Goal: Task Accomplishment & Management: Manage account settings

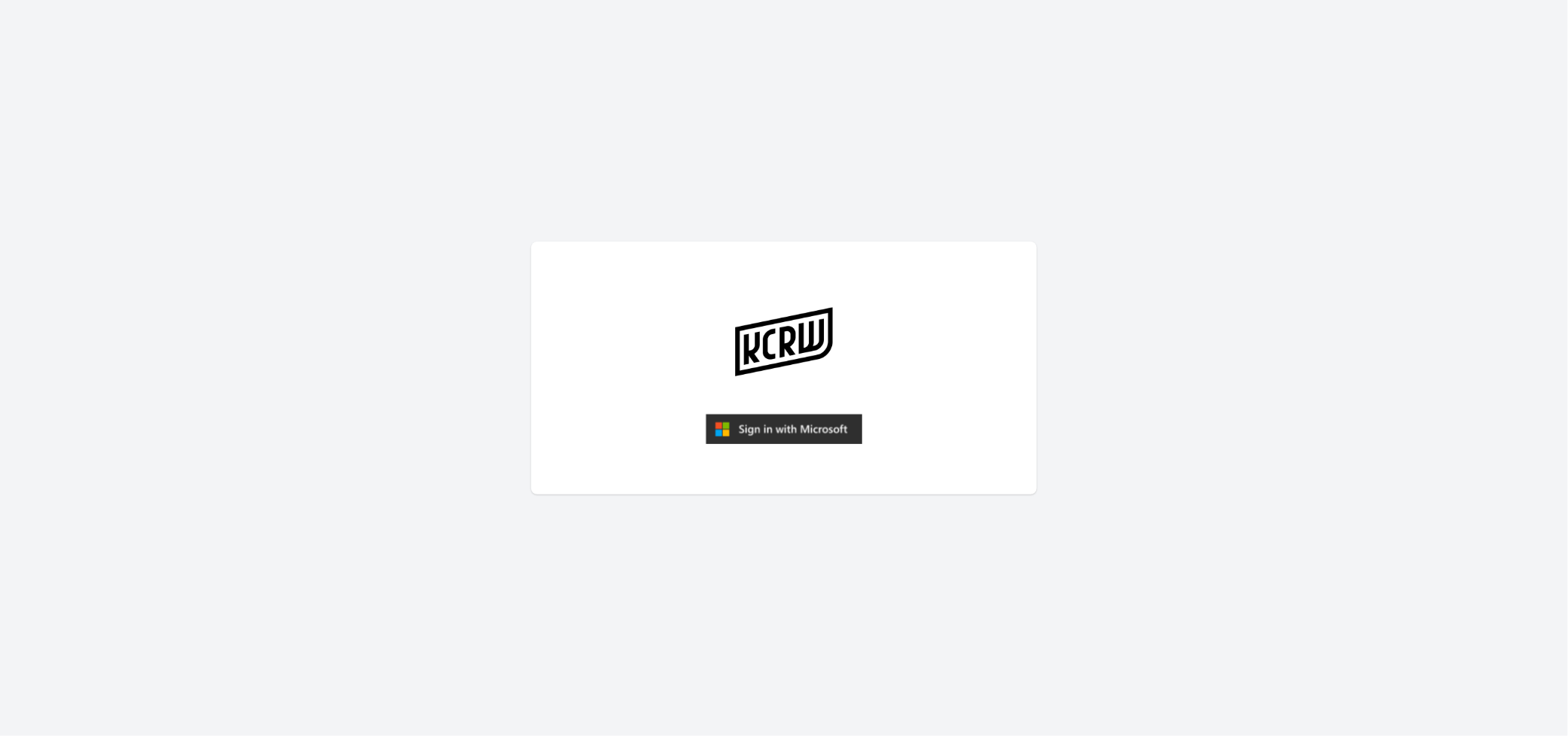
click at [798, 427] on img "submit" at bounding box center [784, 429] width 157 height 30
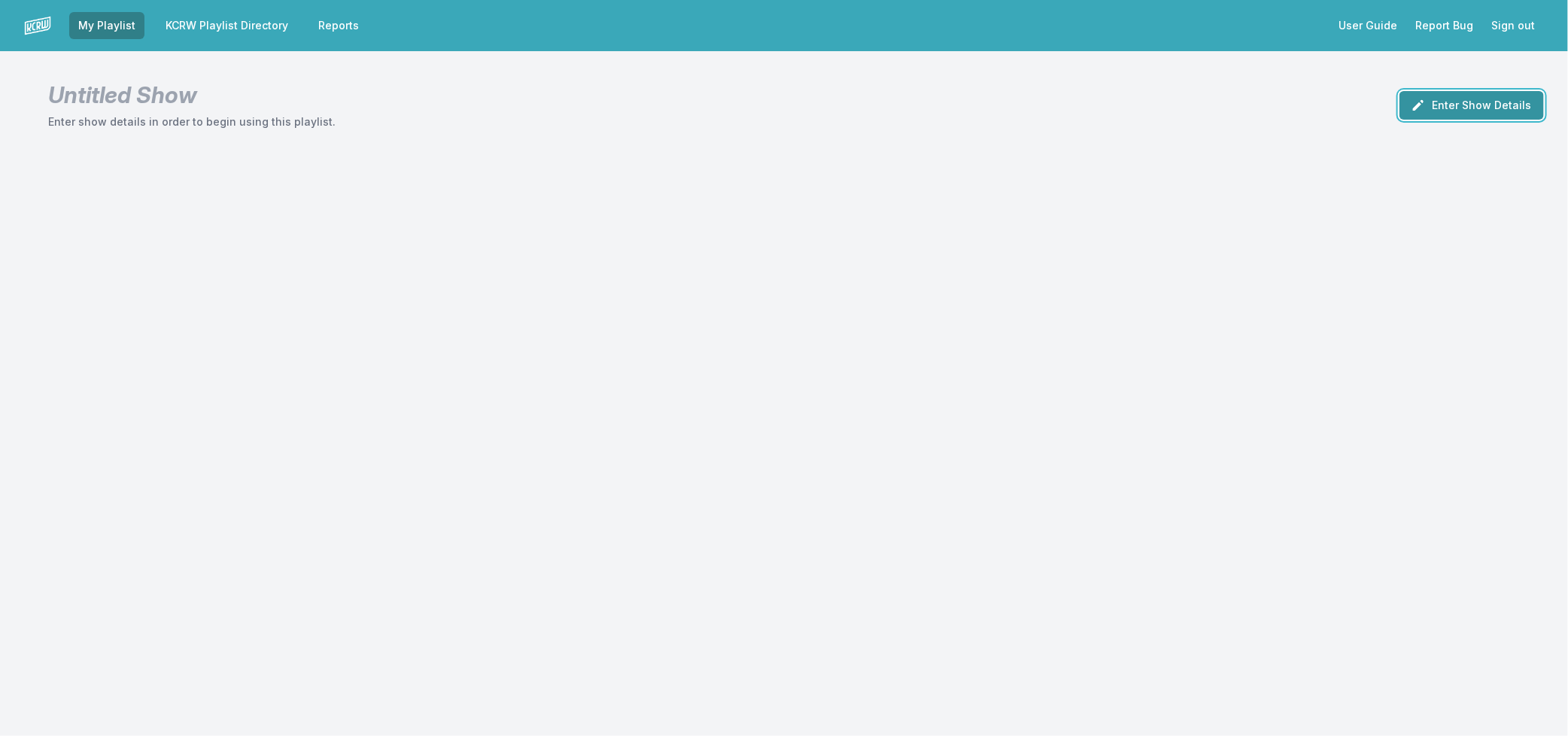
click at [1482, 98] on button "Enter Show Details" at bounding box center [1472, 104] width 144 height 28
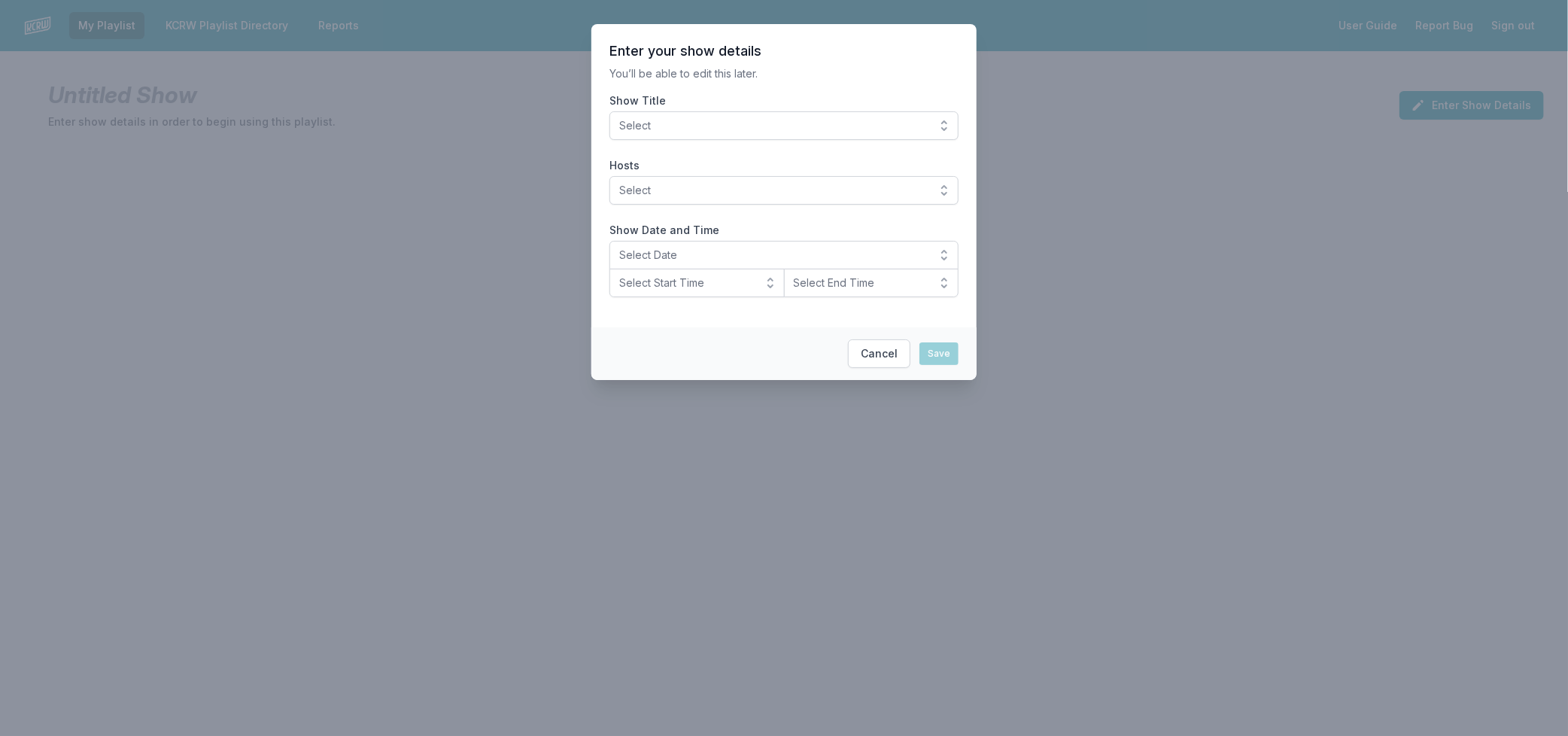
click at [757, 132] on span "Select" at bounding box center [773, 125] width 308 height 15
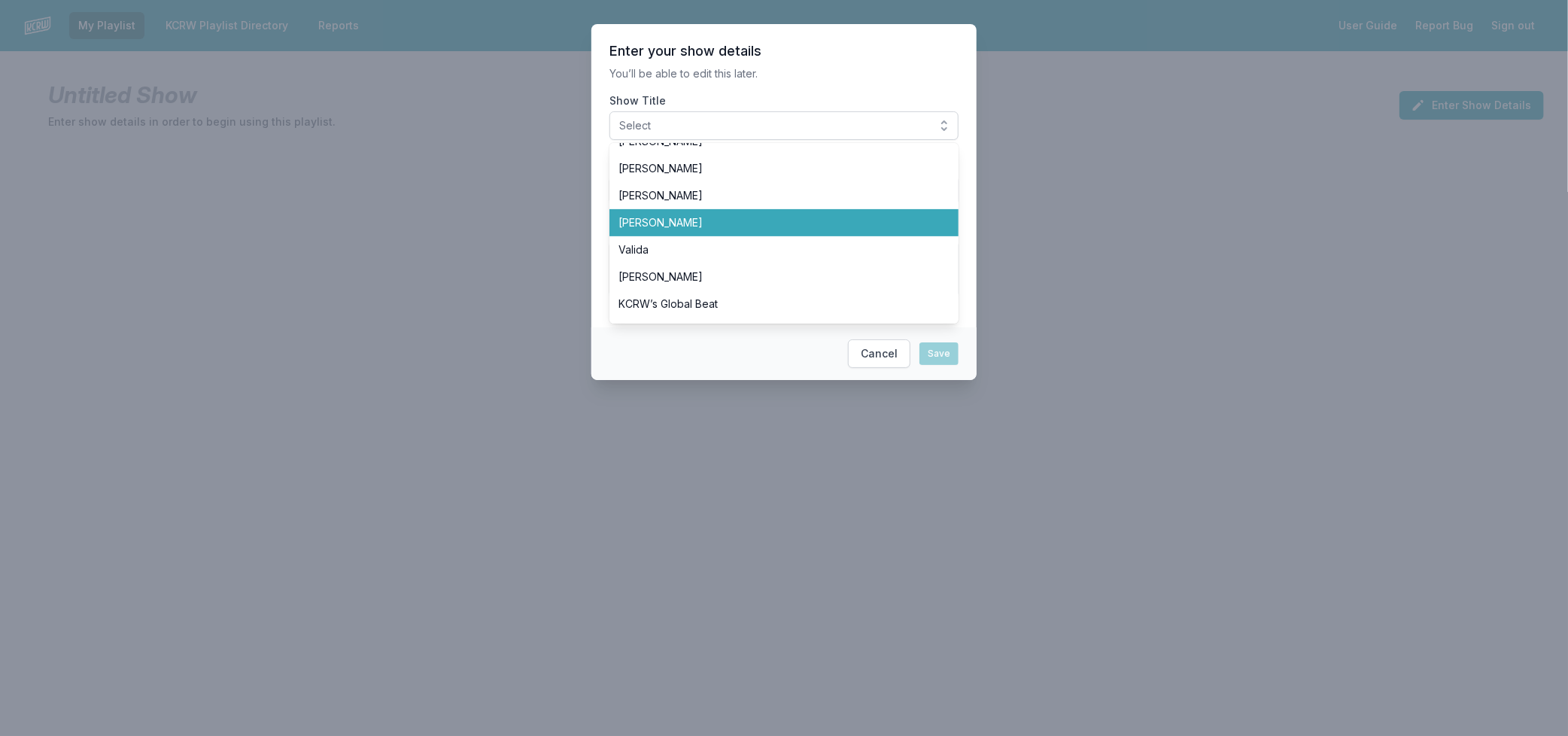
click at [701, 224] on span "[PERSON_NAME]" at bounding box center [774, 222] width 313 height 15
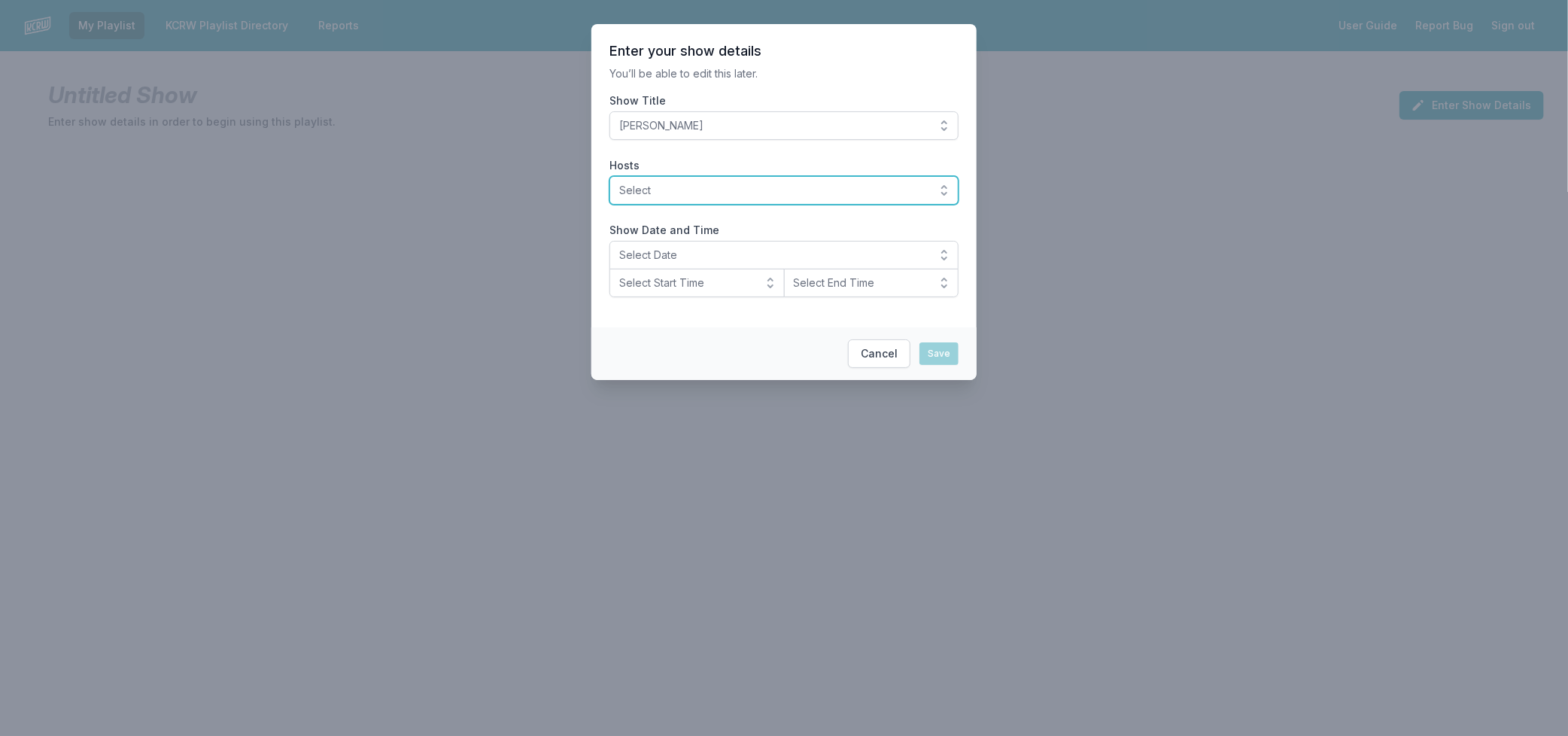
click at [700, 178] on button "Select" at bounding box center [784, 190] width 349 height 28
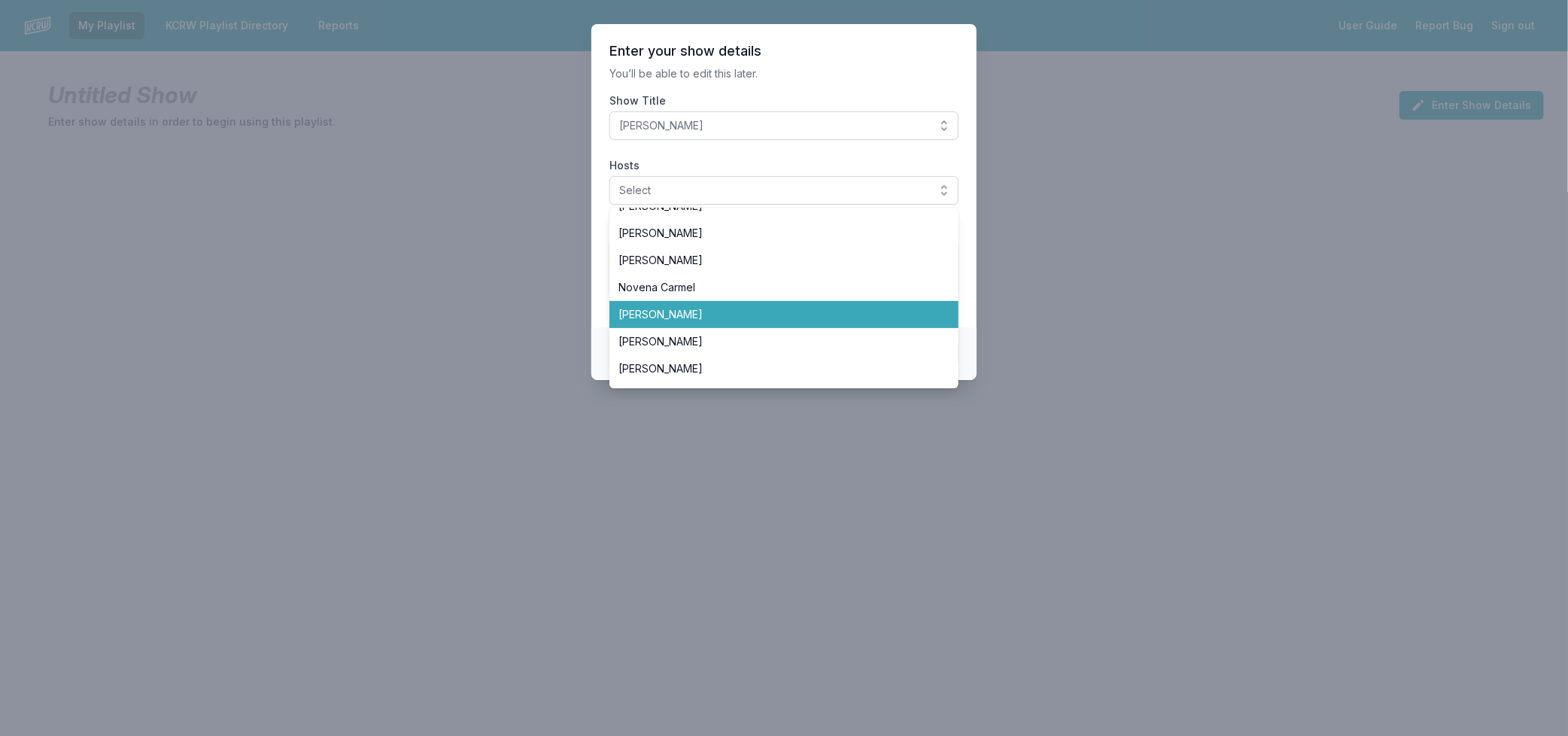
click at [823, 325] on li "[PERSON_NAME]" at bounding box center [784, 315] width 349 height 27
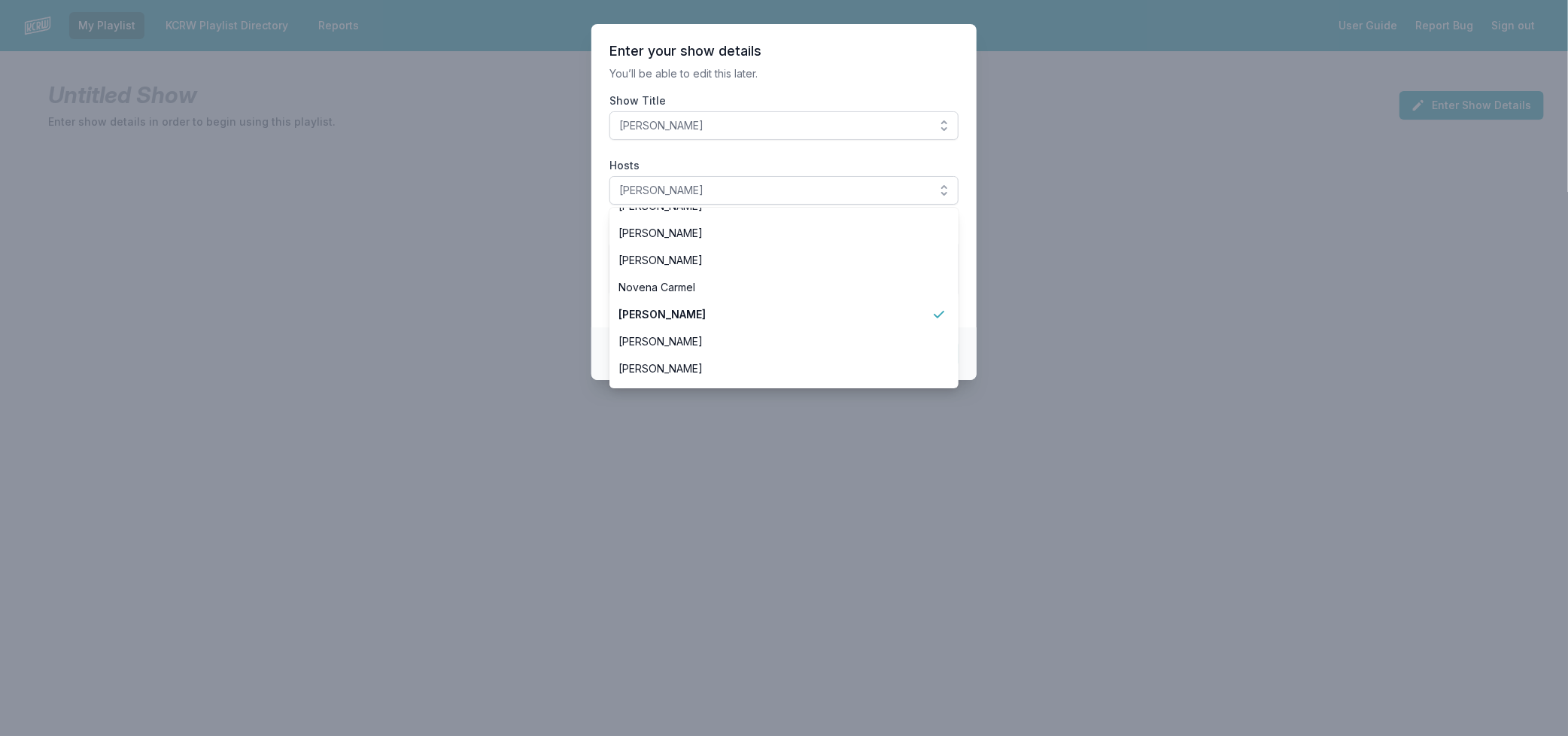
click at [976, 301] on div at bounding box center [784, 368] width 1568 height 736
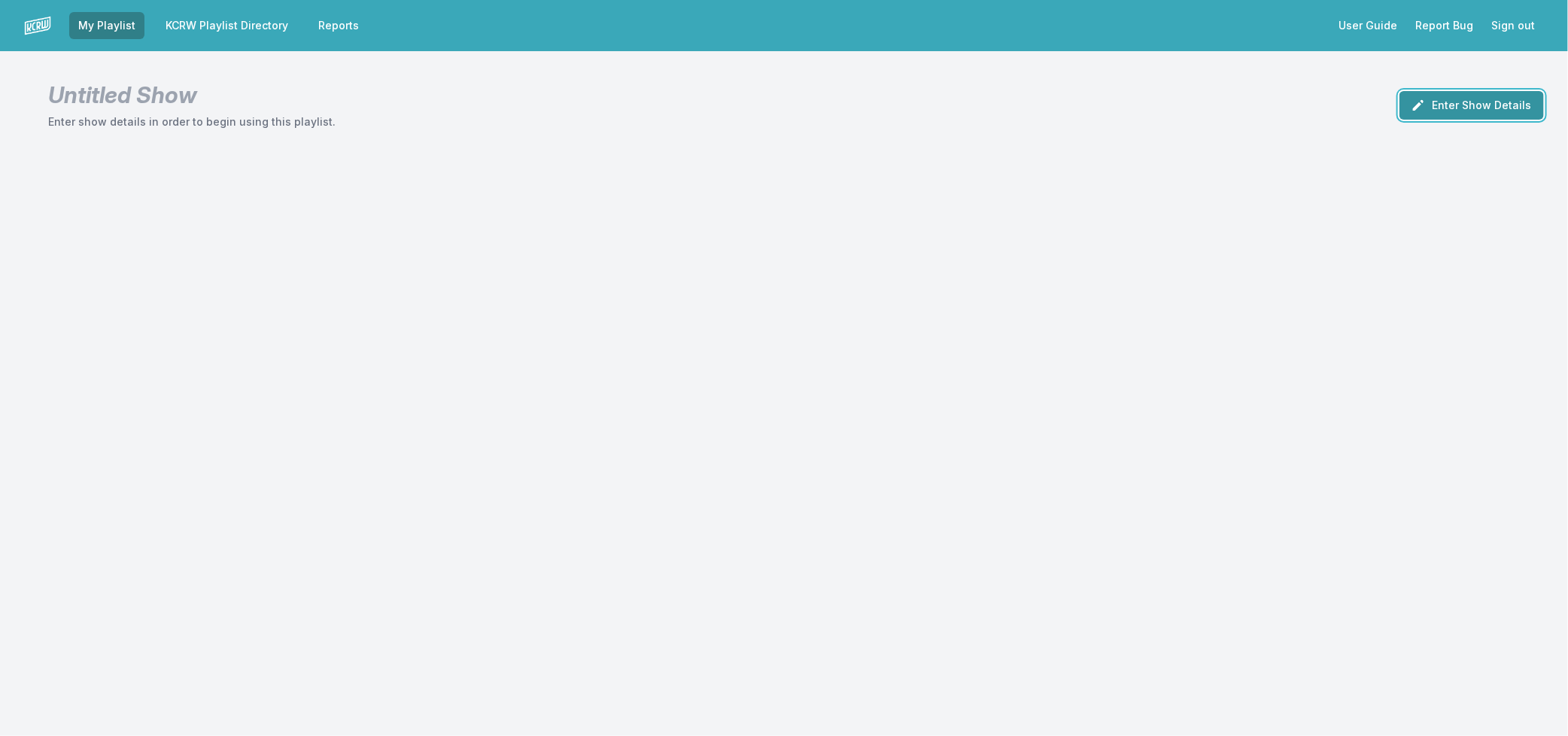
click at [1468, 110] on button "Enter Show Details" at bounding box center [1472, 104] width 144 height 28
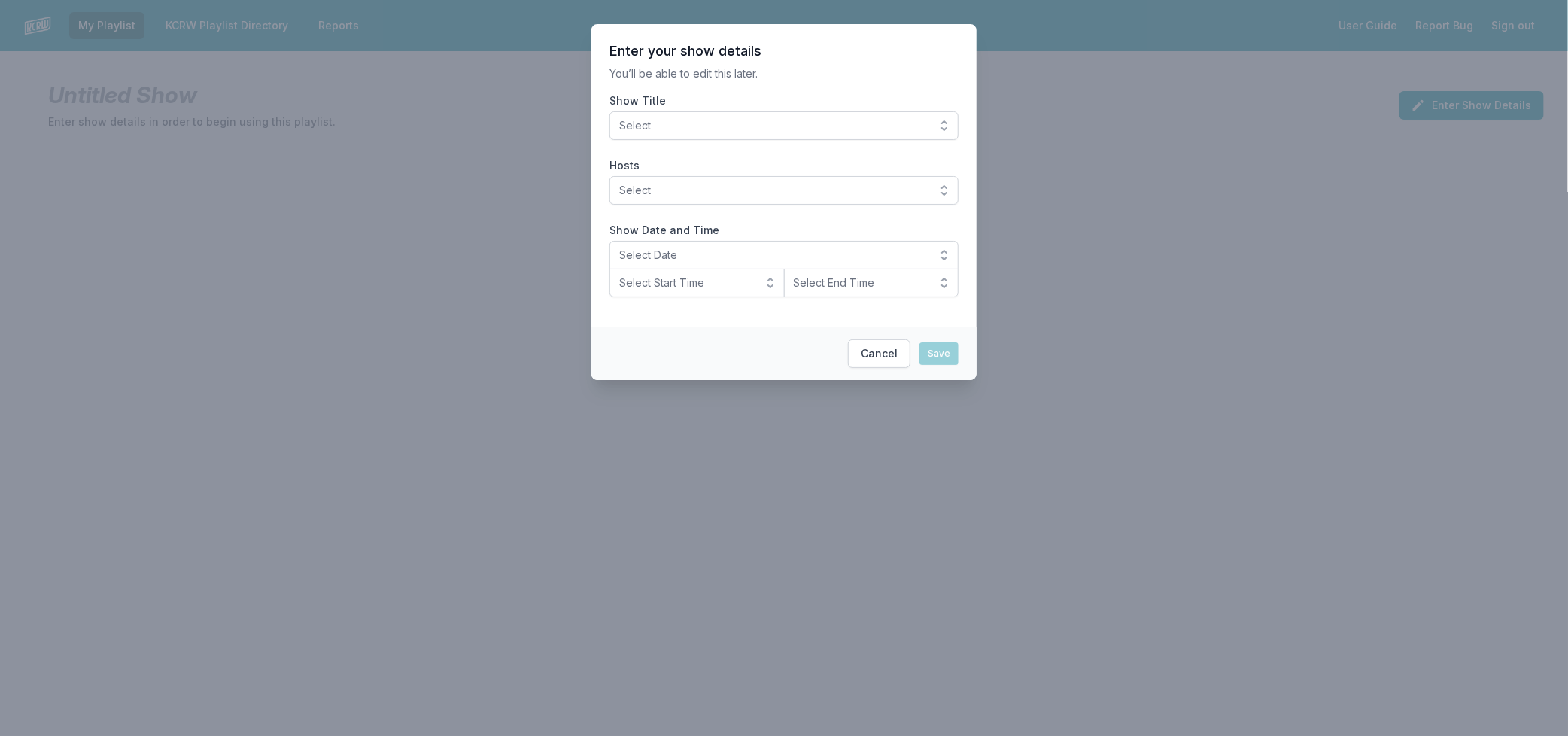
click at [722, 134] on button "Select" at bounding box center [784, 125] width 349 height 28
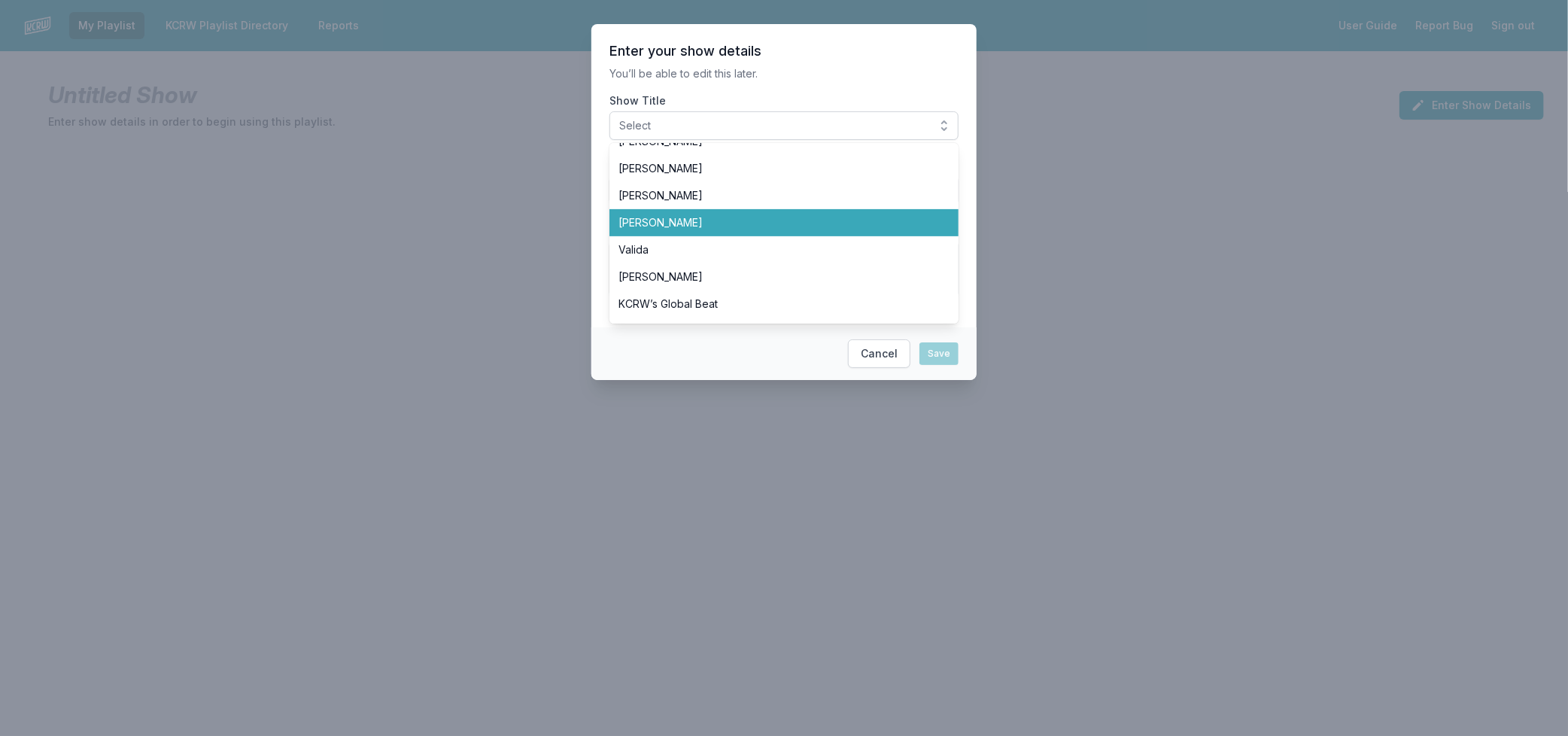
click at [724, 222] on span "[PERSON_NAME]" at bounding box center [774, 222] width 313 height 15
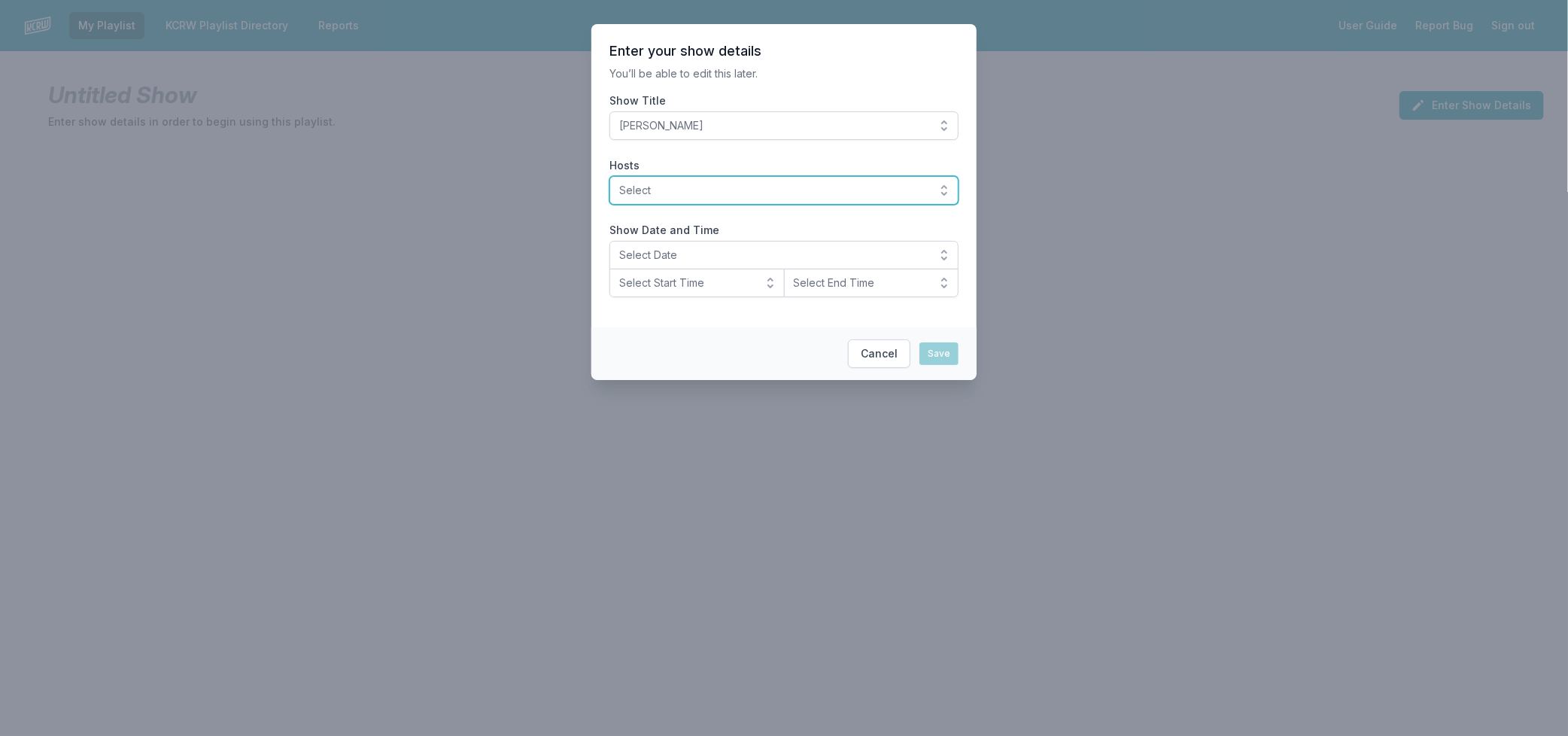
click at [937, 190] on button "Select" at bounding box center [784, 190] width 349 height 28
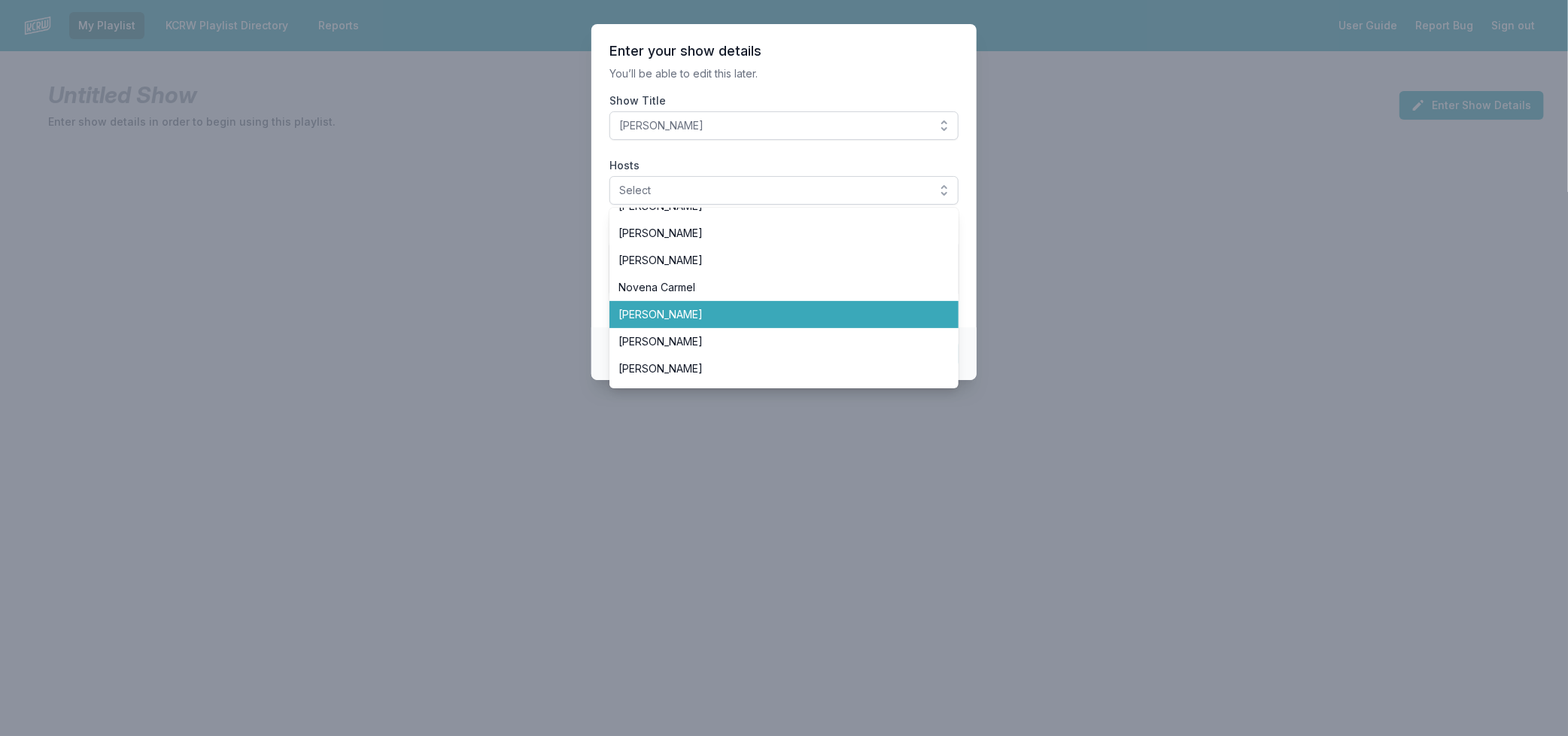
click at [810, 302] on li "[PERSON_NAME]" at bounding box center [784, 315] width 349 height 27
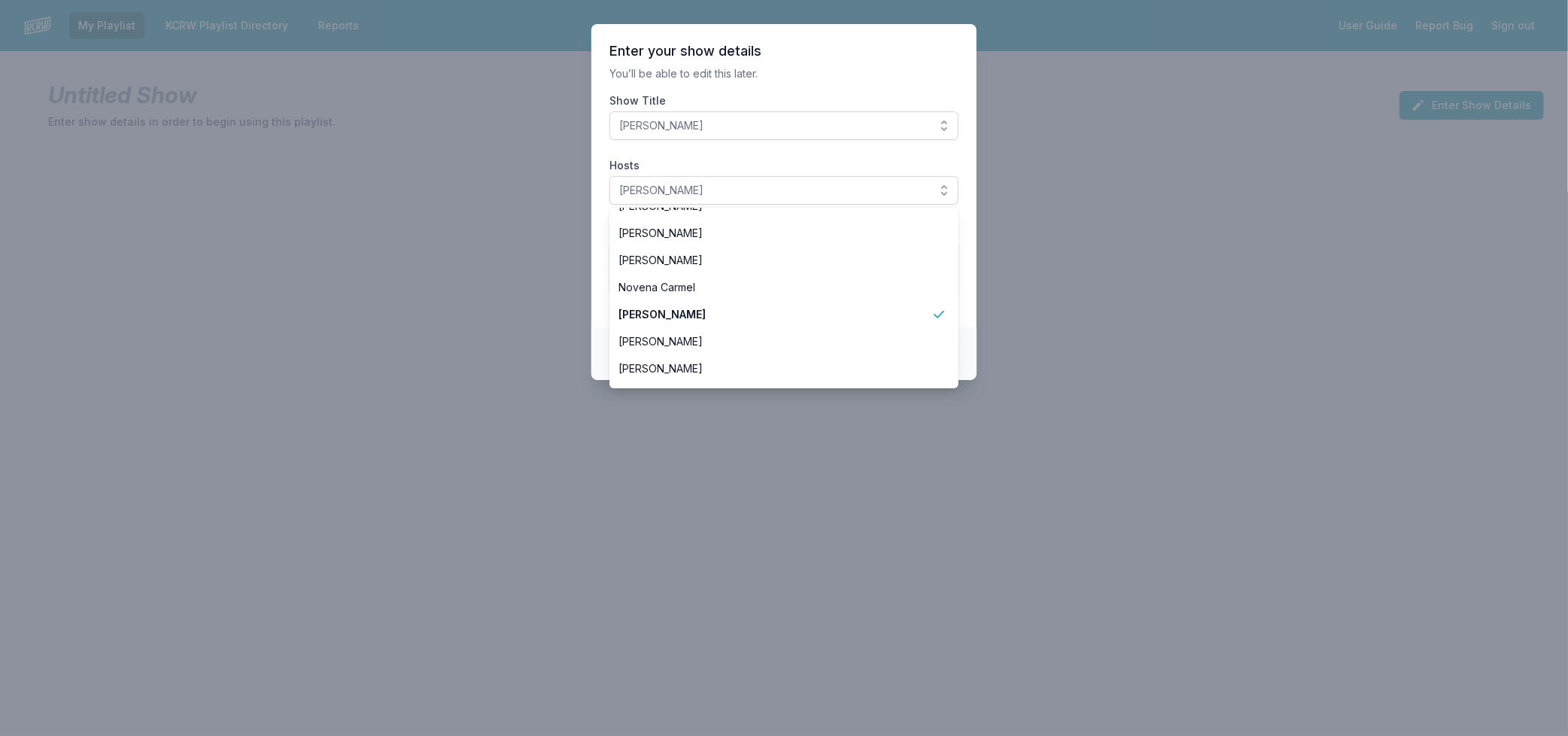
click at [966, 289] on section "Enter your show details You’ll be able to edit this later. Show Title Raul Camp…" at bounding box center [784, 175] width 385 height 303
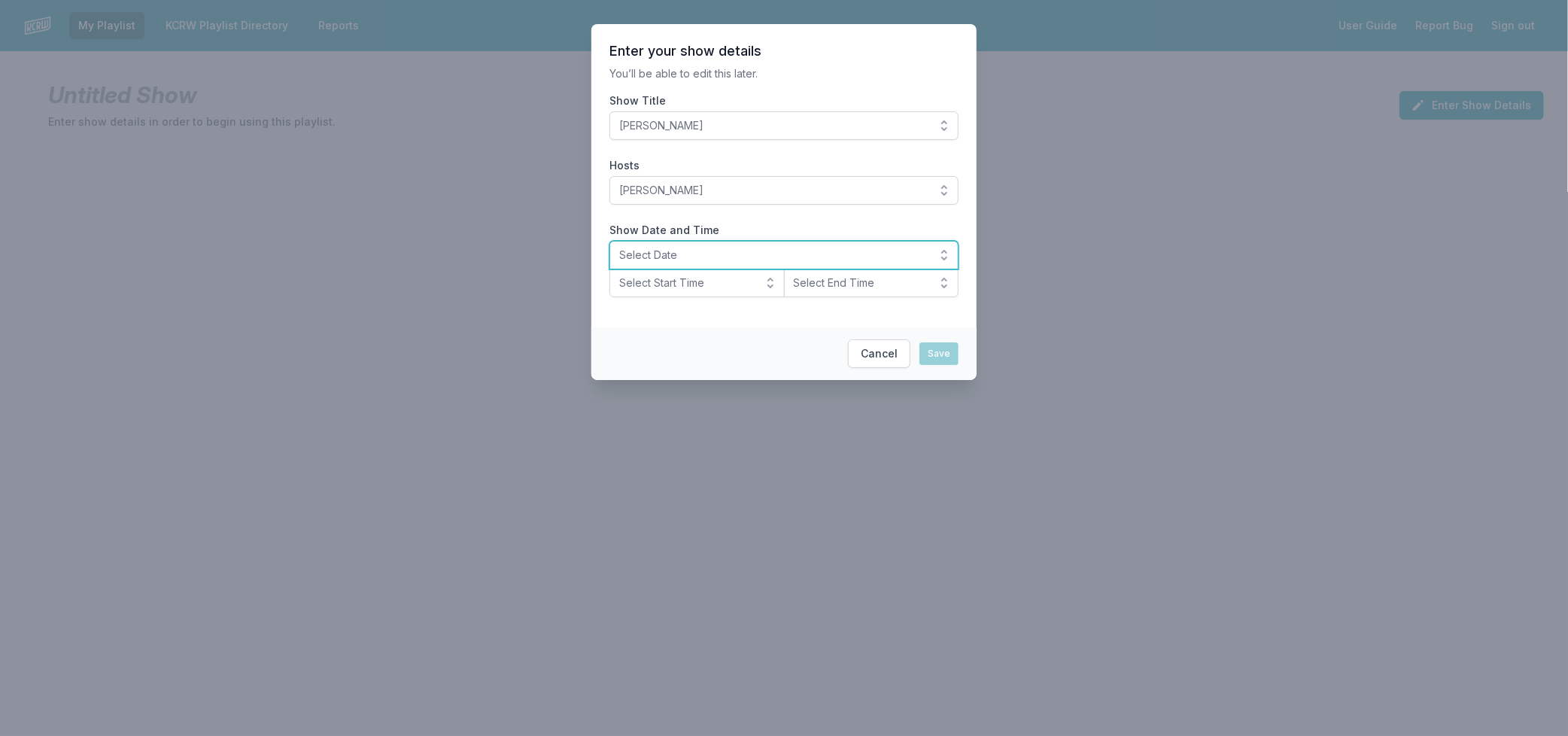
click at [668, 250] on span "Select Date" at bounding box center [773, 254] width 308 height 15
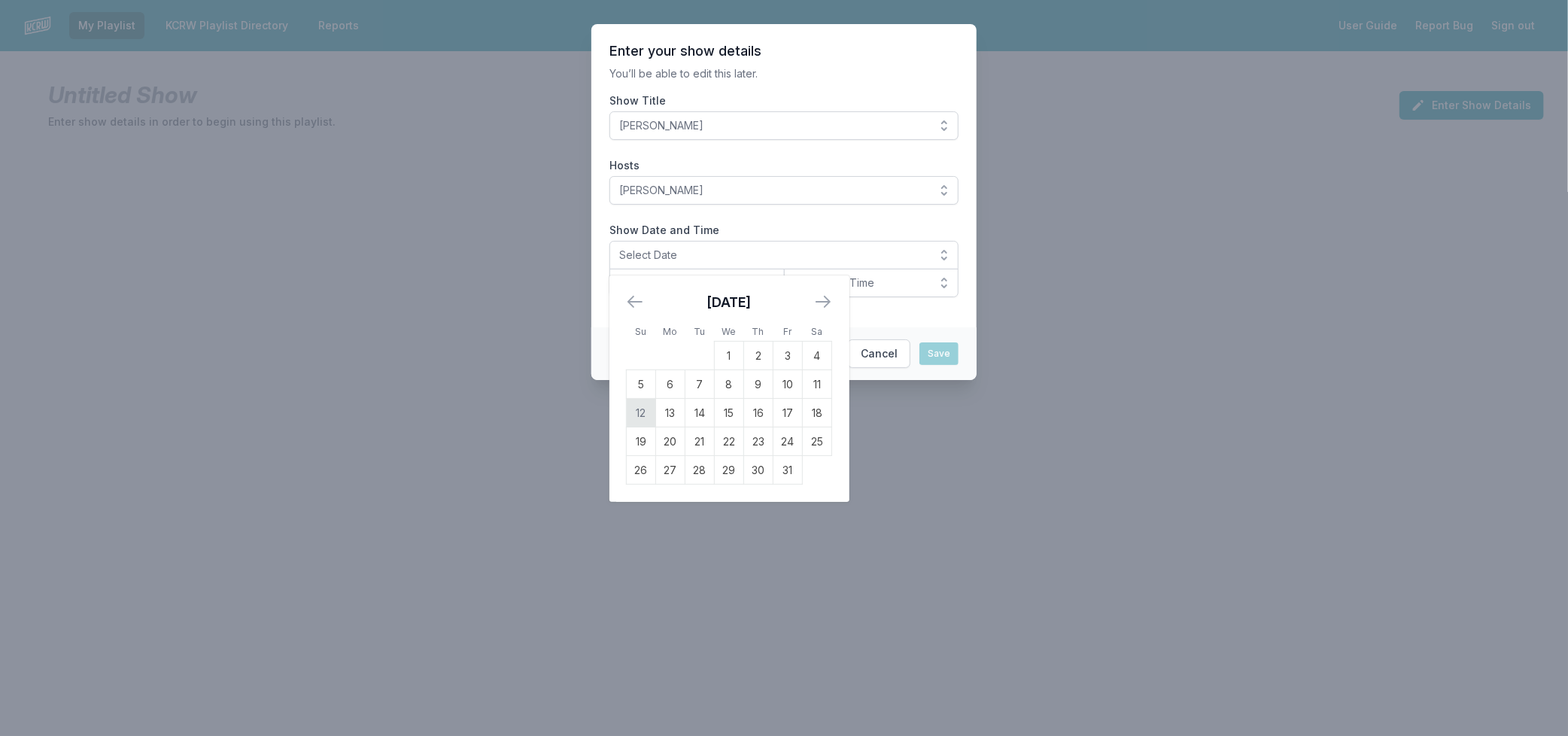
click at [634, 415] on td "12" at bounding box center [641, 412] width 29 height 28
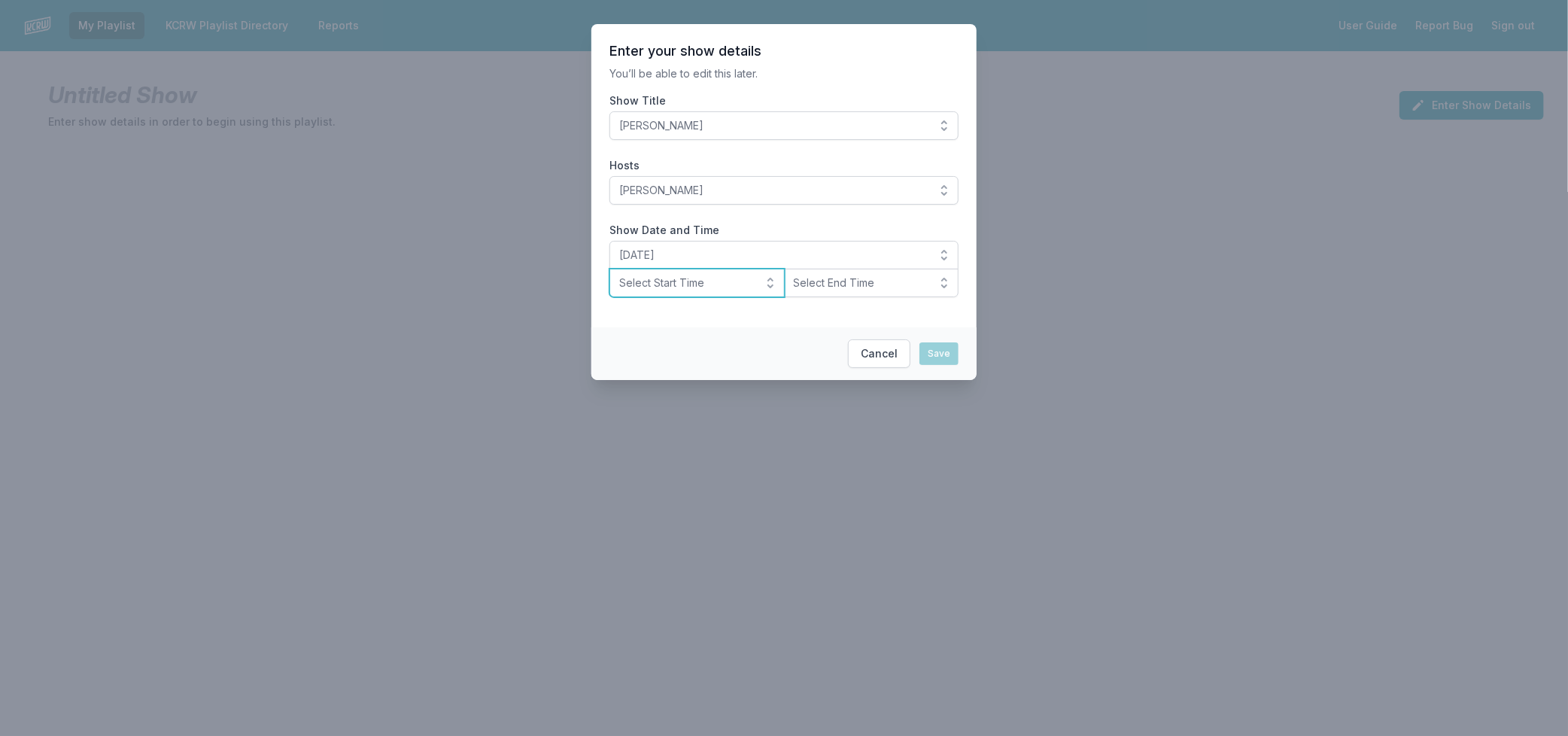
click at [694, 289] on span "Select Start Time" at bounding box center [686, 283] width 134 height 15
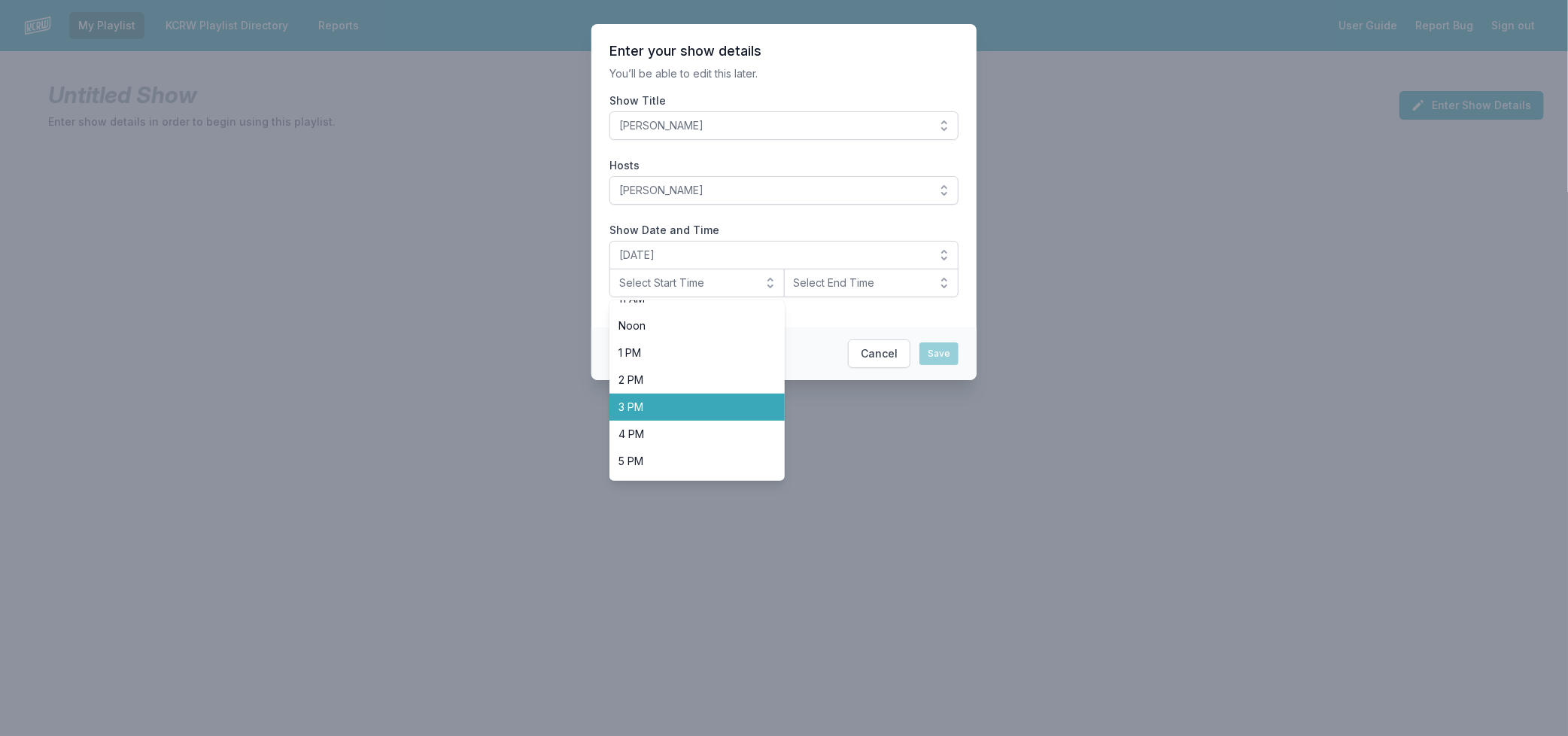
click at [705, 410] on span "3 PM" at bounding box center [687, 407] width 139 height 15
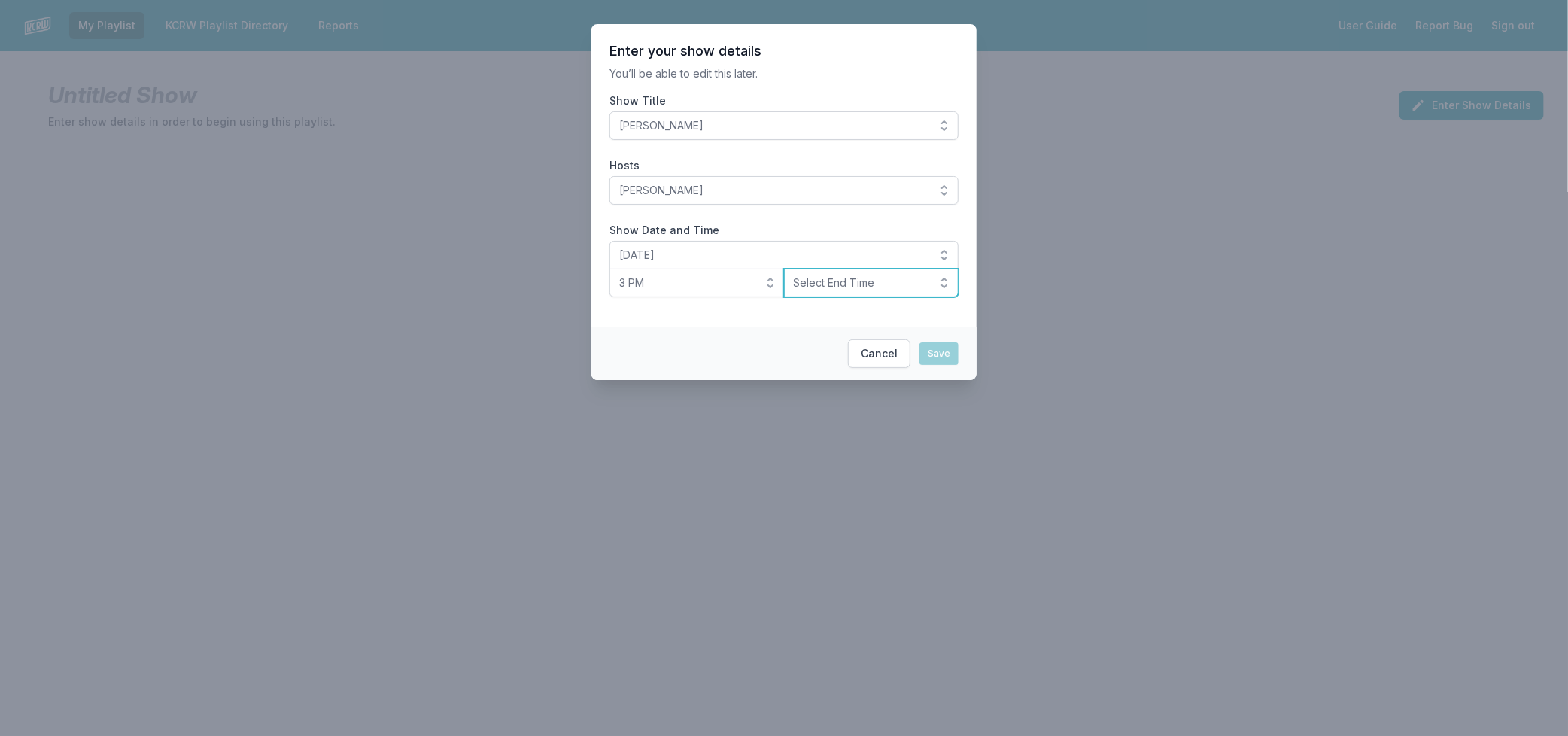
click at [825, 281] on span "Select End Time" at bounding box center [860, 283] width 134 height 15
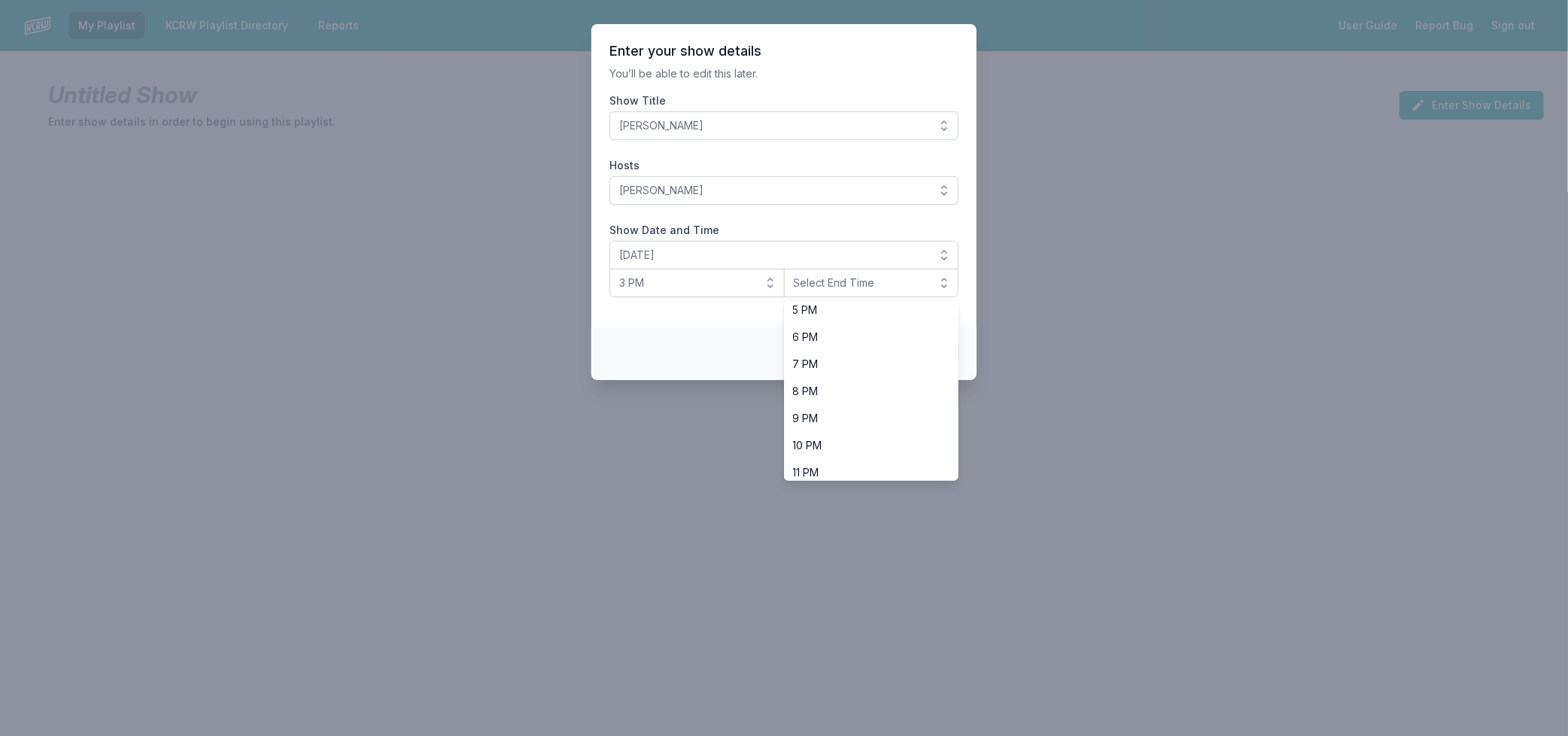
scroll to position [474, 0]
click at [885, 334] on span "6 PM" at bounding box center [862, 329] width 139 height 15
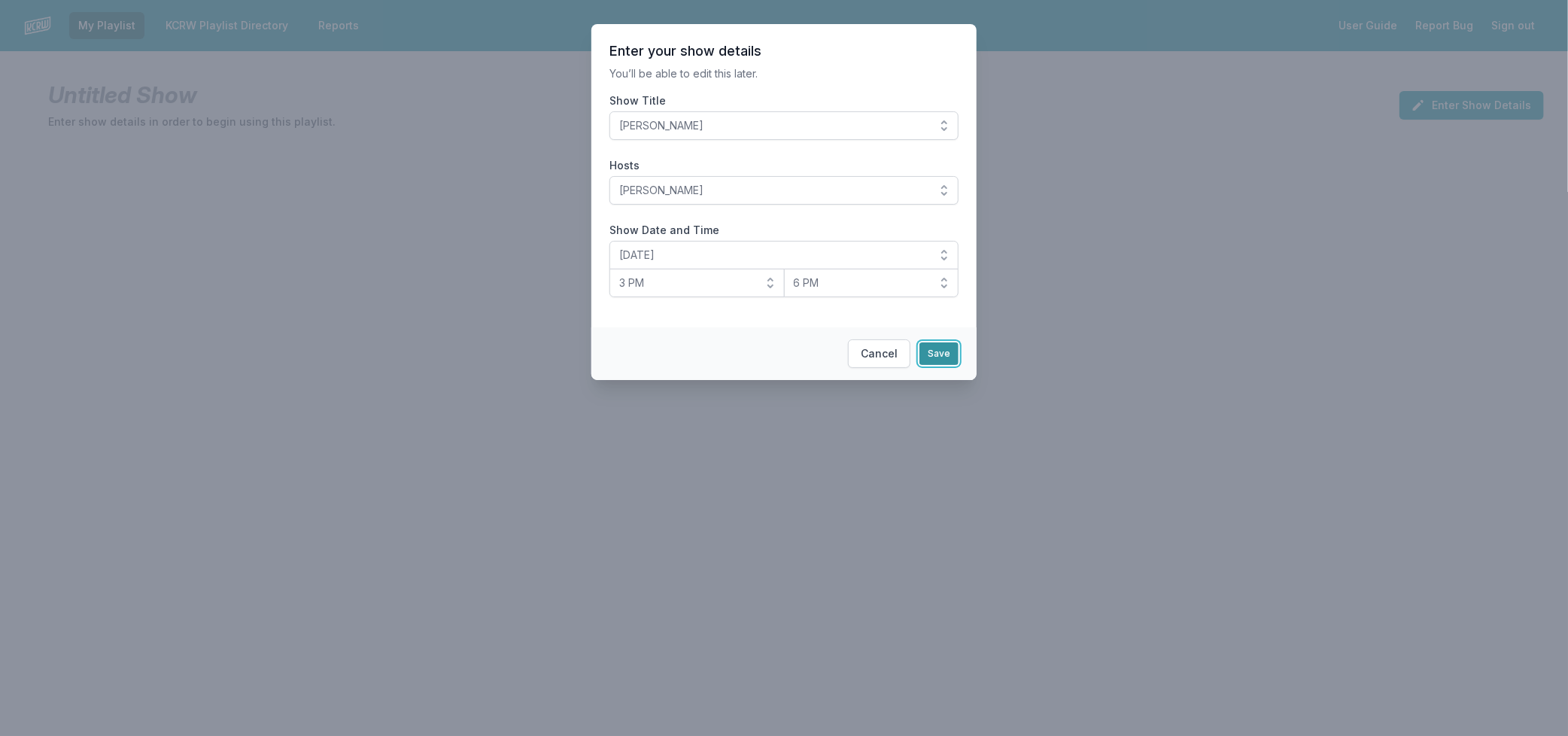
click at [944, 354] on button "Save" at bounding box center [938, 353] width 39 height 22
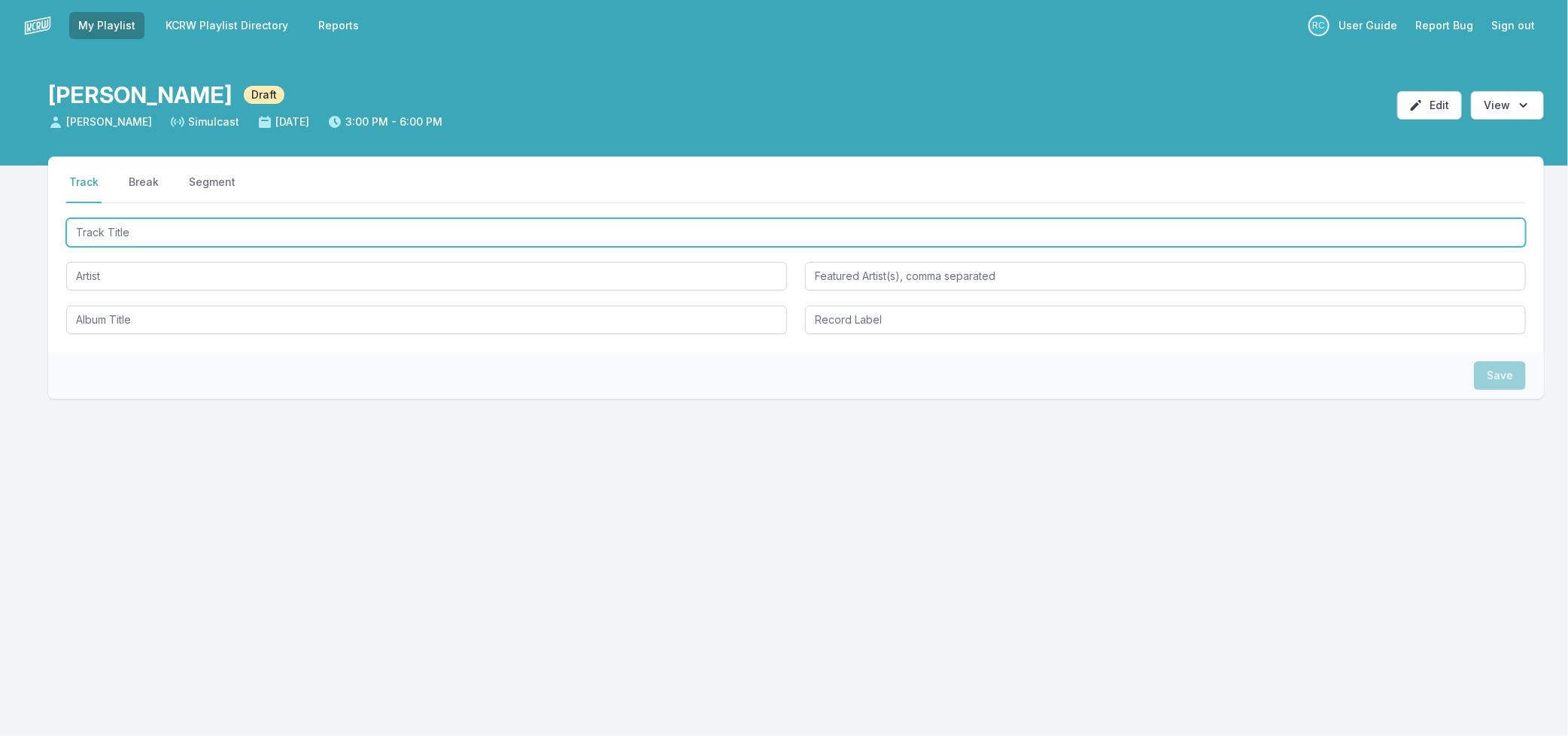
click at [175, 224] on input "Track Title" at bounding box center [795, 232] width 1459 height 28
type input "the one"
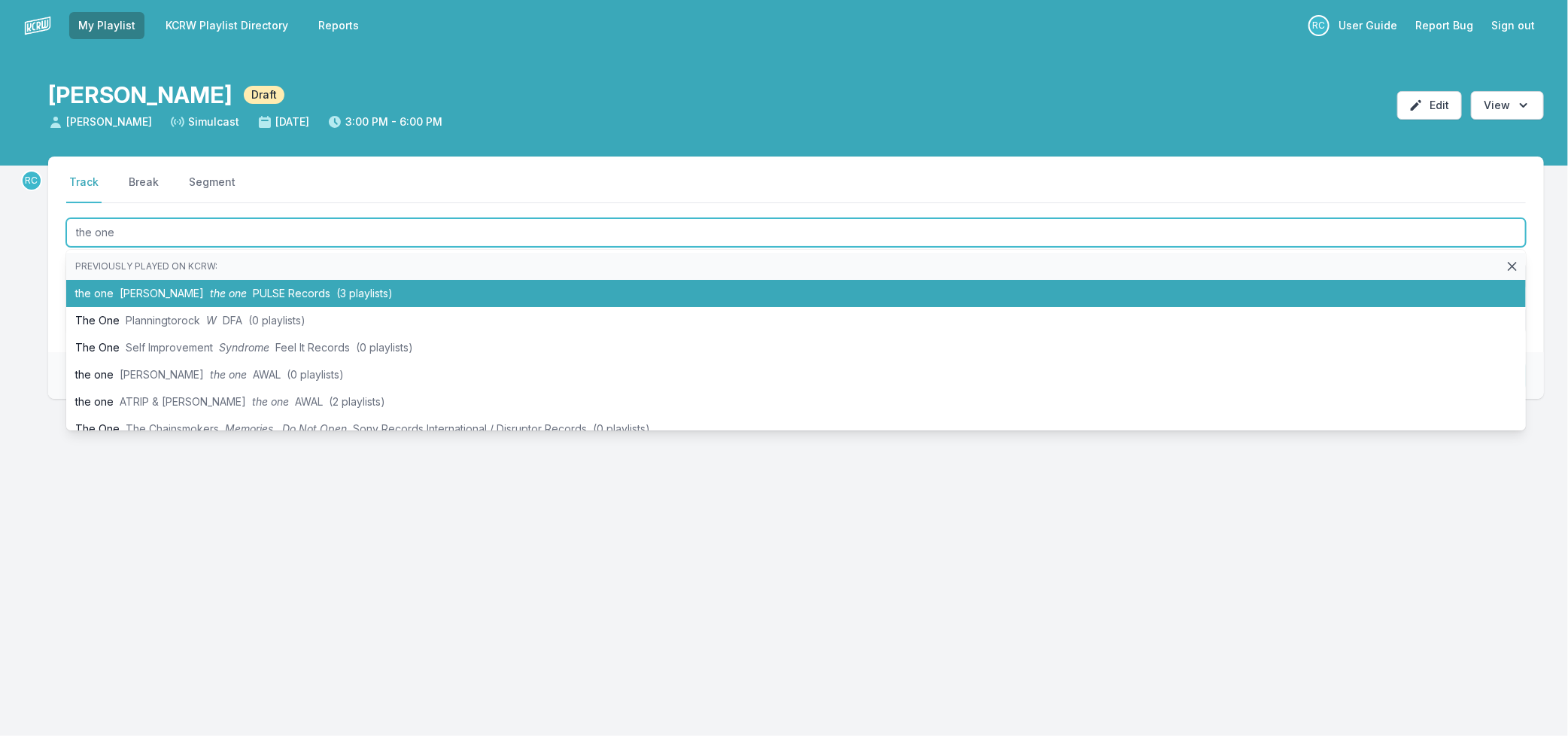
click at [274, 296] on span "PULSE Records" at bounding box center [291, 292] width 78 height 13
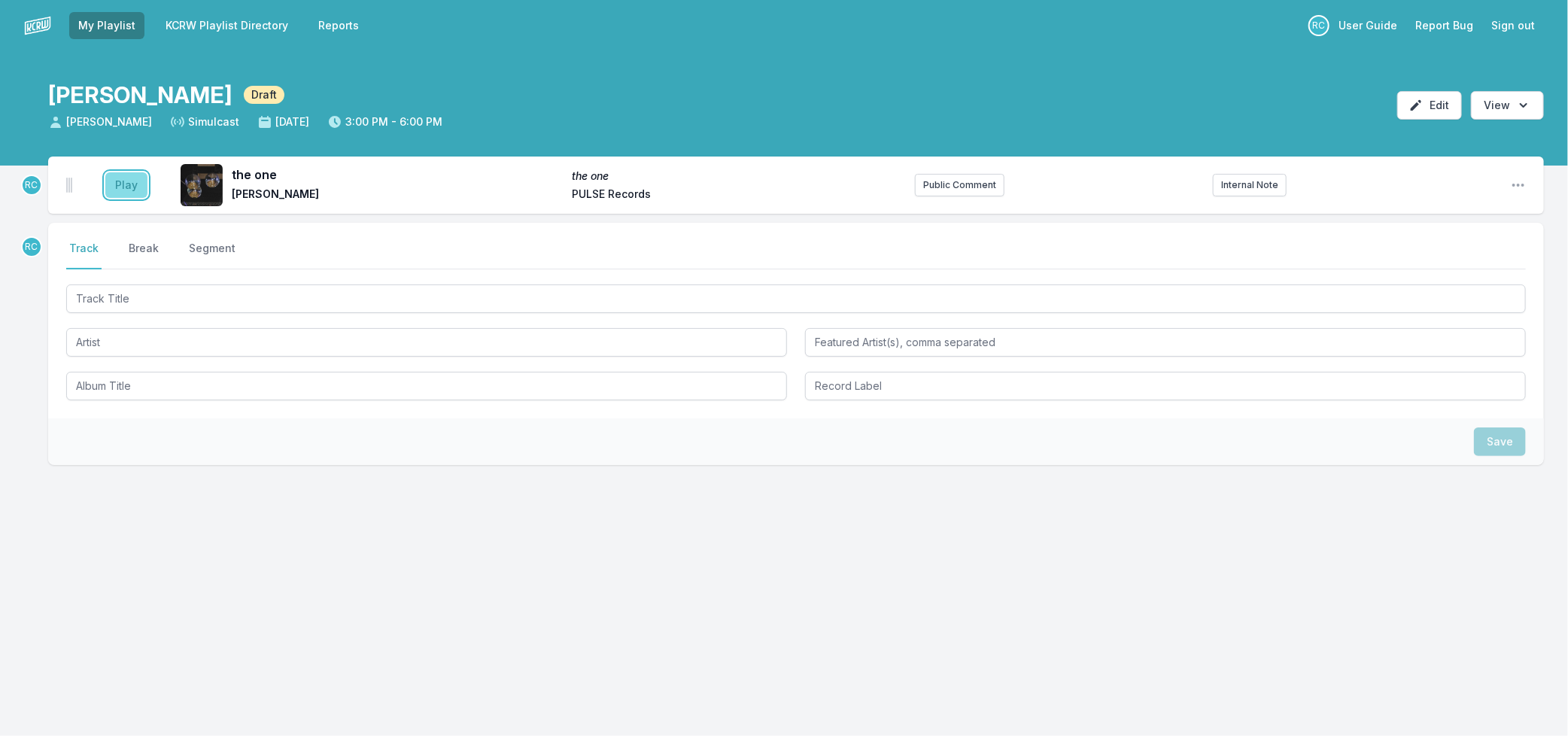
click at [128, 192] on button "Play" at bounding box center [126, 185] width 42 height 25
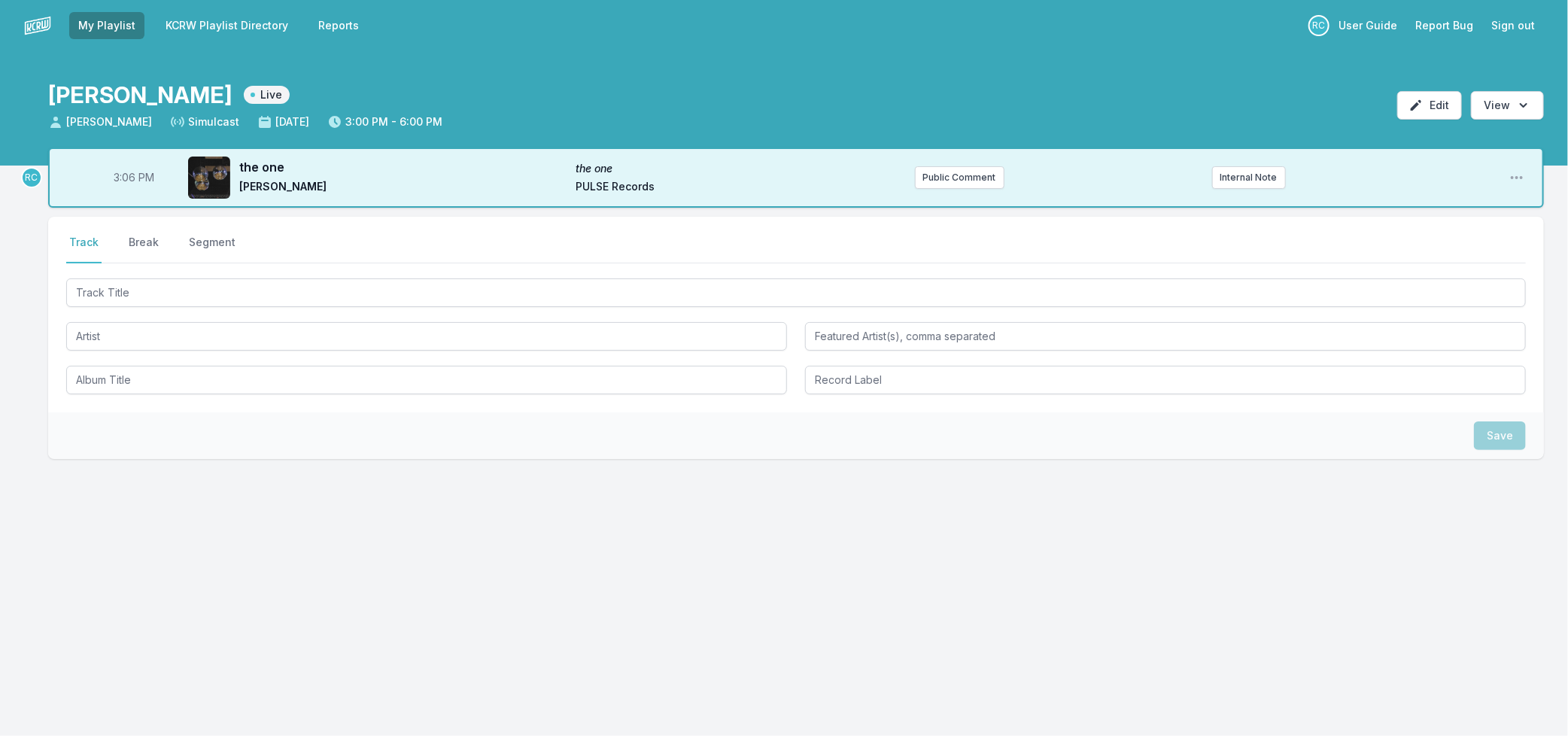
click at [127, 176] on span "3:06 PM" at bounding box center [134, 176] width 41 height 15
click at [127, 176] on input "15:06" at bounding box center [134, 176] width 84 height 28
type input "15:05"
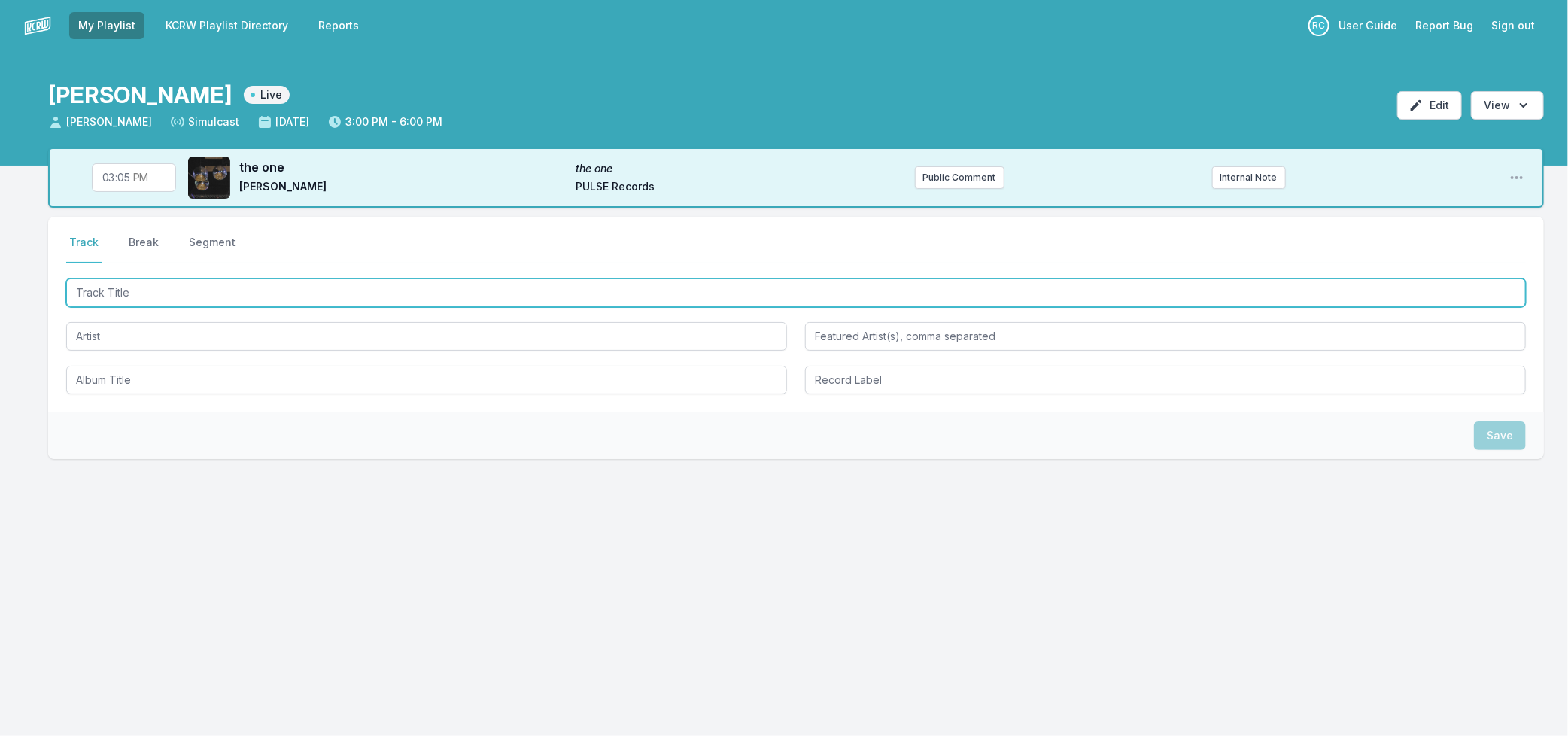
click at [172, 298] on input "Track Title" at bounding box center [795, 292] width 1459 height 28
click at [515, 288] on input "Track Title" at bounding box center [795, 292] width 1459 height 28
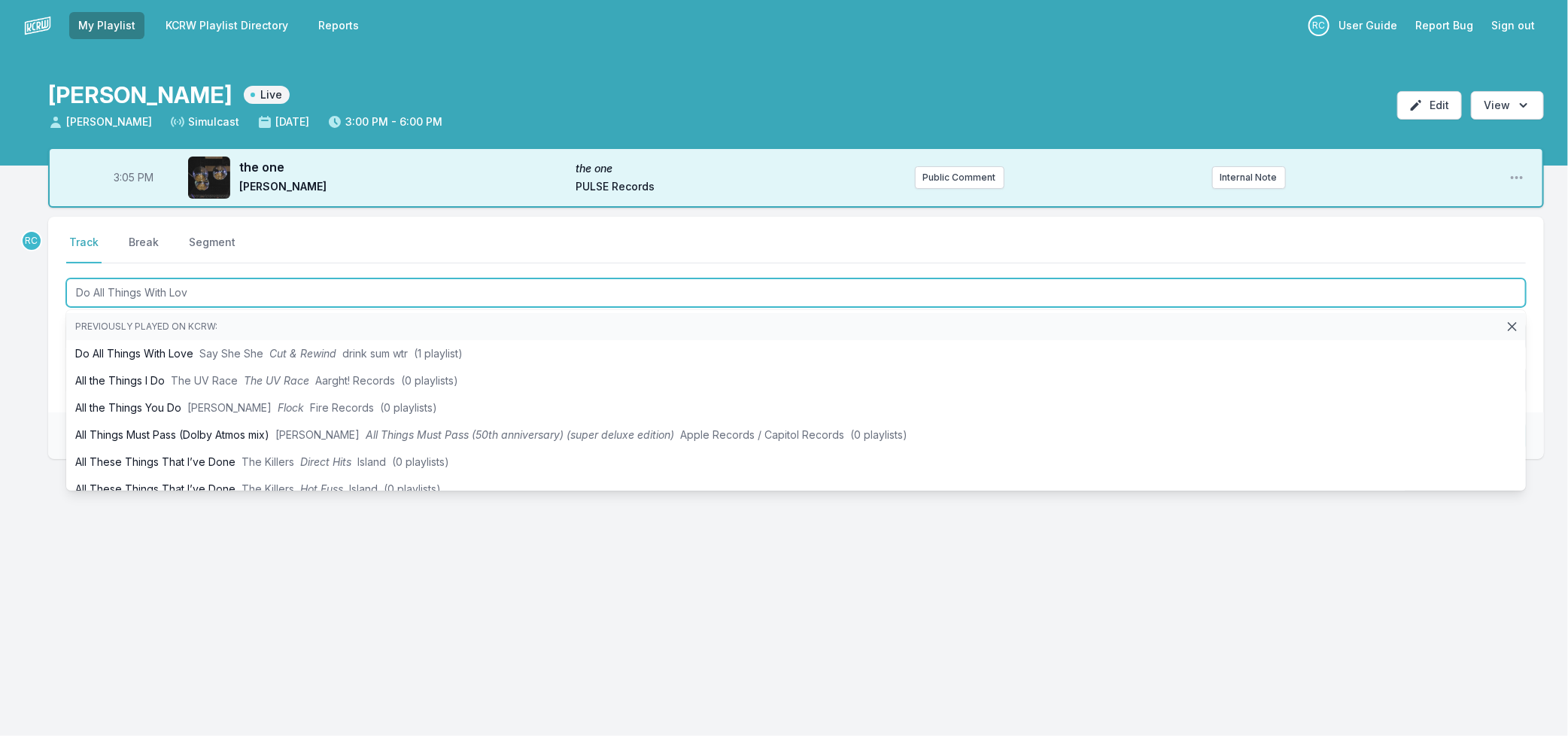
type input "Do All Things With Love"
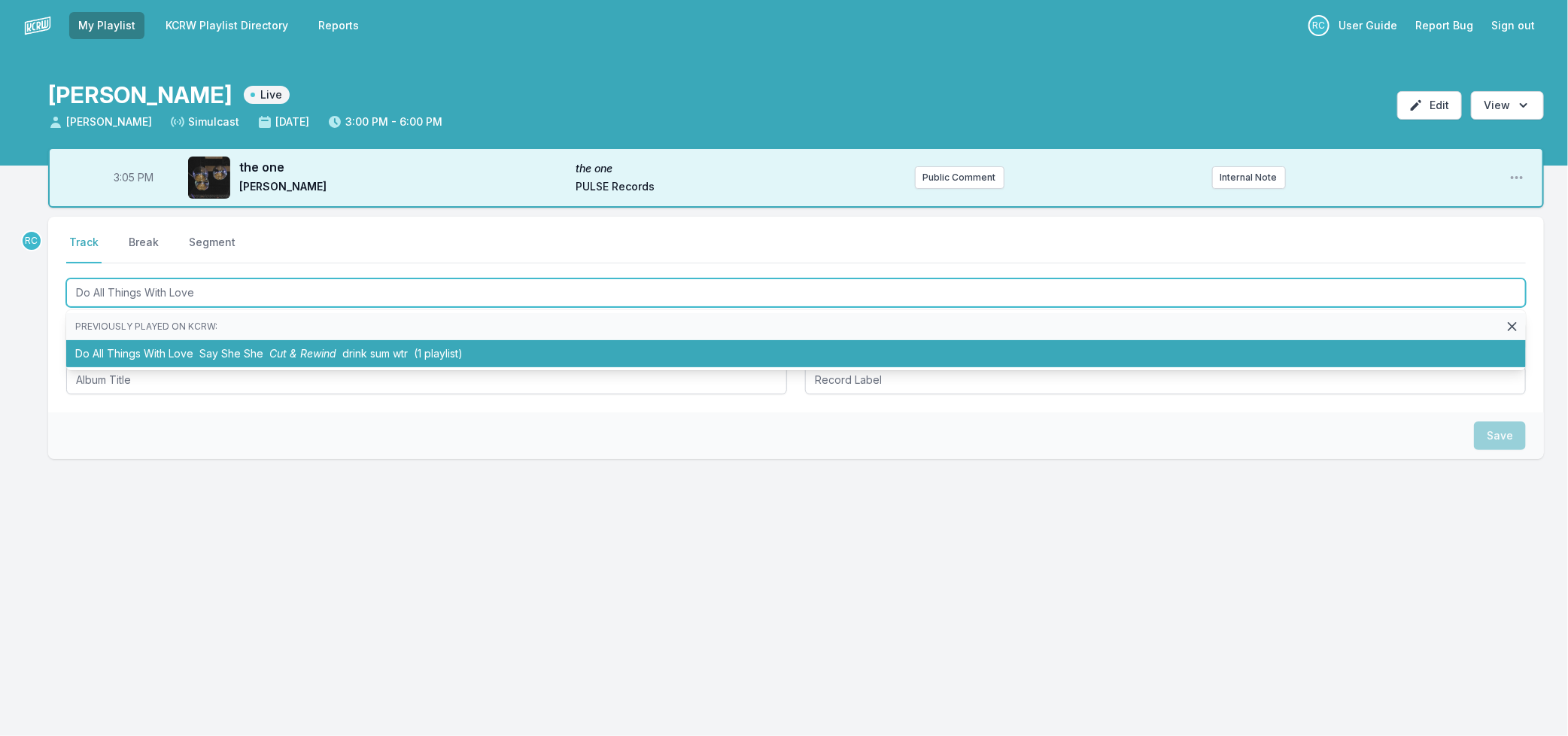
click at [200, 345] on li "Do All Things With Love Say She She Cut & Rewind drink sum wtr (1 playlist)" at bounding box center [795, 354] width 1459 height 27
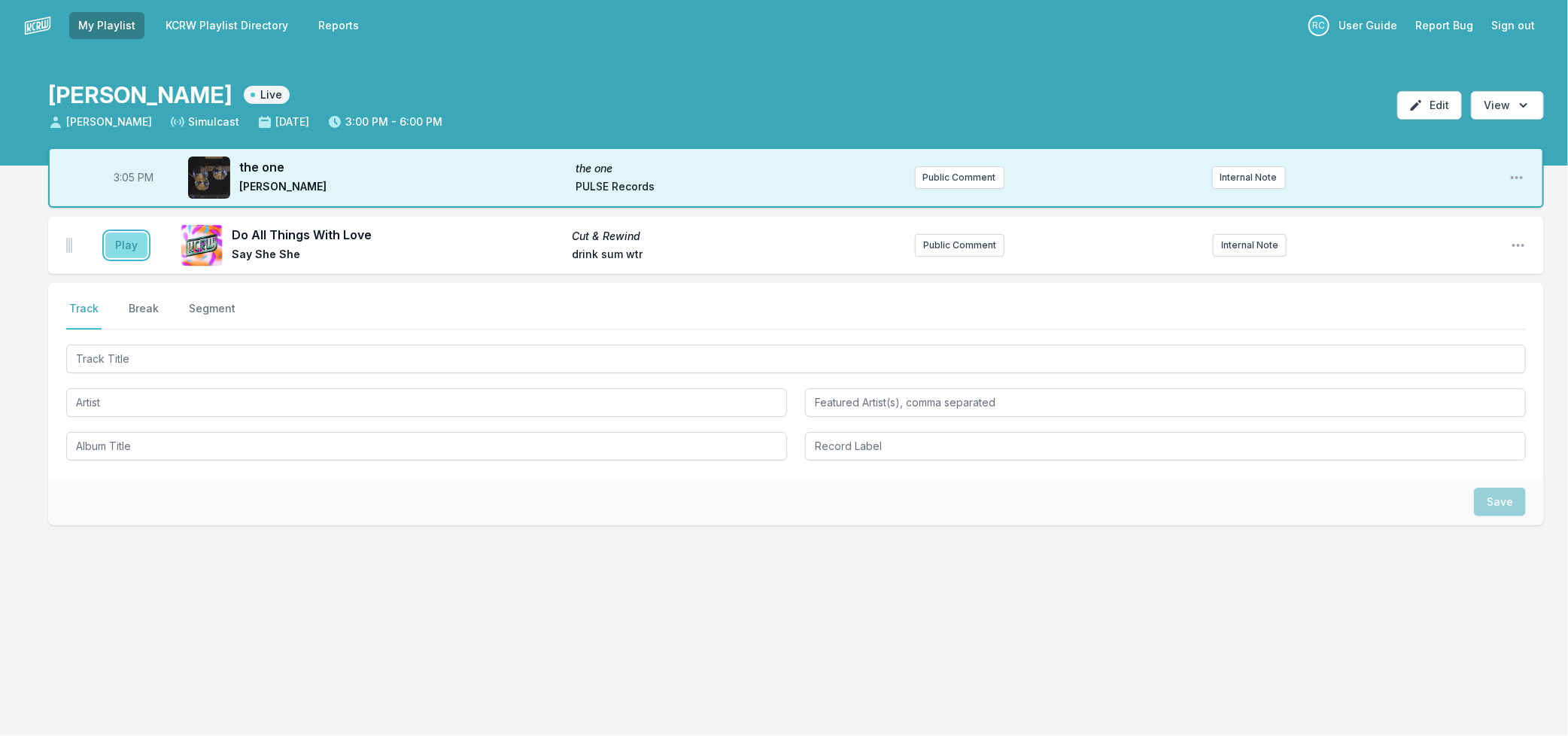
click at [125, 235] on button "Play" at bounding box center [126, 246] width 42 height 25
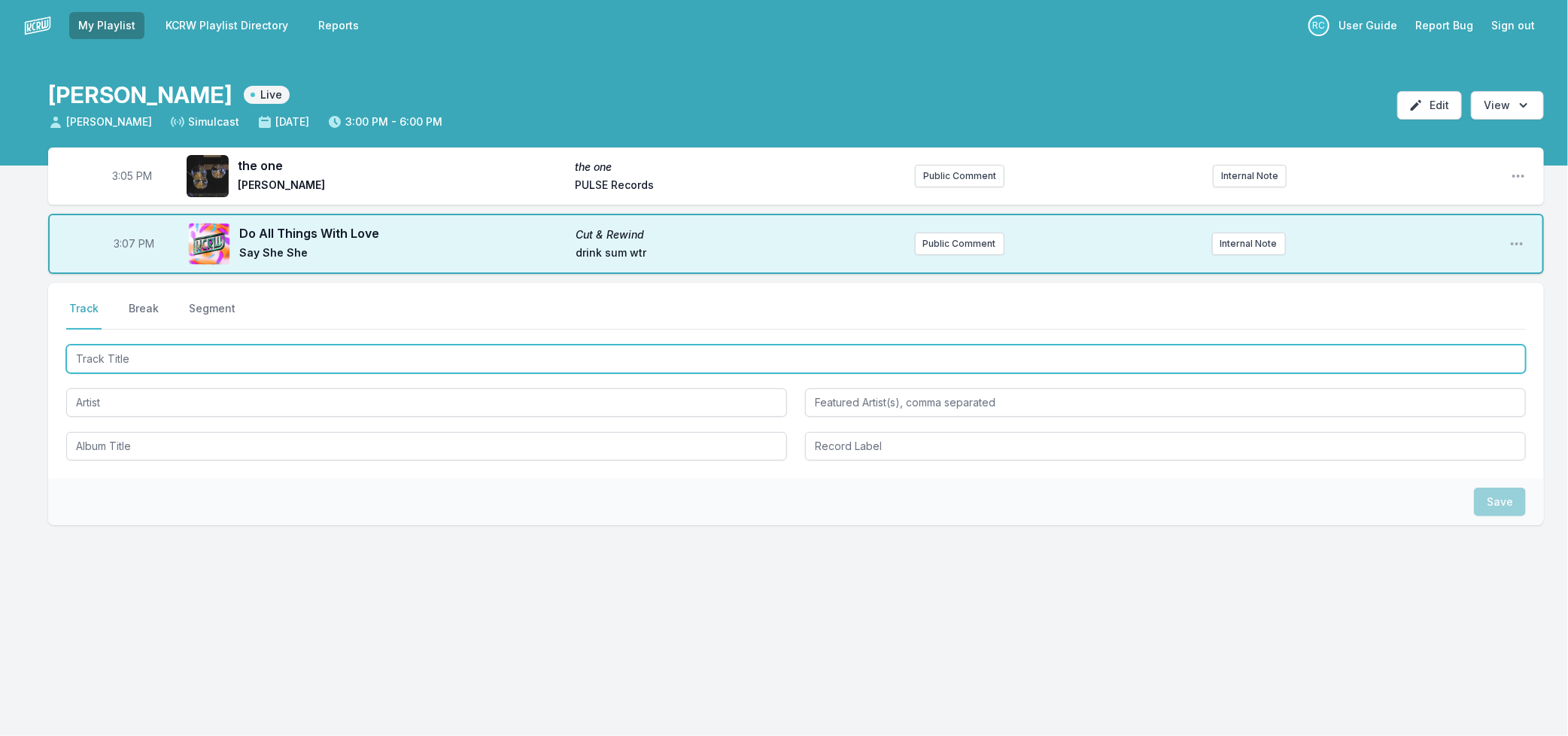
click at [189, 368] on input "Track Title" at bounding box center [795, 359] width 1459 height 28
type input "Paradise"
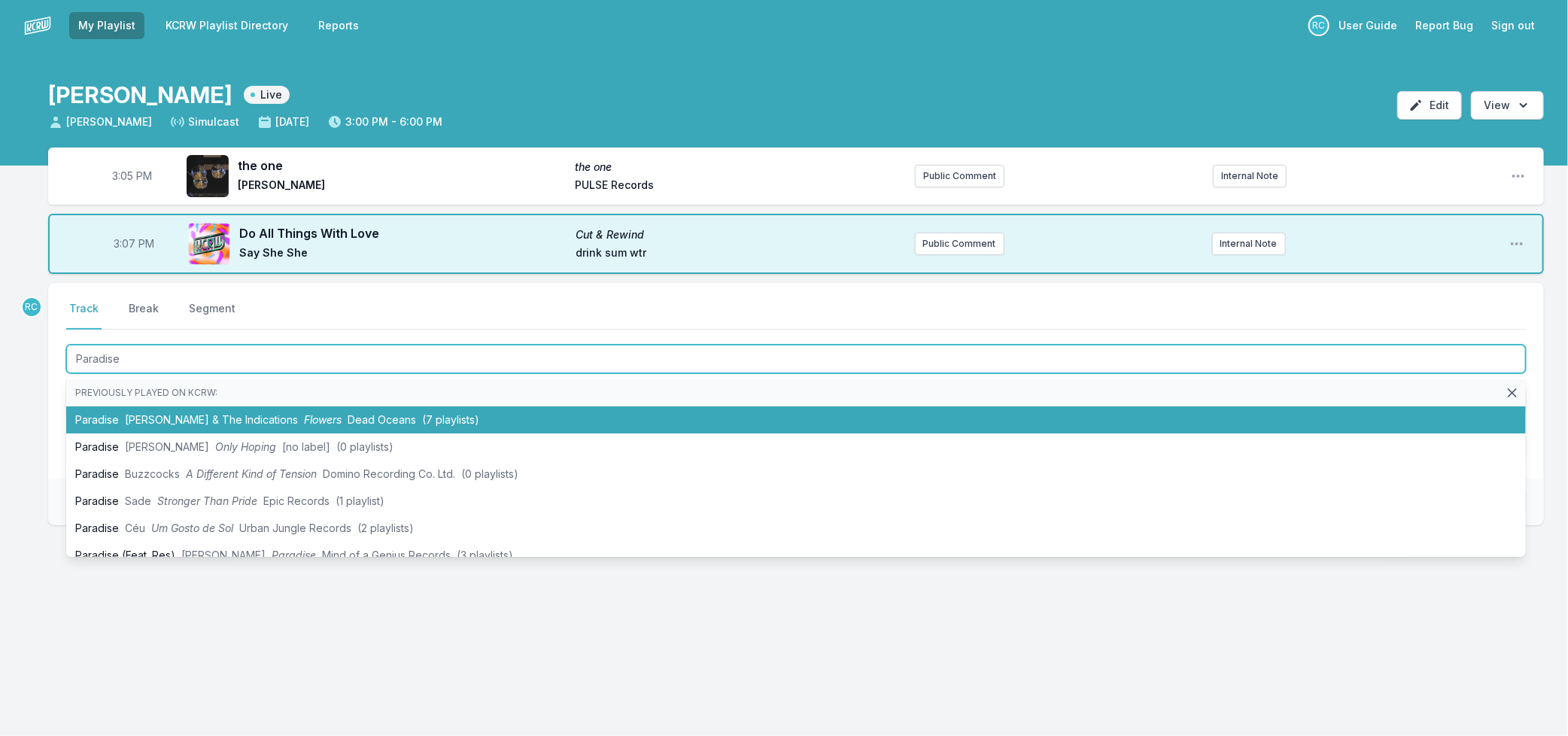
click at [304, 416] on span "Flowers" at bounding box center [323, 419] width 38 height 13
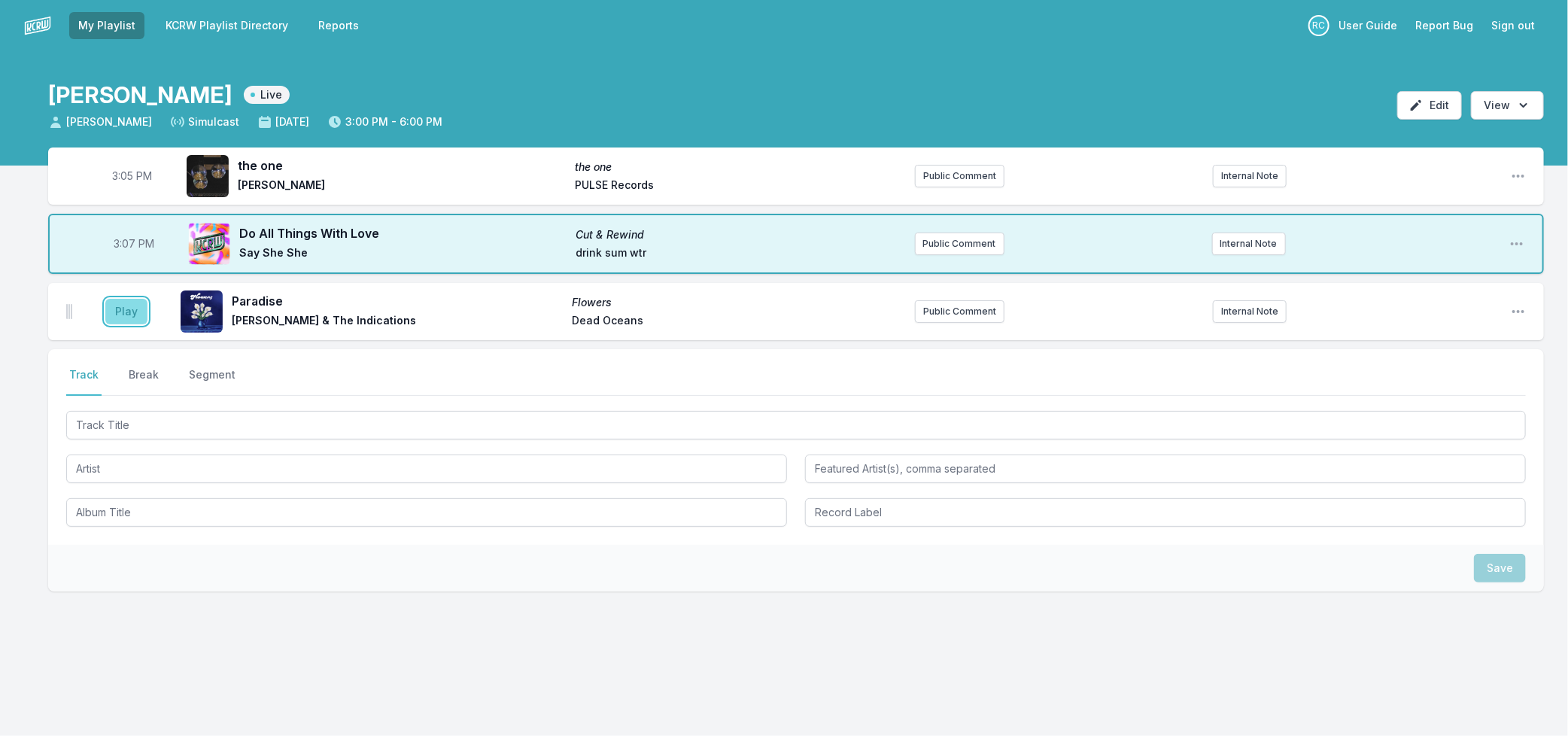
click at [124, 311] on button "Play" at bounding box center [126, 311] width 42 height 25
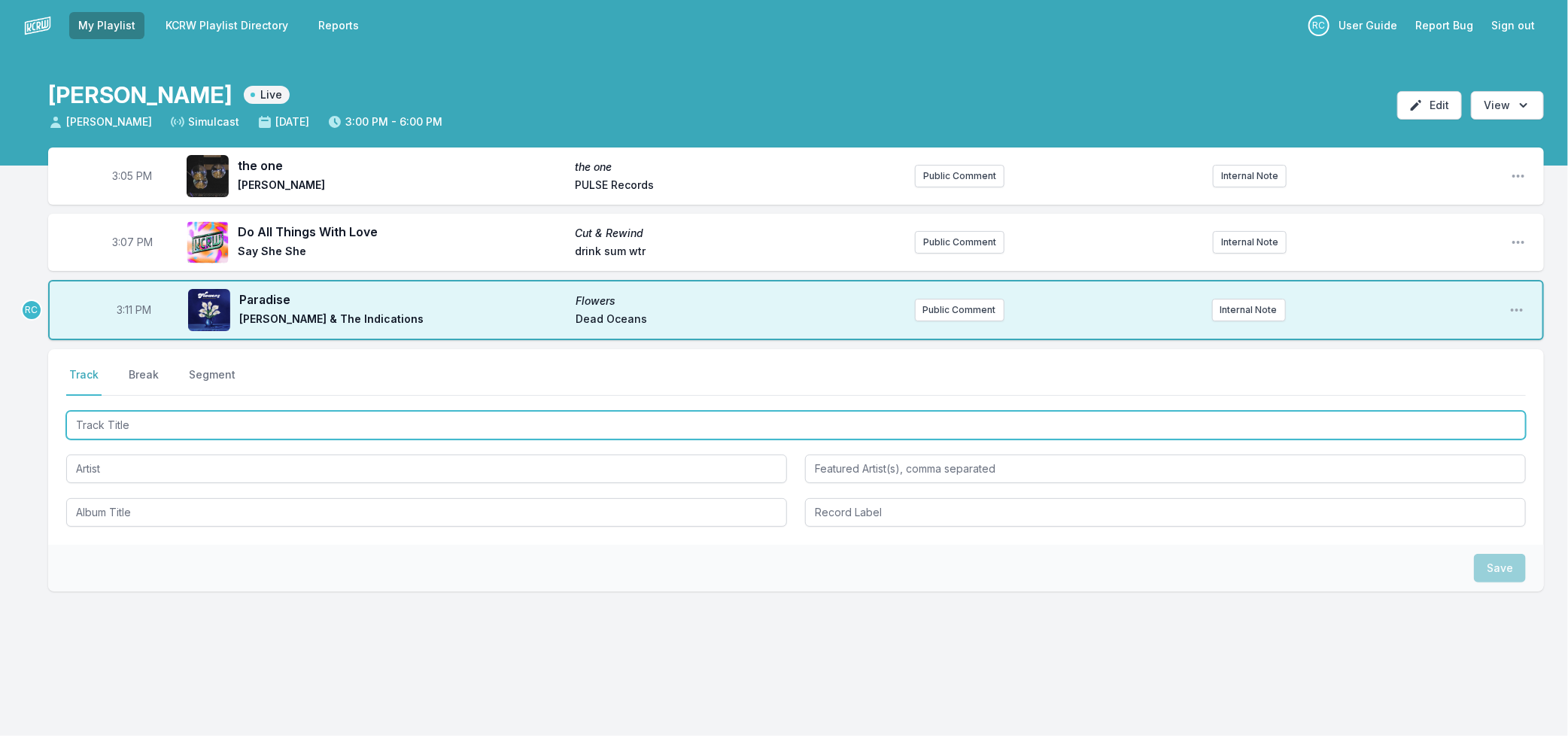
click at [344, 417] on input "Track Title" at bounding box center [795, 424] width 1459 height 28
type input "y"
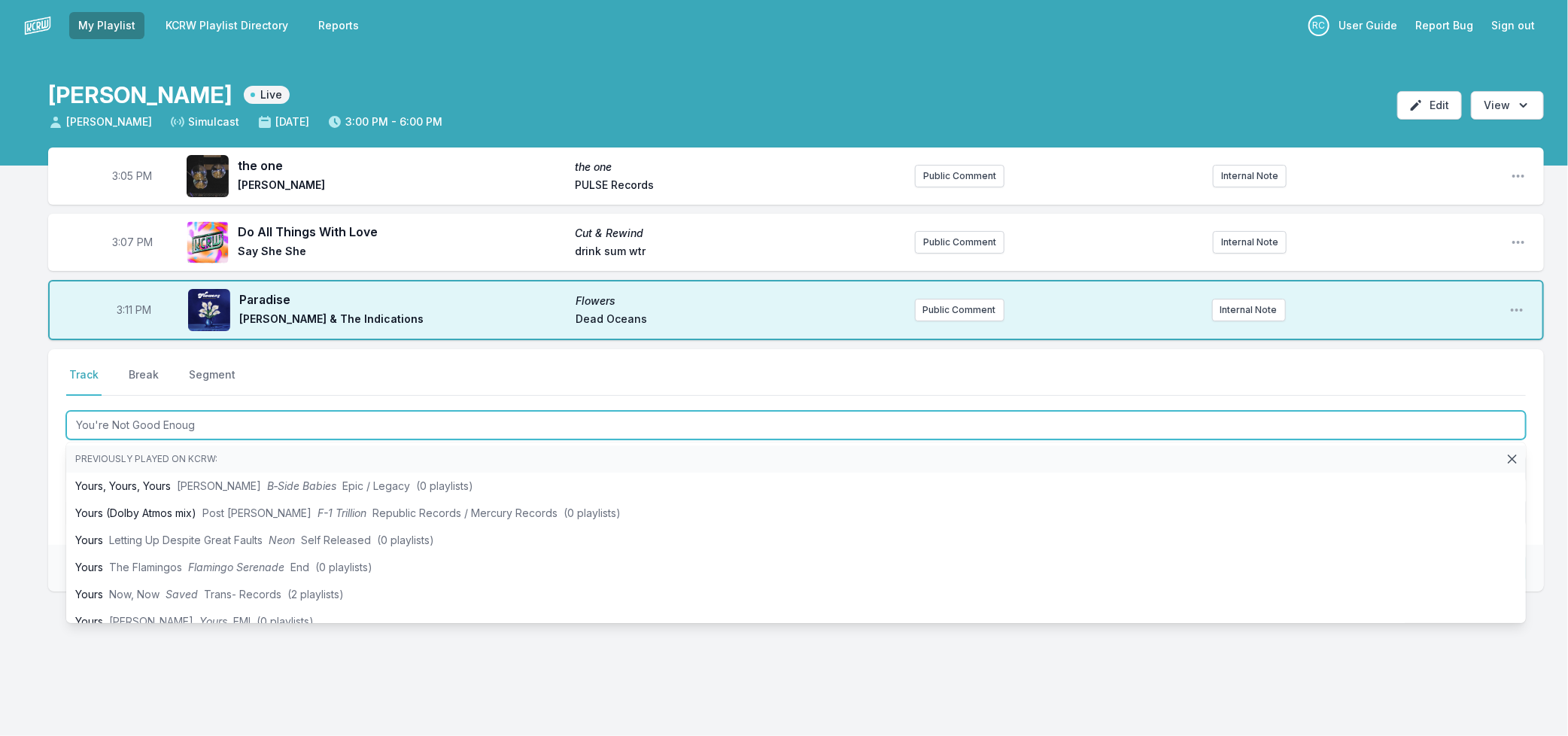
type input "You're Not Good Enough"
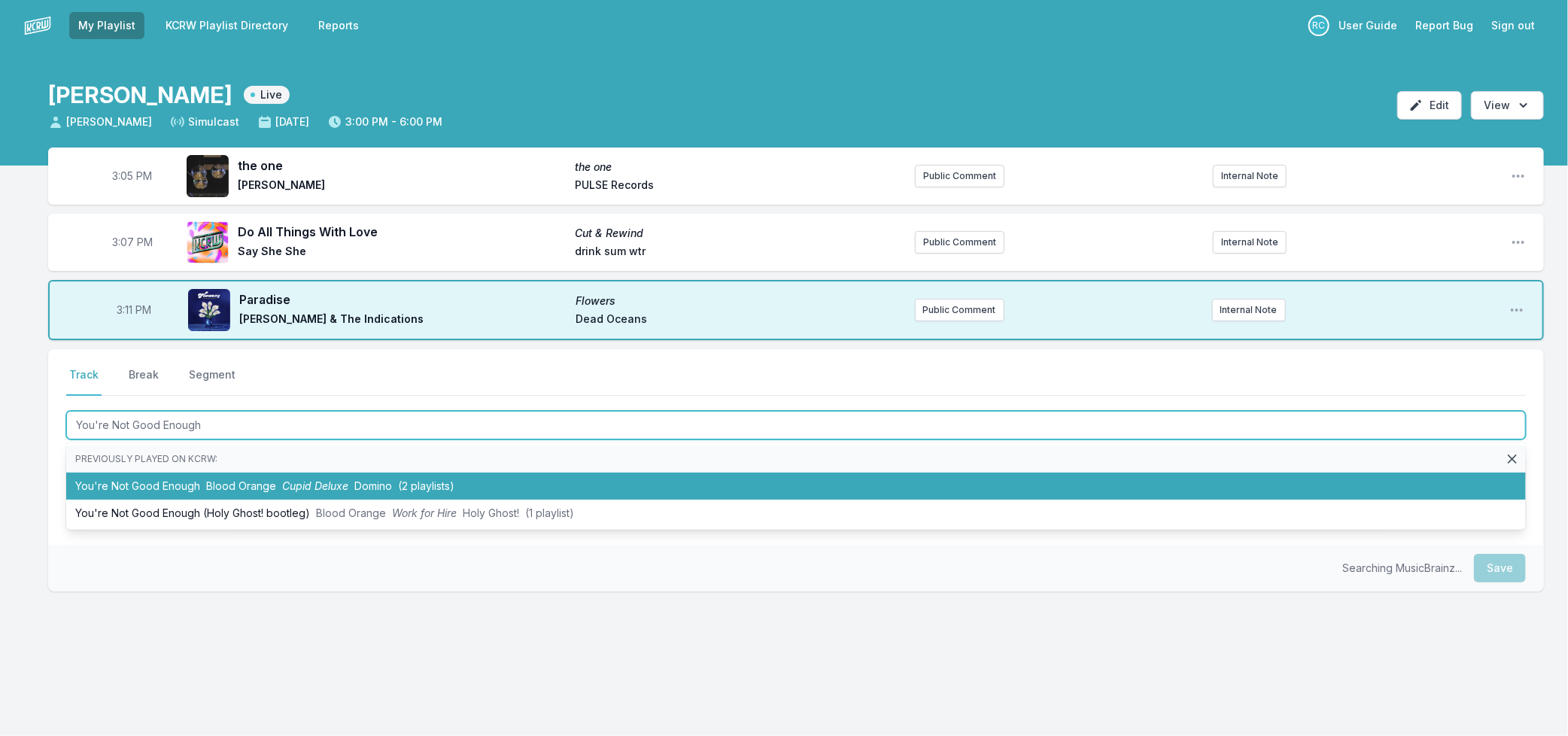
click at [176, 484] on li "You're Not Good Enough Blood Orange Cupid Deluxe Domino (2 playlists)" at bounding box center [795, 486] width 1459 height 27
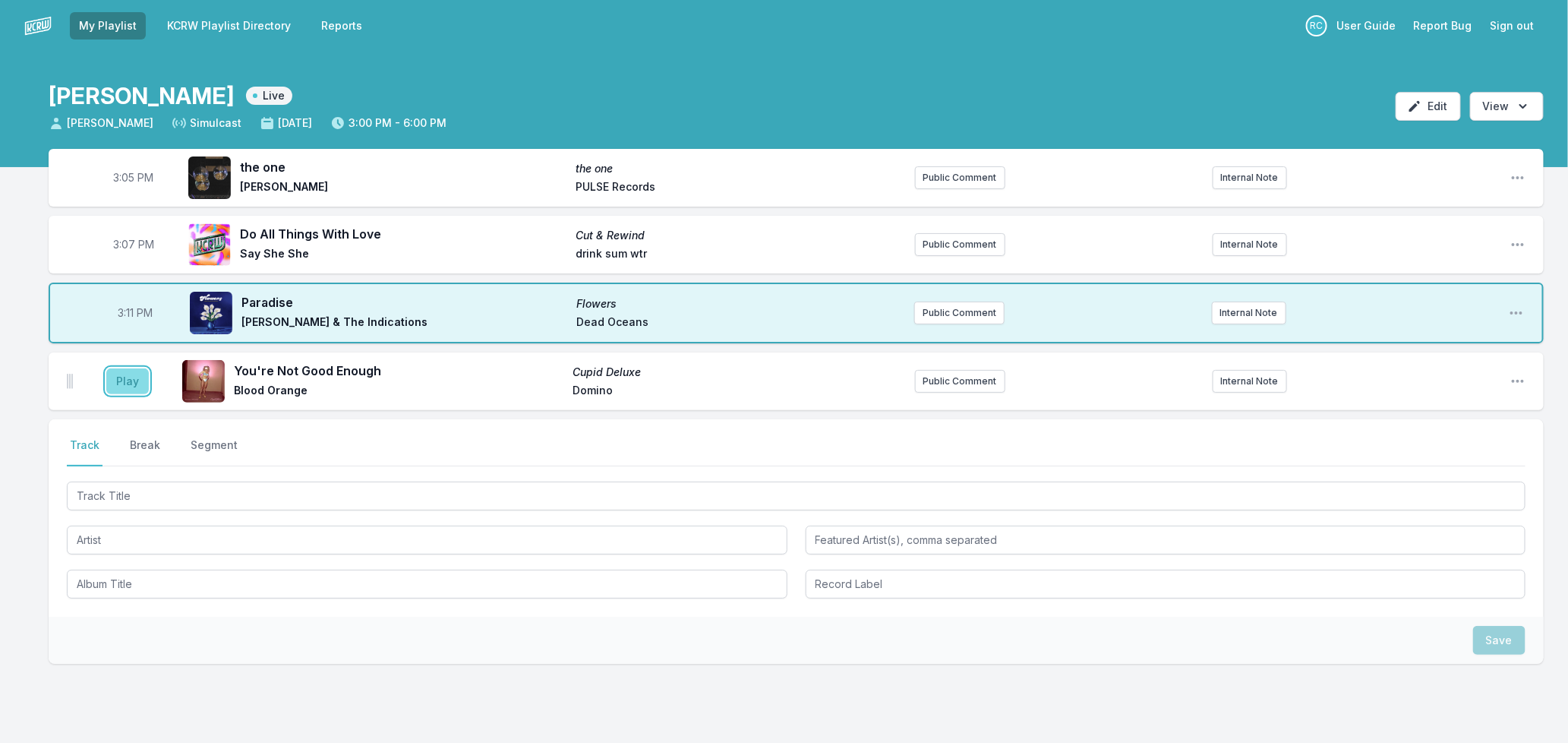
click at [128, 377] on button "Play" at bounding box center [127, 381] width 42 height 26
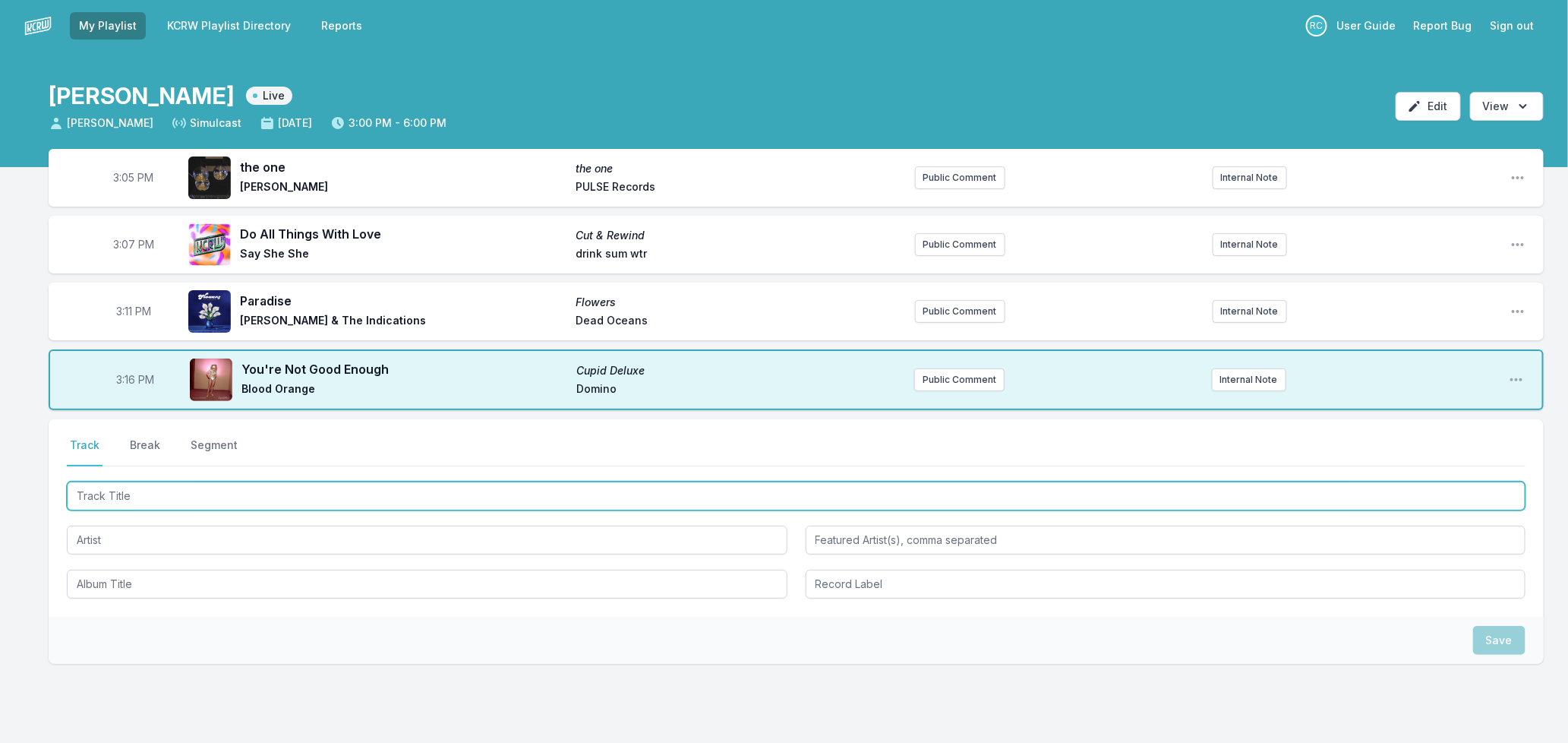
click at [161, 500] on input "Track Title" at bounding box center [796, 495] width 1459 height 29
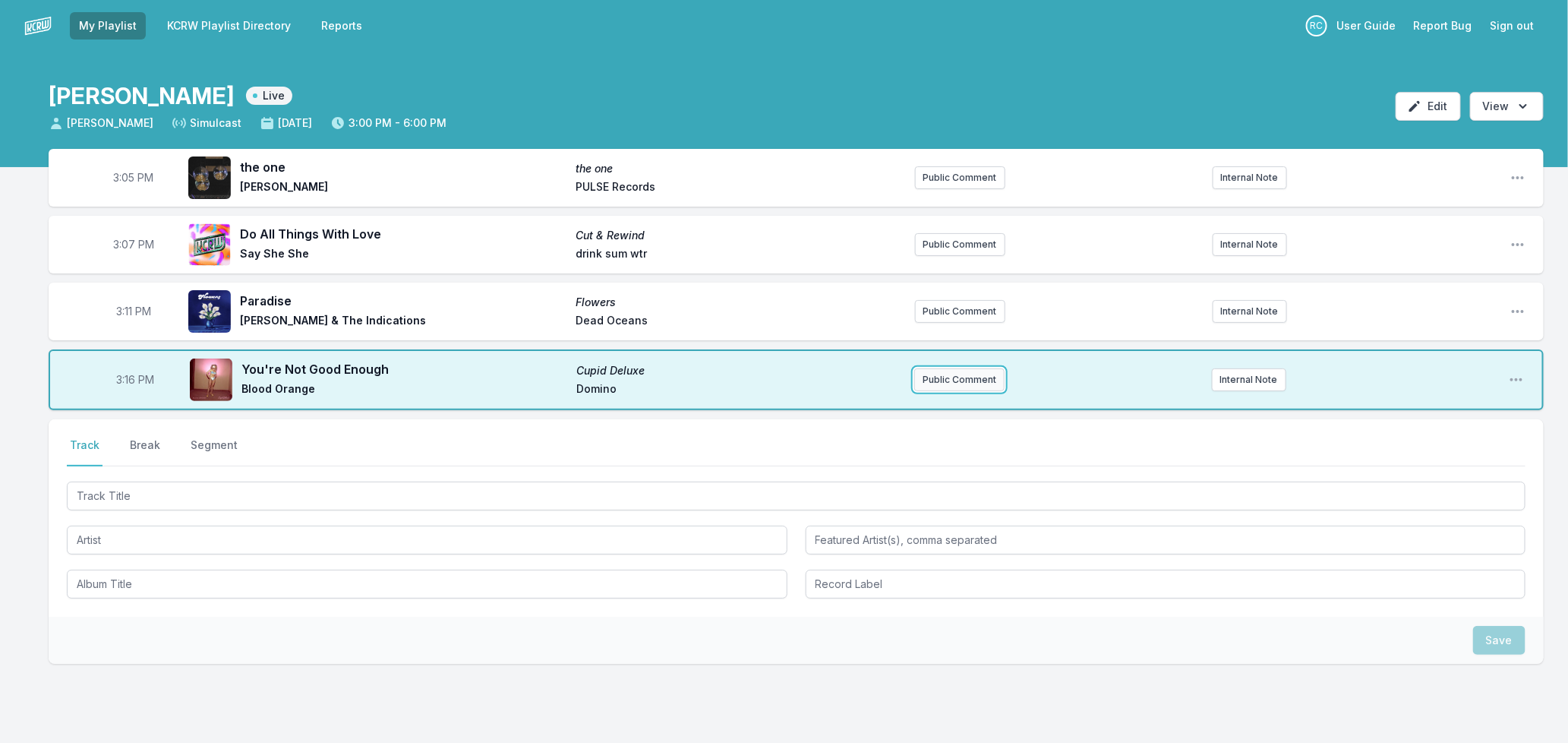
click at [955, 380] on button "Public Comment" at bounding box center [959, 379] width 90 height 23
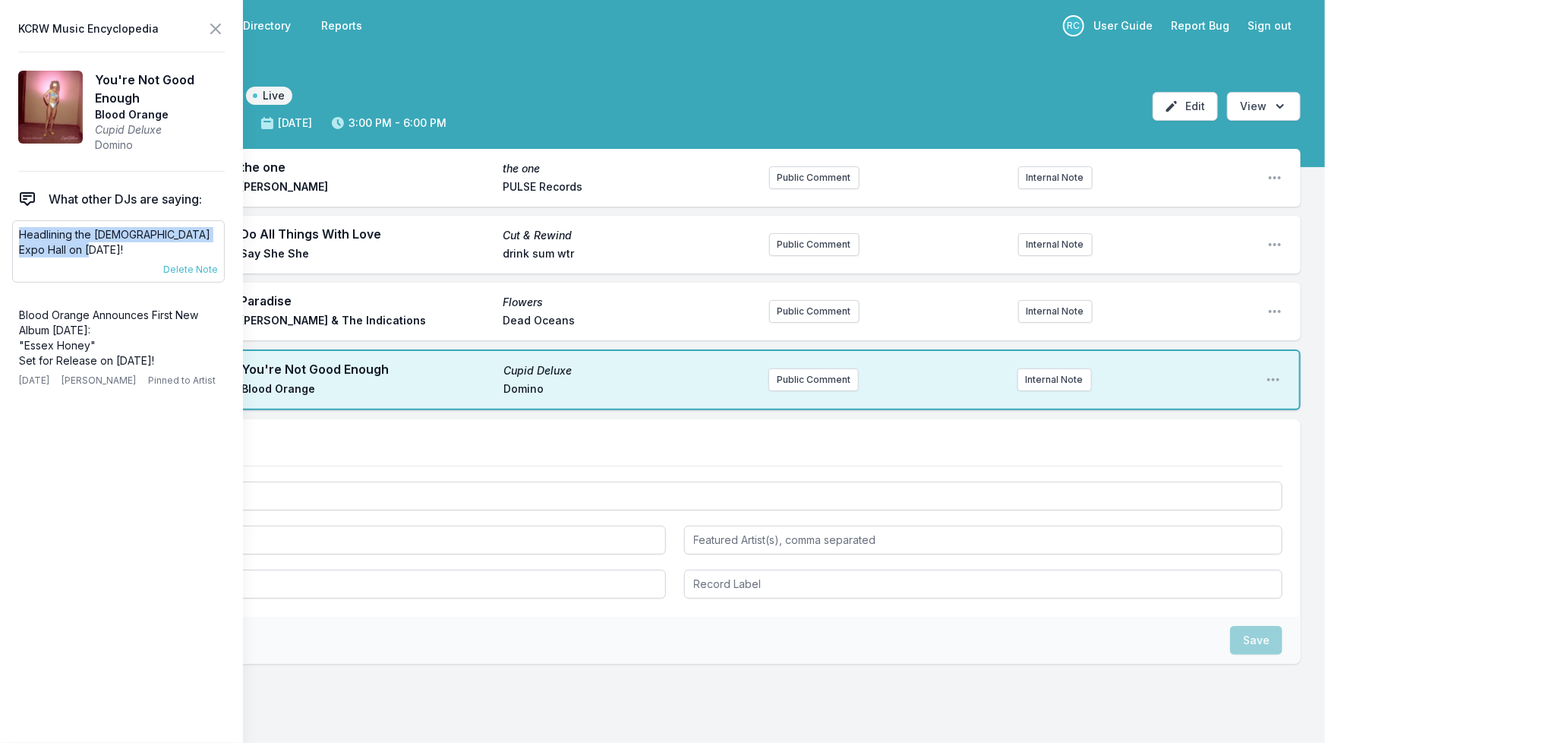
drag, startPoint x: 97, startPoint y: 247, endPoint x: 20, endPoint y: 223, distance: 80.7
click at [20, 223] on div "Headlining the [DEMOGRAPHIC_DATA] Expo Hall on [DATE]! [DATE] [PERSON_NAME] Pin…" at bounding box center [118, 251] width 212 height 62
copy p "Headlining the [DEMOGRAPHIC_DATA] Expo Hall on [DATE]!"
click at [801, 377] on button "Public Comment" at bounding box center [814, 379] width 90 height 23
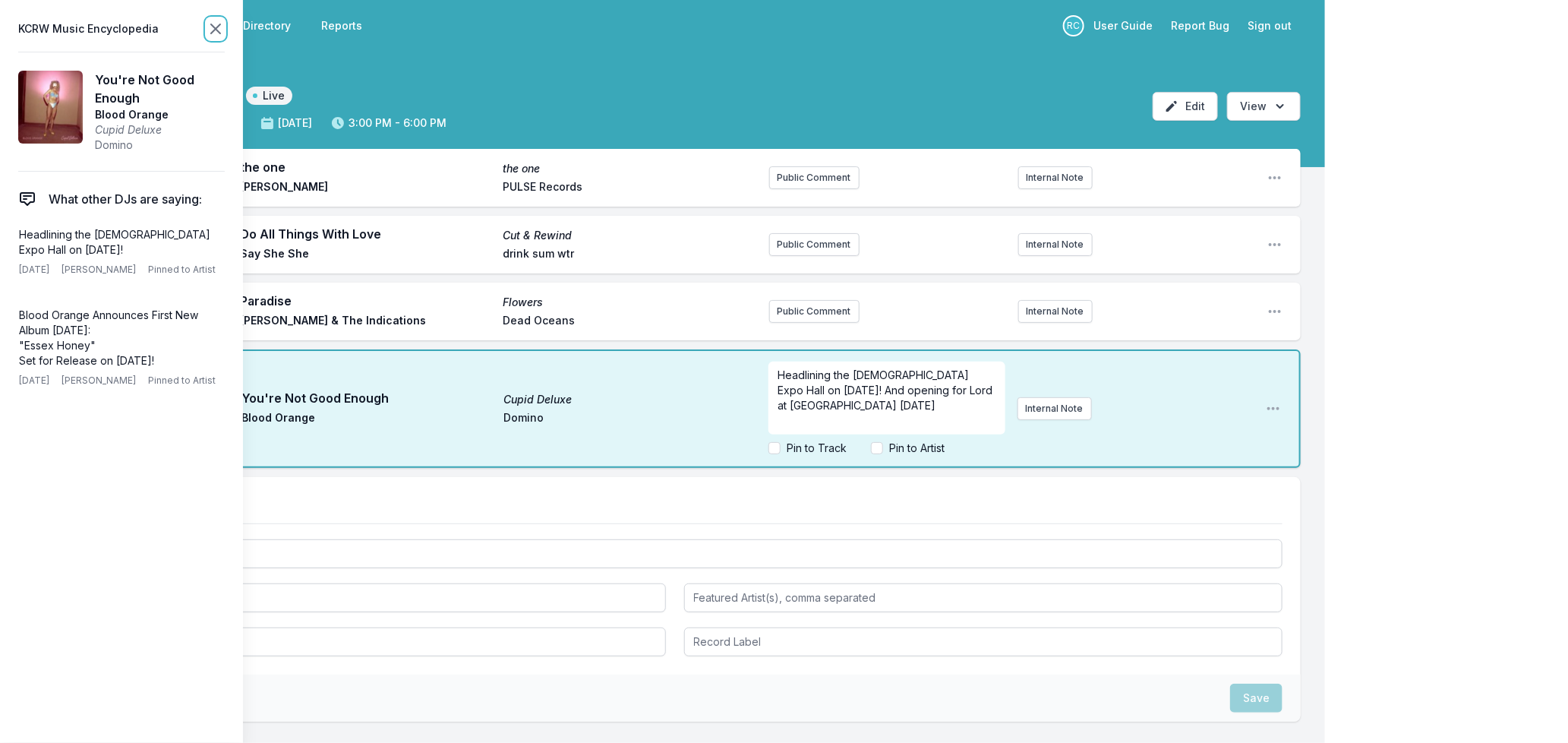
click at [209, 24] on icon at bounding box center [215, 29] width 19 height 19
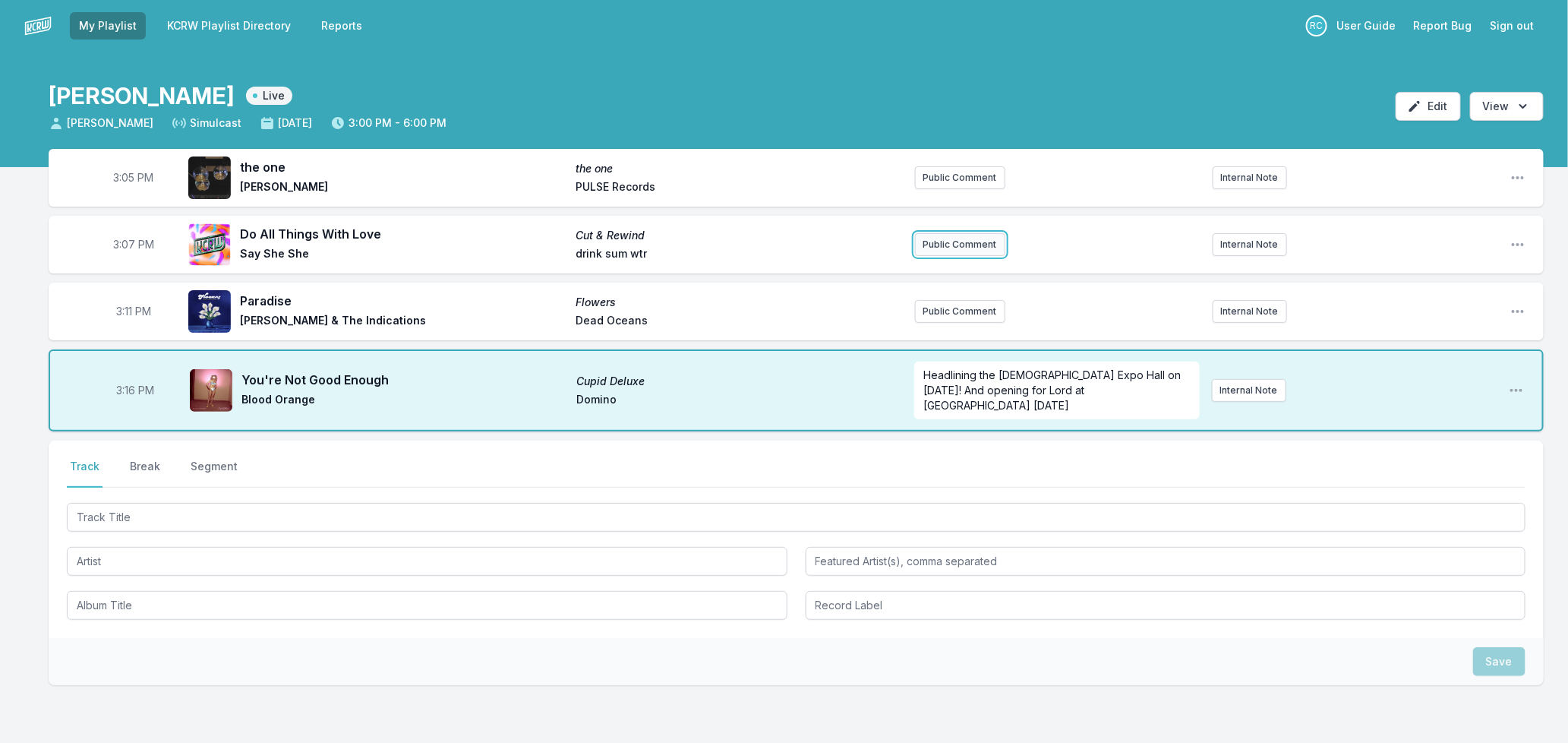
click at [933, 245] on button "Public Comment" at bounding box center [960, 244] width 90 height 23
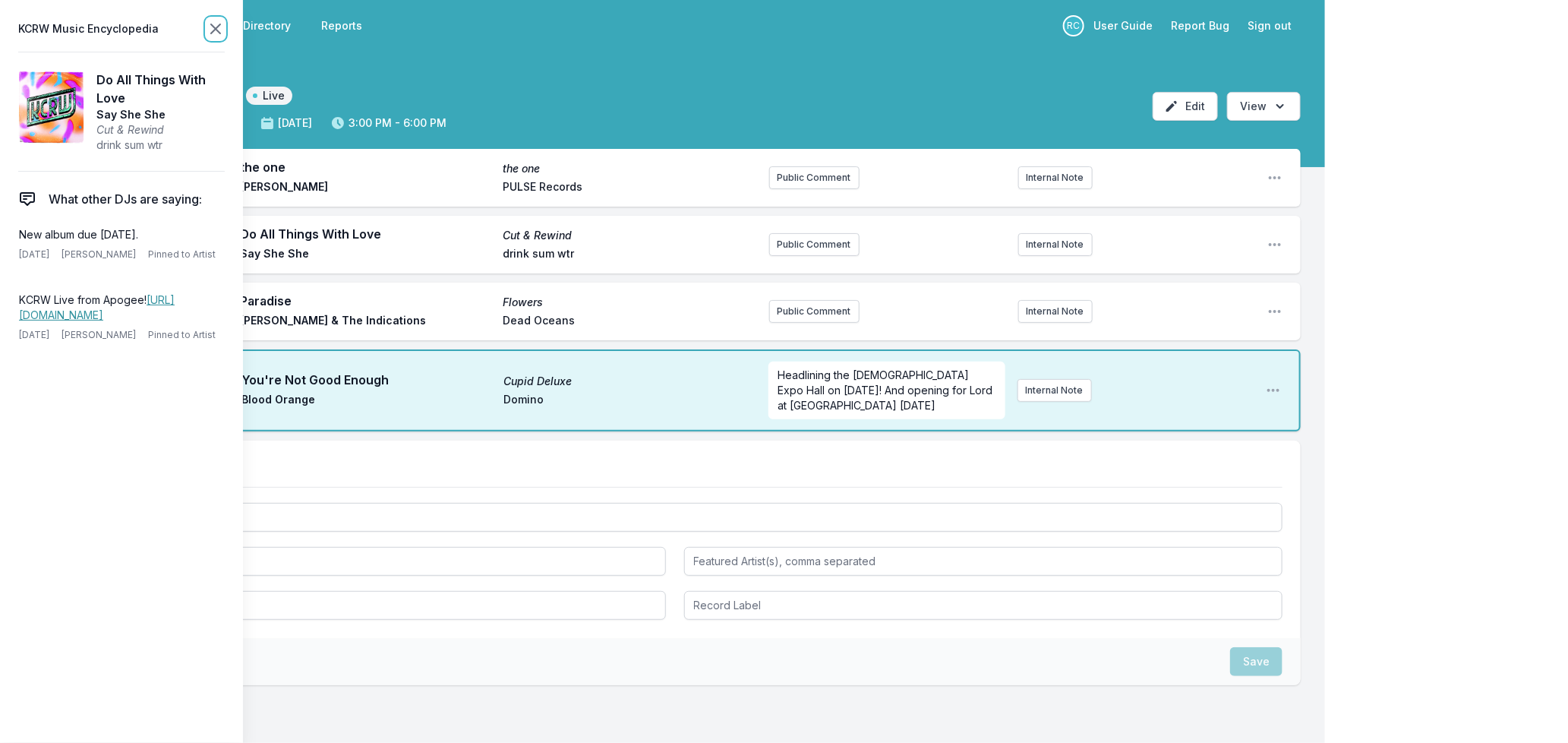
click at [211, 28] on icon at bounding box center [215, 29] width 19 height 19
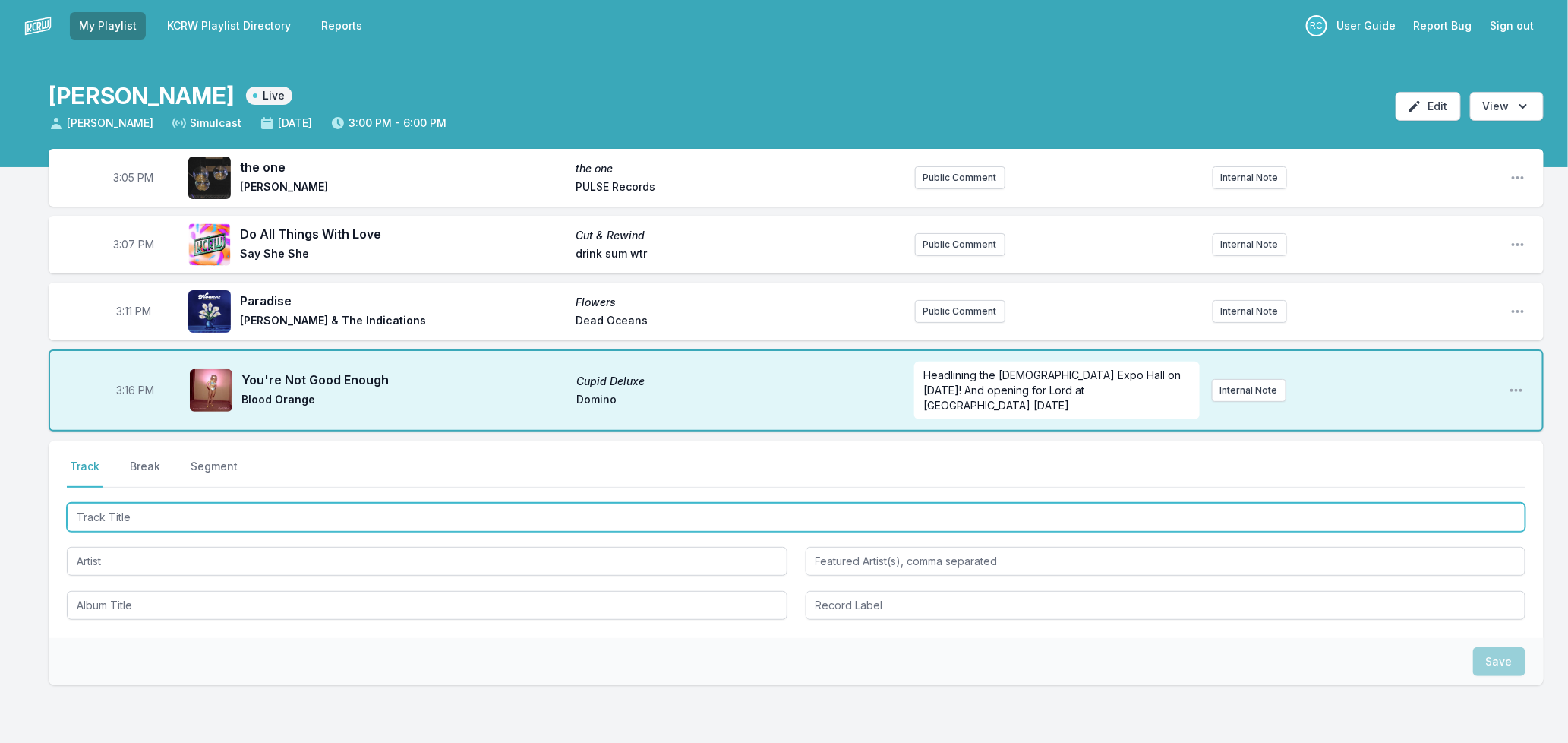
click at [278, 505] on input "Track Title" at bounding box center [796, 517] width 1459 height 29
type input "Belong To You"
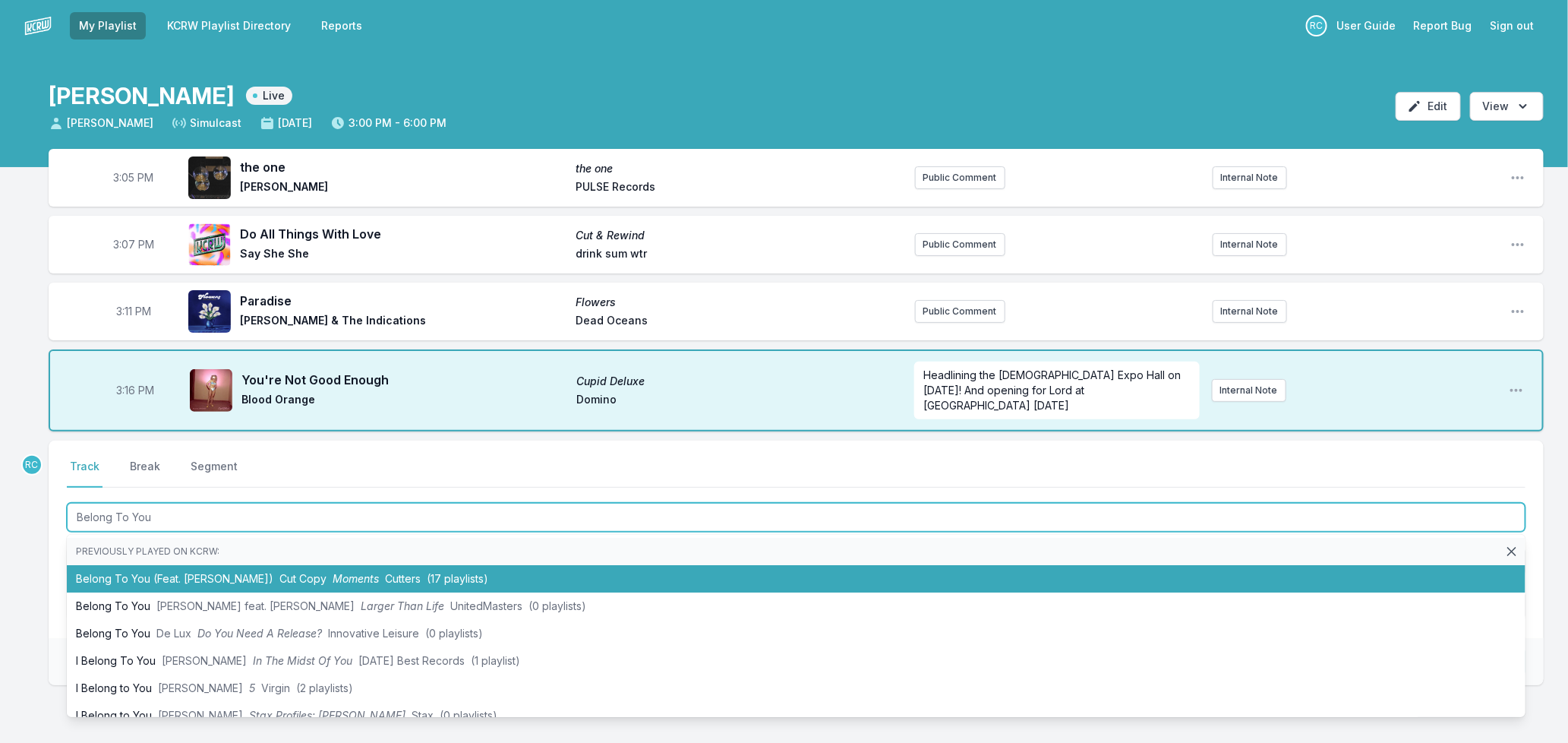
click at [262, 565] on li "Belong To You (Feat. [PERSON_NAME]) Cut Copy Moments Cutters (17 playlists)" at bounding box center [796, 579] width 1459 height 28
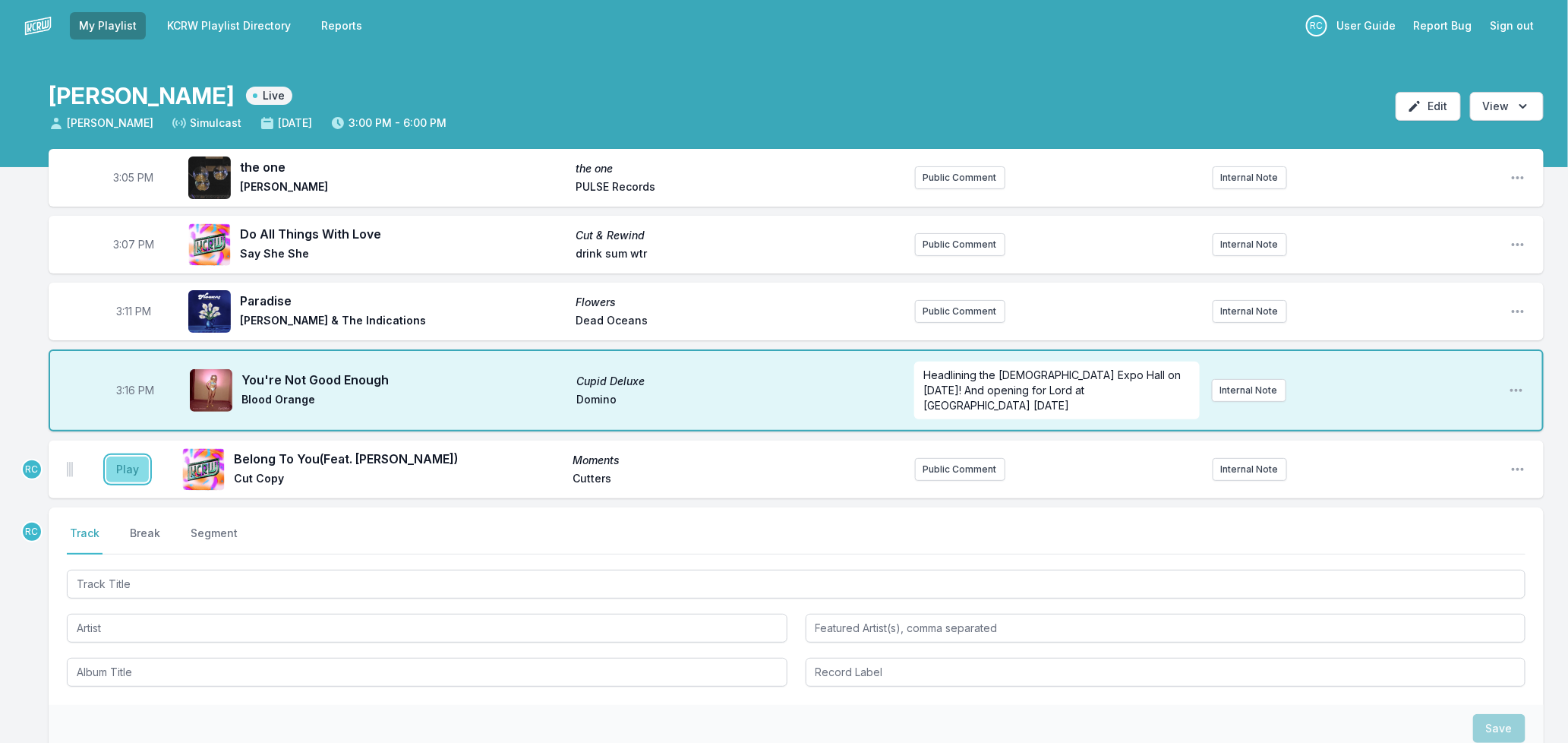
click at [119, 457] on button "Play" at bounding box center [127, 469] width 42 height 26
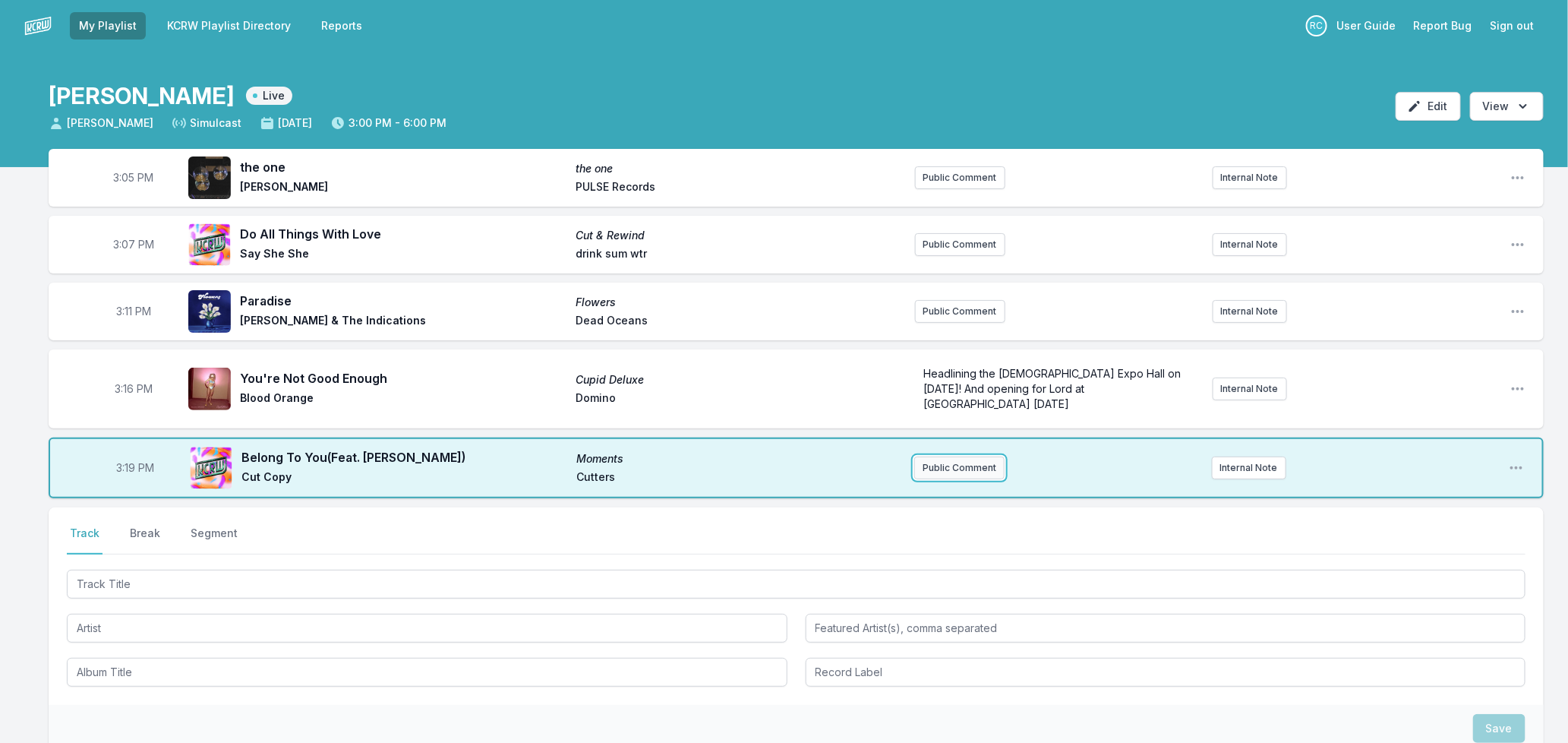
click at [936, 457] on button "Public Comment" at bounding box center [959, 467] width 90 height 23
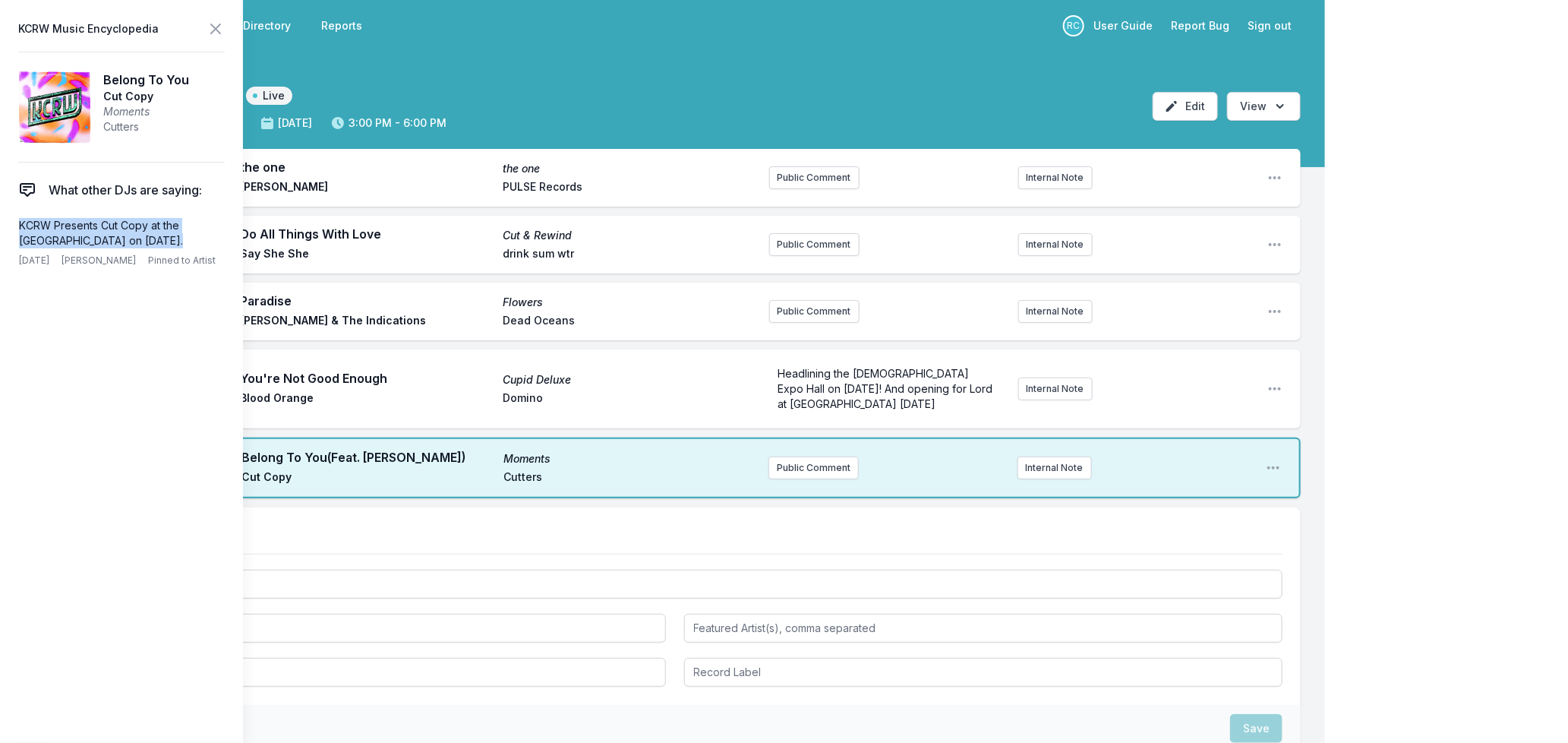
drag, startPoint x: 179, startPoint y: 244, endPoint x: 11, endPoint y: 231, distance: 168.5
click at [11, 231] on aside "KCRW Music Encyclopedia Belong To You Cut Copy Moments Cutters What other DJs a…" at bounding box center [121, 371] width 243 height 743
copy p "KCRW Presents Cut Copy at the [GEOGRAPHIC_DATA] on [DATE]."
click at [826, 468] on button "Public Comment" at bounding box center [814, 467] width 90 height 23
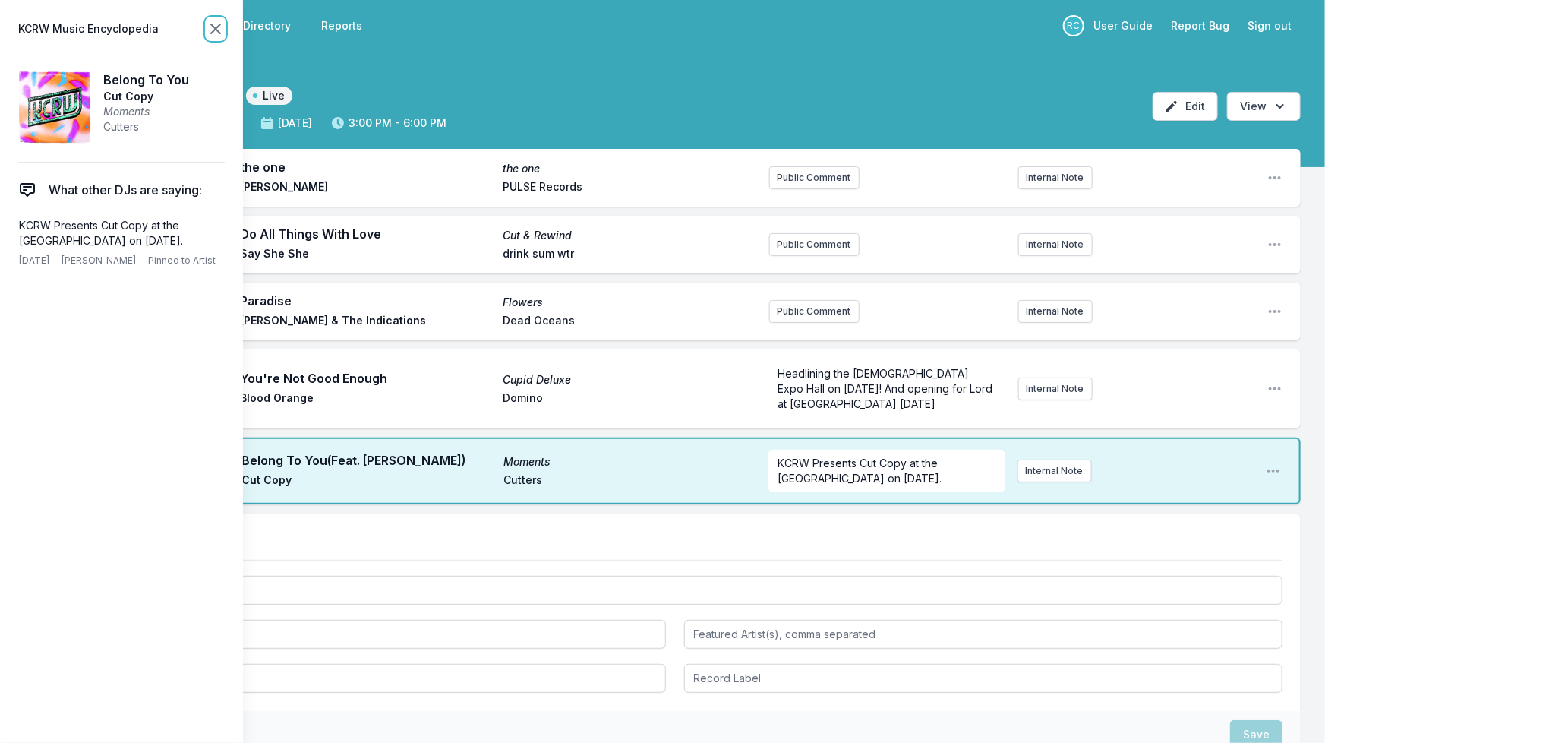
click at [212, 25] on icon at bounding box center [215, 29] width 19 height 19
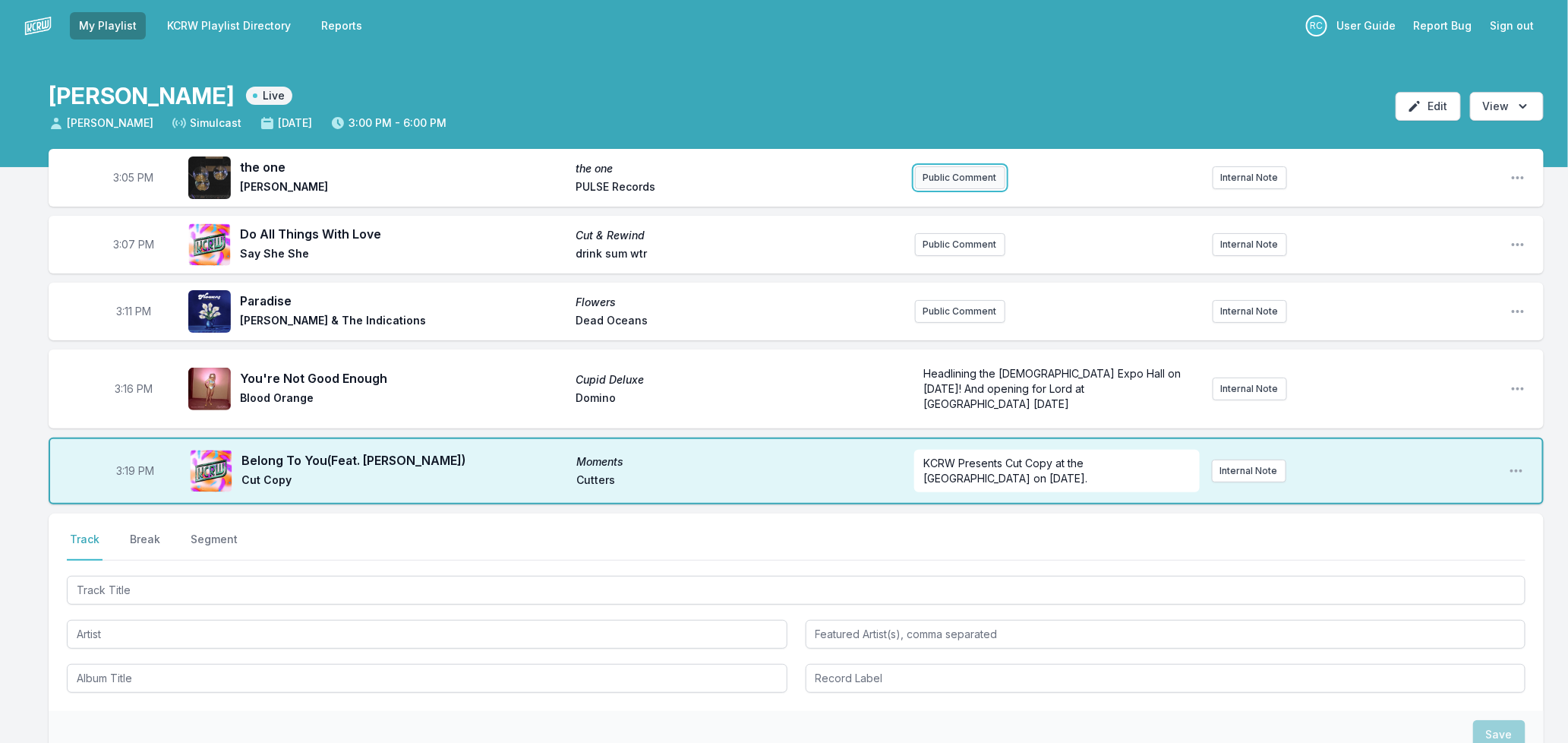
click at [944, 178] on button "Public Comment" at bounding box center [960, 177] width 90 height 23
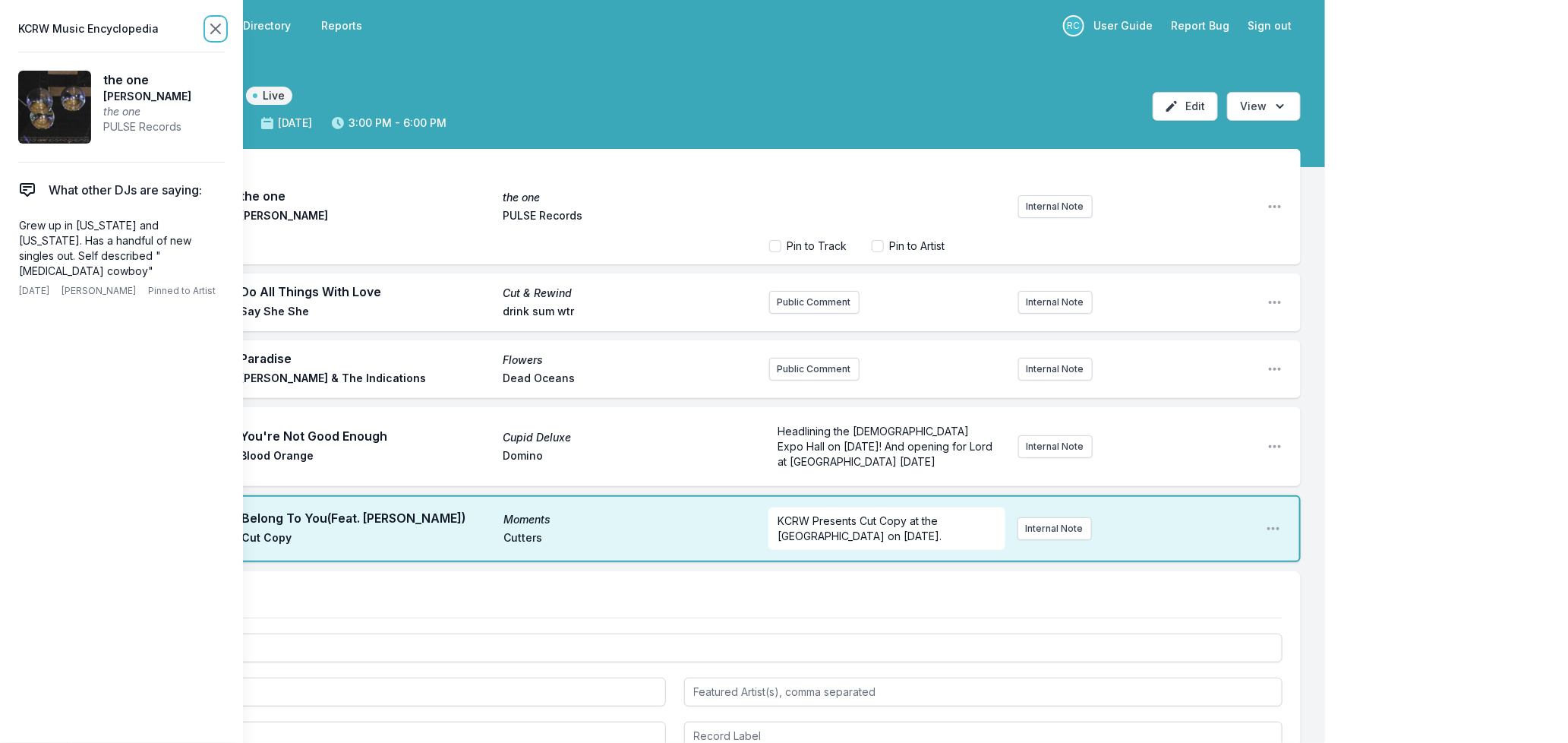
click at [214, 32] on icon at bounding box center [215, 29] width 19 height 19
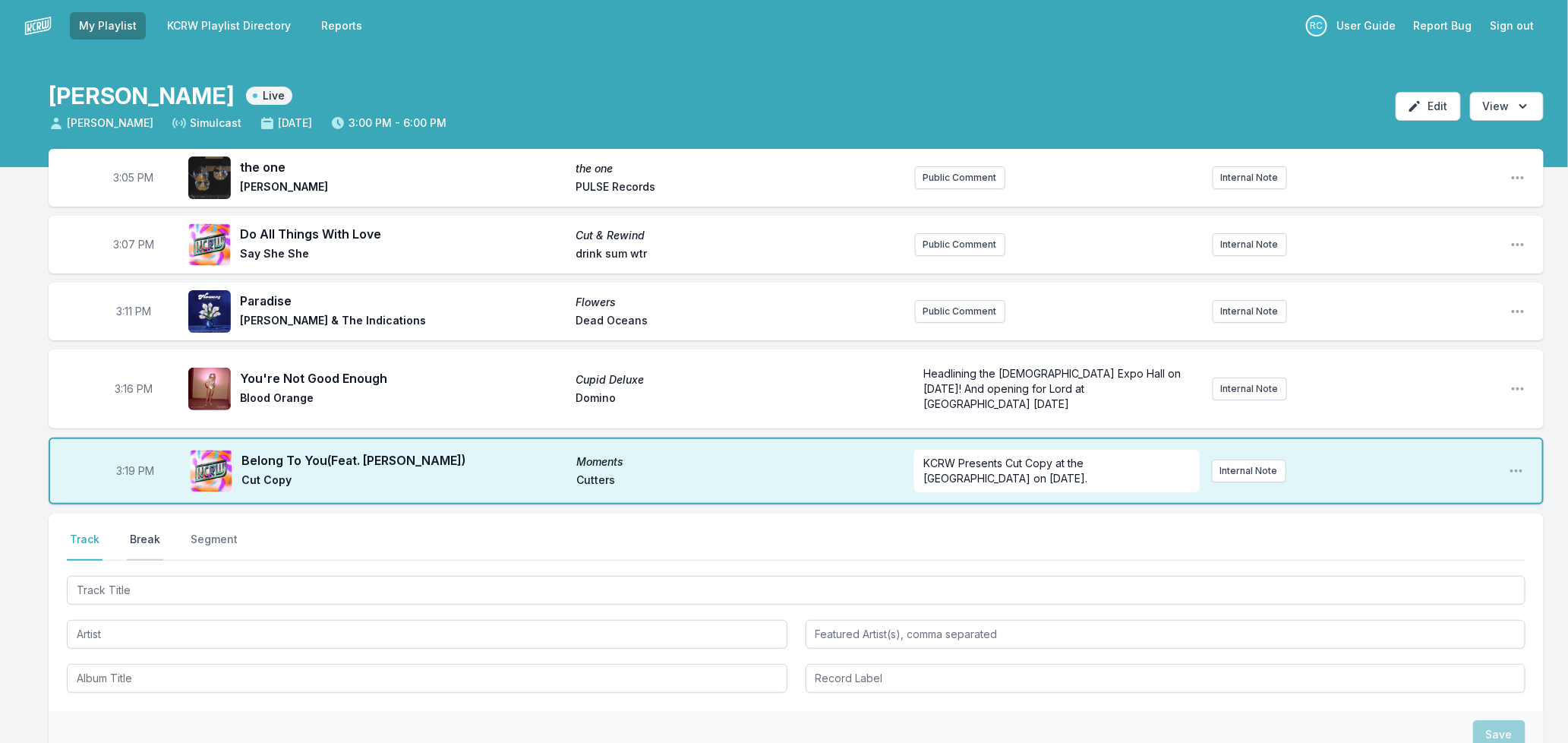
click at [154, 531] on button "Break" at bounding box center [145, 545] width 36 height 29
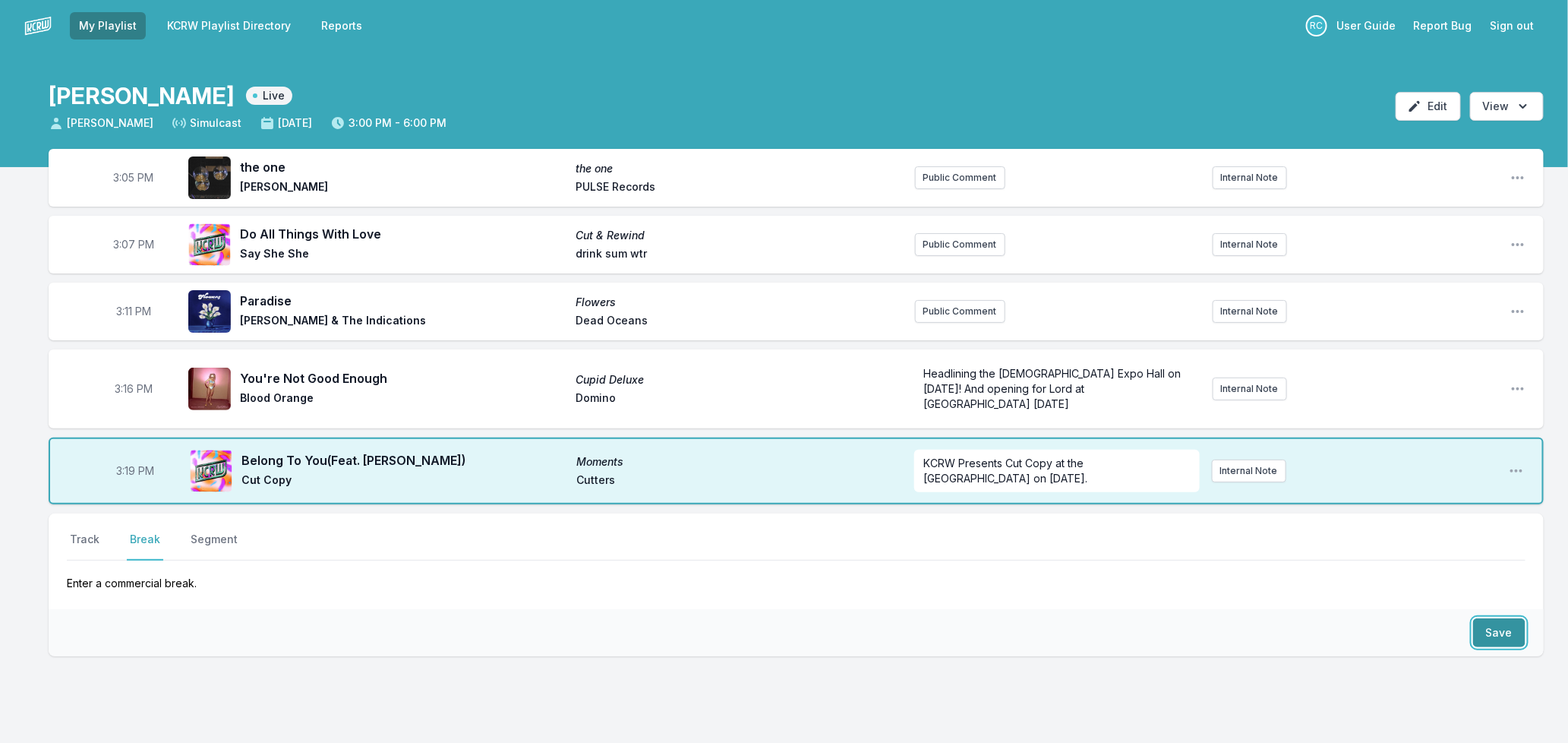
click at [1496, 618] on button "Save" at bounding box center [1498, 632] width 52 height 29
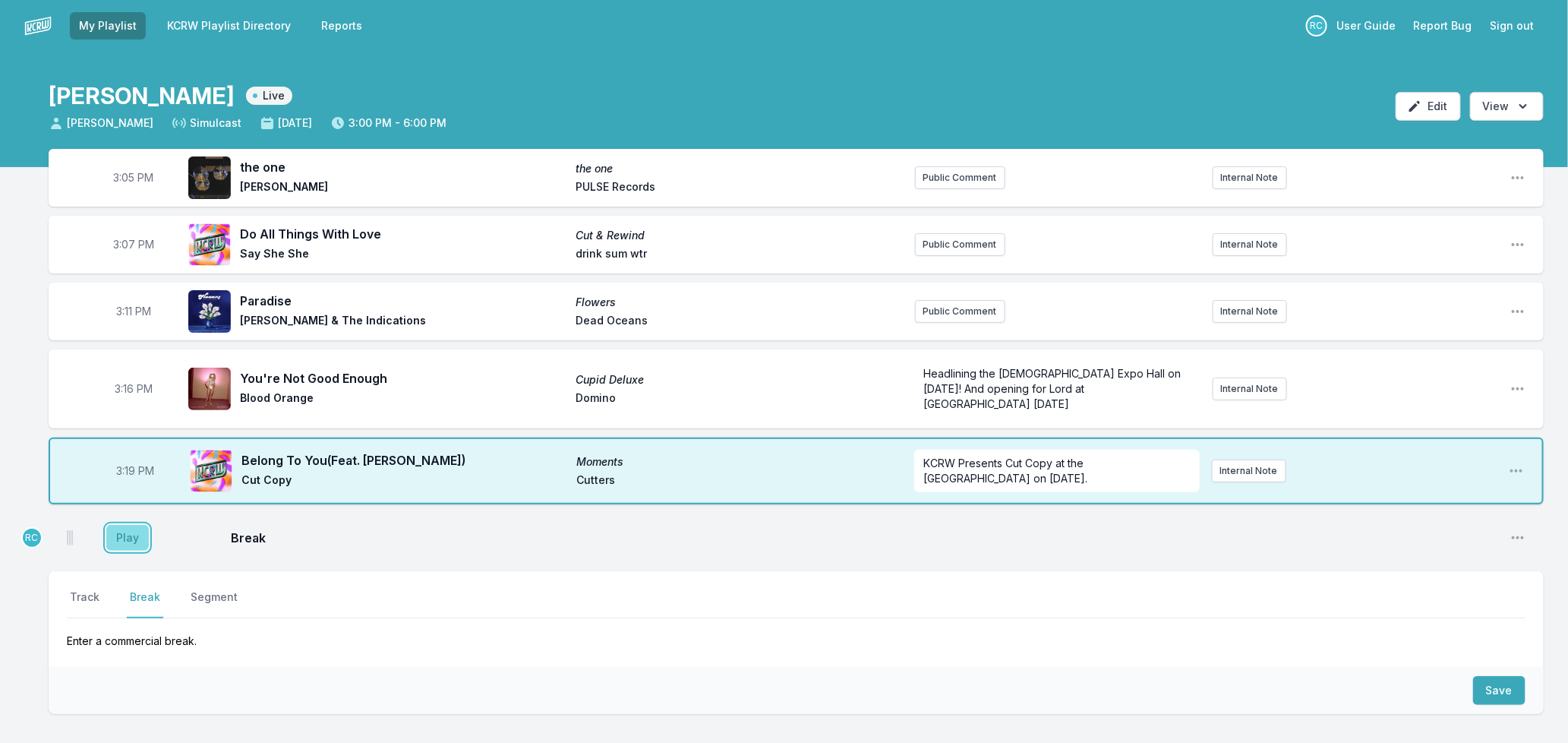
click at [119, 525] on button "Play" at bounding box center [127, 537] width 42 height 26
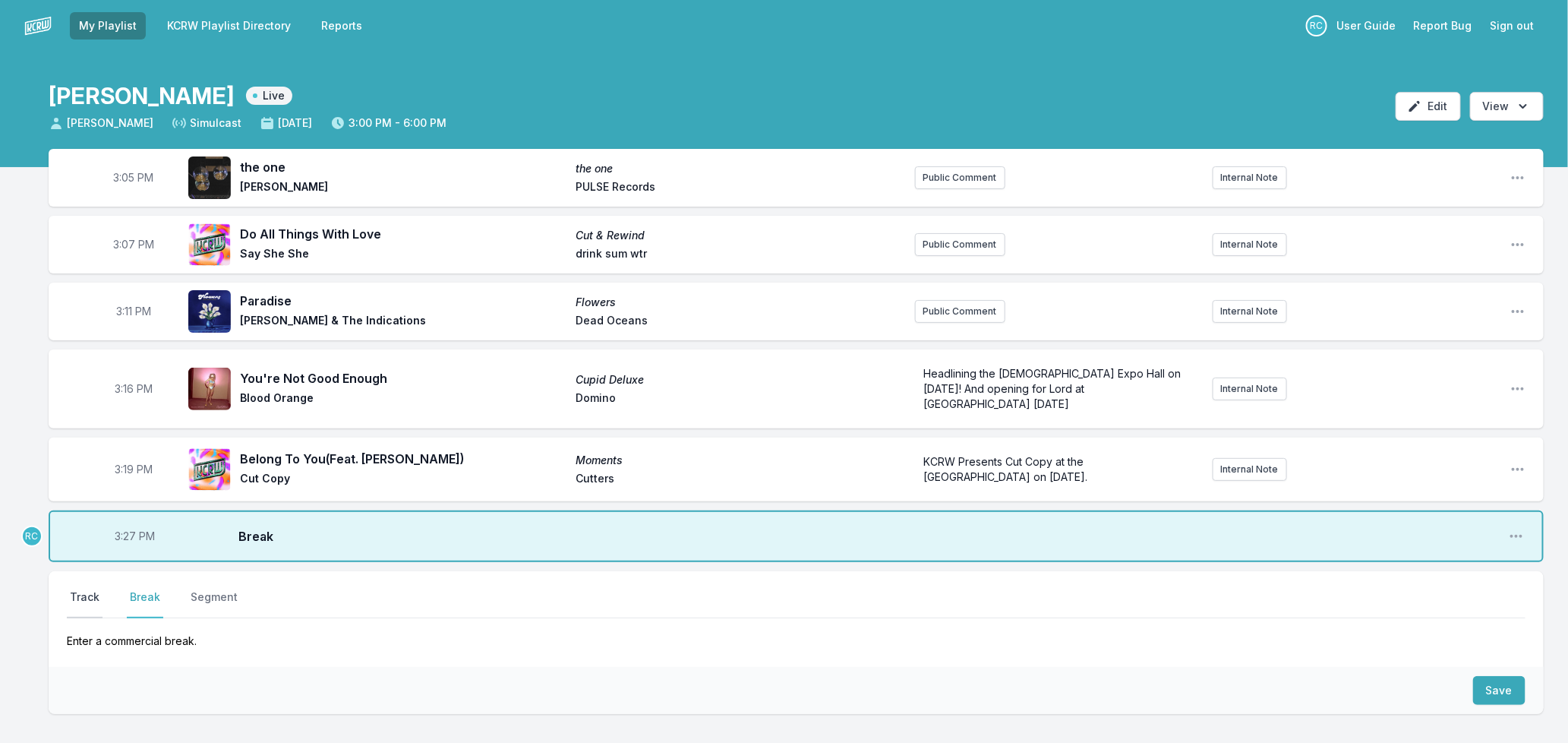
click at [85, 589] on button "Track" at bounding box center [85, 603] width 35 height 29
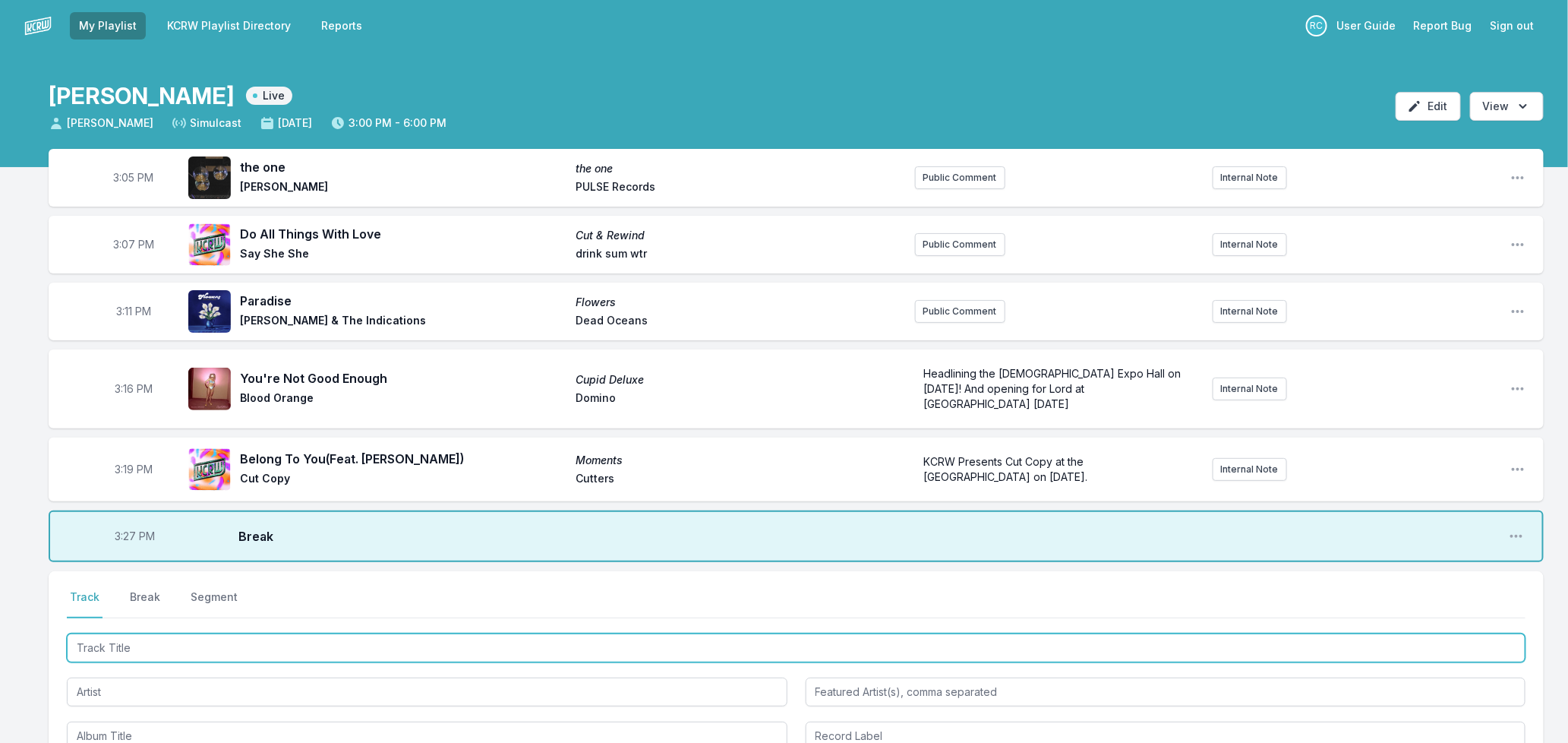
click at [134, 634] on input "Track Title" at bounding box center [796, 648] width 1459 height 29
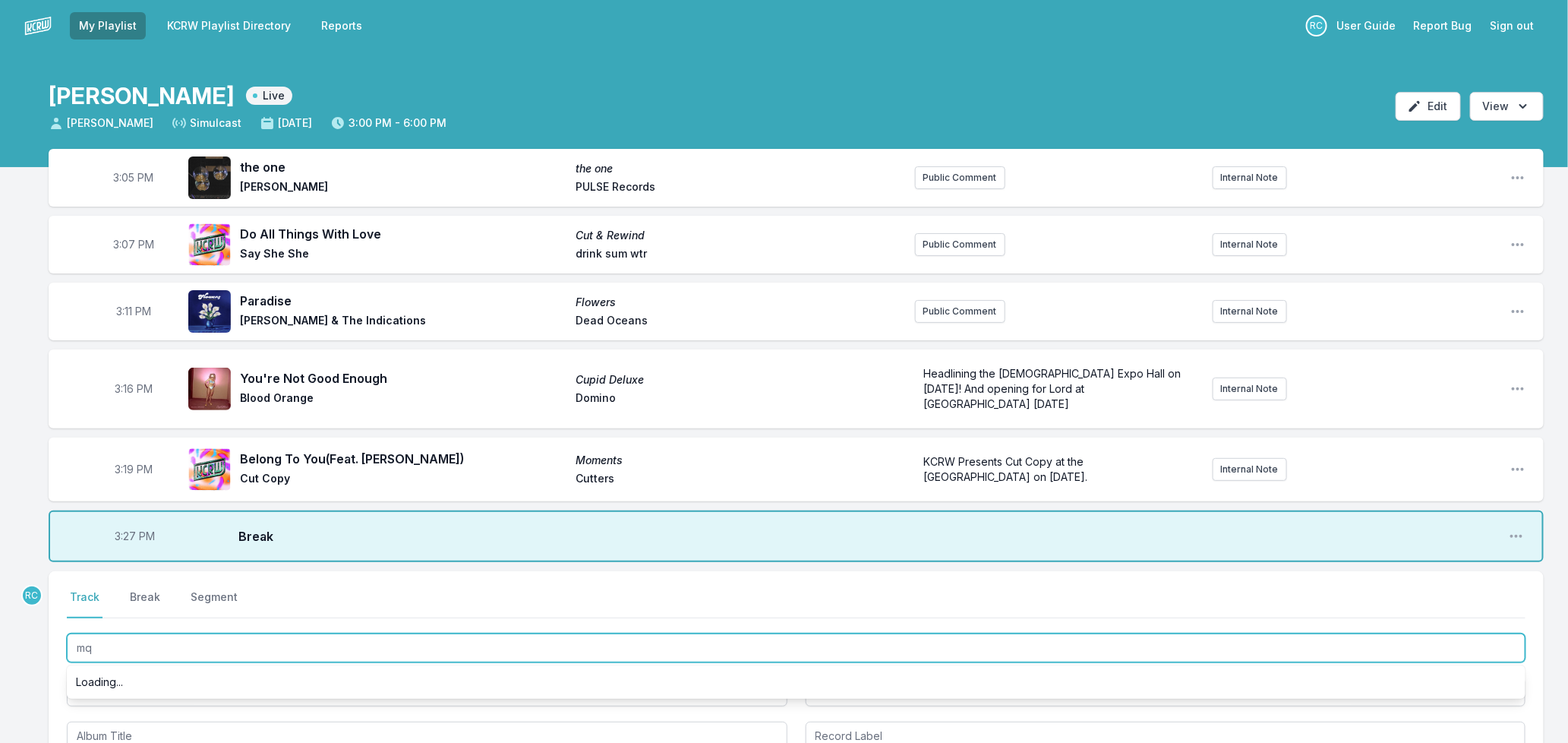
type input "mq9"
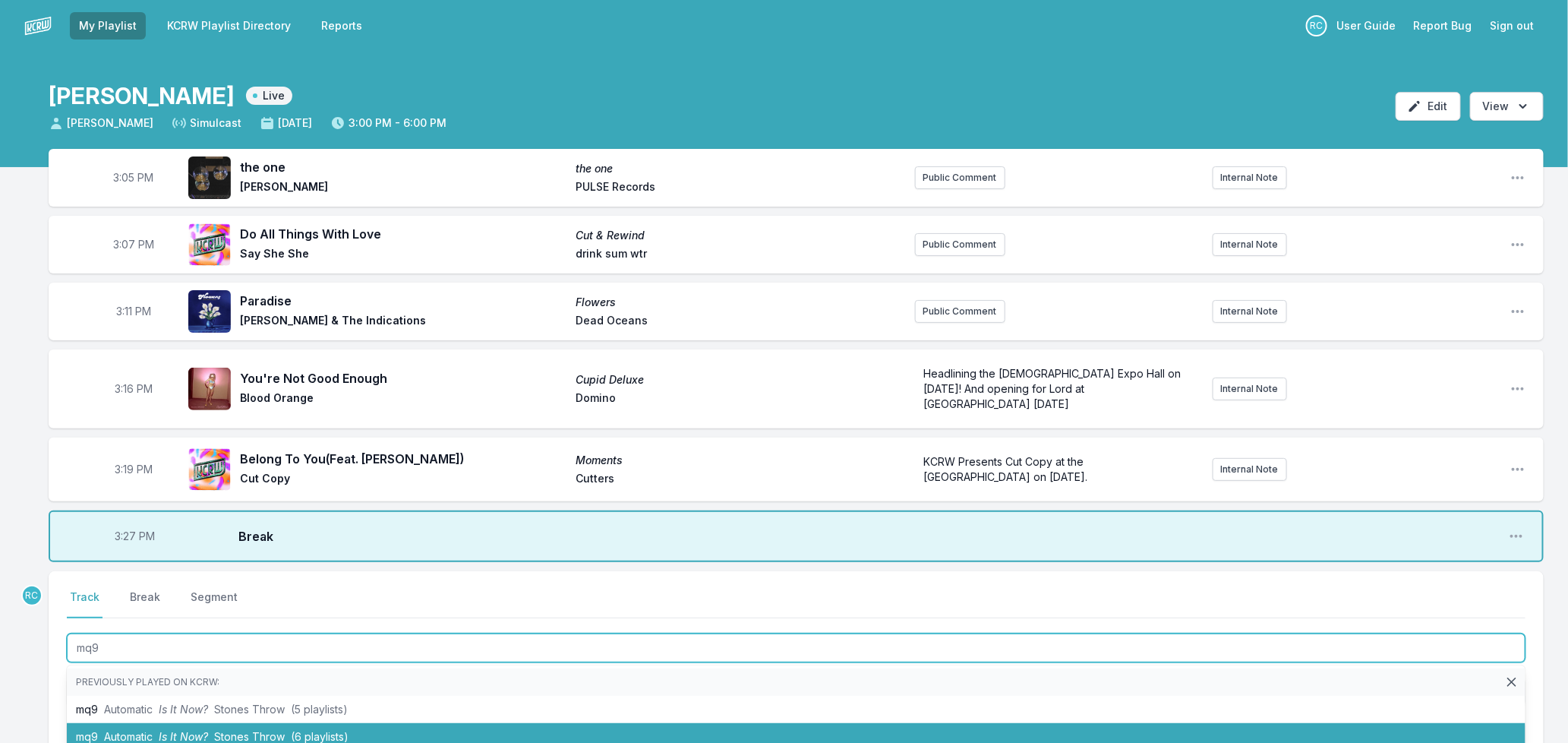
click at [164, 730] on span "Is It Now?" at bounding box center [183, 736] width 49 height 13
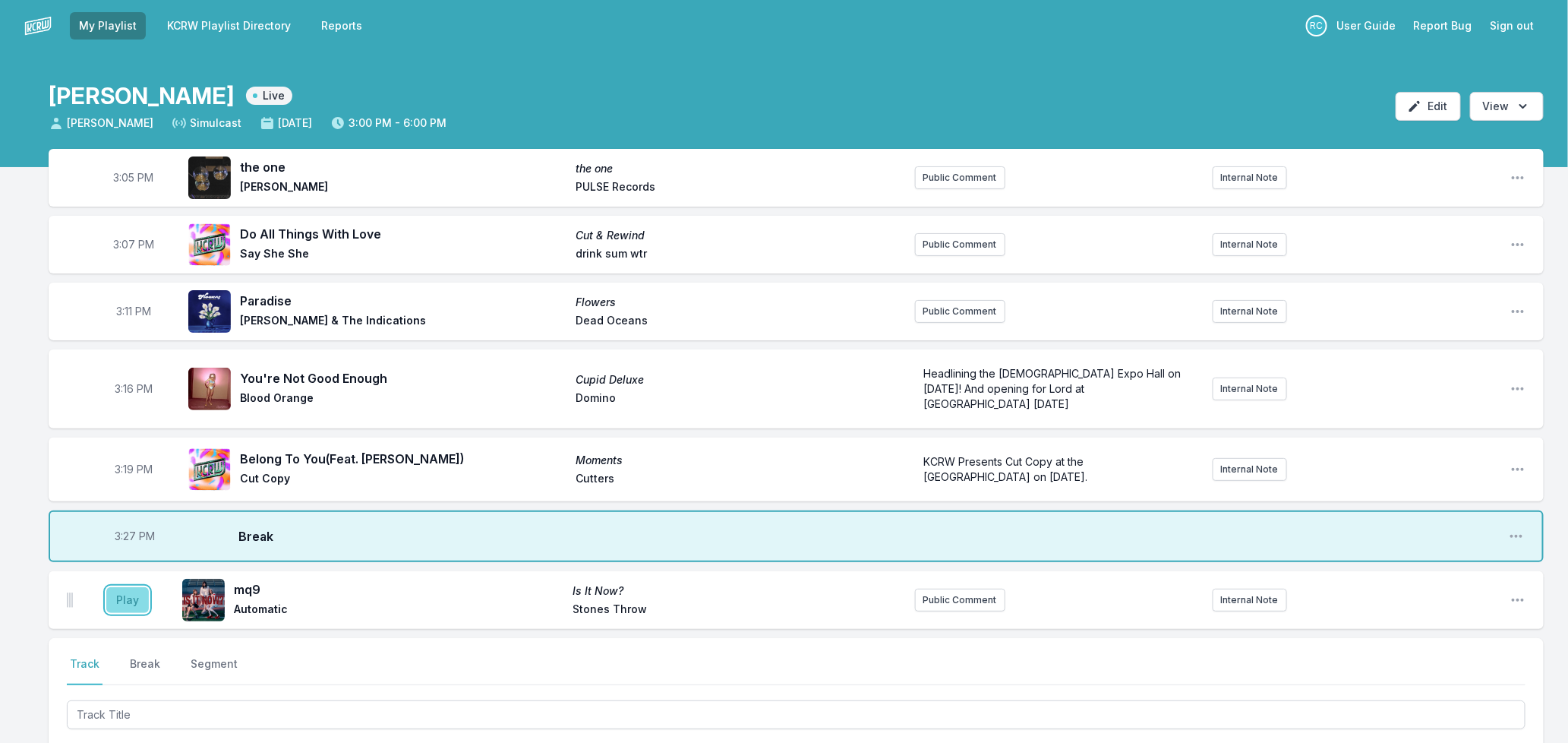
click at [120, 588] on button "Play" at bounding box center [127, 600] width 42 height 26
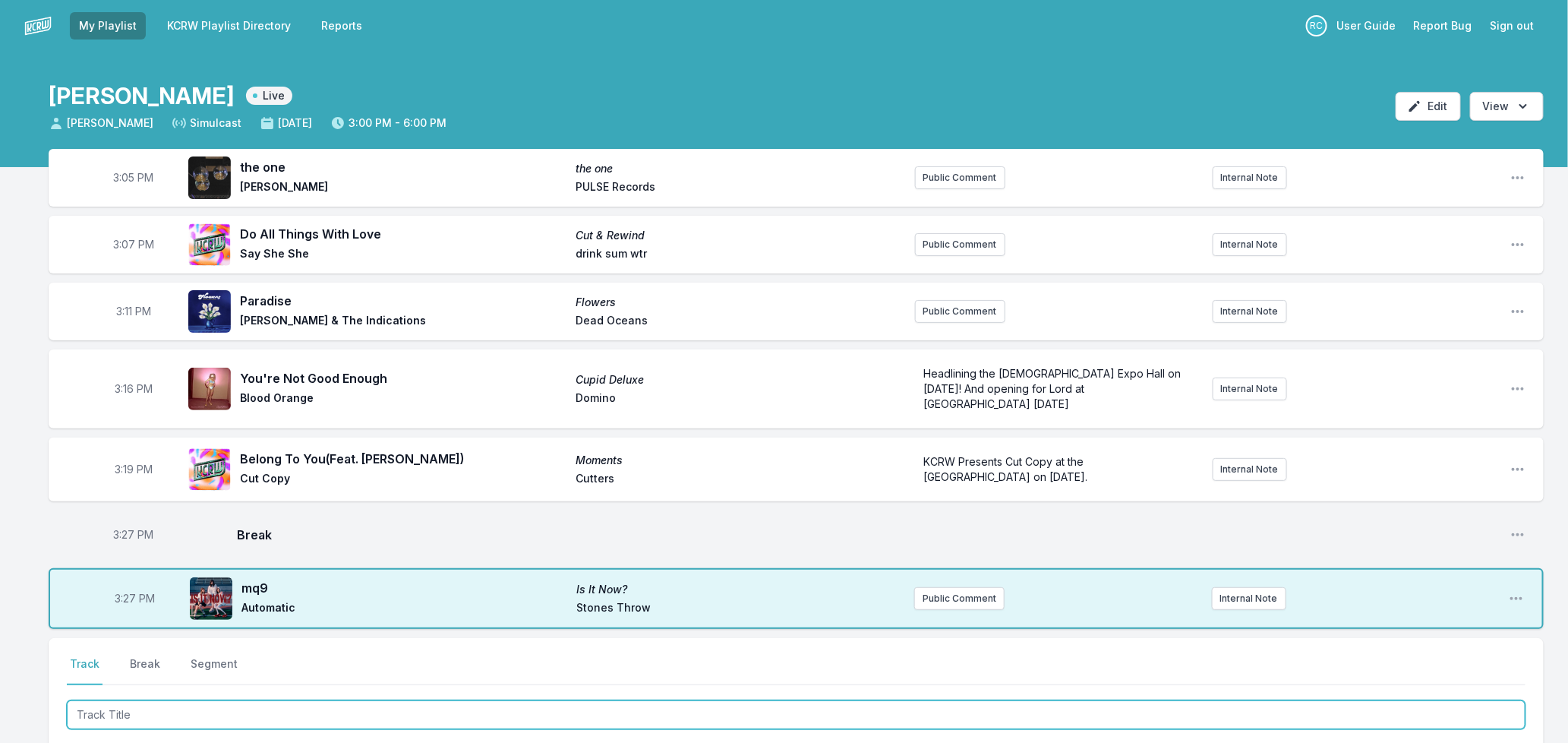
click at [203, 704] on input "Track Title" at bounding box center [796, 714] width 1459 height 29
type input "You're No Man"
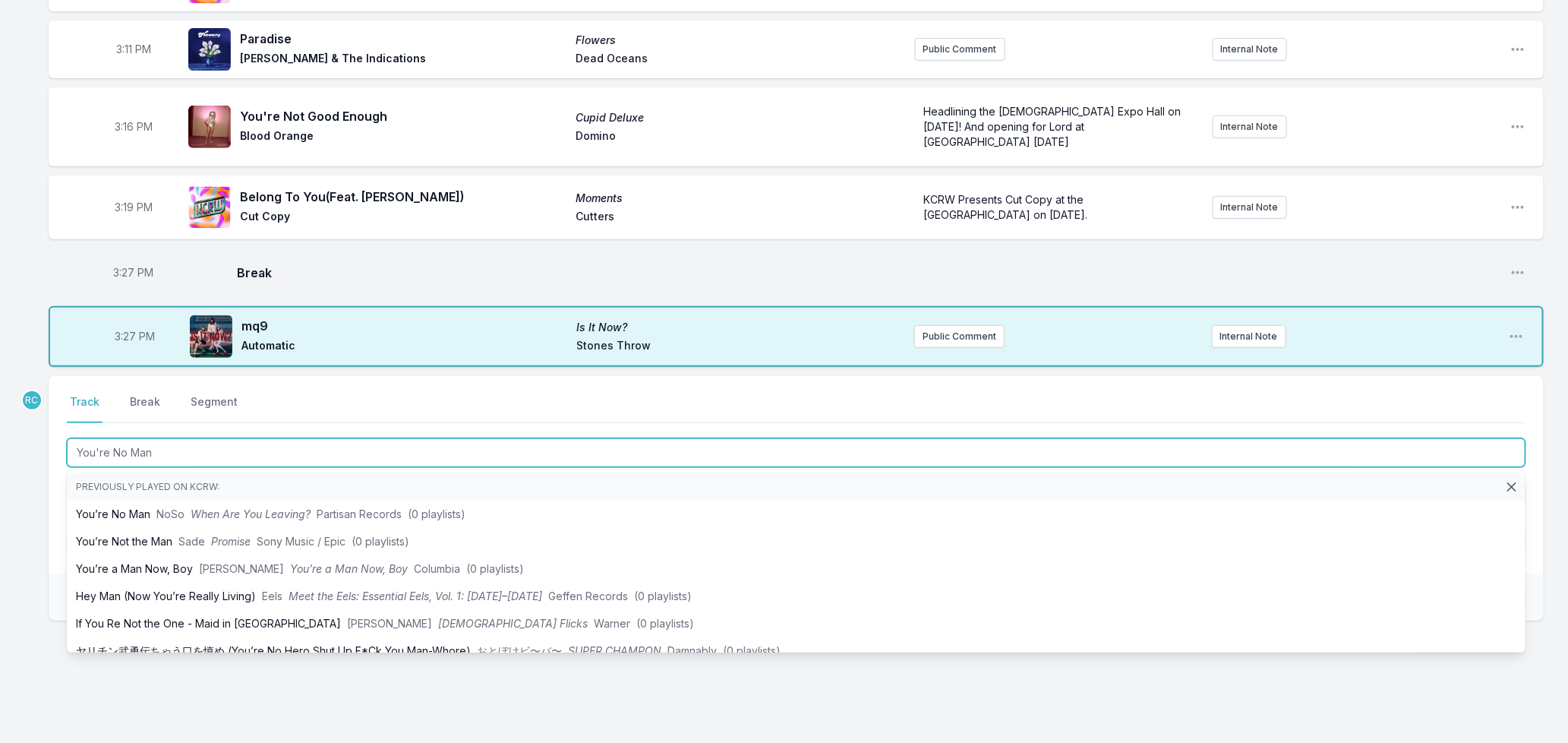
scroll to position [268, 0]
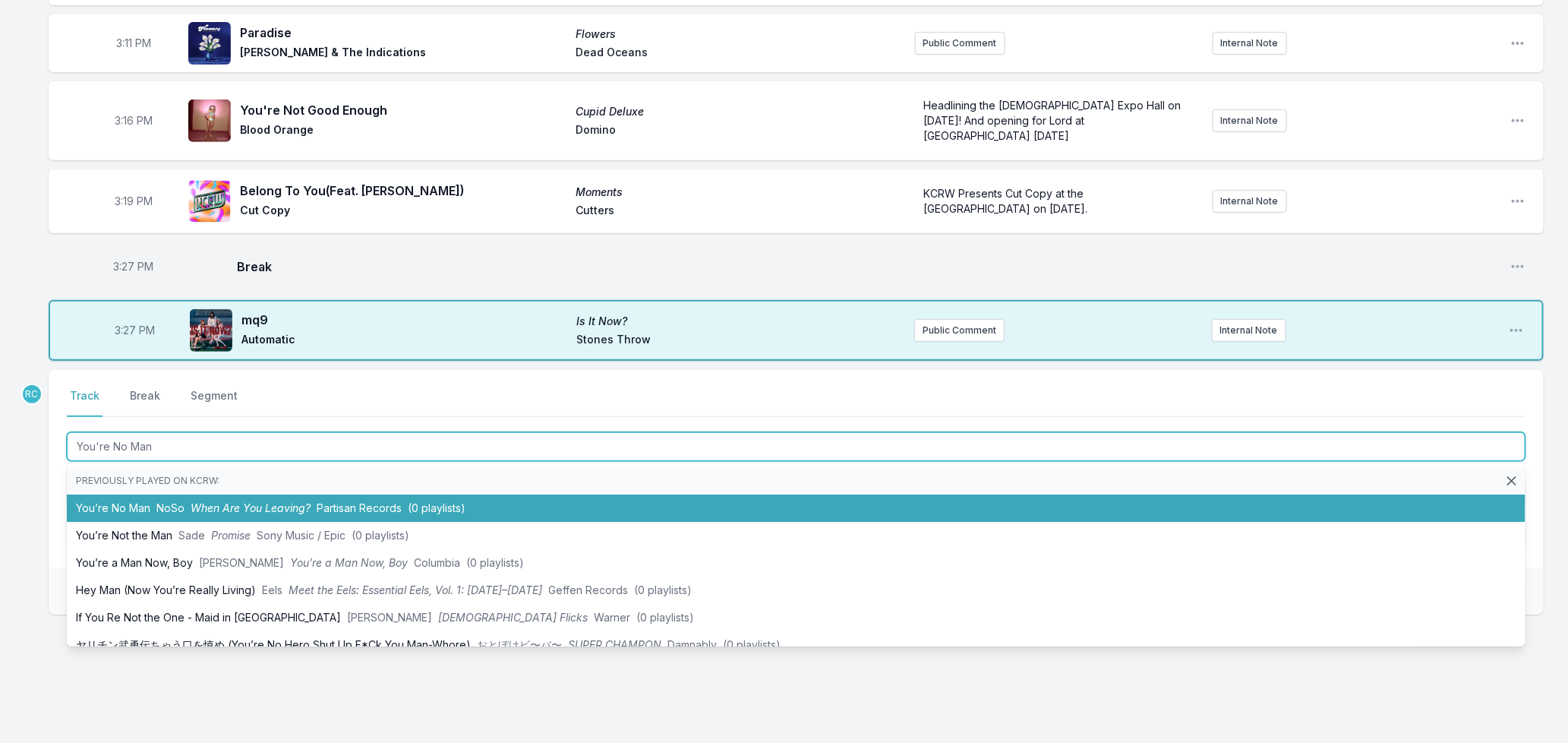
click at [109, 494] on li "You’re No Man NoSo When Are You Leaving? Partisan Records (0 playlists)" at bounding box center [796, 508] width 1459 height 28
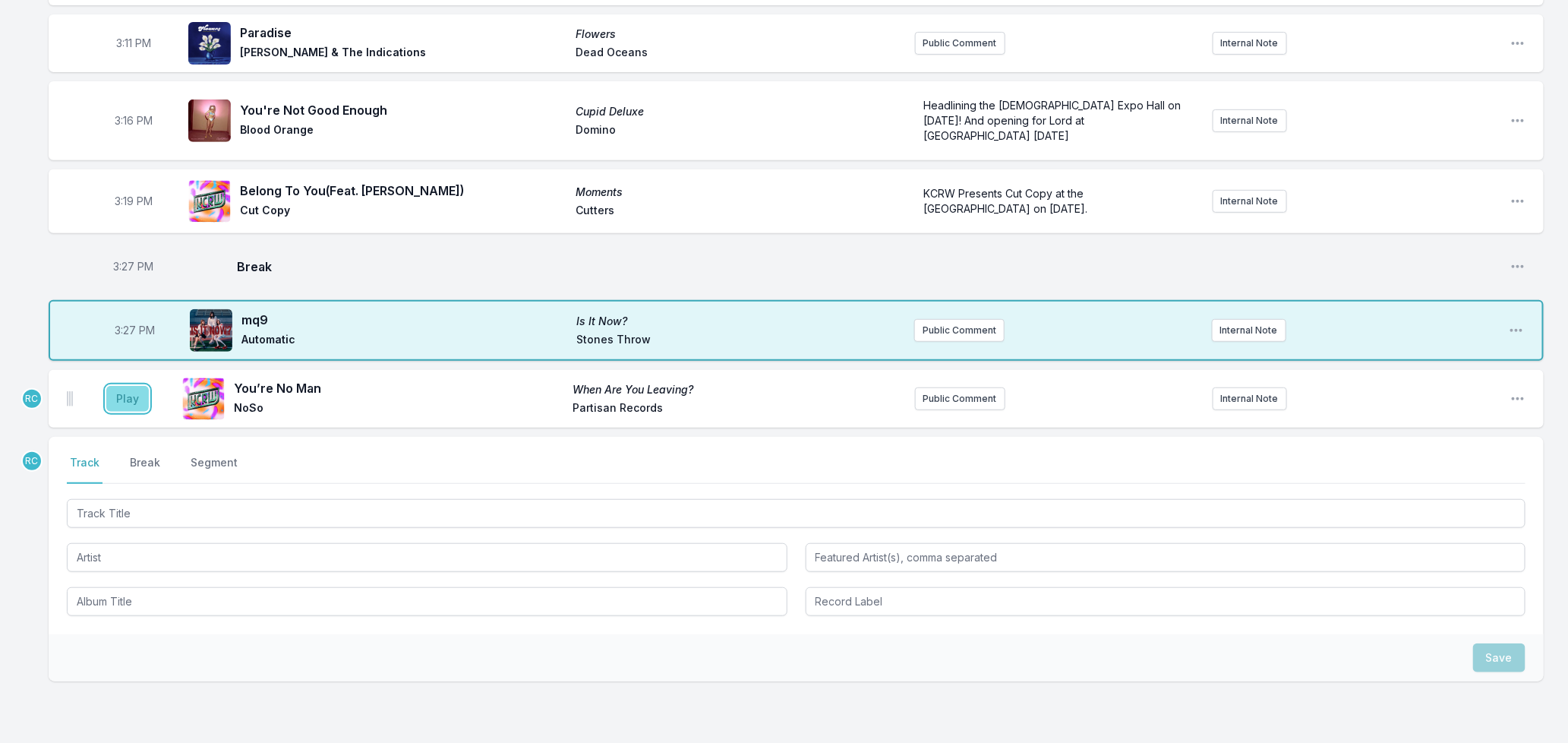
click at [118, 386] on button "Play" at bounding box center [127, 399] width 42 height 26
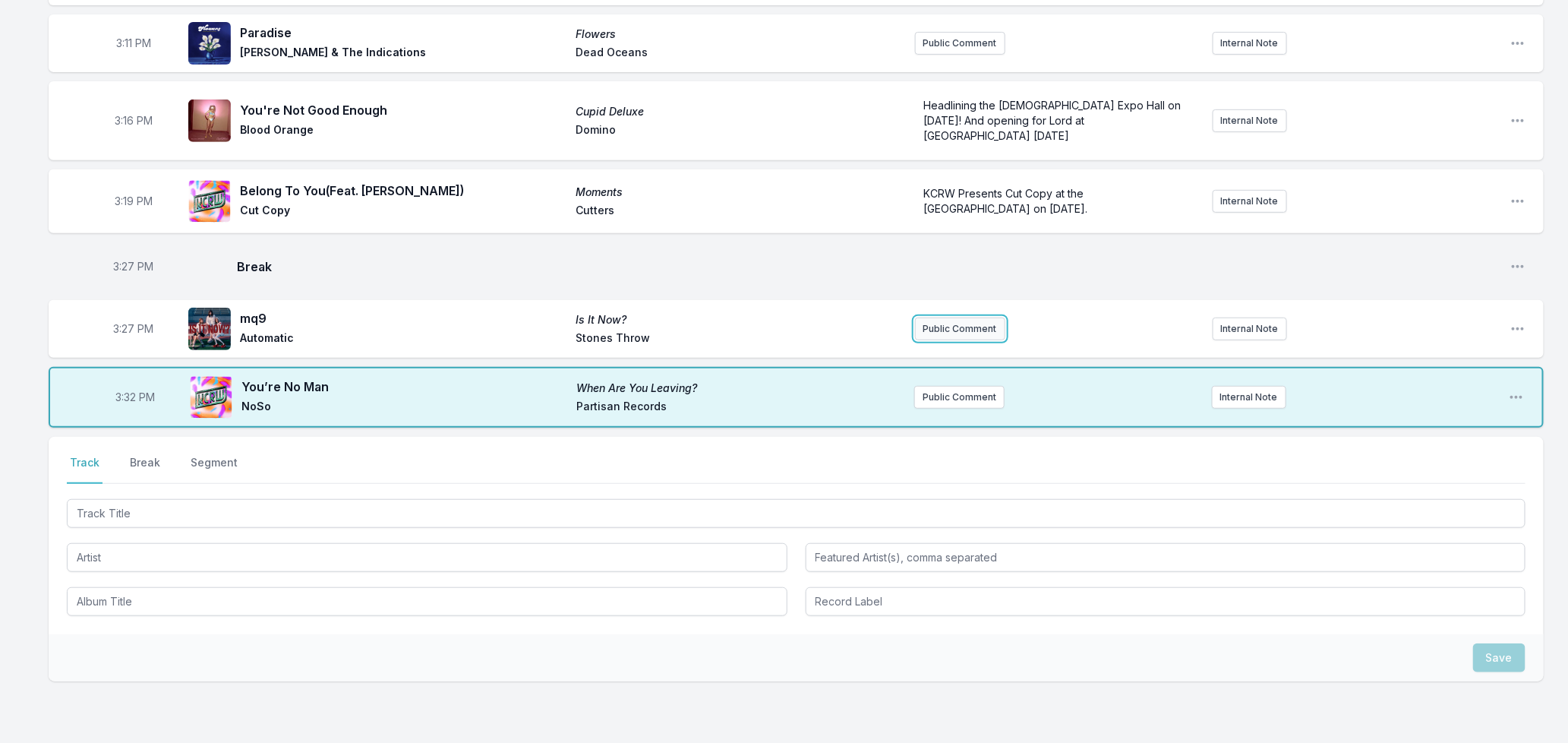
click at [977, 318] on button "Public Comment" at bounding box center [960, 329] width 90 height 23
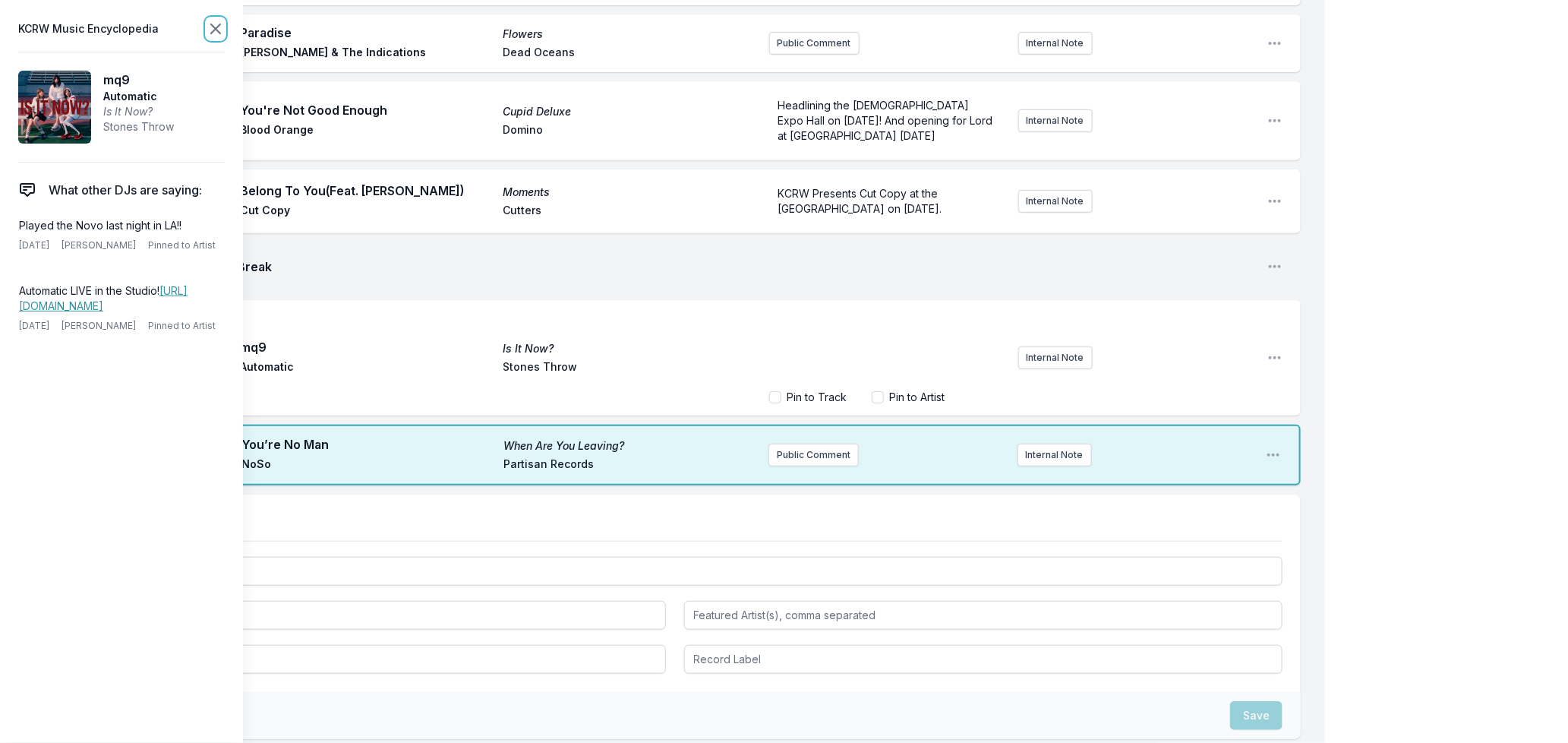
click at [211, 25] on icon at bounding box center [215, 29] width 9 height 9
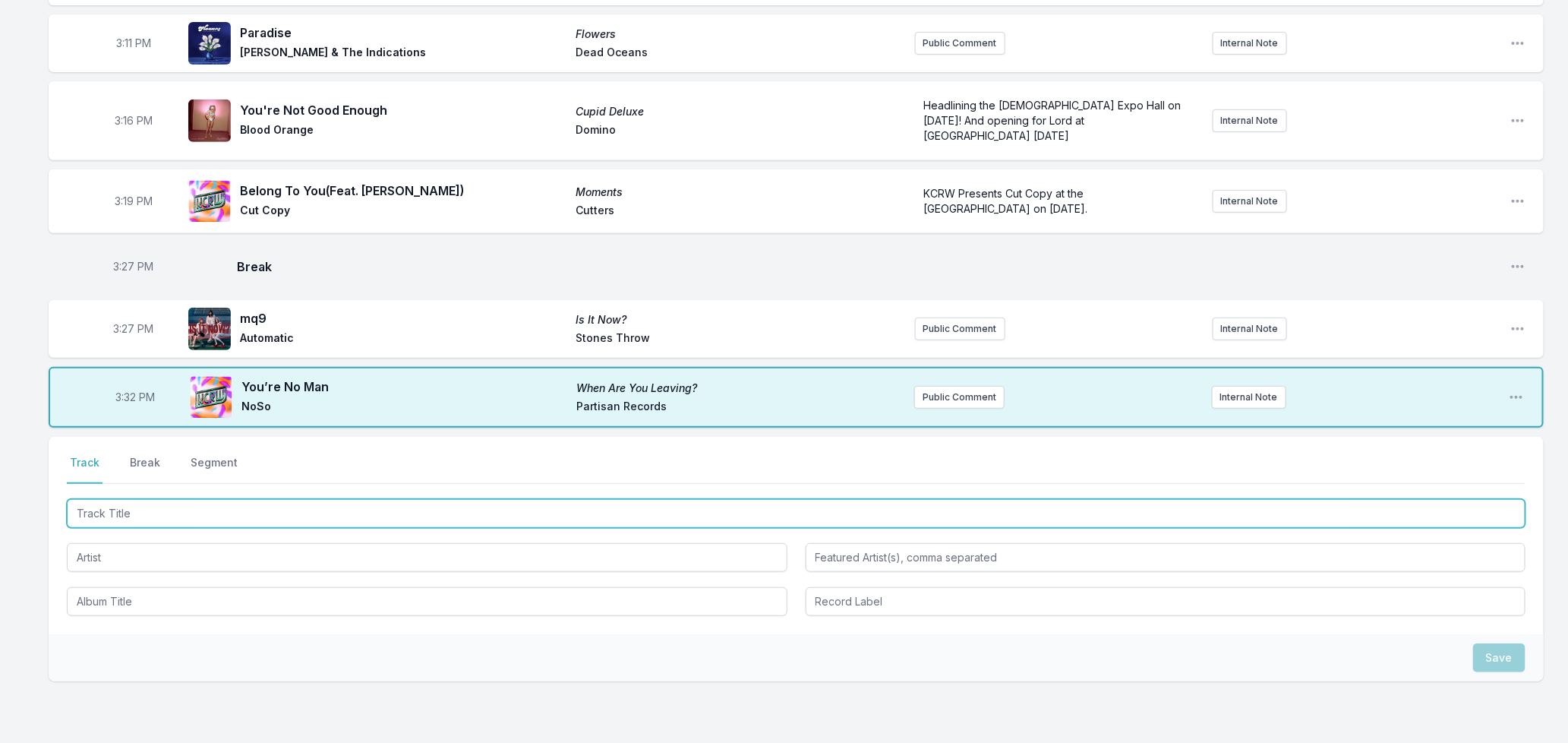
click at [302, 499] on input "Track Title" at bounding box center [796, 513] width 1459 height 29
type input "Earth To Sea"
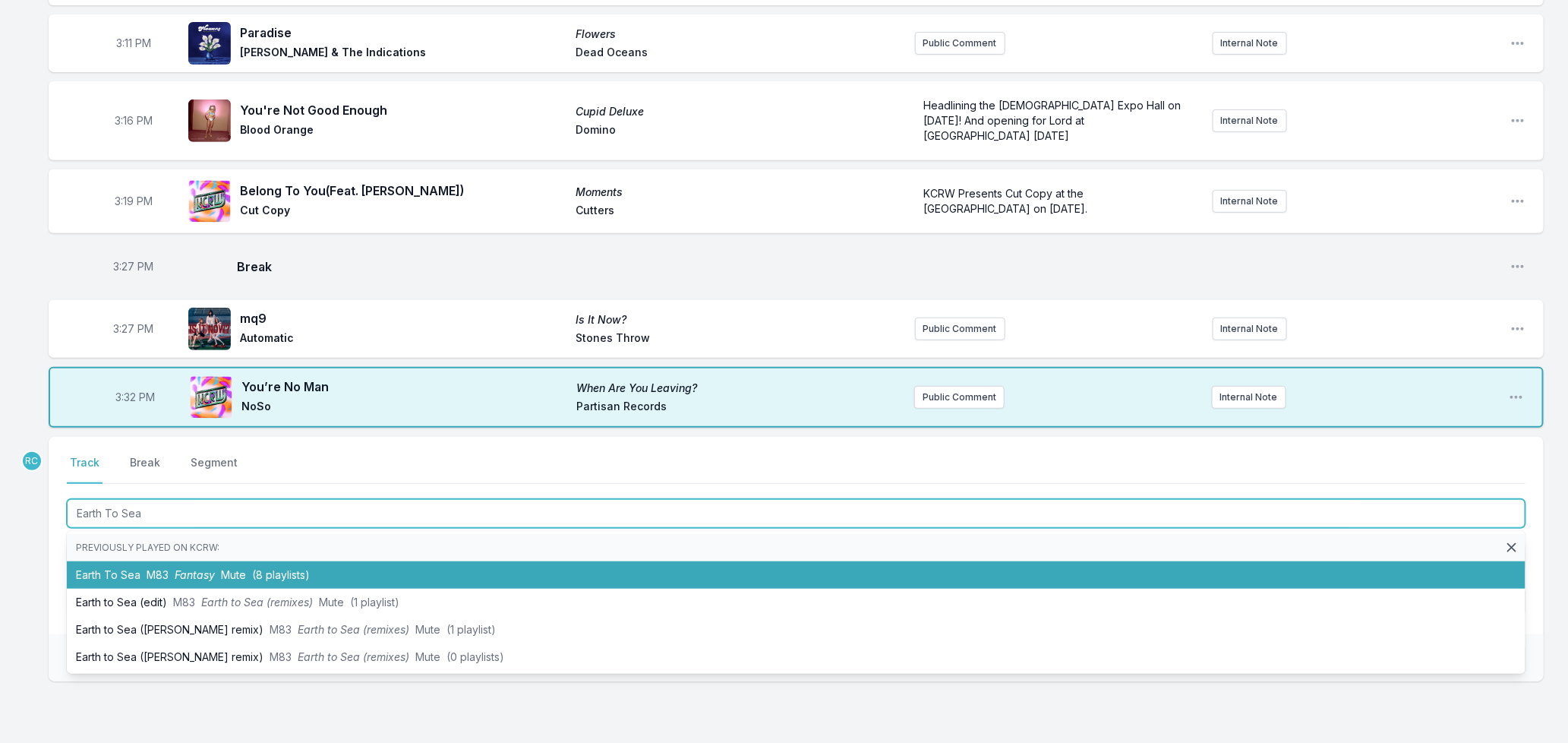
click at [178, 568] on span "Fantasy" at bounding box center [195, 574] width 40 height 13
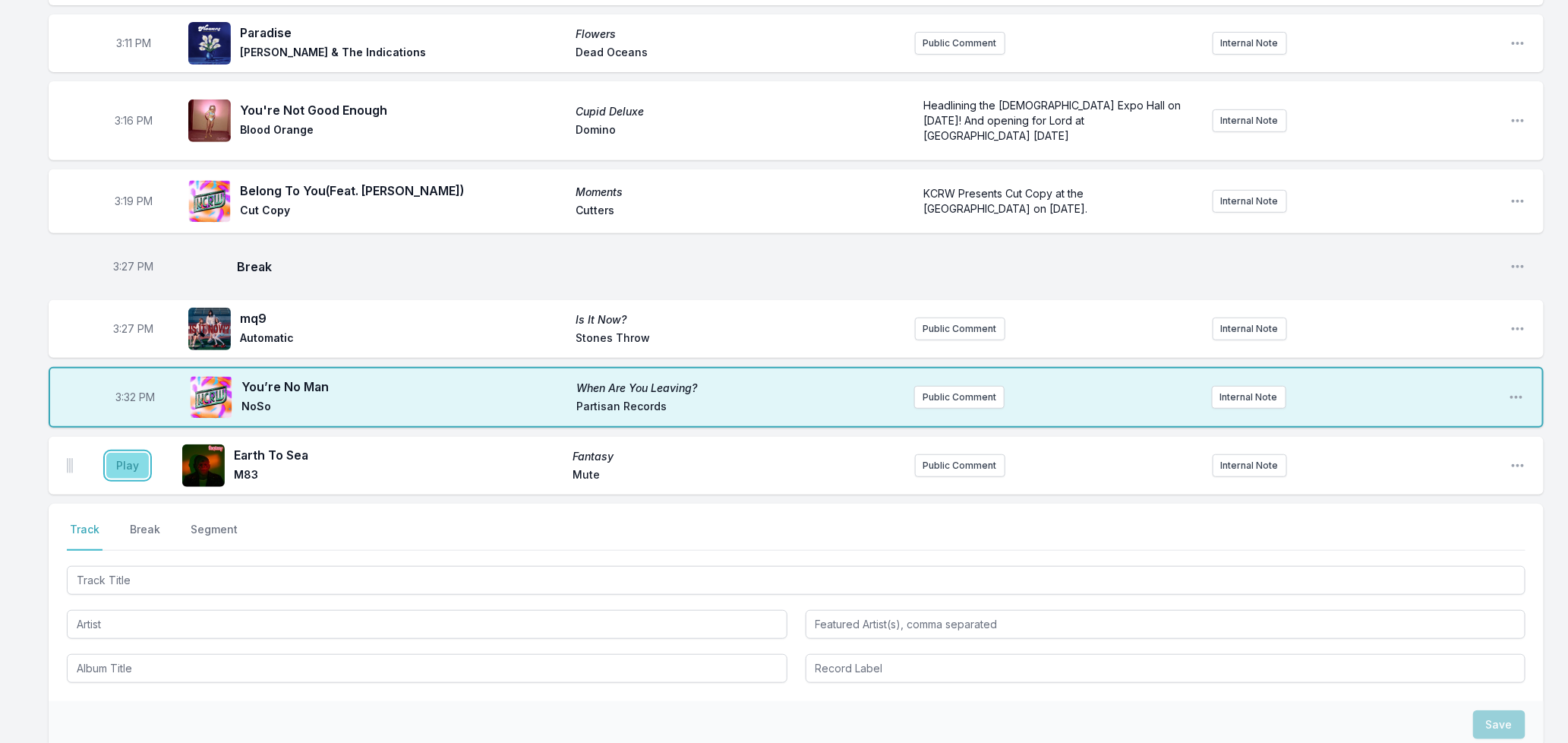
click at [124, 453] on button "Play" at bounding box center [127, 465] width 42 height 26
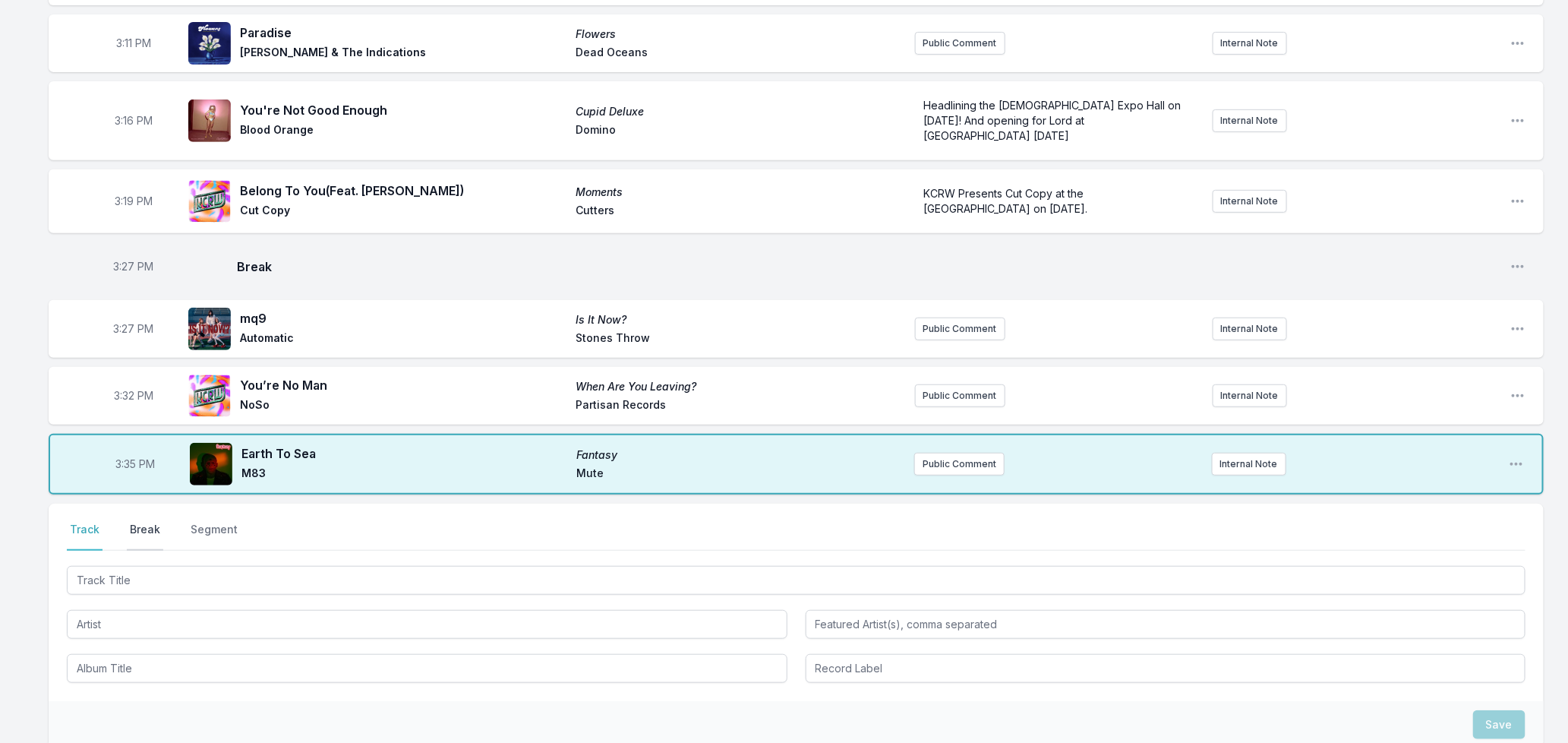
click at [153, 522] on button "Break" at bounding box center [145, 535] width 36 height 29
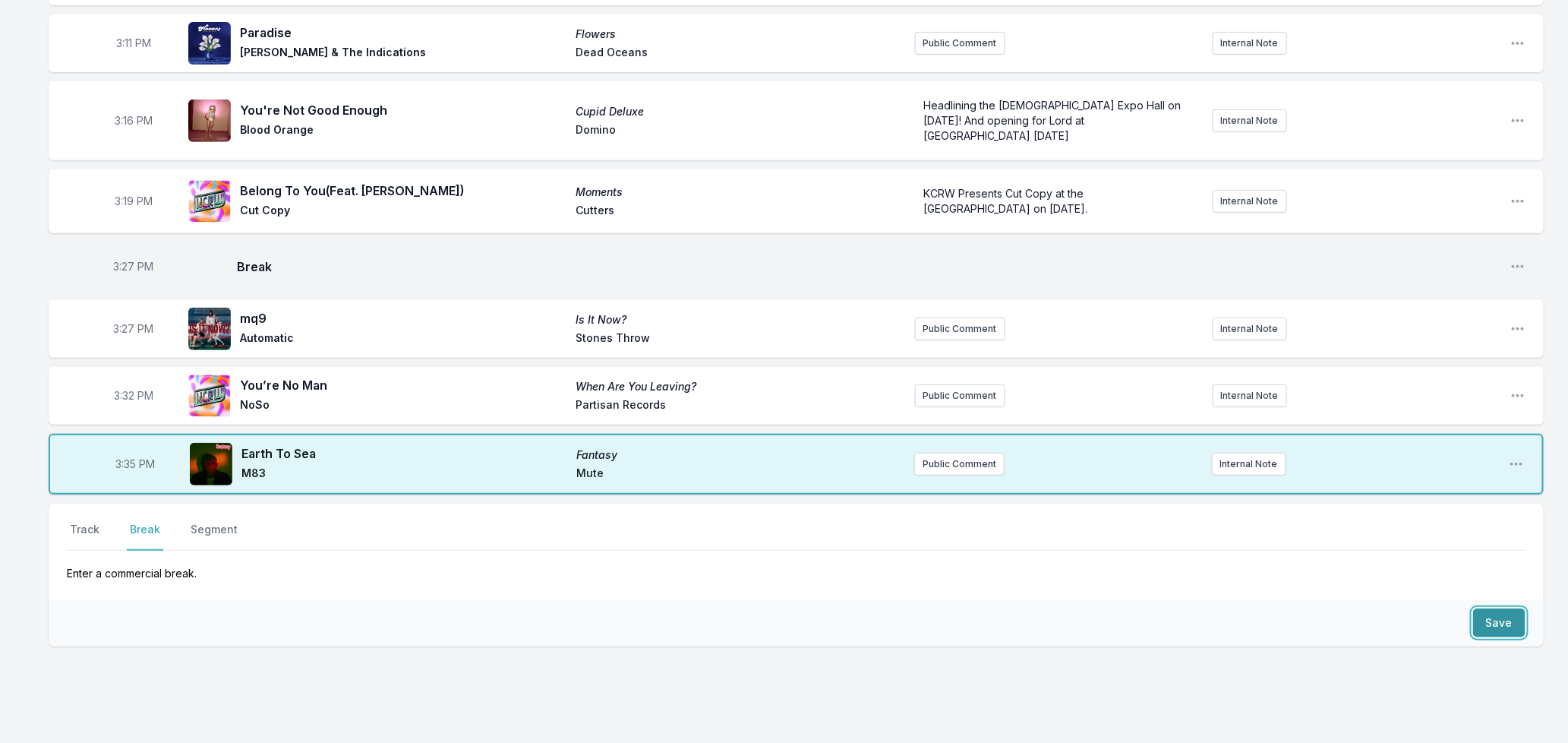
click at [1500, 608] on button "Save" at bounding box center [1498, 622] width 52 height 29
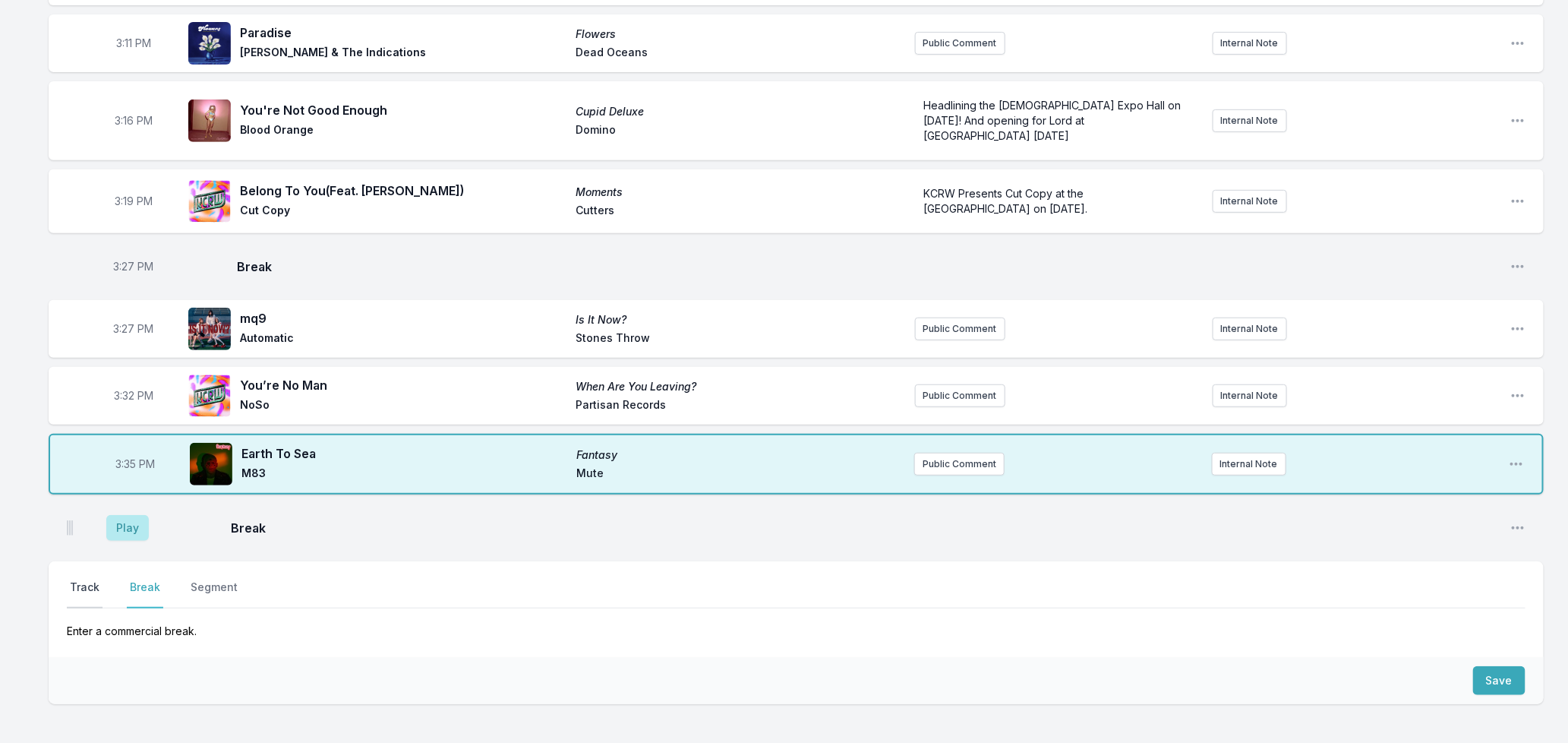
click at [85, 580] on button "Track" at bounding box center [85, 593] width 35 height 29
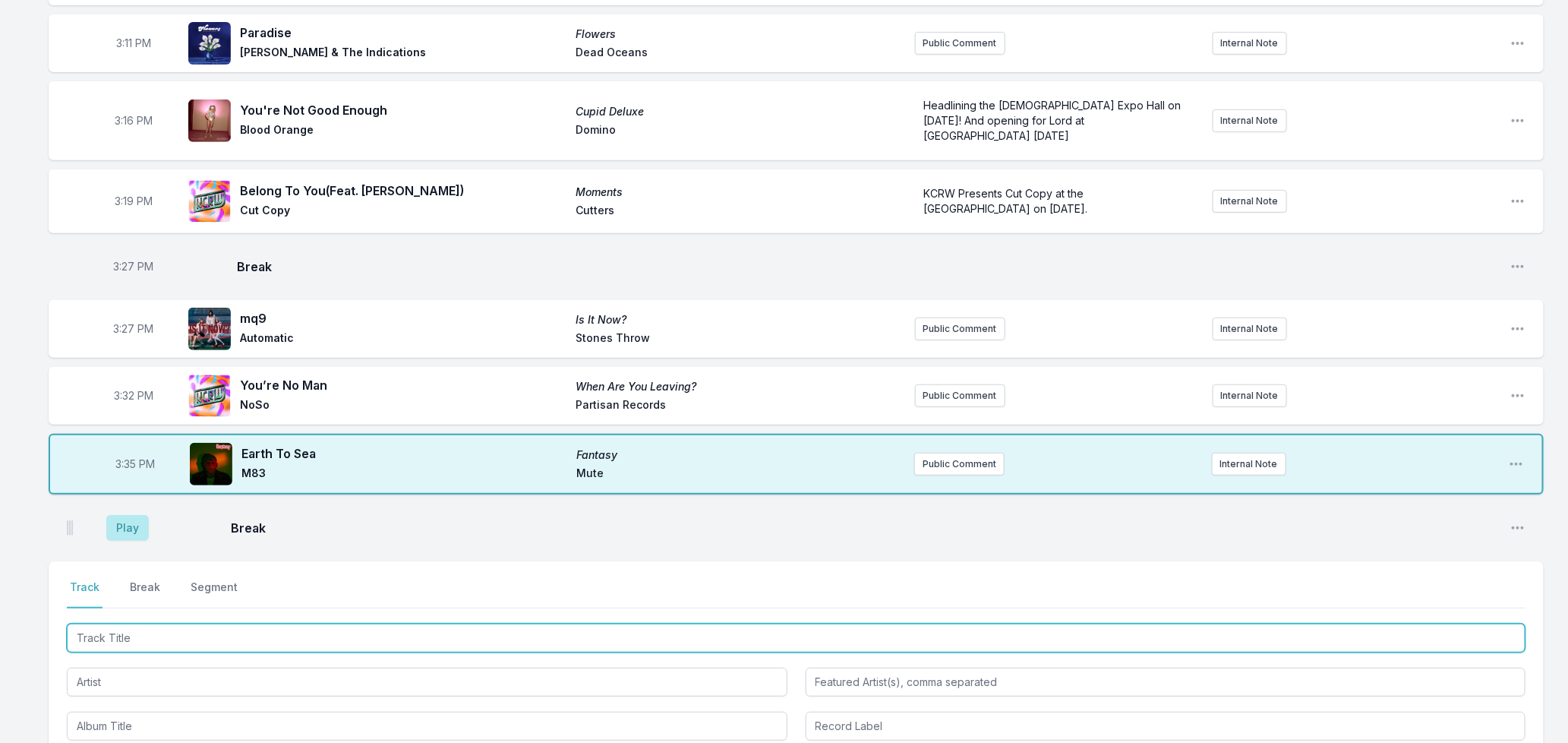
click at [178, 624] on input "Track Title" at bounding box center [796, 638] width 1459 height 29
click at [141, 624] on input "Track Title" at bounding box center [796, 638] width 1459 height 29
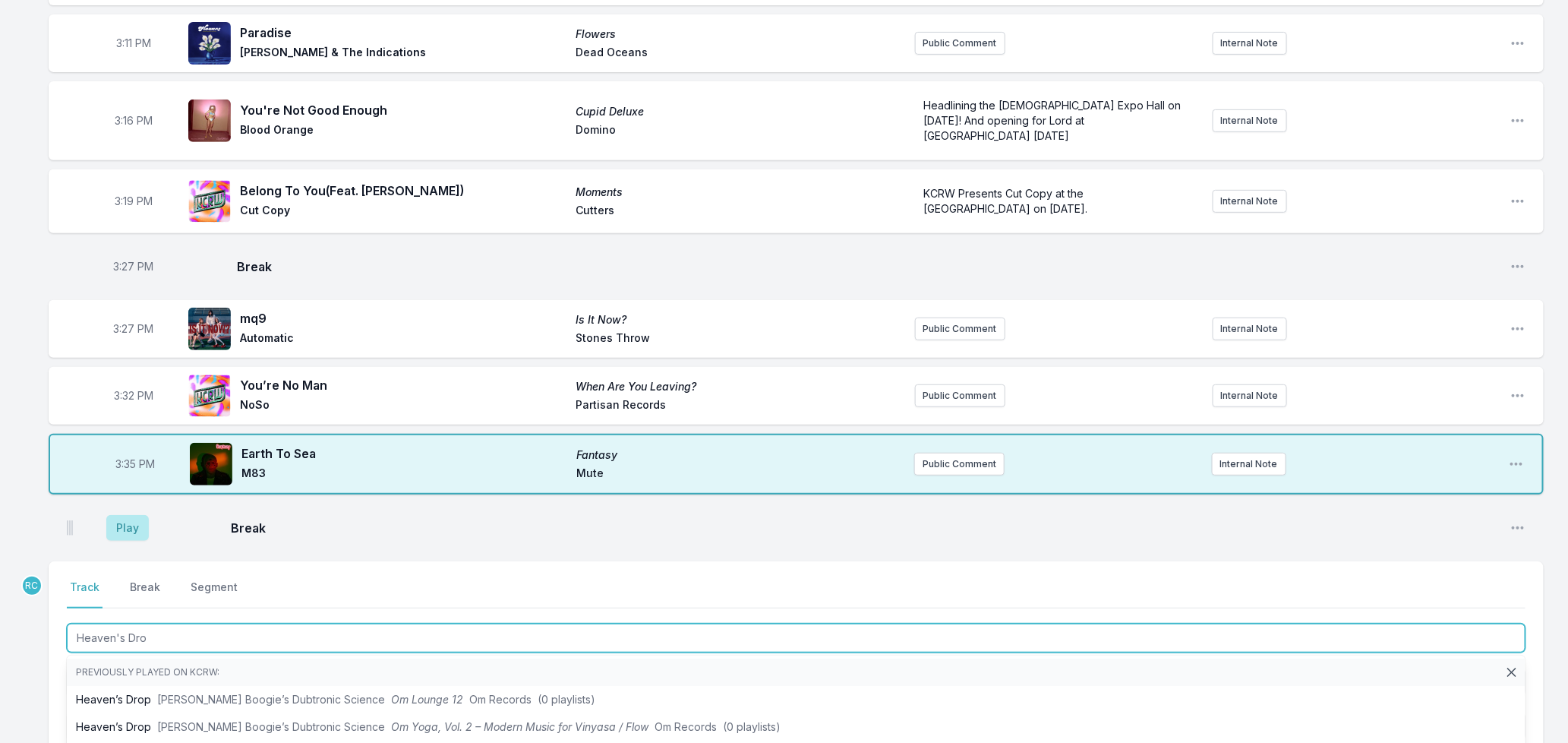
type input "Heaven's Drop"
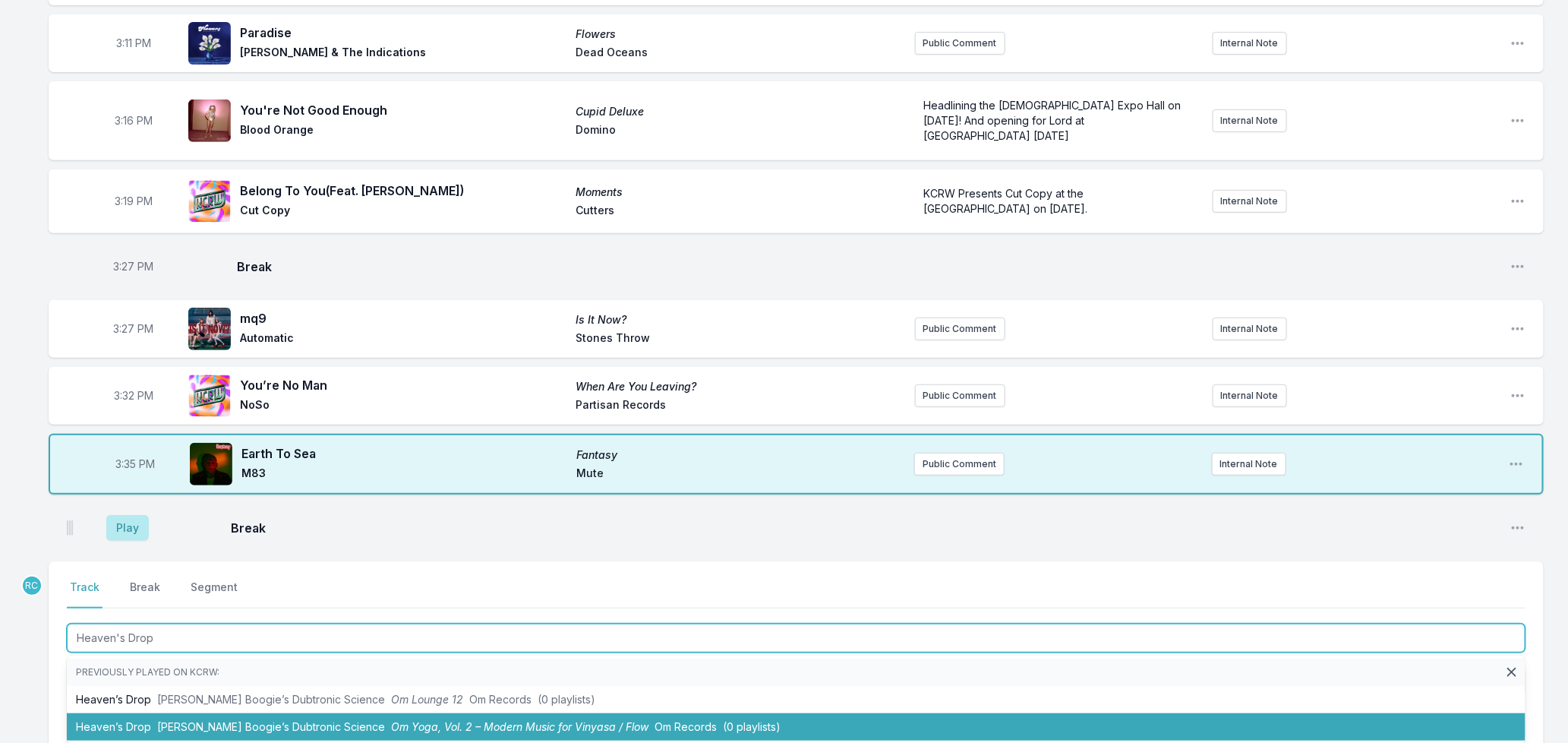
click at [411, 720] on span "Om Yoga, Vol. 2 – Modern Music for Vinyasa / Flow" at bounding box center [520, 726] width 258 height 13
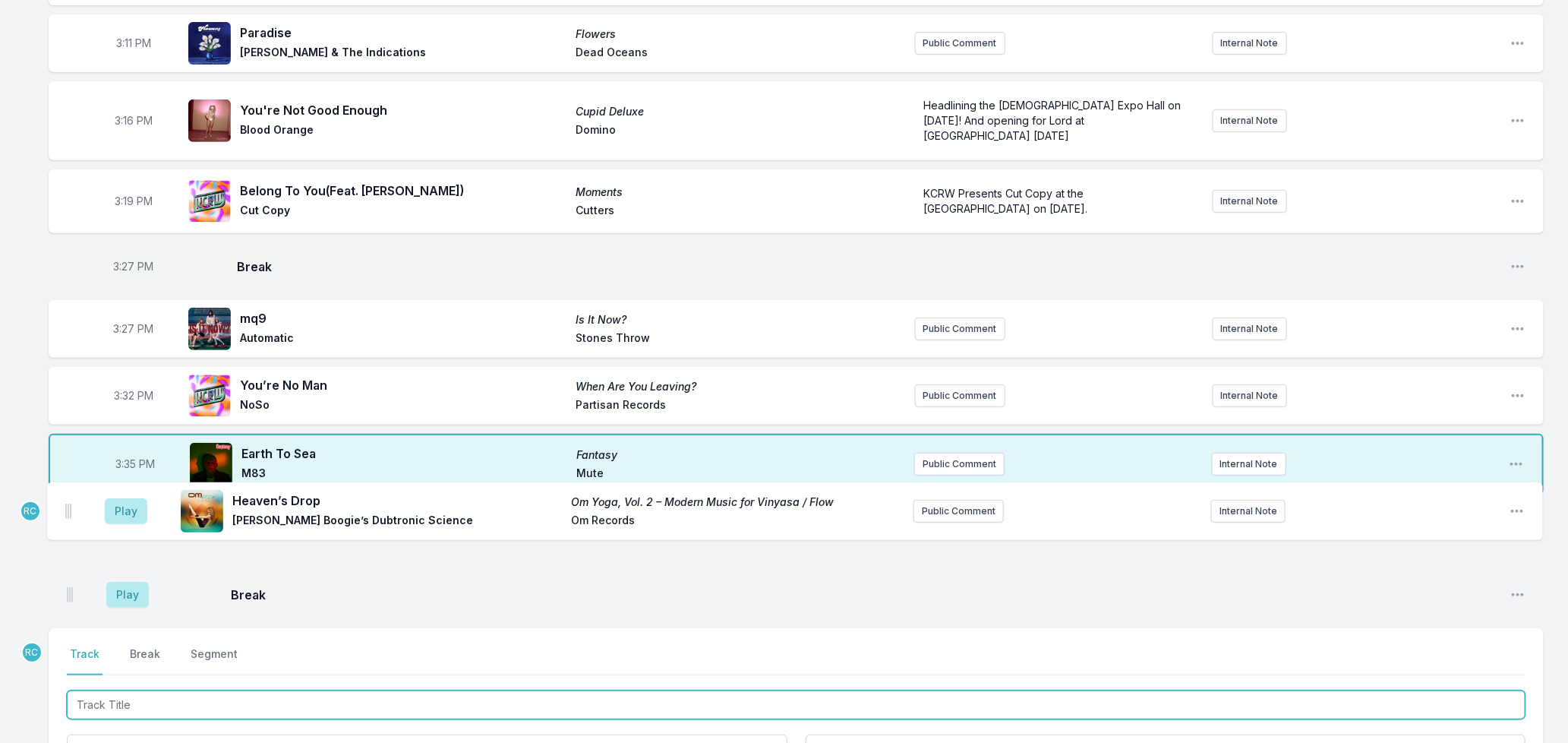
drag, startPoint x: 71, startPoint y: 578, endPoint x: 70, endPoint y: 511, distance: 67.0
click at [70, 511] on ul "Play Break Open playlist item options RC Play Heaven’s Drop Om Yoga, Vol. 2 – M…" at bounding box center [796, 561] width 1495 height 115
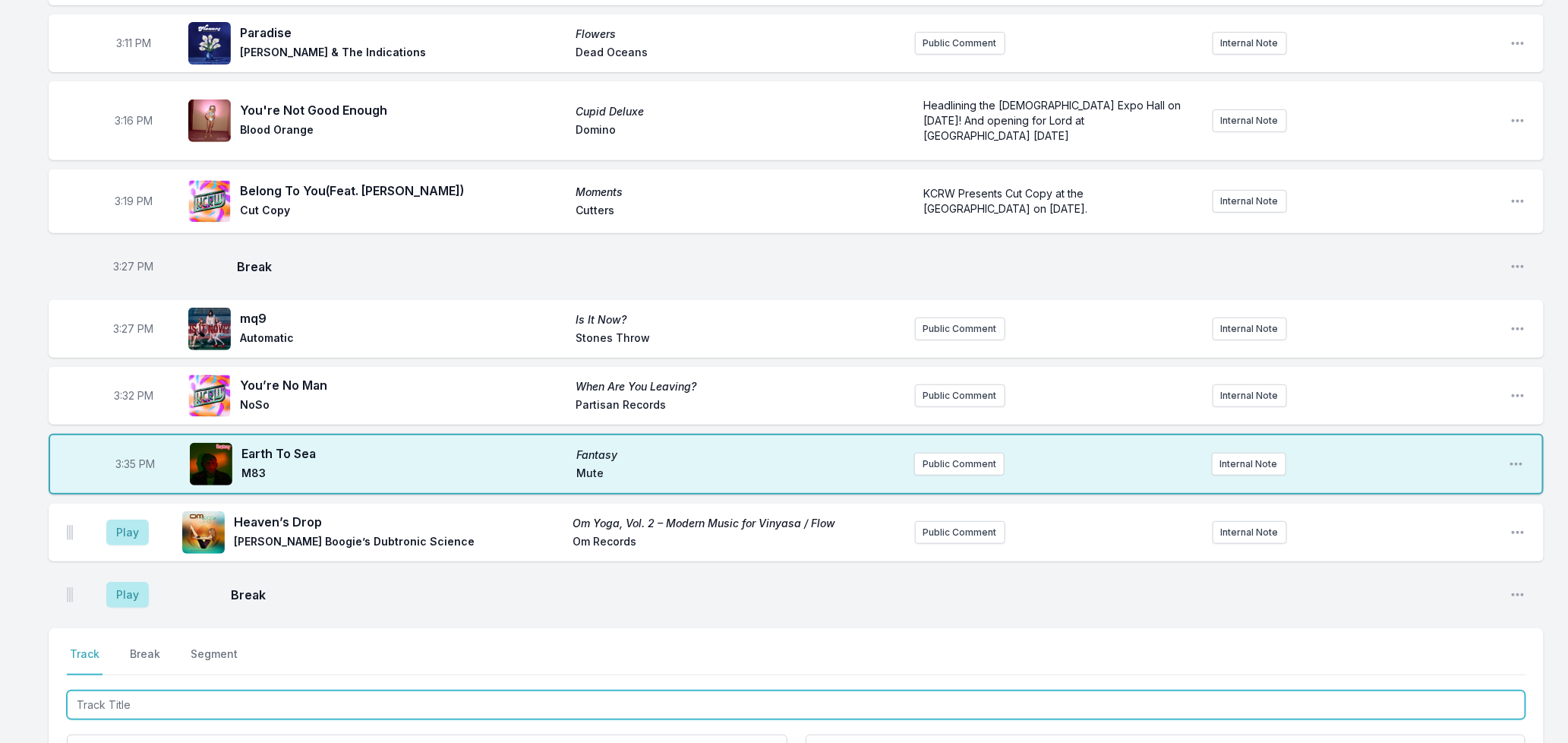
scroll to position [526, 0]
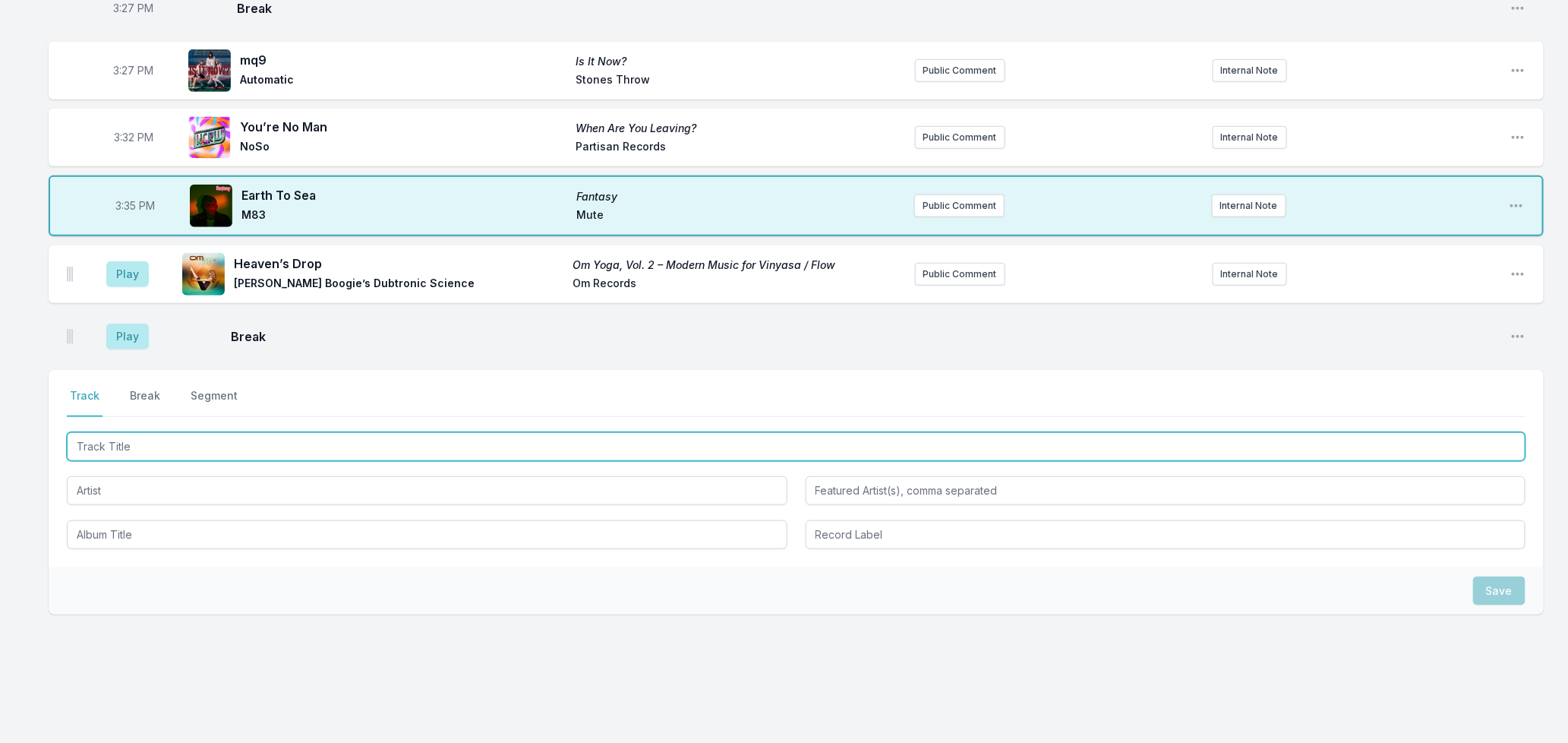
click at [200, 432] on input "Track Title" at bounding box center [796, 446] width 1459 height 29
type input "True"
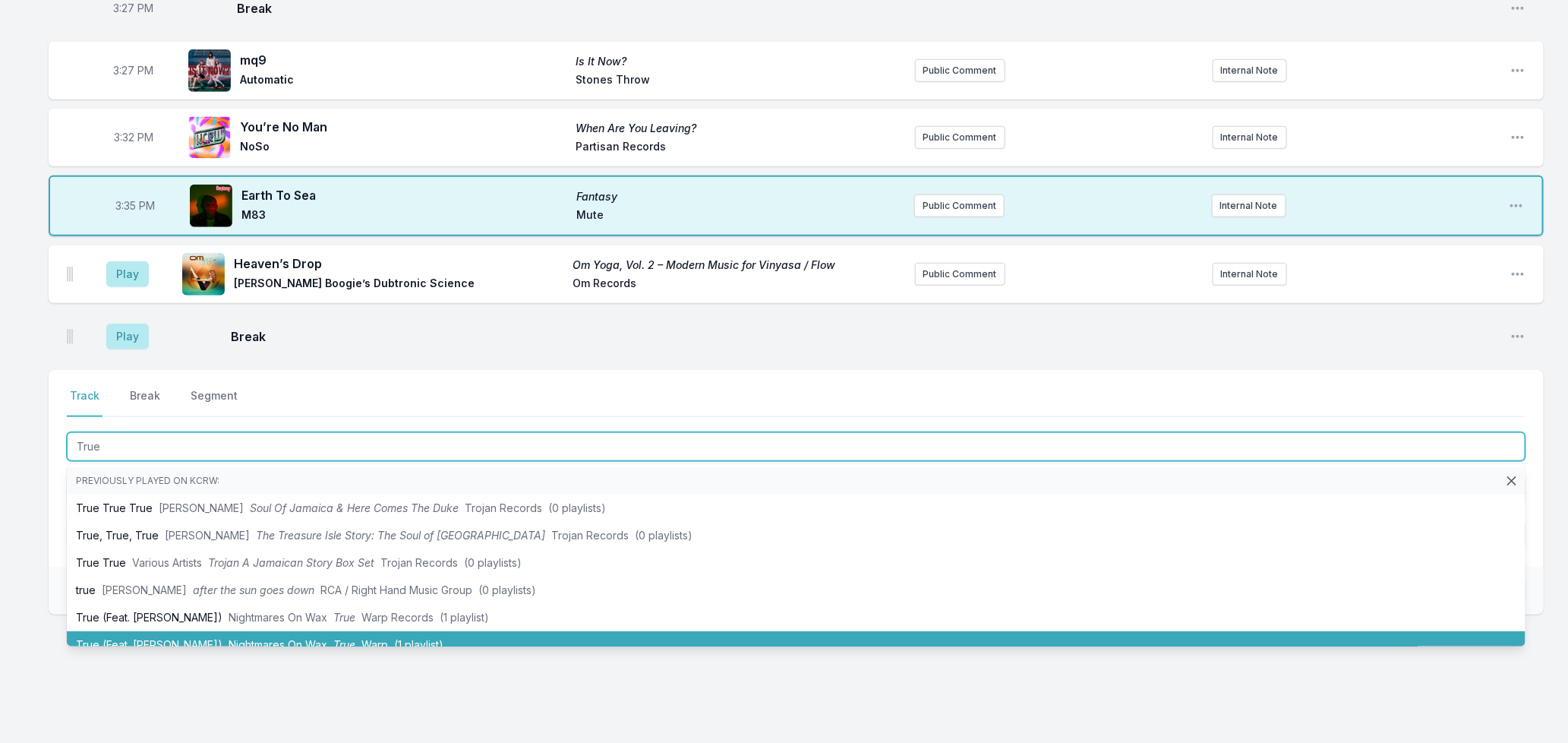
click at [217, 631] on li "True (Feat. [PERSON_NAME]) Nightmares On Wax True Warp (1 playlist)" at bounding box center [796, 645] width 1459 height 28
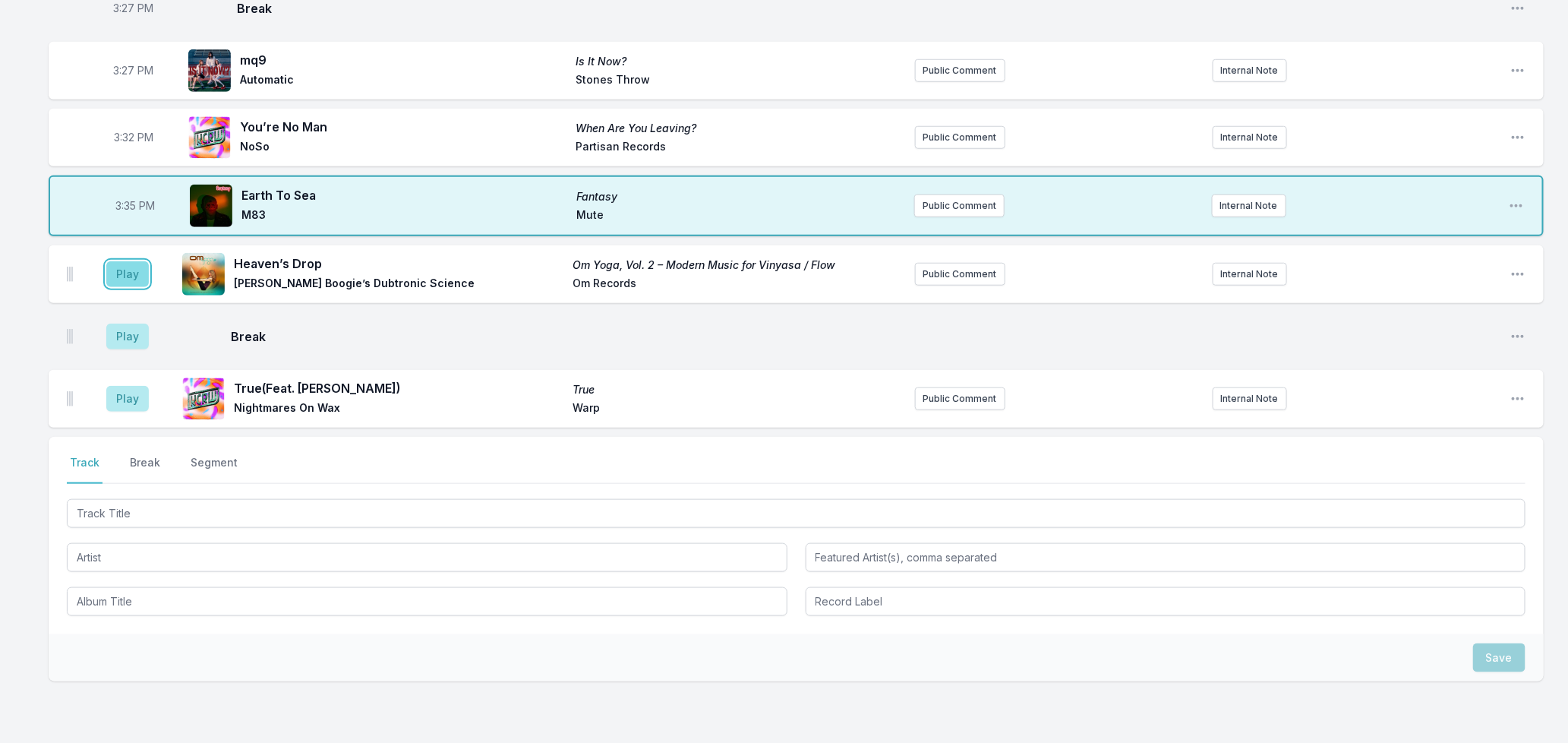
click at [124, 262] on button "Play" at bounding box center [127, 275] width 42 height 26
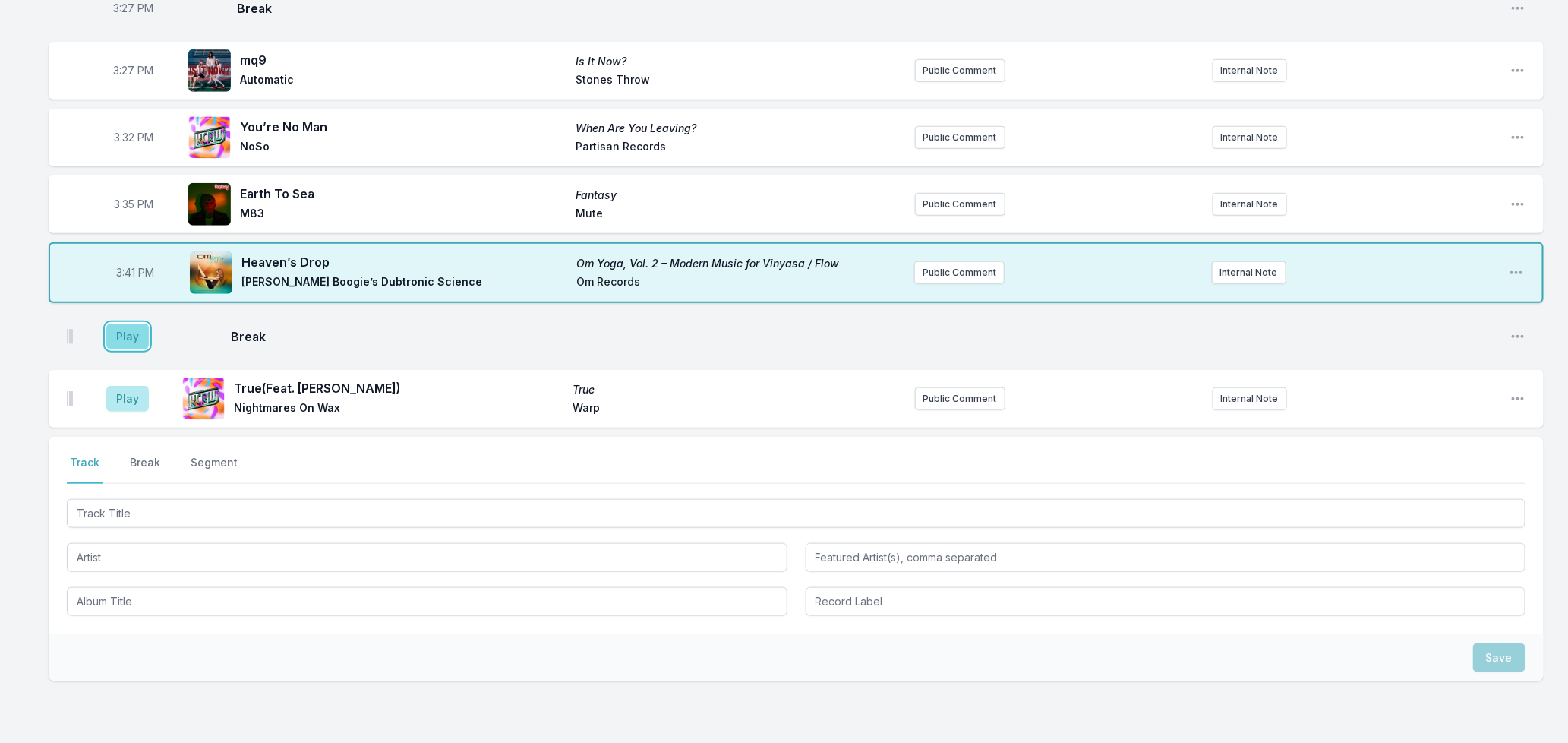
click at [129, 324] on button "Play" at bounding box center [127, 337] width 42 height 26
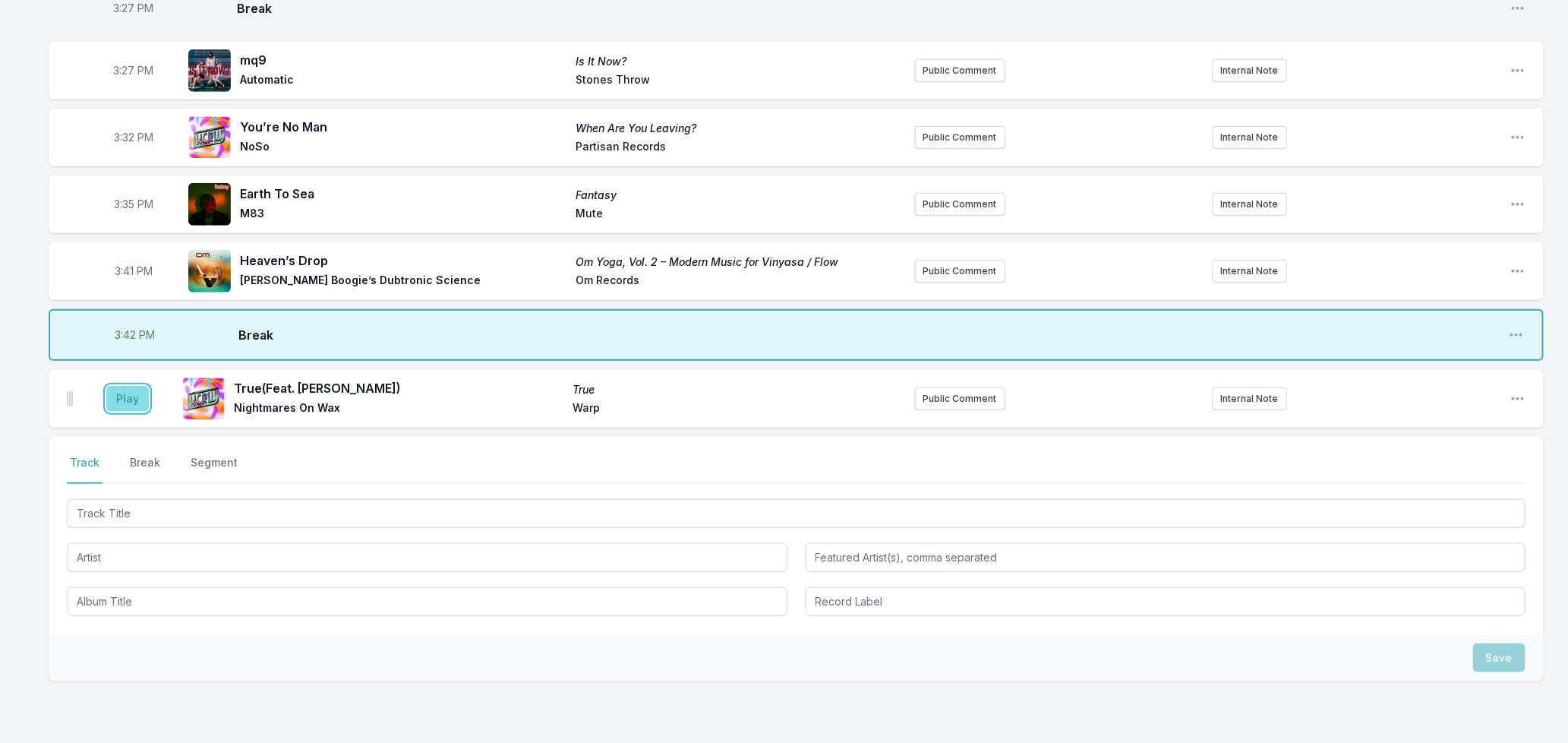
click at [122, 386] on button "Play" at bounding box center [127, 399] width 42 height 26
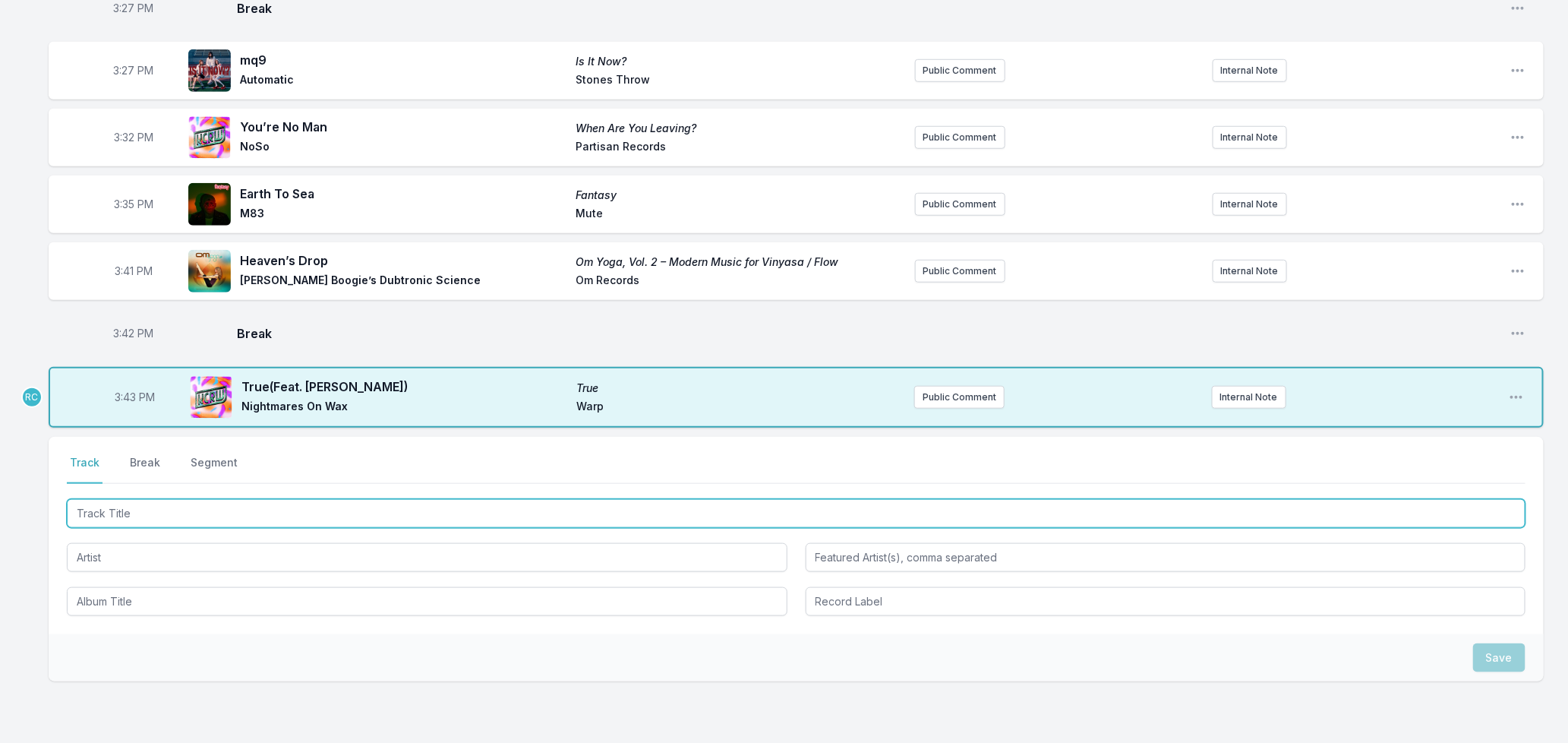
click at [160, 499] on input "Track Title" at bounding box center [796, 513] width 1459 height 29
click at [164, 499] on input "Track Title" at bounding box center [796, 513] width 1459 height 29
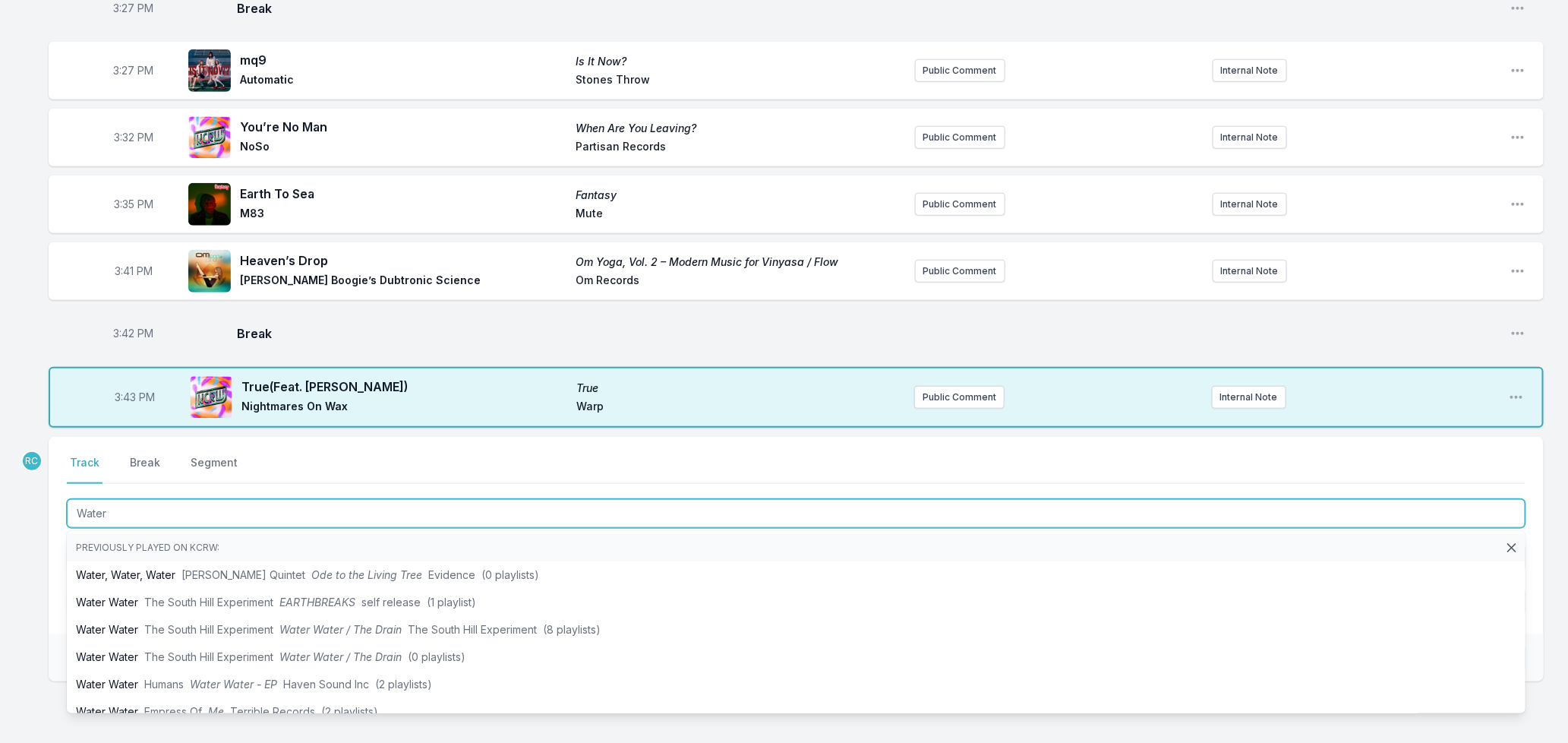
type input "Water"
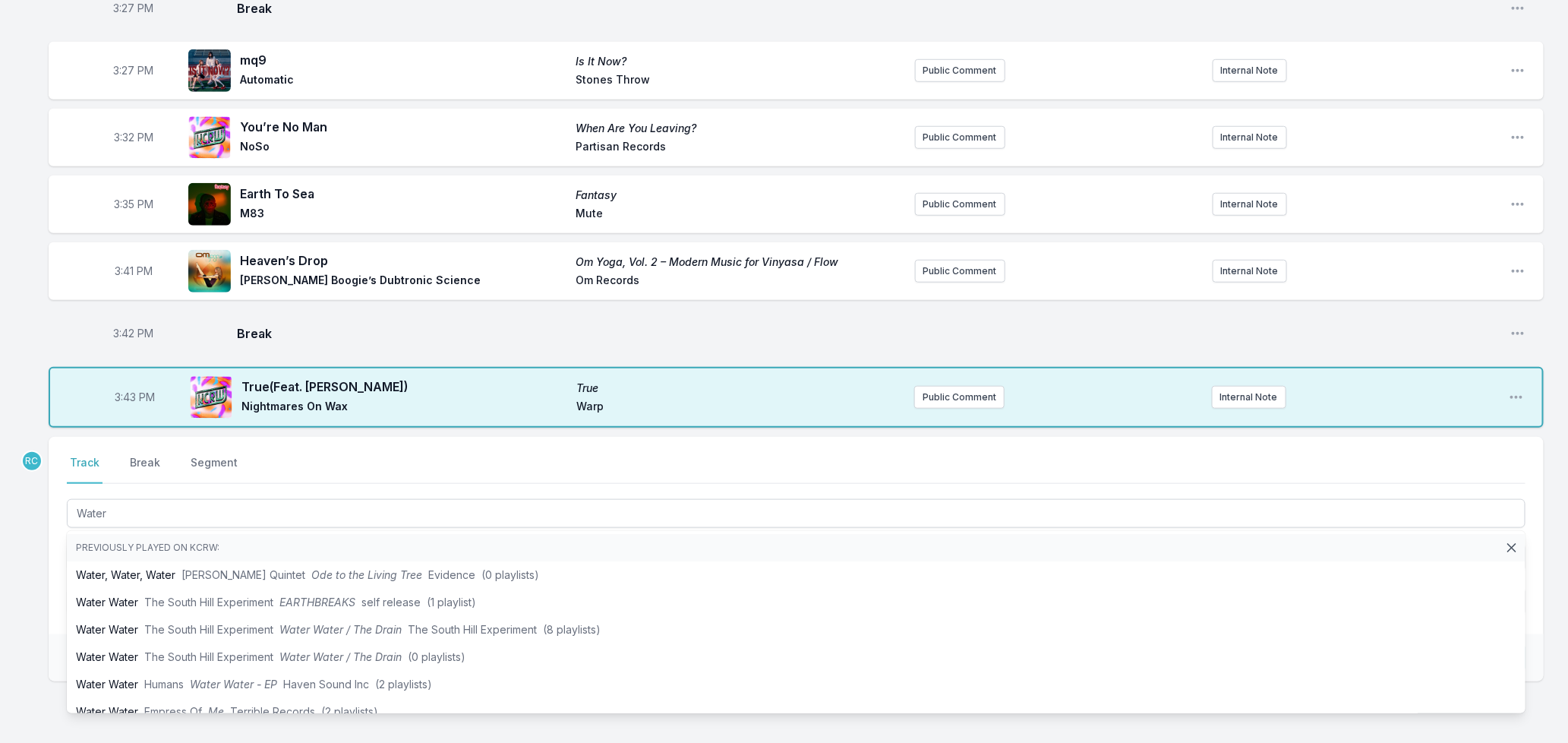
click at [41, 579] on div "3:05 PM the one the one [PERSON_NAME] PULSE Records Public Comment Internal Not…" at bounding box center [784, 224] width 1568 height 1205
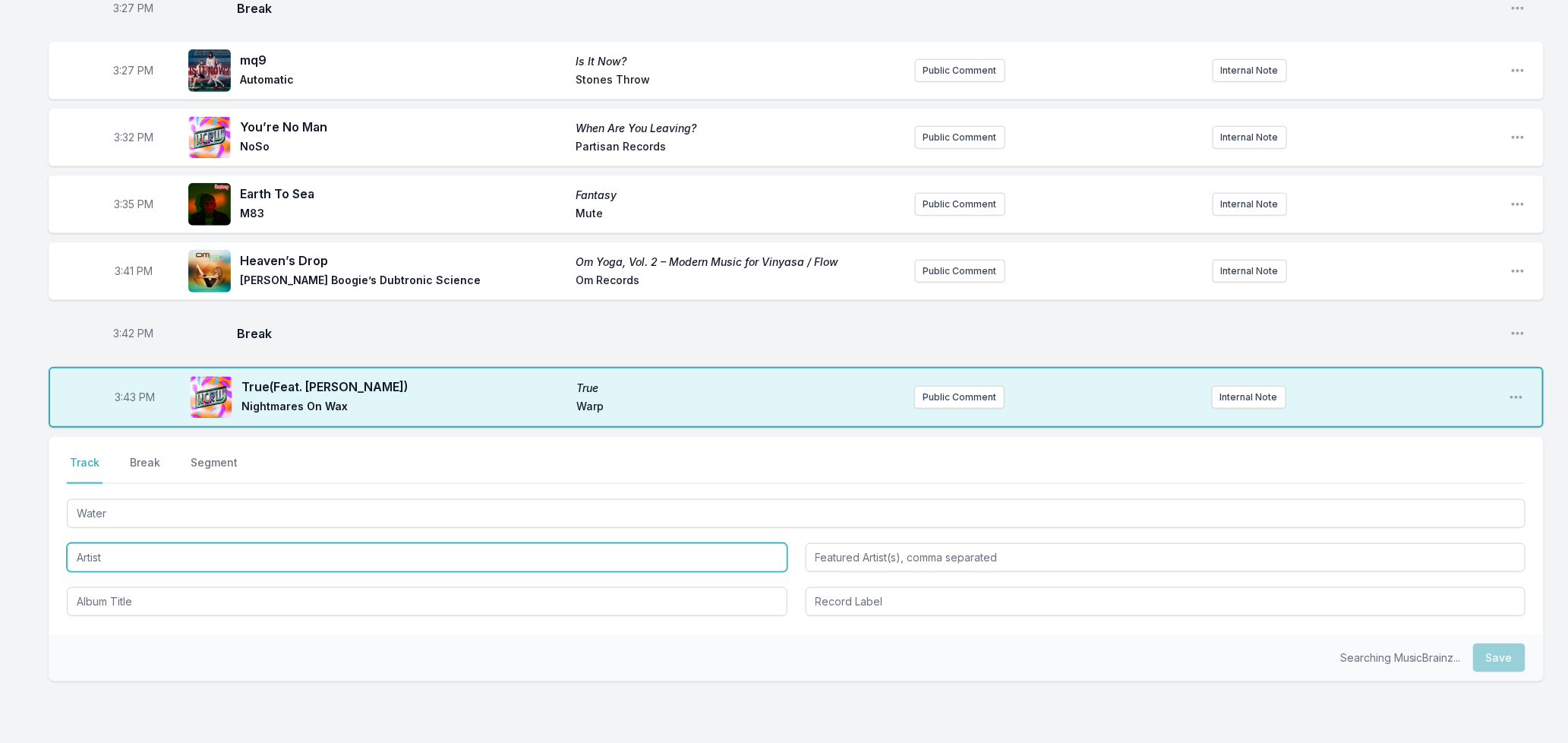
click at [106, 543] on input "Artist" at bounding box center [427, 557] width 721 height 29
type input "Rostam"
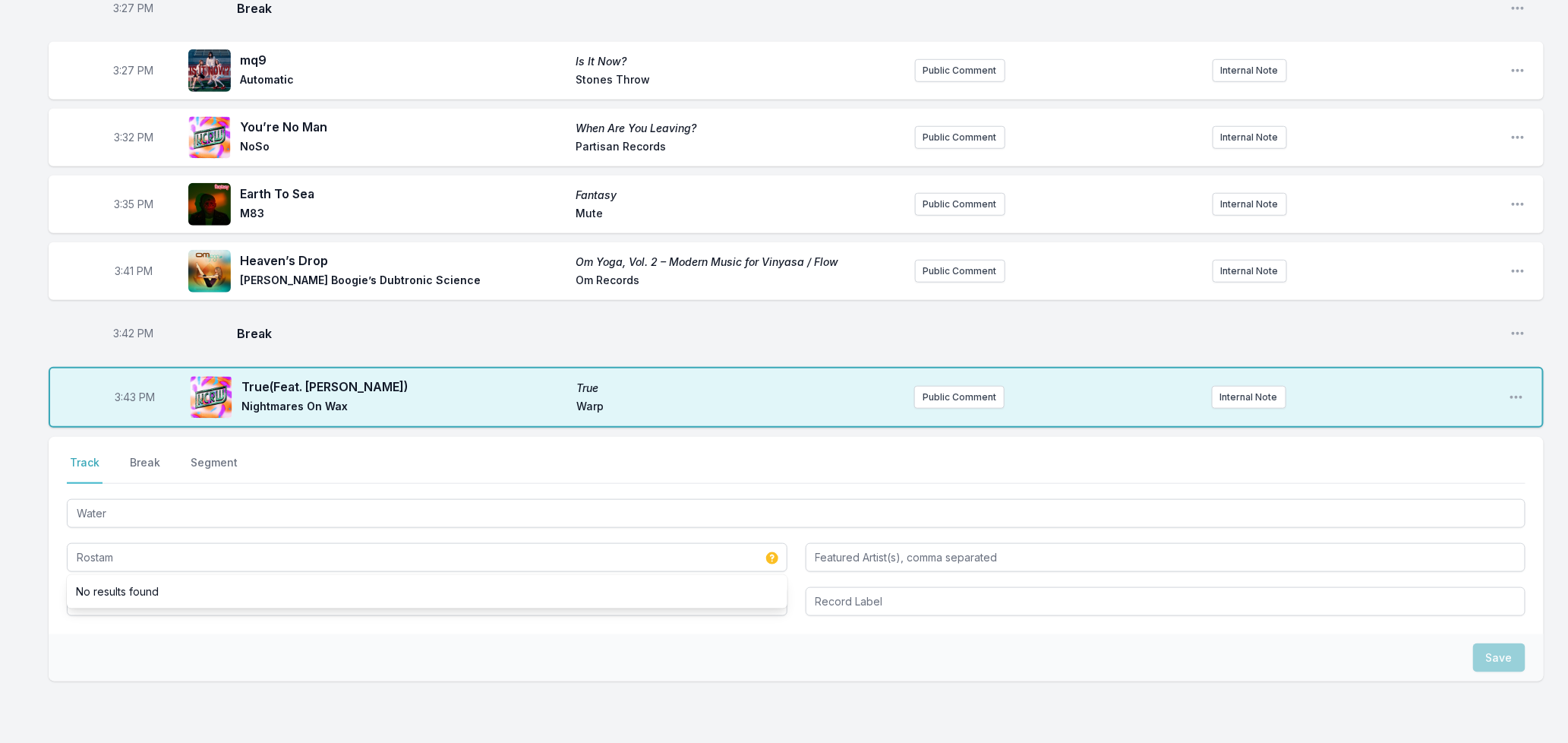
click at [92, 641] on div "Save" at bounding box center [796, 658] width 1495 height 47
click at [115, 560] on div "Water Rostam" at bounding box center [796, 556] width 1459 height 120
click at [131, 588] on input "Album Title" at bounding box center [427, 601] width 721 height 29
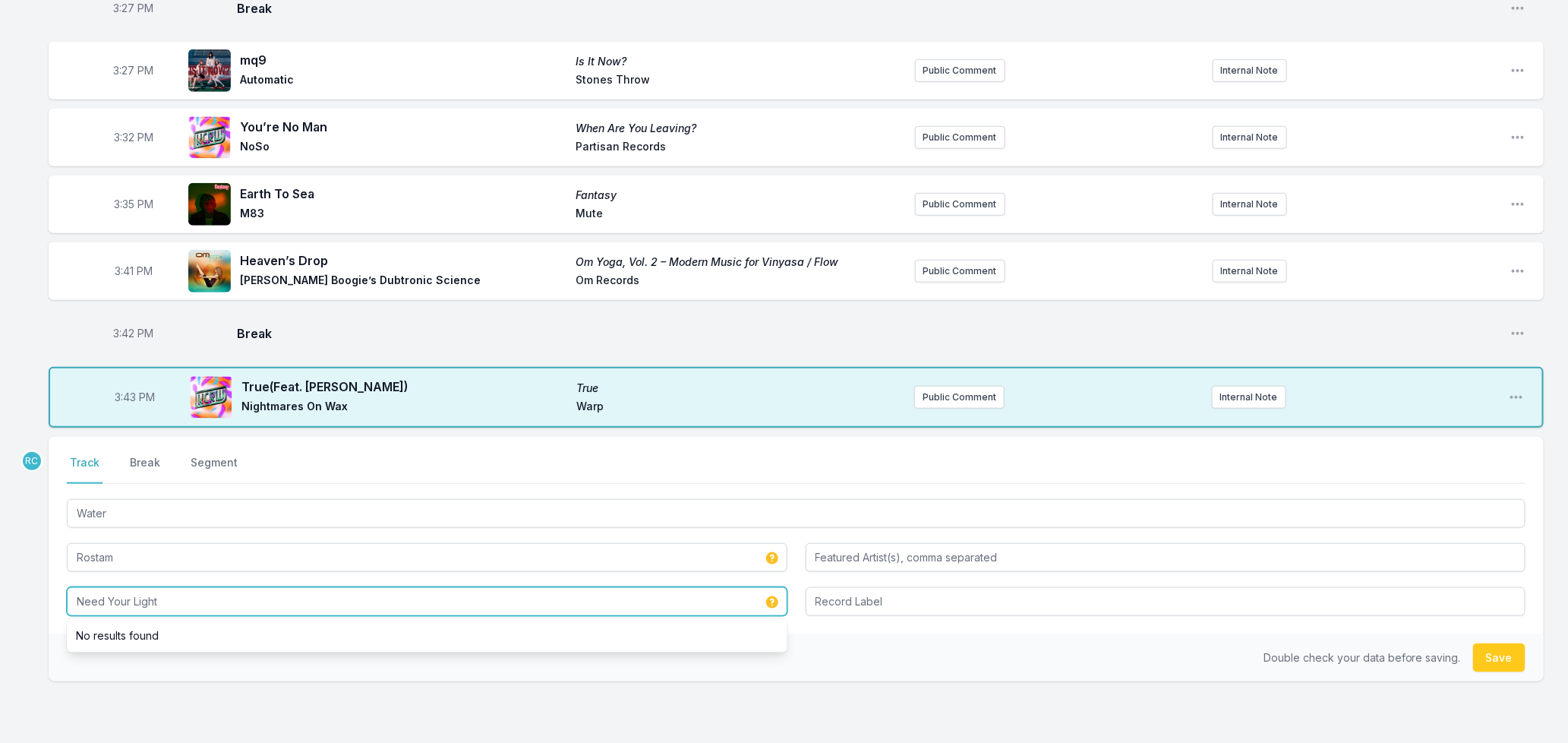
type input "Need Your Light"
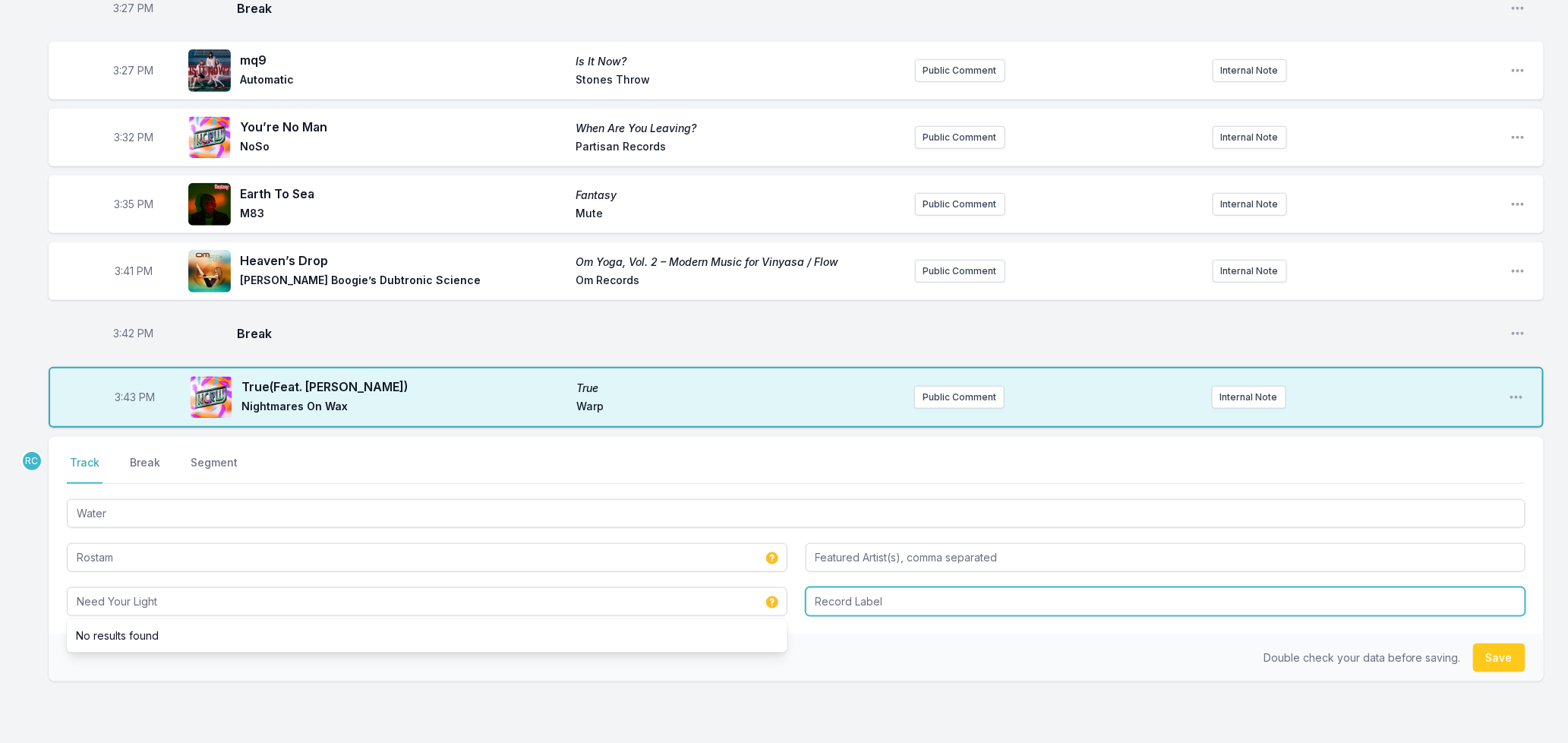
click at [882, 590] on input "Record Label" at bounding box center [1166, 601] width 721 height 29
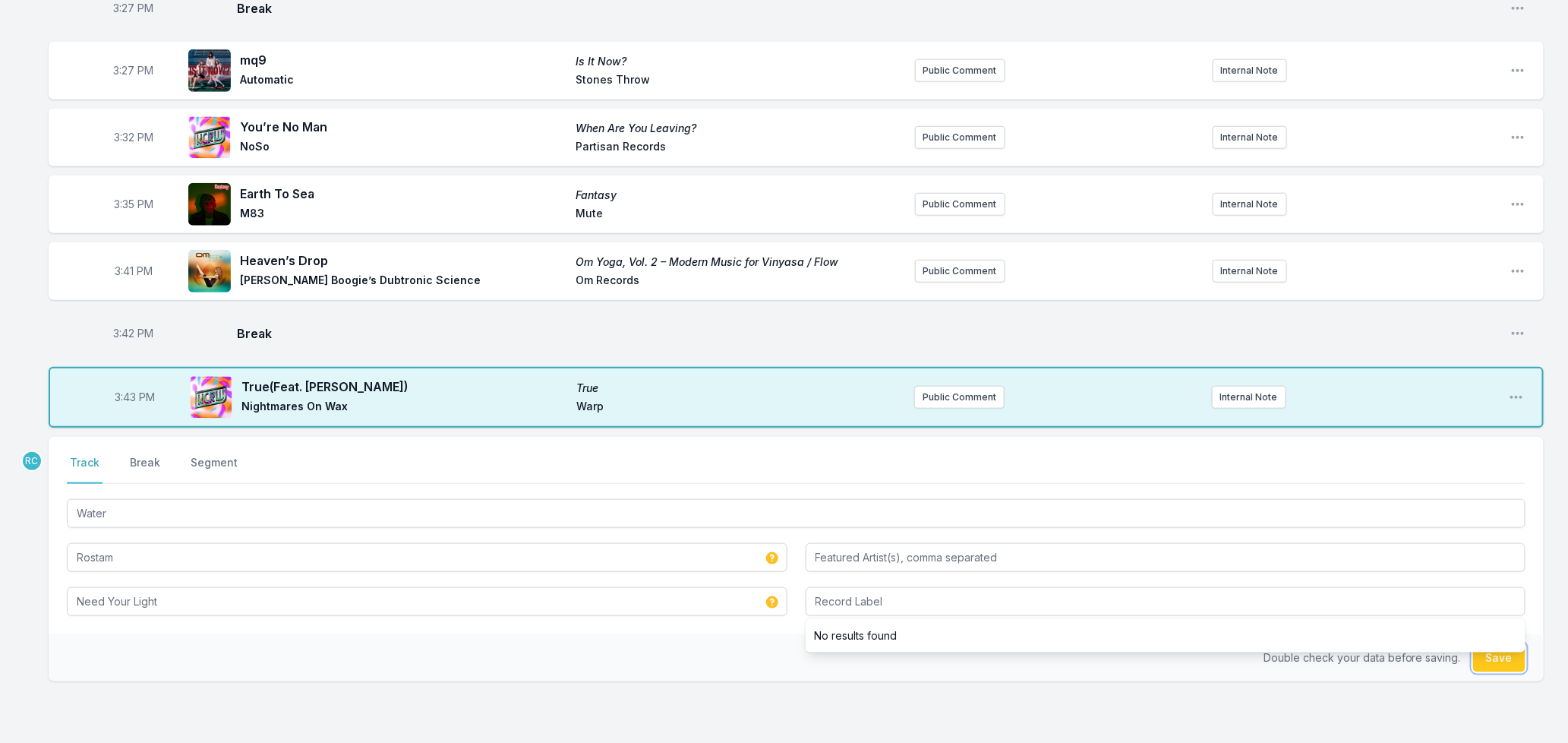
click at [1490, 650] on button "Save" at bounding box center [1498, 657] width 52 height 29
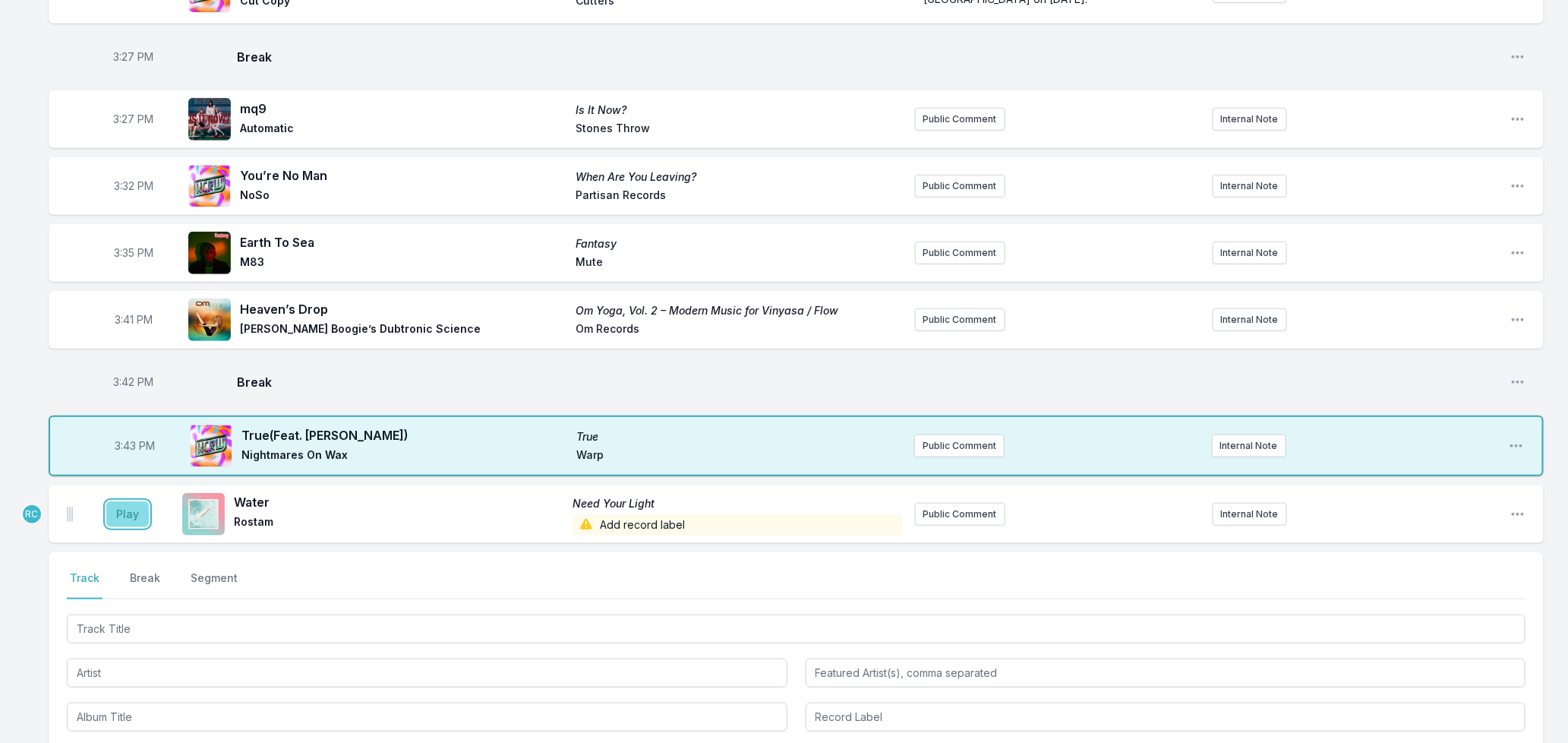
click at [125, 501] on button "Play" at bounding box center [127, 514] width 42 height 26
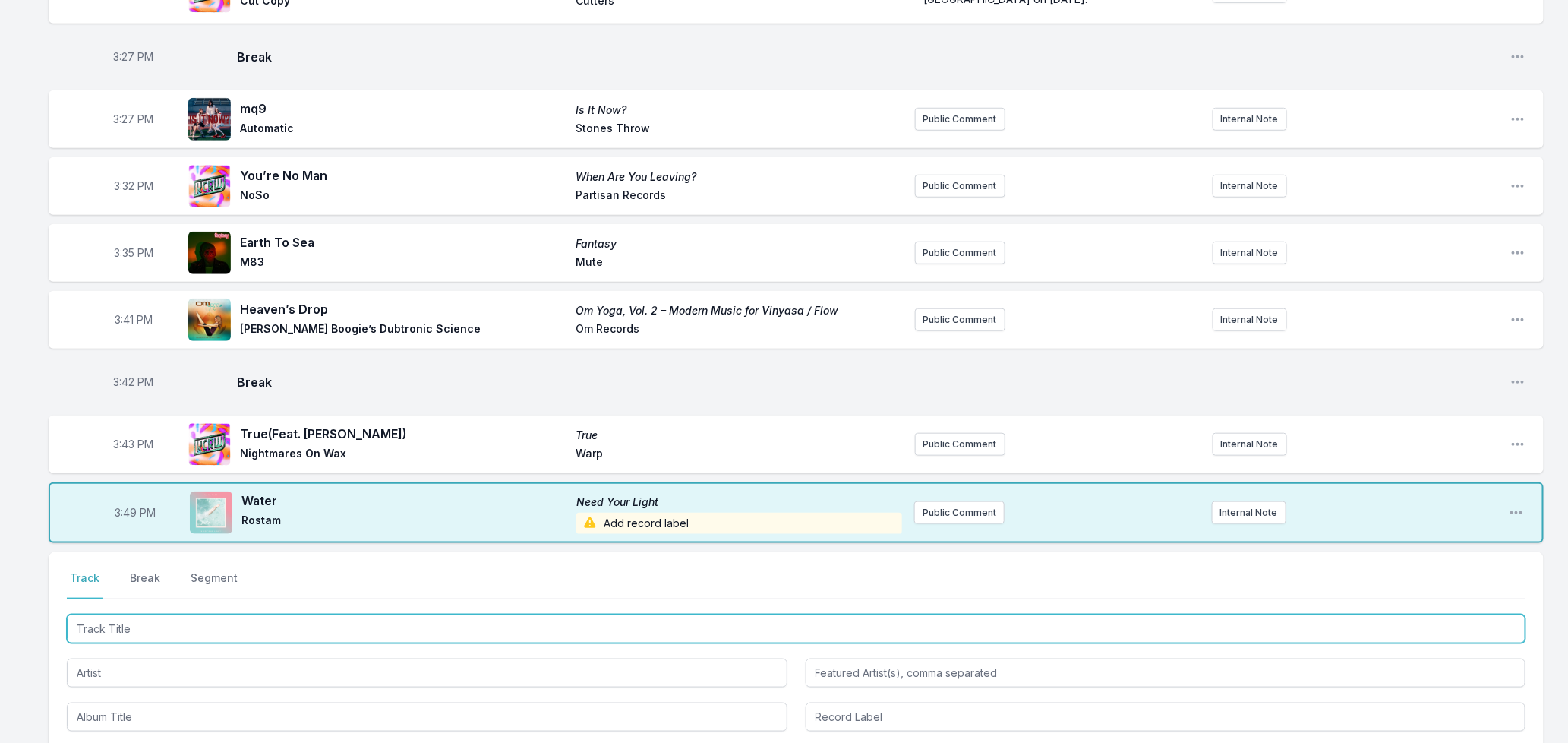
click at [313, 623] on input "Track Title" at bounding box center [796, 628] width 1459 height 29
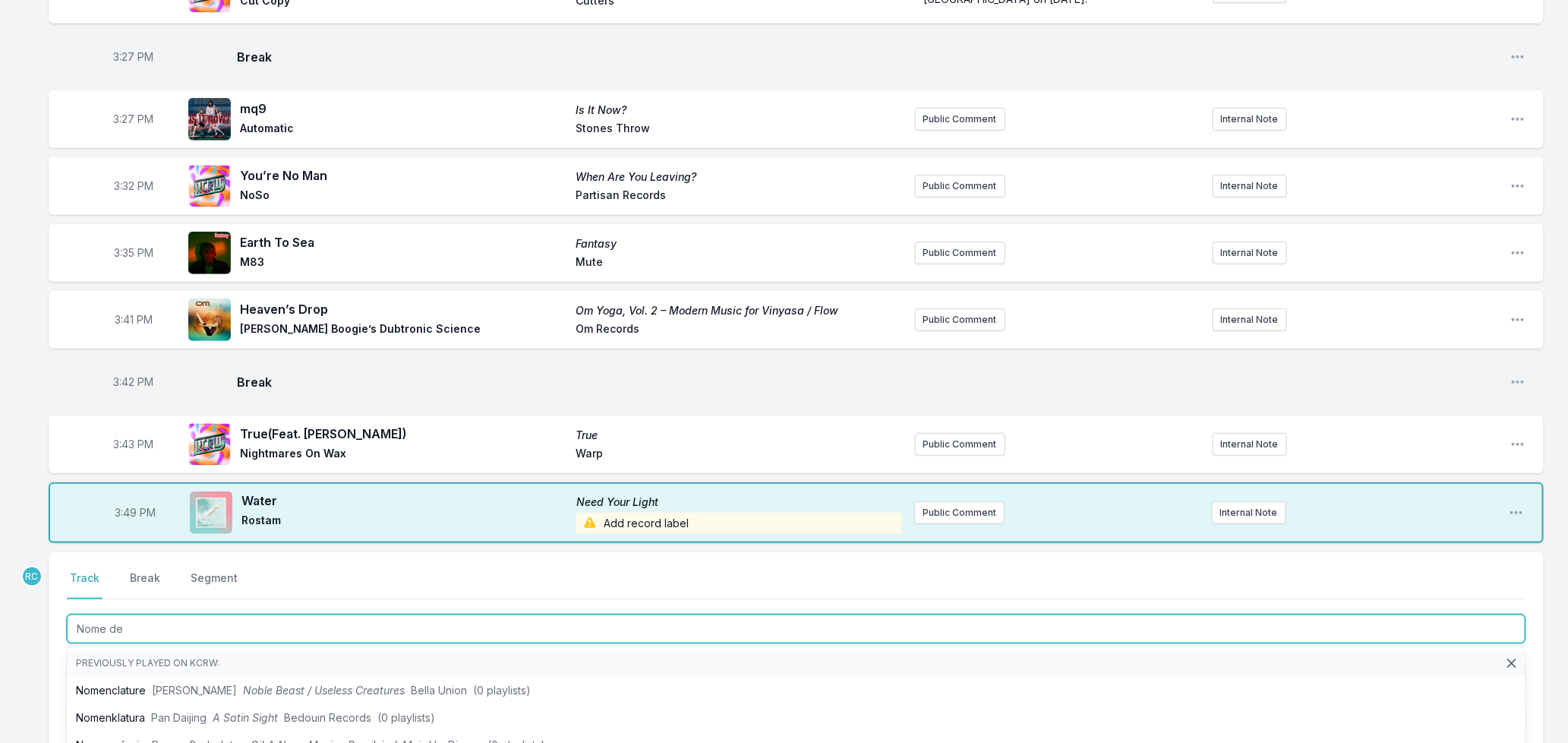
type input "Nome de D"
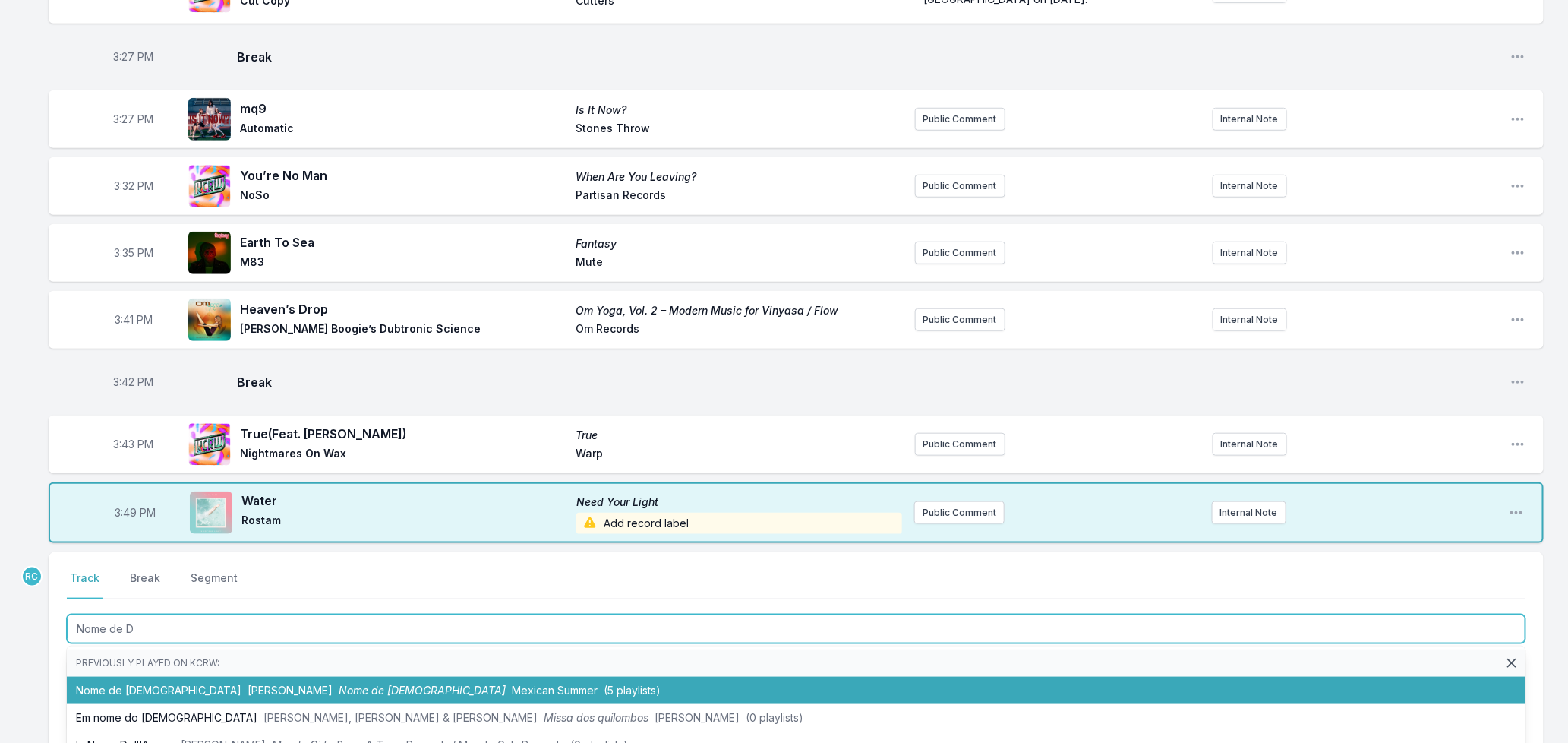
click at [512, 684] on span "Mexican Summer" at bounding box center [554, 690] width 86 height 13
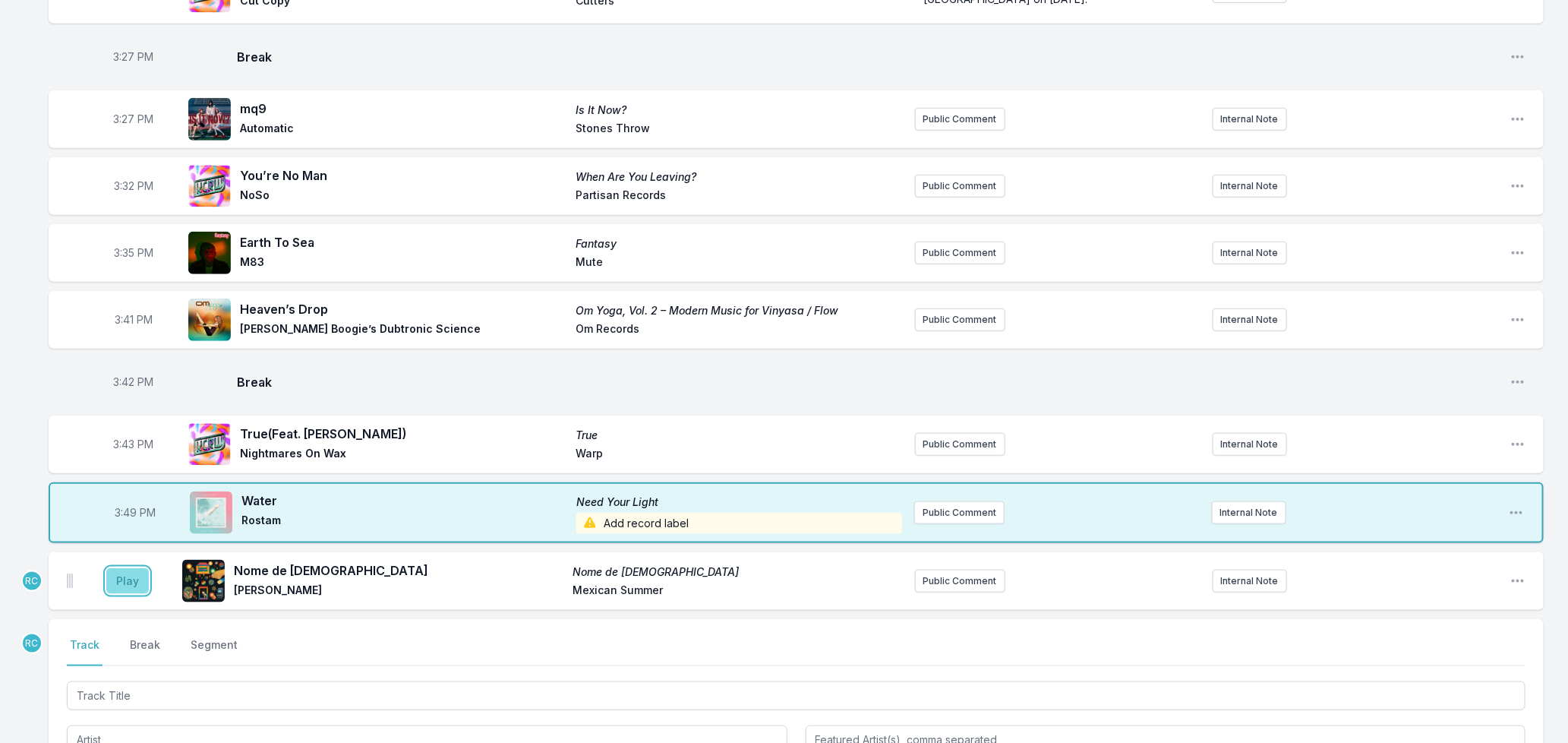
click at [123, 568] on button "Play" at bounding box center [127, 581] width 42 height 26
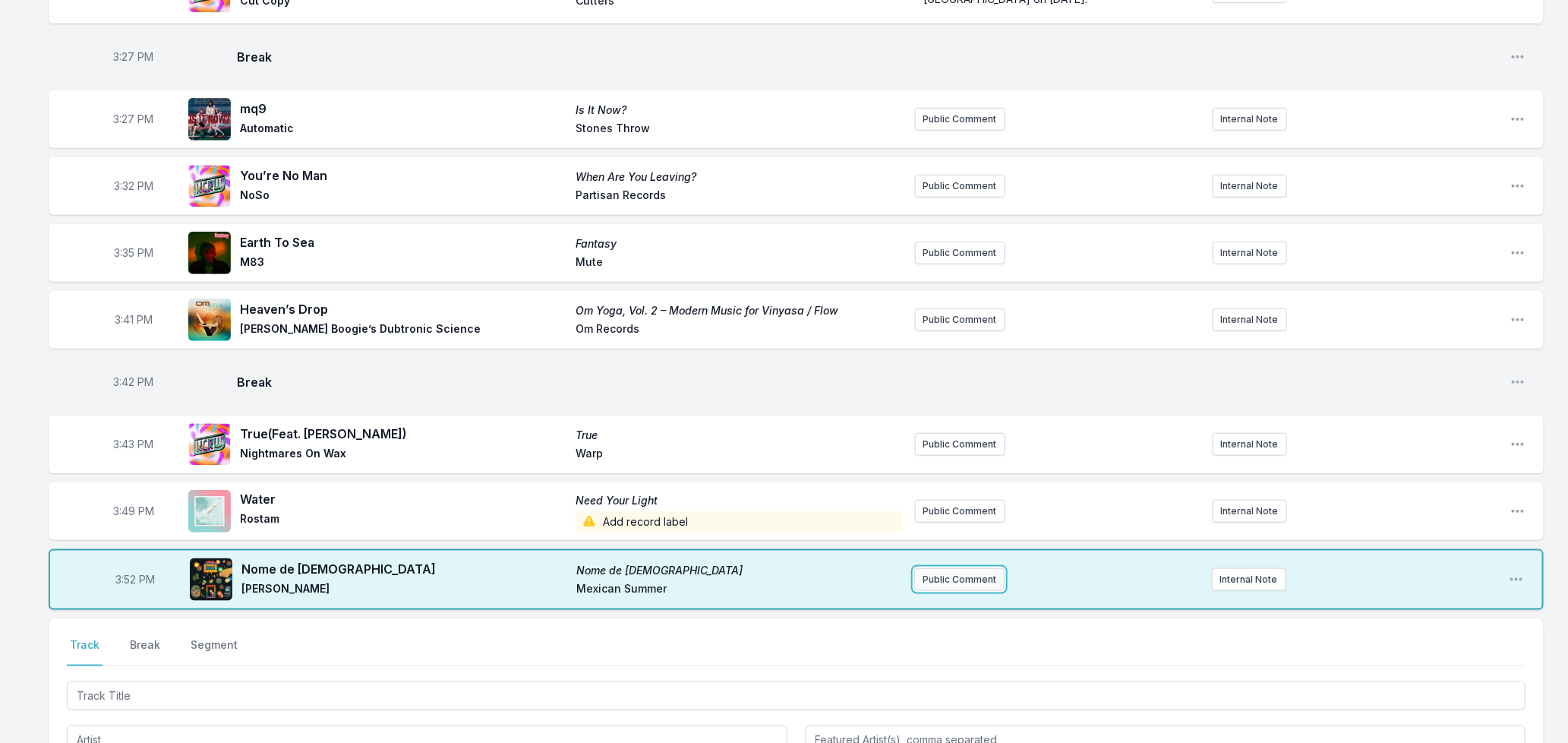
click at [942, 568] on button "Public Comment" at bounding box center [959, 579] width 90 height 23
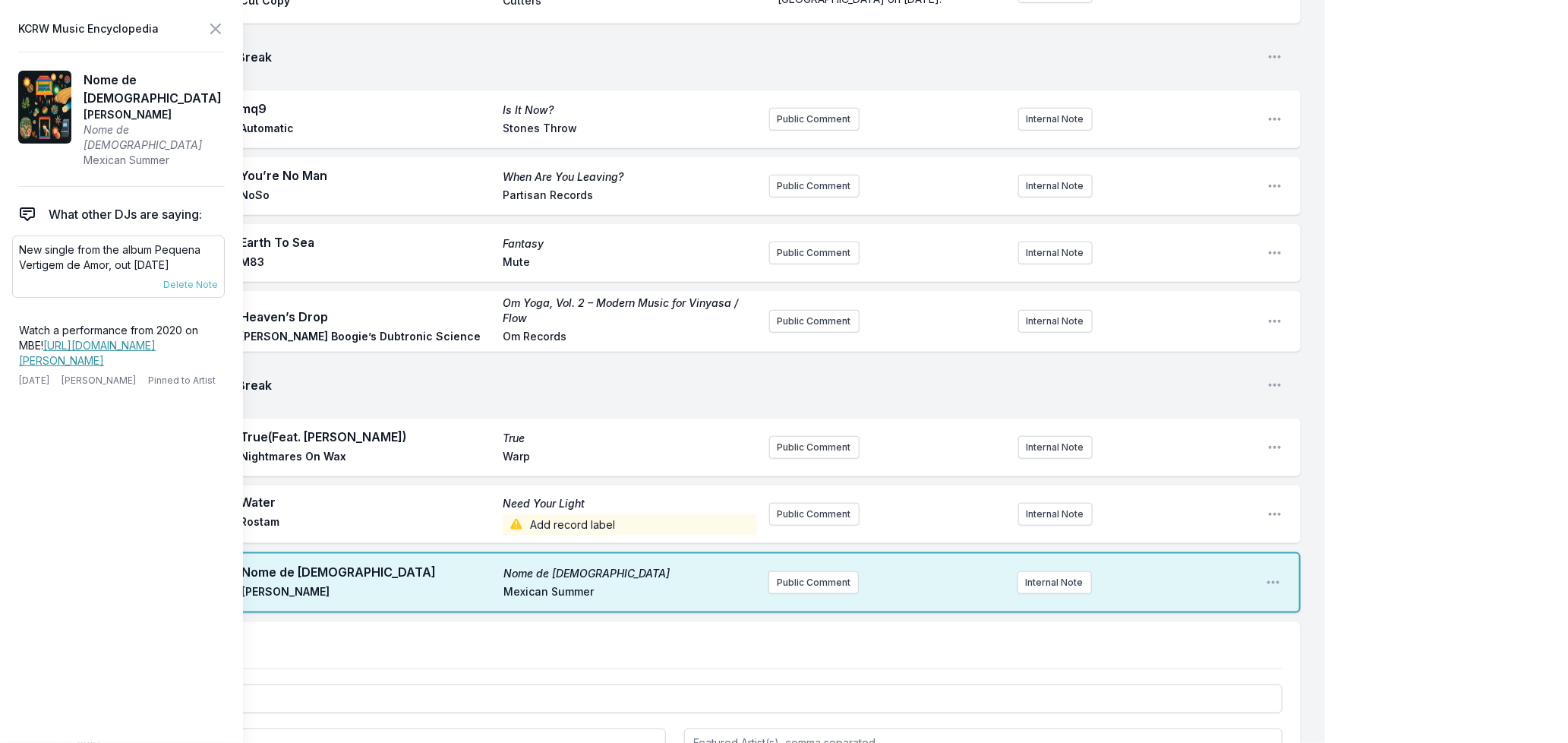
drag, startPoint x: 214, startPoint y: 243, endPoint x: 21, endPoint y: 226, distance: 193.7
click at [21, 242] on p "New single from the album Pequena Vertigem de Amor, out [DATE]" at bounding box center [118, 257] width 199 height 31
click at [809, 578] on button "Public Comment" at bounding box center [814, 582] width 90 height 23
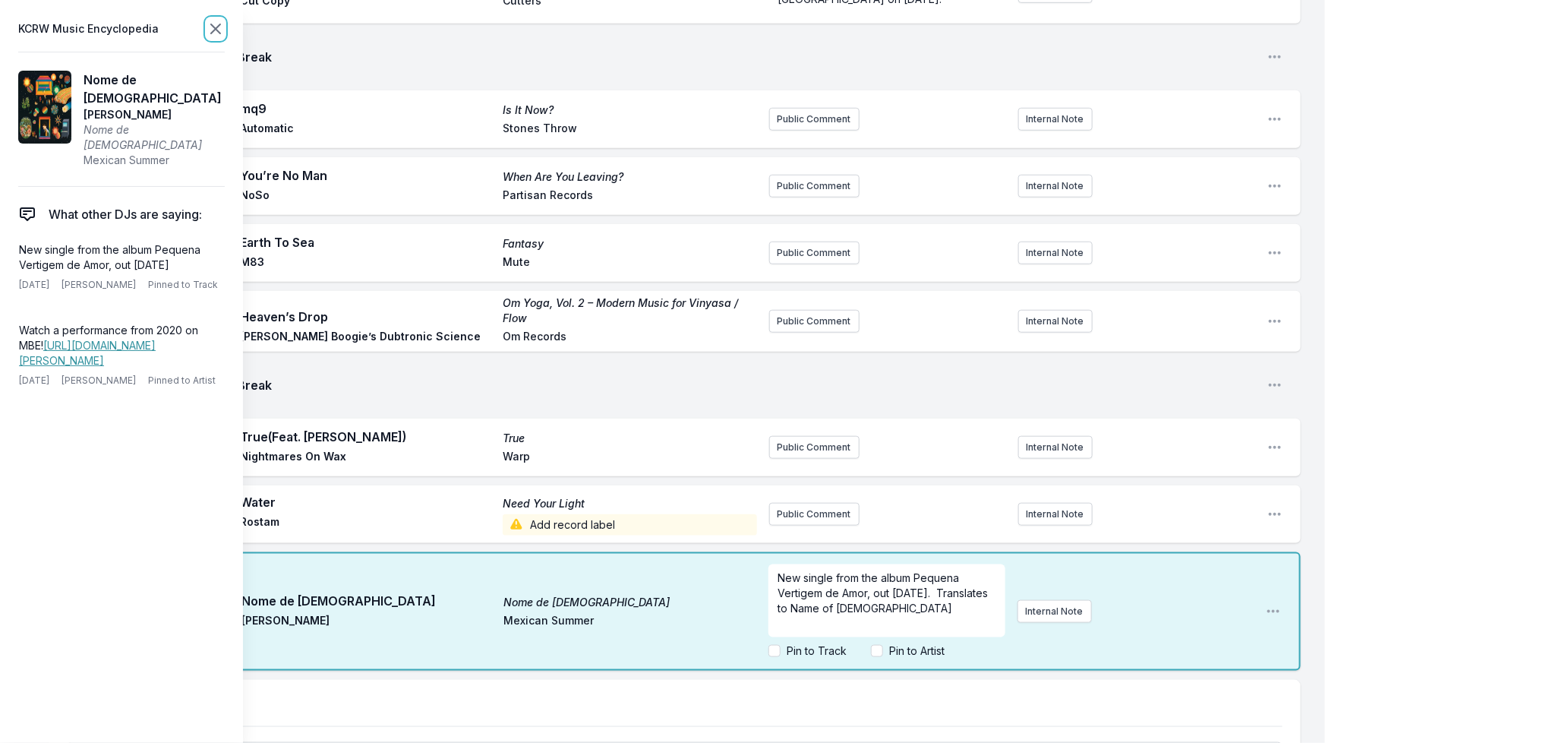
click at [209, 26] on icon at bounding box center [215, 29] width 19 height 19
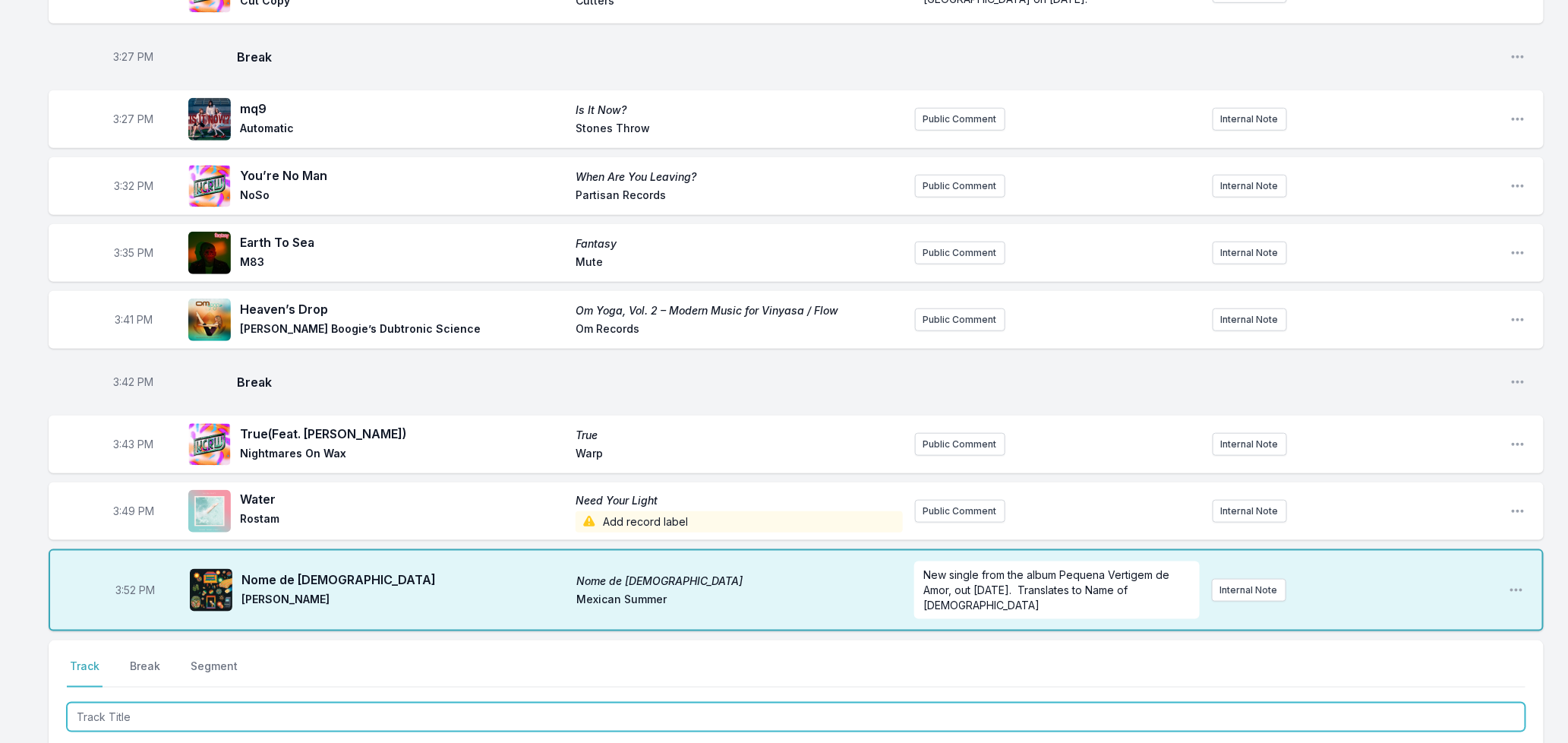
click at [238, 703] on input "Track Title" at bounding box center [796, 716] width 1459 height 29
type input "Groove Is On"
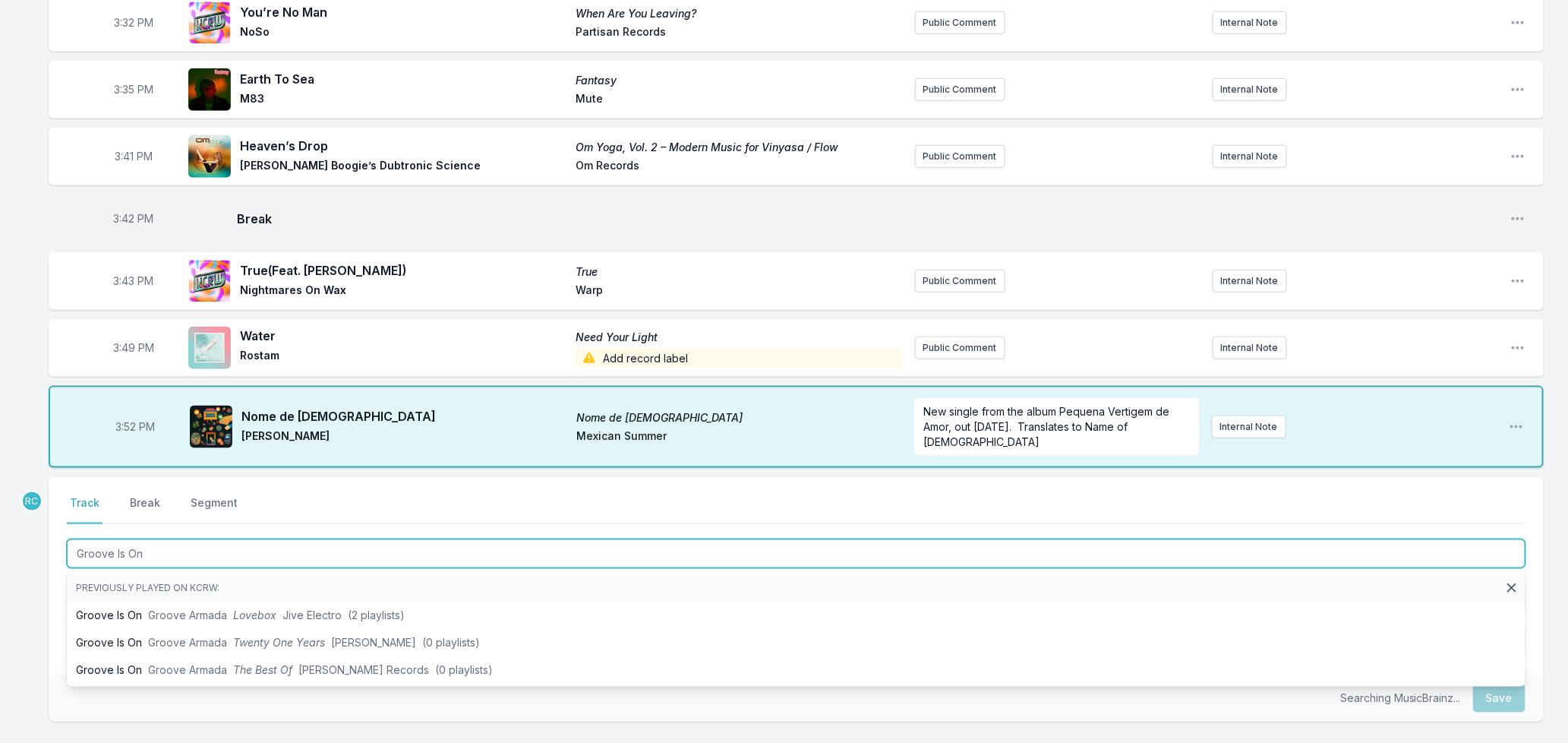
scroll to position [796, 0]
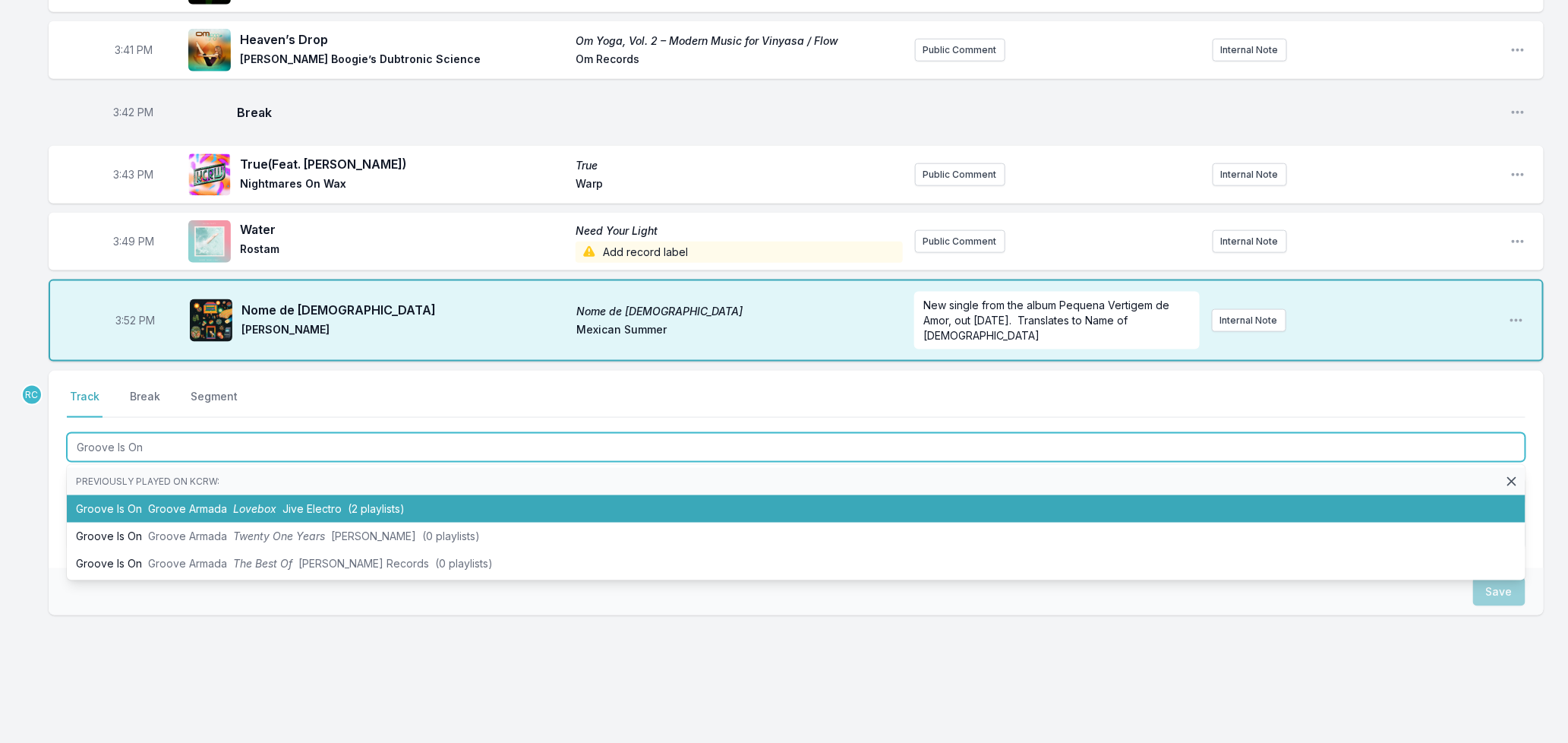
click at [135, 495] on li "Groove Is On Groove Armada Lovebox Jive Electro (2 playlists)" at bounding box center [796, 509] width 1459 height 28
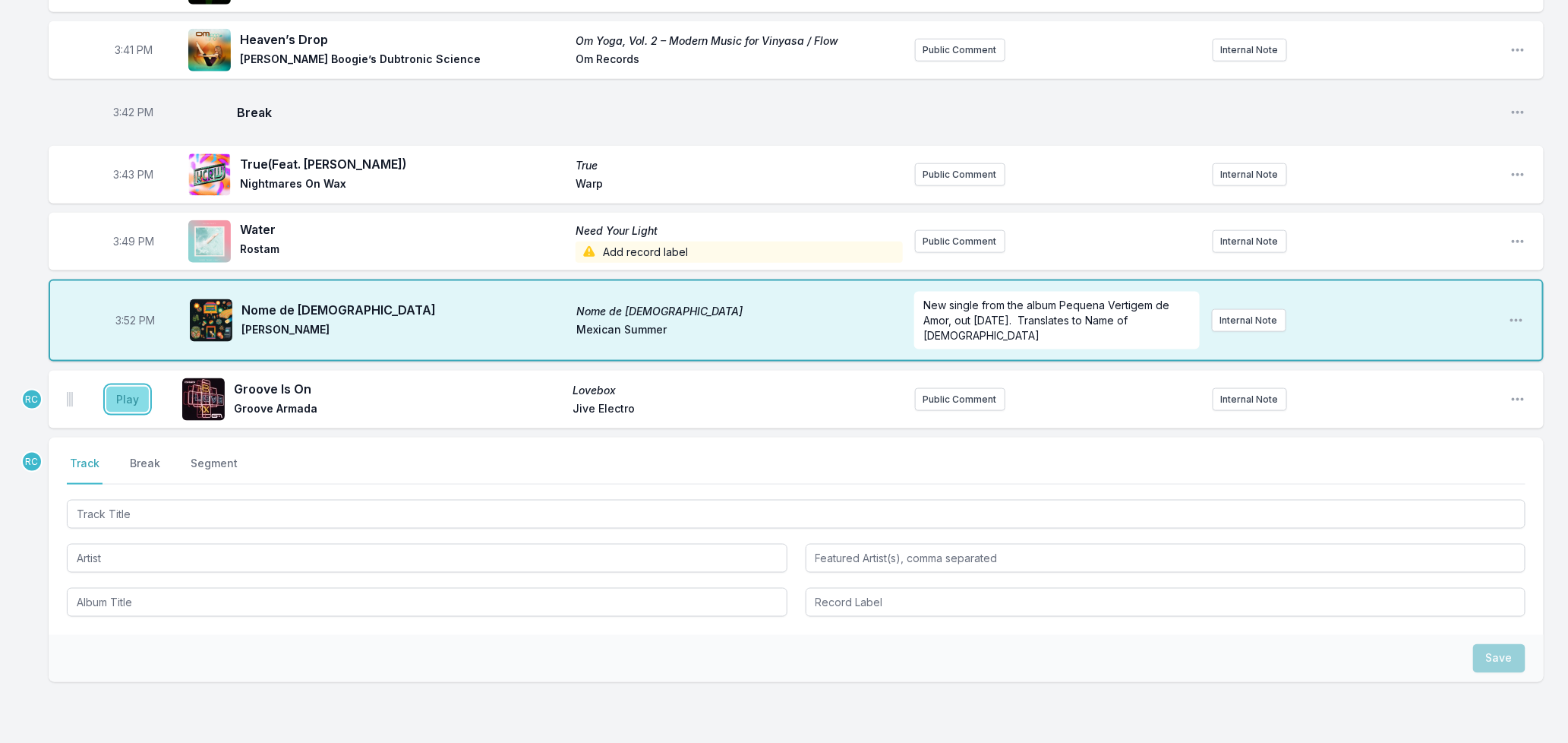
click at [118, 388] on button "Play" at bounding box center [127, 400] width 42 height 26
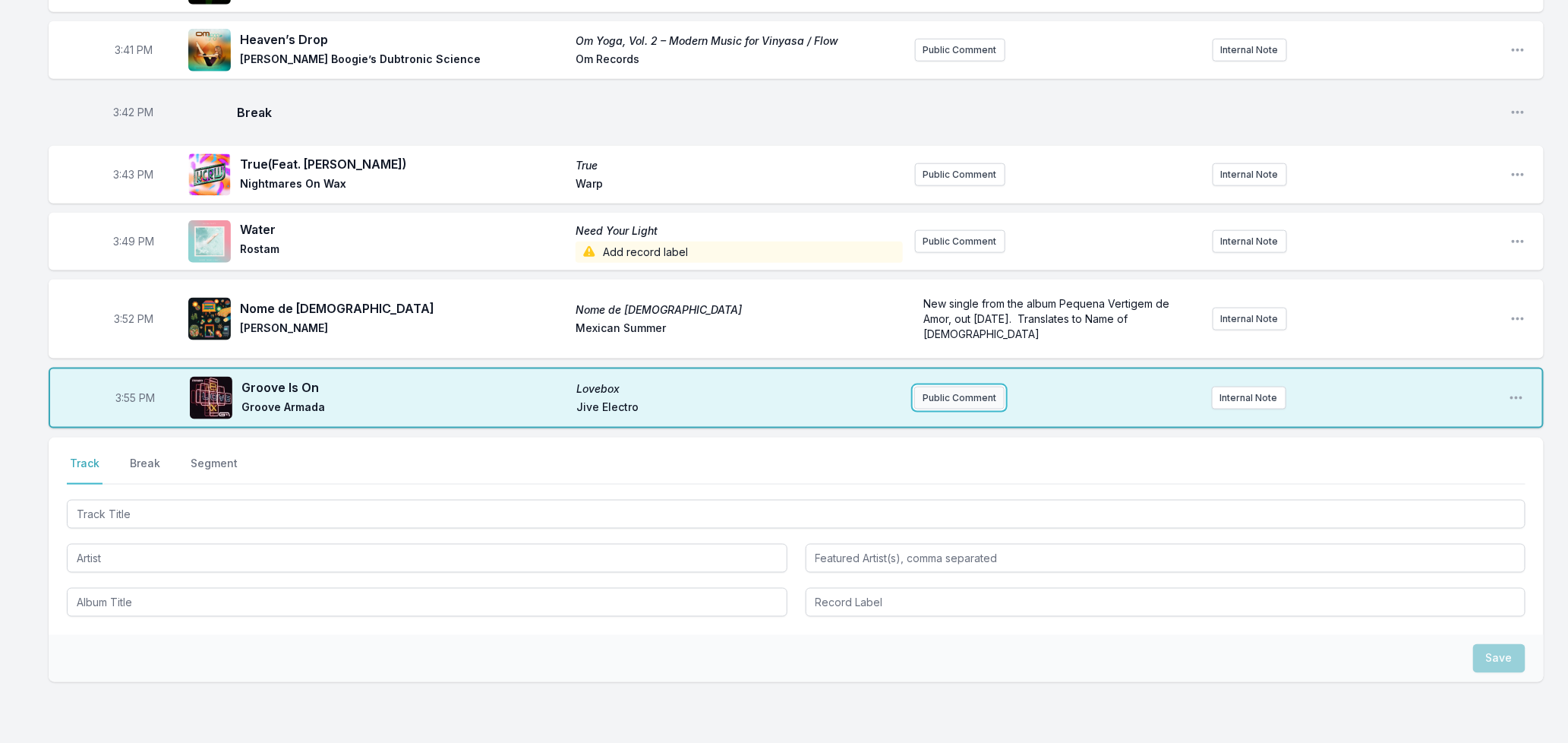
click at [952, 387] on button "Public Comment" at bounding box center [959, 398] width 90 height 23
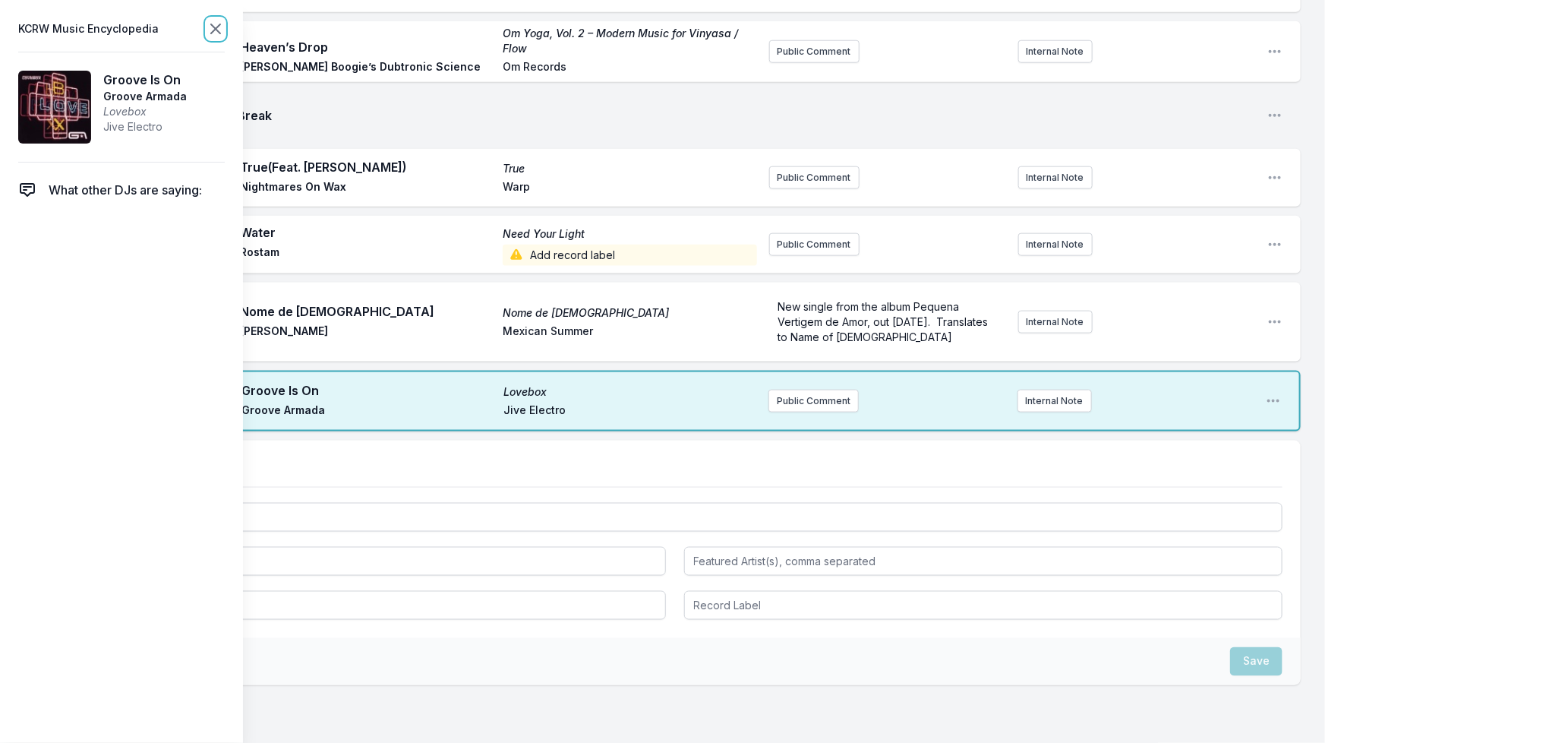
click at [210, 28] on icon at bounding box center [215, 29] width 19 height 19
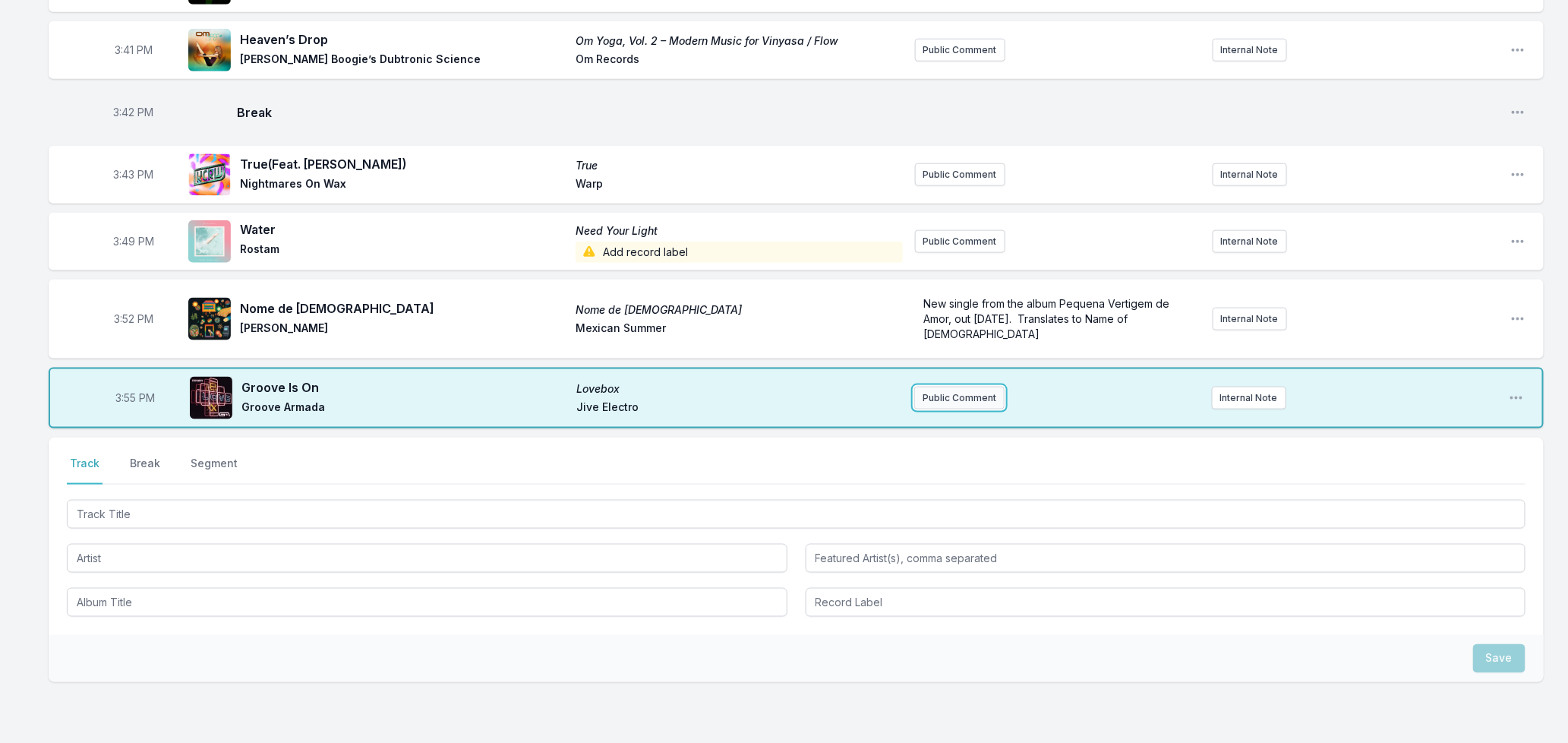
click at [950, 387] on button "Public Comment" at bounding box center [959, 398] width 90 height 23
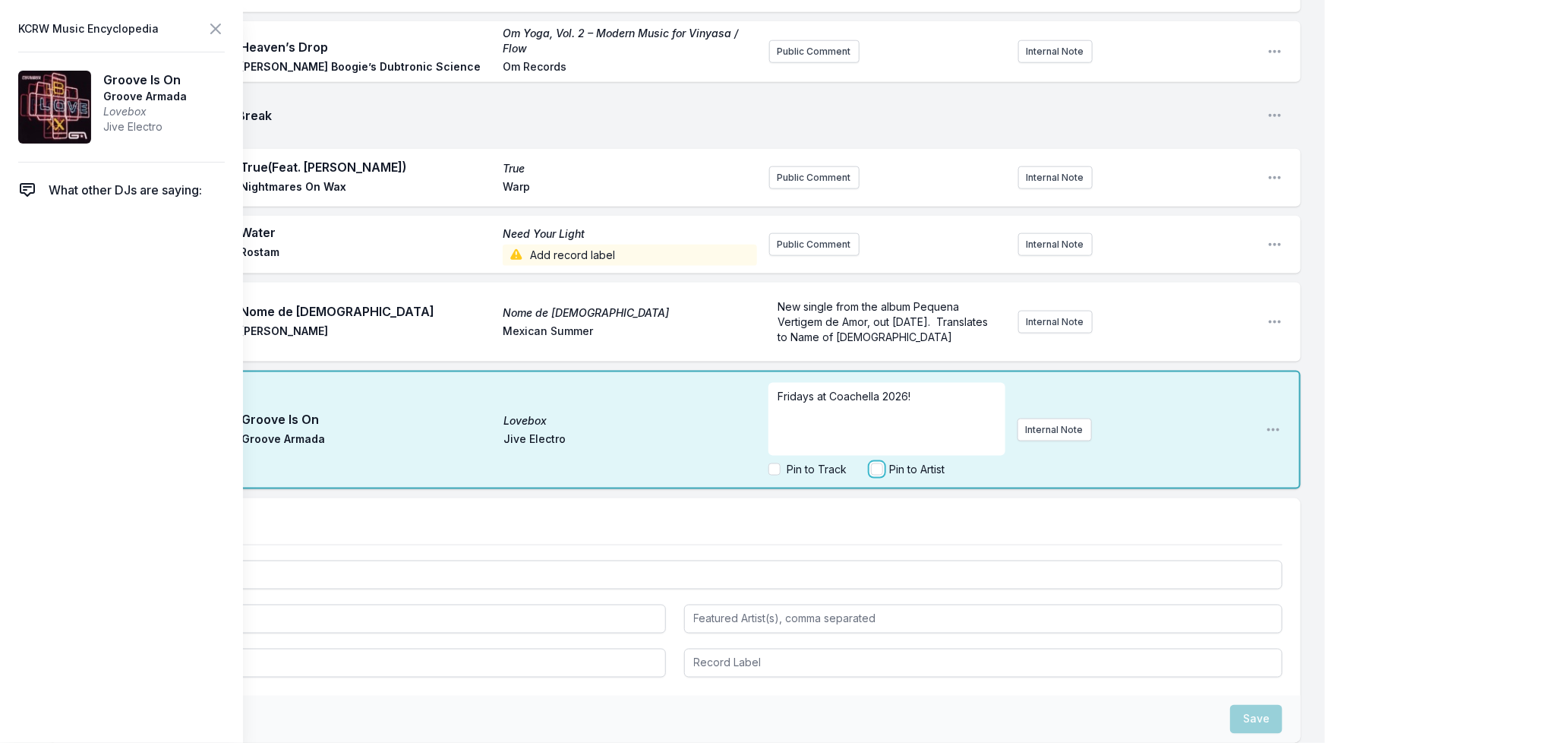
click at [874, 467] on input "Pin to Artist" at bounding box center [876, 469] width 12 height 12
checkbox input "true"
click at [218, 31] on icon at bounding box center [215, 29] width 19 height 19
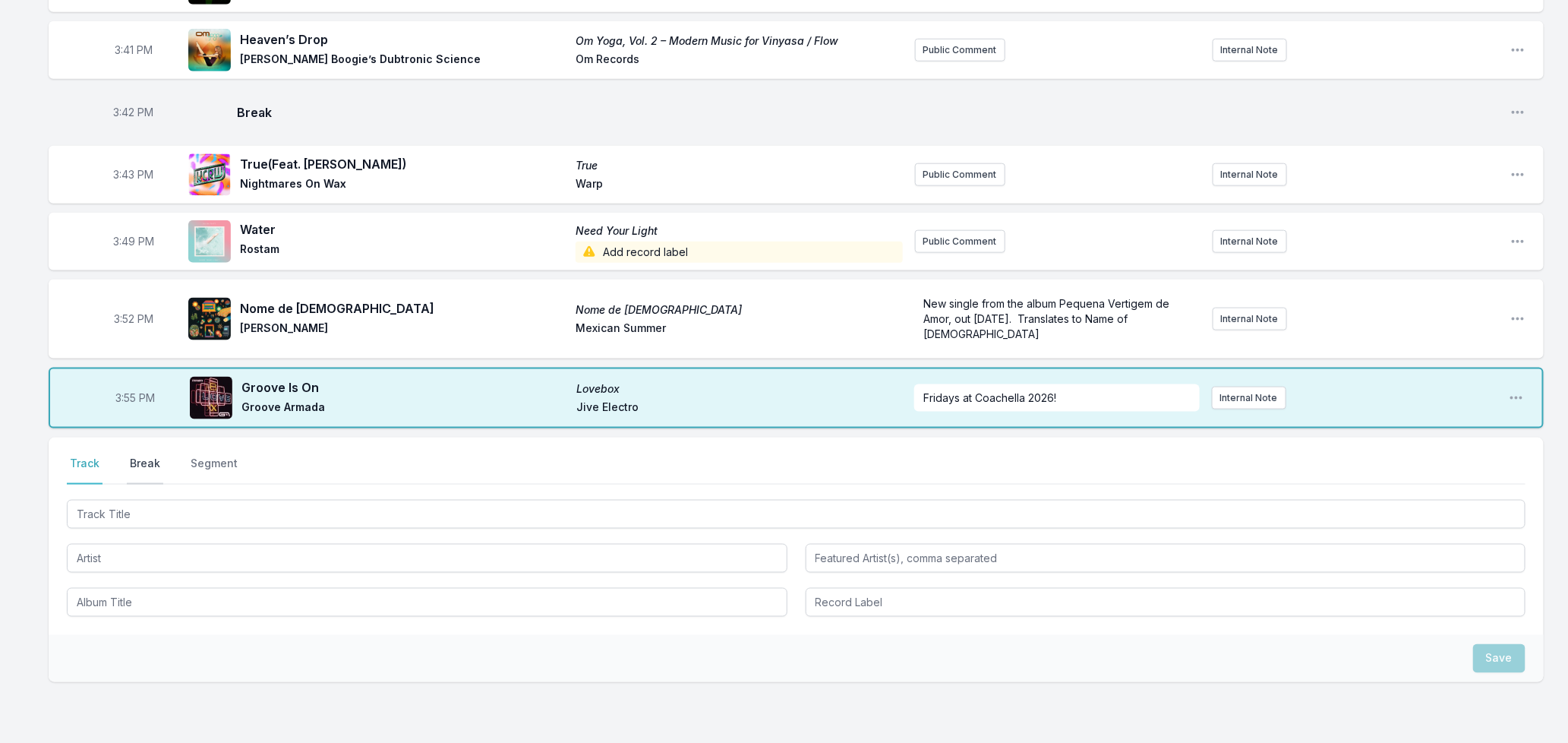
click at [142, 456] on button "Break" at bounding box center [145, 469] width 36 height 29
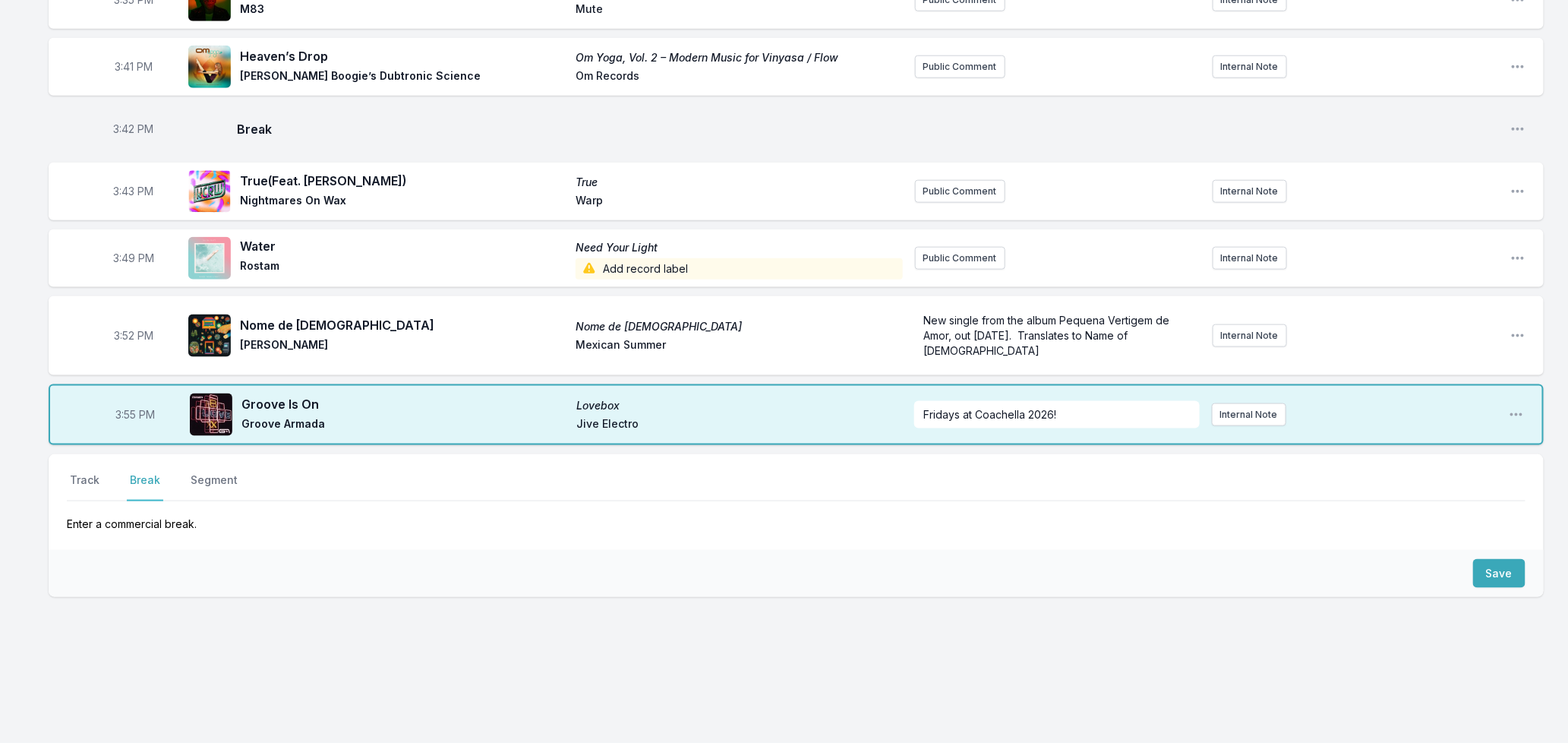
scroll to position [761, 0]
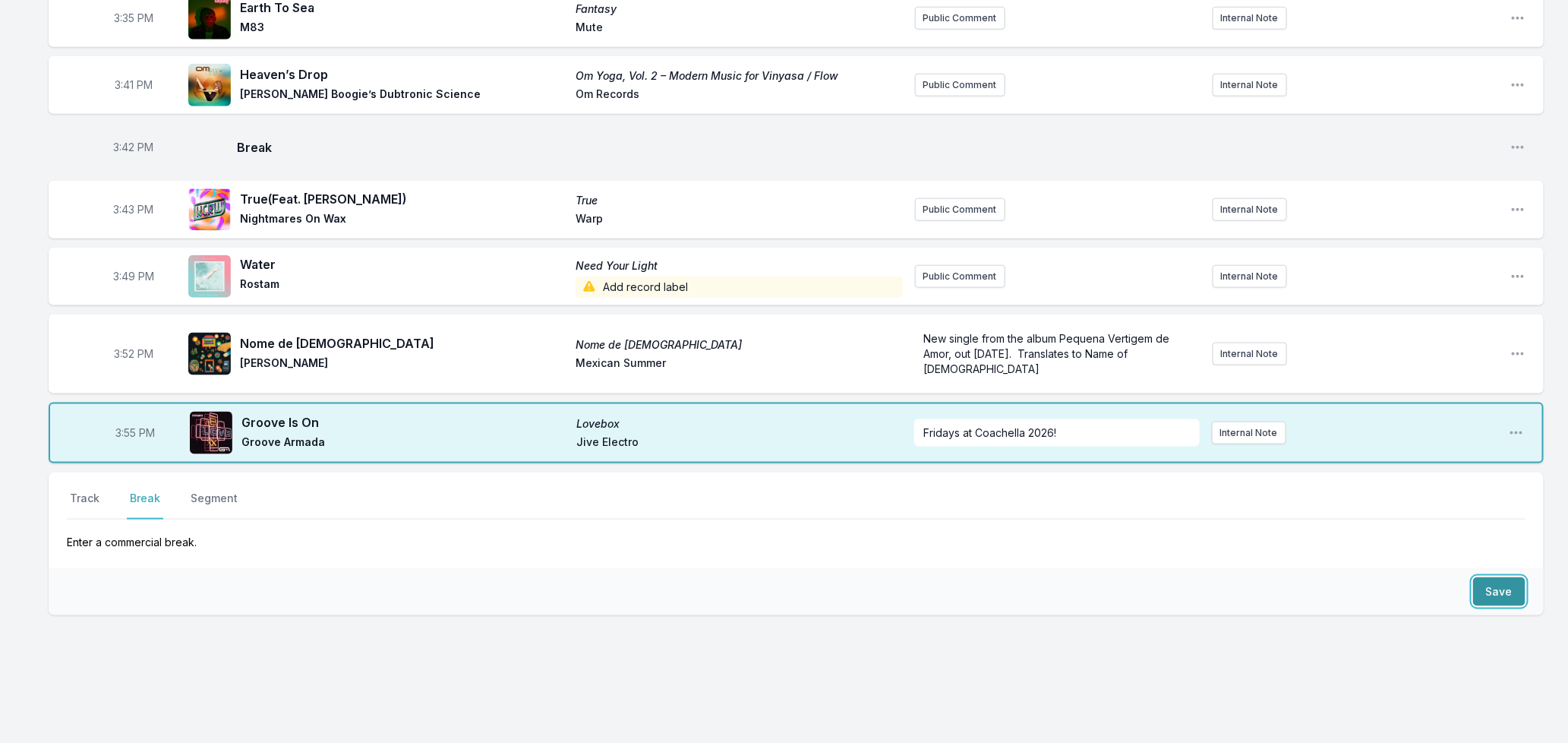
click at [1509, 578] on button "Save" at bounding box center [1498, 591] width 52 height 29
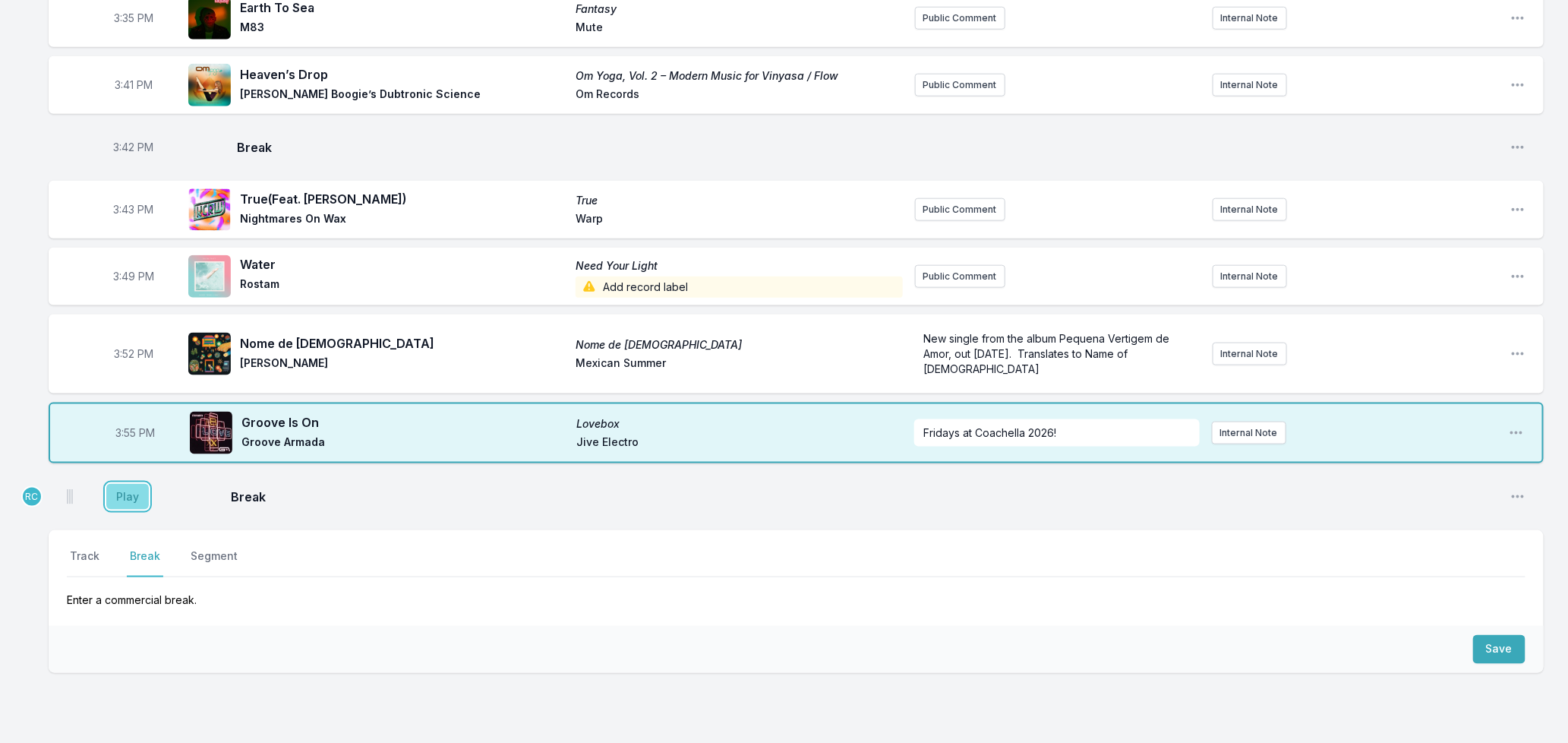
click at [134, 484] on button "Play" at bounding box center [127, 497] width 42 height 26
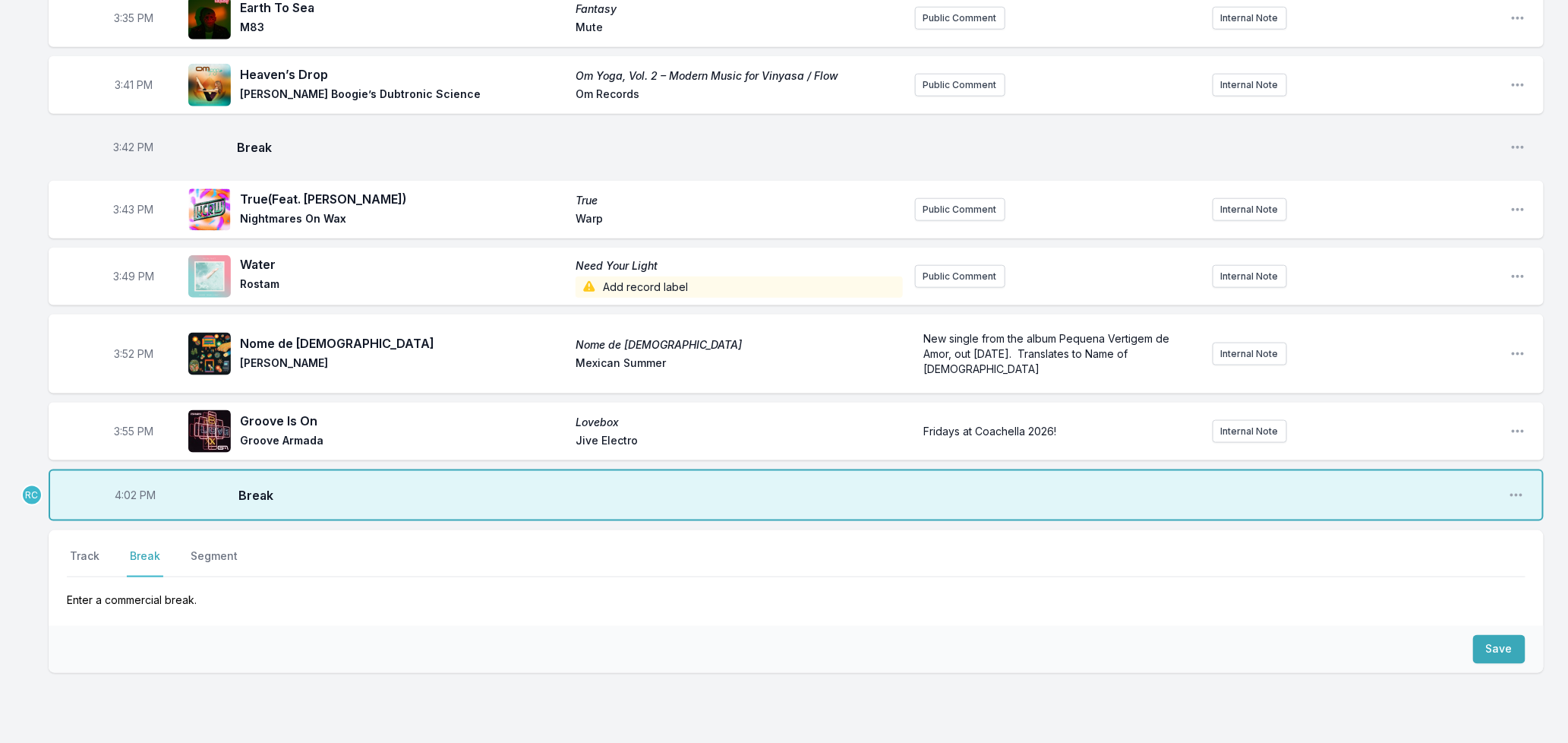
click at [128, 488] on span "4:02 PM" at bounding box center [136, 495] width 41 height 15
click at [128, 481] on input "16:02" at bounding box center [135, 495] width 85 height 29
type input "16:01"
click at [82, 548] on button "Track" at bounding box center [85, 562] width 35 height 29
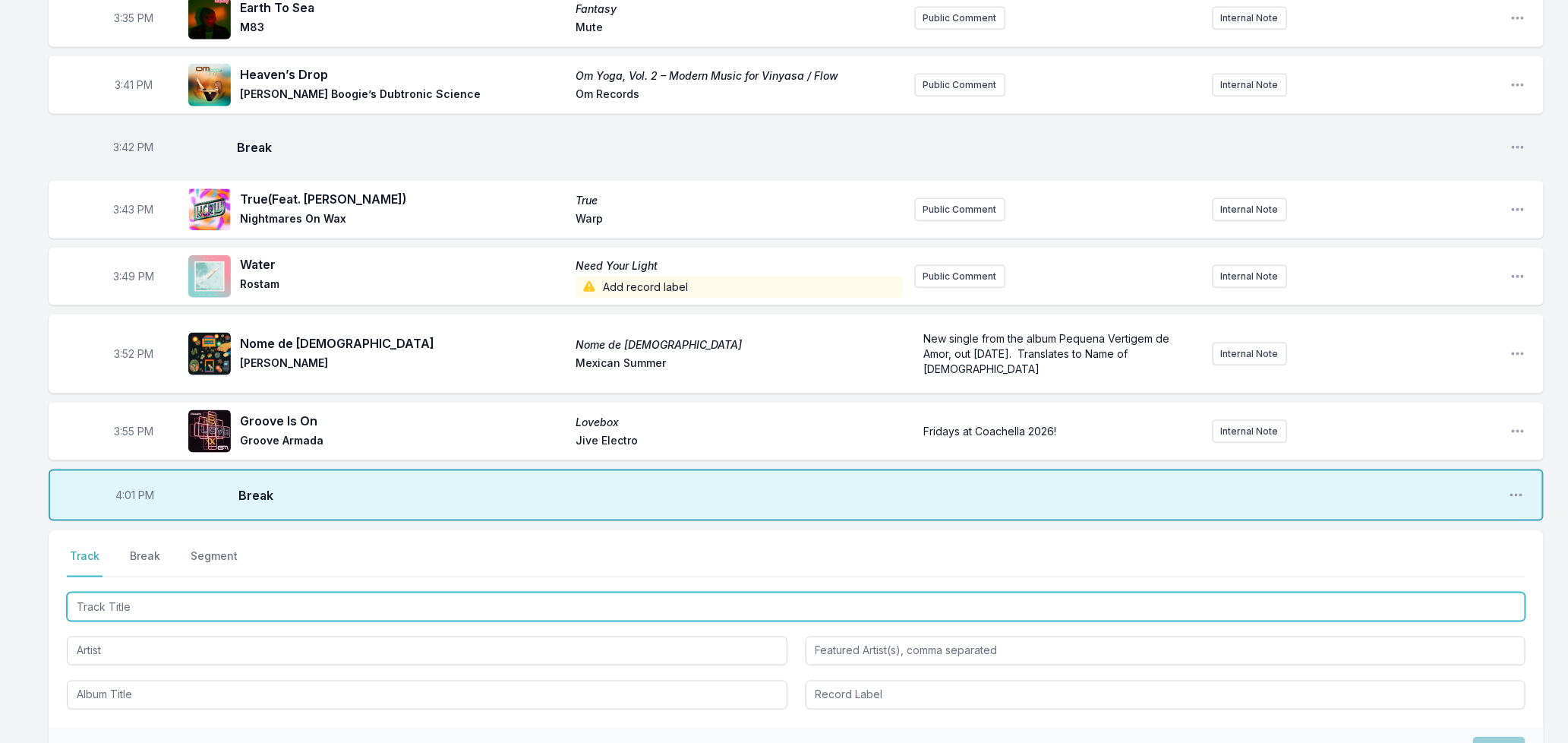
click at [111, 592] on input "Track Title" at bounding box center [796, 606] width 1459 height 29
type input "Brighter Days"
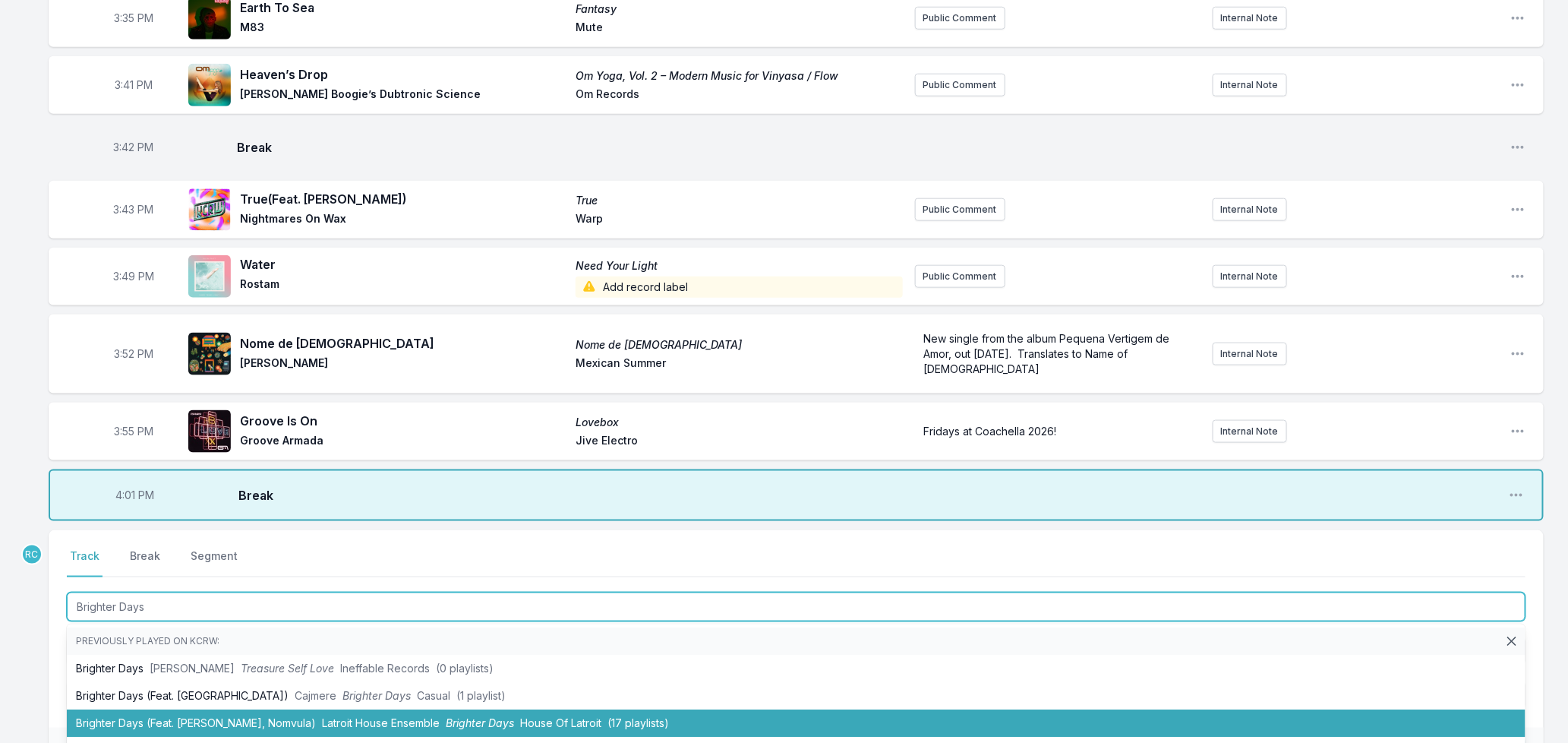
click at [210, 711] on li "Brighter Days (Feat. [PERSON_NAME], Nomvula) Latroit House Ensemble Brighter Da…" at bounding box center [796, 723] width 1459 height 28
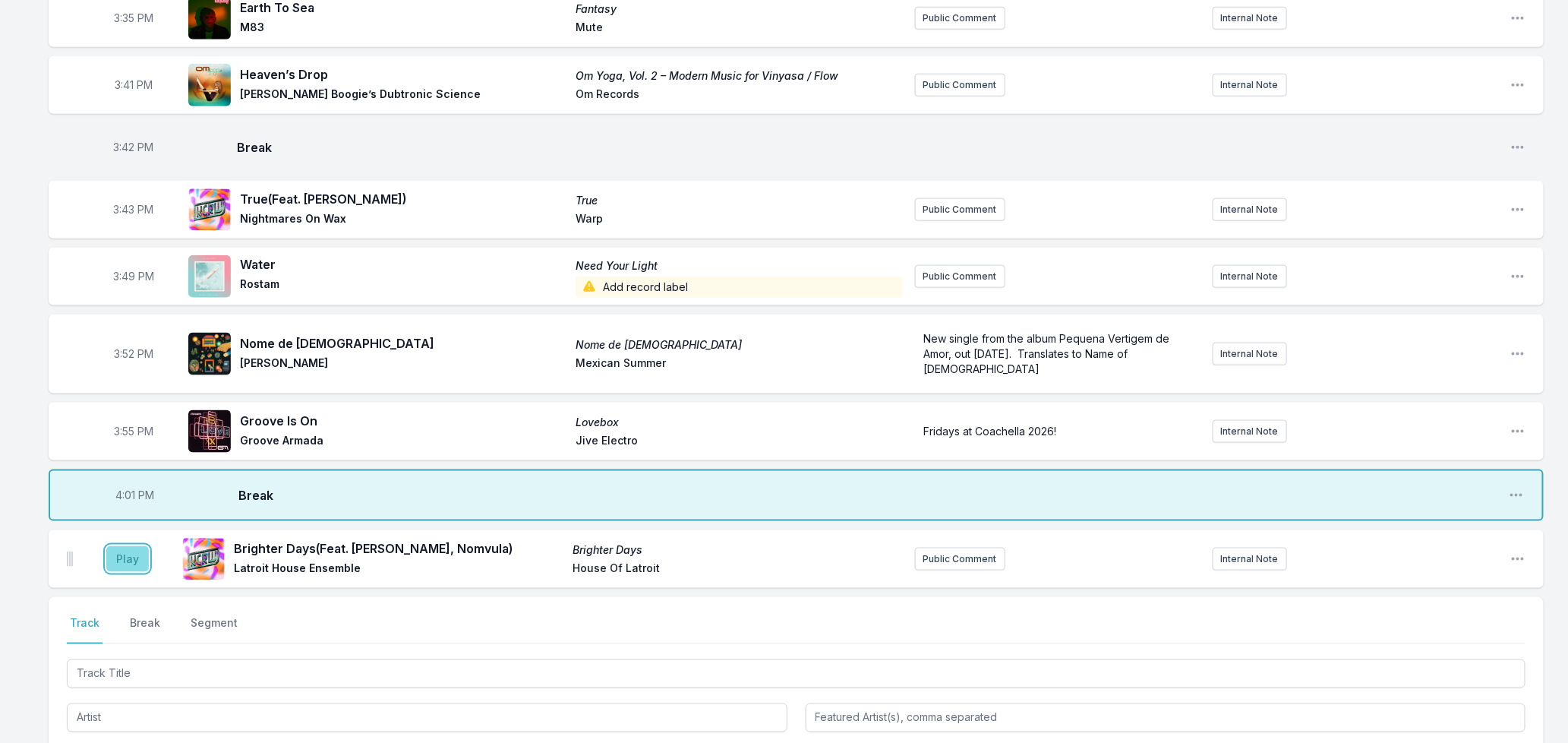
click at [119, 546] on button "Play" at bounding box center [127, 559] width 42 height 26
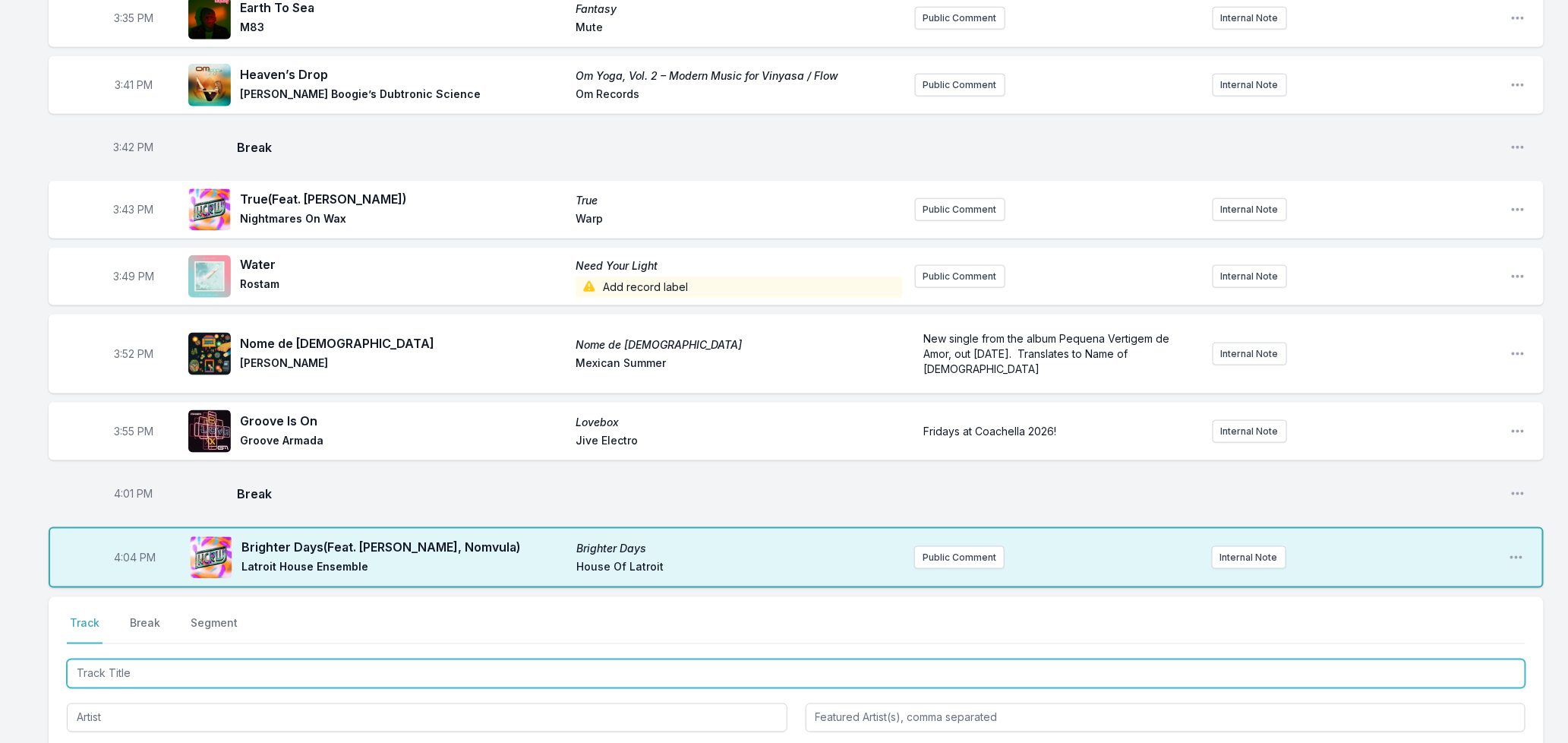
click at [414, 659] on input "Track Title" at bounding box center [796, 673] width 1459 height 29
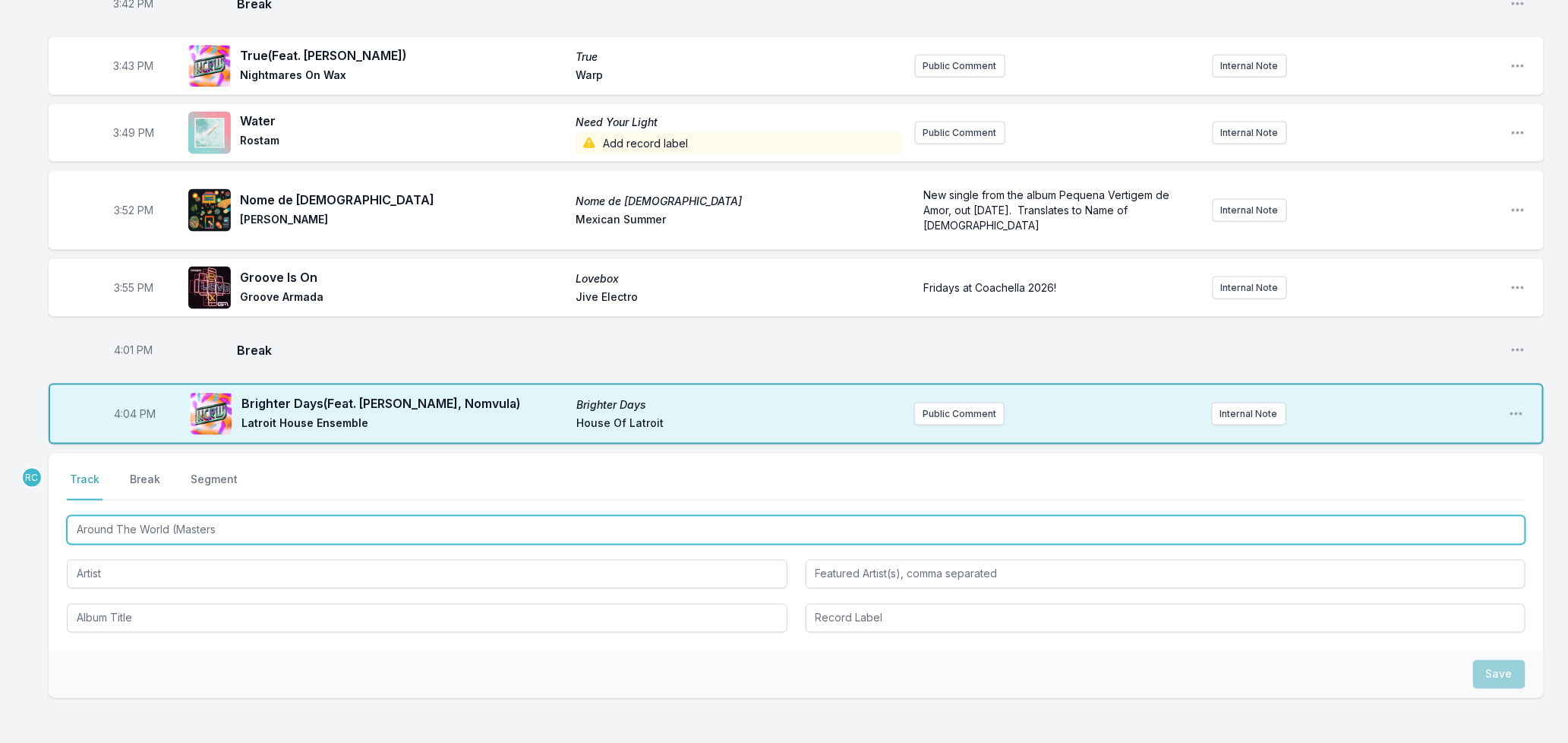
scroll to position [987, 0]
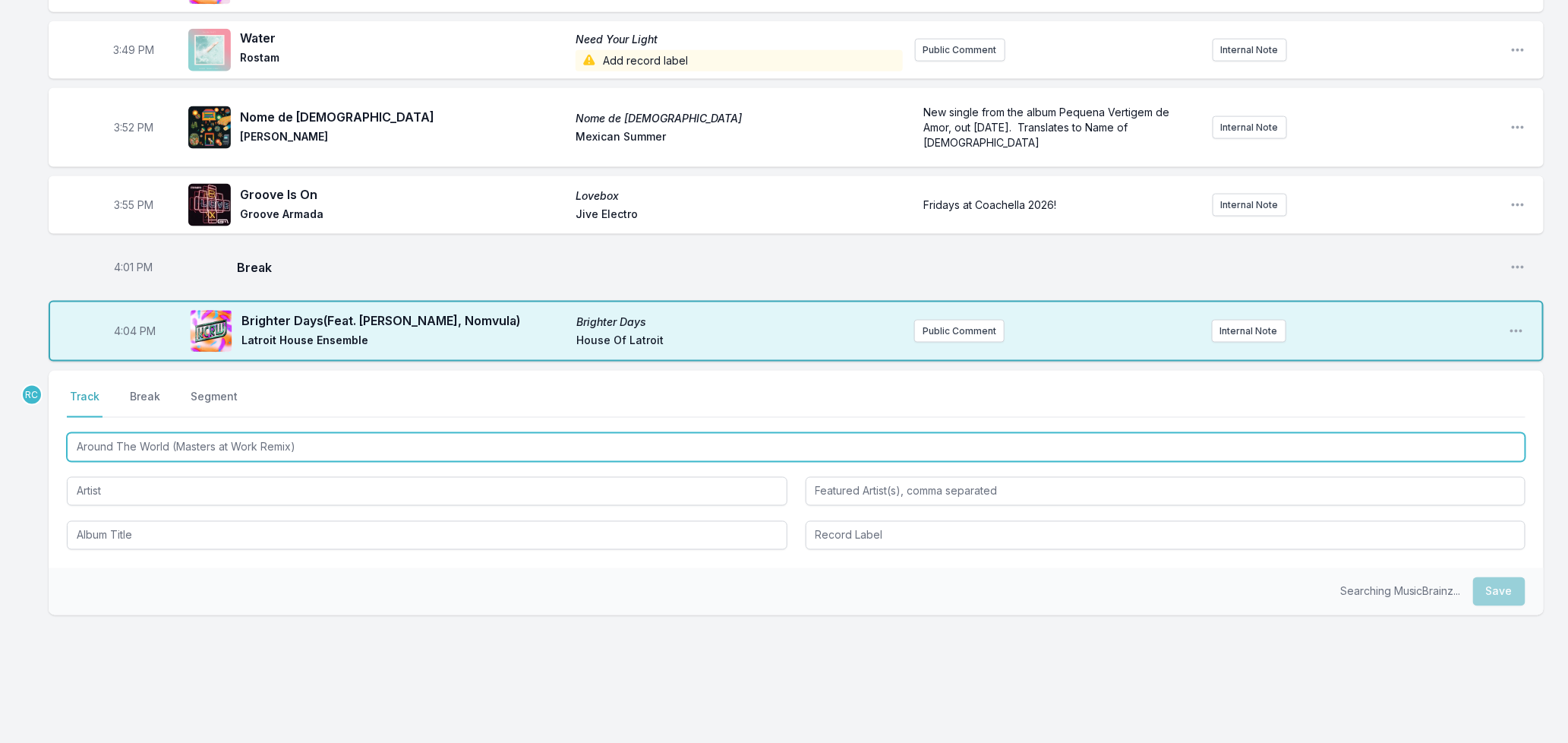
type input "Around The World (Masters at Work Remix)"
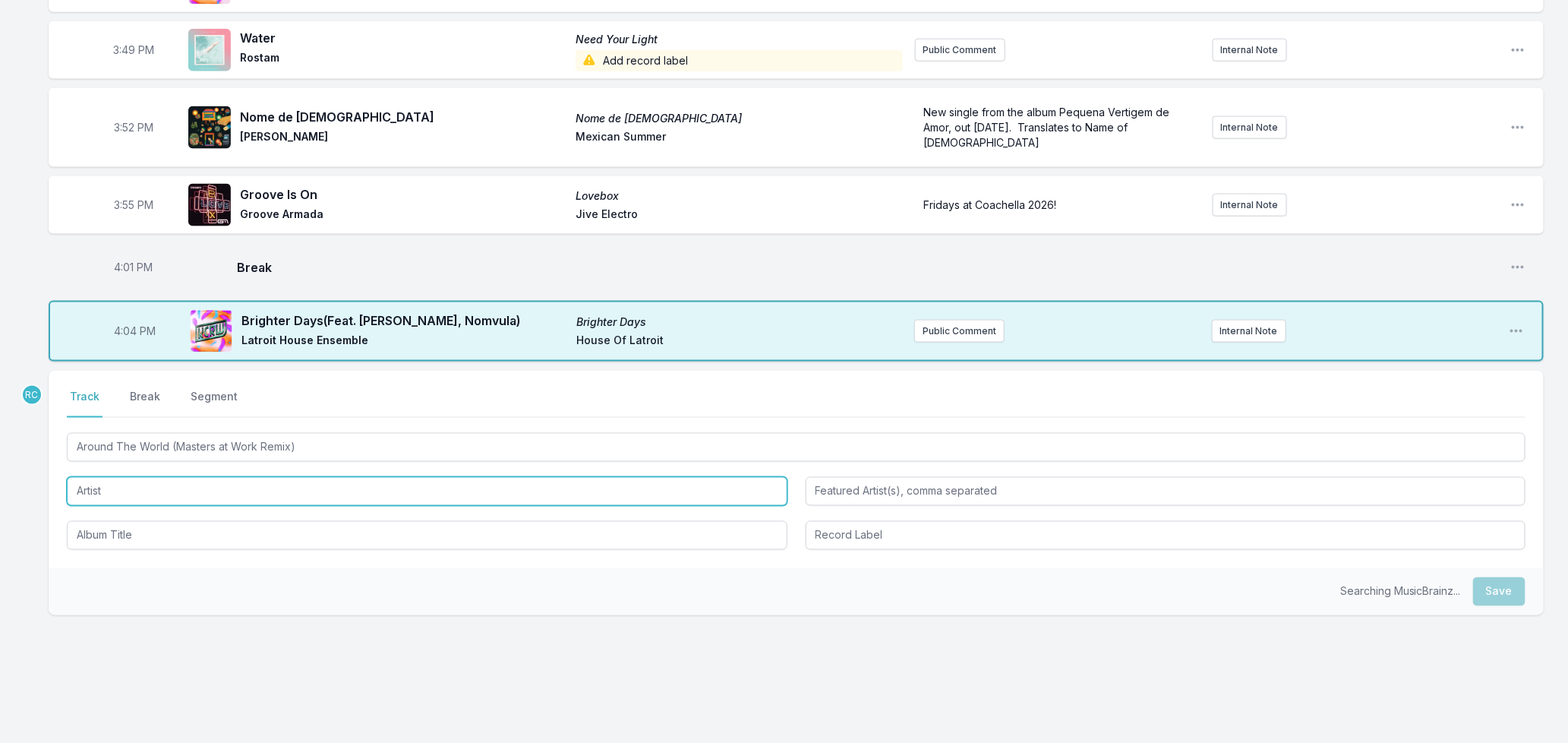
click at [185, 477] on input "Artist" at bounding box center [427, 491] width 721 height 29
type input "Daft Punk"
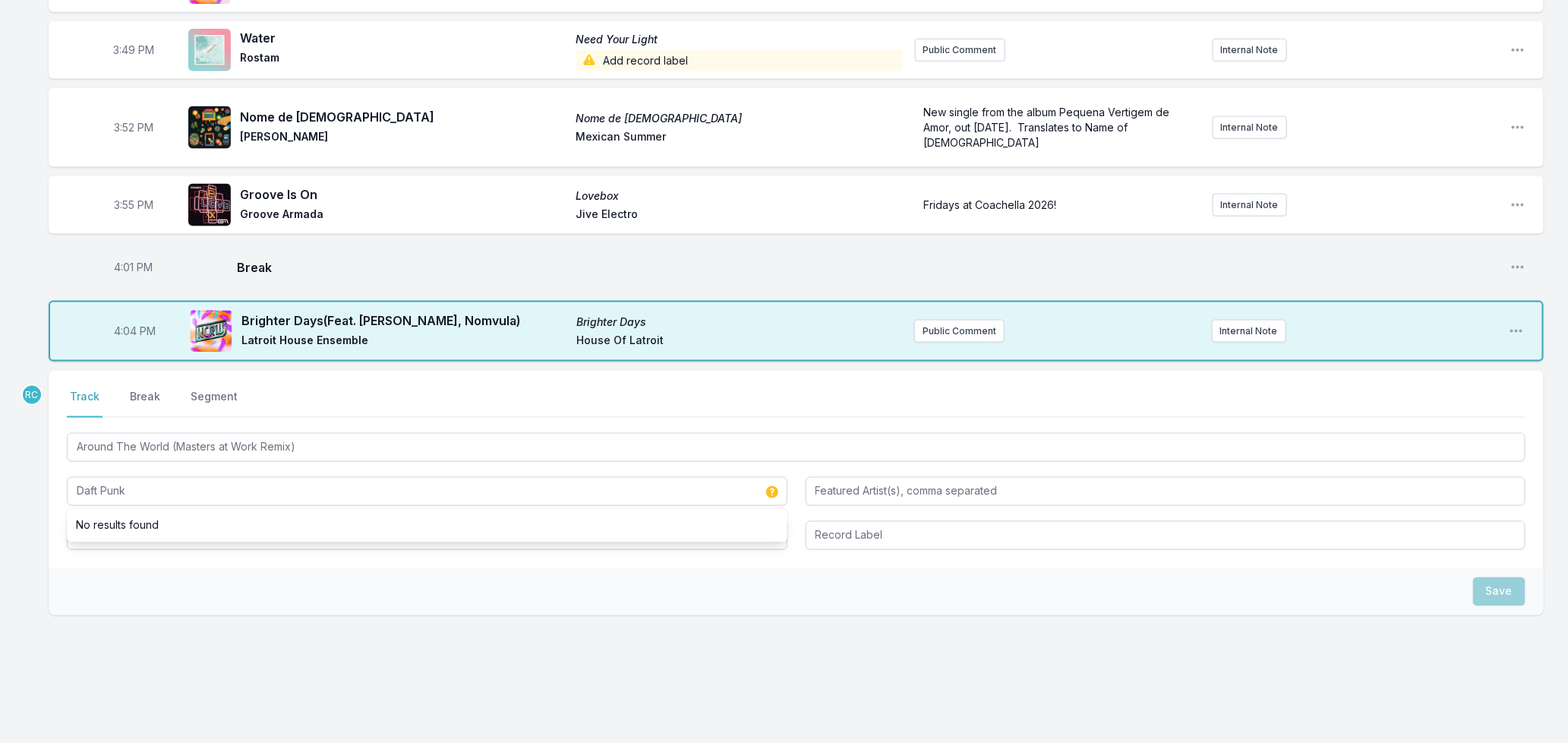
click at [149, 568] on div "Save" at bounding box center [796, 591] width 1495 height 47
click at [148, 522] on input "Album Title" at bounding box center [427, 535] width 721 height 29
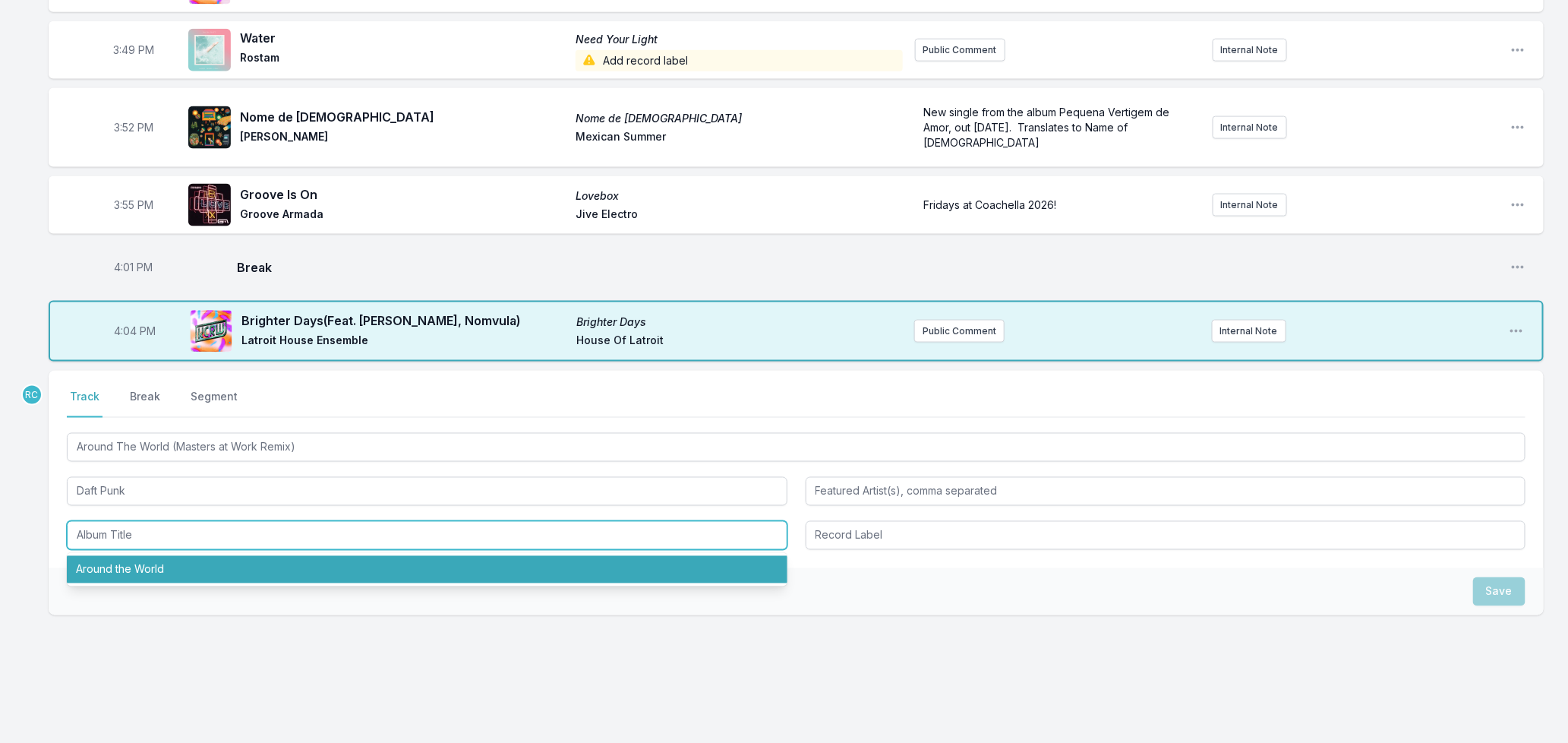
click at [149, 556] on li "Around the World" at bounding box center [427, 570] width 721 height 28
type input "Around the World"
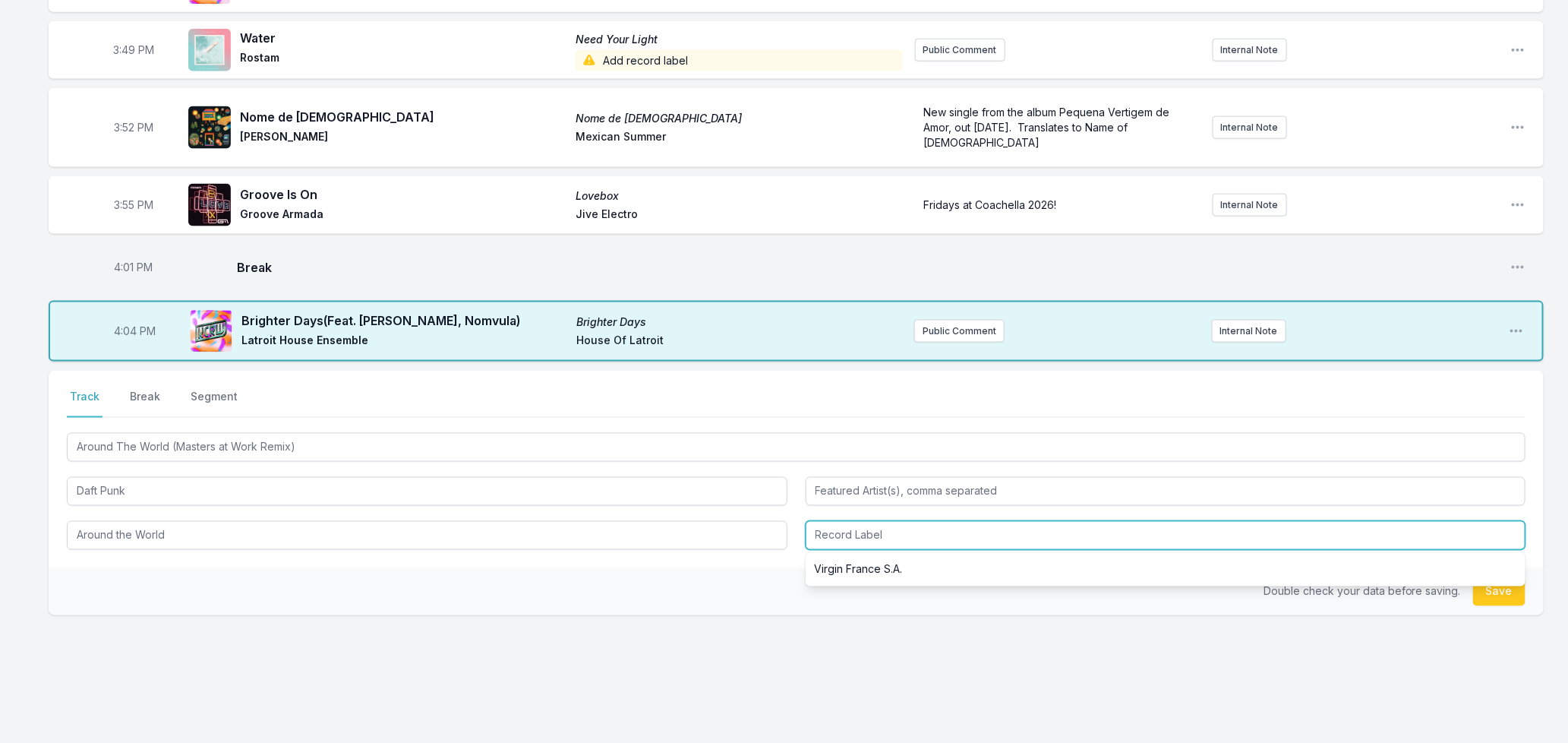
click at [871, 522] on input "Record Label" at bounding box center [1166, 535] width 721 height 29
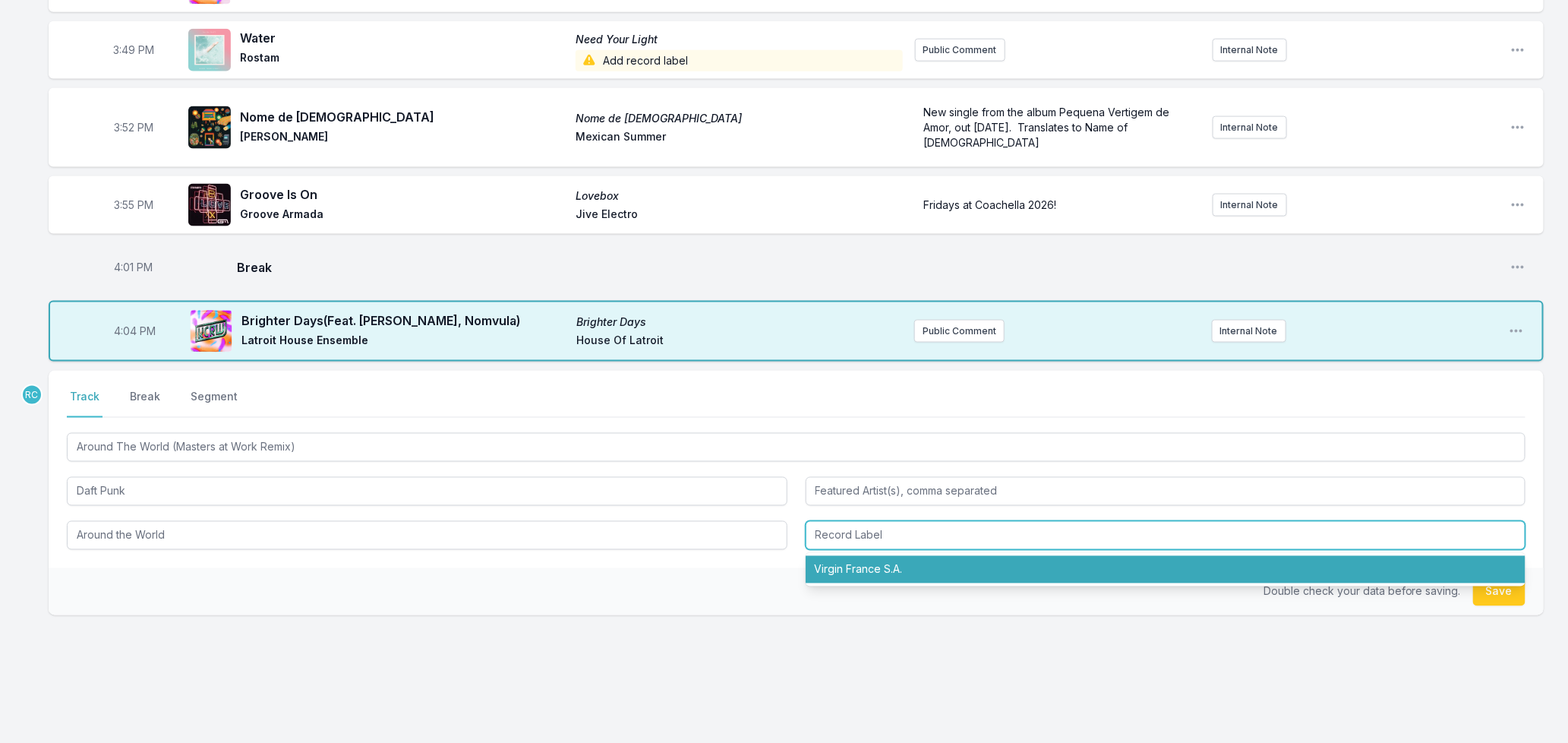
click at [864, 556] on li "Virgin France S.A." at bounding box center [1166, 570] width 721 height 28
type input "Virgin France S.A."
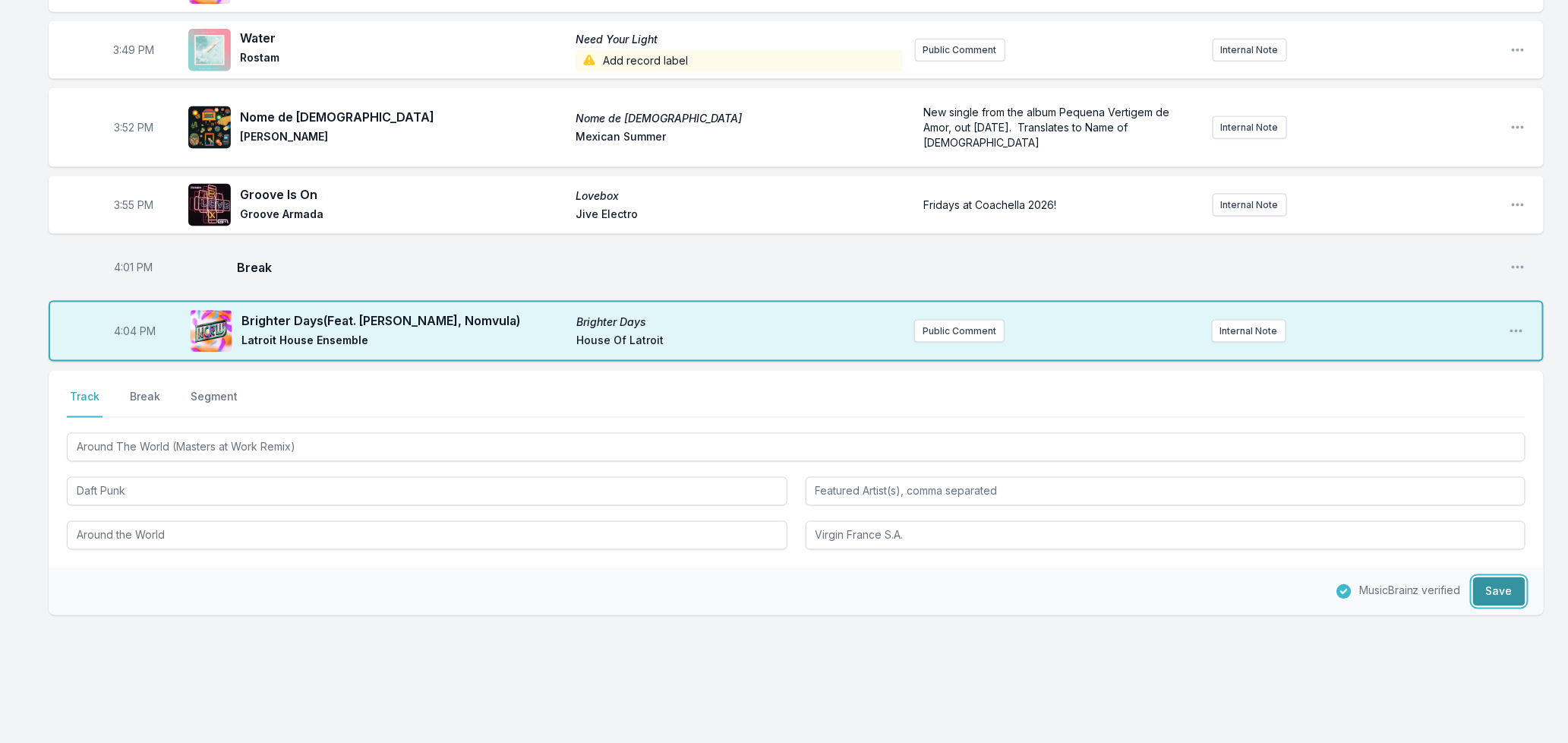
click at [1500, 578] on button "Save" at bounding box center [1498, 591] width 52 height 29
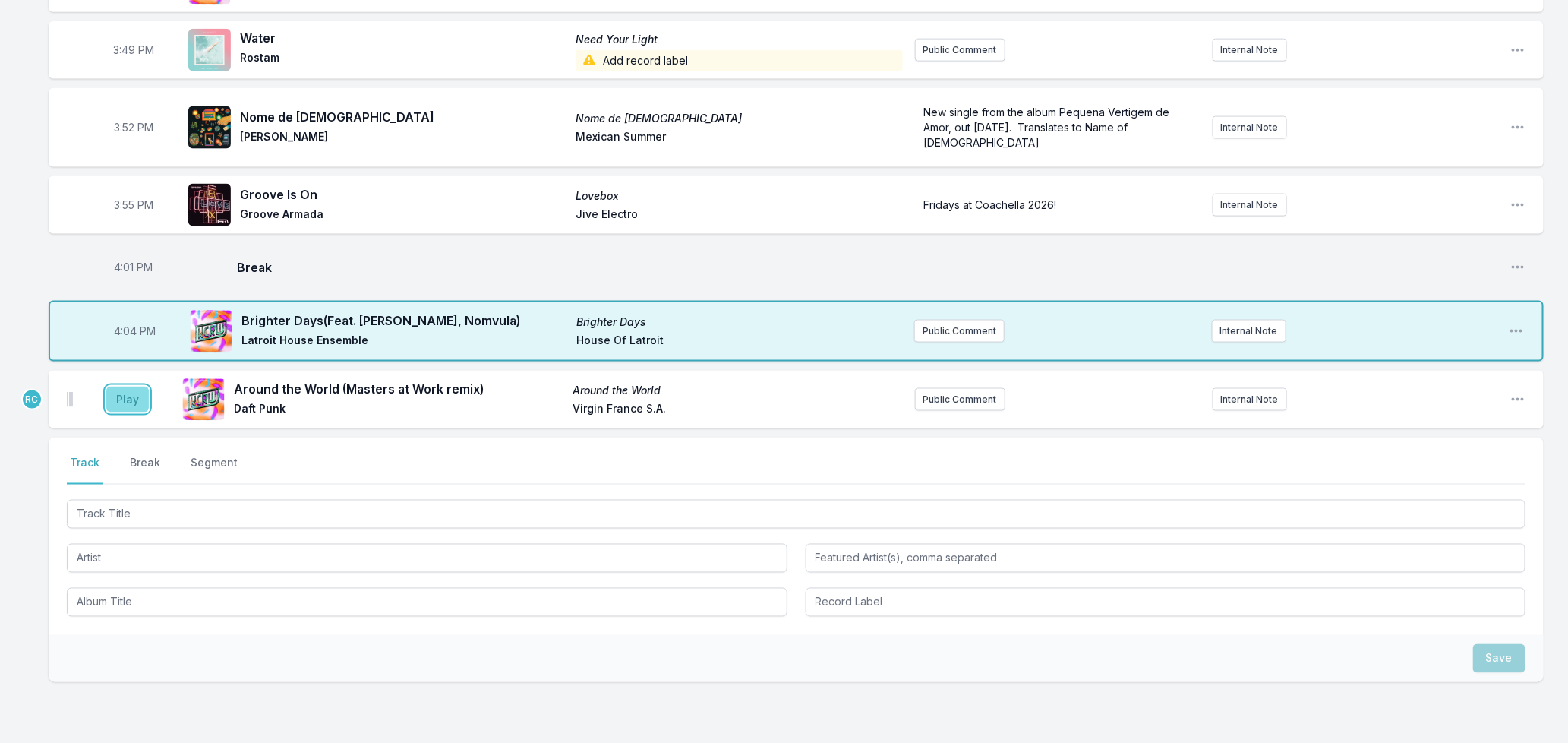
click at [126, 392] on button "Play" at bounding box center [127, 400] width 42 height 26
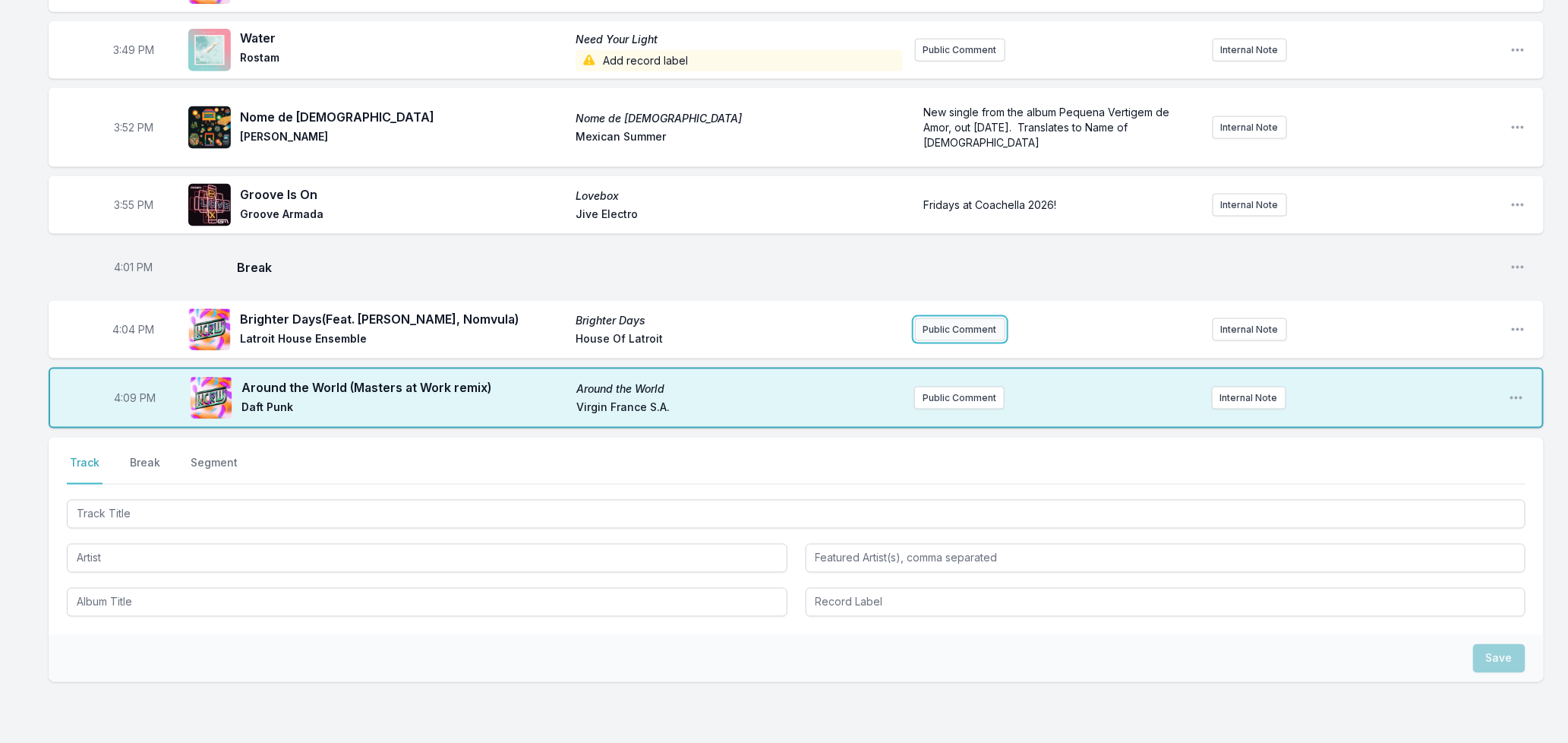
click at [957, 318] on button "Public Comment" at bounding box center [960, 329] width 90 height 23
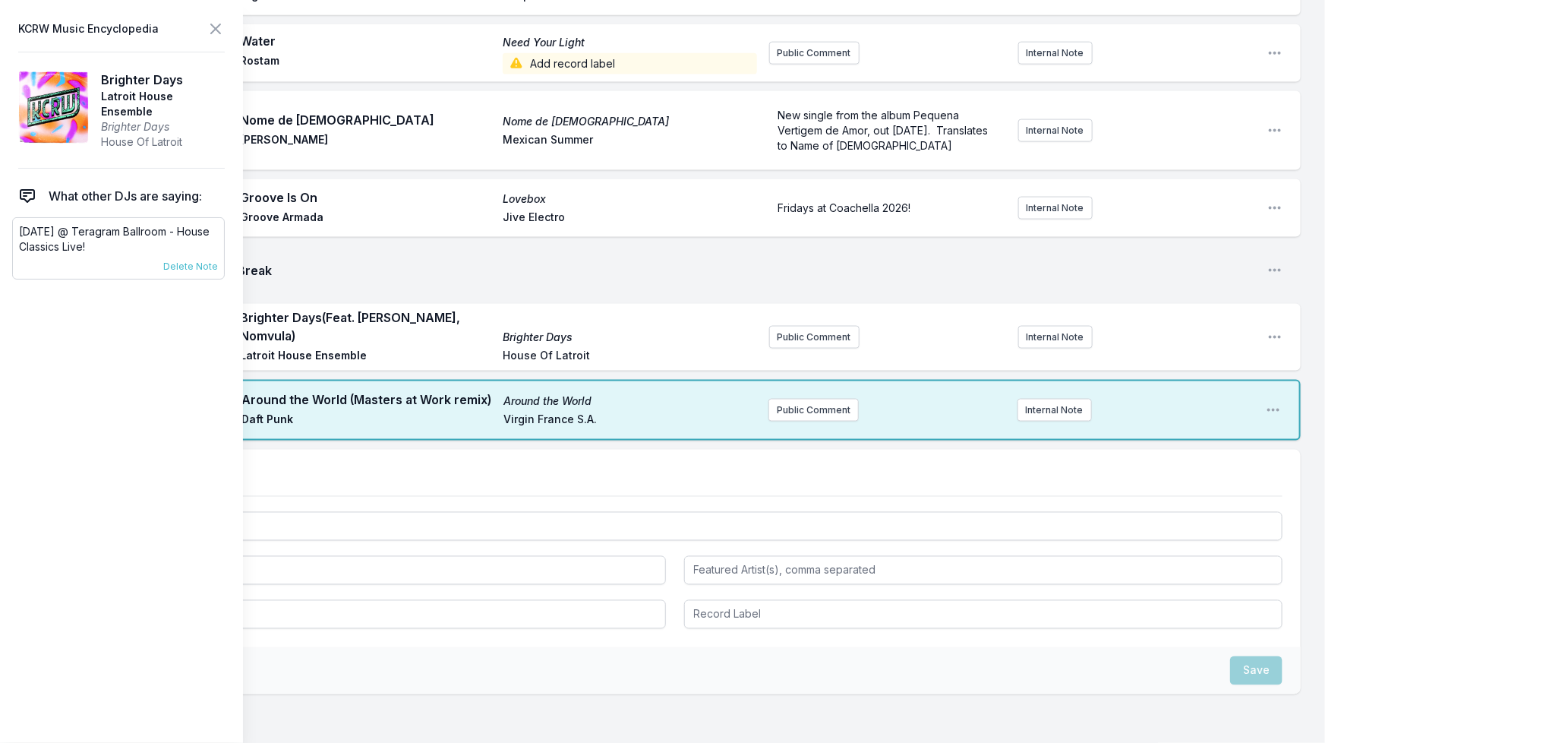
drag, startPoint x: 188, startPoint y: 245, endPoint x: 19, endPoint y: 238, distance: 169.1
click at [19, 238] on p "[DATE] @ Teragram Ballroom - House Classics Live!" at bounding box center [118, 239] width 199 height 31
copy p "[DATE] @ Teragram Ballroom - House Classics Live!"
click at [811, 335] on button "Public Comment" at bounding box center [814, 337] width 90 height 23
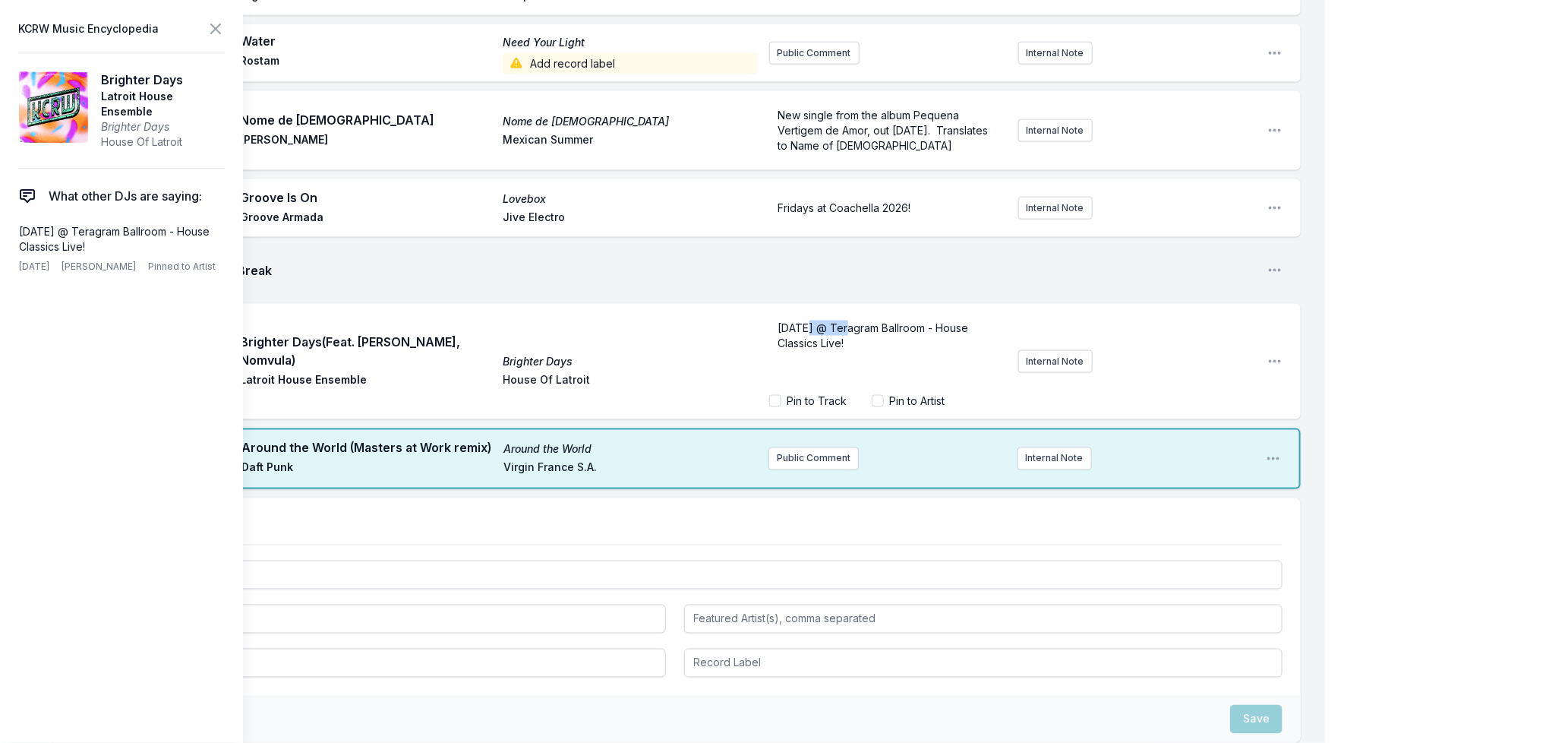
drag, startPoint x: 838, startPoint y: 328, endPoint x: 802, endPoint y: 328, distance: 36.0
click at [802, 328] on span "[DATE] @ Teragram Ballroom - House Classics Live!" at bounding box center [874, 336] width 194 height 29
click at [877, 398] on input "Pin to Artist" at bounding box center [877, 401] width 12 height 12
checkbox input "true"
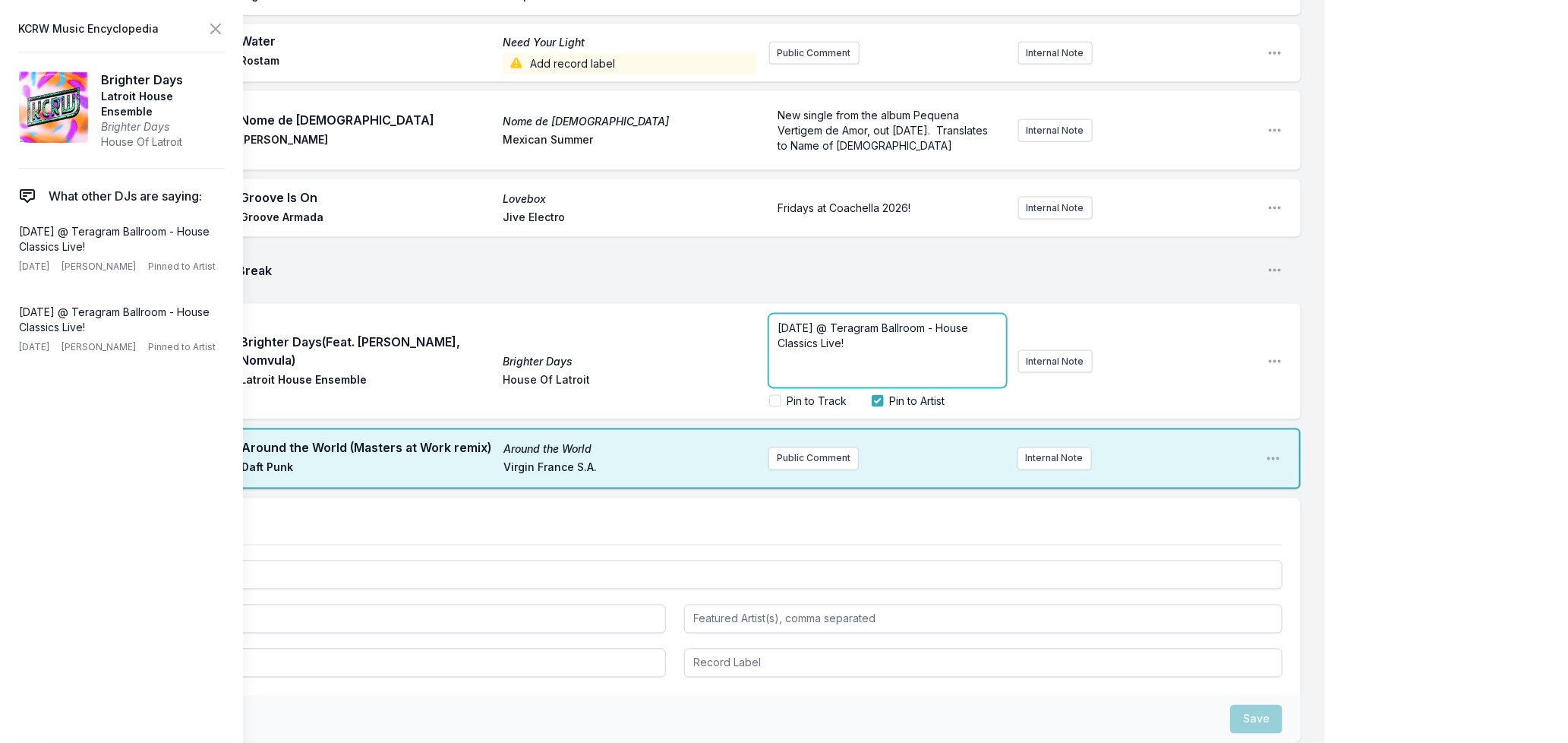
click at [925, 341] on span "[DATE] @ Teragram Ballroom - House Classics Live!" at bounding box center [874, 336] width 194 height 29
click at [822, 341] on span "[DATE] @ Teragram Ballroom - House Classics Live!" at bounding box center [874, 336] width 194 height 29
click at [211, 26] on icon at bounding box center [215, 29] width 19 height 19
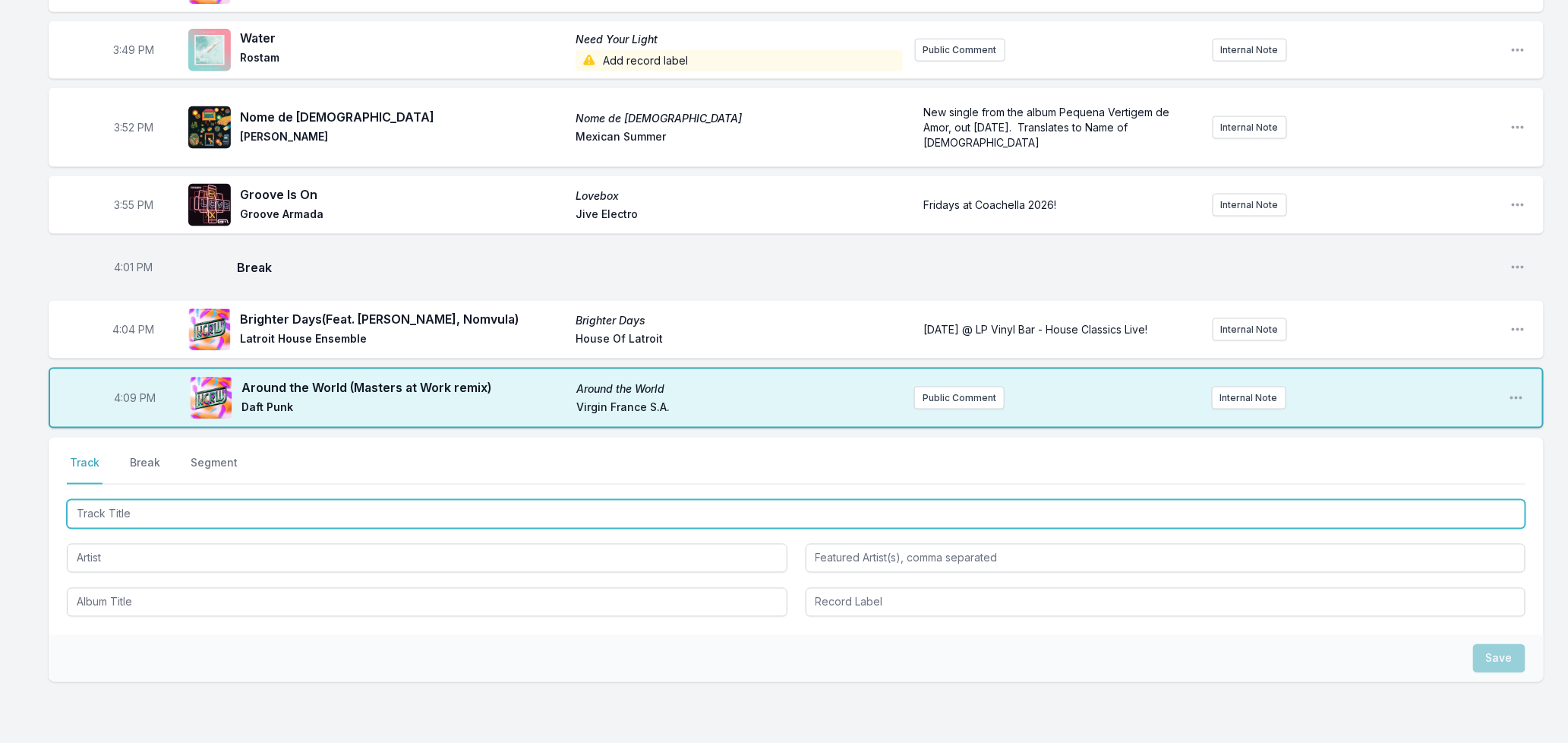
click at [230, 500] on input "Track Title" at bounding box center [796, 514] width 1459 height 29
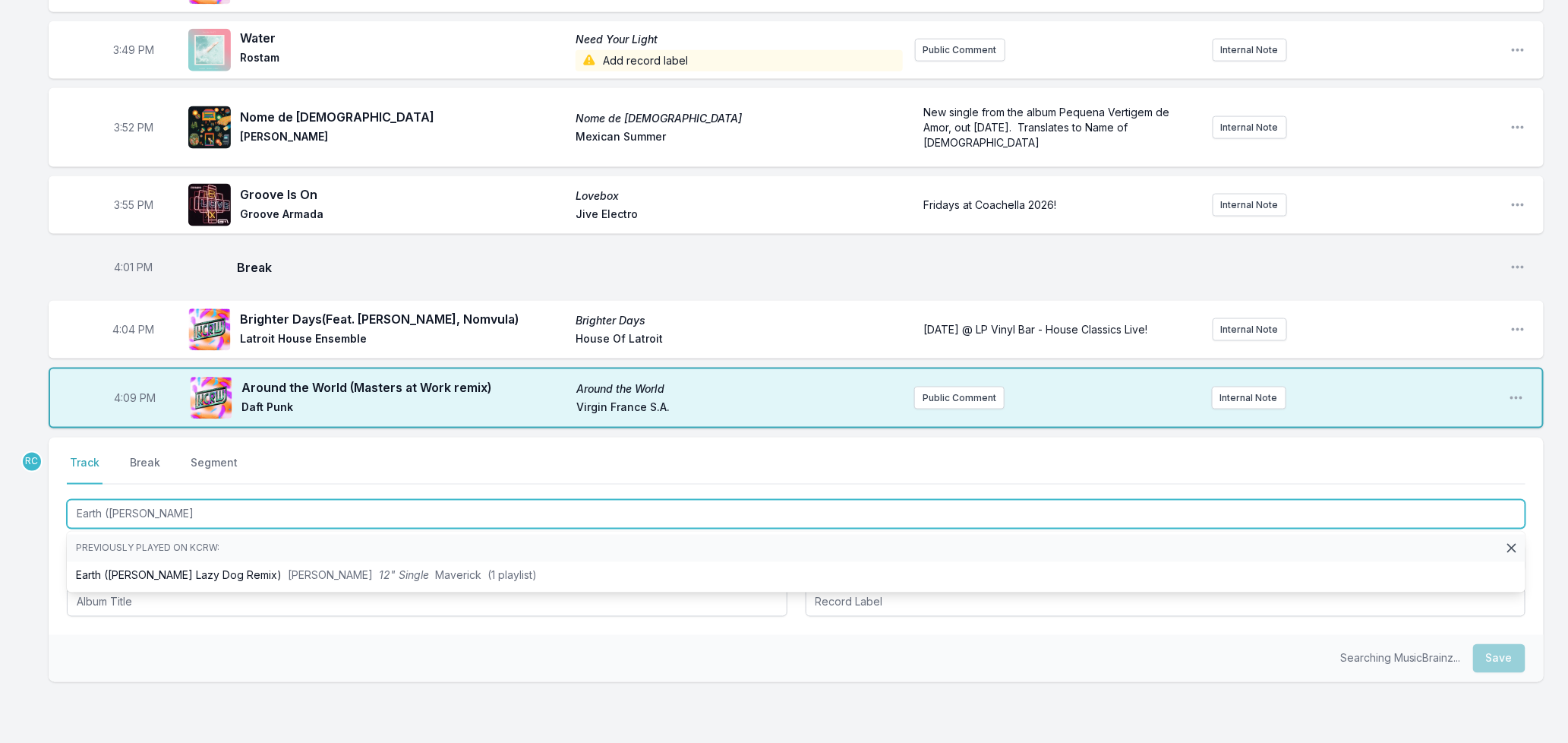
type input "Earth ([PERSON_NAME]"
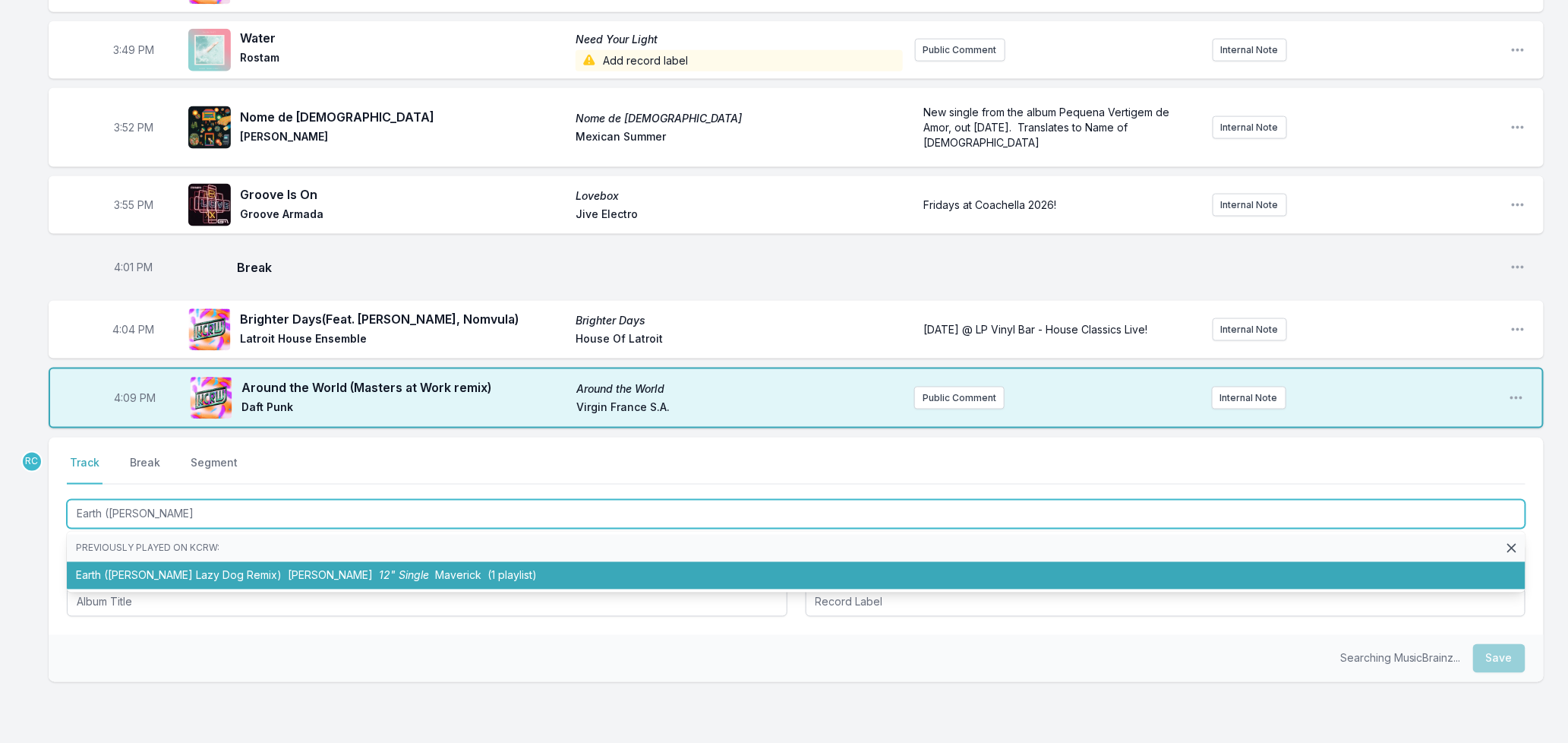
click at [254, 562] on li "Earth ([PERSON_NAME] Lazy Dog Remix) [PERSON_NAME] 12" Single Maverick (1 playl…" at bounding box center [796, 576] width 1459 height 28
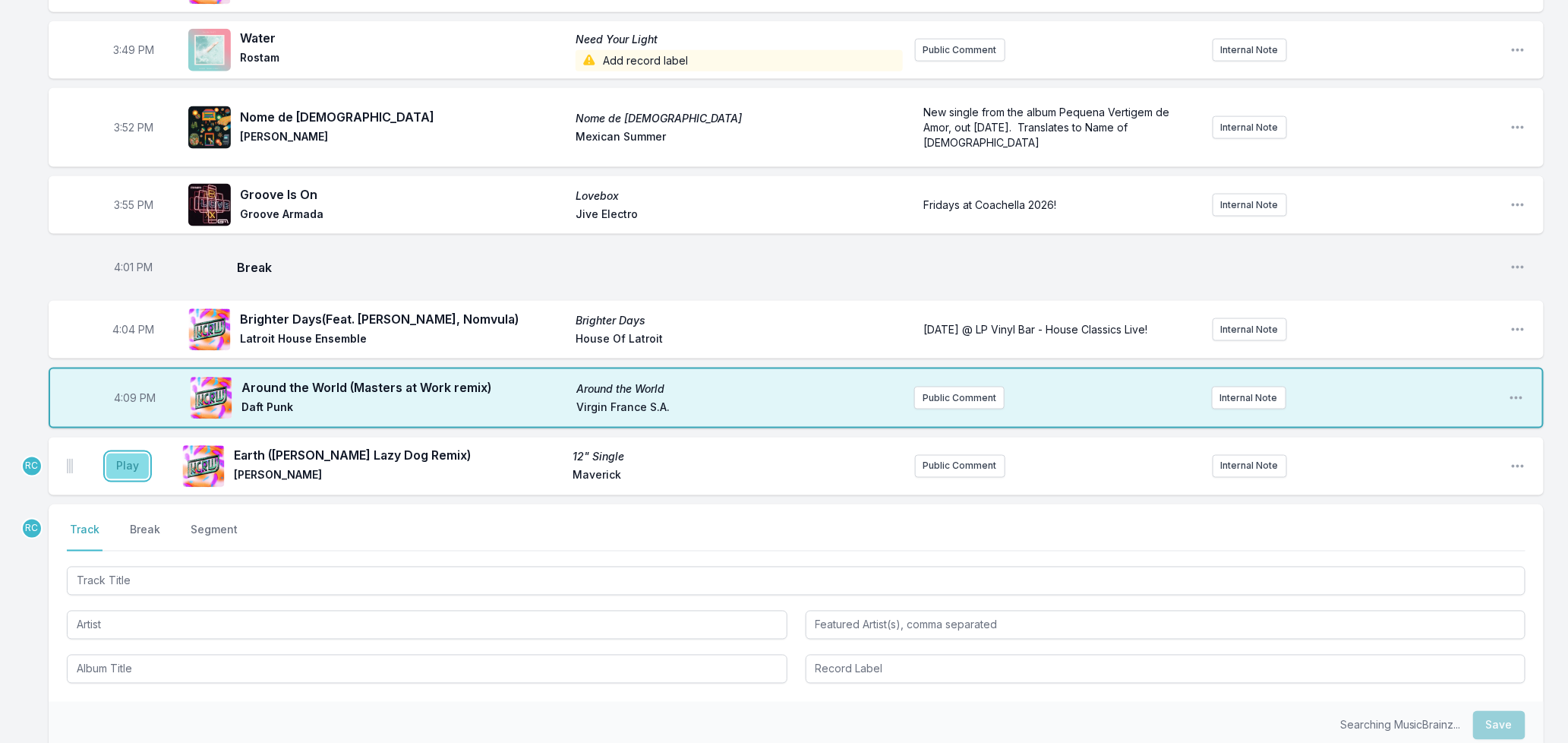
click at [131, 459] on button "Play" at bounding box center [127, 466] width 42 height 26
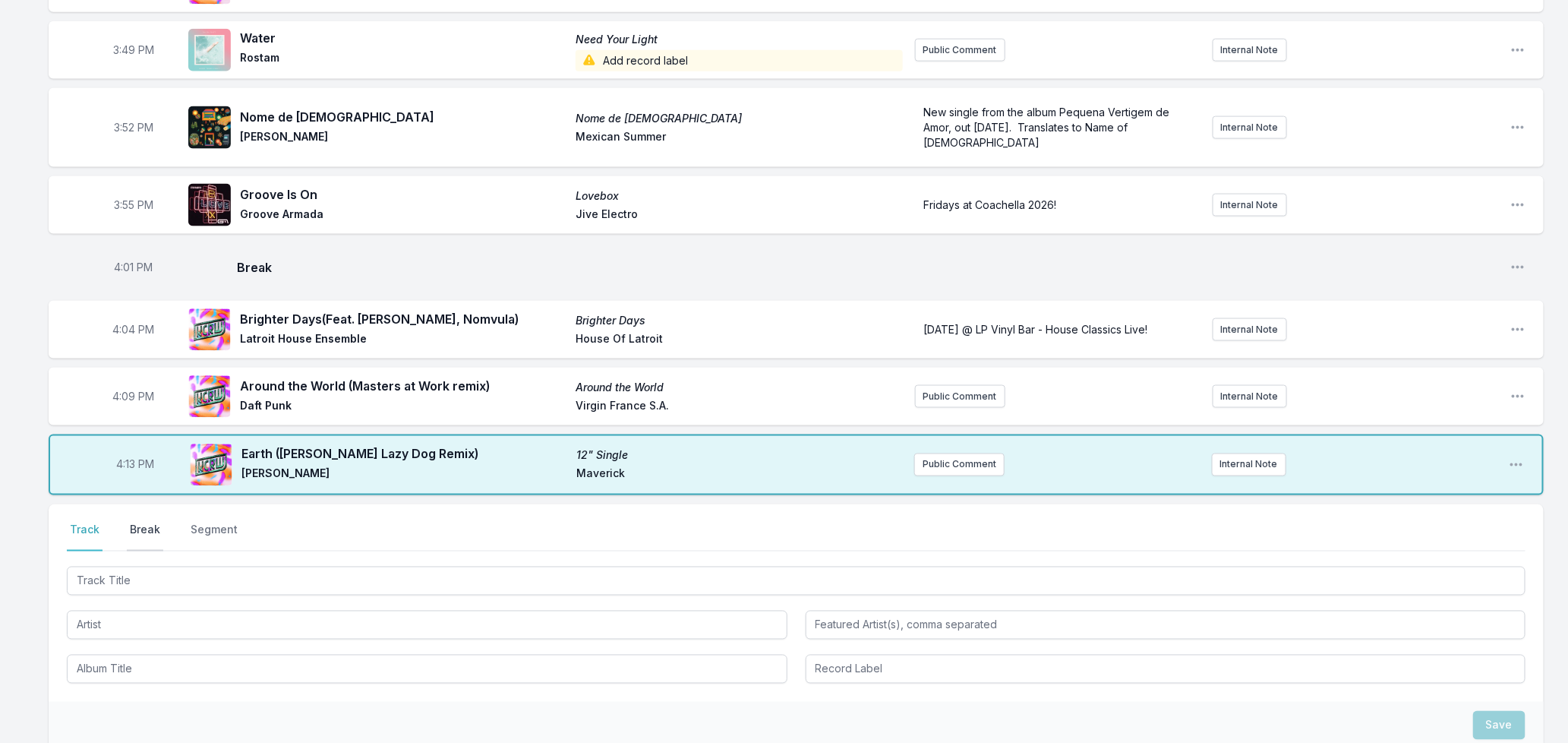
click at [135, 523] on button "Break" at bounding box center [145, 536] width 36 height 29
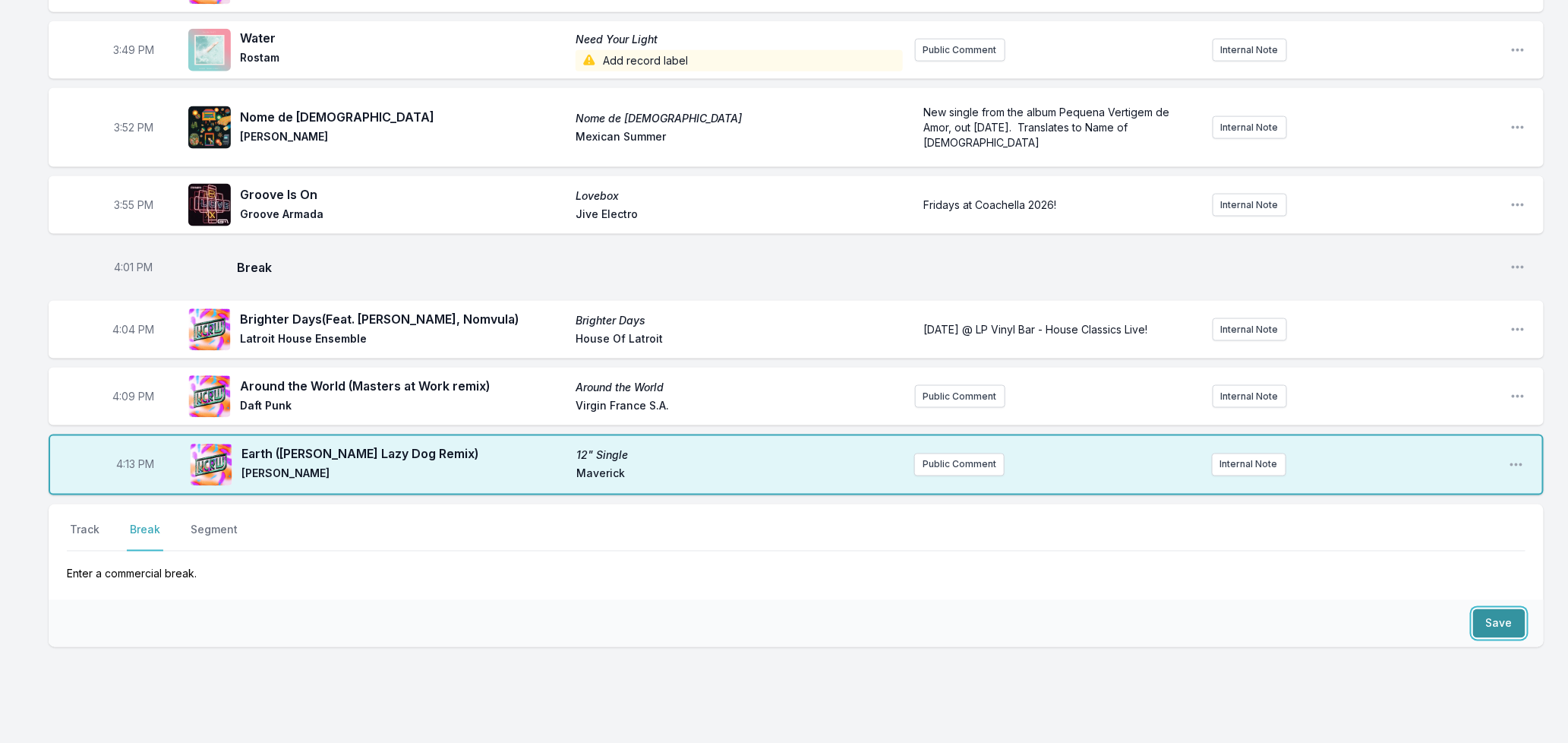
click at [1499, 617] on button "Save" at bounding box center [1498, 623] width 52 height 29
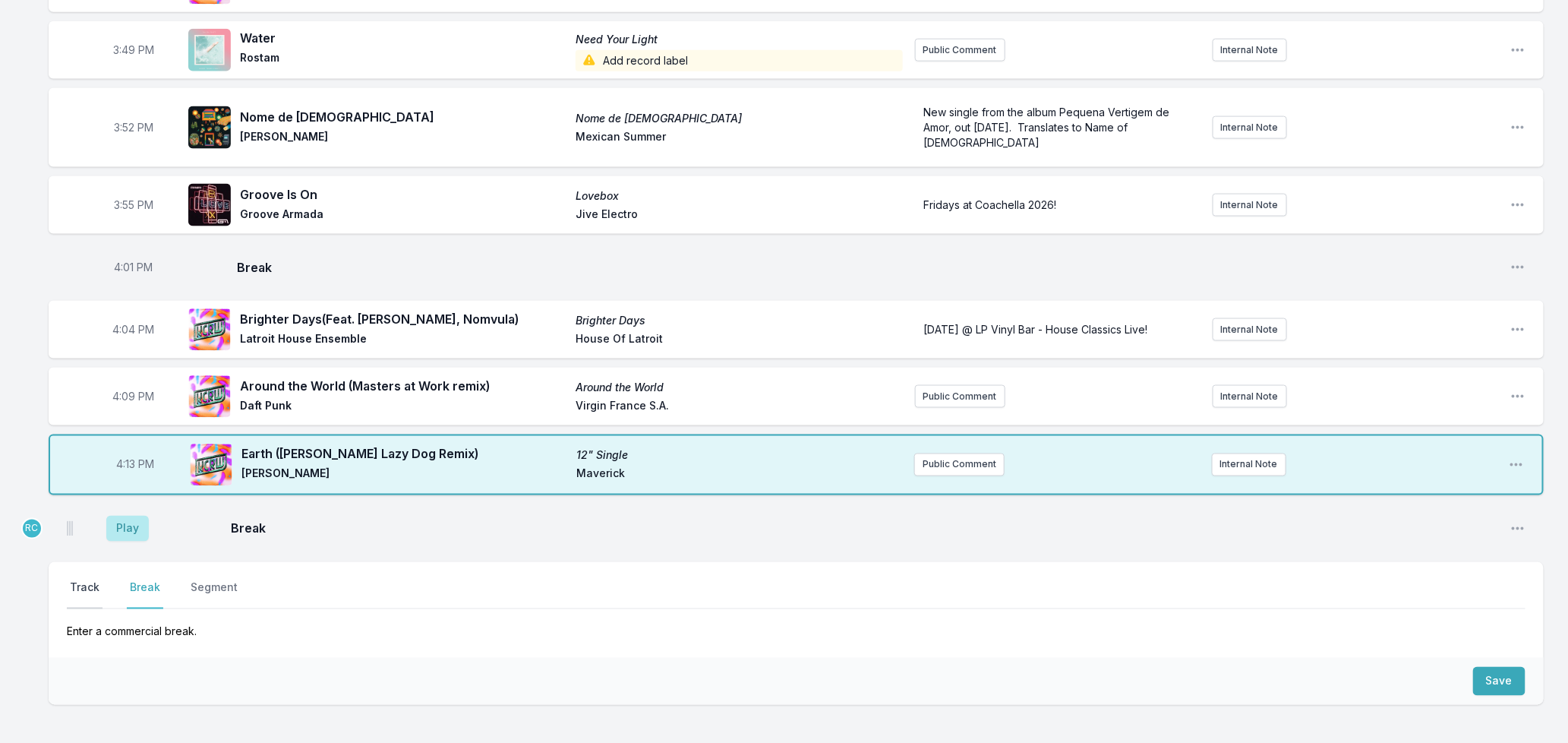
click at [82, 581] on button "Track" at bounding box center [85, 594] width 35 height 29
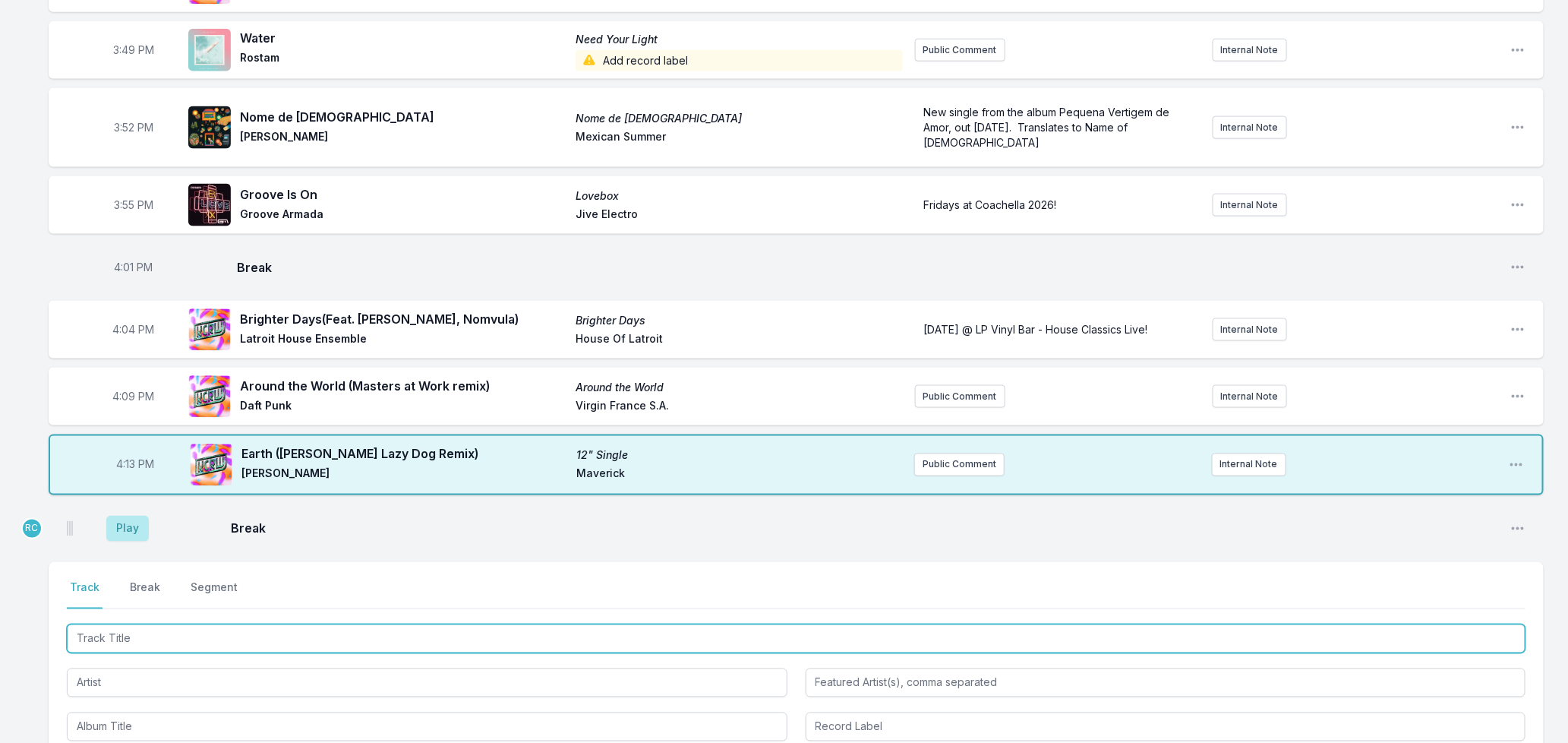
click at [141, 628] on input "Track Title" at bounding box center [796, 638] width 1459 height 29
click at [126, 631] on input "Track Title" at bounding box center [796, 638] width 1459 height 29
type input "Strange World"
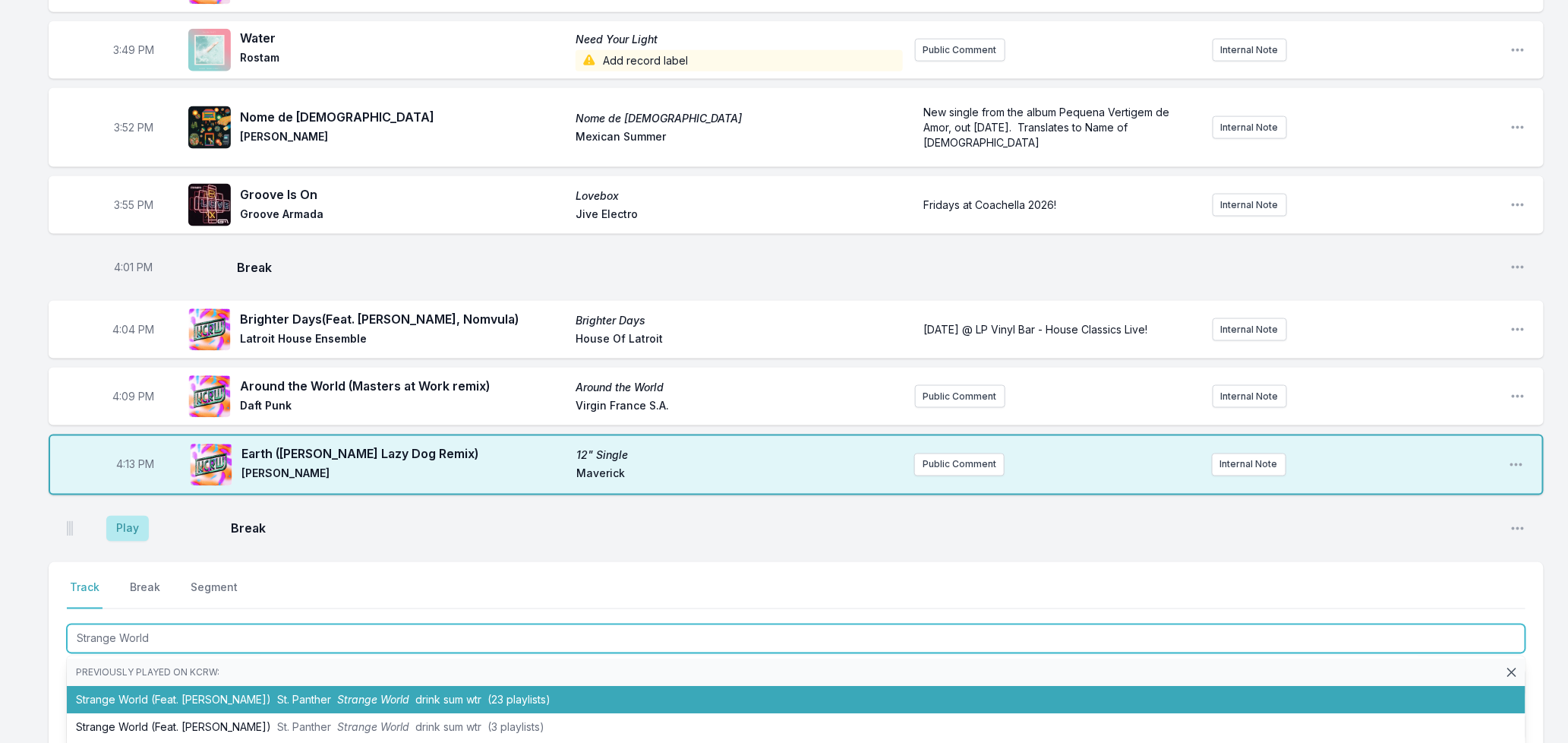
click at [277, 694] on span "St. Panther" at bounding box center [304, 700] width 54 height 13
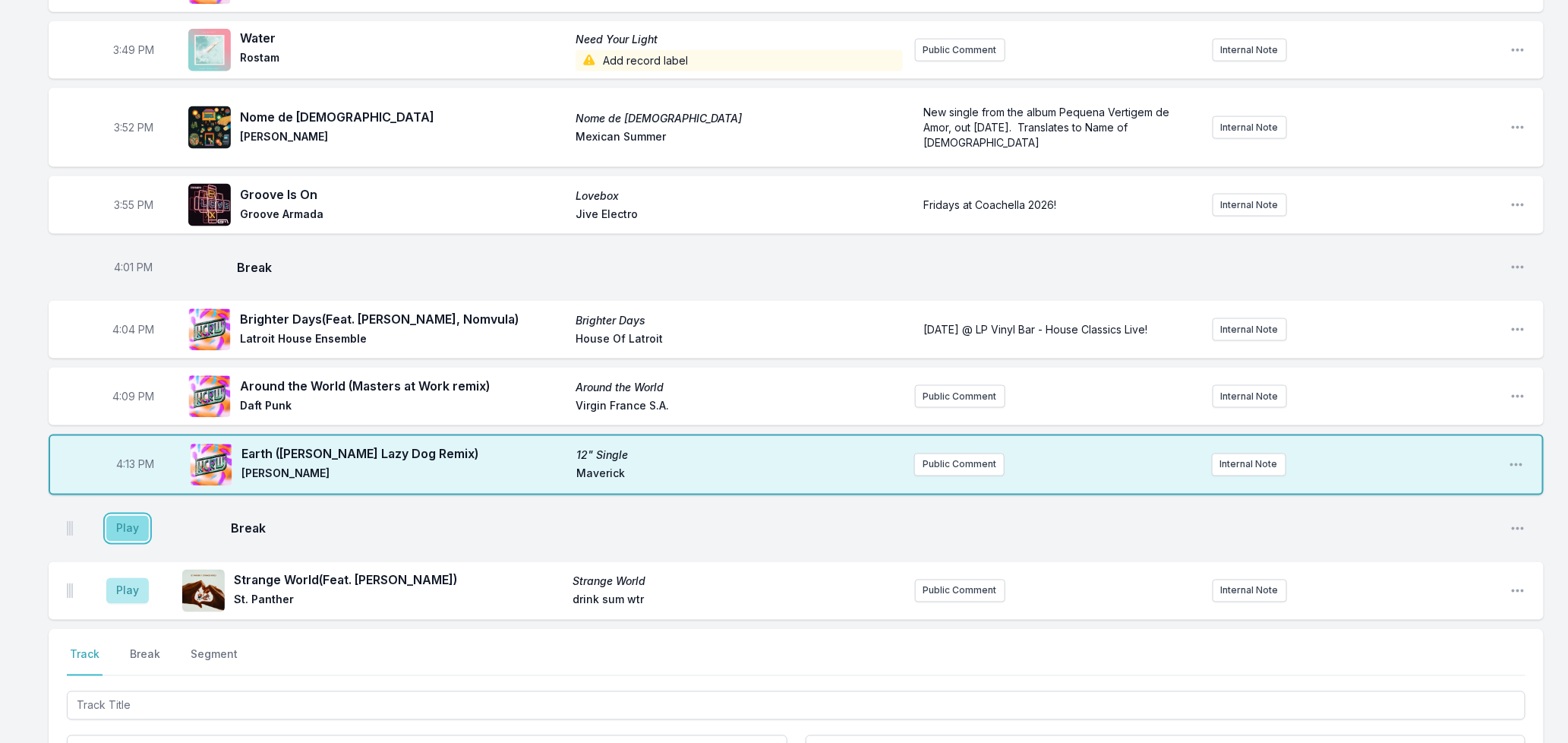
click at [115, 525] on button "Play" at bounding box center [127, 528] width 42 height 26
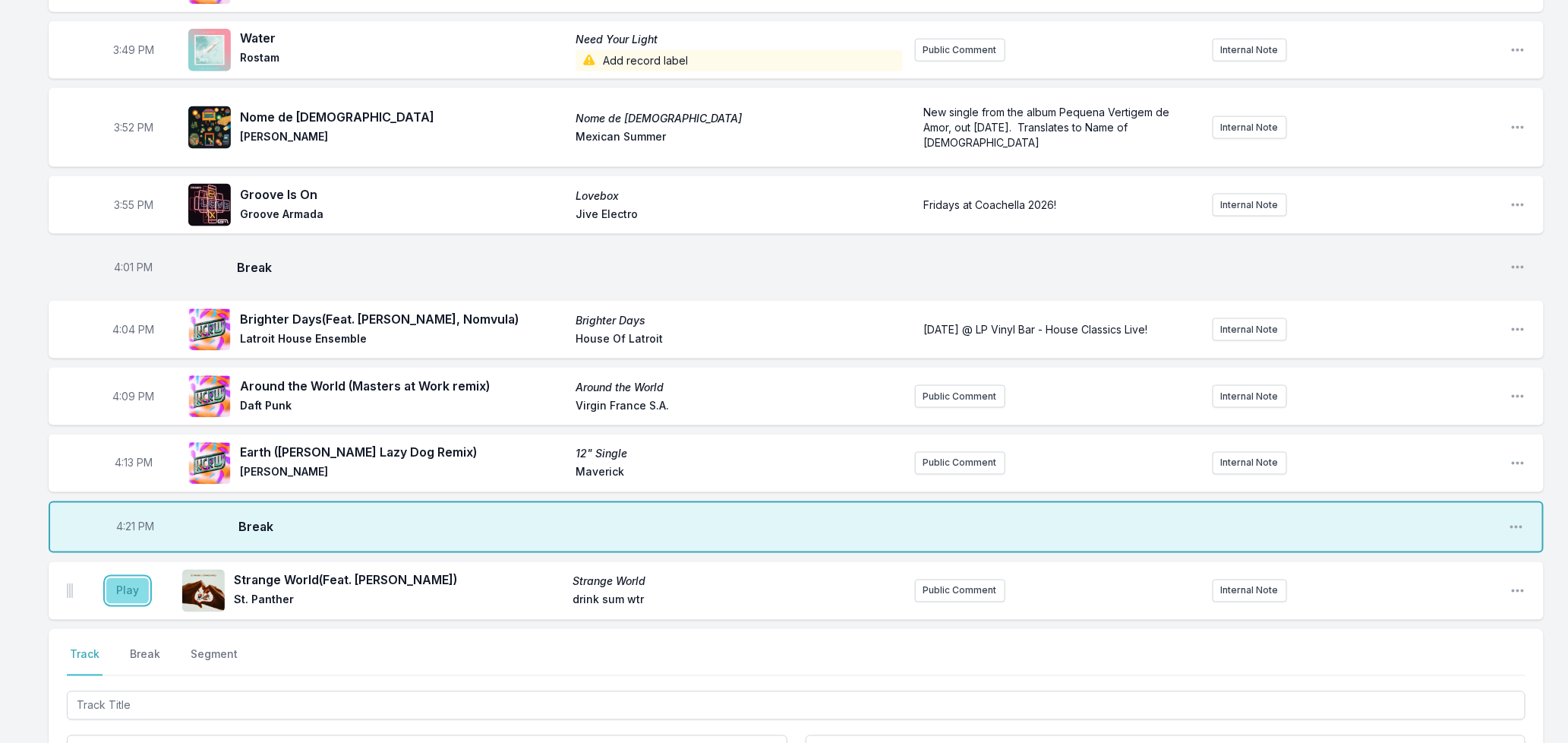
click at [124, 578] on button "Play" at bounding box center [127, 590] width 42 height 26
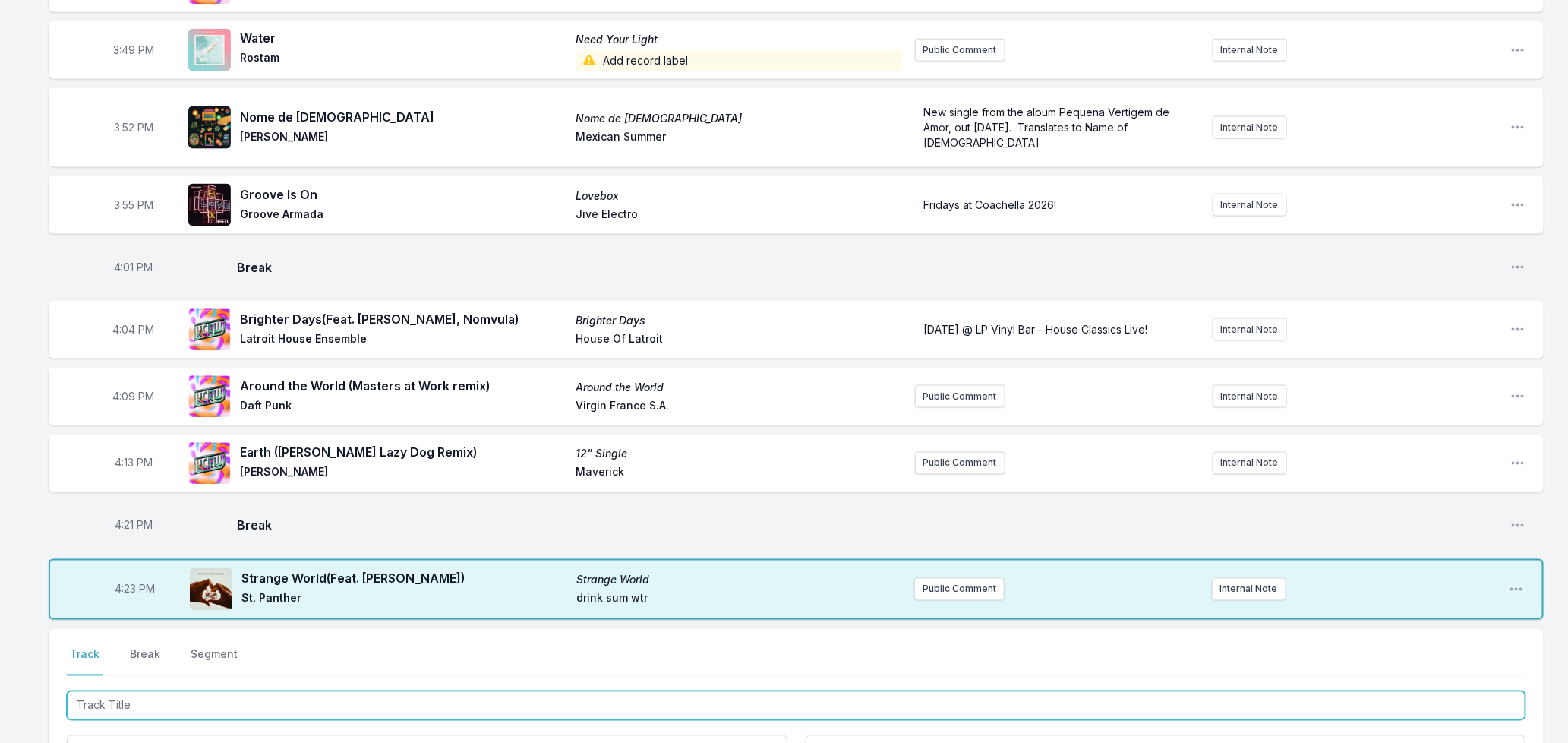
click at [251, 691] on input "Track Title" at bounding box center [796, 705] width 1459 height 29
type input "All Over Me"
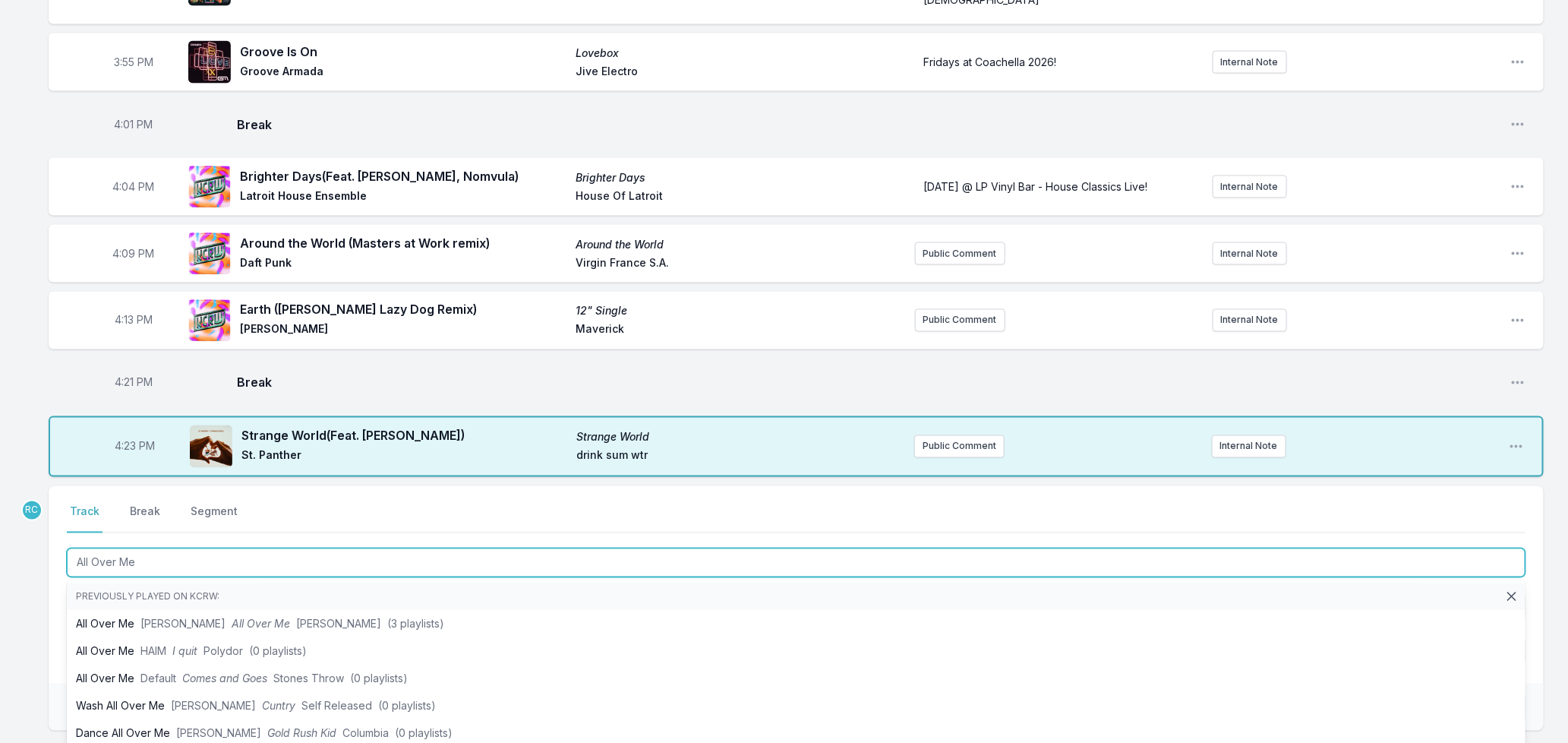
scroll to position [1252, 0]
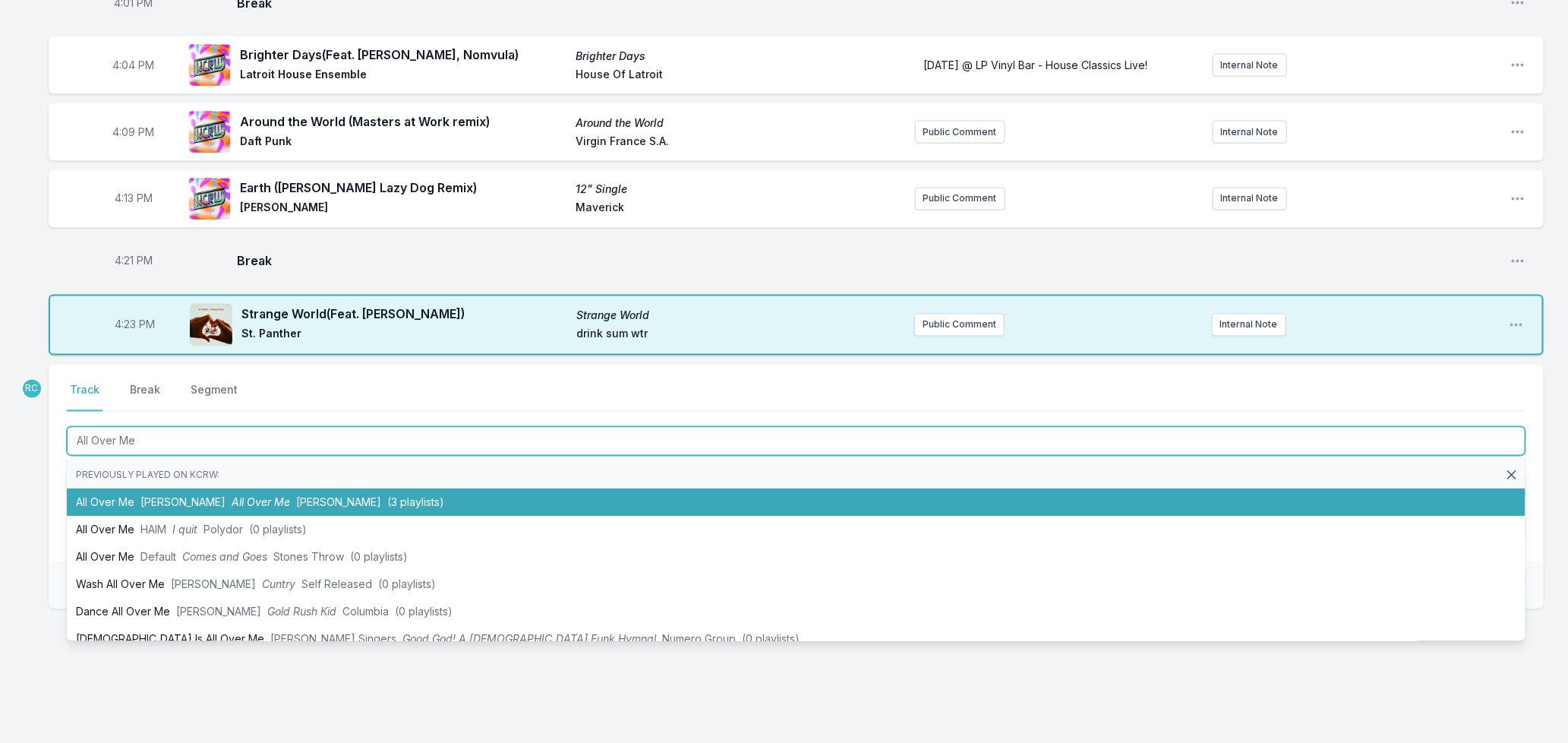
click at [231, 496] on span "All Over Me" at bounding box center [260, 502] width 58 height 13
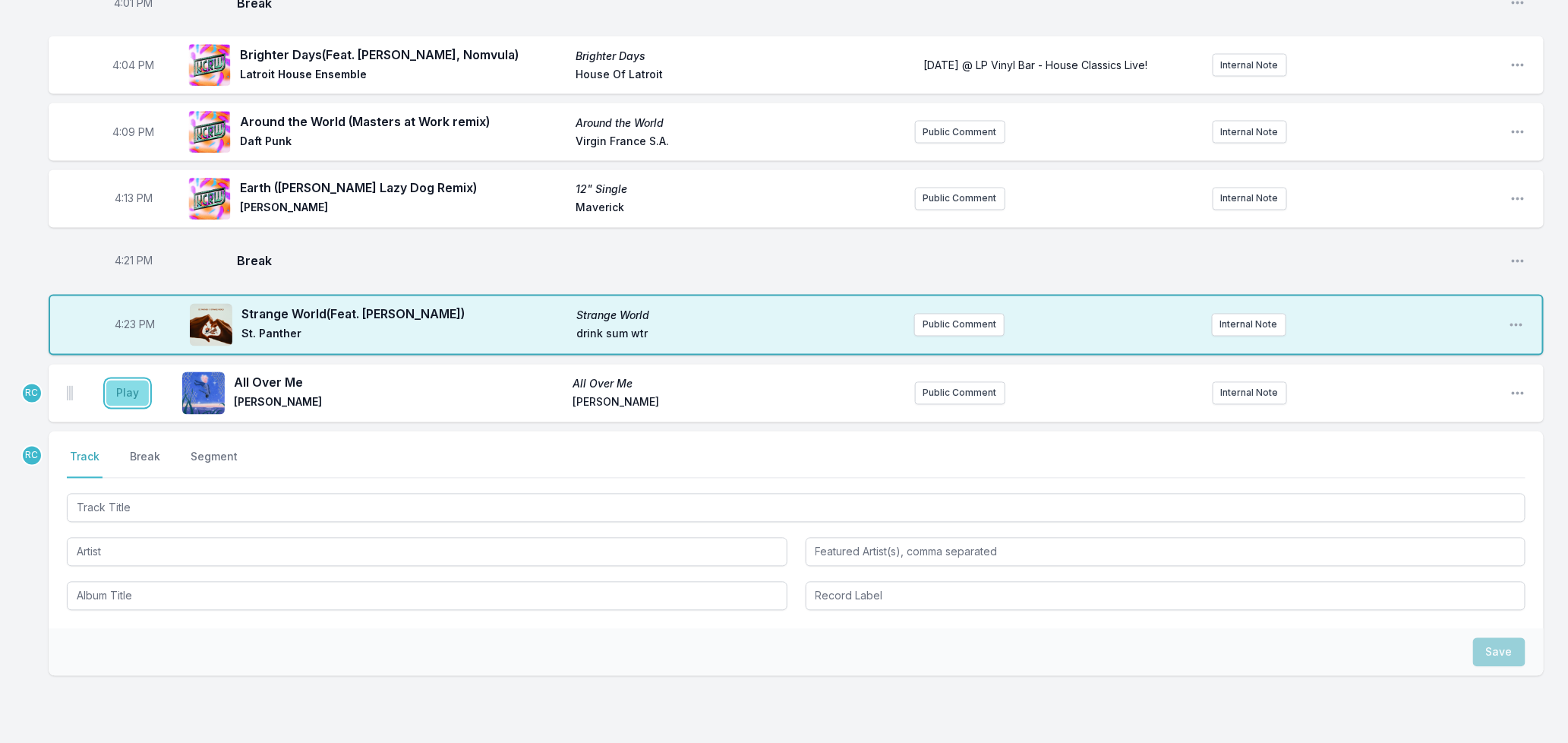
click at [127, 381] on button "Play" at bounding box center [127, 394] width 42 height 26
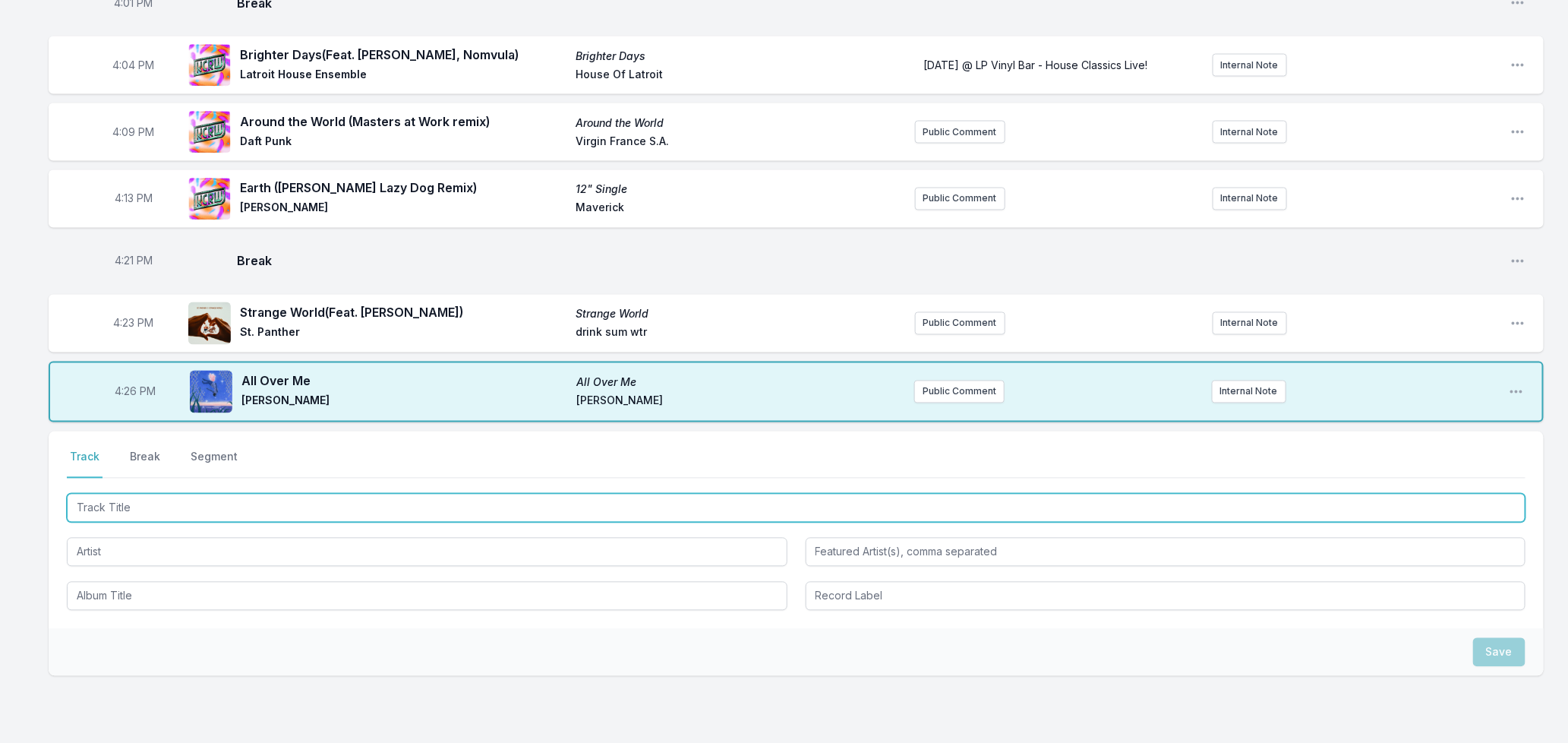
click at [266, 500] on input "Track Title" at bounding box center [796, 508] width 1459 height 29
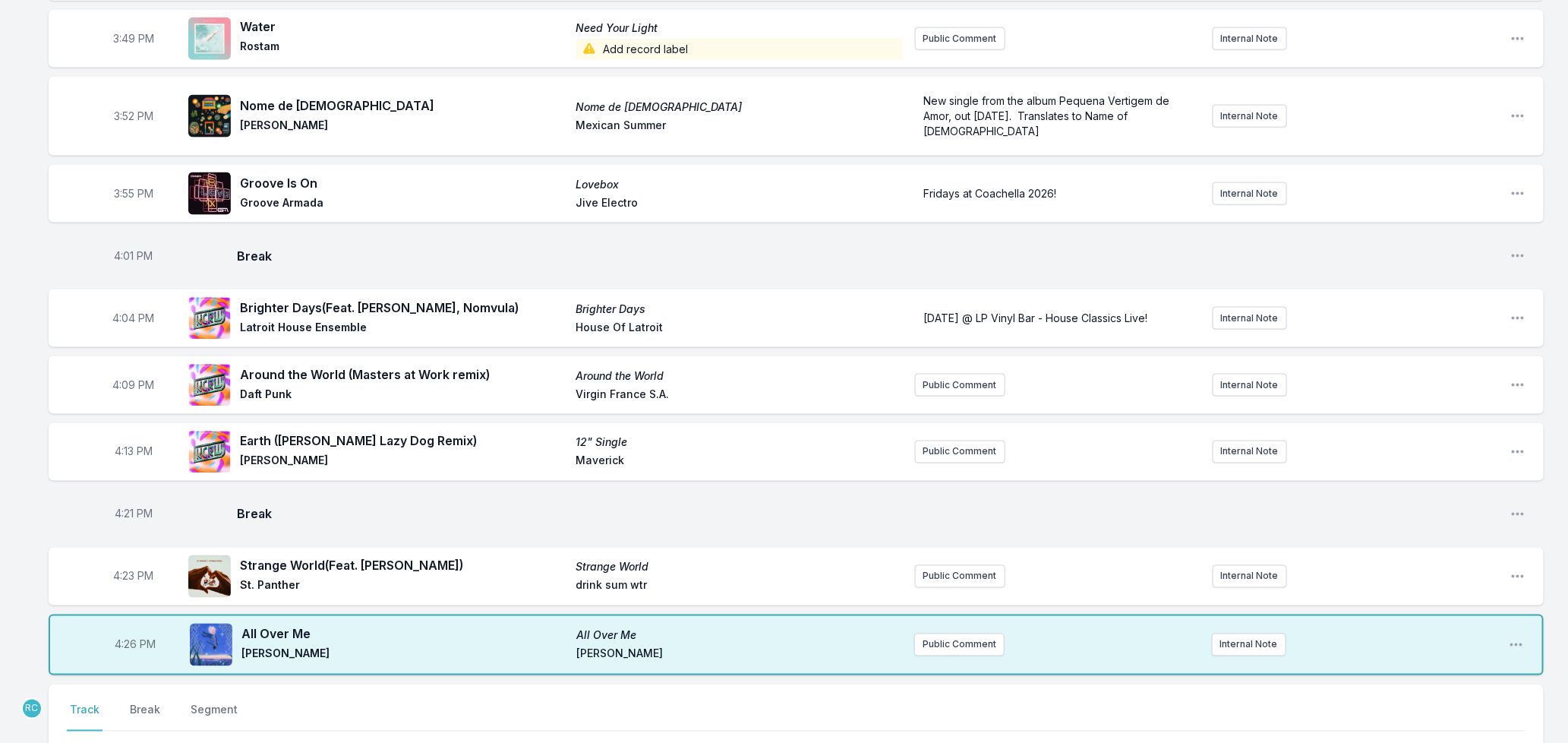
scroll to position [1319, 0]
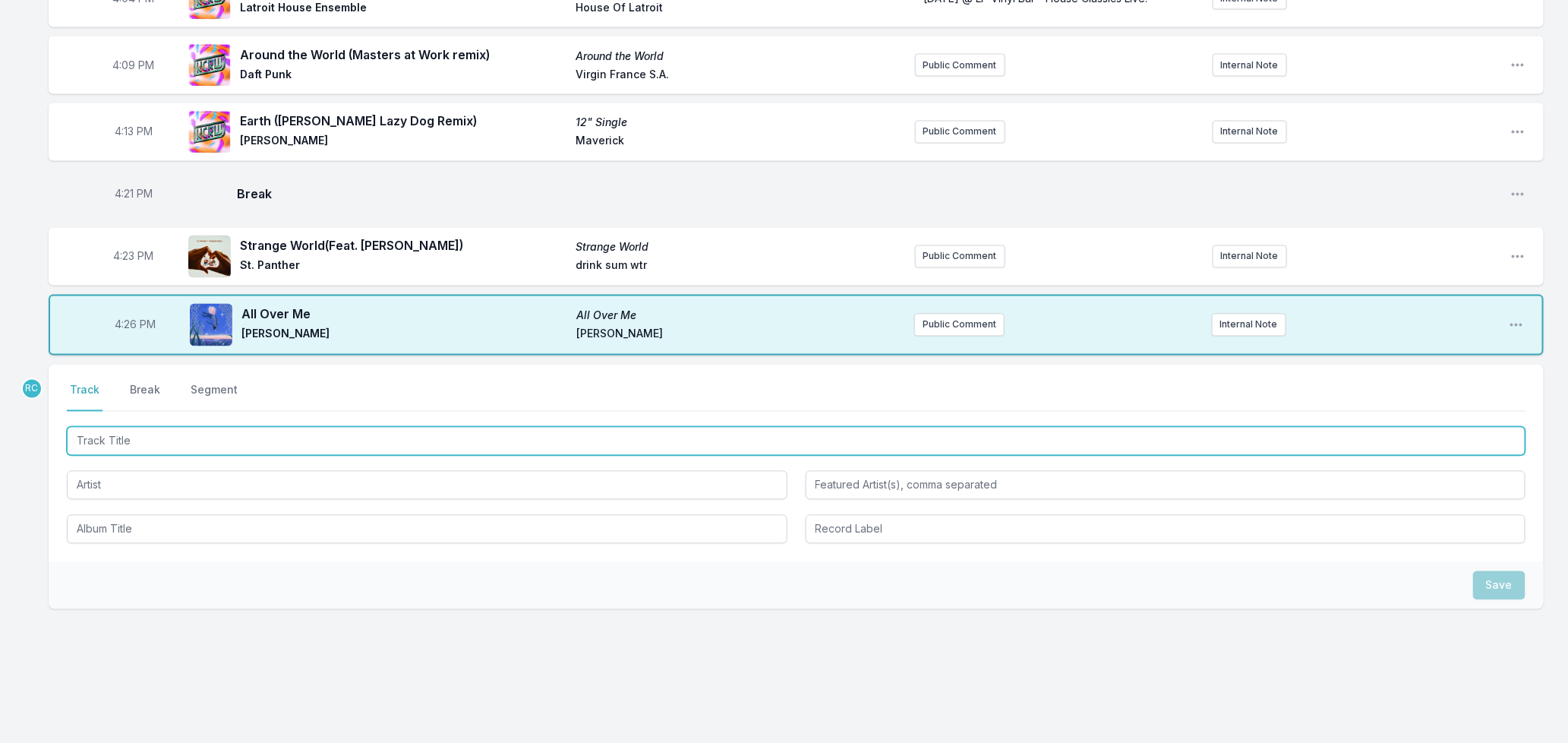
click at [243, 430] on input "Track Title" at bounding box center [796, 441] width 1459 height 29
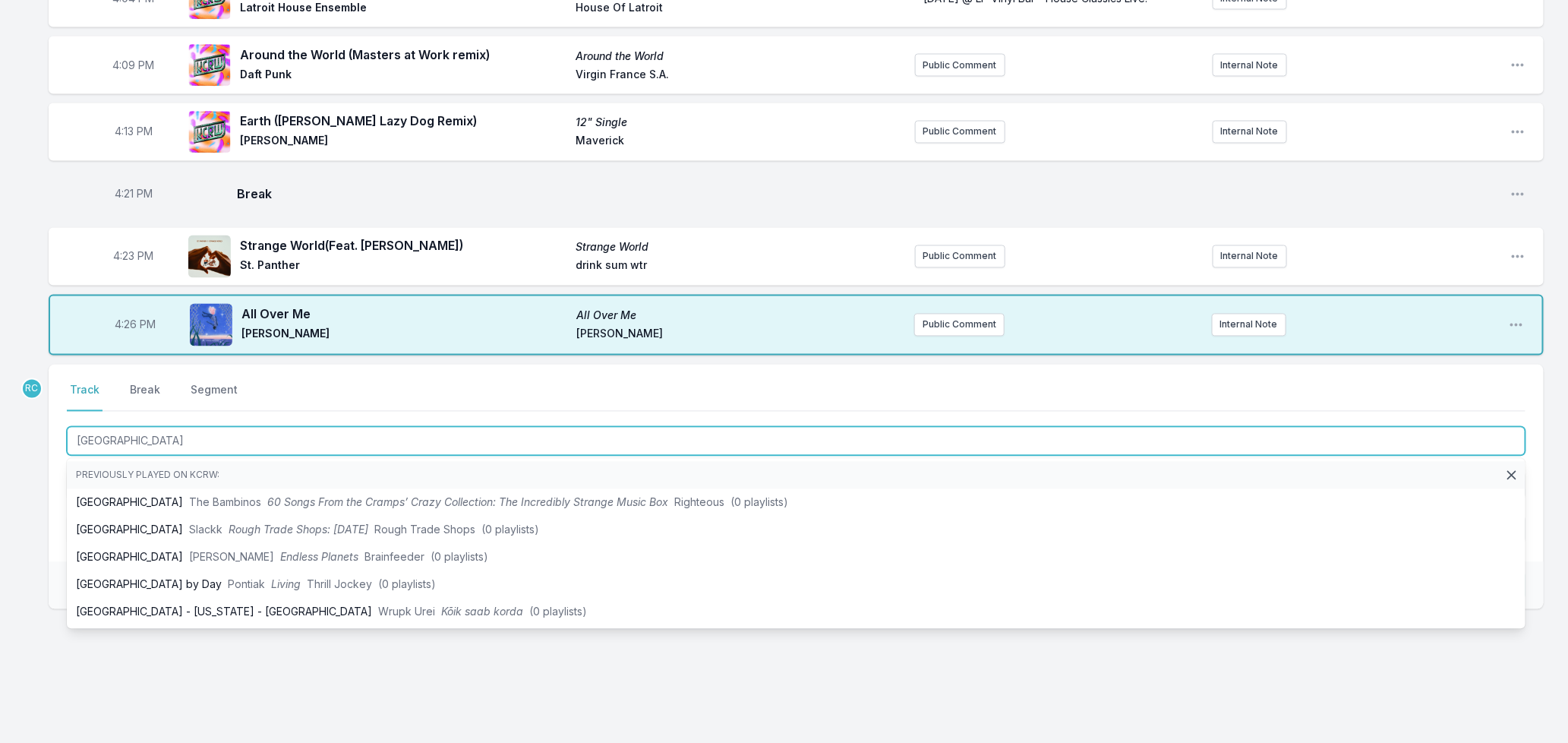
type input "[GEOGRAPHIC_DATA]"
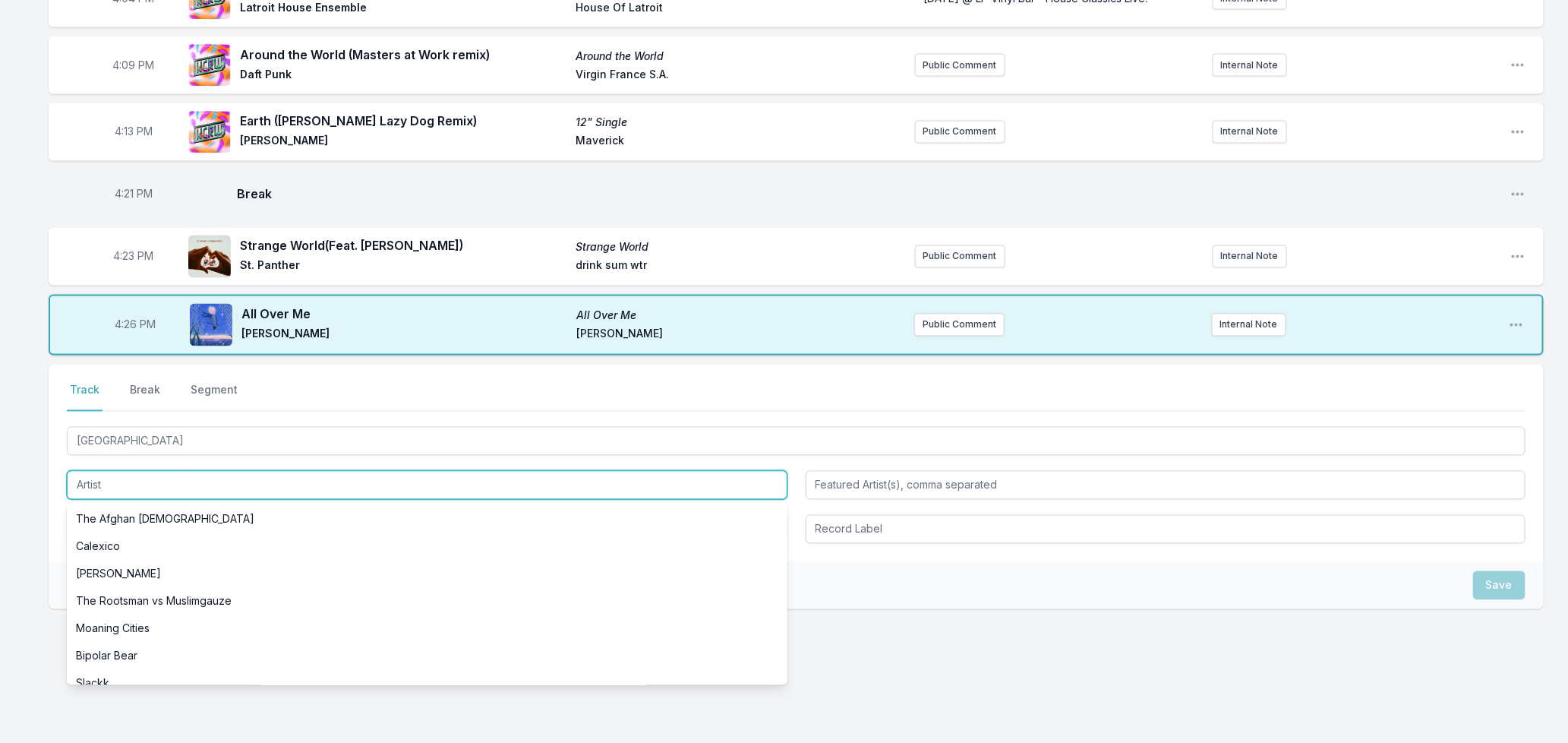
click at [111, 475] on input "Artist" at bounding box center [427, 485] width 721 height 29
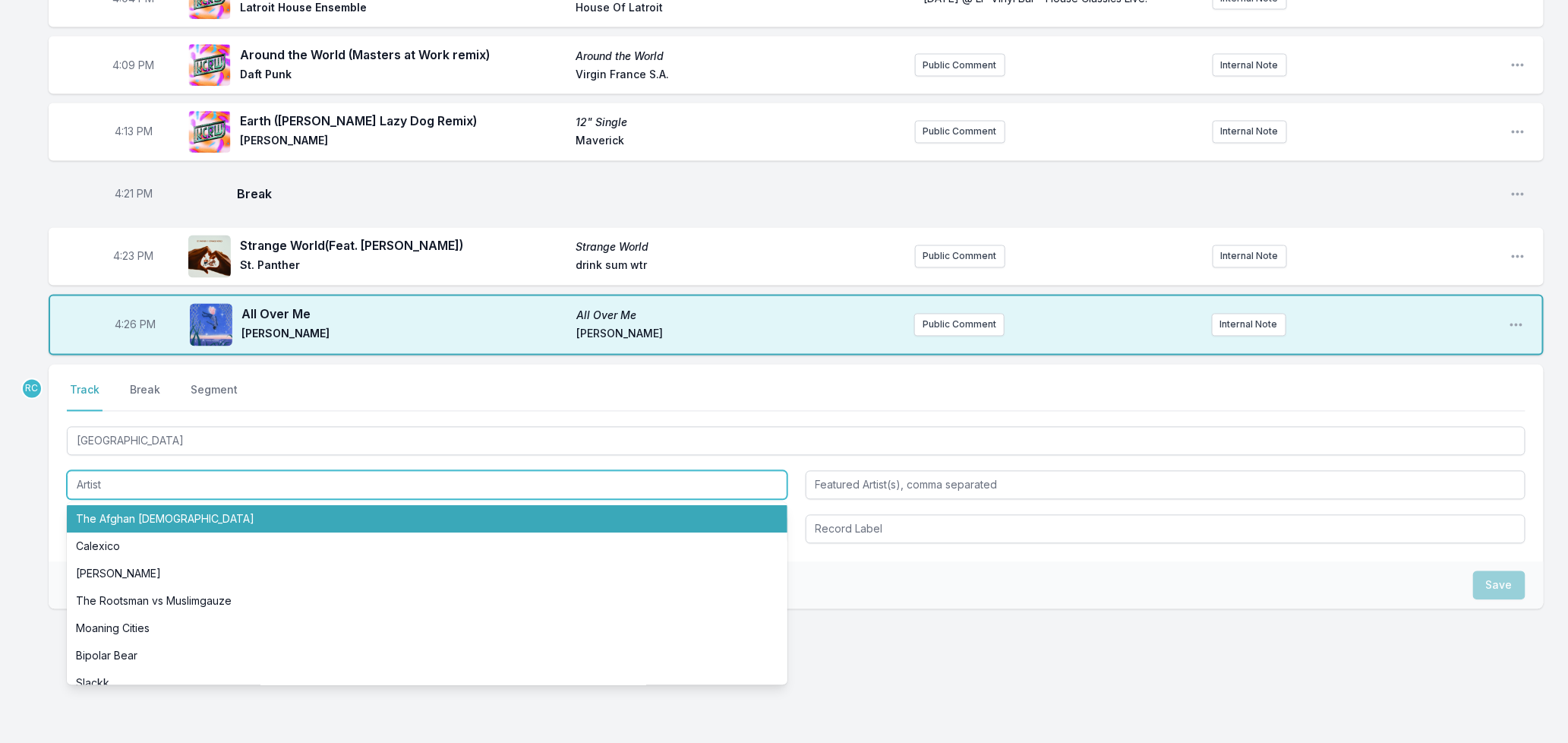
click at [130, 513] on li "The Afghan [DEMOGRAPHIC_DATA]" at bounding box center [427, 520] width 721 height 28
type input "The Afghan [DEMOGRAPHIC_DATA]"
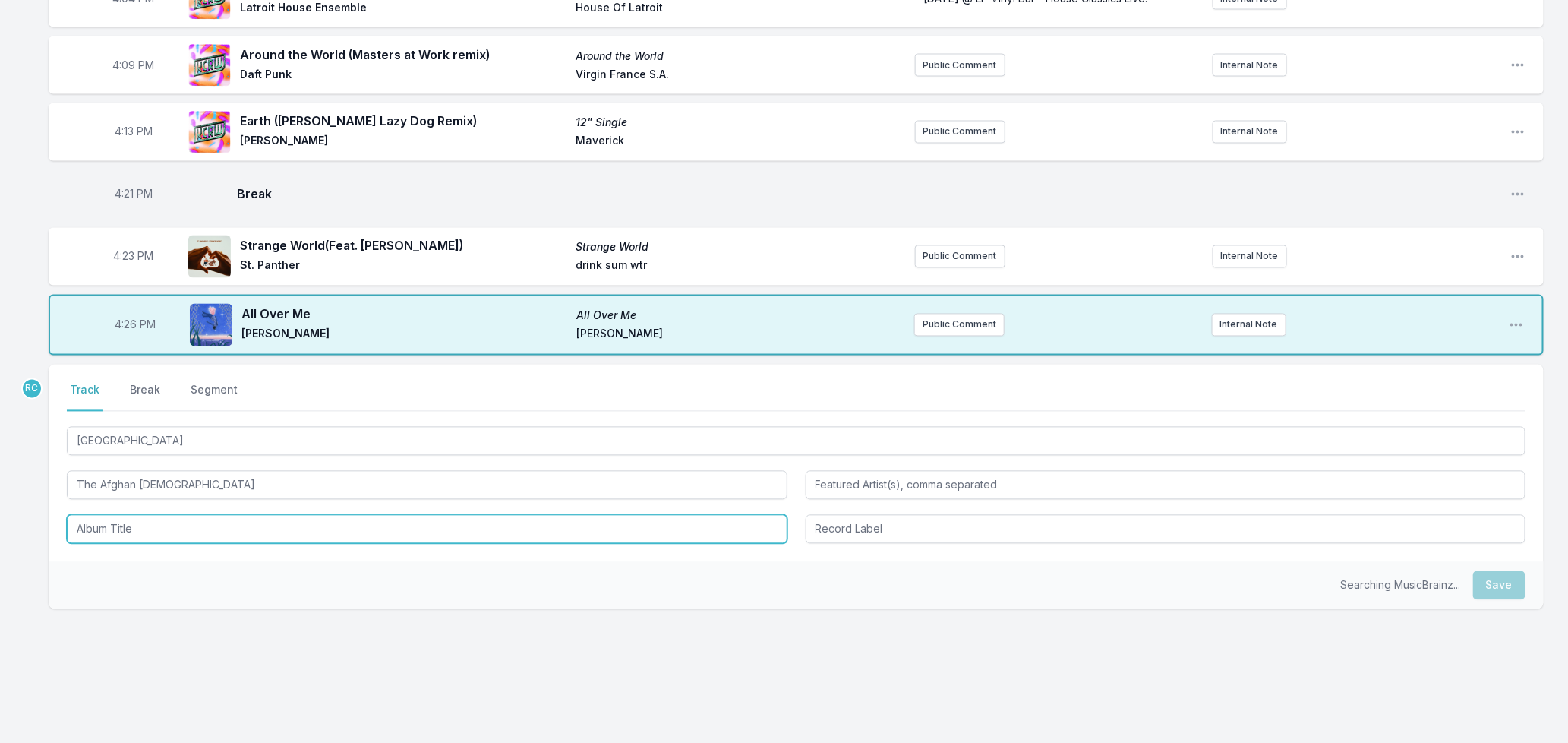
click at [131, 515] on input "Album Title" at bounding box center [427, 528] width 721 height 29
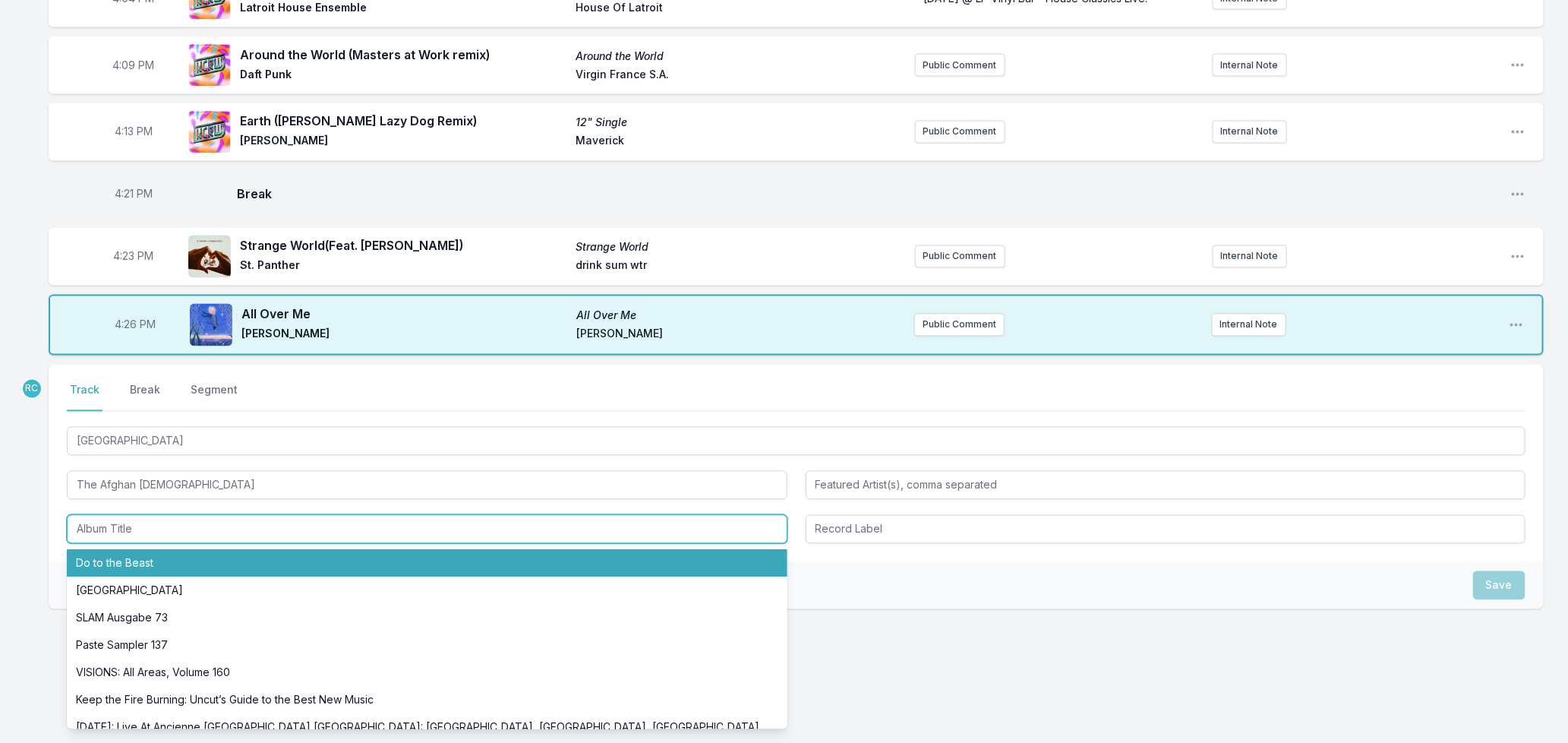
click at [149, 558] on li "Do to the Beast" at bounding box center [427, 564] width 721 height 28
type input "Do to the Beast"
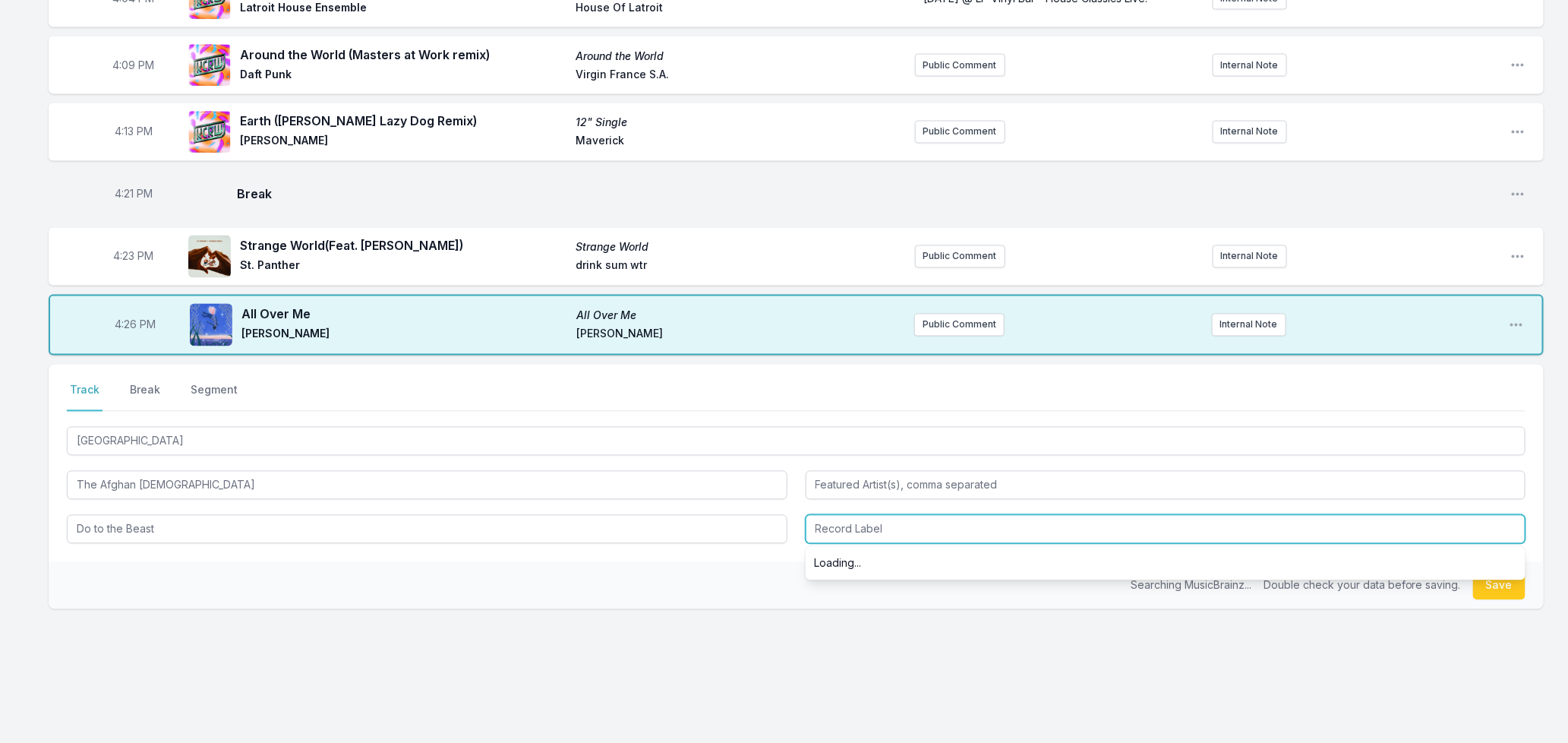
click at [881, 517] on input "Record Label" at bounding box center [1166, 528] width 721 height 29
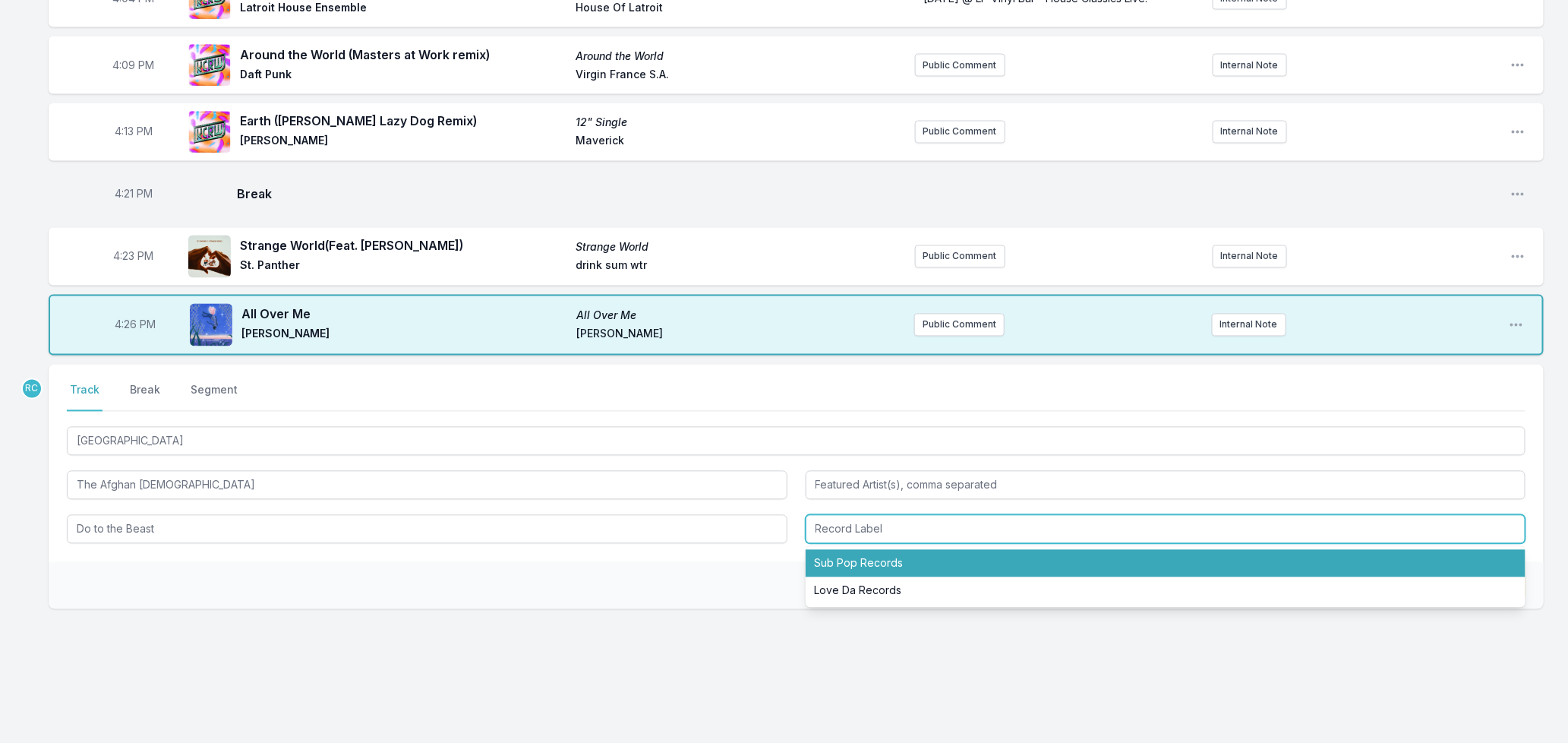
click at [849, 553] on li "Sub Pop Records" at bounding box center [1166, 564] width 721 height 28
type input "Sub Pop Records"
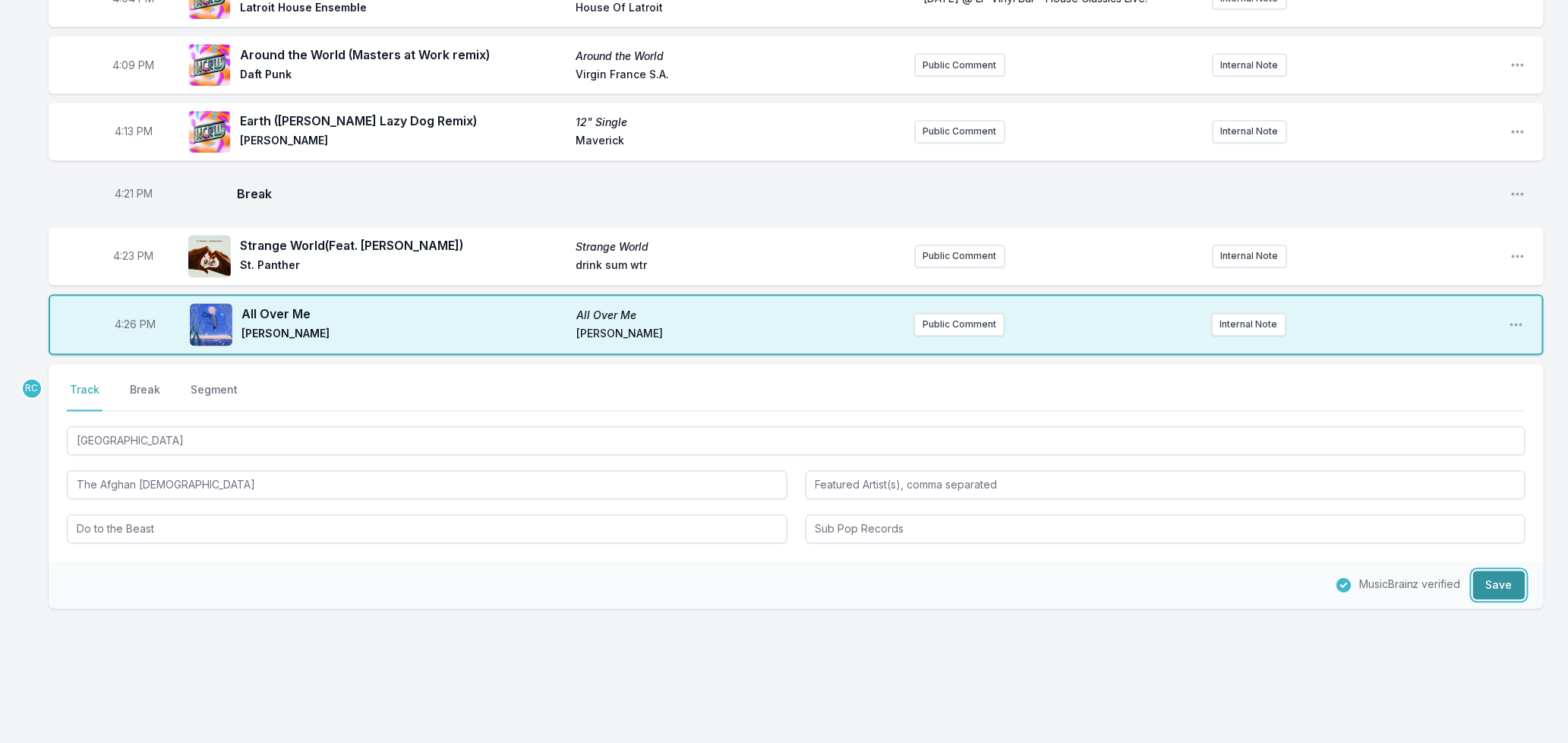
click at [1492, 581] on button "Save" at bounding box center [1498, 585] width 52 height 29
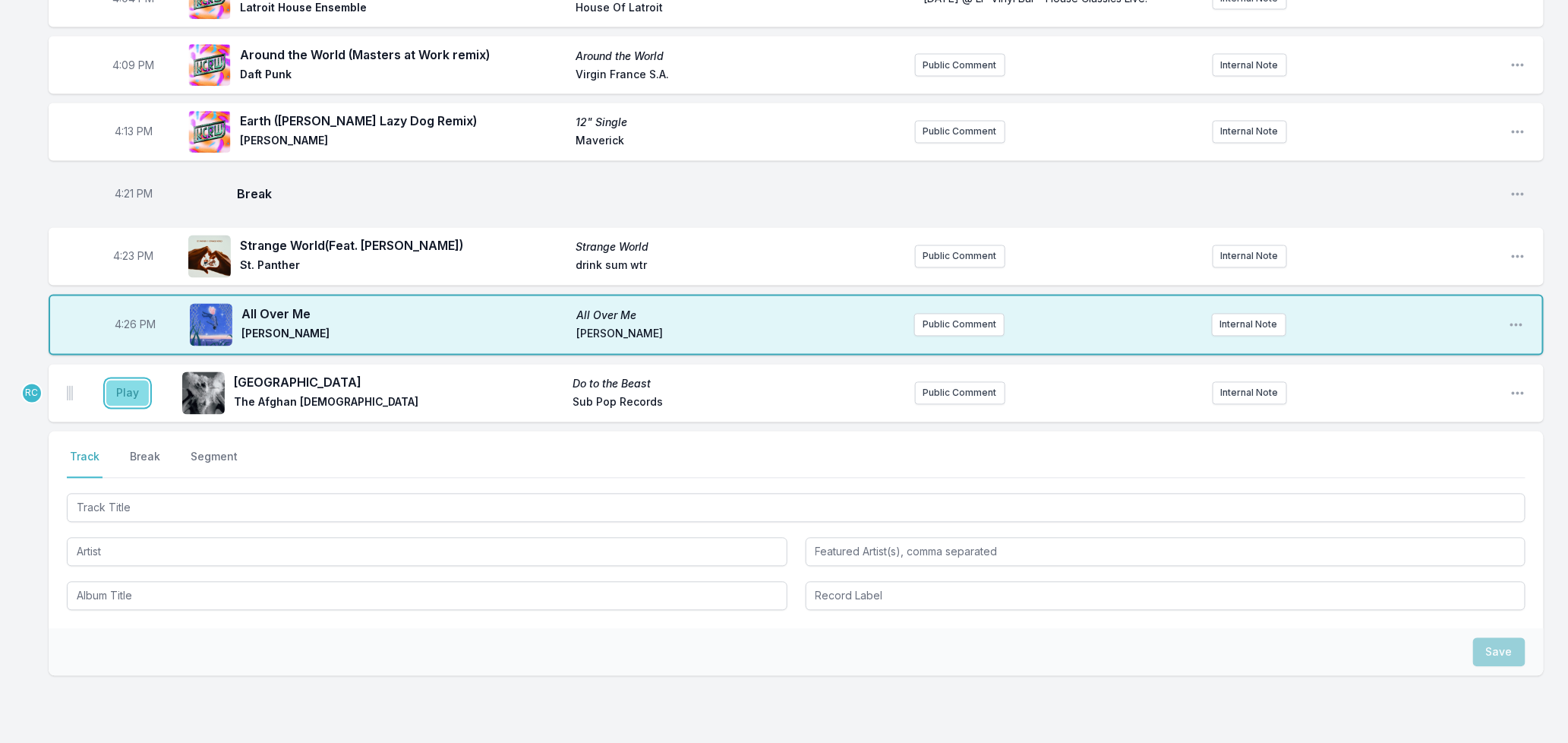
click at [122, 383] on button "Play" at bounding box center [127, 394] width 42 height 26
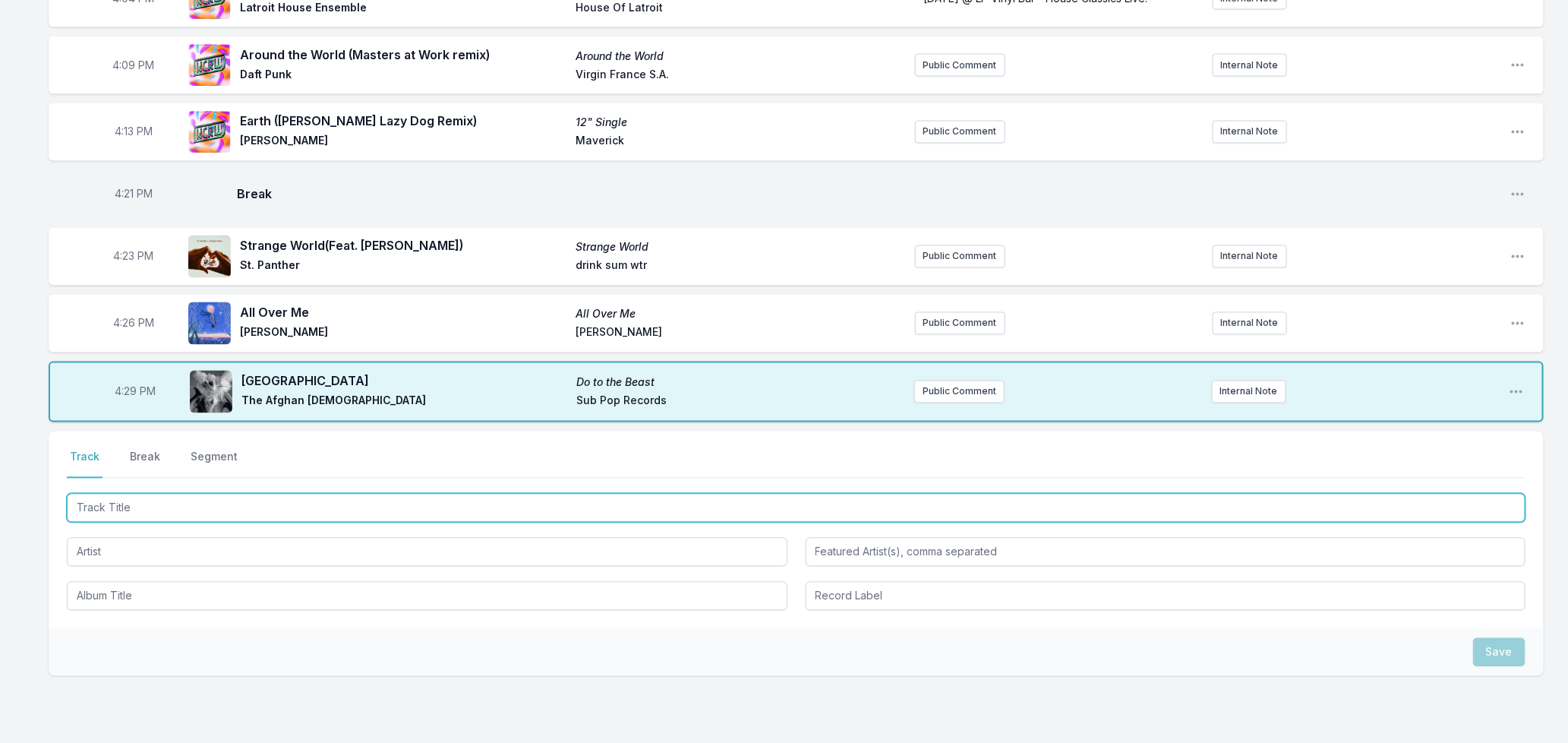
click at [317, 494] on input "Track Title" at bounding box center [796, 508] width 1459 height 29
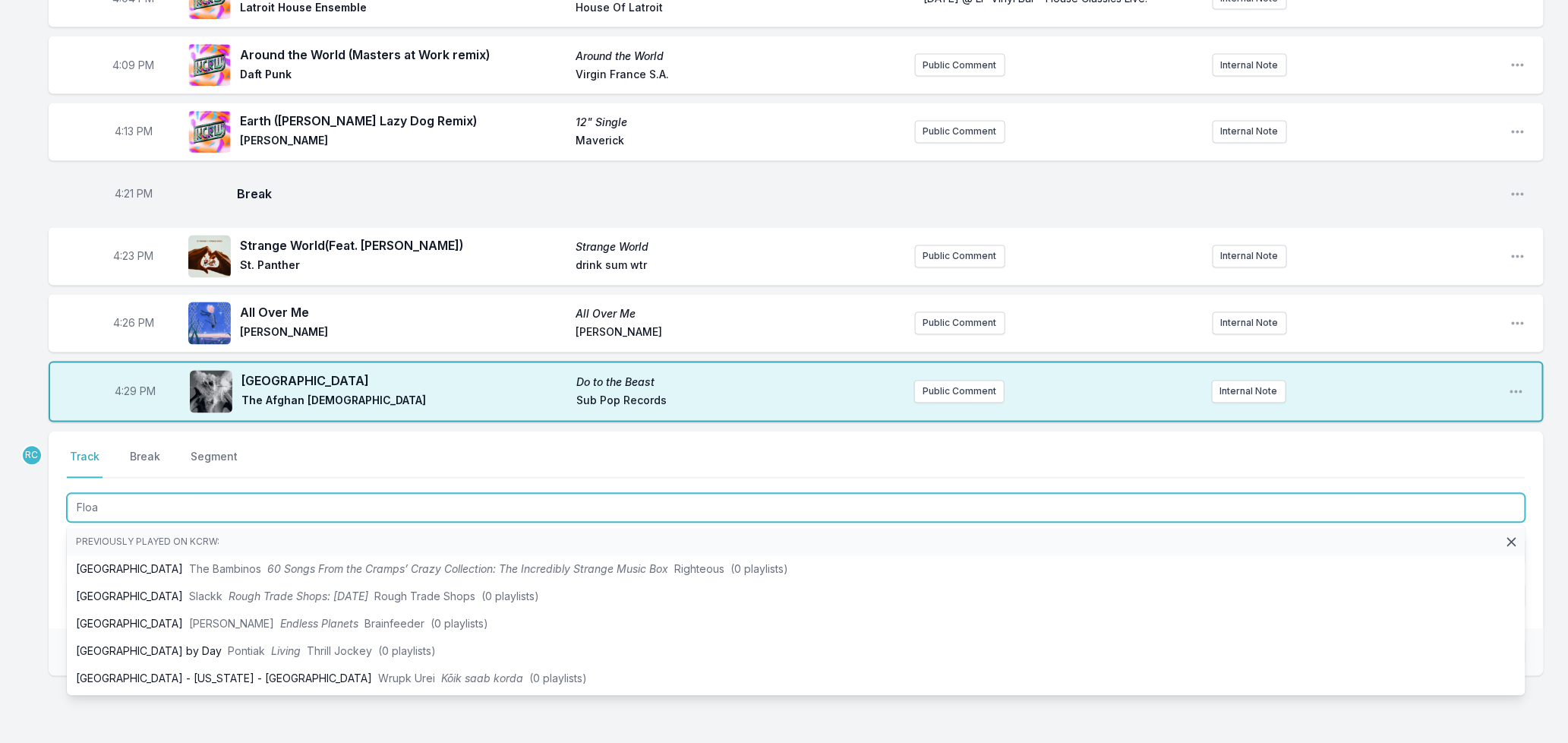
type input "Float"
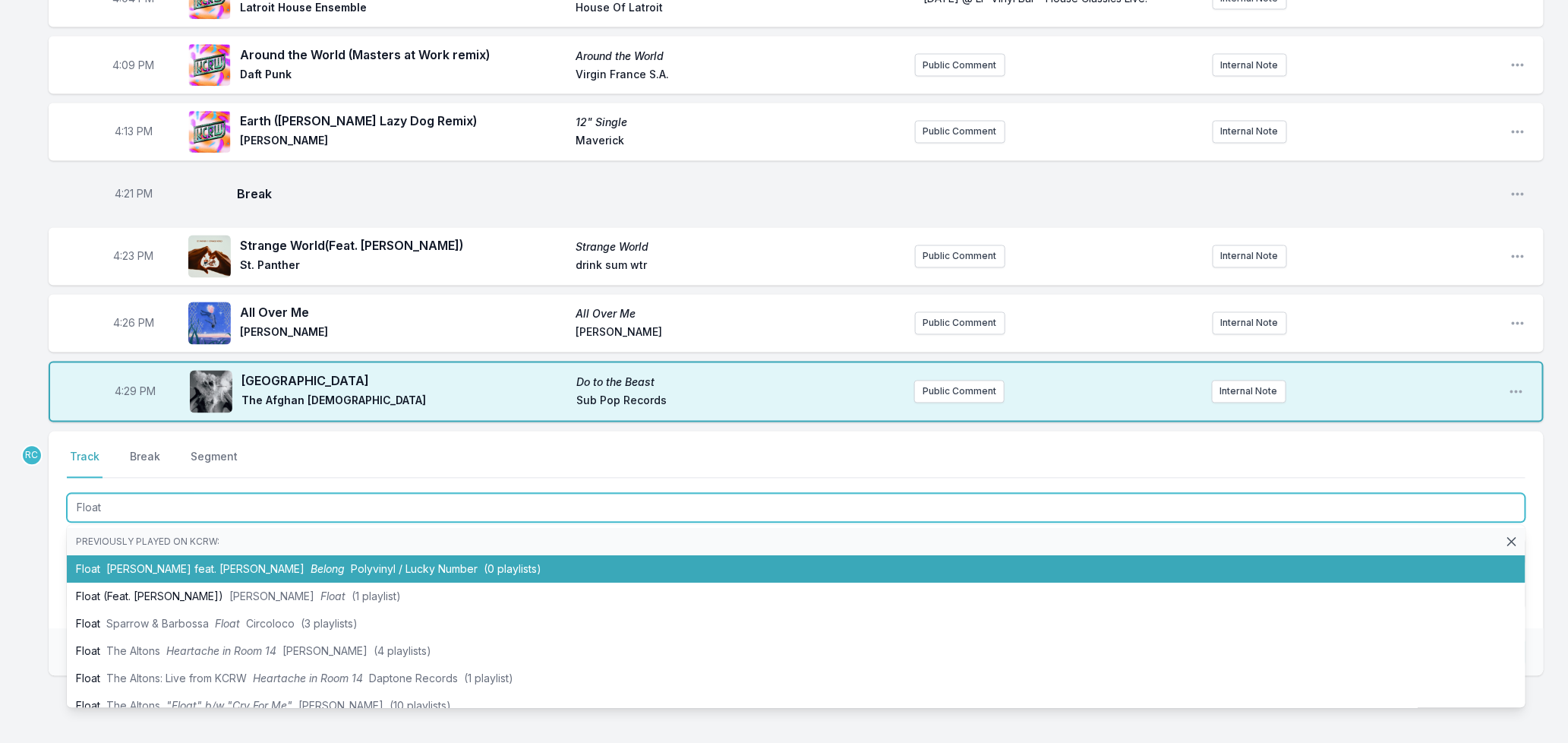
click at [351, 563] on span "Polyvinyl / Lucky Number" at bounding box center [414, 569] width 127 height 13
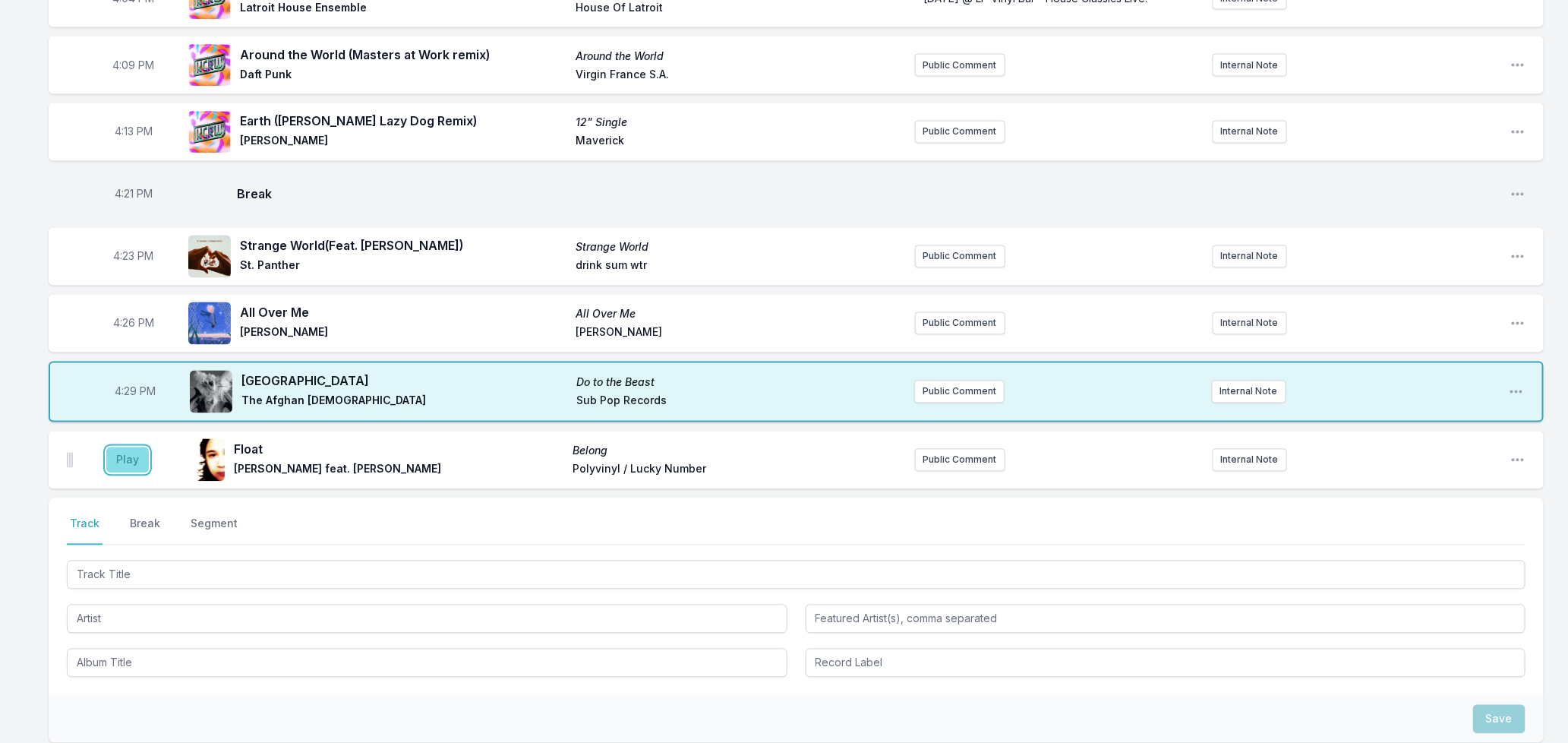
click at [116, 448] on button "Play" at bounding box center [127, 461] width 42 height 26
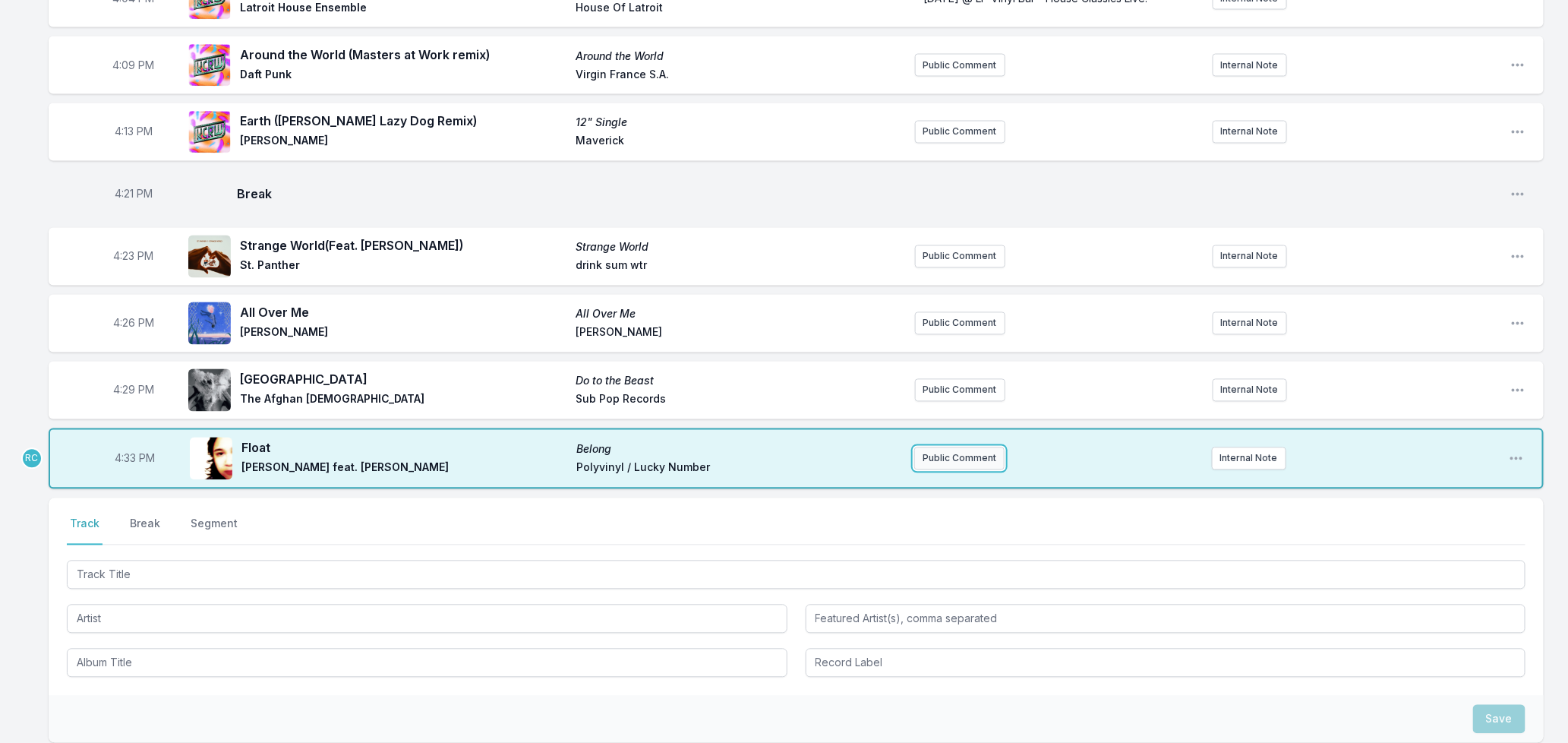
click at [945, 451] on button "Public Comment" at bounding box center [959, 459] width 90 height 23
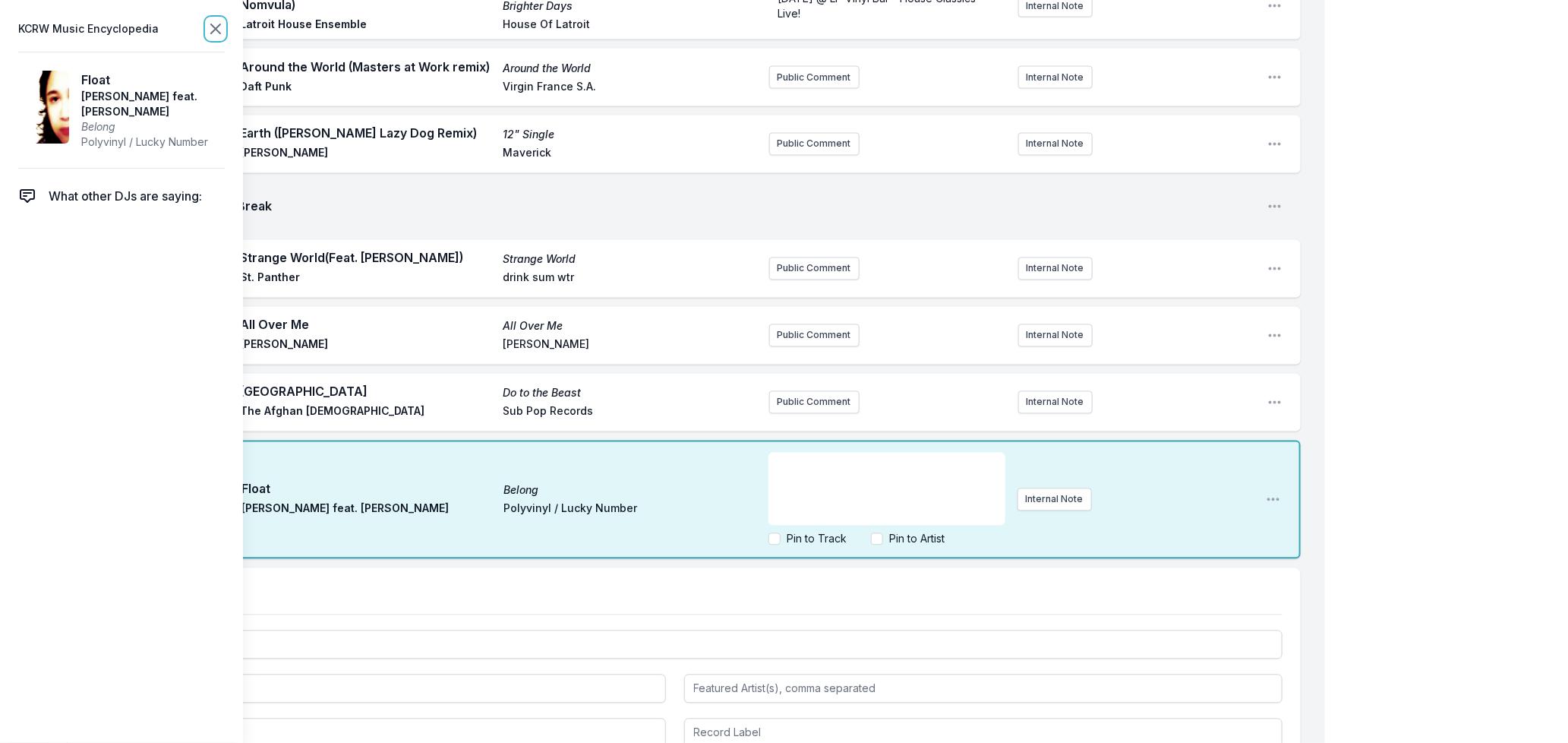
click at [213, 26] on icon at bounding box center [215, 29] width 9 height 9
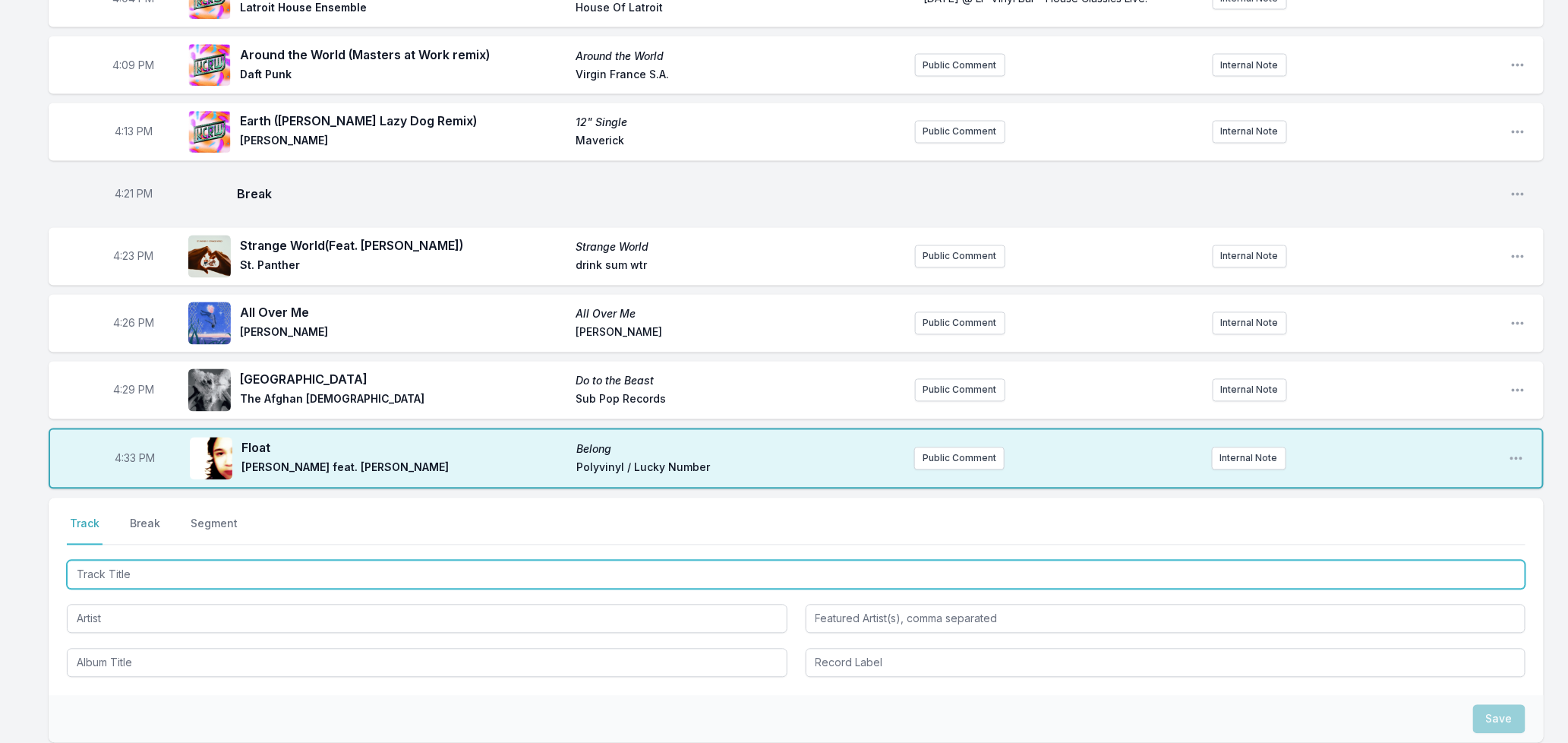
click at [190, 566] on input "Track Title" at bounding box center [796, 575] width 1459 height 29
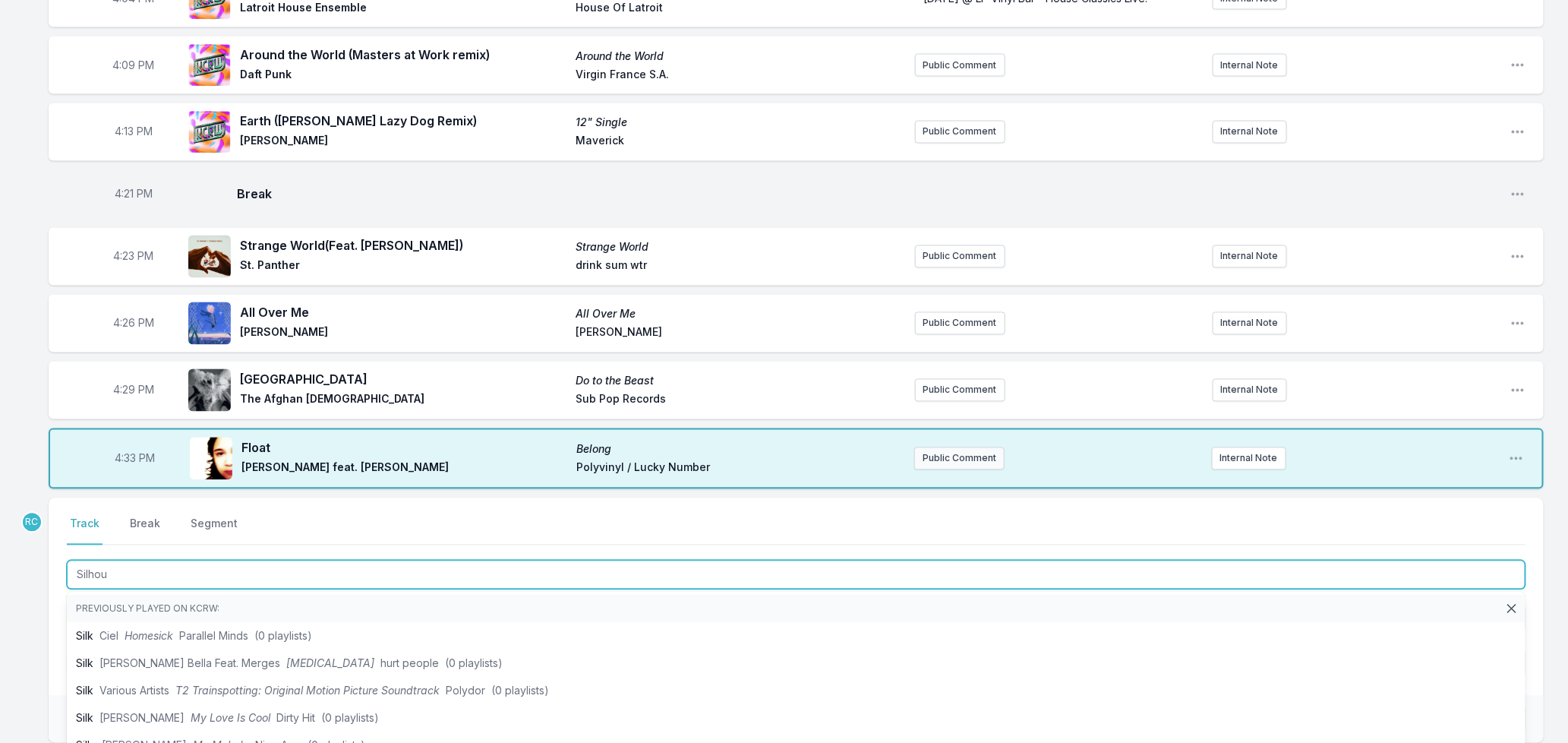
type input "Silhoue"
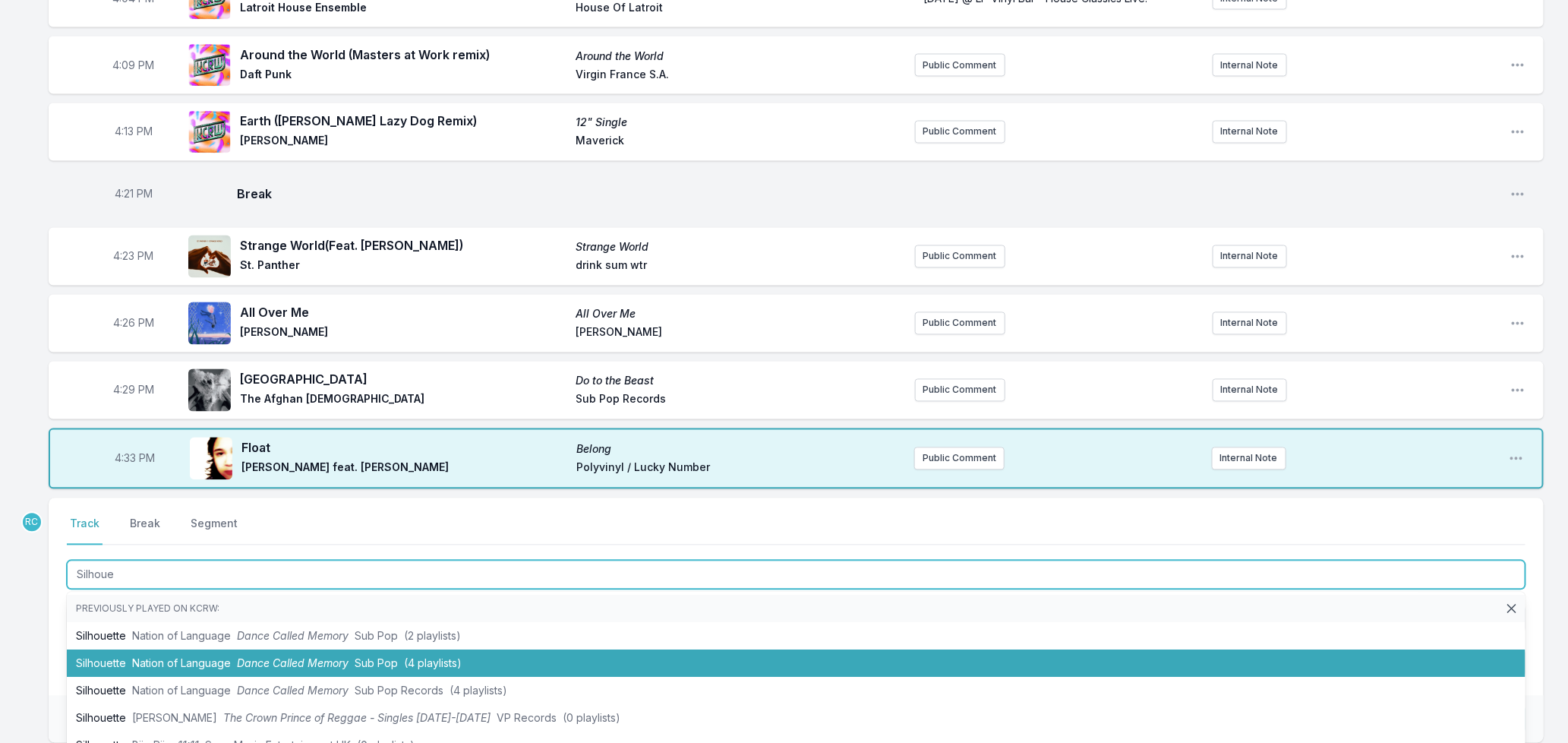
click at [337, 657] on span "Dance Called Memory" at bounding box center [292, 663] width 111 height 13
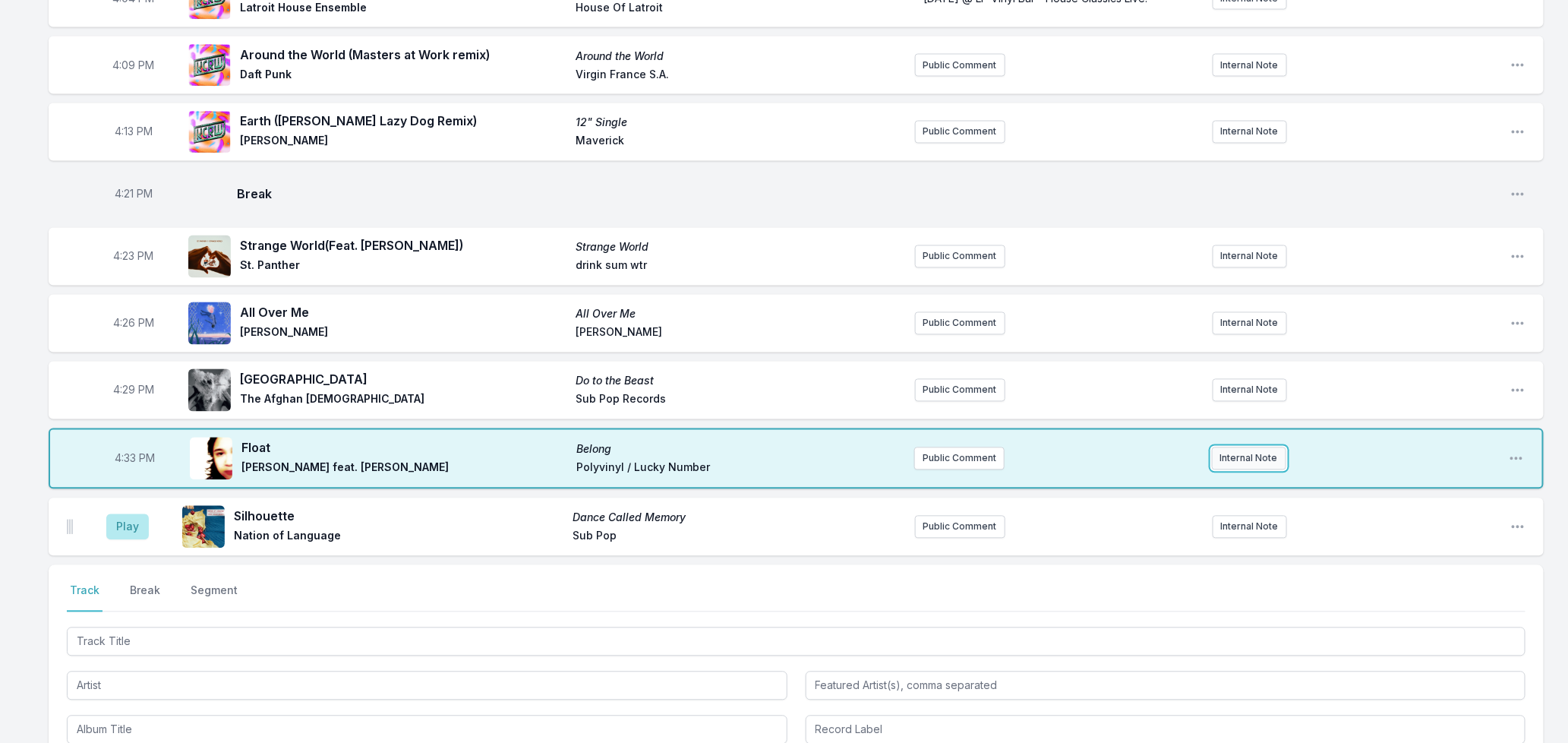
click at [1248, 448] on button "Internal Note" at bounding box center [1249, 459] width 75 height 23
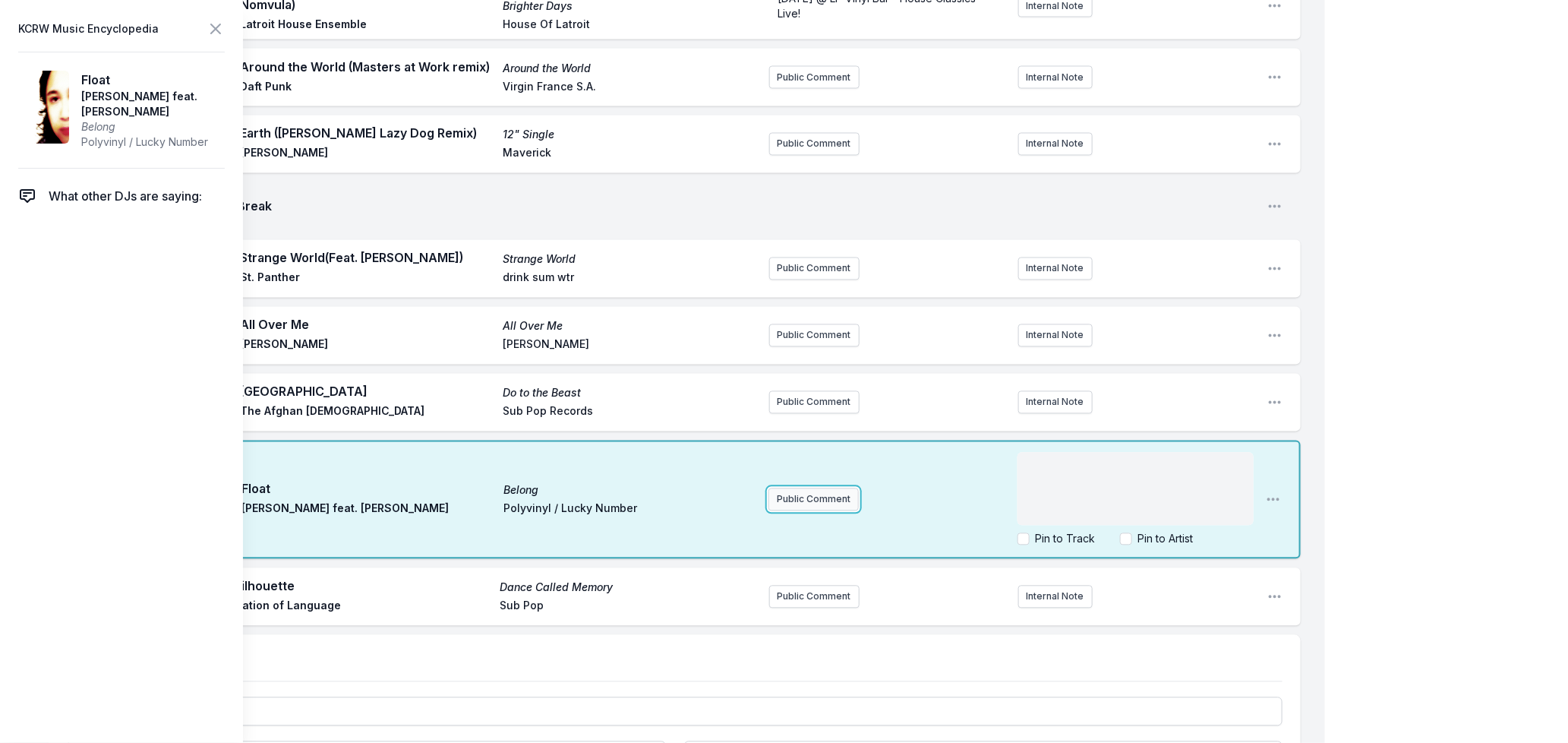
click at [816, 489] on div "4:33 PM Float Belong [PERSON_NAME] feat. [PERSON_NAME] Polyvinyl / Lucky Number…" at bounding box center [674, 500] width 1252 height 118
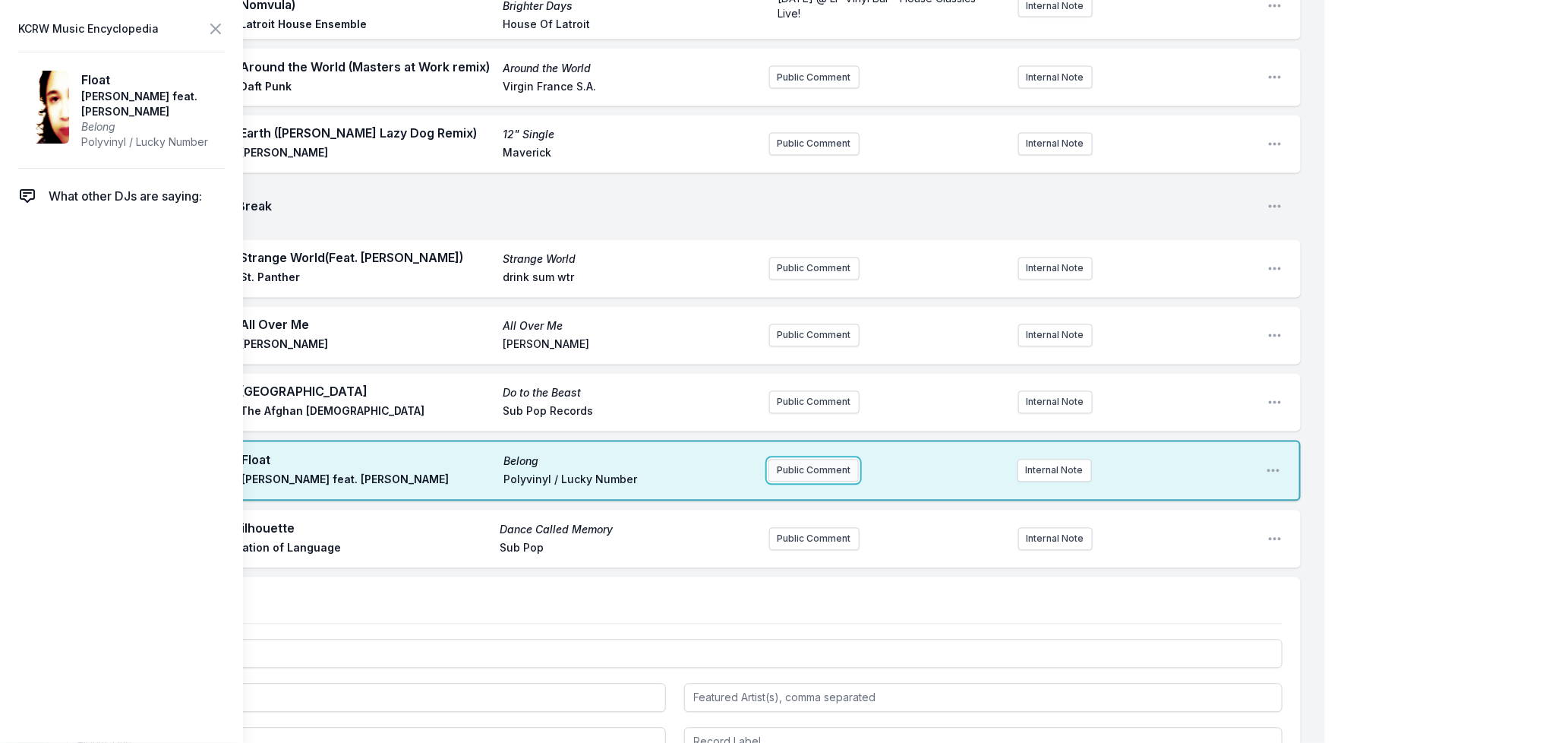
click at [805, 471] on button "Public Comment" at bounding box center [814, 470] width 90 height 23
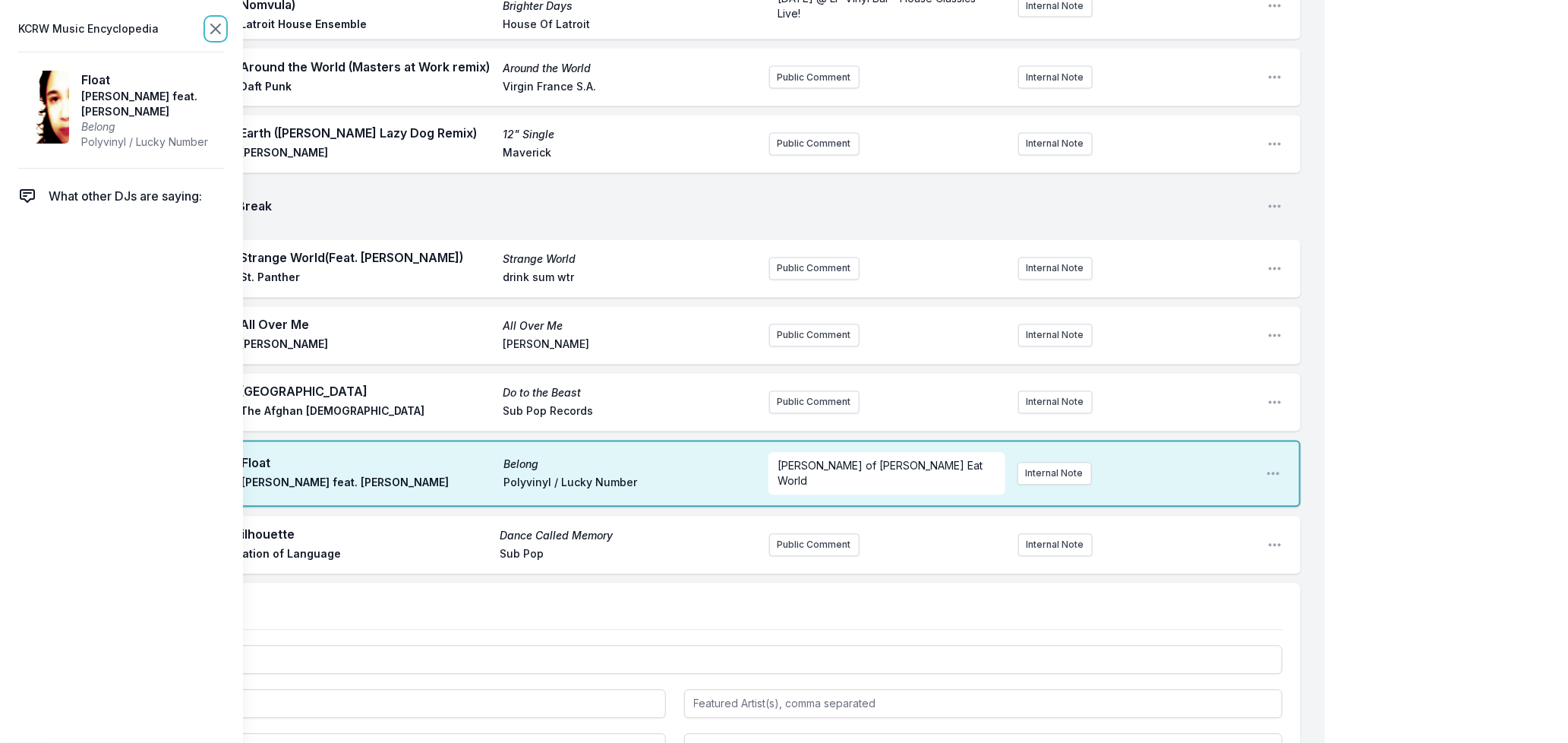
click at [209, 29] on icon at bounding box center [215, 29] width 19 height 19
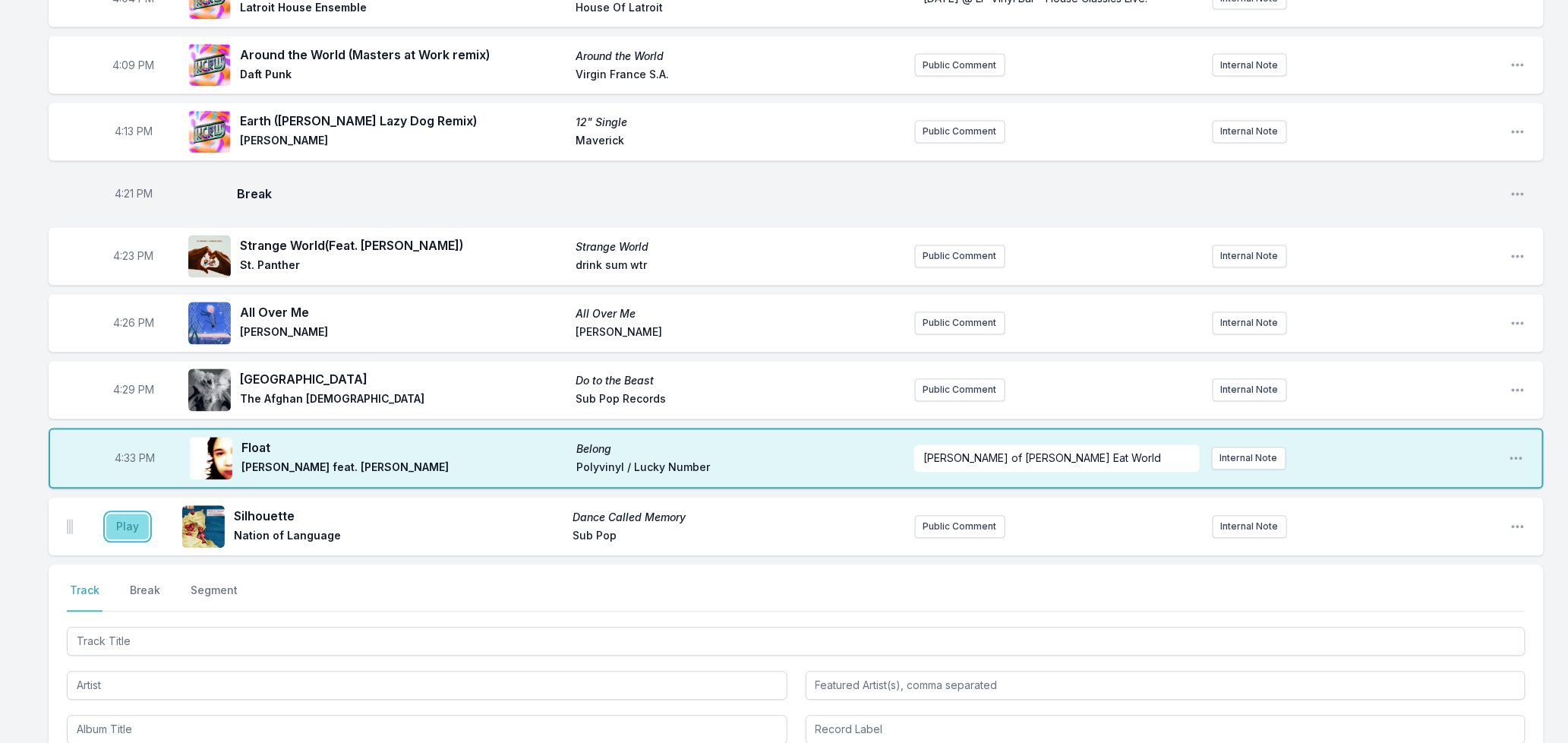
click at [135, 515] on button "Play" at bounding box center [127, 527] width 42 height 26
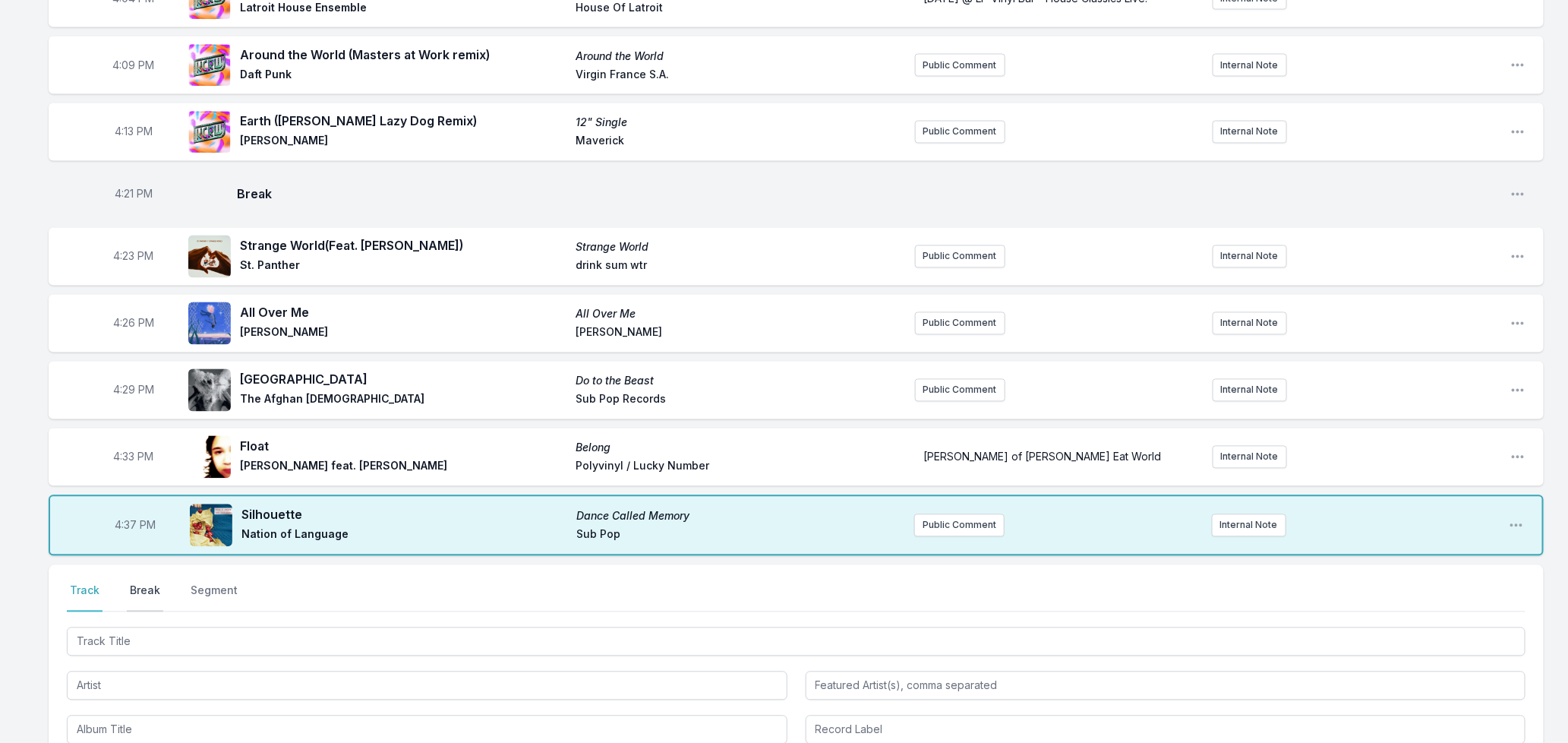
click at [138, 584] on button "Break" at bounding box center [145, 597] width 36 height 29
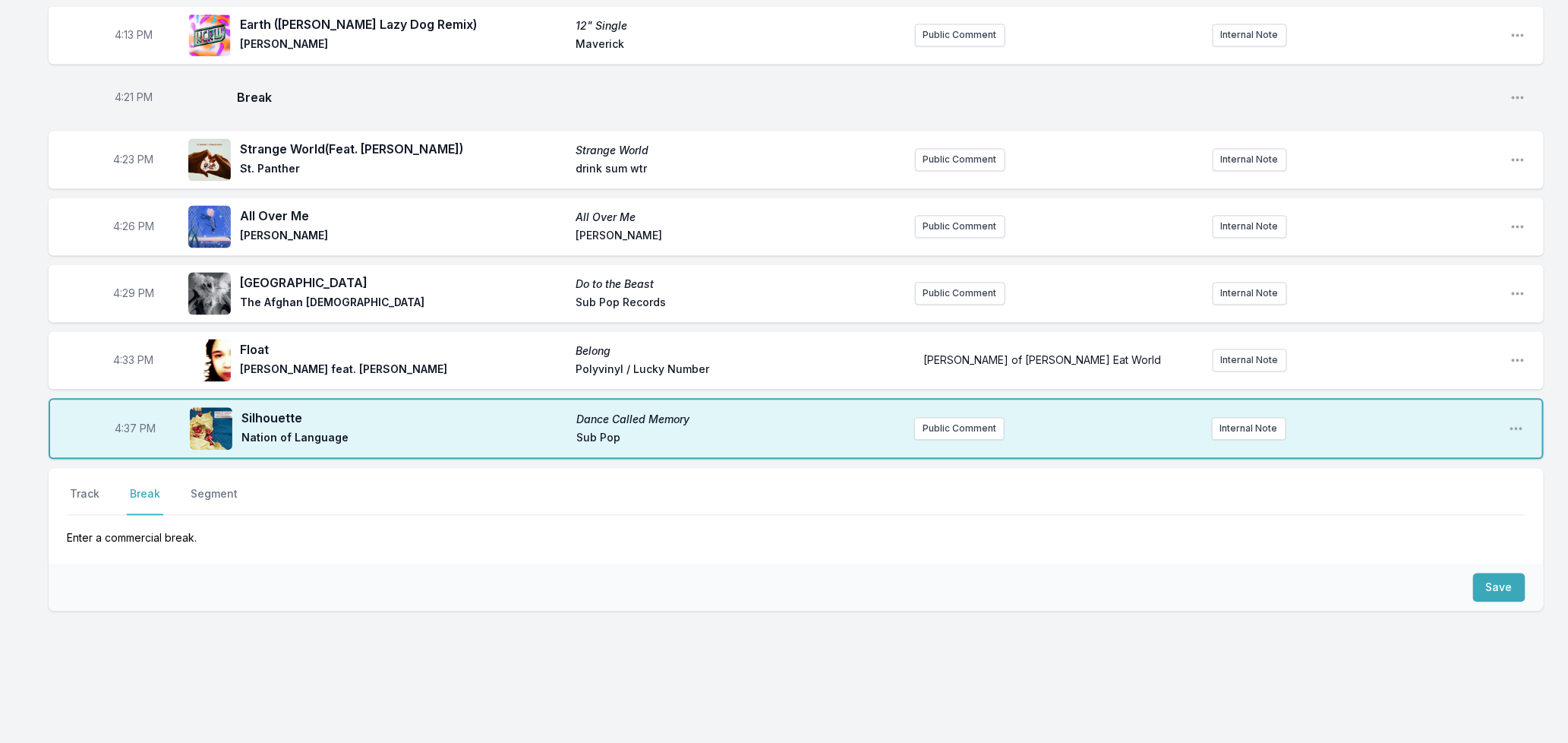
scroll to position [1417, 0]
click at [1508, 572] on button "Save" at bounding box center [1498, 586] width 52 height 29
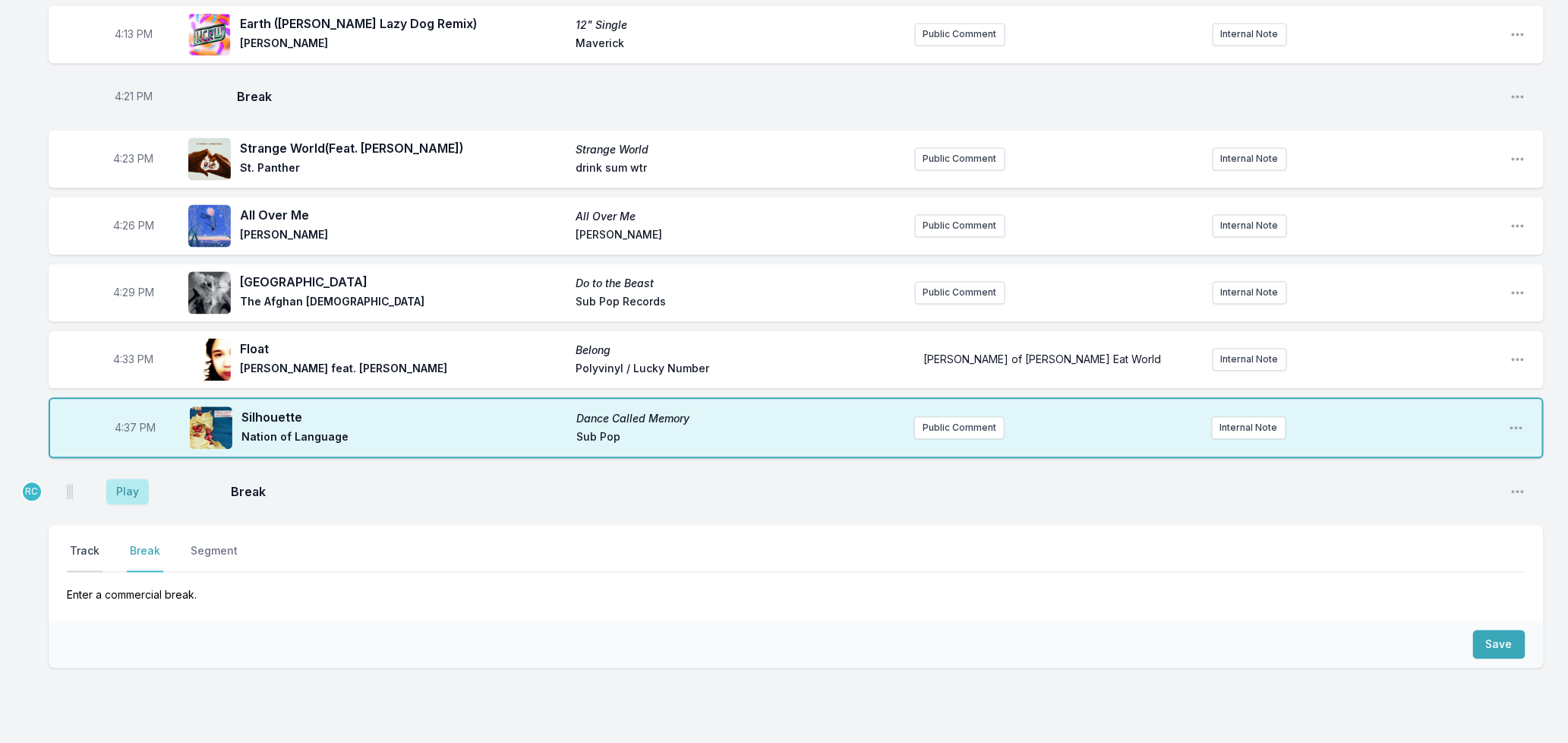
click at [82, 543] on button "Track" at bounding box center [85, 557] width 35 height 29
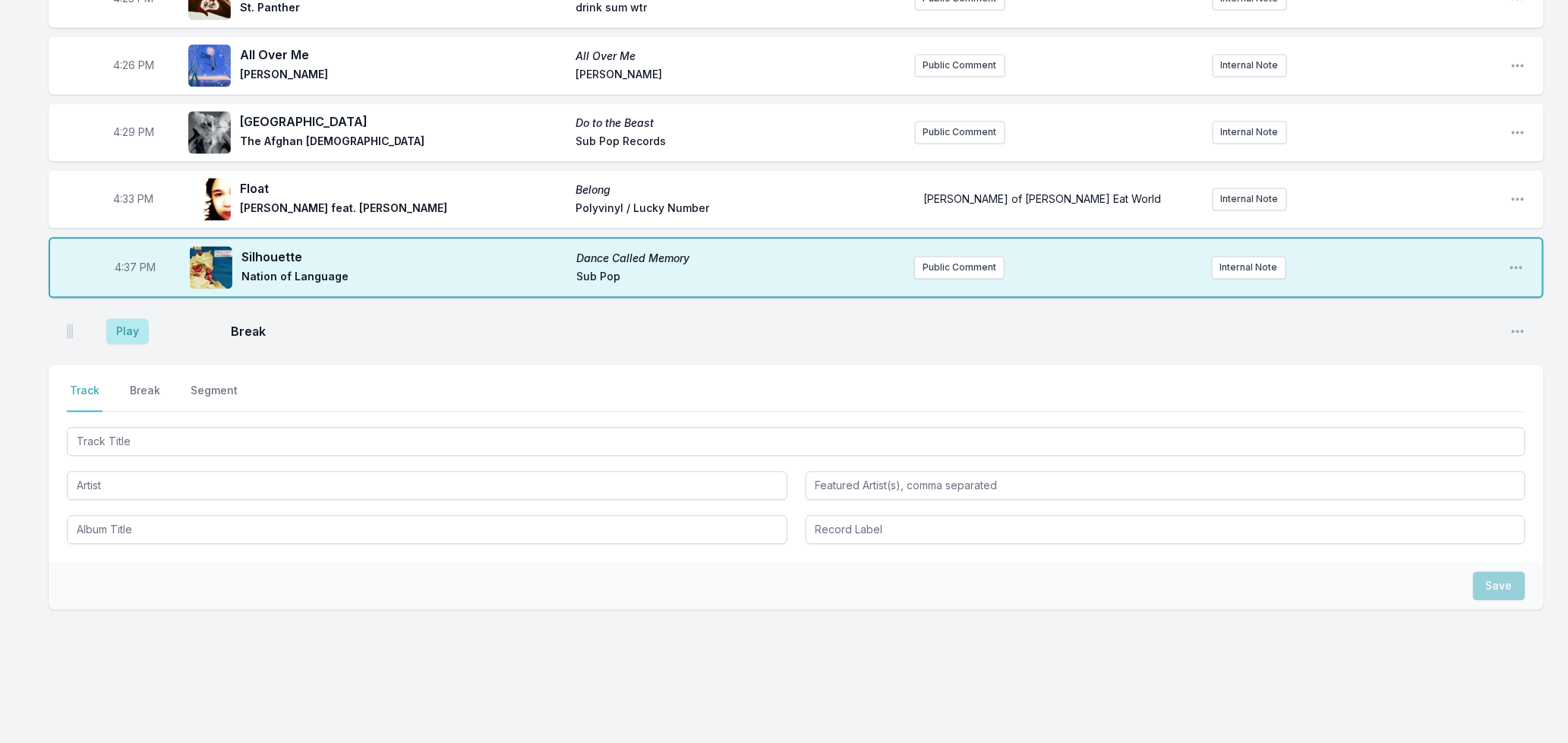
scroll to position [1324, 0]
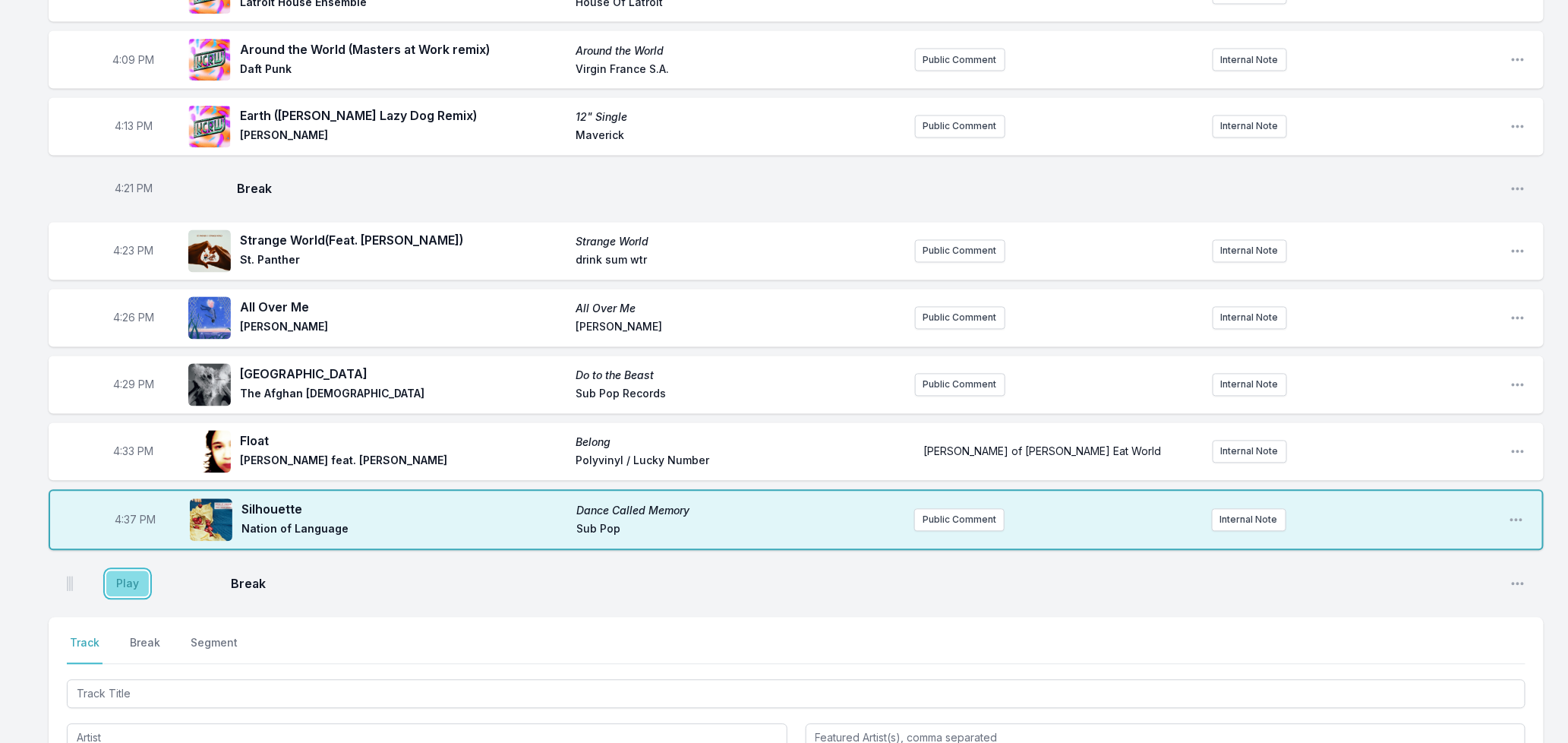
click at [118, 581] on button "Play" at bounding box center [127, 584] width 42 height 26
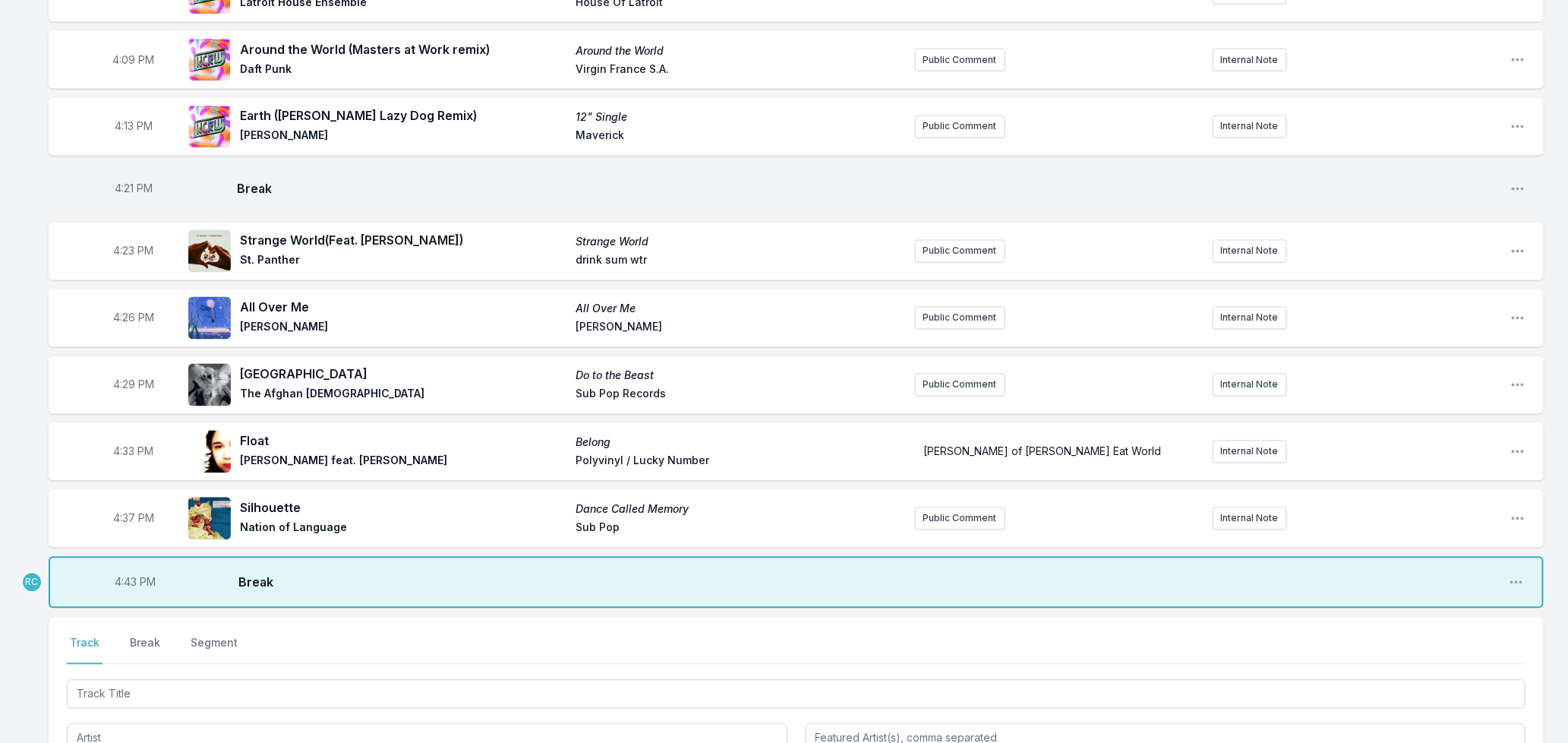
click at [128, 575] on span "4:43 PM" at bounding box center [136, 582] width 41 height 15
click at [128, 570] on input "16:43" at bounding box center [135, 582] width 85 height 29
type input "16:42"
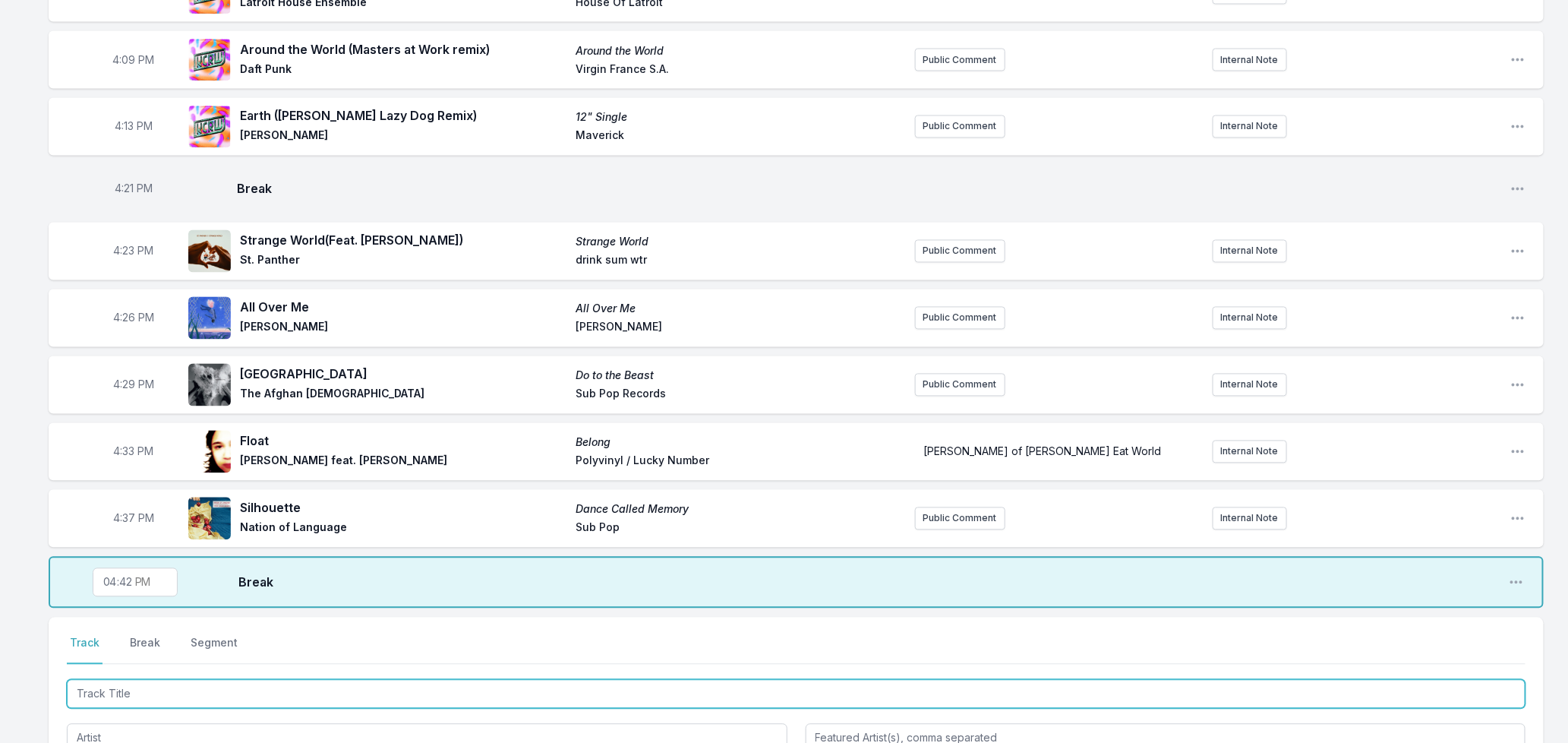
click at [132, 688] on input "Track Title" at bounding box center [796, 694] width 1459 height 29
type input "Alife"
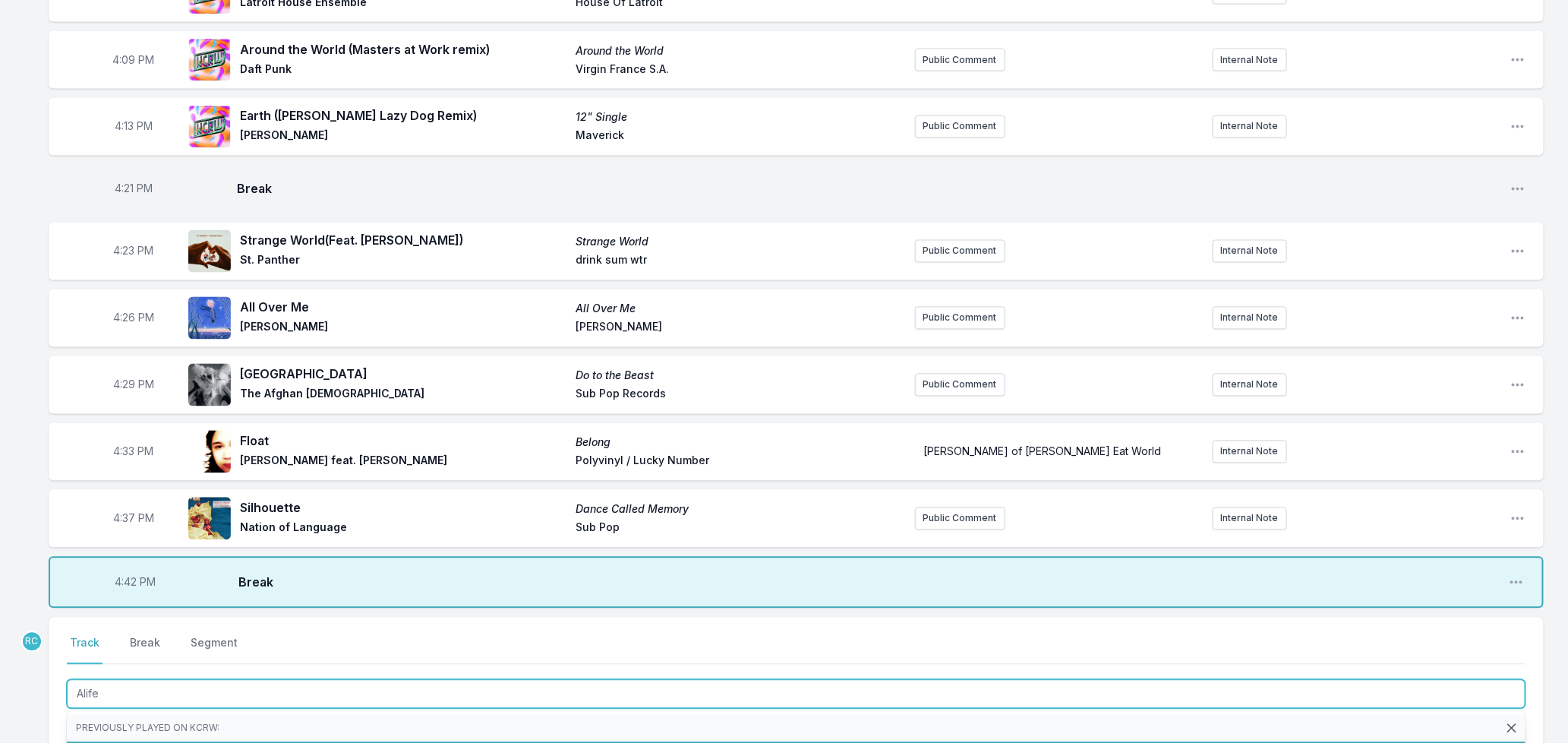
click at [178, 742] on li "alife Slowdive everything is alive Dead Oceans (0 playlists)" at bounding box center [796, 756] width 1459 height 28
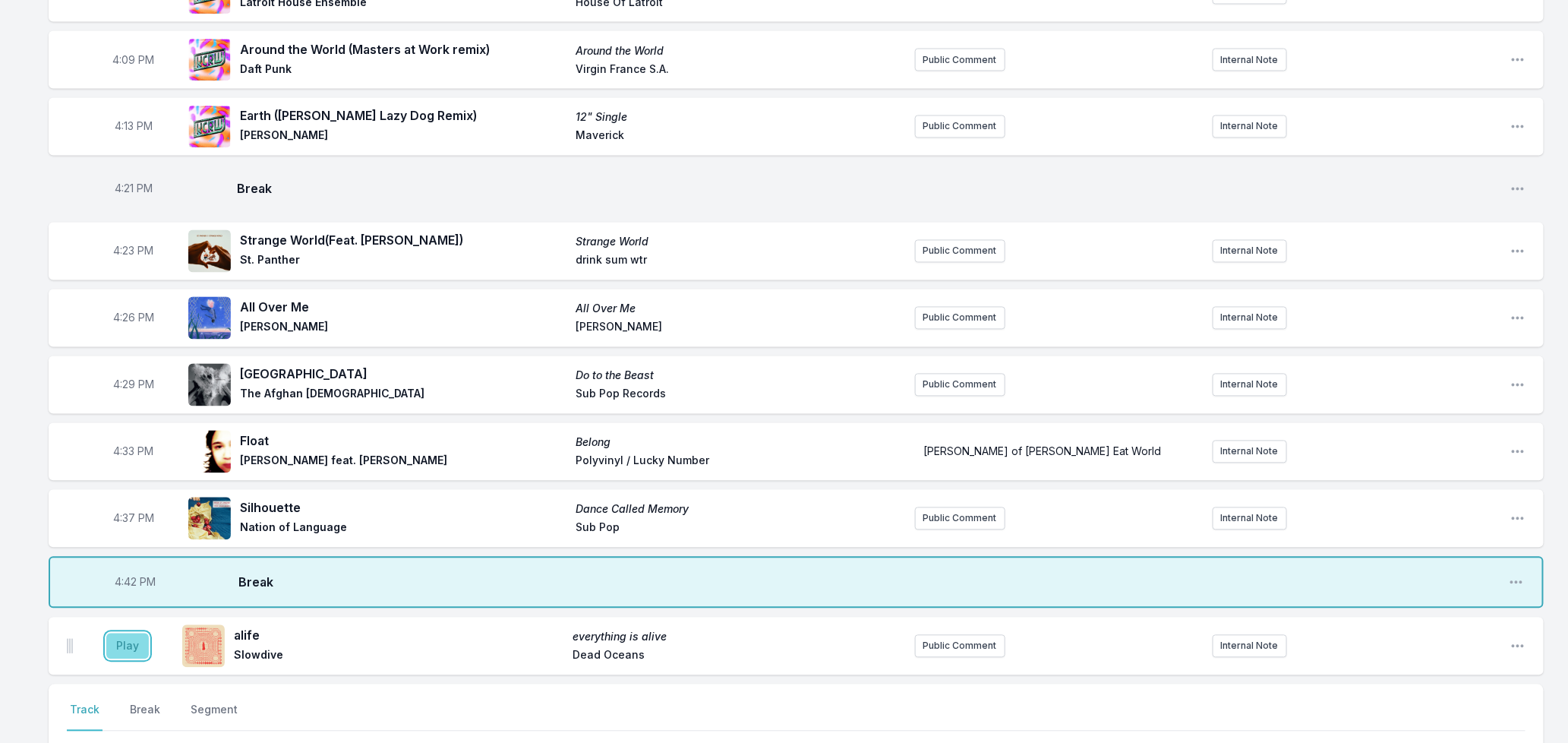
click at [129, 638] on button "Play" at bounding box center [127, 647] width 42 height 26
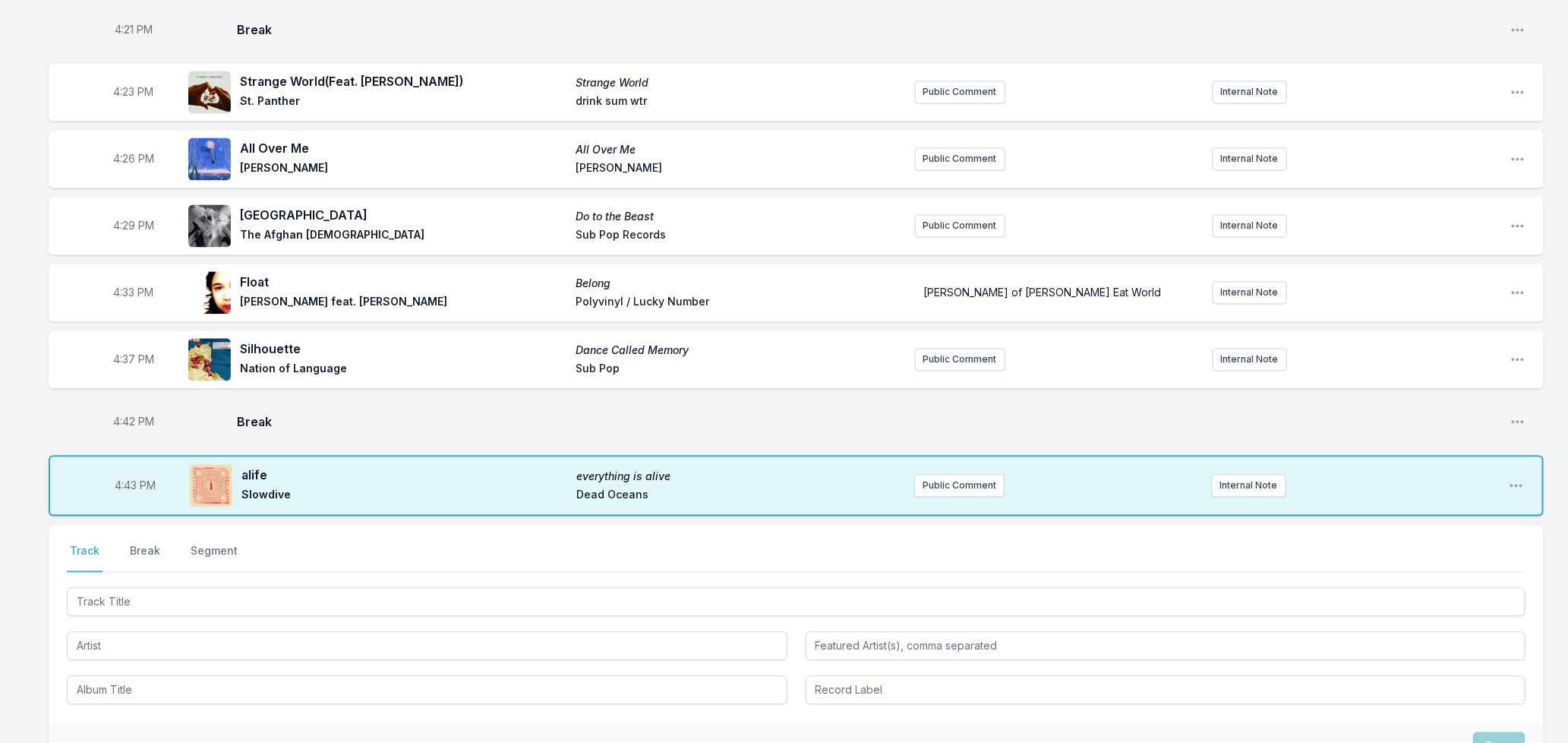
scroll to position [1475, 0]
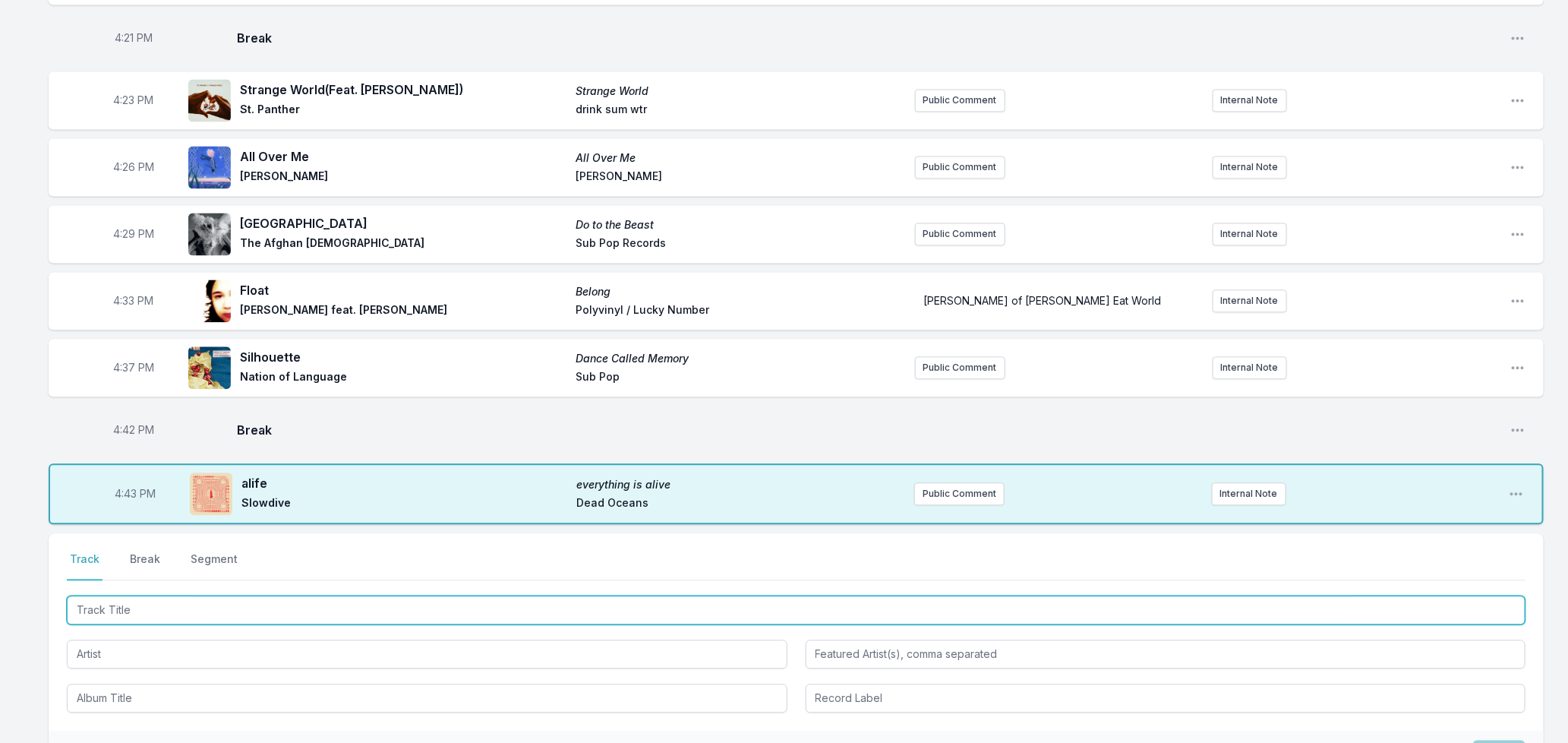
click at [266, 596] on input "Track Title" at bounding box center [796, 609] width 1459 height 29
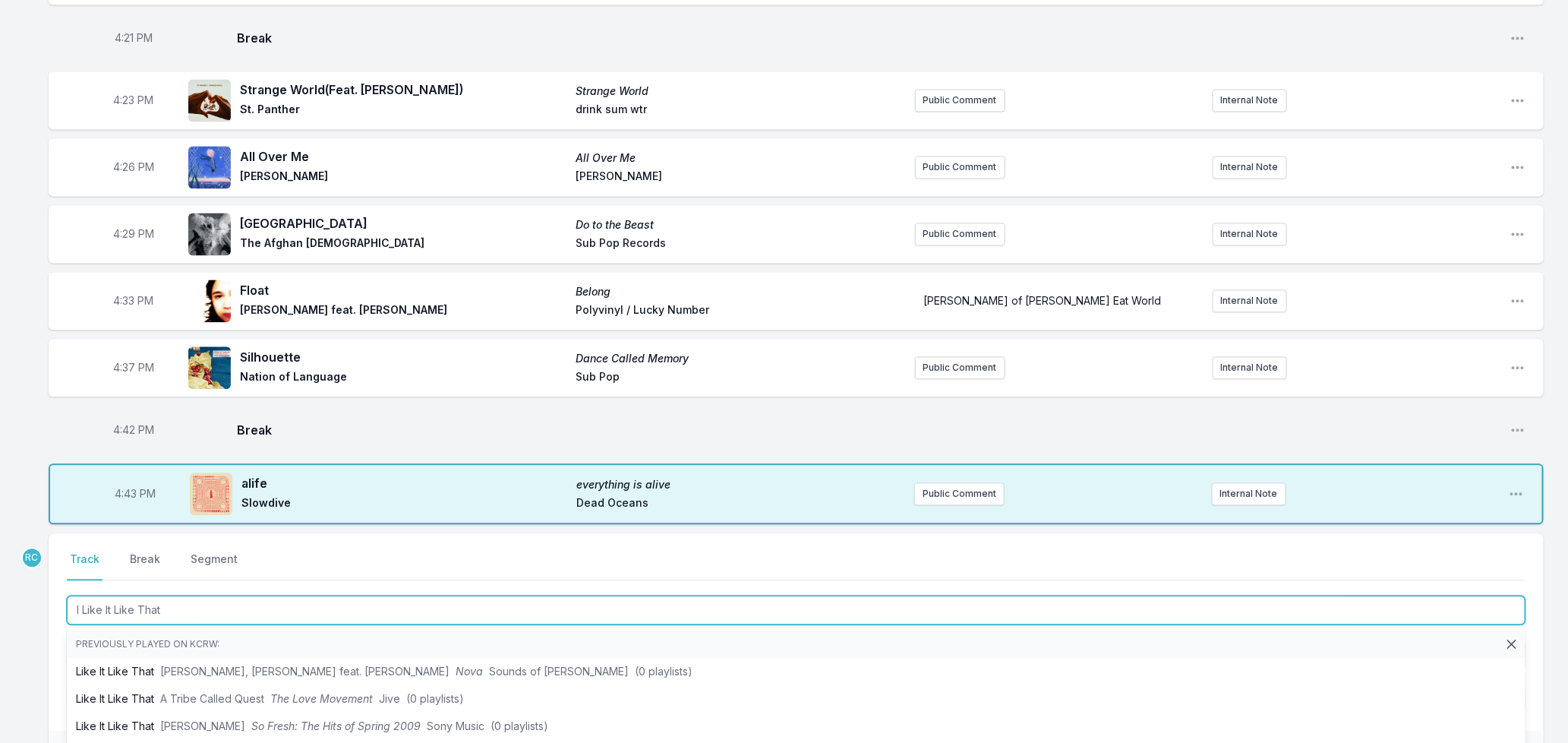
type input "I Like It Like That"
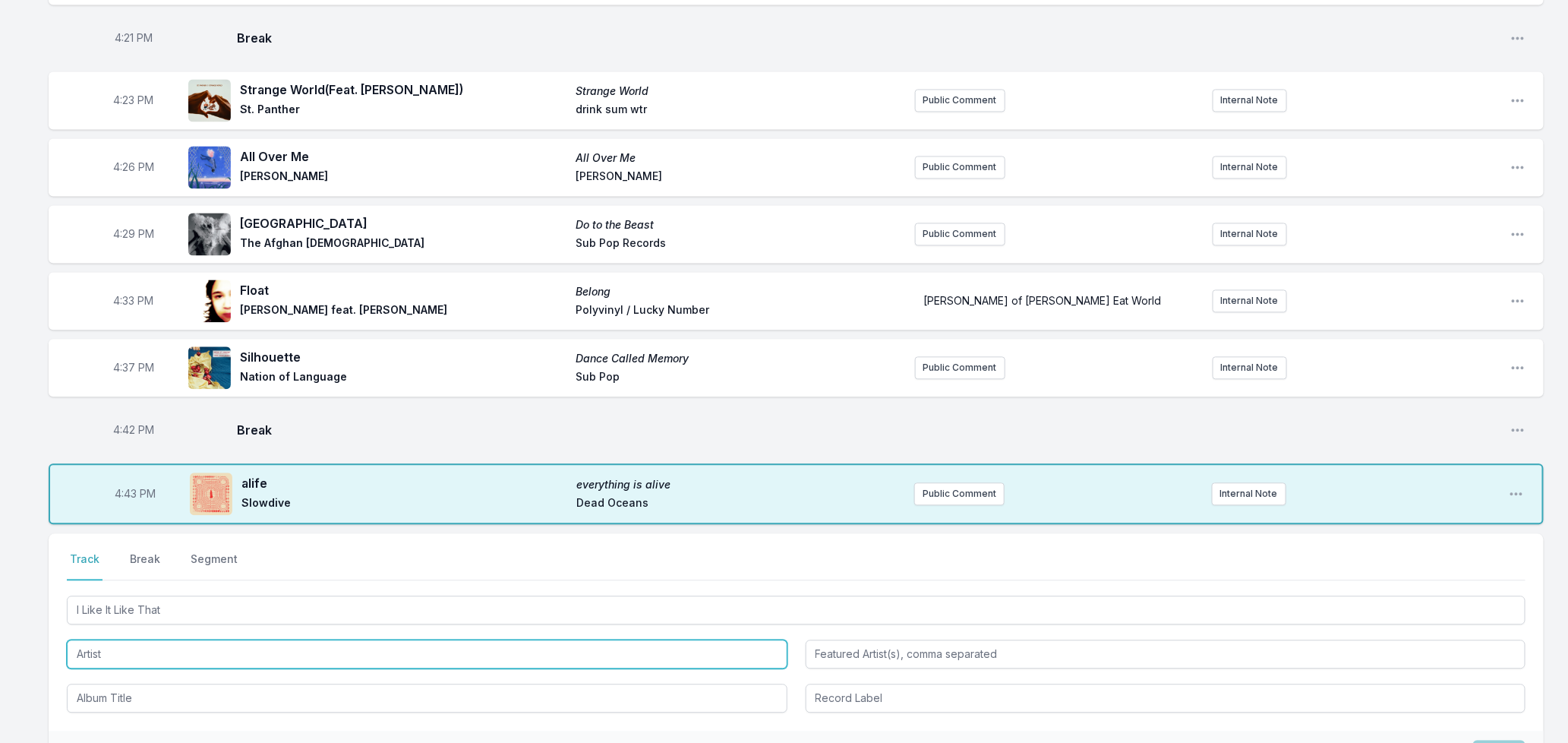
click at [185, 647] on input "Artist" at bounding box center [427, 653] width 721 height 29
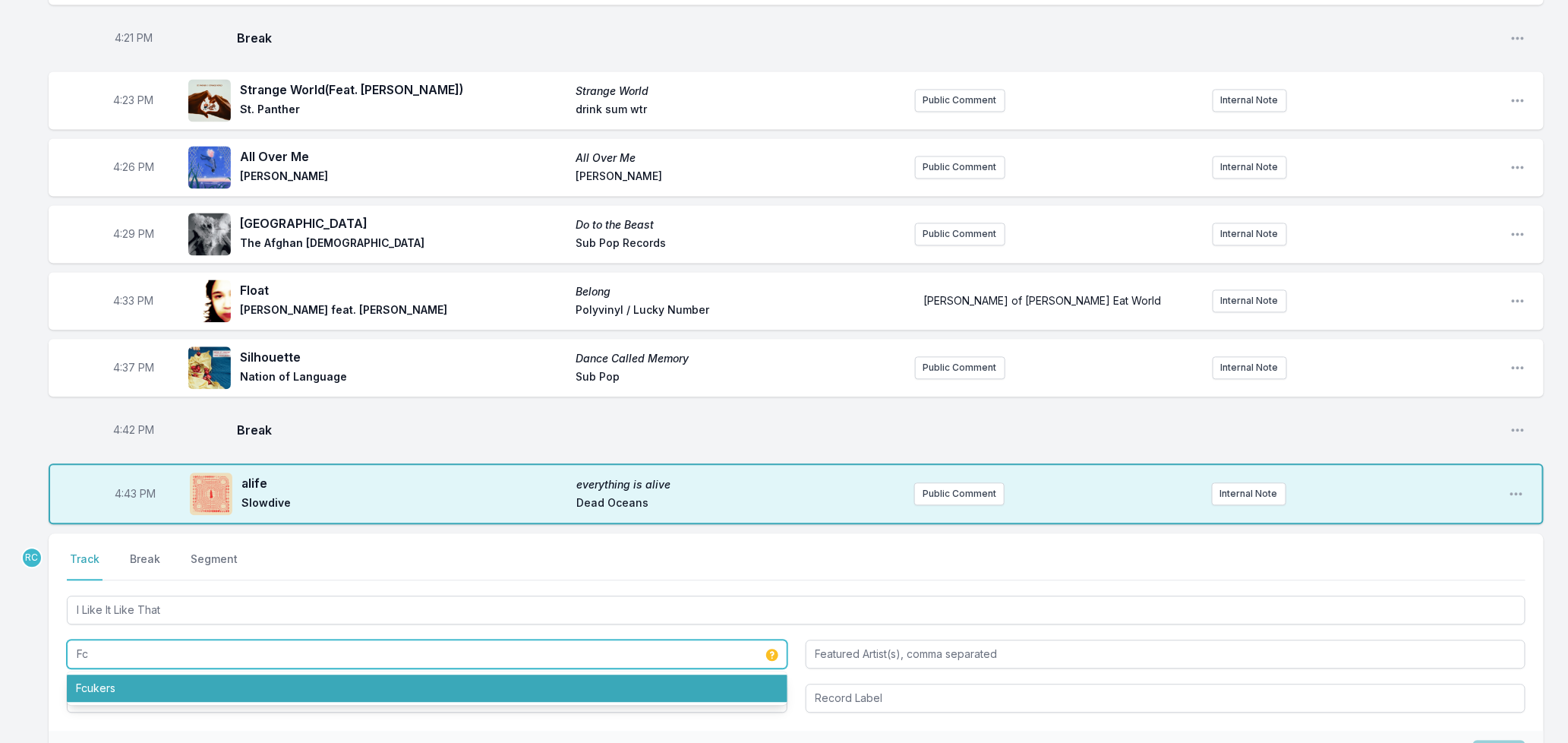
click at [108, 678] on li "Fcukers" at bounding box center [427, 688] width 721 height 28
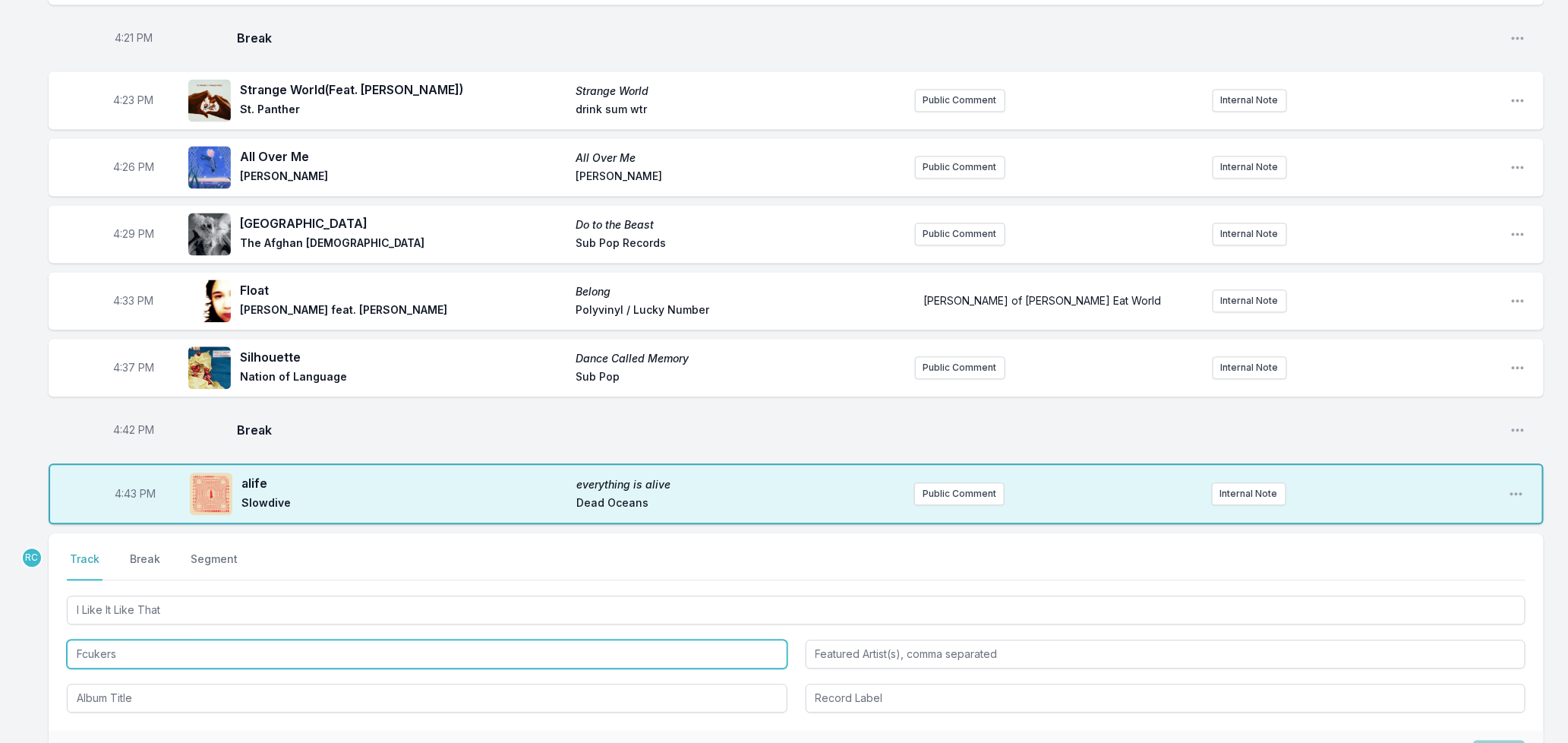
type input "Fcukers"
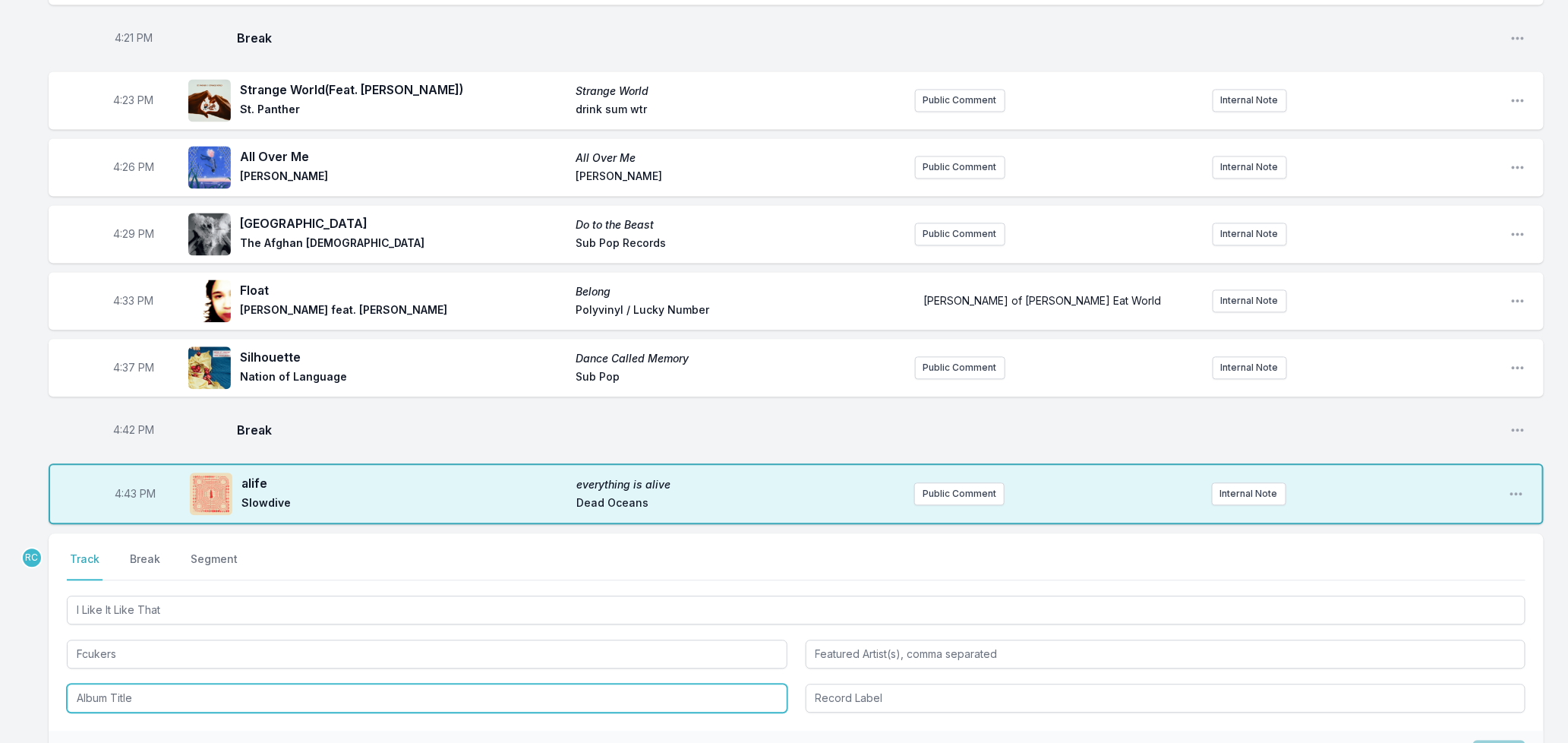
click at [106, 684] on input "Album Title" at bounding box center [427, 698] width 721 height 29
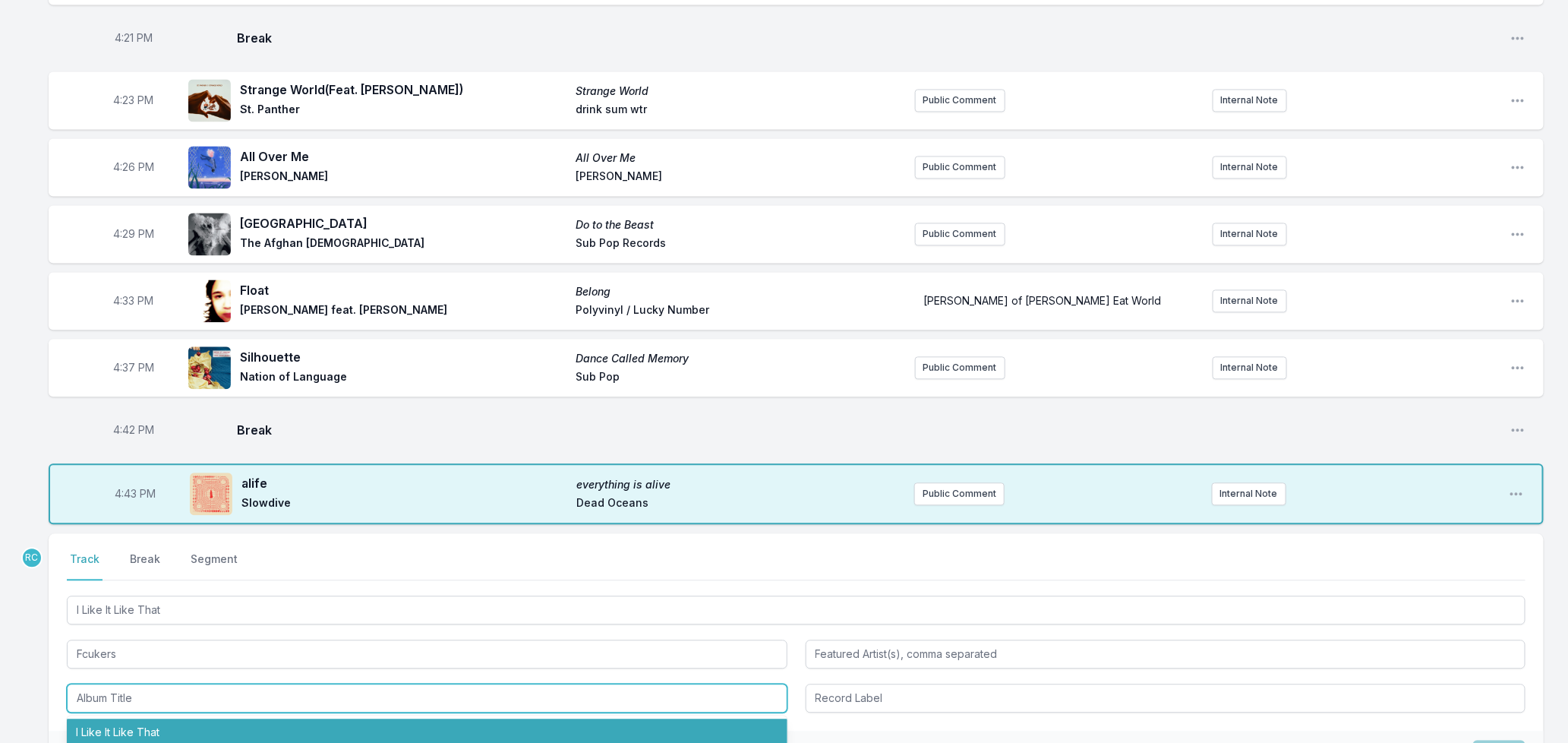
click at [108, 718] on li "I Like It Like That" at bounding box center [427, 732] width 721 height 28
type input "I Like It Like That"
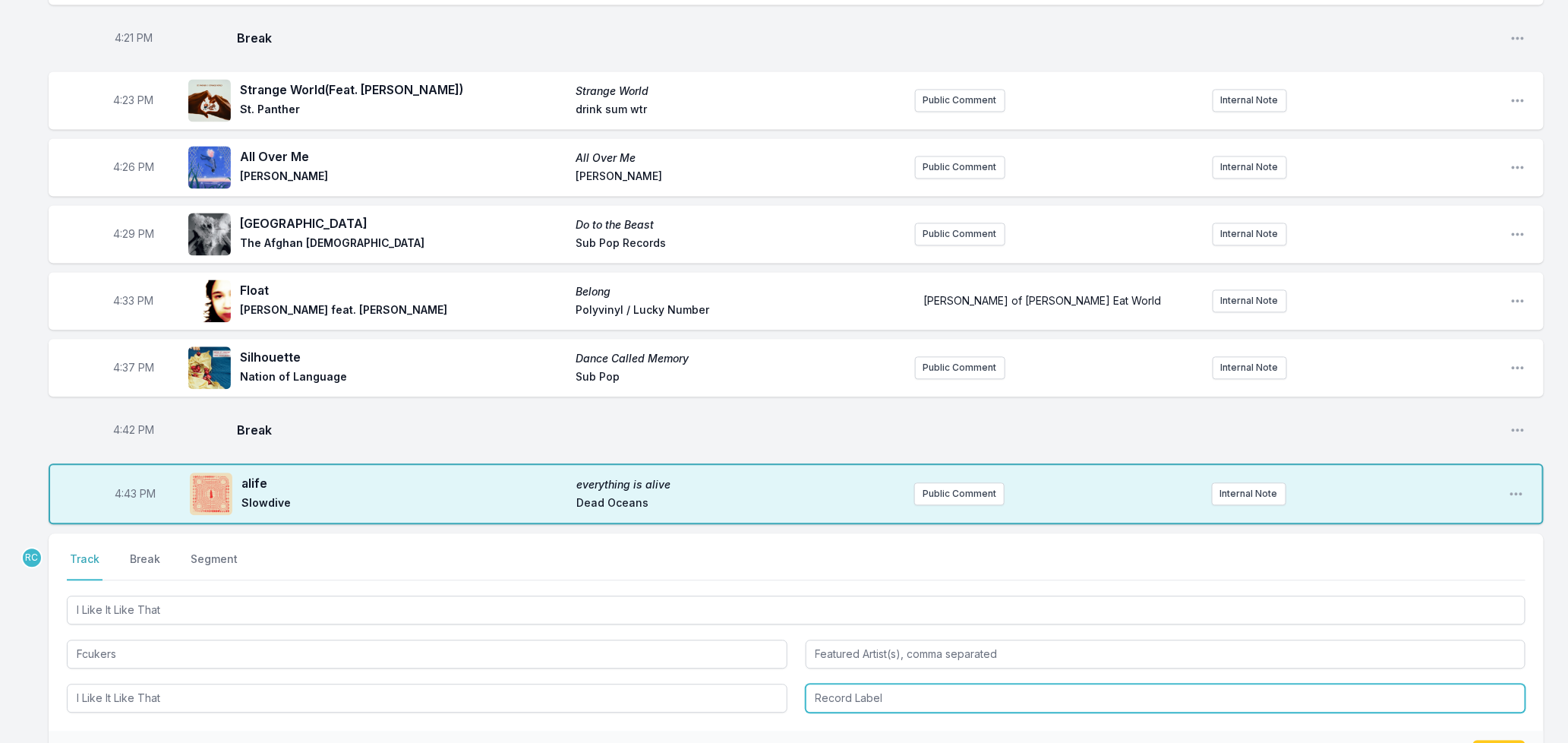
click at [874, 684] on input "Record Label" at bounding box center [1166, 698] width 721 height 29
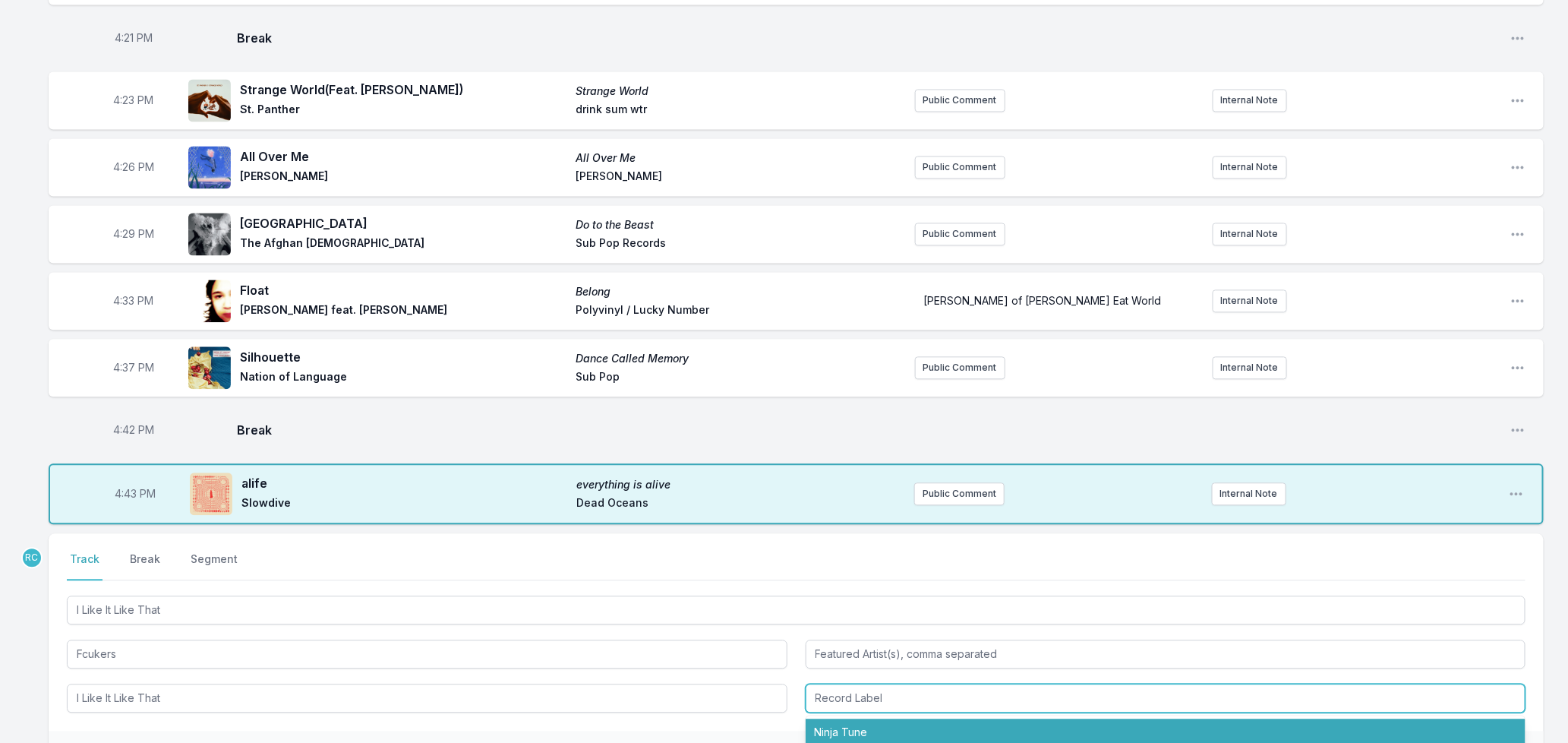
click at [867, 718] on li "Ninja Tune" at bounding box center [1166, 732] width 721 height 28
type input "Ninja Tune"
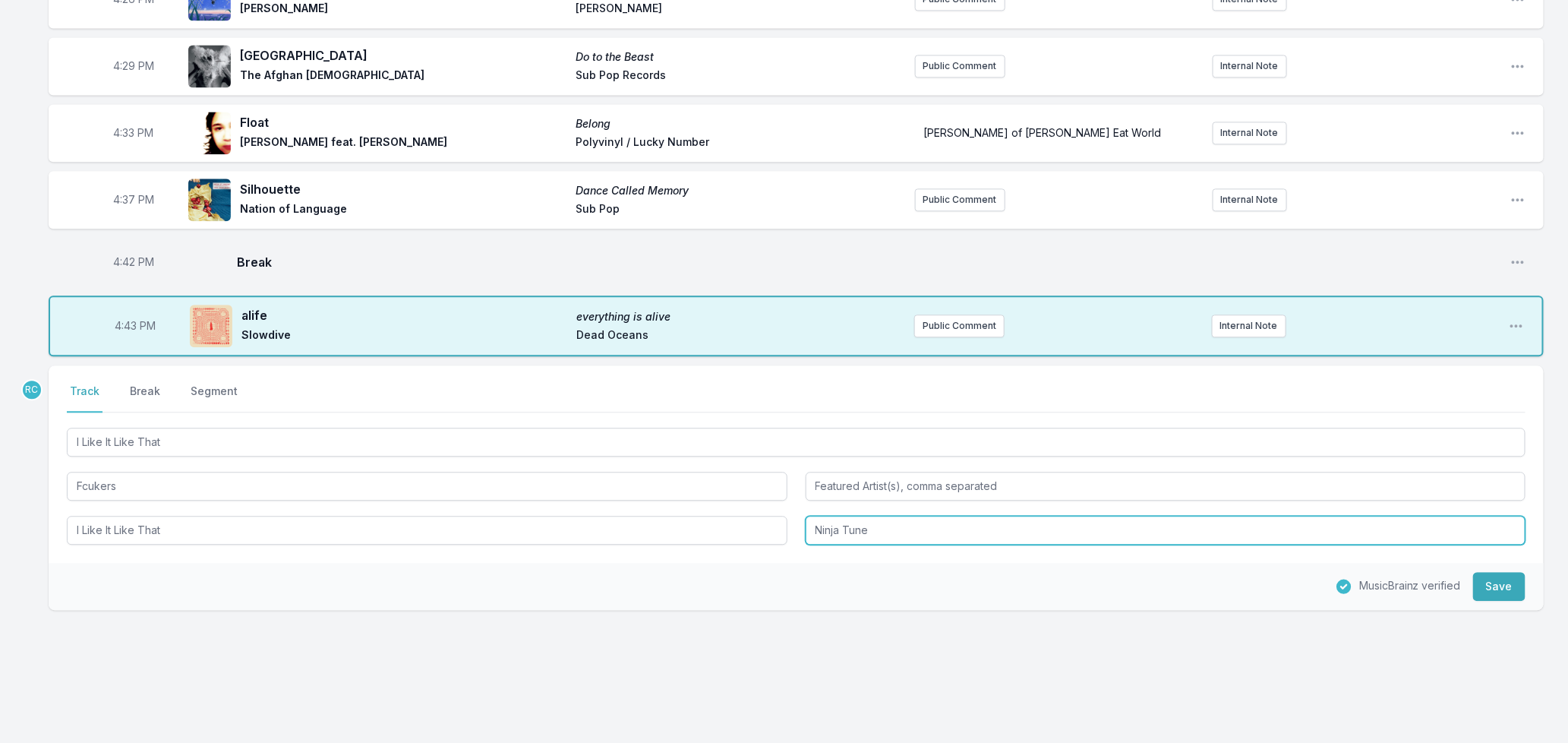
scroll to position [1643, 0]
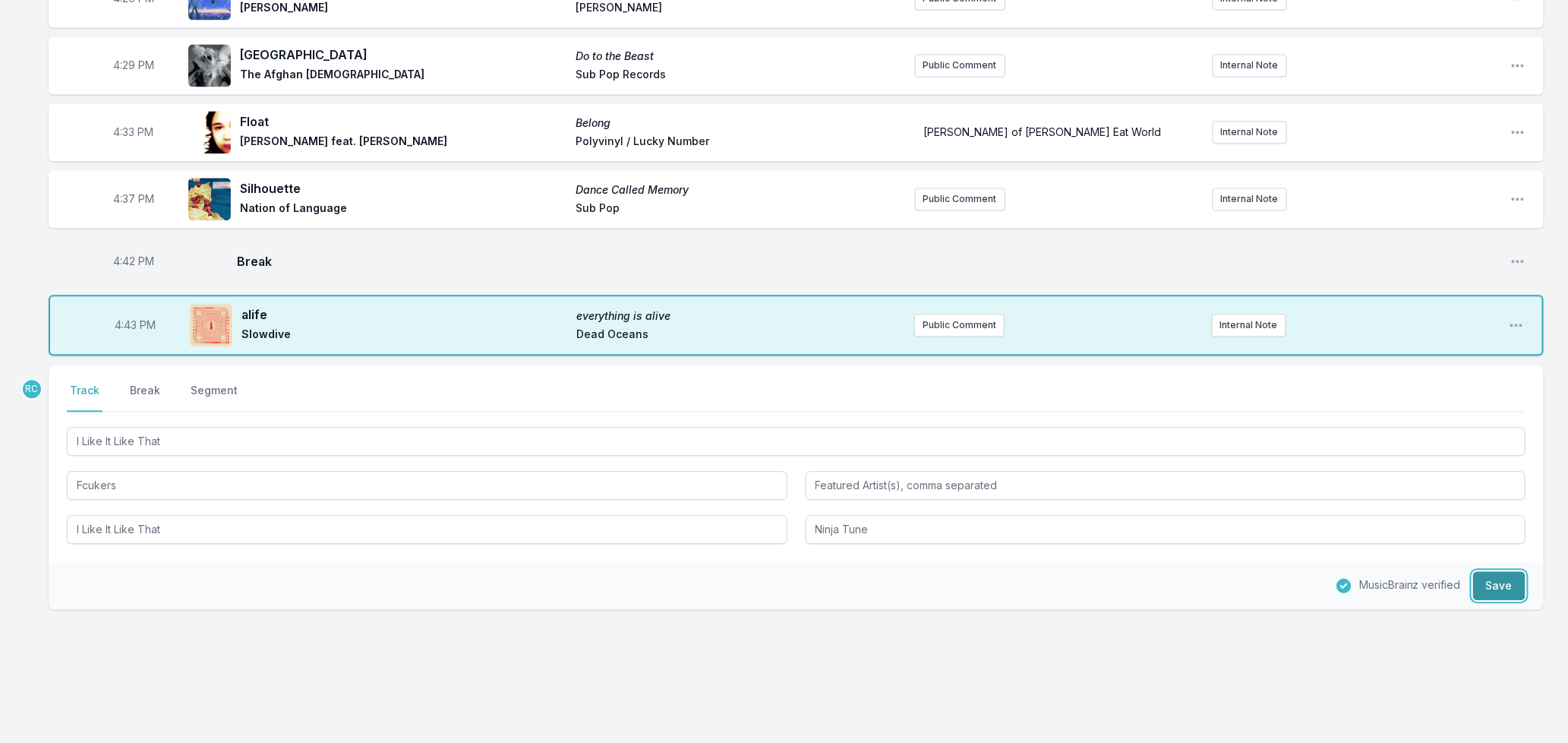
click at [1489, 571] on button "Save" at bounding box center [1498, 585] width 52 height 29
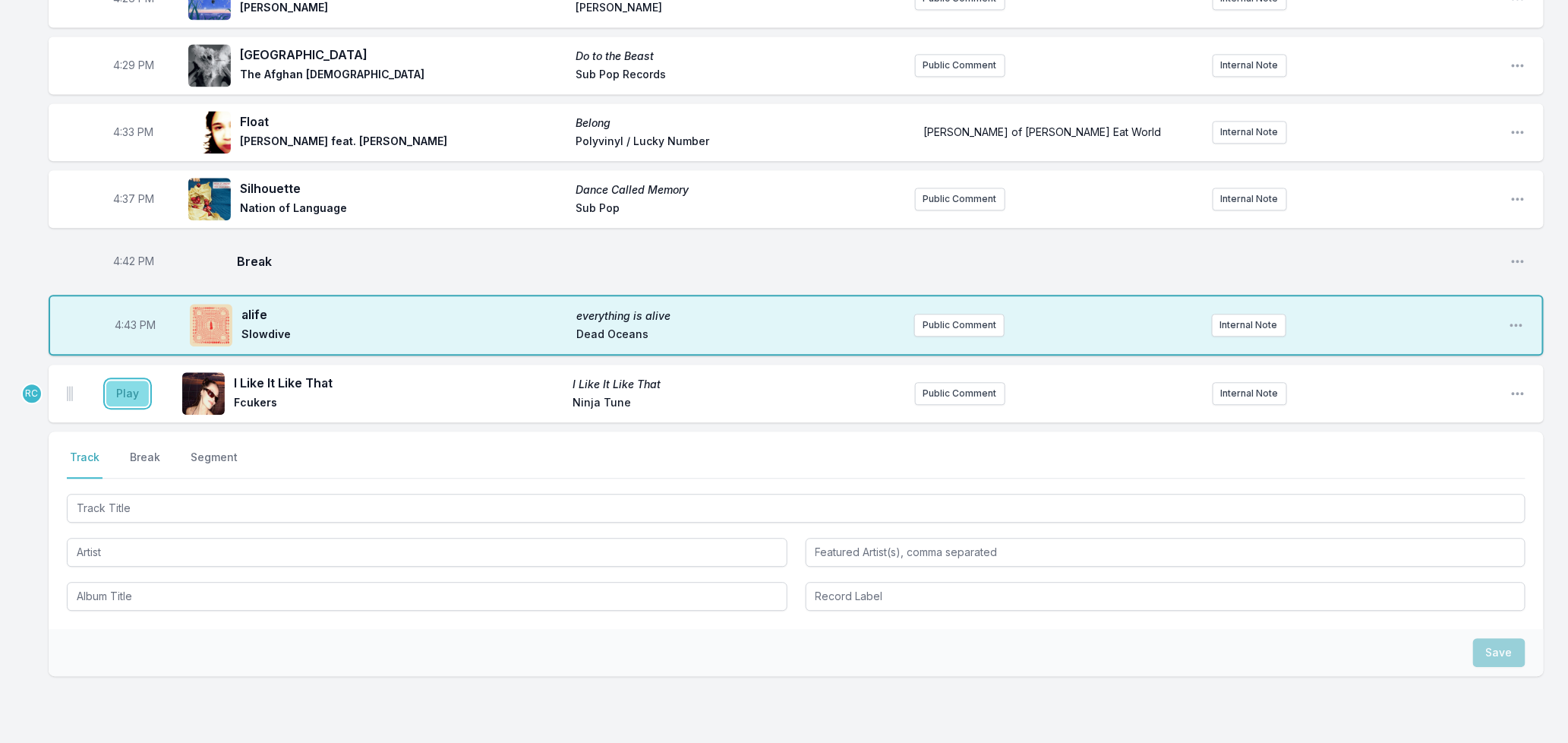
click at [112, 388] on button "Play" at bounding box center [127, 394] width 42 height 26
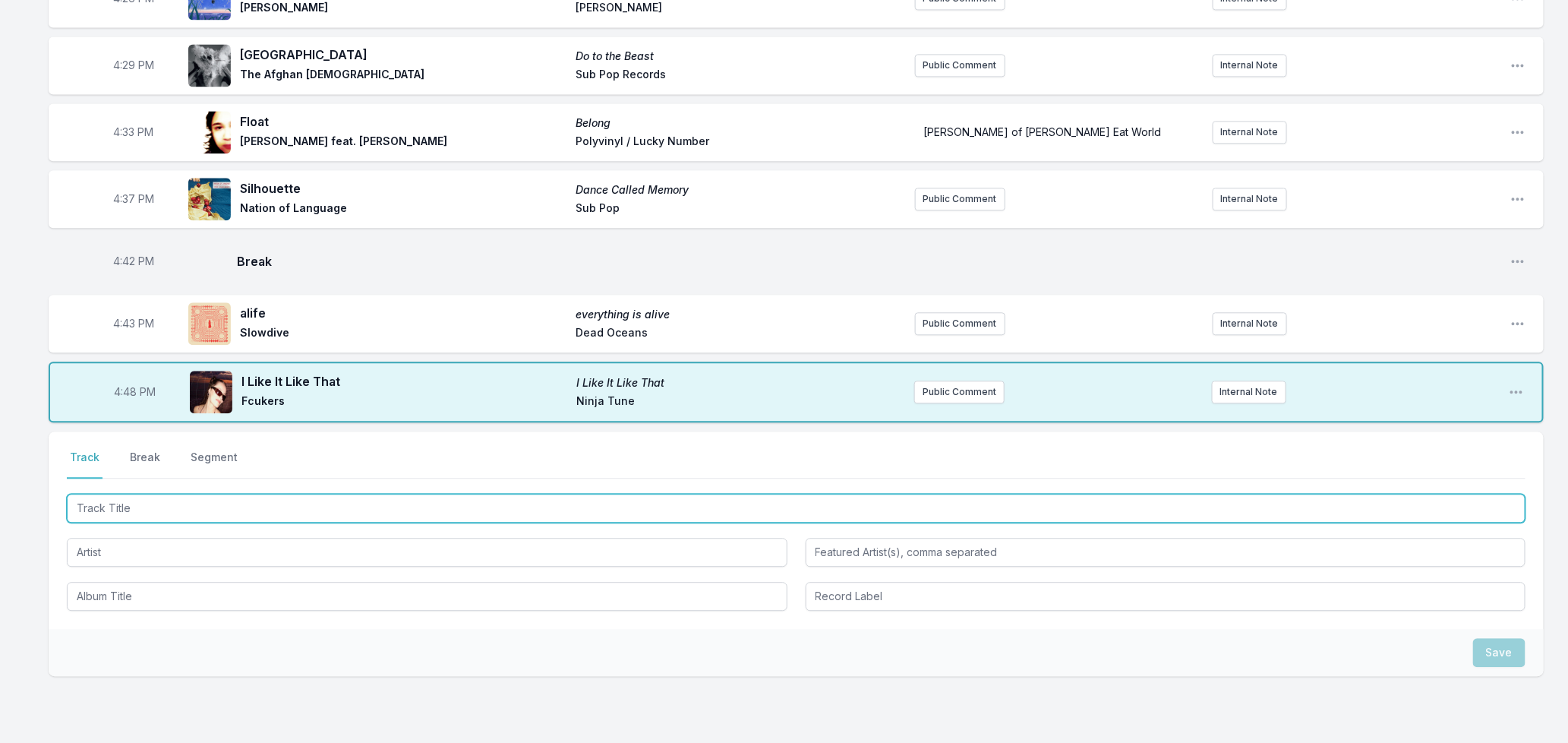
click at [324, 494] on input "Track Title" at bounding box center [796, 508] width 1459 height 29
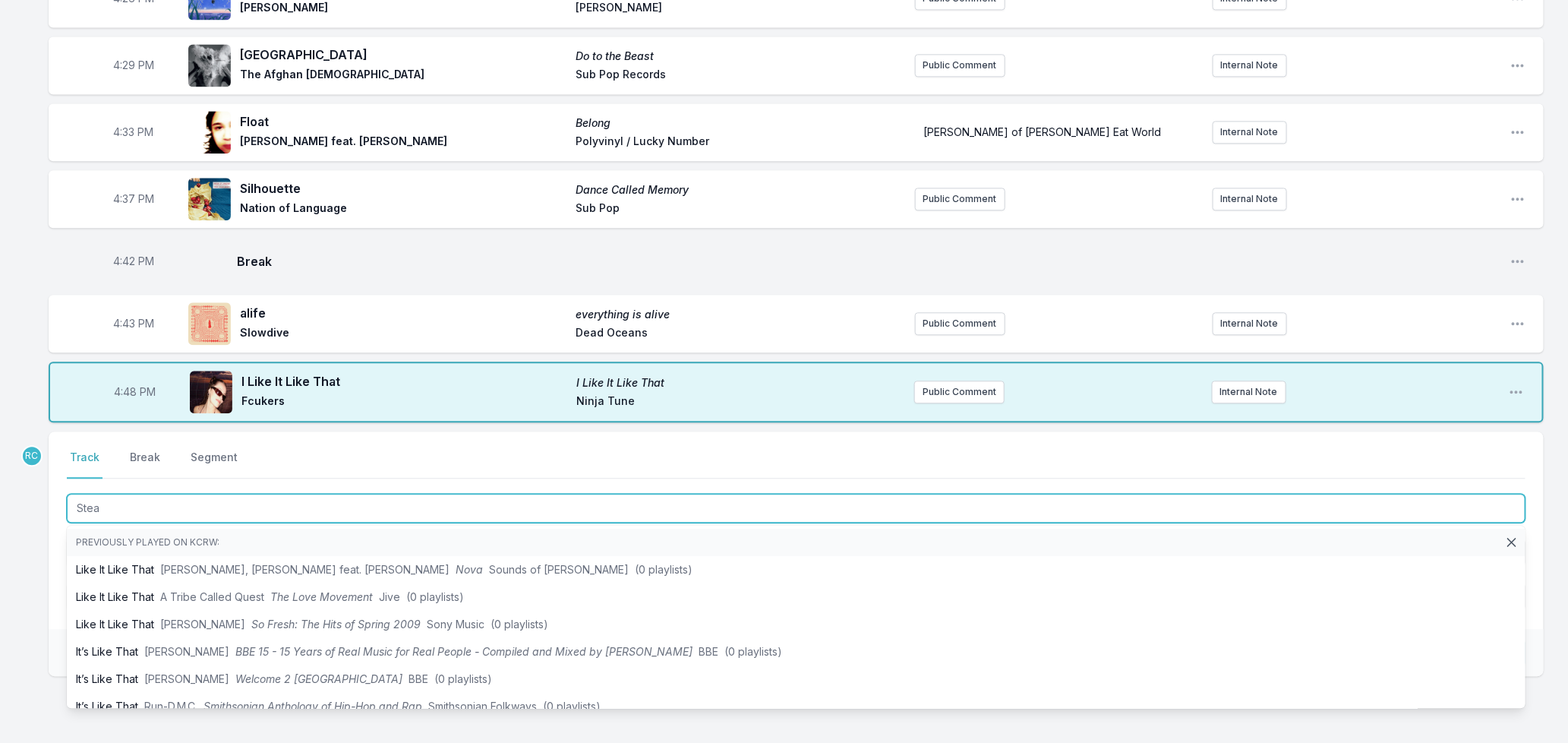
type input "Steal"
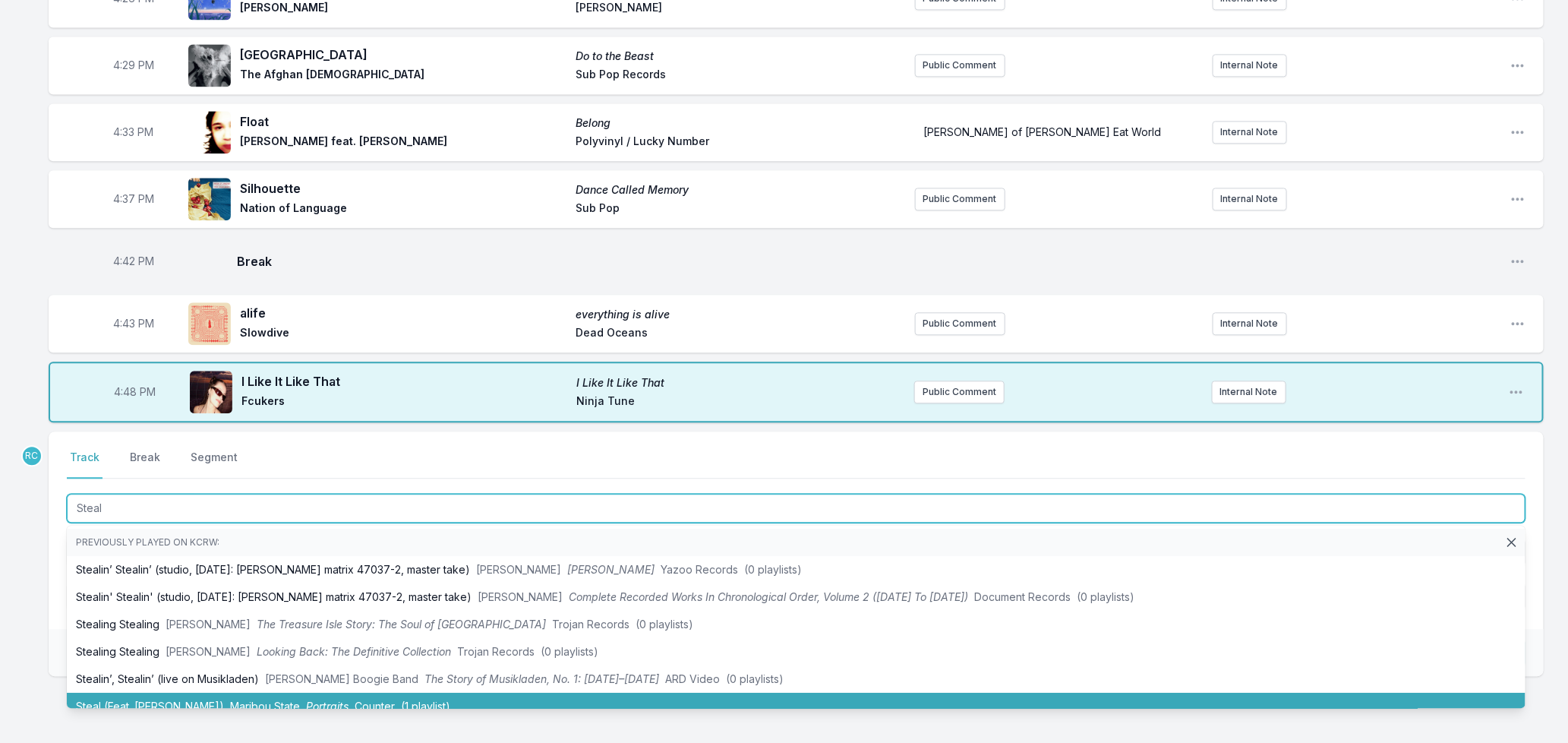
click at [198, 693] on li "Steal (Feat. [PERSON_NAME]) Maribou State Portraits Counter (1 playlist)" at bounding box center [796, 707] width 1459 height 28
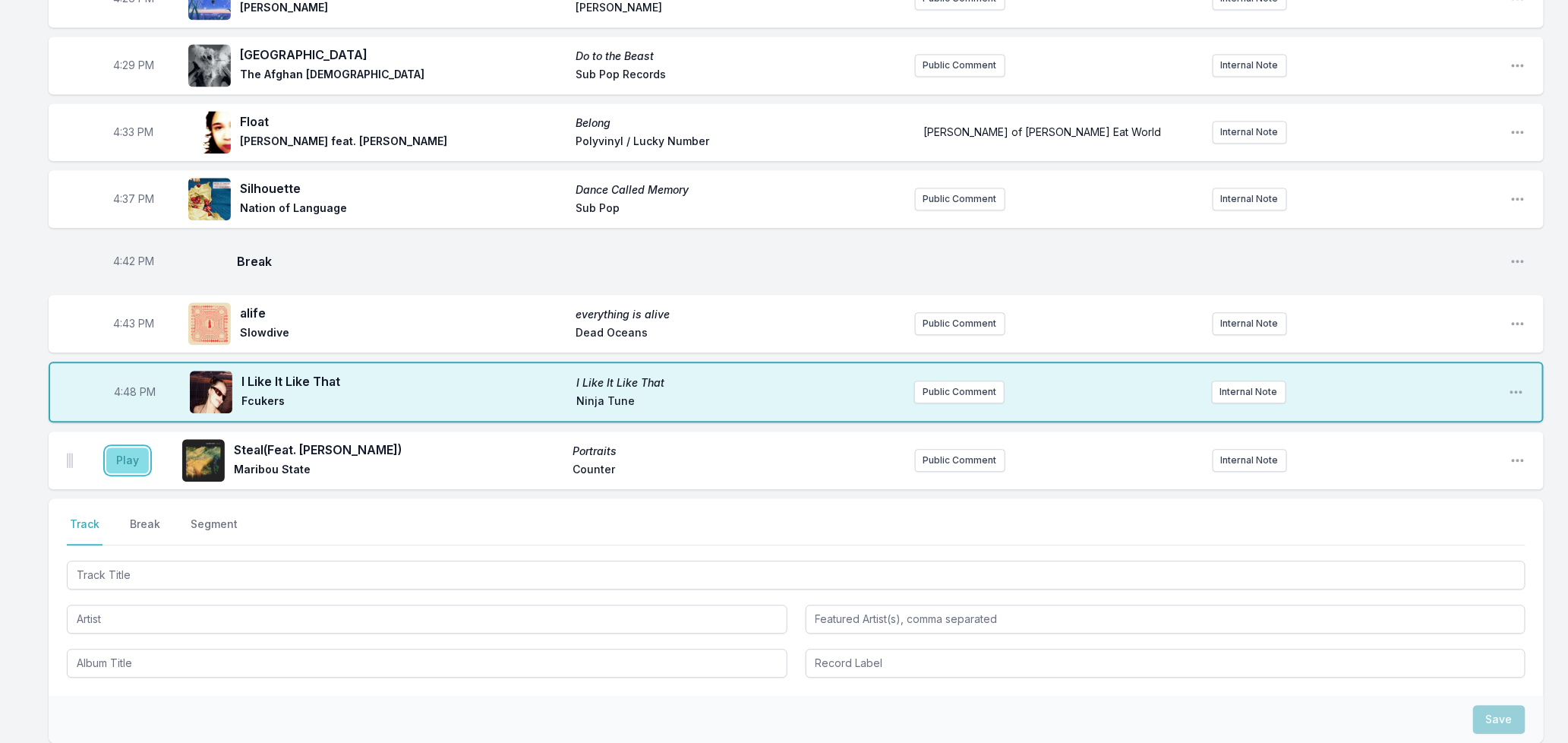
click at [119, 451] on button "Play" at bounding box center [127, 461] width 42 height 26
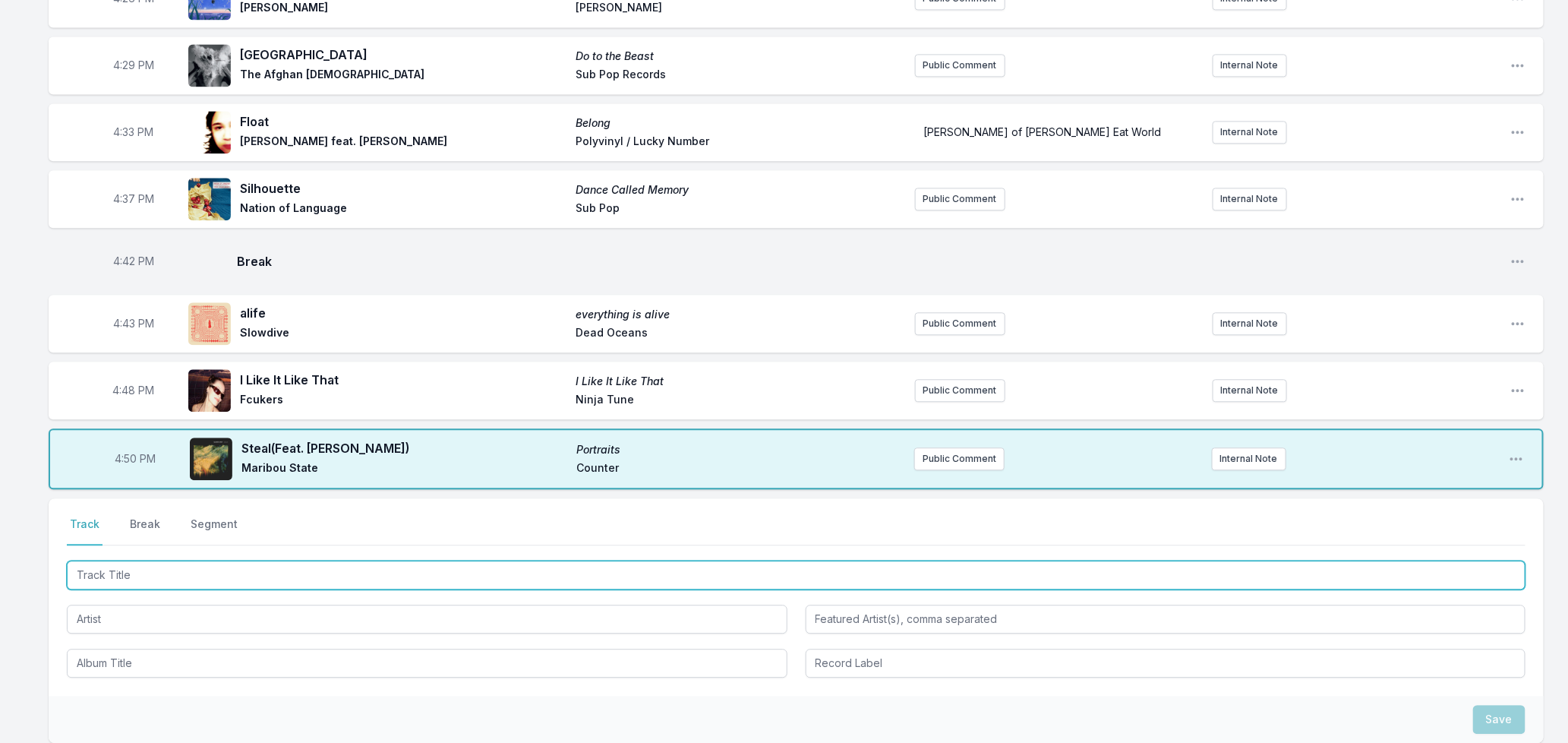
click at [284, 561] on input "Track Title" at bounding box center [796, 575] width 1459 height 29
type input "About Leaving"
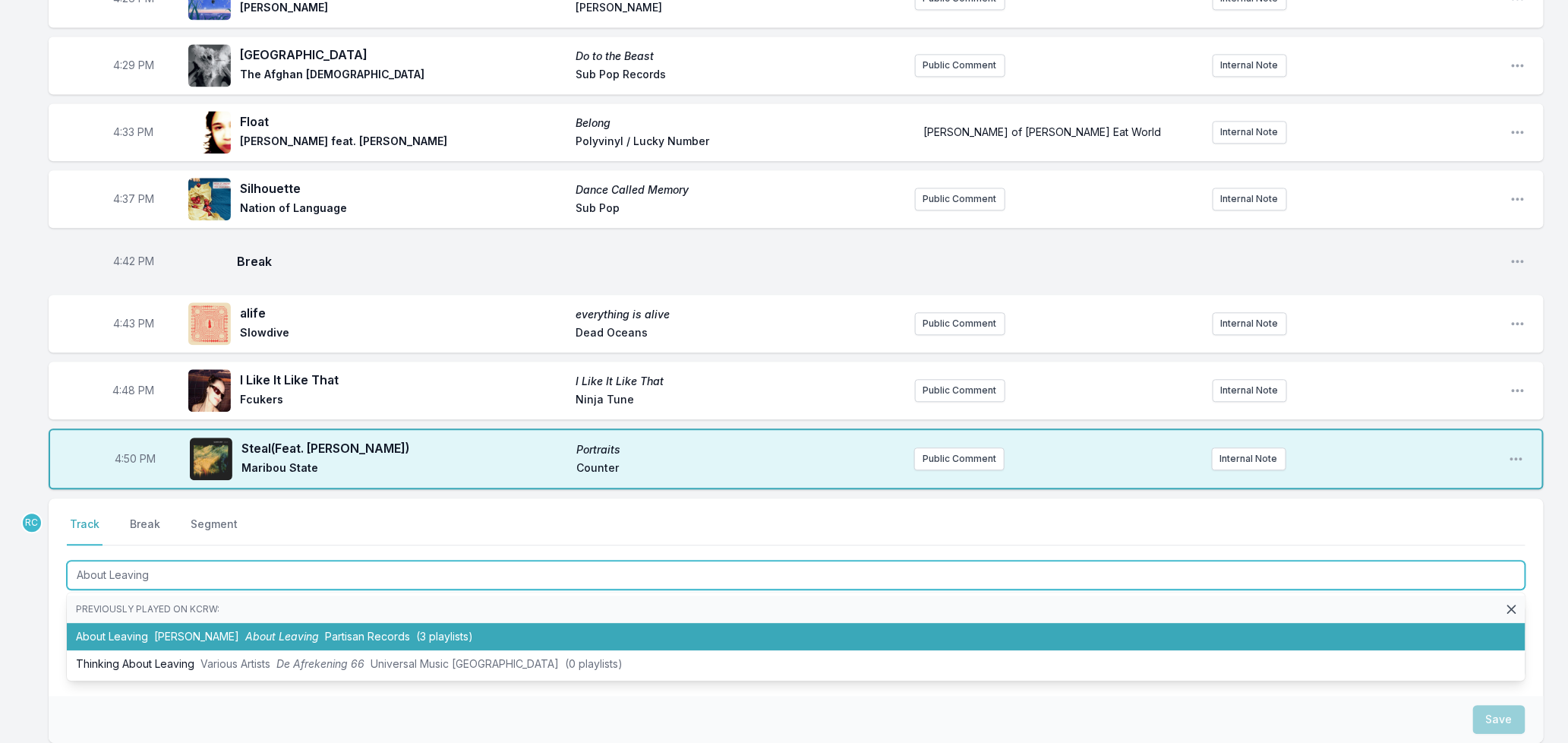
click at [438, 630] on span "(3 playlists)" at bounding box center [445, 636] width 57 height 13
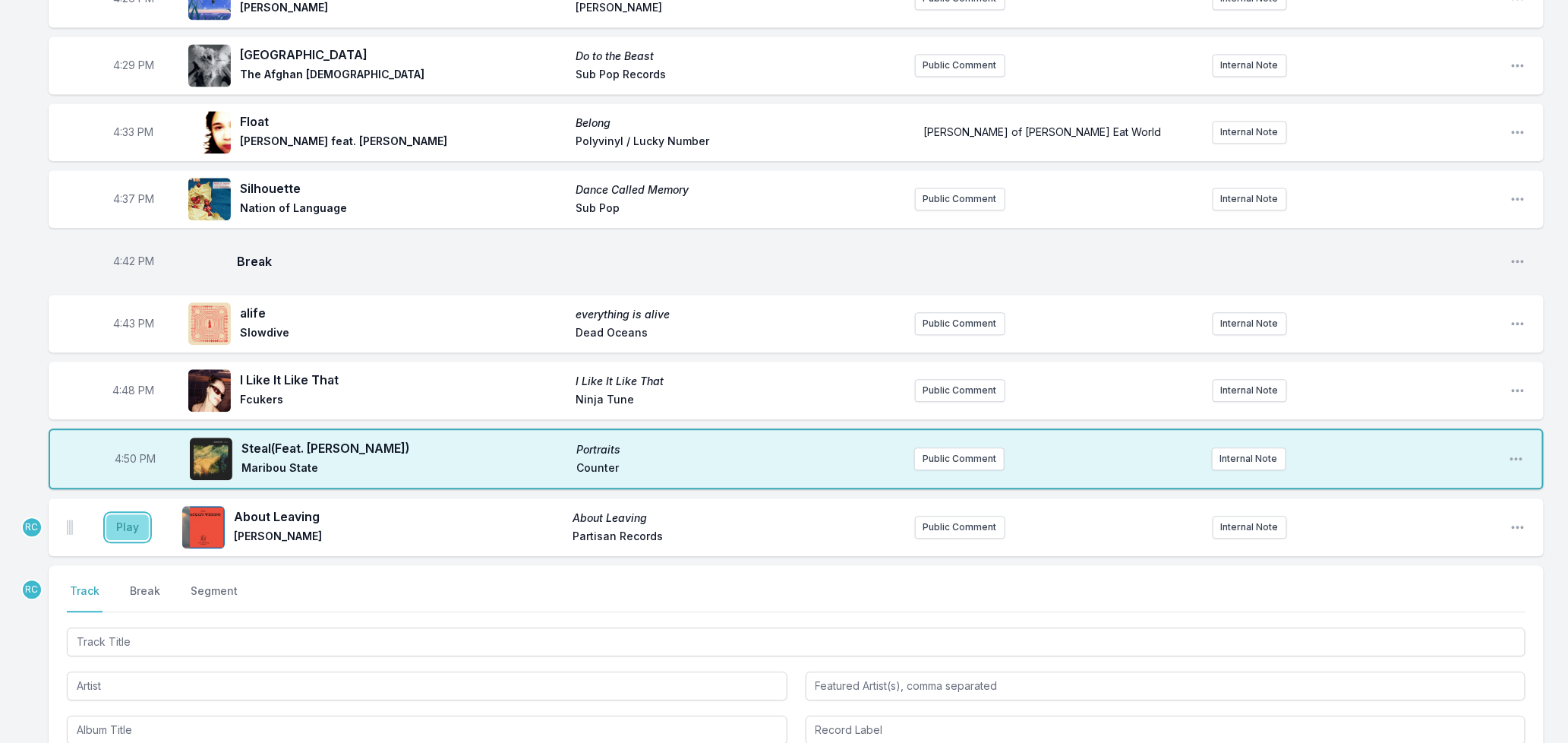
click at [117, 515] on button "Play" at bounding box center [127, 527] width 42 height 26
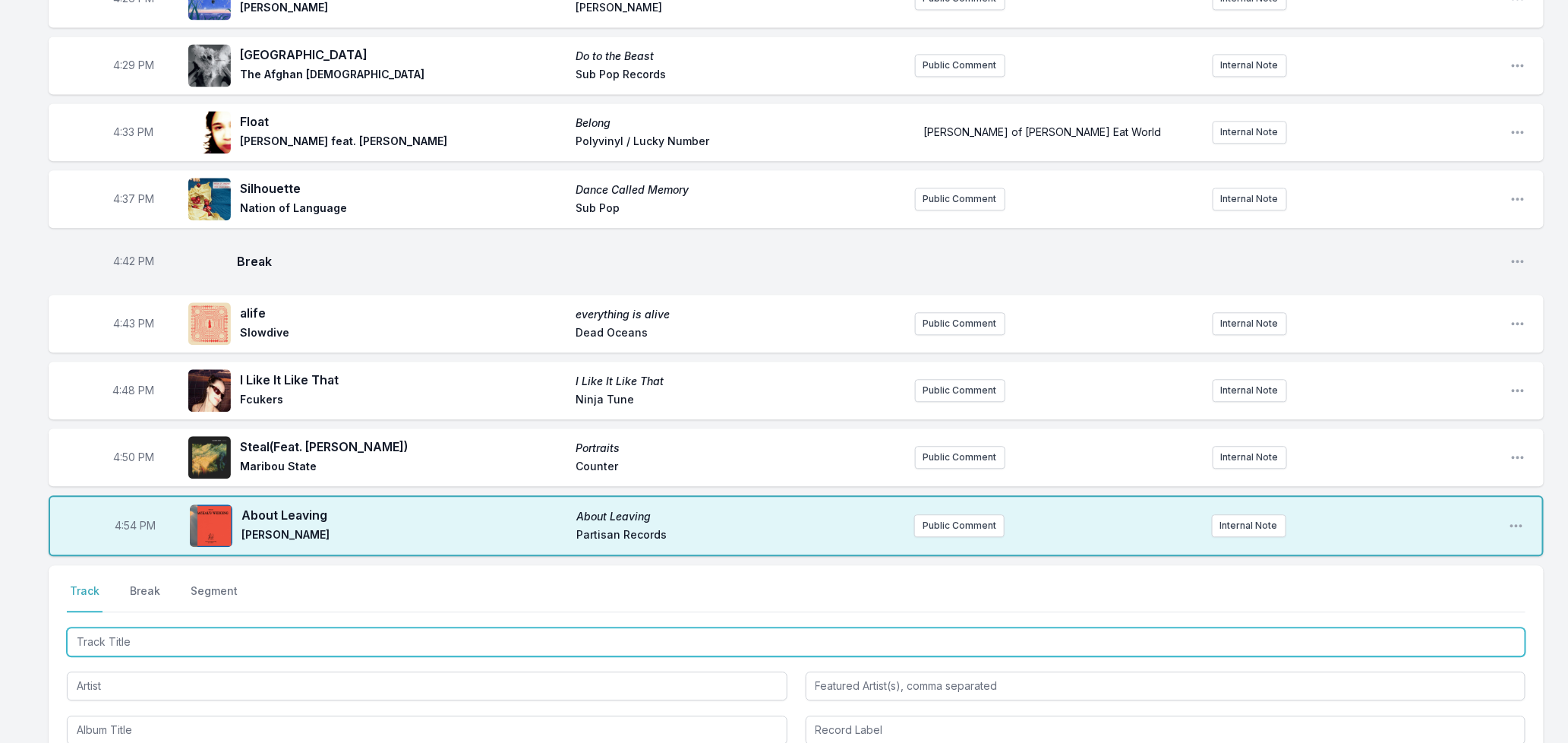
click at [168, 628] on input "Track Title" at bounding box center [796, 642] width 1459 height 29
type input "Muy Tranquilo"
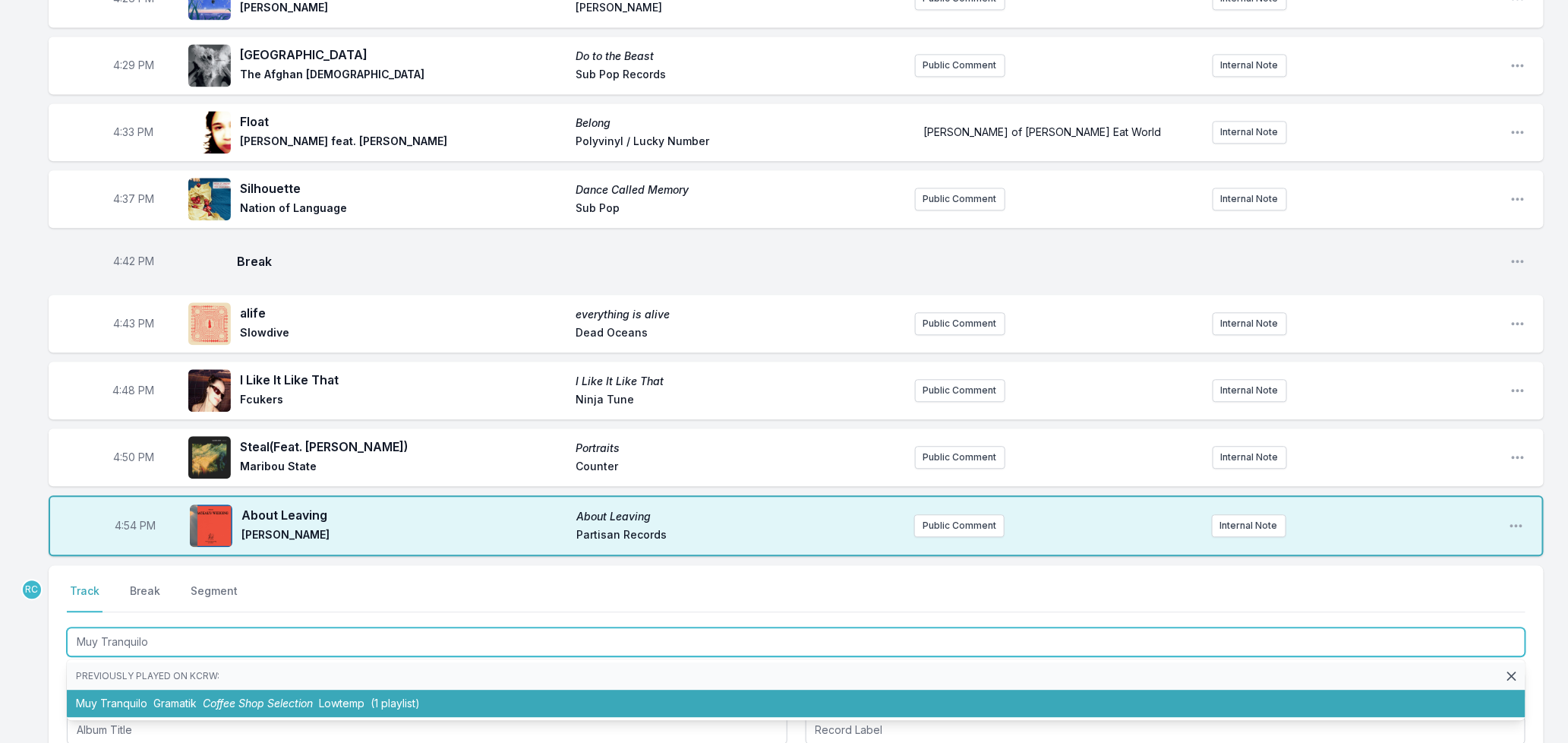
click at [202, 699] on li "Muy Tranquilo Gramatik Coffee Shop Selection Lowtemp (1 playlist)" at bounding box center [796, 704] width 1459 height 28
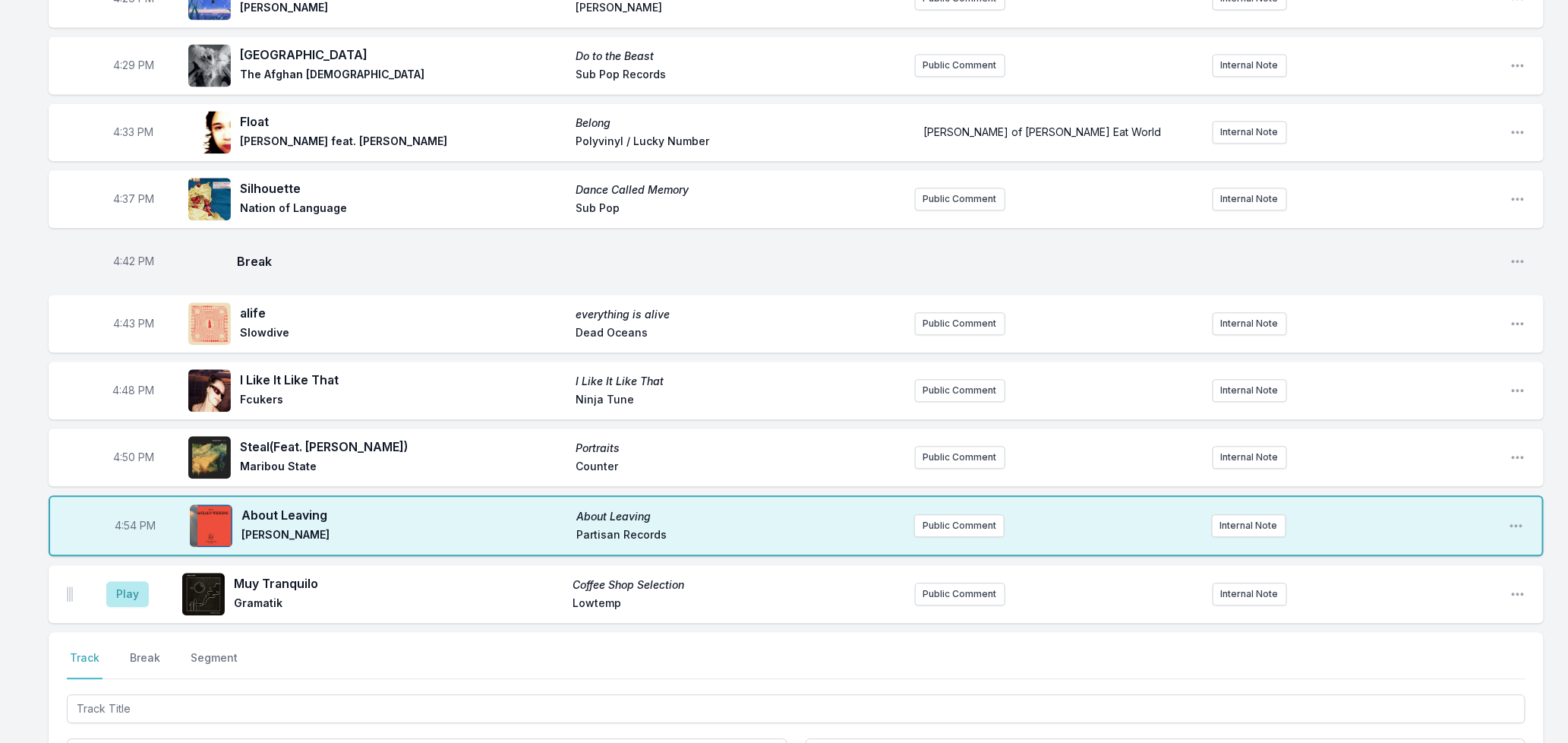
click at [105, 581] on aside "Play" at bounding box center [127, 593] width 85 height 48
click at [130, 581] on button "Play" at bounding box center [127, 593] width 42 height 26
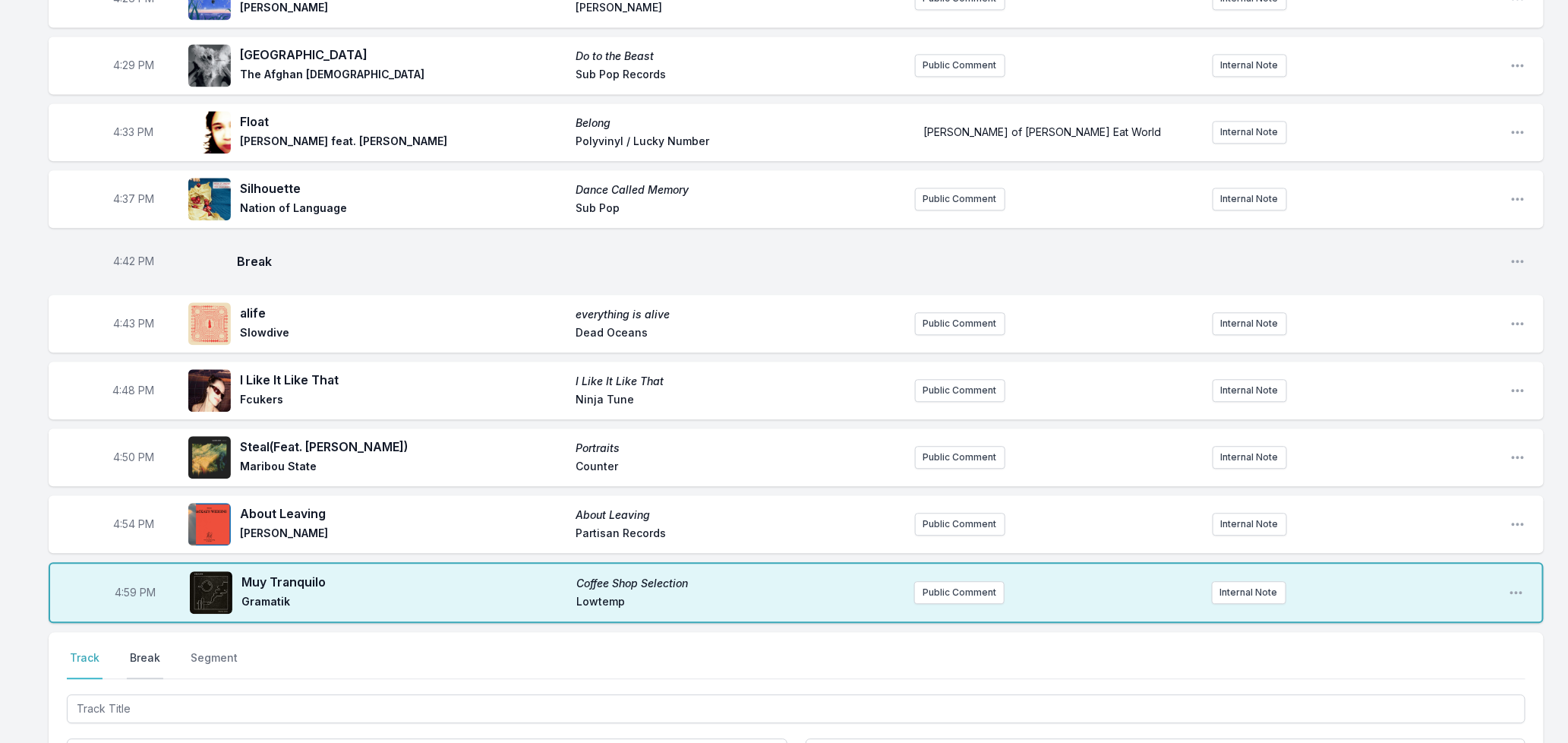
click at [151, 650] on button "Break" at bounding box center [145, 664] width 36 height 29
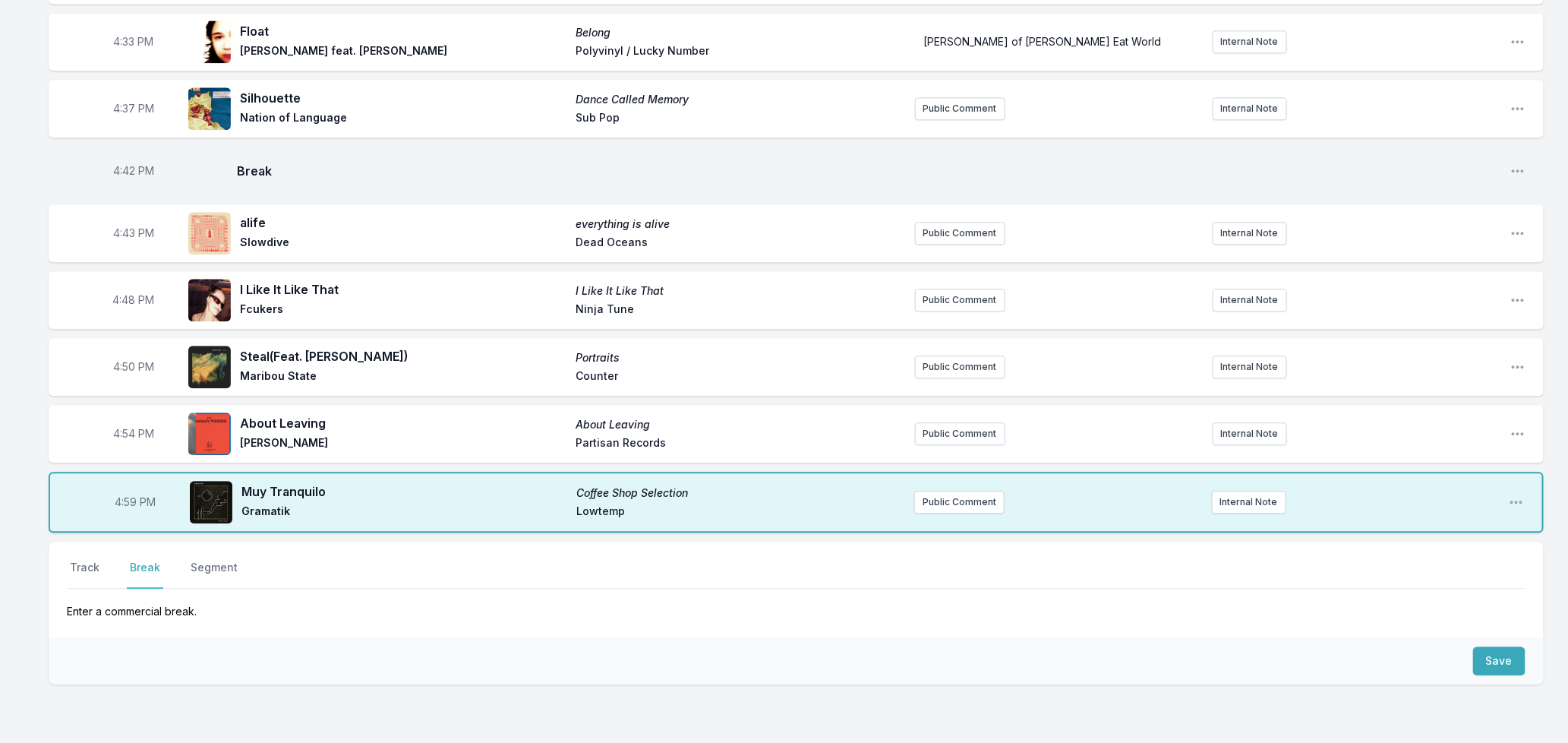
scroll to position [1809, 0]
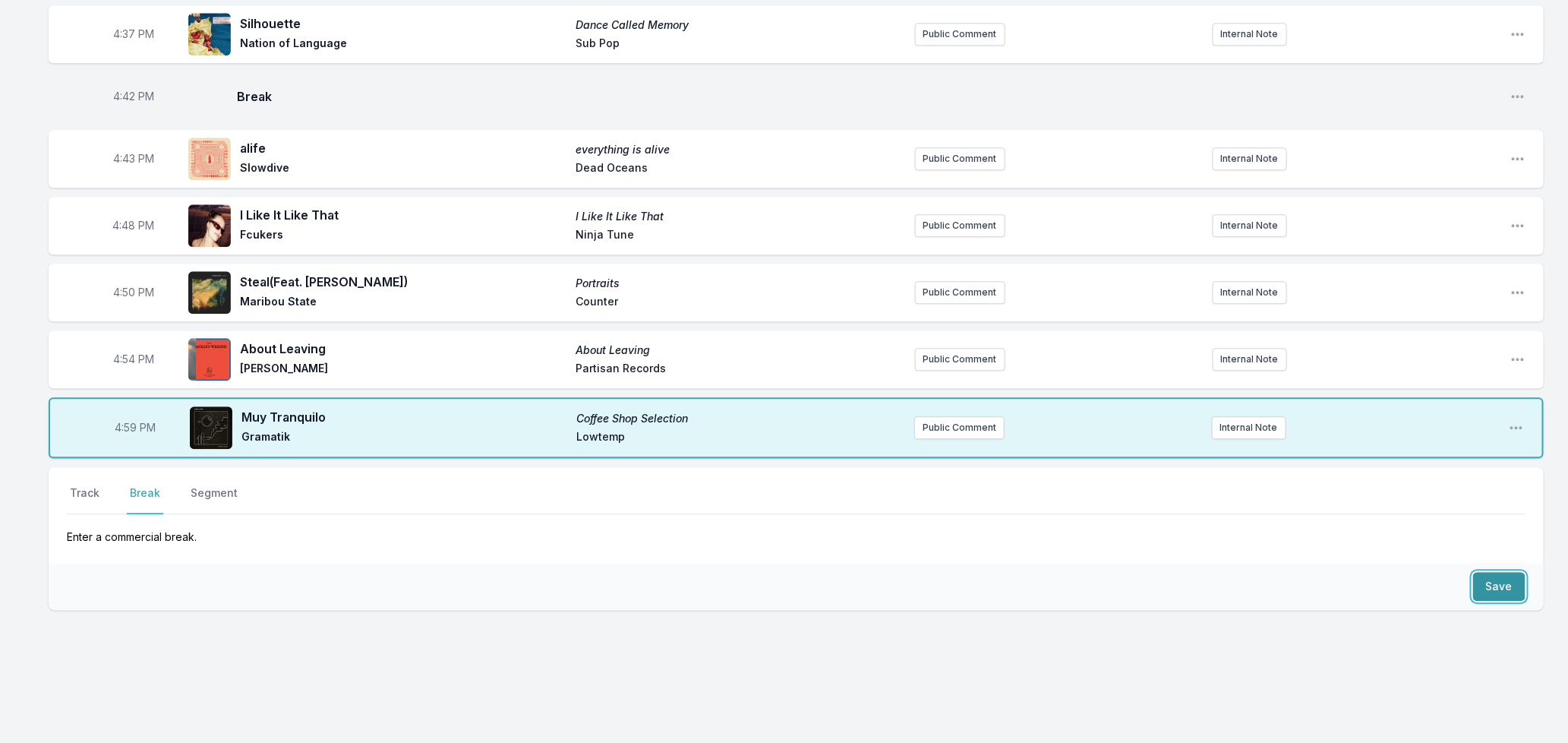
click at [1489, 578] on button "Save" at bounding box center [1498, 586] width 52 height 29
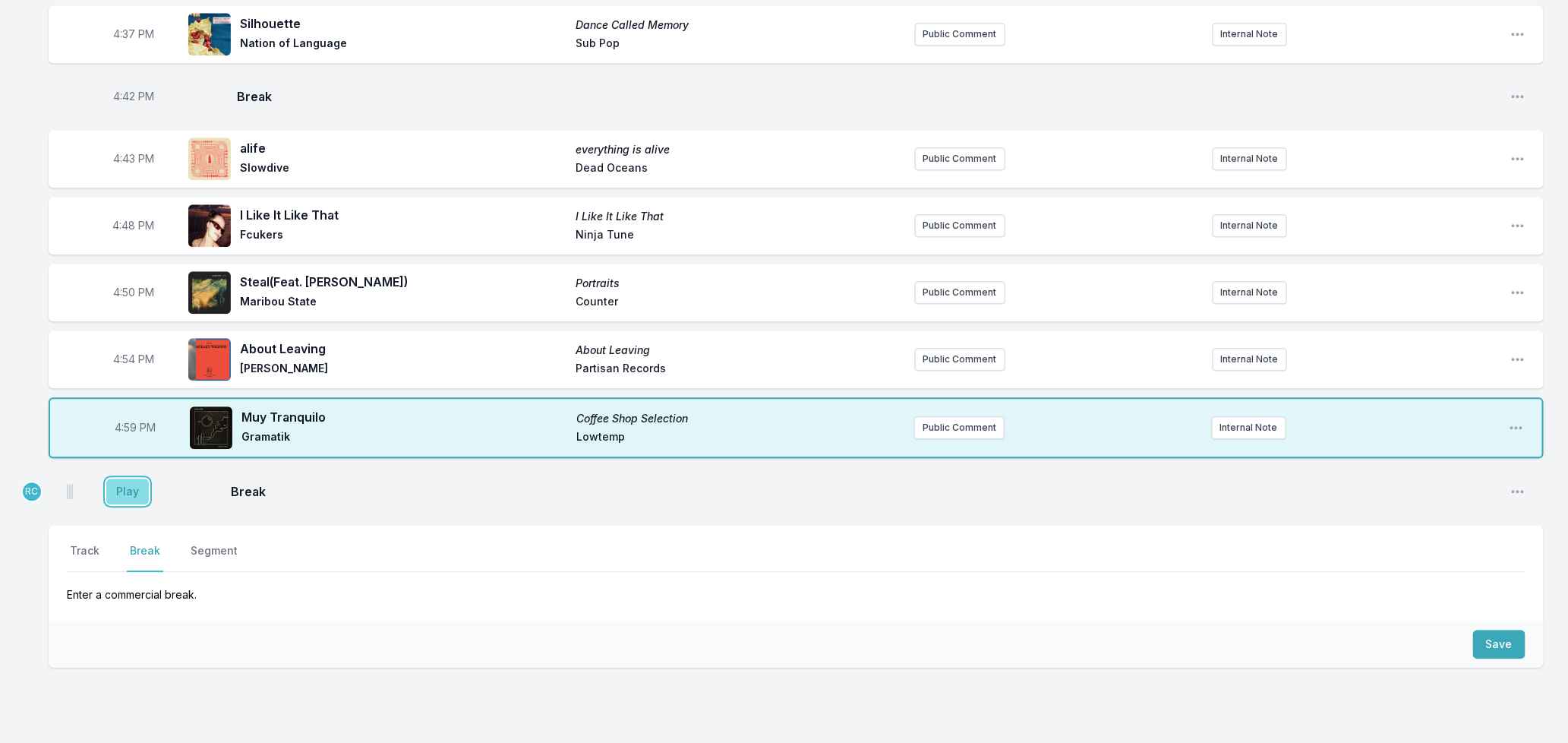
click at [128, 488] on button "Play" at bounding box center [127, 491] width 42 height 26
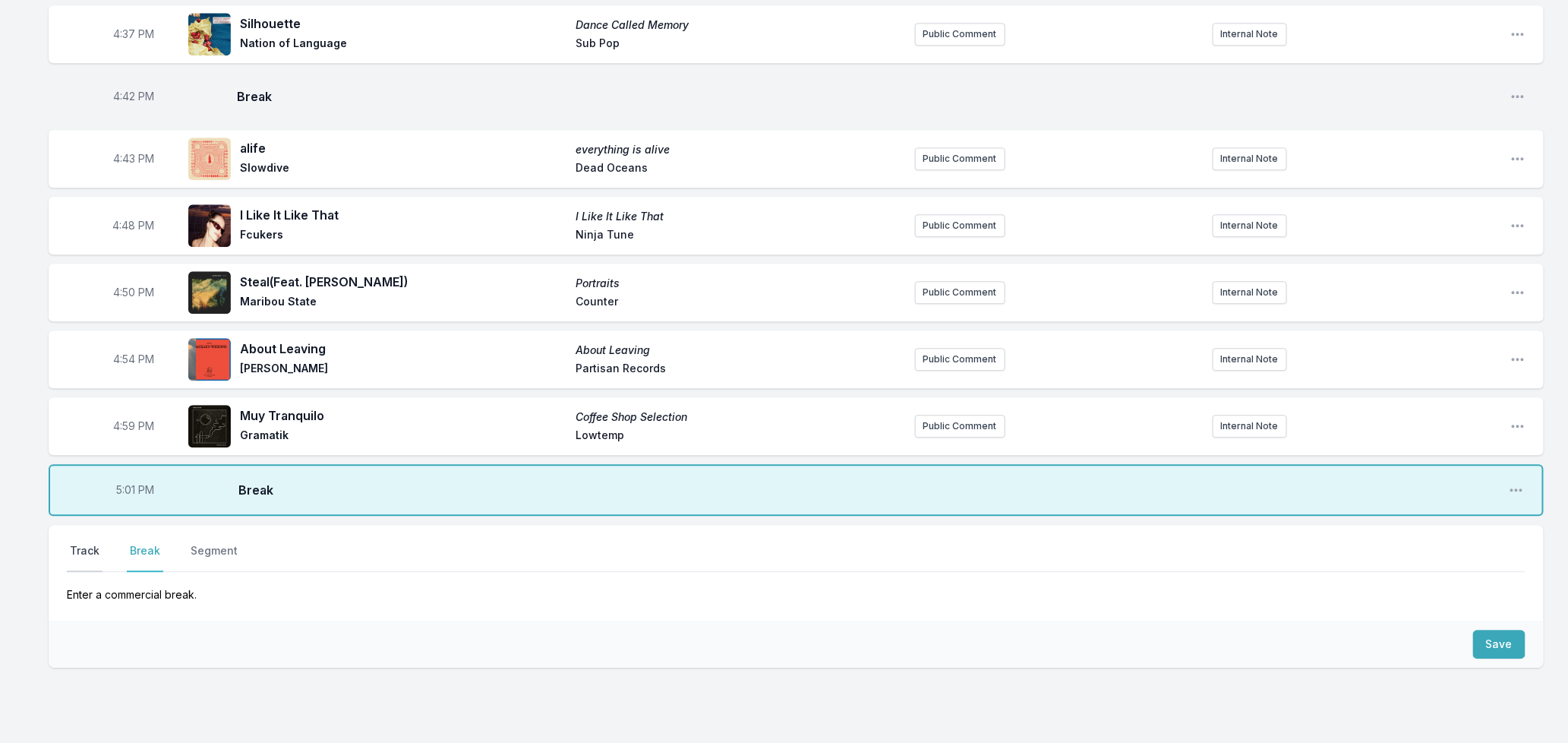
click at [77, 543] on button "Track" at bounding box center [85, 557] width 35 height 29
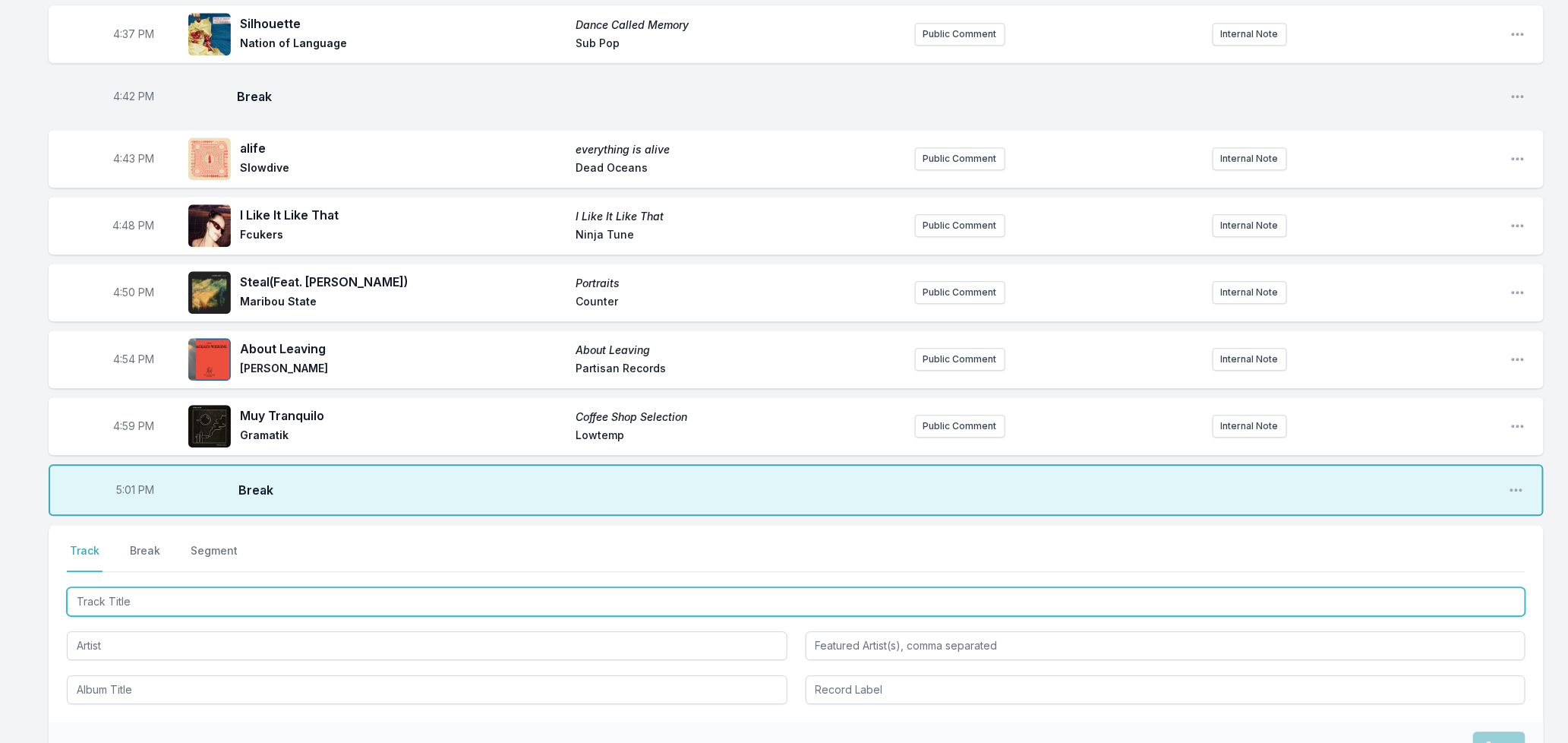
click at [133, 588] on input "Track Title" at bounding box center [796, 601] width 1459 height 29
type input "Dracula"
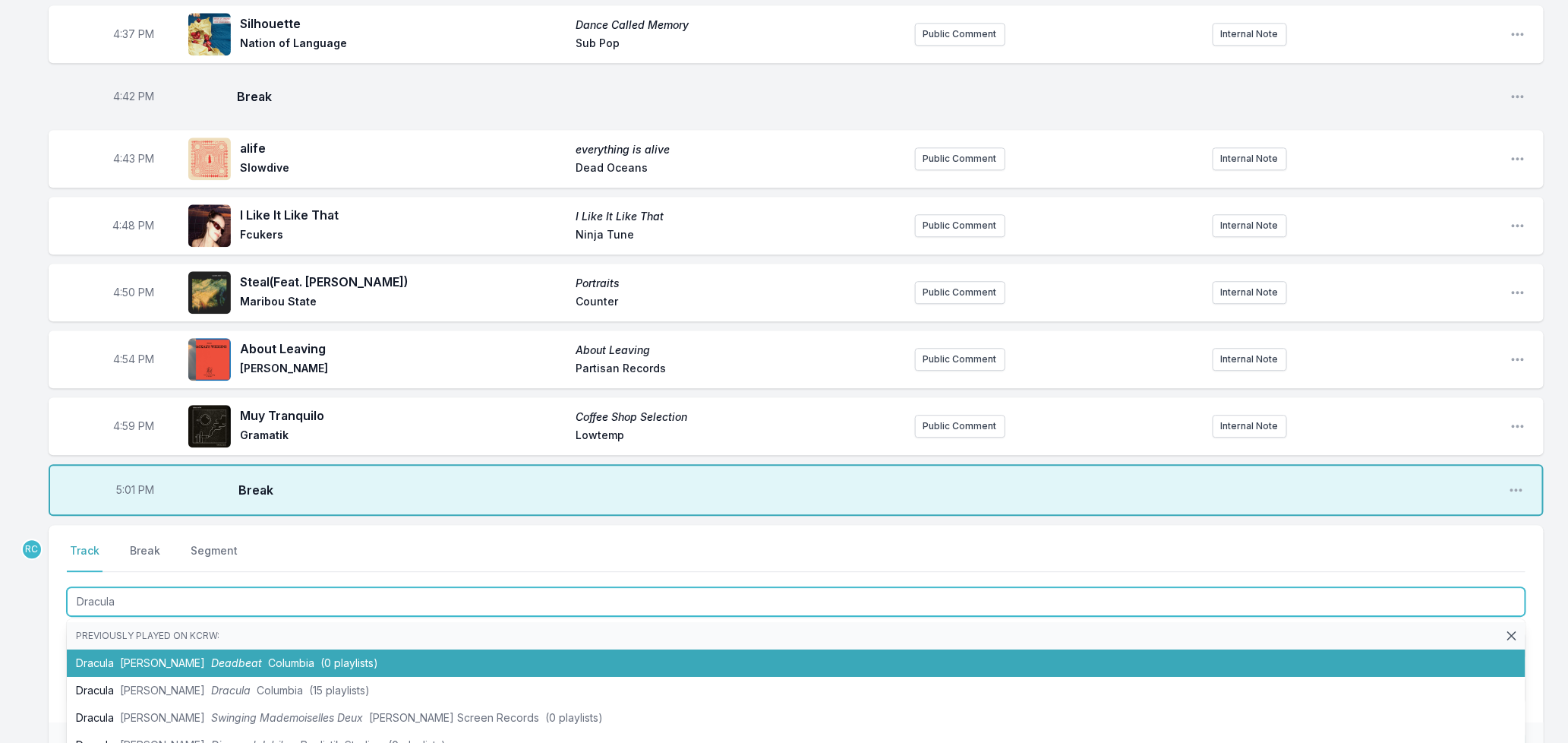
click at [161, 656] on span "[PERSON_NAME]" at bounding box center [162, 662] width 85 height 13
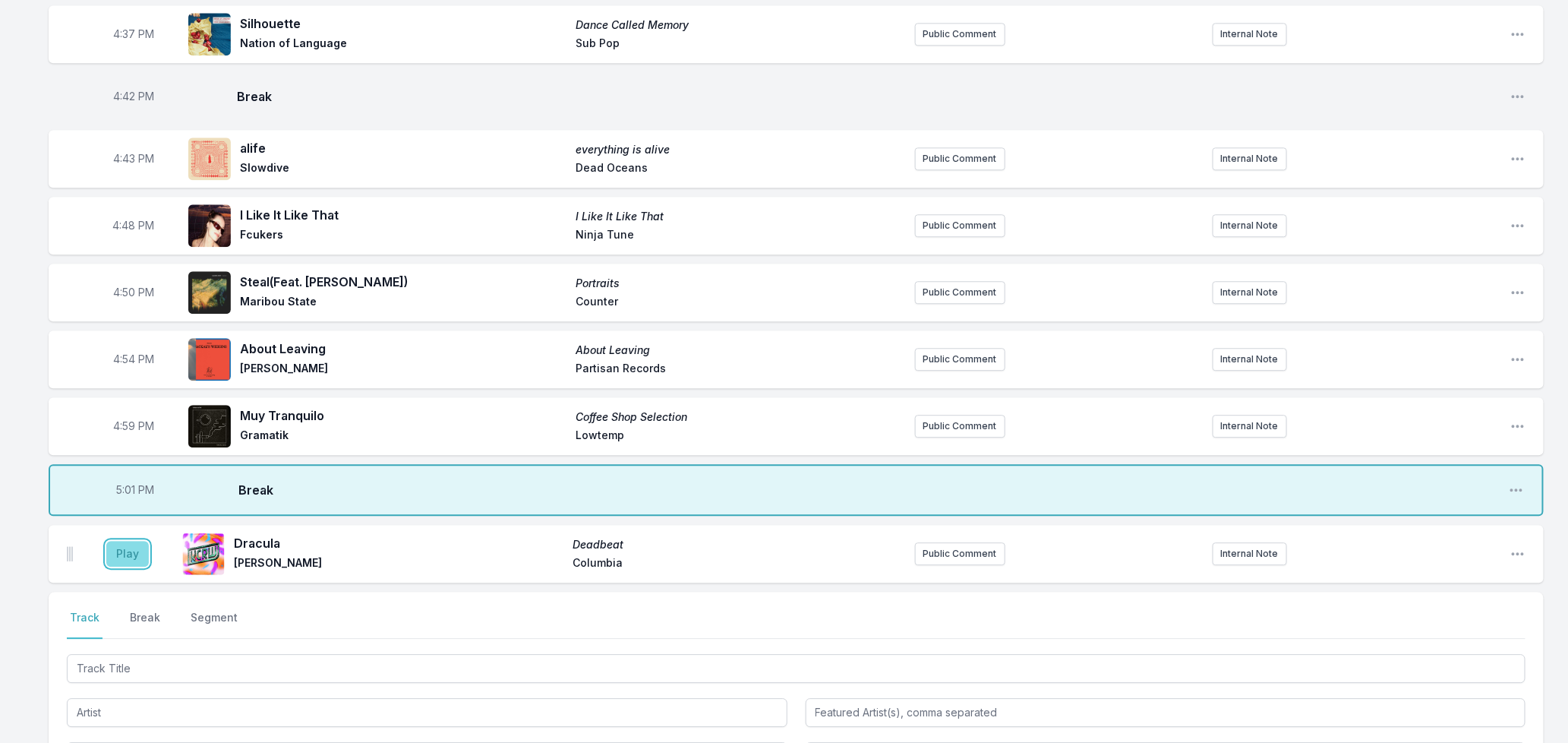
click at [120, 541] on button "Play" at bounding box center [127, 554] width 42 height 26
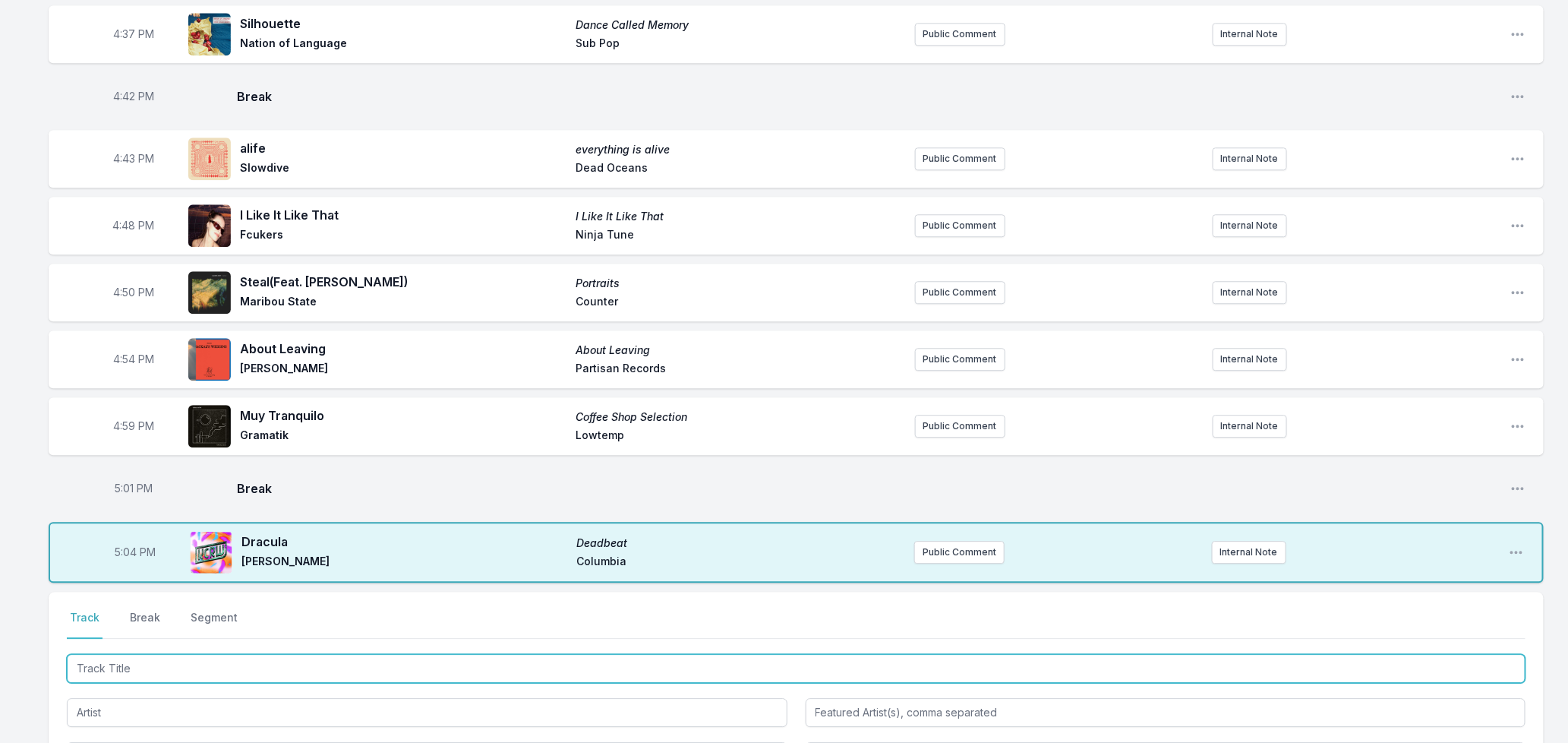
click at [248, 659] on input "Track Title" at bounding box center [796, 668] width 1459 height 29
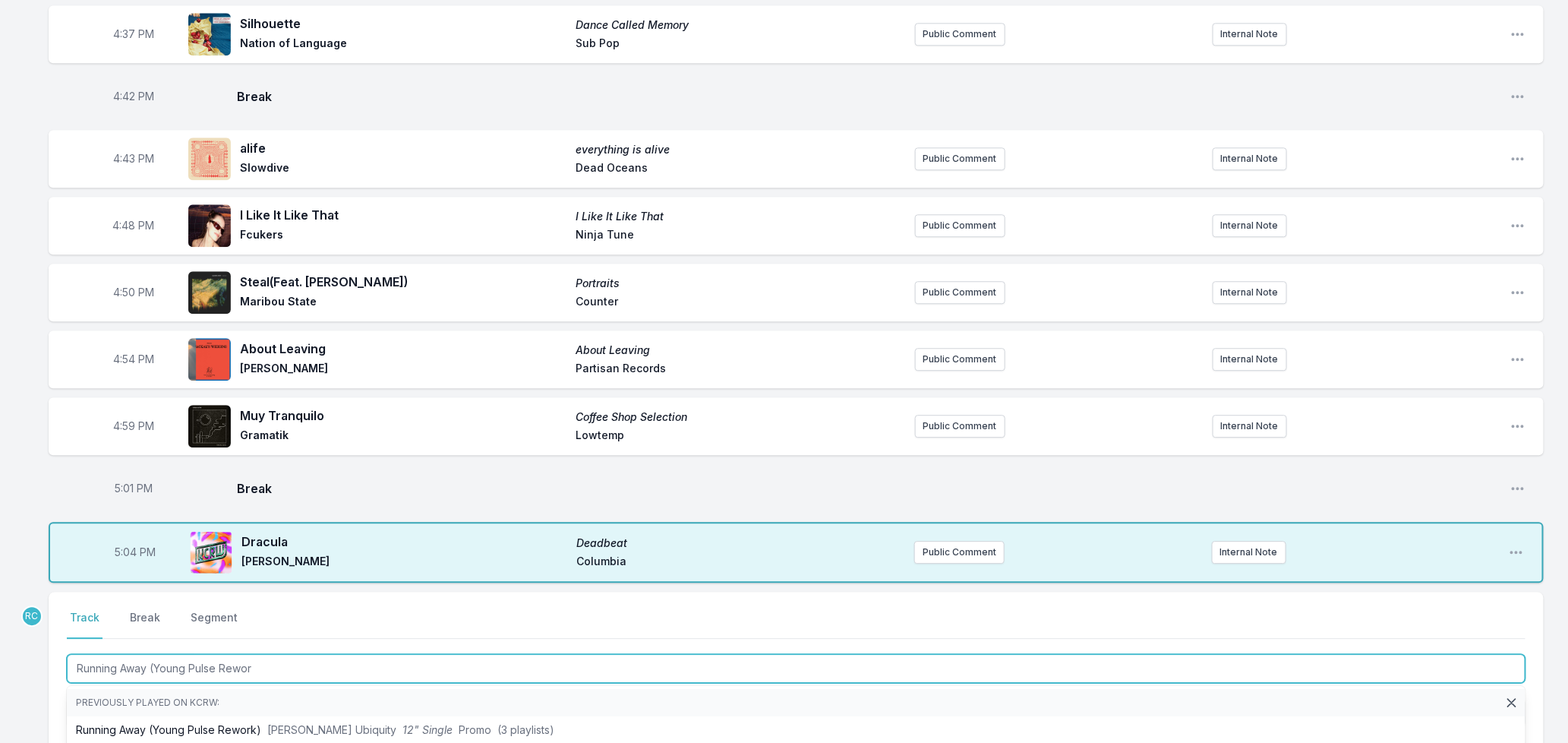
type input "Running Away (Young Pulse Rework"
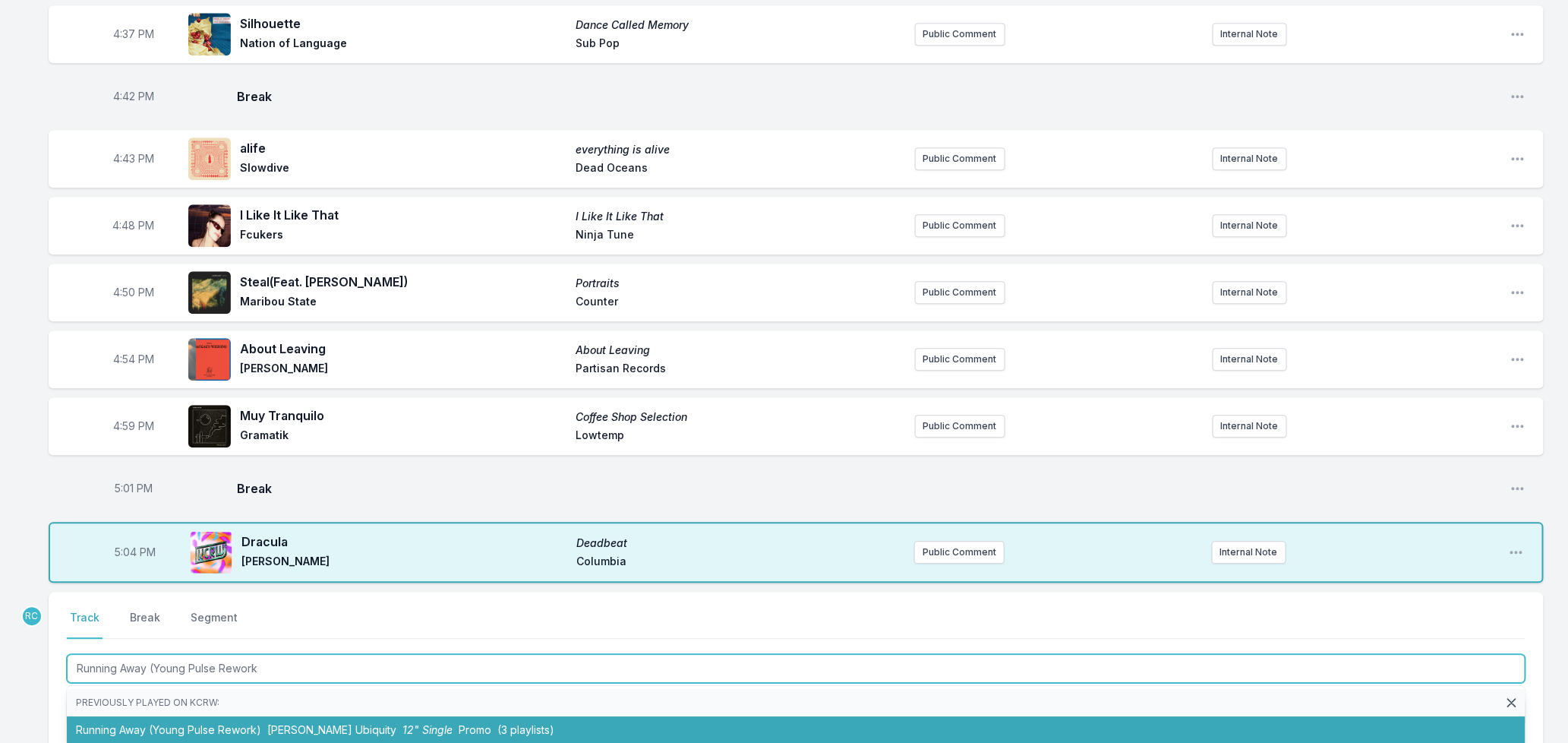
click at [277, 723] on span "[PERSON_NAME] Ubiquity" at bounding box center [332, 729] width 129 height 13
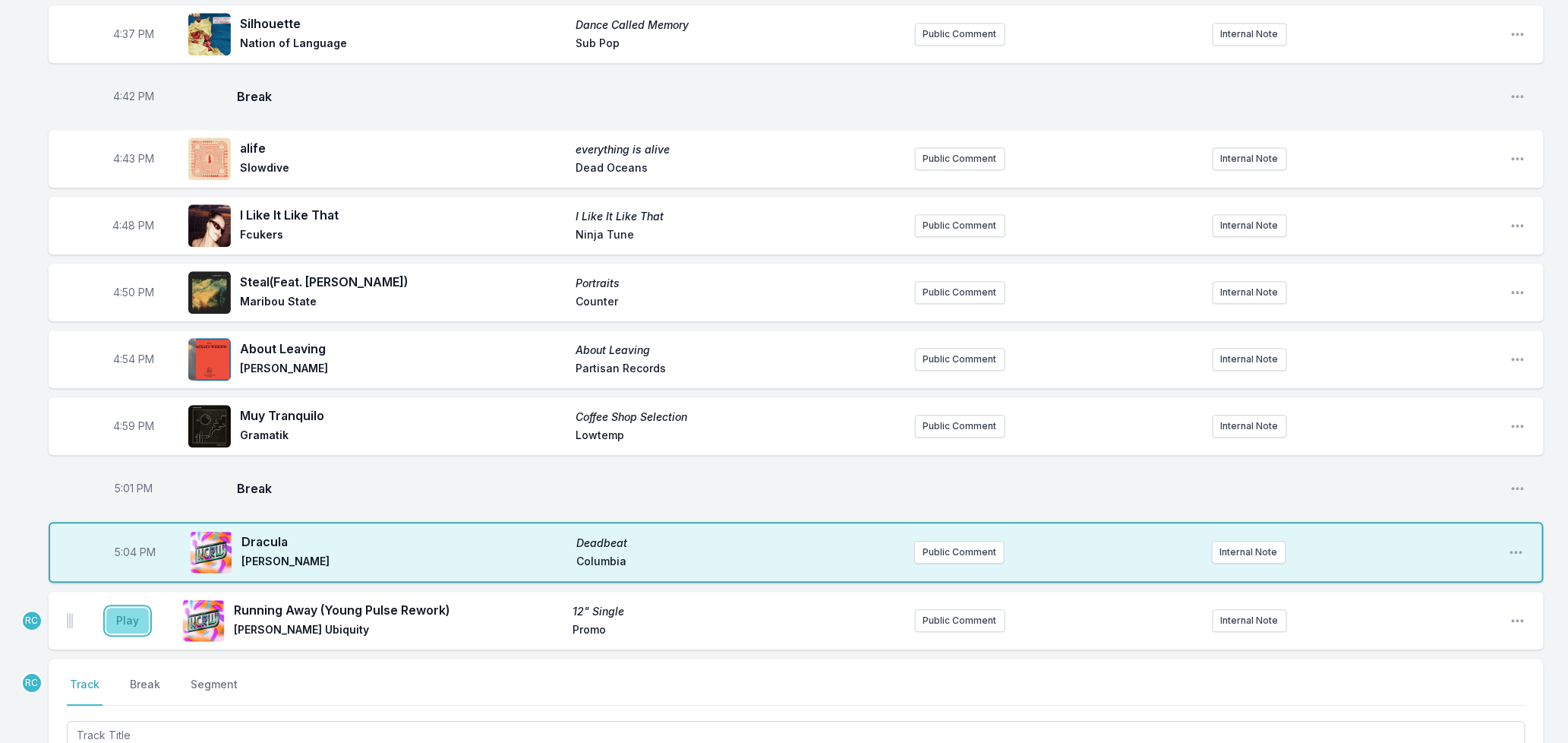
click at [118, 608] on button "Play" at bounding box center [127, 621] width 42 height 26
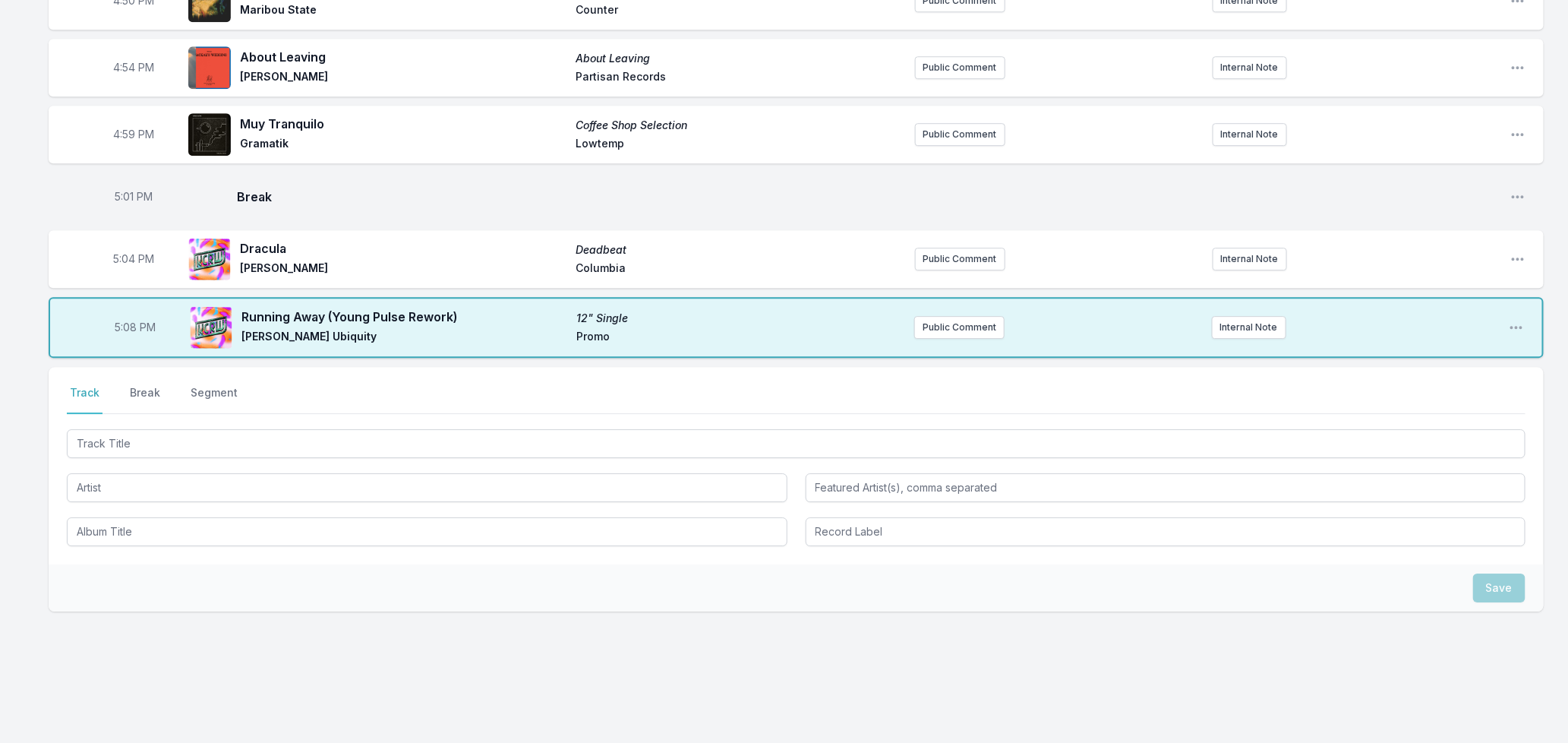
scroll to position [2102, 0]
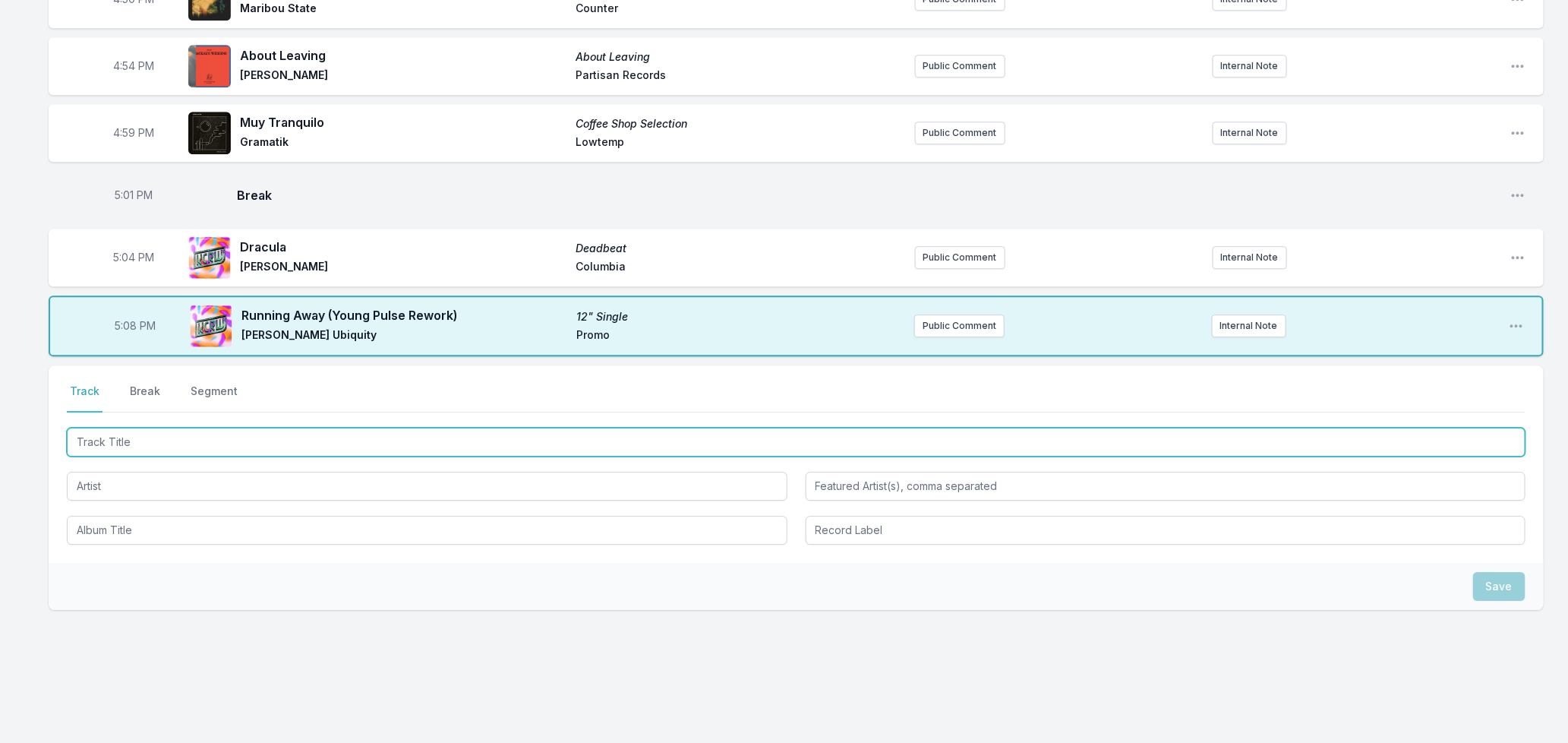
click at [173, 428] on input "Track Title" at bounding box center [796, 442] width 1459 height 29
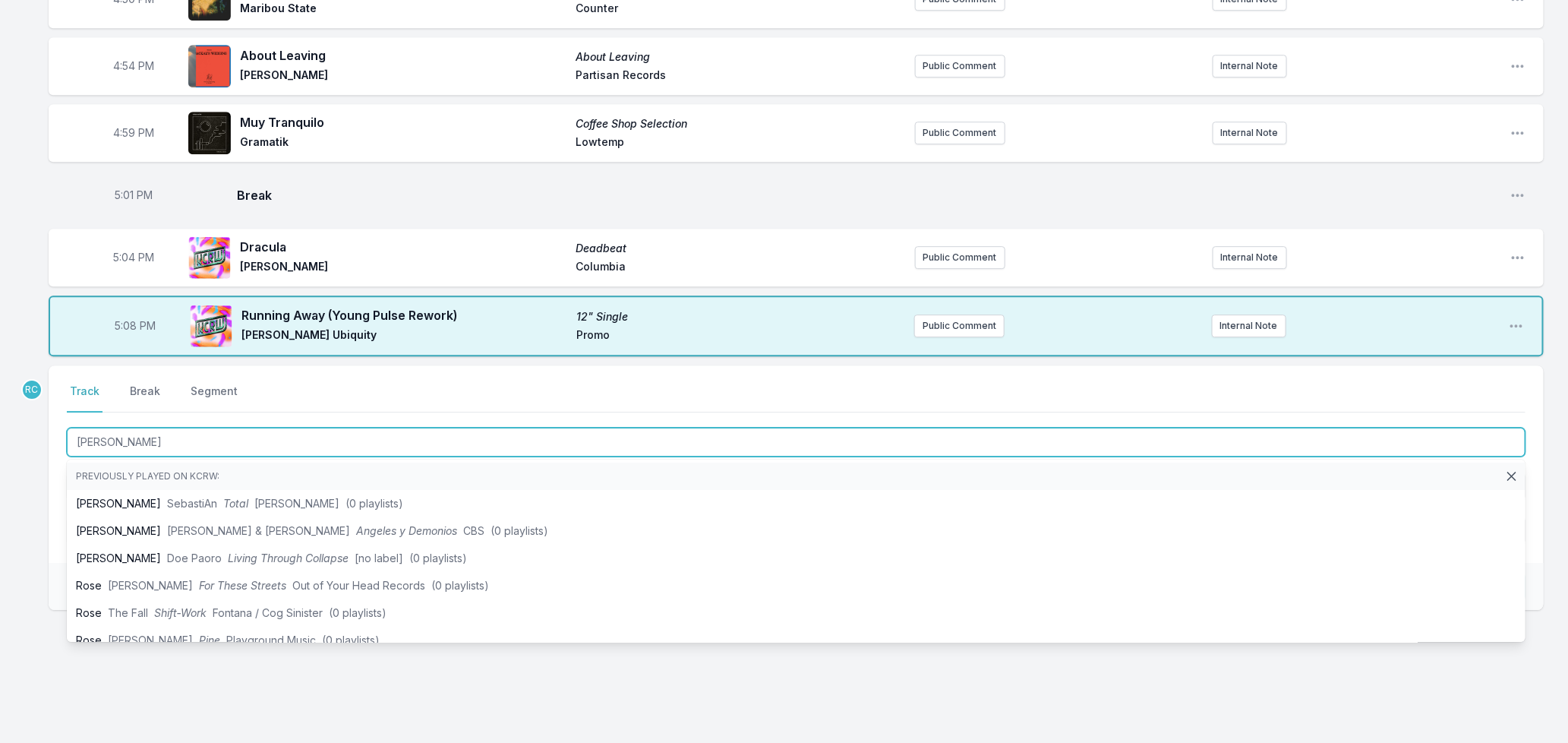
type input "Rose Rouge"
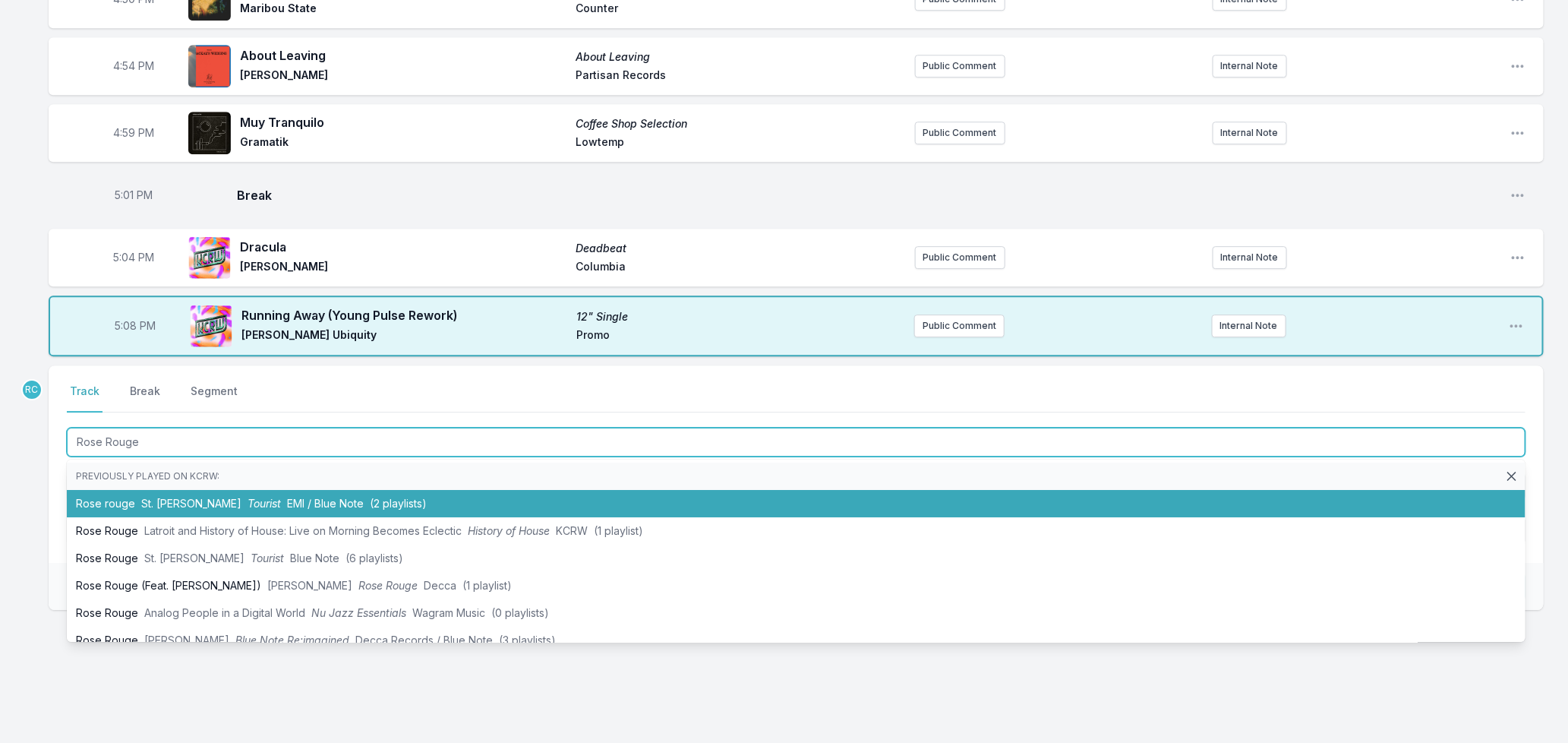
click at [248, 497] on span "Tourist" at bounding box center [265, 503] width 33 height 13
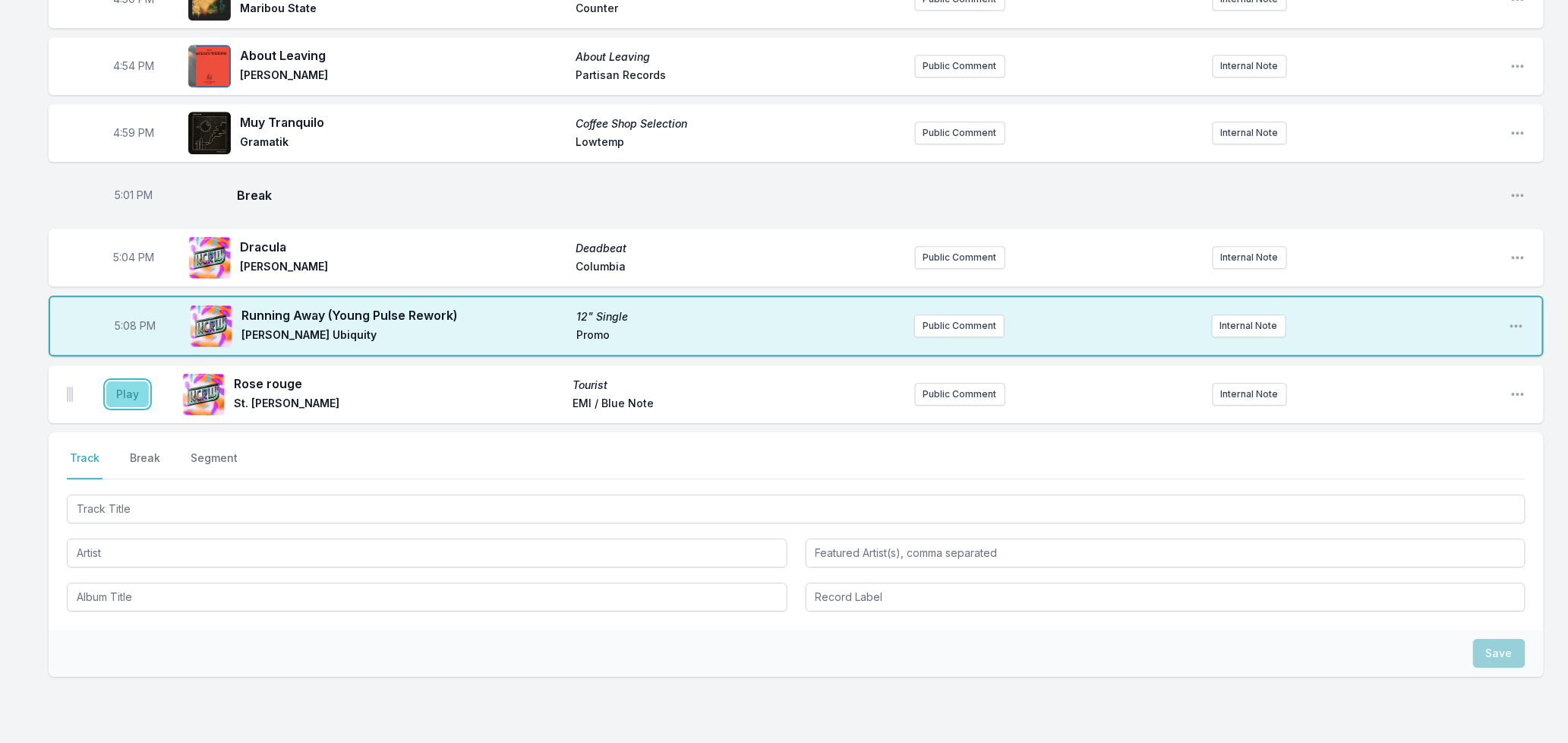
click at [116, 385] on button "Play" at bounding box center [127, 394] width 42 height 26
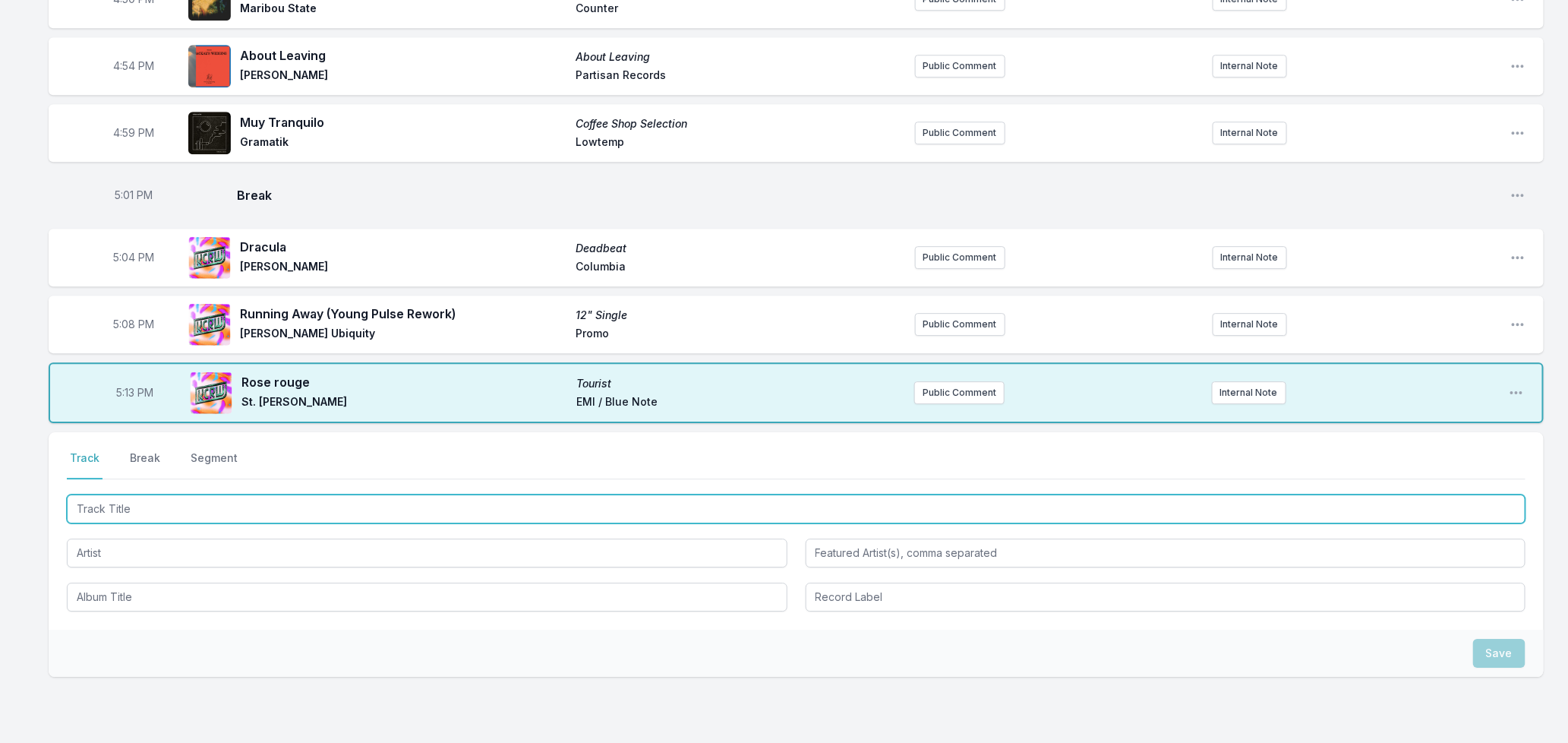
click at [192, 505] on input "Track Title" at bounding box center [796, 508] width 1459 height 29
type input "La Ceiba"
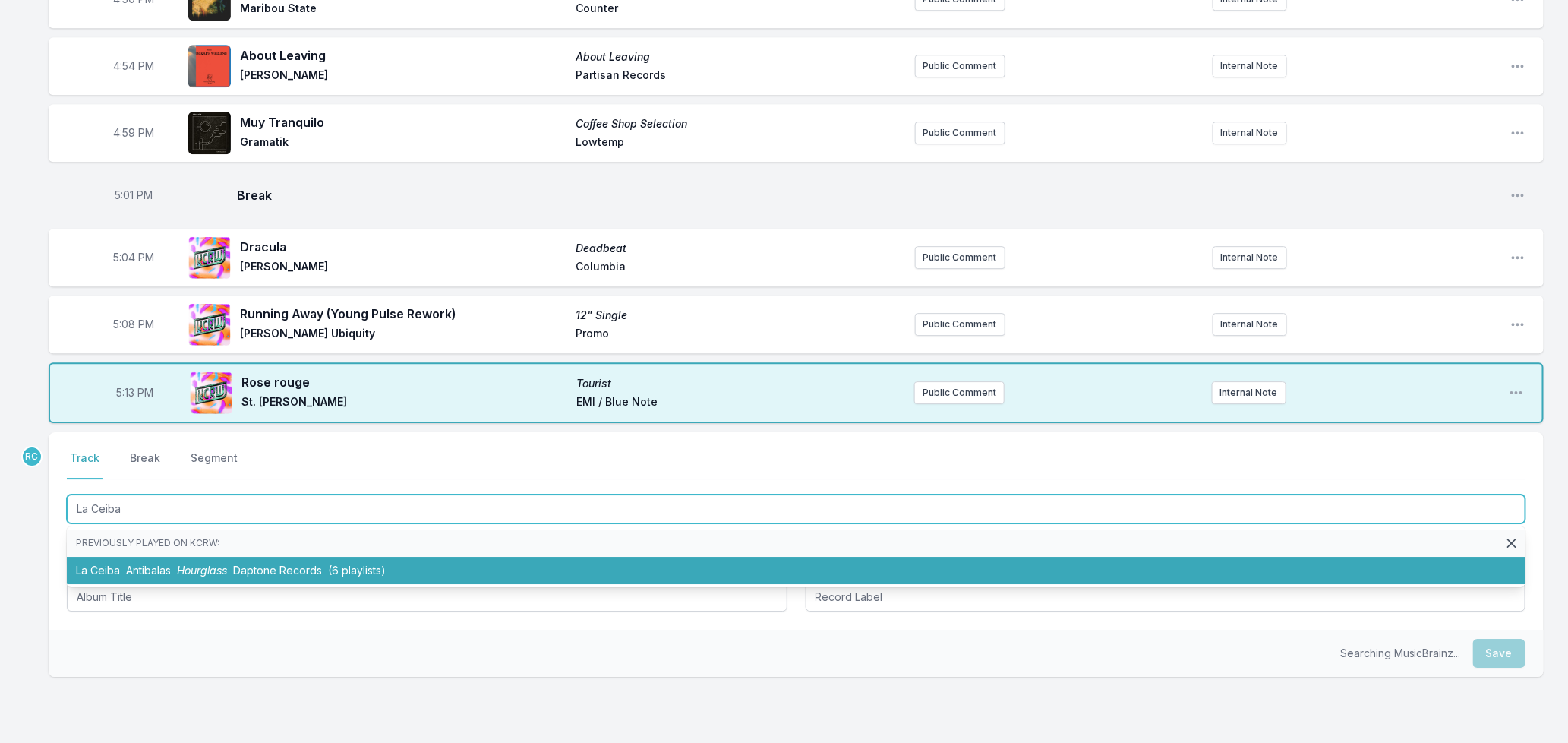
click at [234, 557] on li "La Ceiba Antibalas Hourglass Daptone Records (6 playlists)" at bounding box center [796, 571] width 1459 height 28
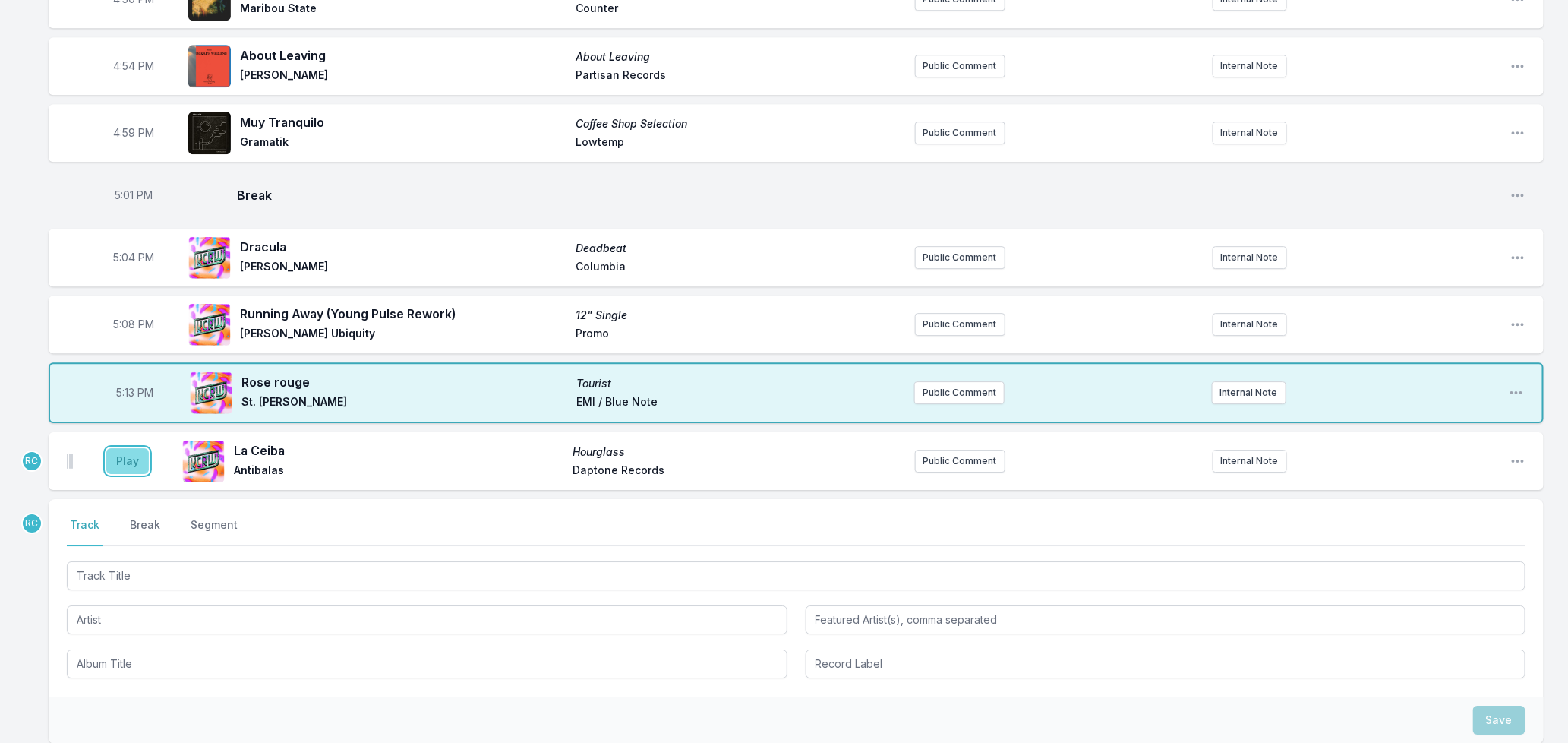
click at [137, 454] on button "Play" at bounding box center [127, 461] width 42 height 26
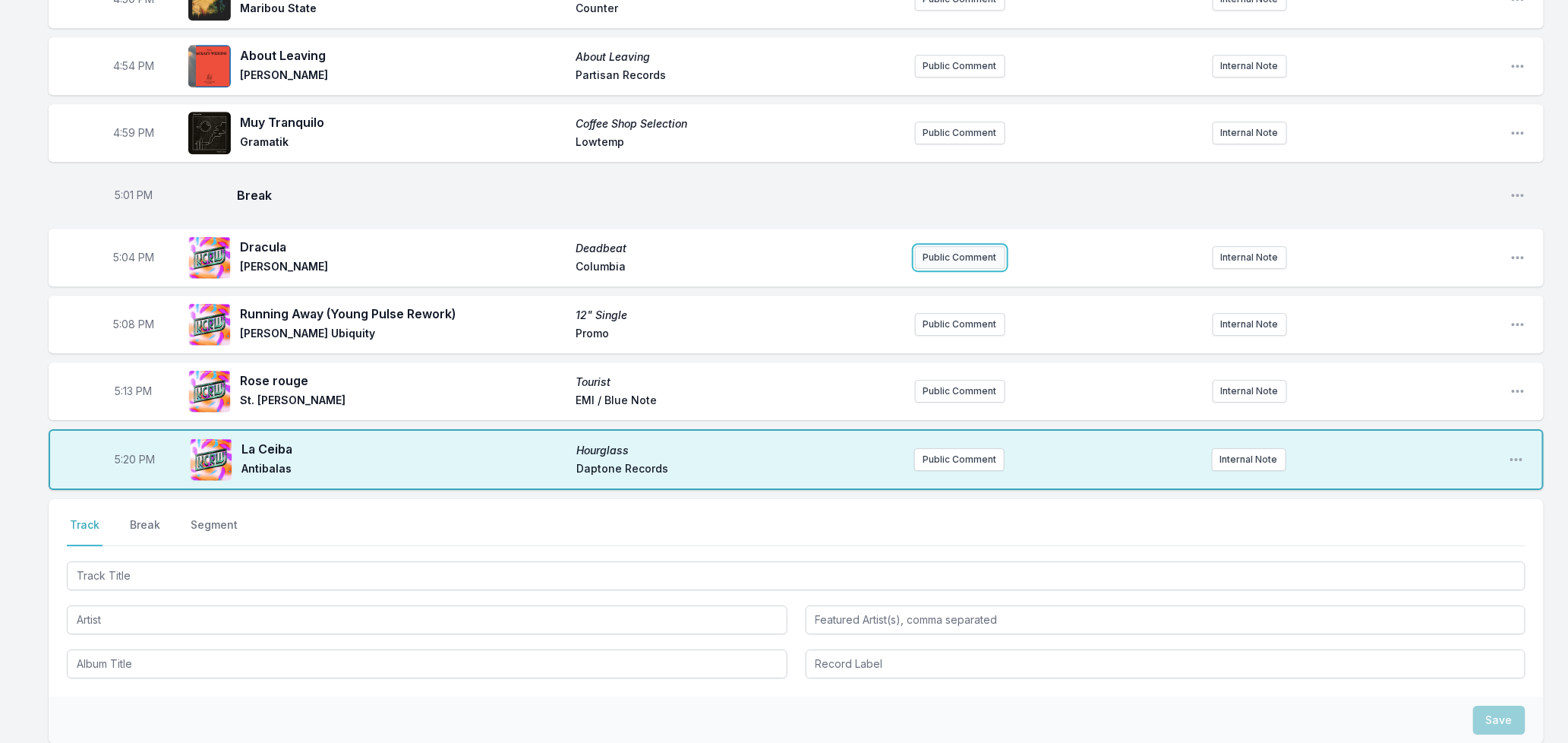
click at [955, 248] on button "Public Comment" at bounding box center [960, 257] width 90 height 23
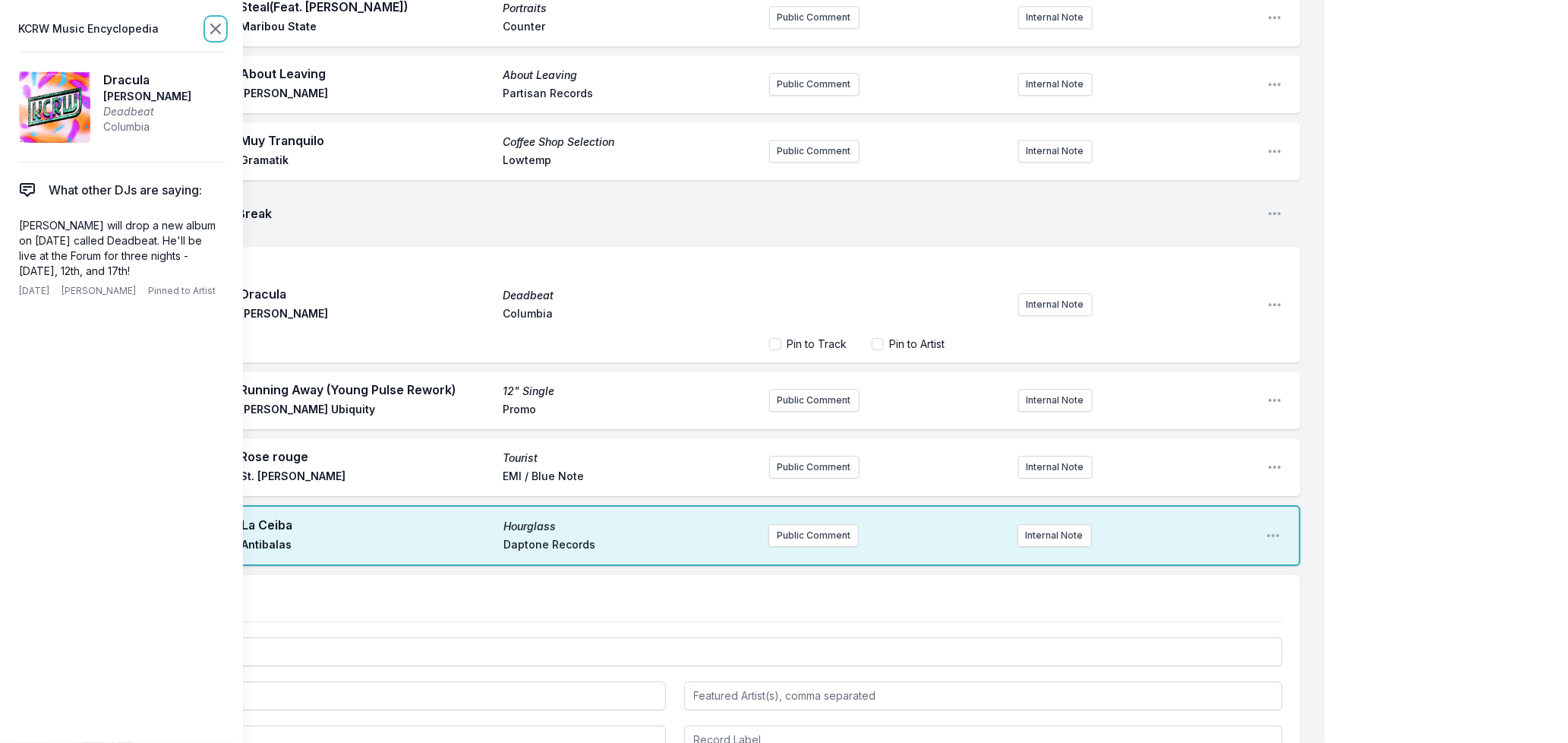
click at [209, 31] on icon at bounding box center [215, 29] width 19 height 19
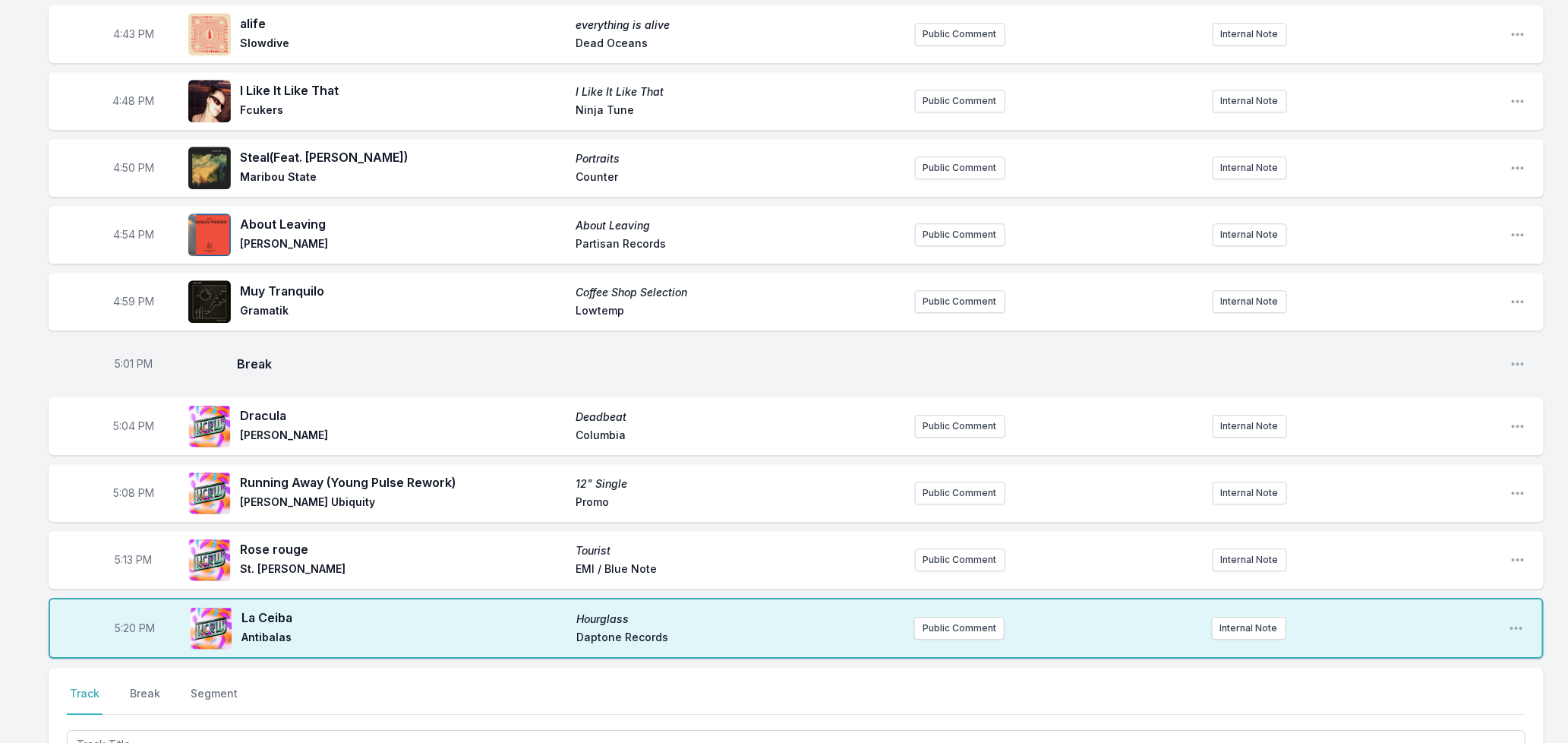
scroll to position [1849, 0]
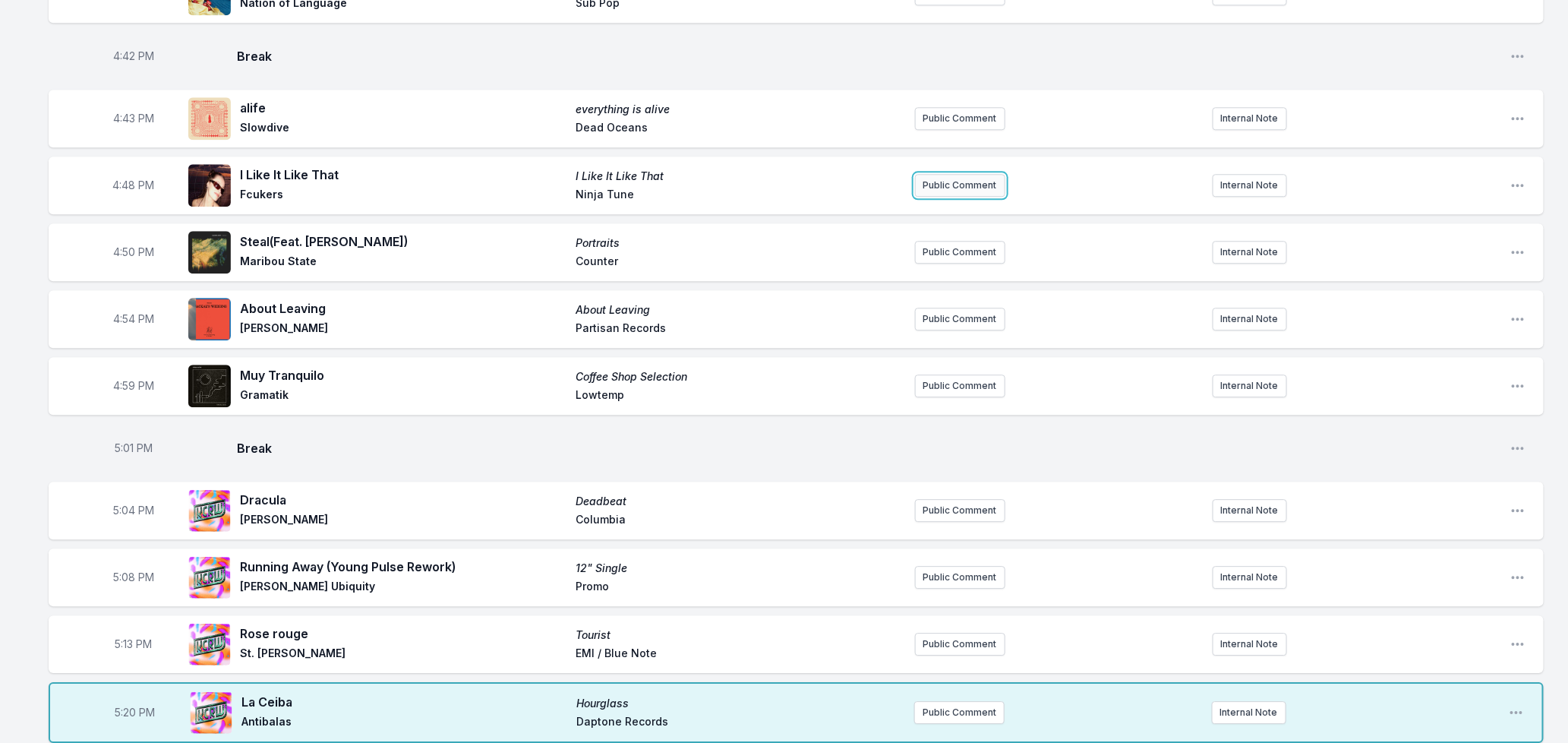
click at [951, 174] on button "Public Comment" at bounding box center [960, 185] width 90 height 23
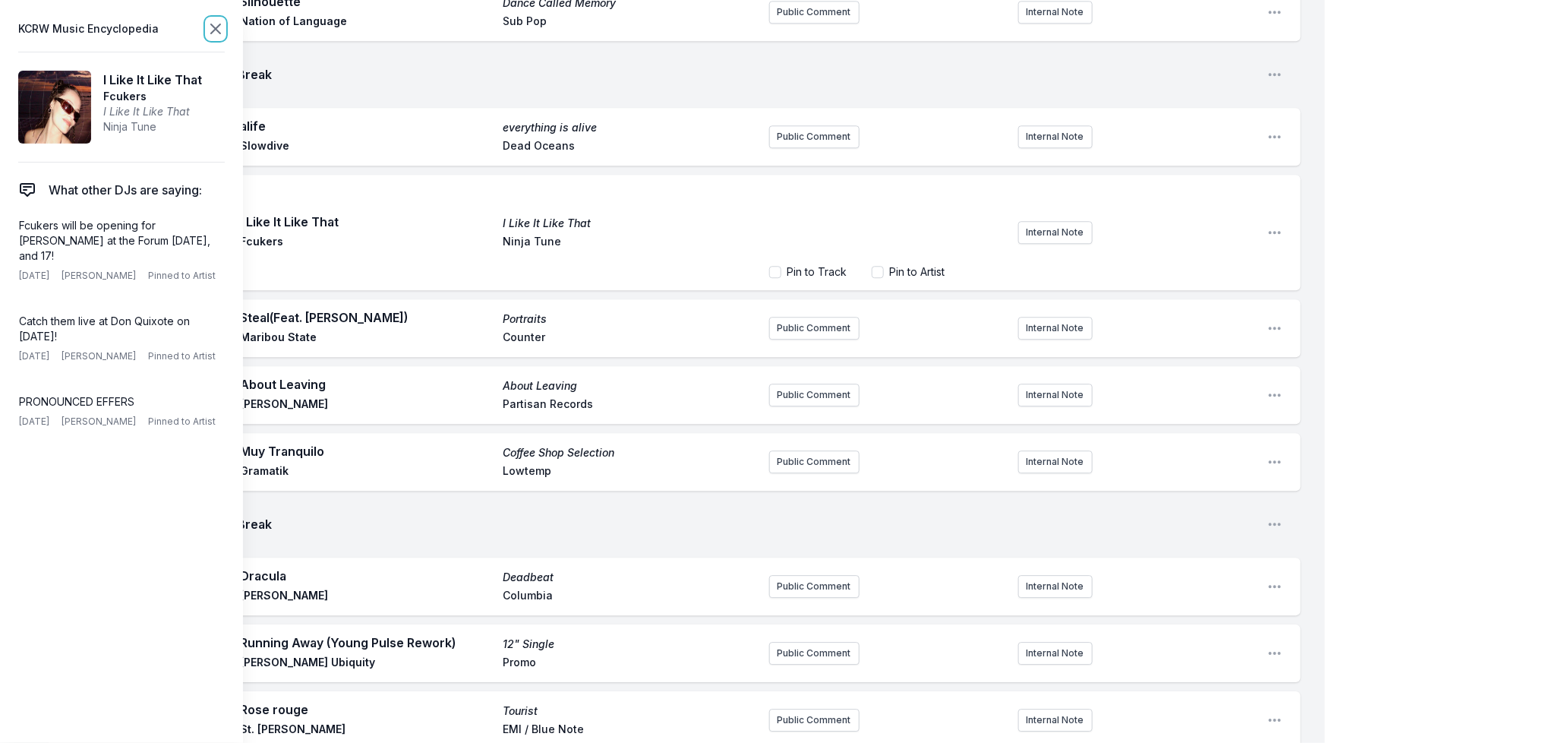
click at [211, 31] on icon at bounding box center [215, 29] width 19 height 19
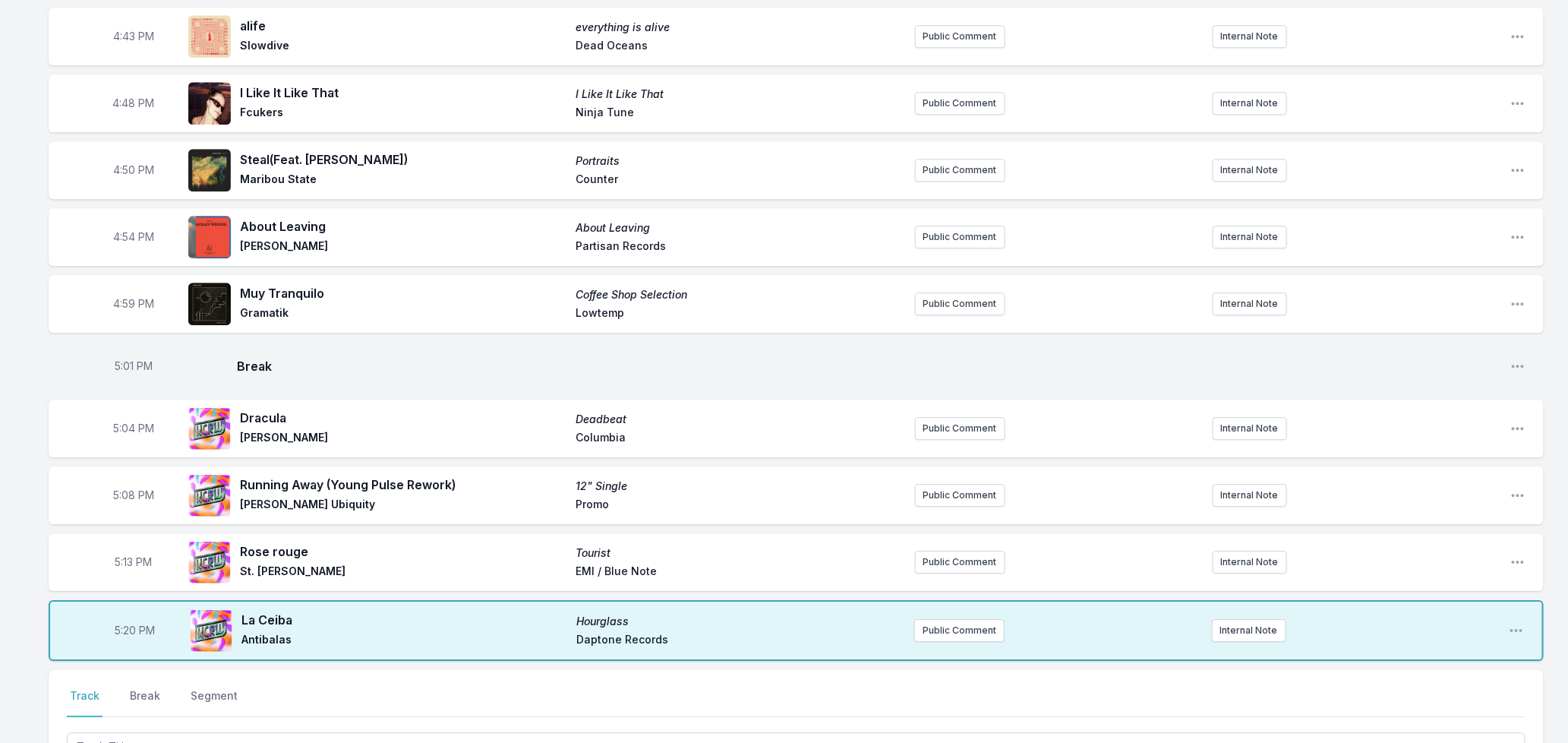
scroll to position [2236, 0]
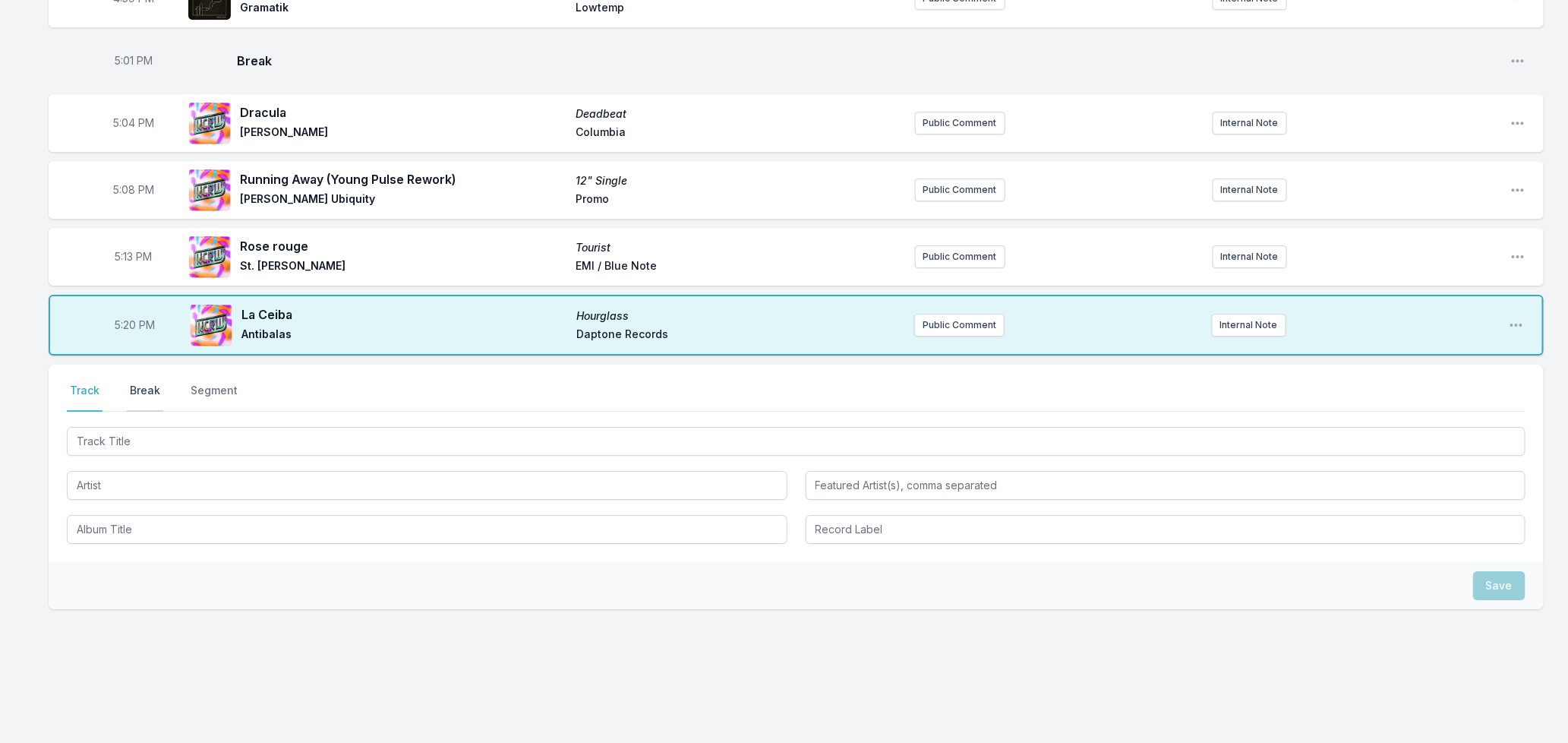
click at [135, 383] on button "Break" at bounding box center [145, 397] width 36 height 29
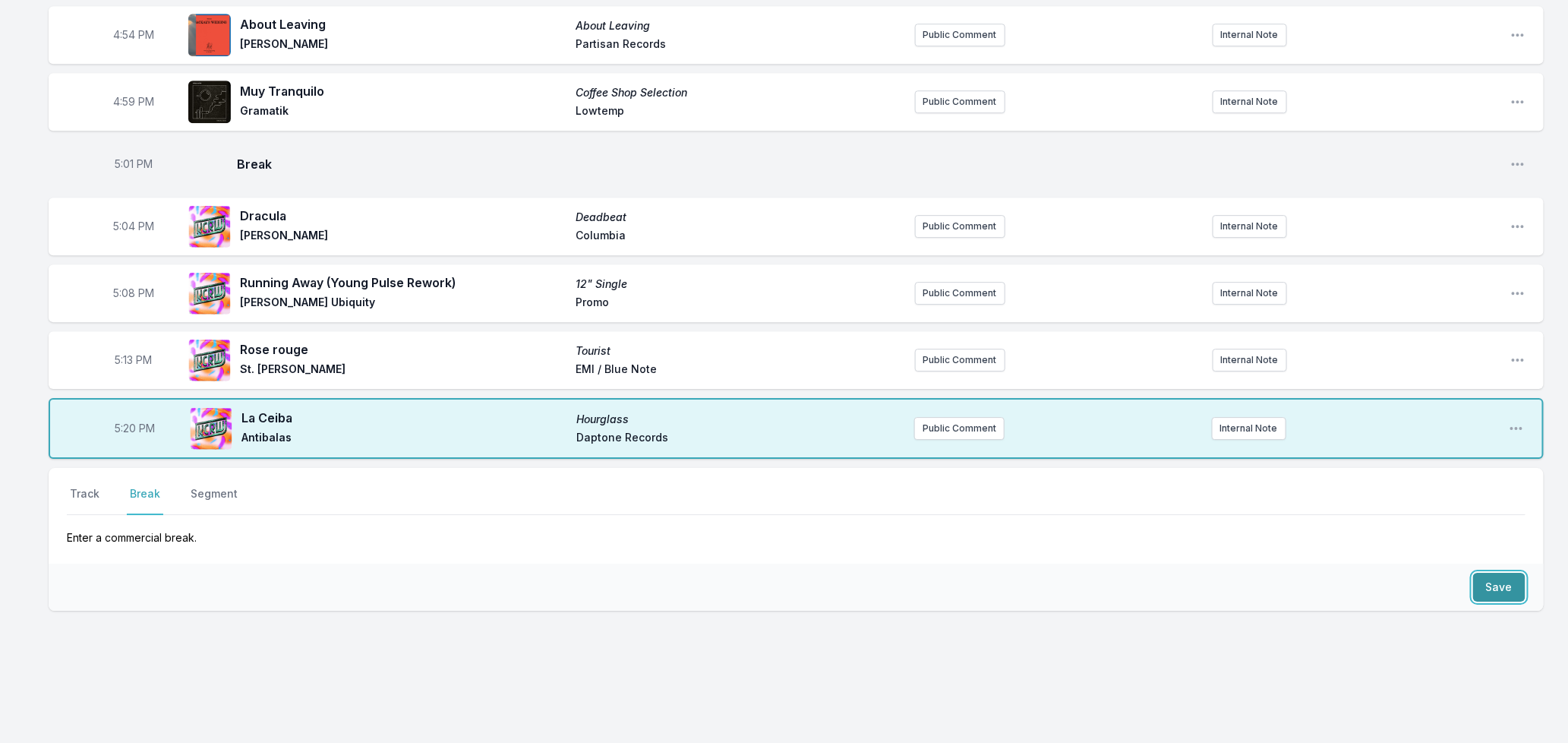
click at [1496, 573] on button "Save" at bounding box center [1498, 587] width 52 height 29
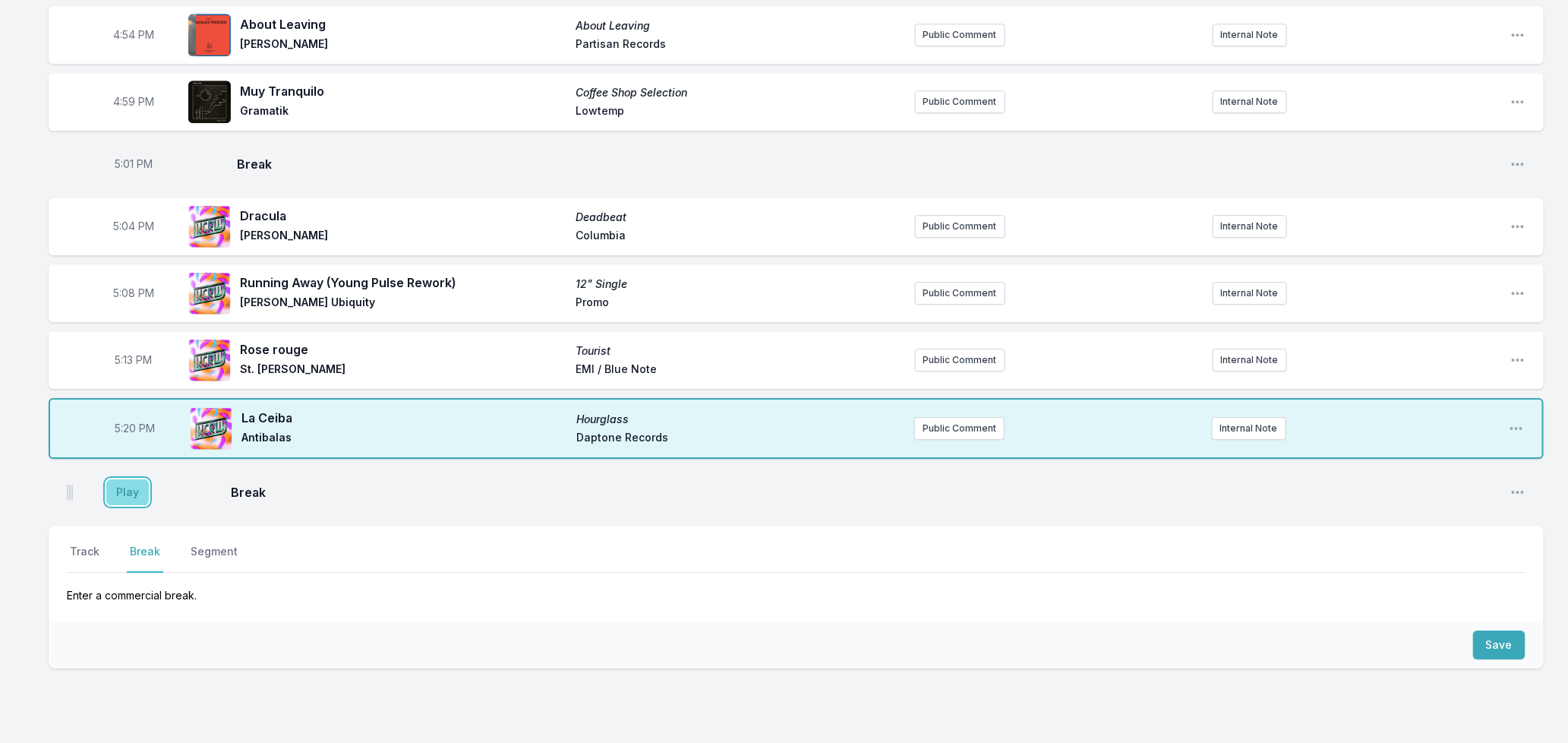
click at [116, 482] on button "Play" at bounding box center [127, 492] width 42 height 26
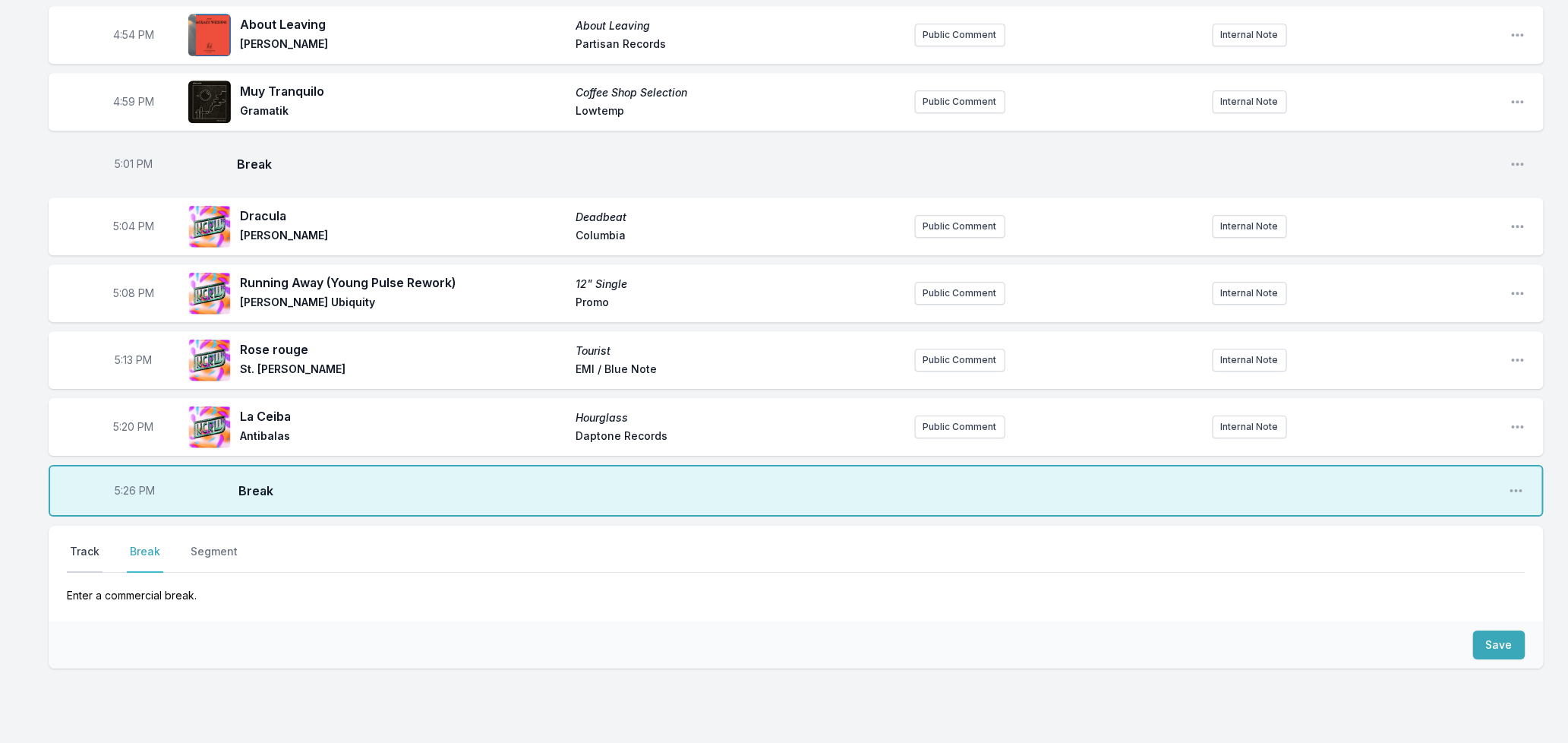
click at [91, 544] on button "Track" at bounding box center [85, 558] width 35 height 29
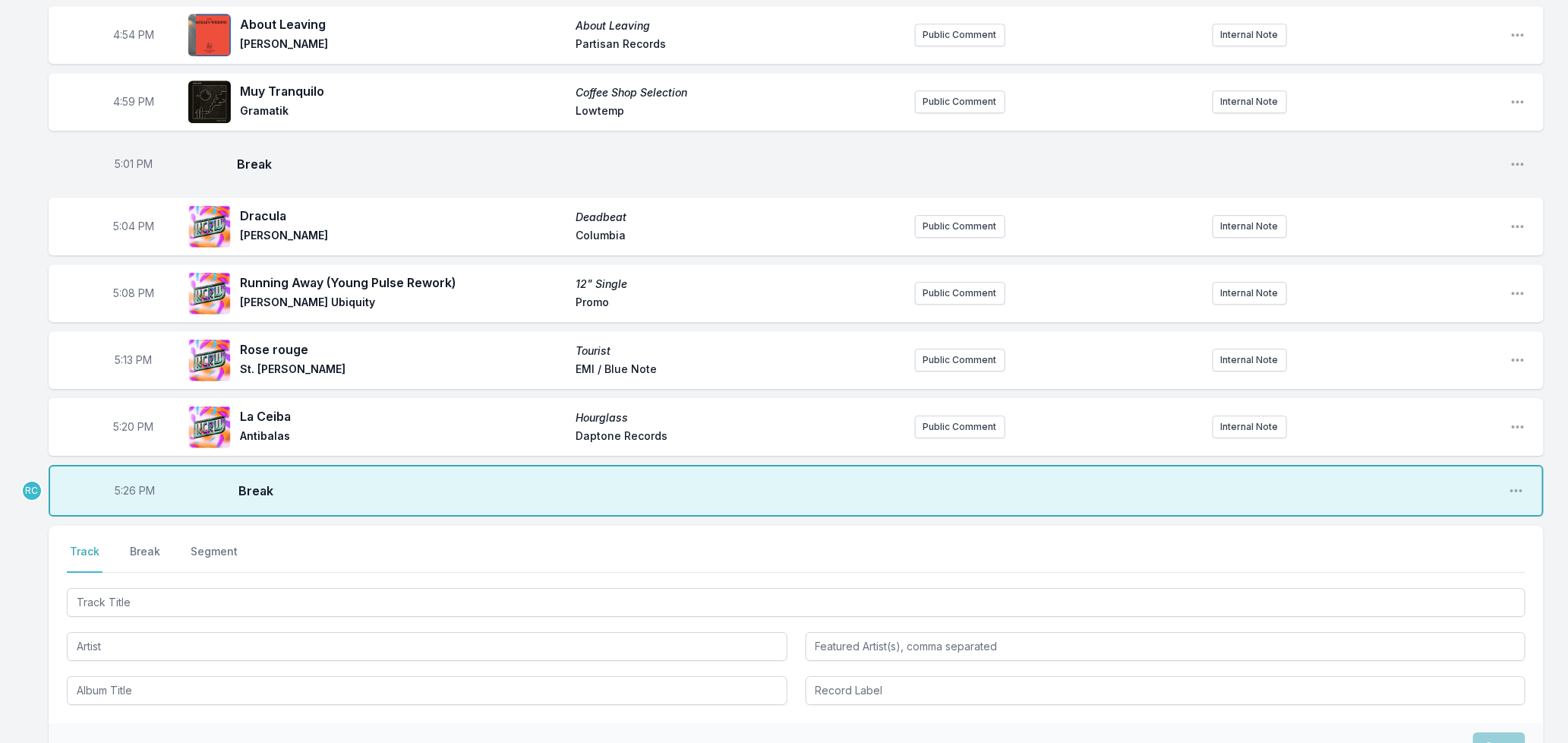
click at [122, 606] on div at bounding box center [796, 645] width 1459 height 120
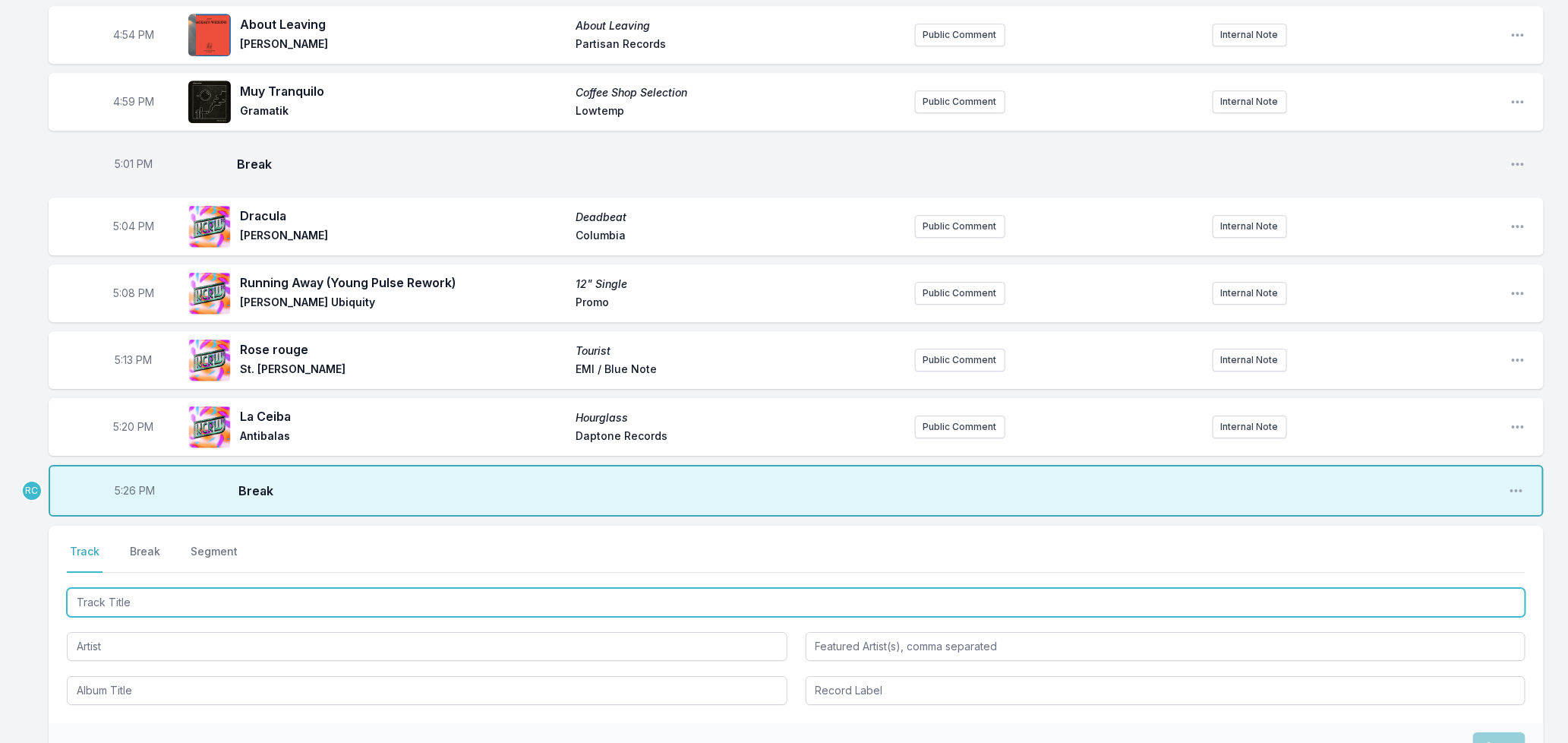
click at [123, 593] on input "Track Title" at bounding box center [796, 601] width 1459 height 29
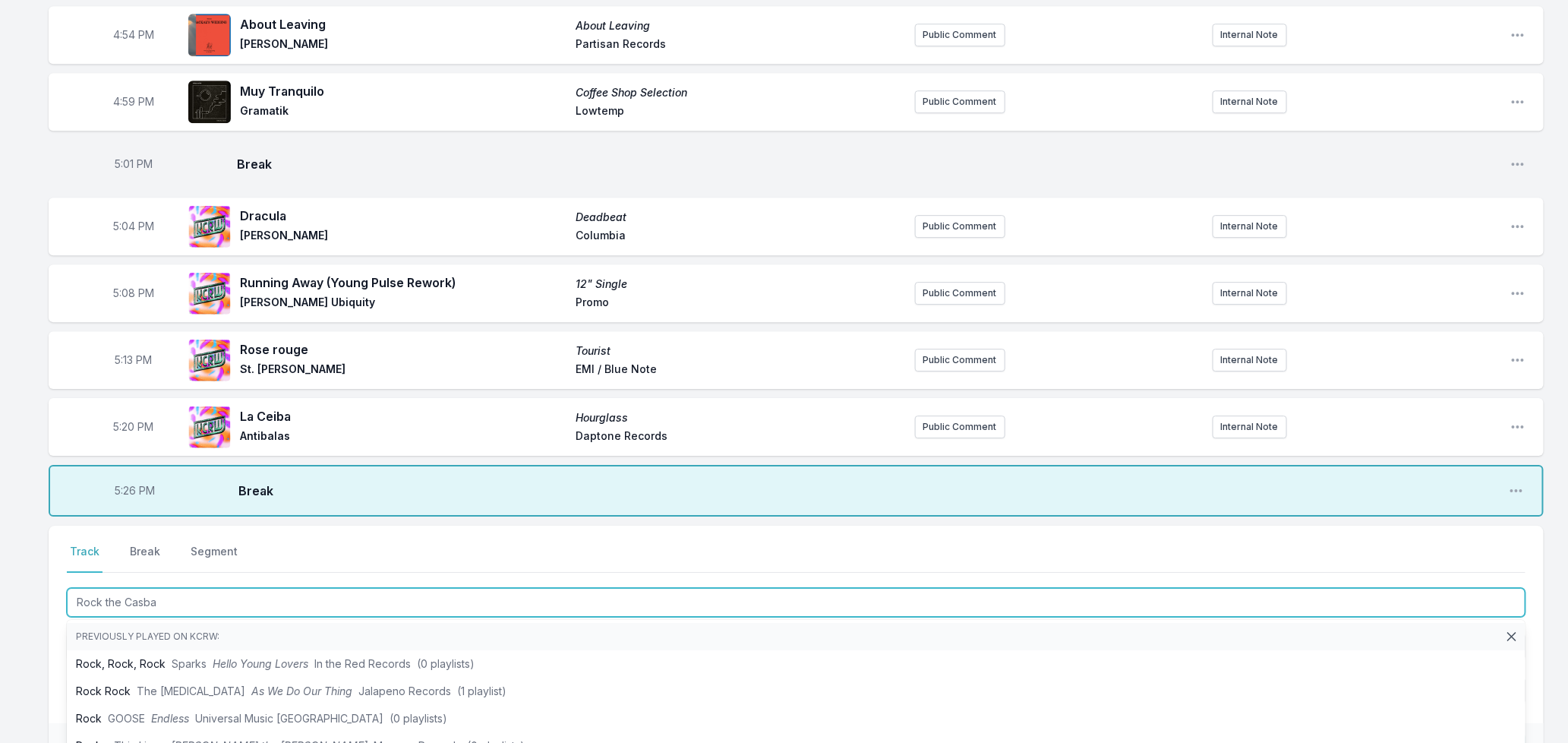
type input "Rock the Casbah"
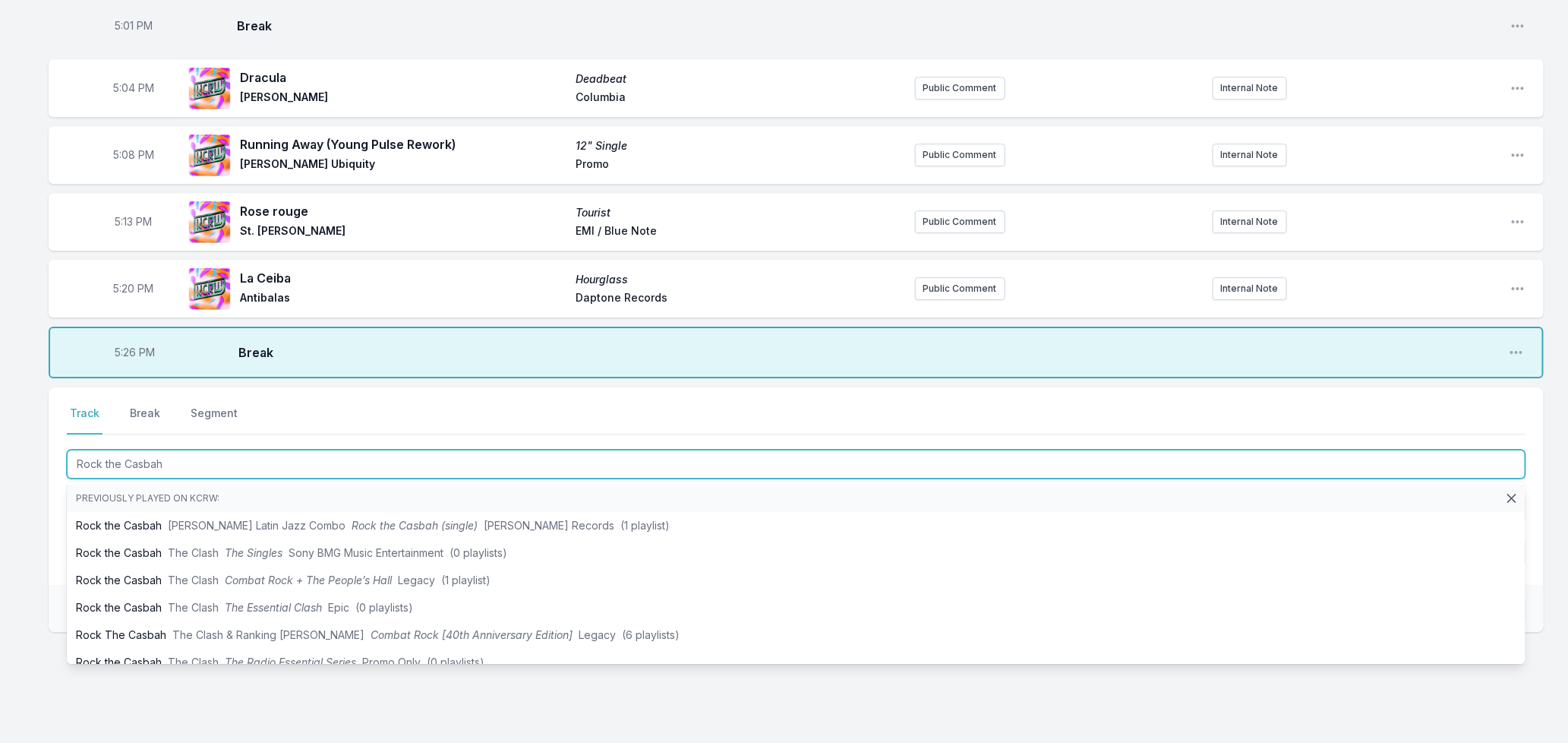
scroll to position [2294, 0]
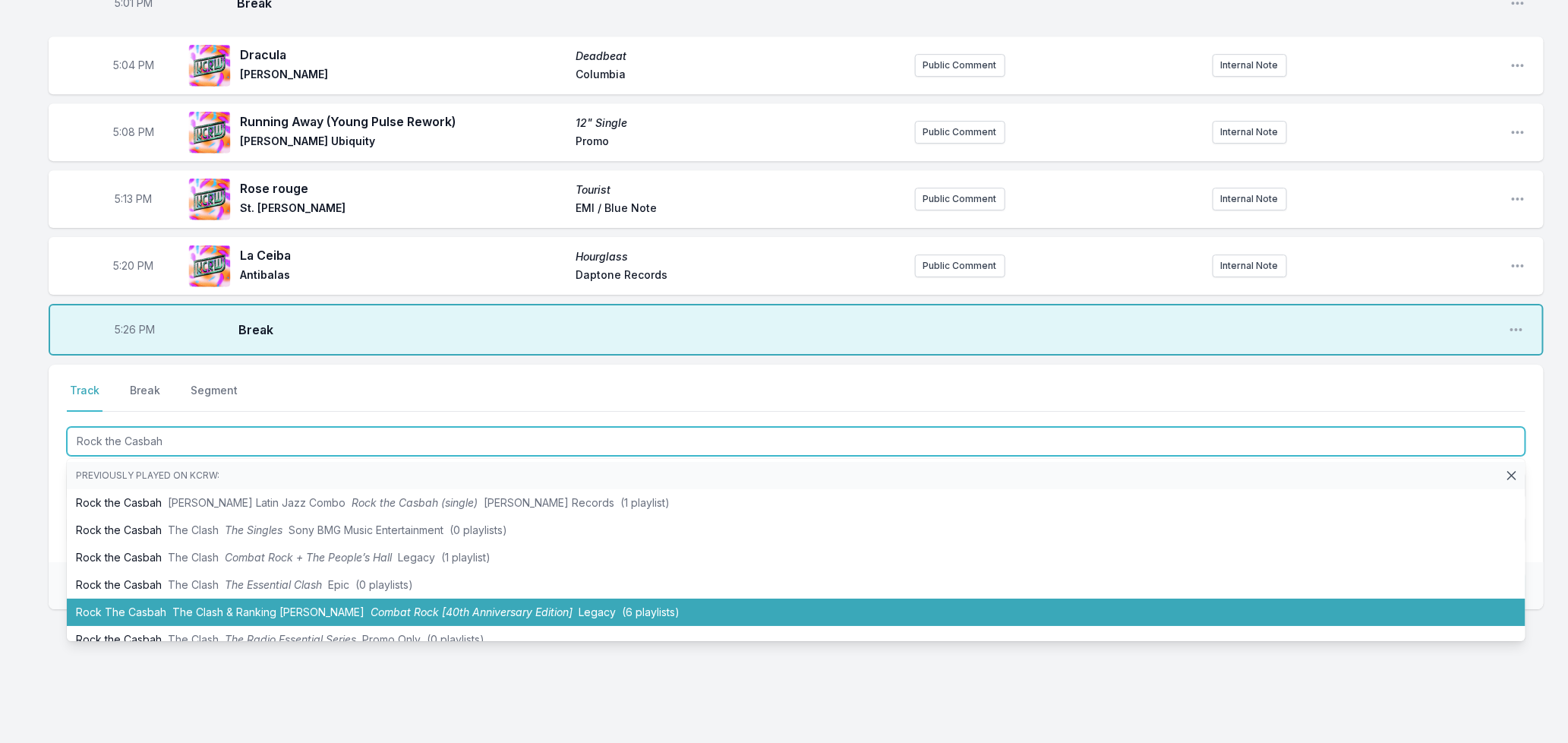
click at [265, 605] on span "The Clash & Ranking [PERSON_NAME]" at bounding box center [268, 611] width 192 height 13
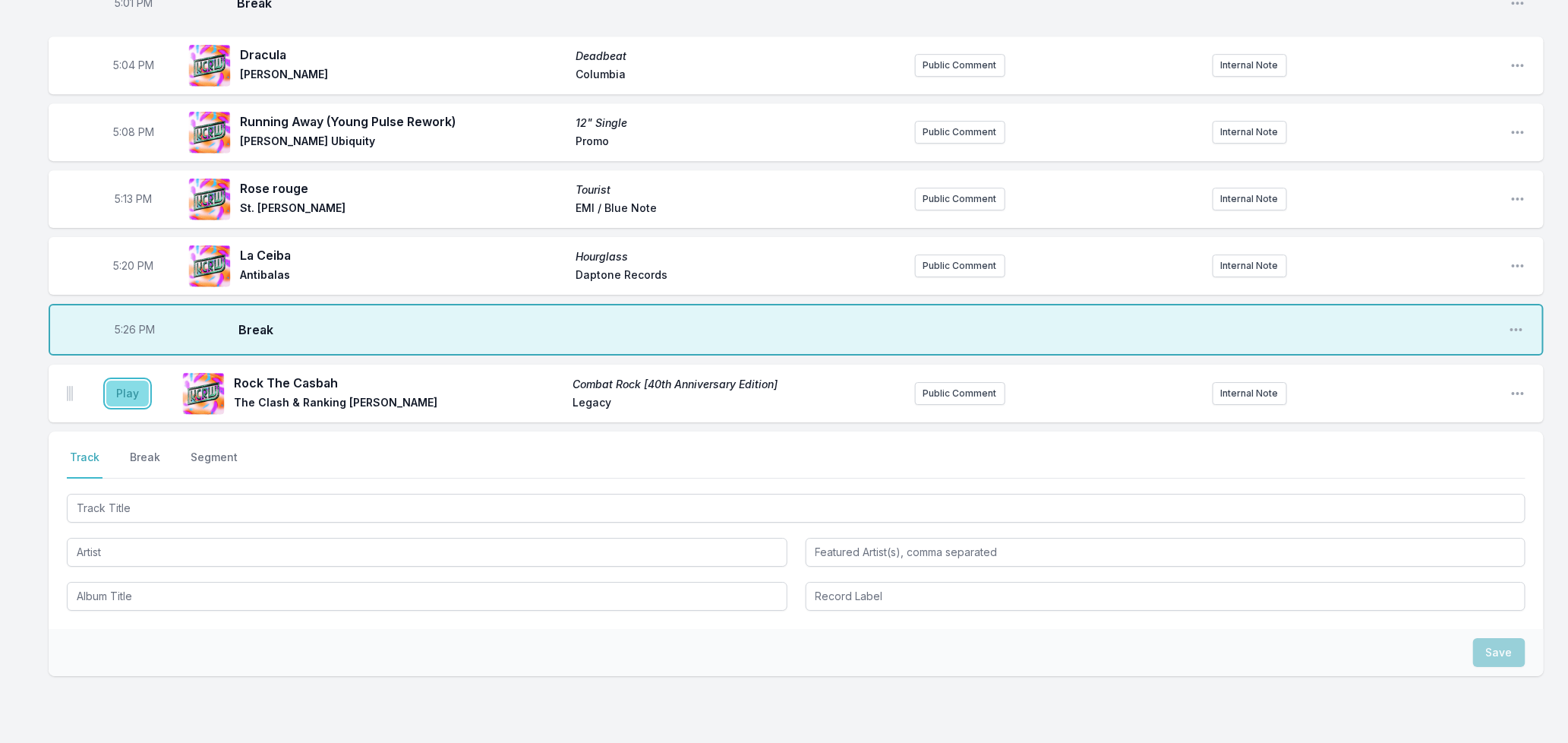
click at [120, 381] on button "Play" at bounding box center [127, 394] width 42 height 26
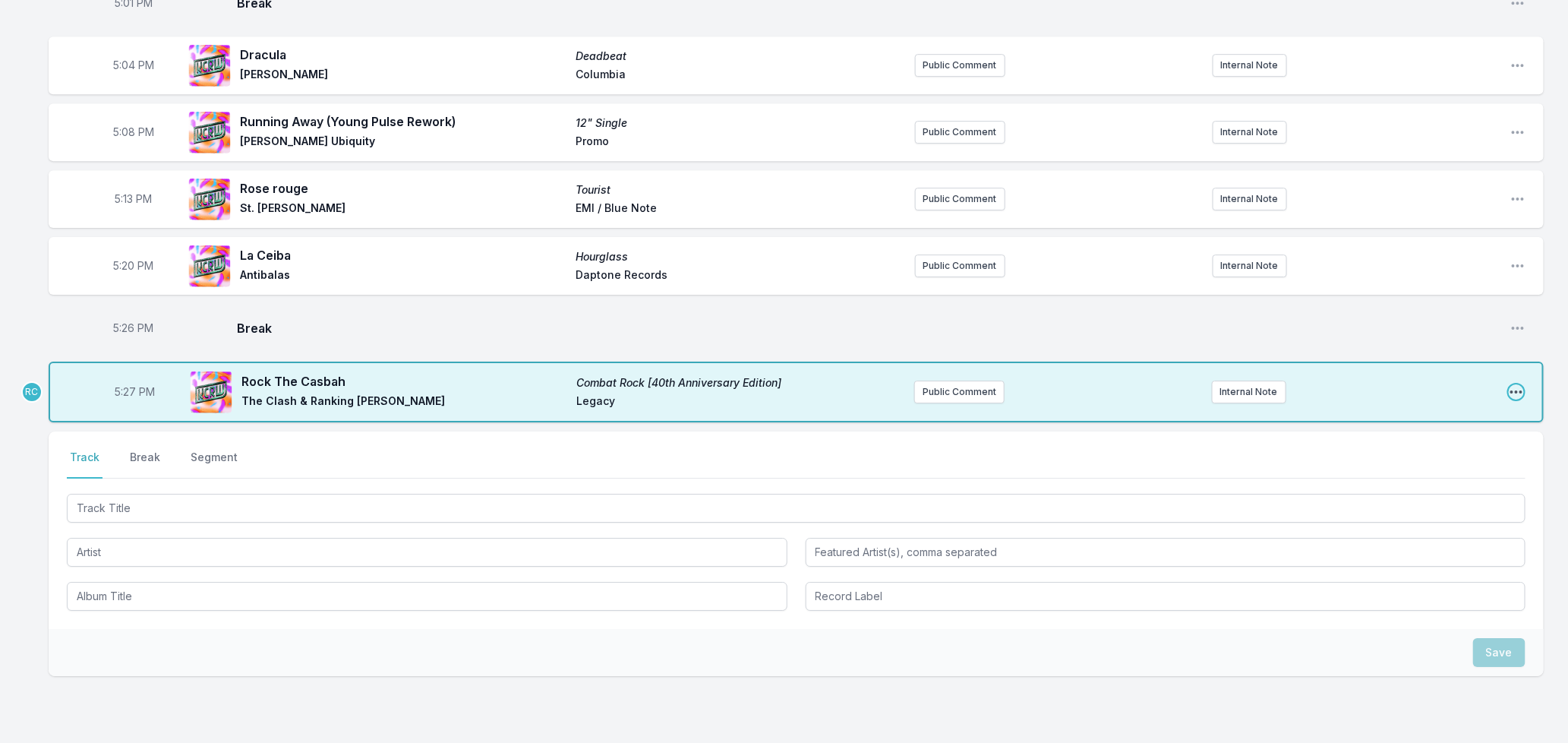
click at [1513, 391] on icon "Open playlist item options" at bounding box center [1516, 392] width 12 height 3
click at [1384, 441] on button "Edit Track Details" at bounding box center [1438, 450] width 170 height 28
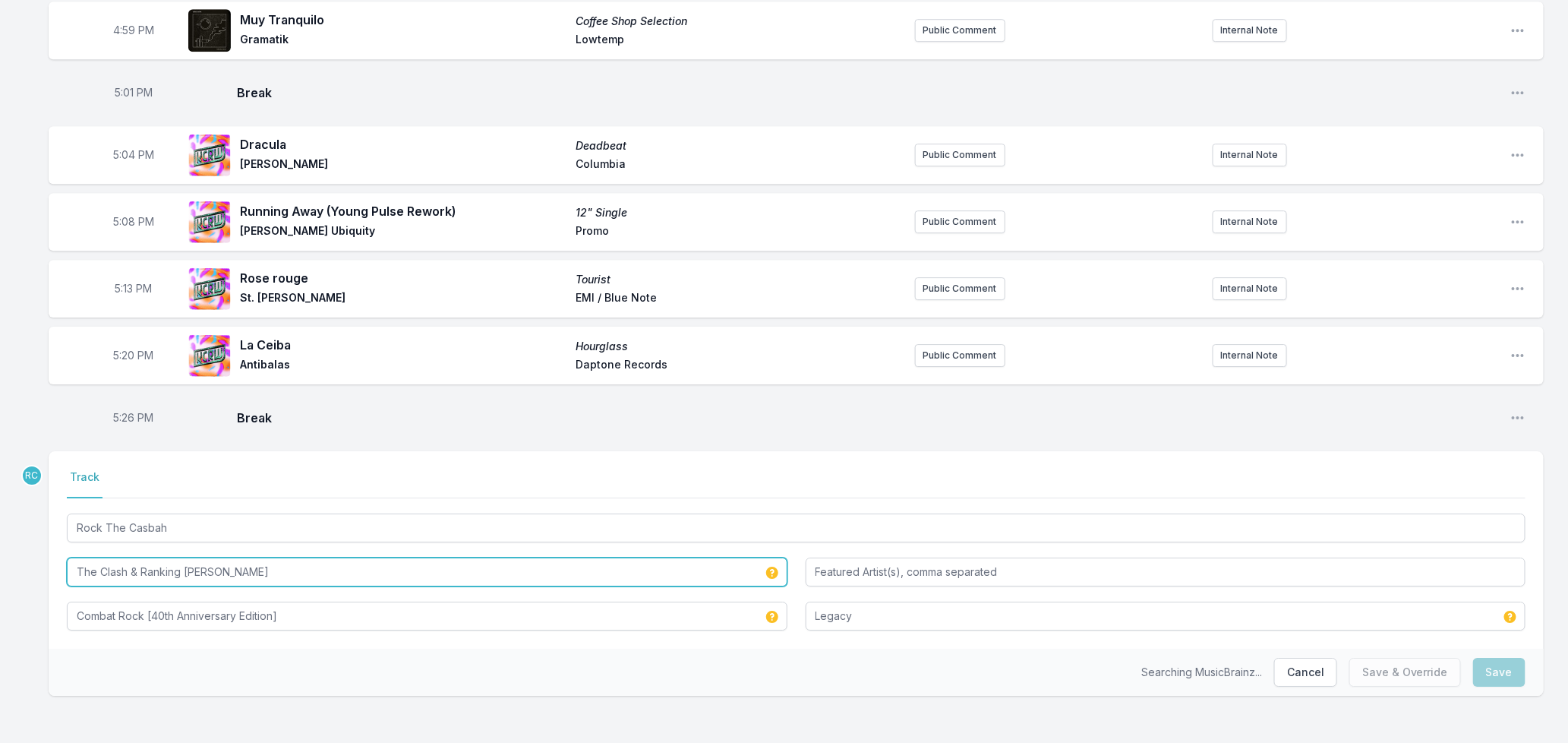
click at [235, 565] on input "The Clash & Ranking [PERSON_NAME]" at bounding box center [427, 572] width 721 height 29
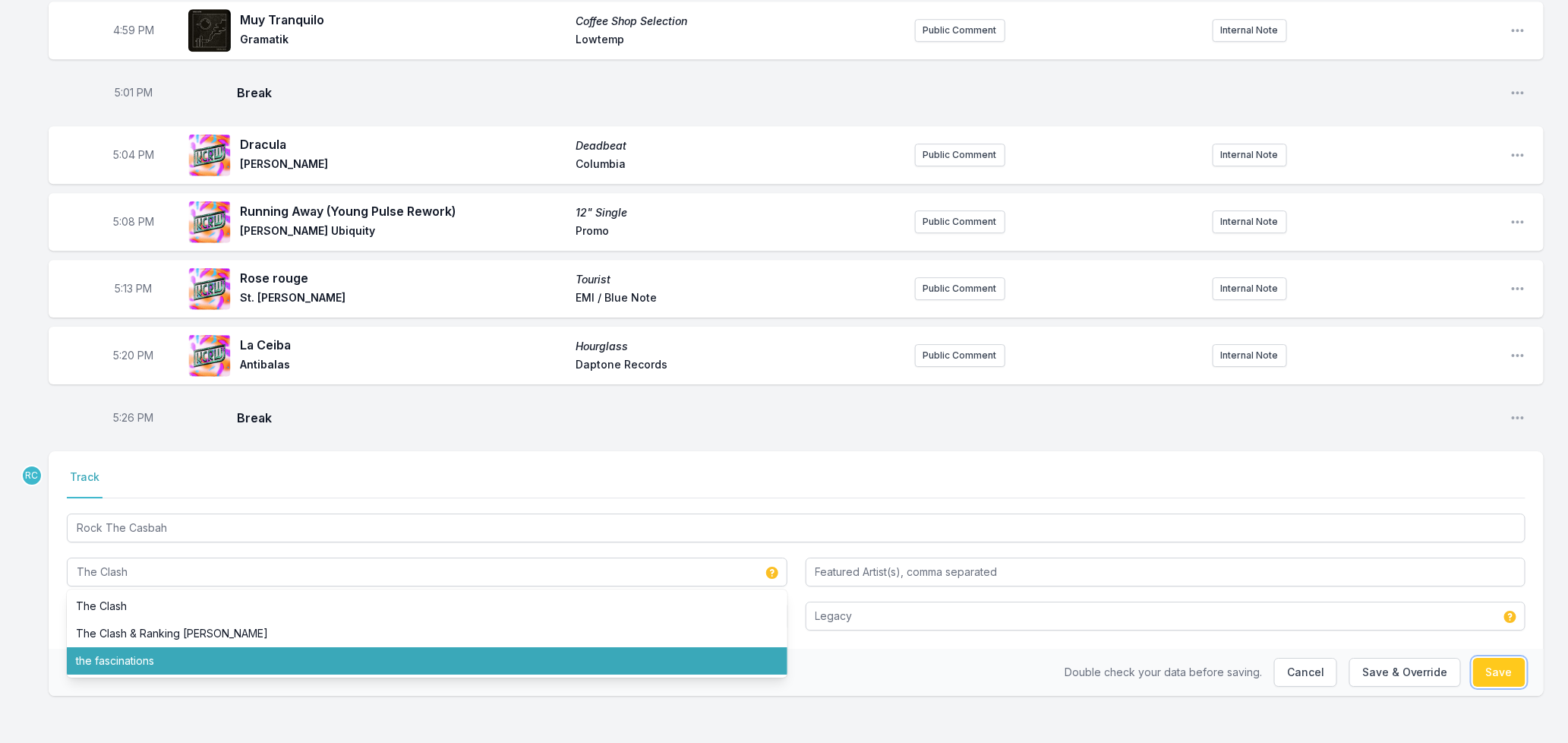
click at [1508, 661] on button "Save" at bounding box center [1498, 671] width 52 height 29
type input "The Clash & Ranking [PERSON_NAME]"
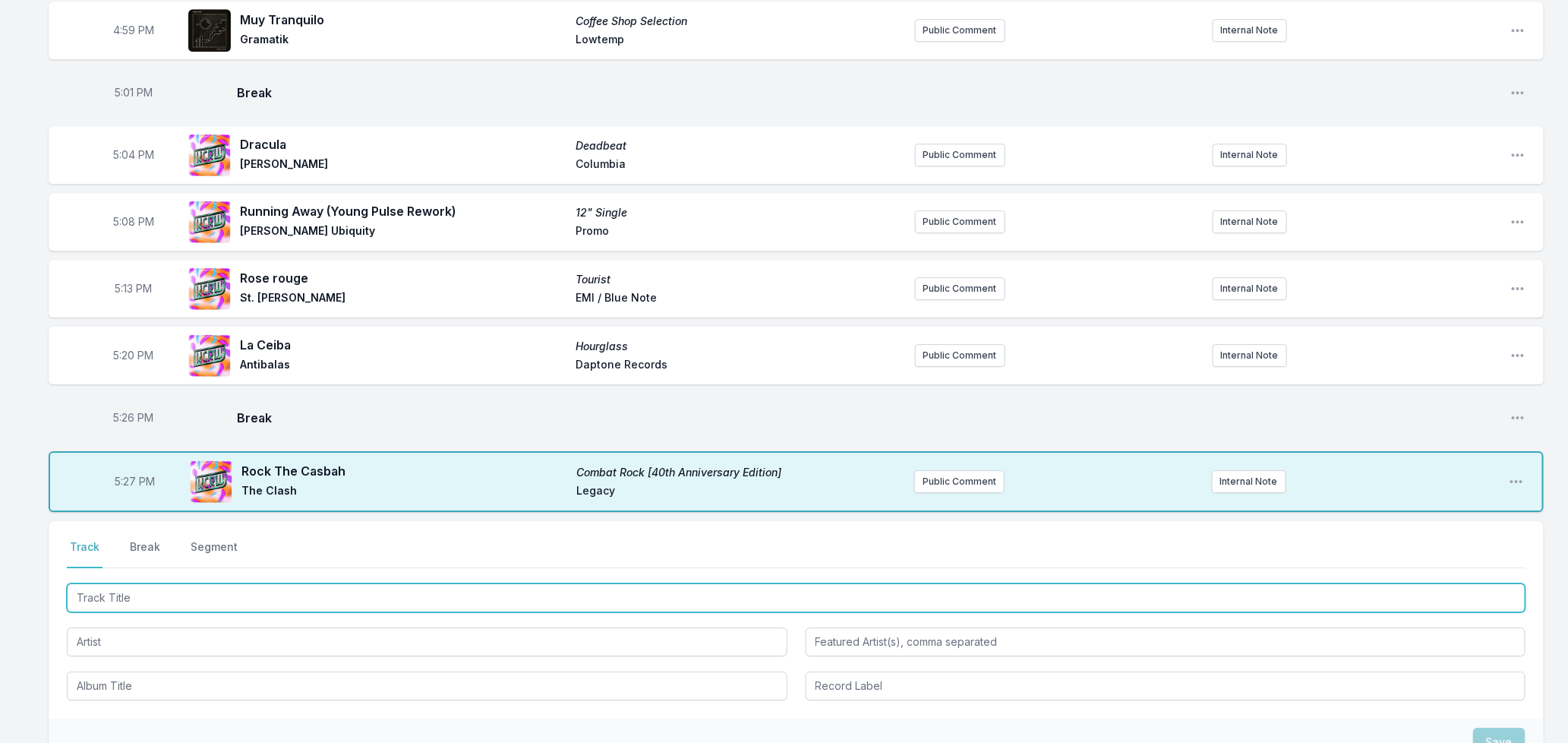
click at [208, 584] on input "Track Title" at bounding box center [796, 597] width 1459 height 29
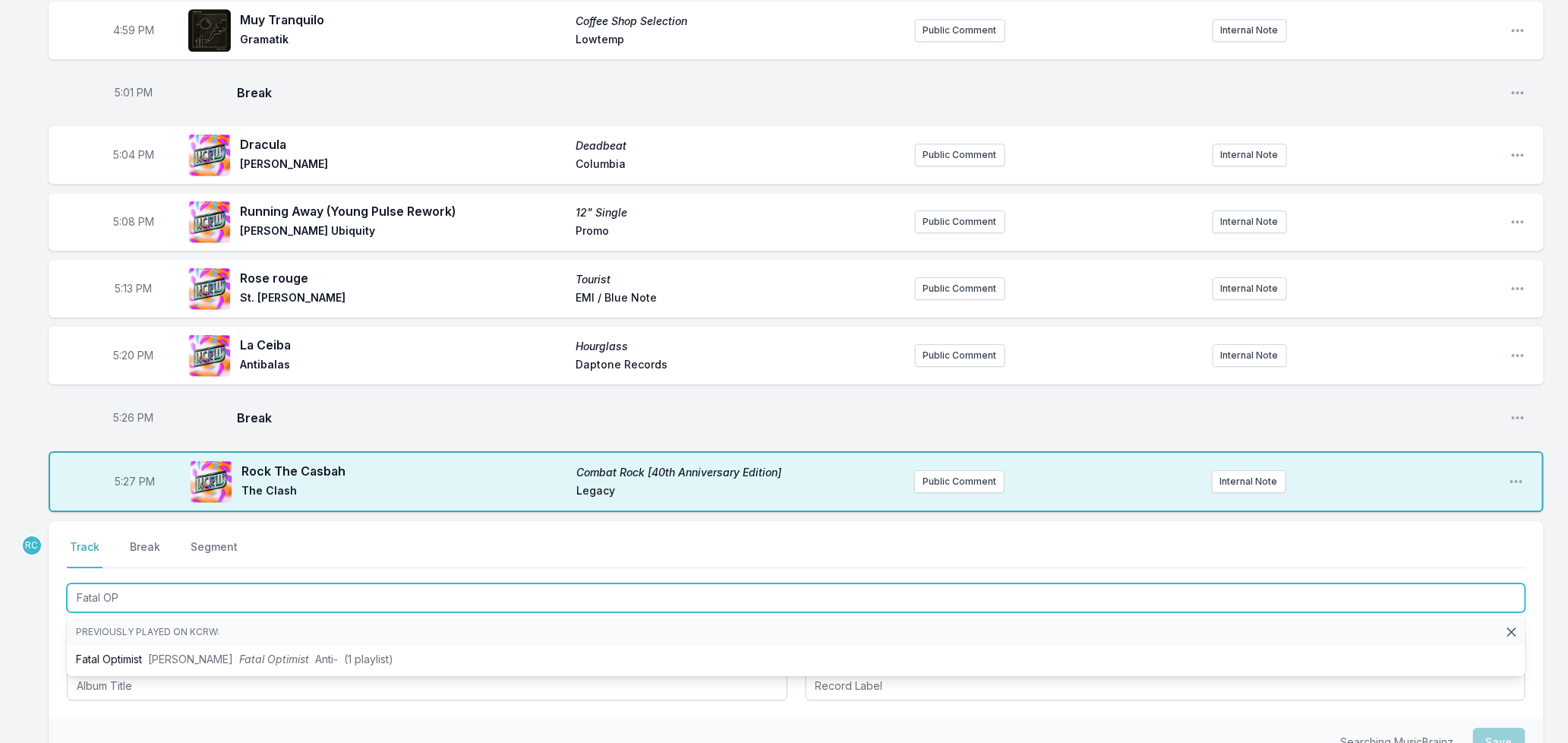
type input "Fatal O"
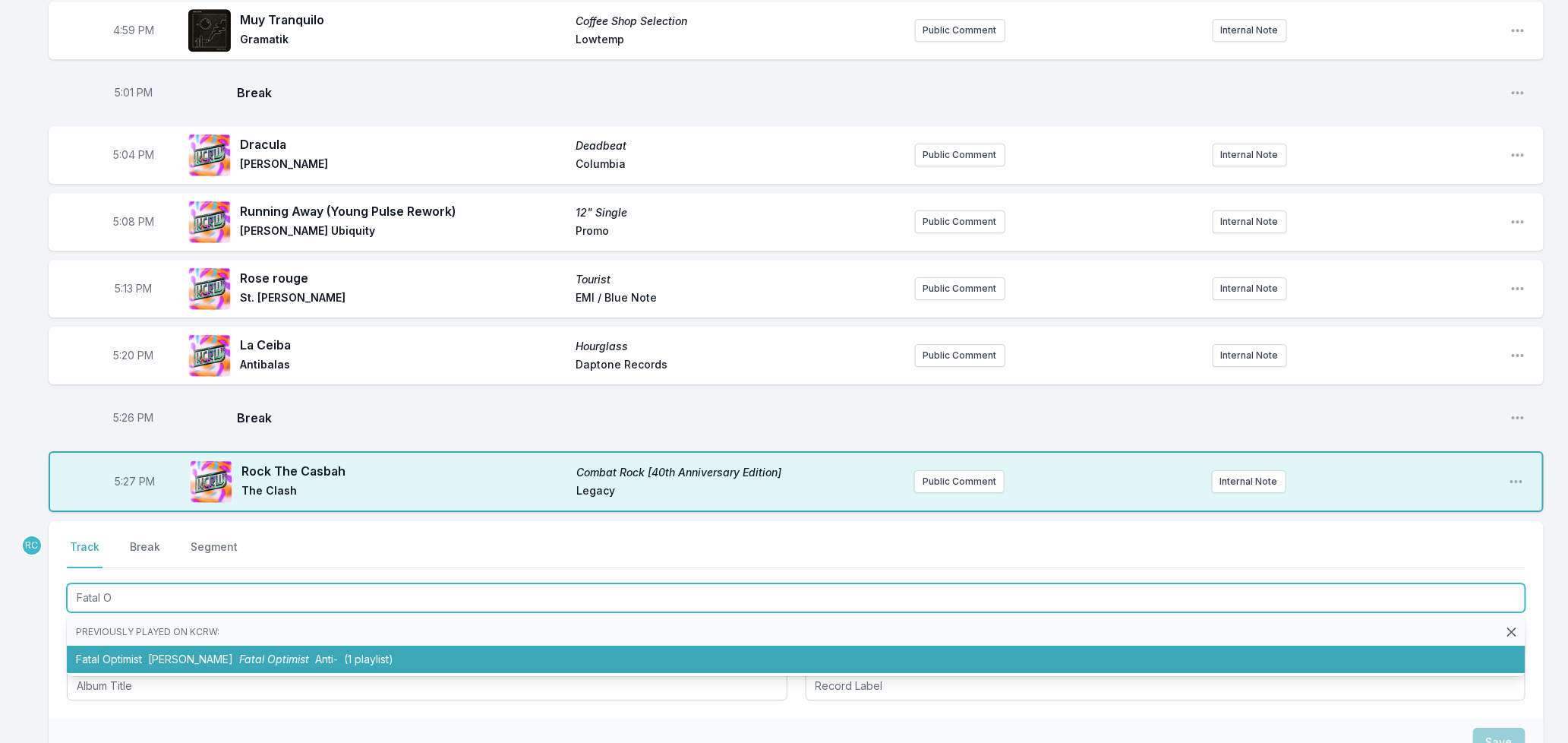
click at [205, 646] on li "Fatal Optimist [PERSON_NAME] Fatal Optimist Anti‐ (1 playlist)" at bounding box center [796, 659] width 1459 height 28
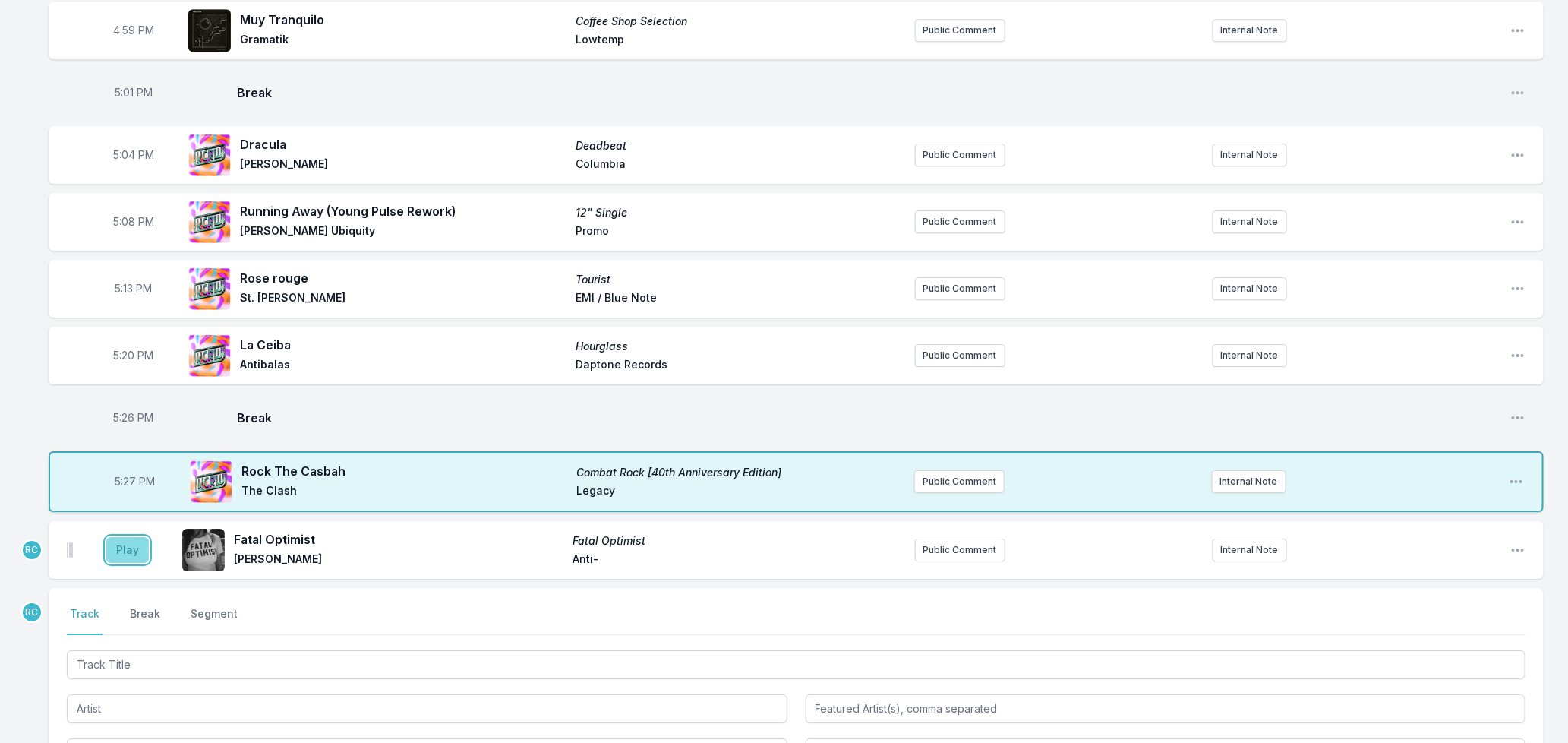
click at [130, 537] on button "Play" at bounding box center [127, 550] width 42 height 26
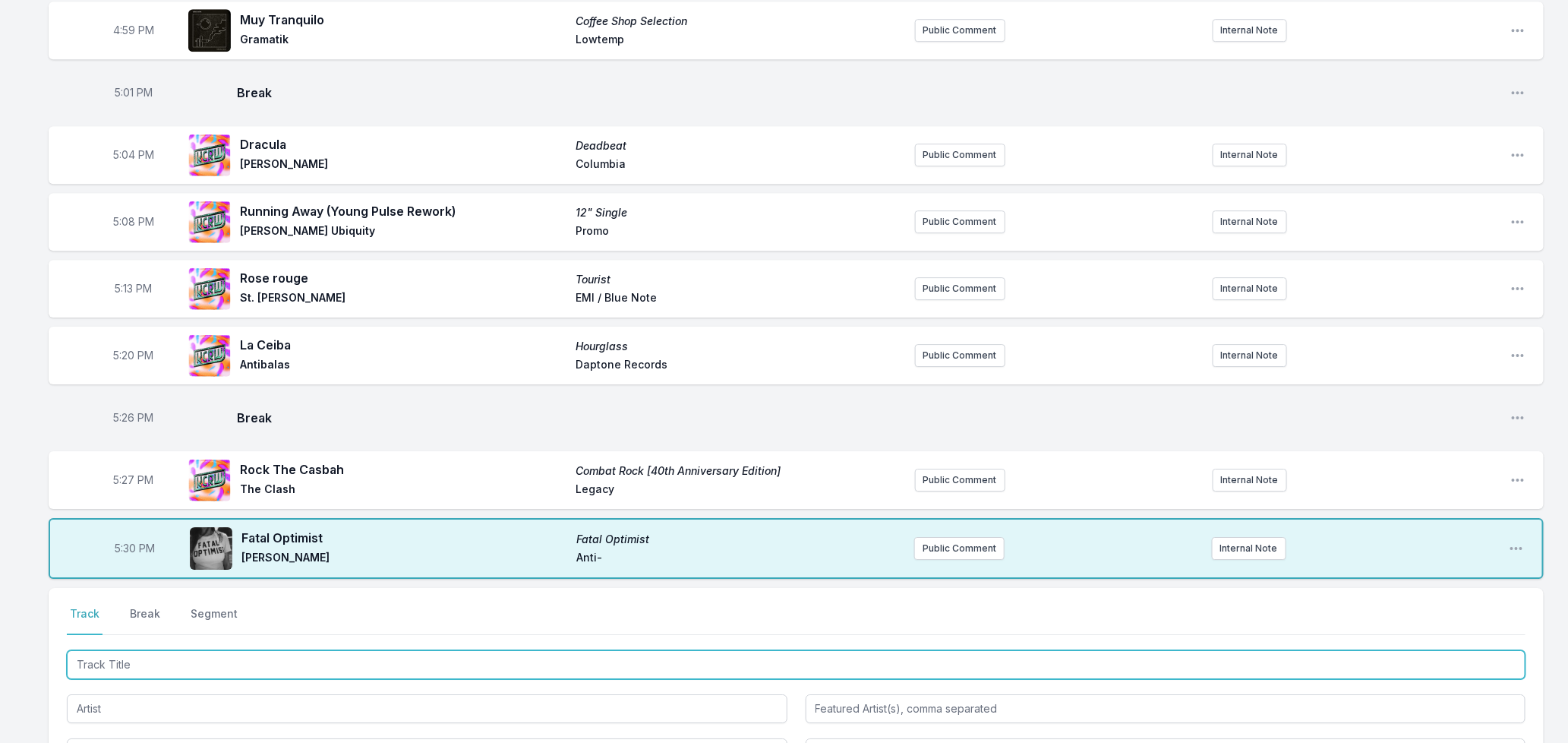
click at [255, 657] on input "Track Title" at bounding box center [796, 664] width 1459 height 29
type input "Pirate Radio"
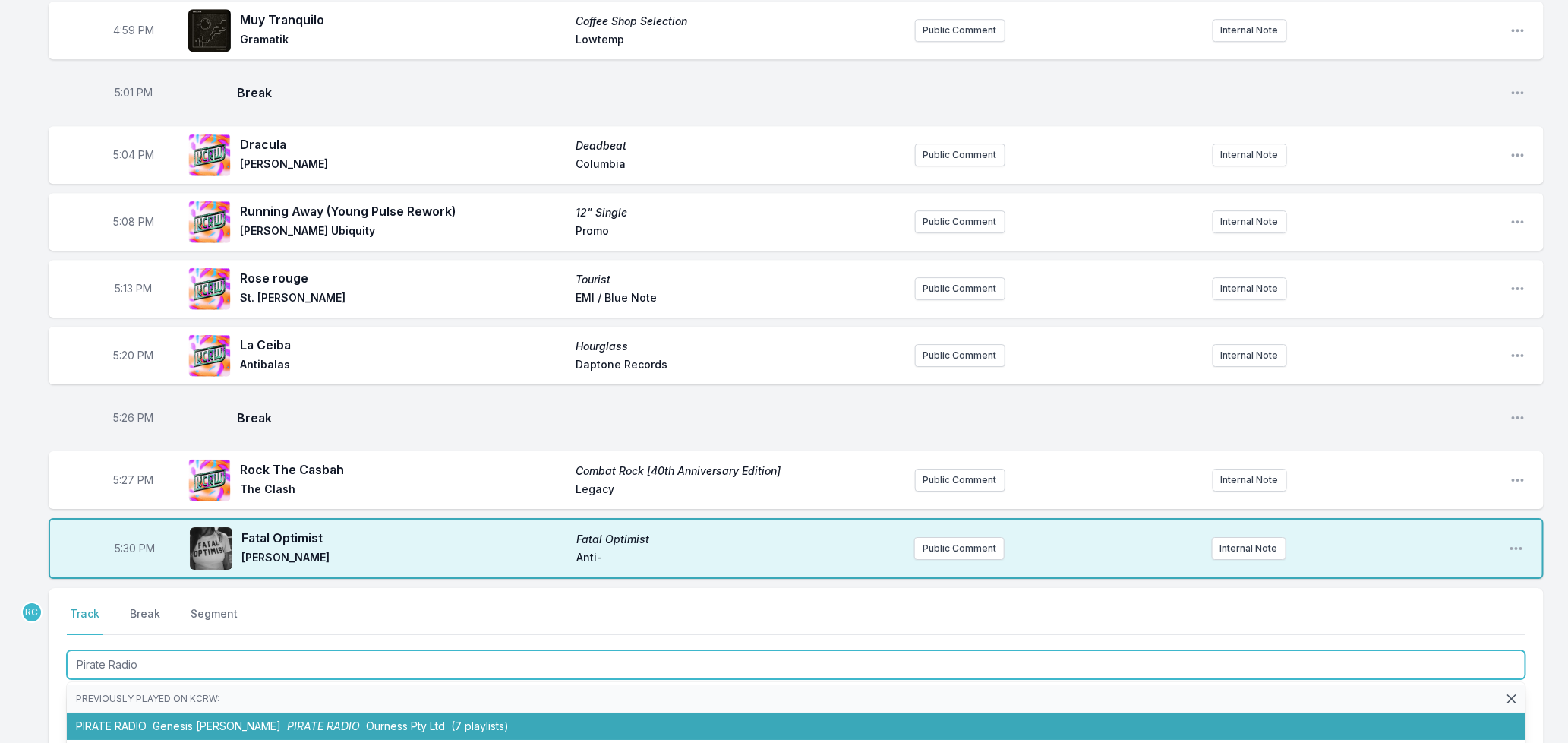
click at [287, 719] on span "PIRATE RADIO" at bounding box center [324, 725] width 73 height 13
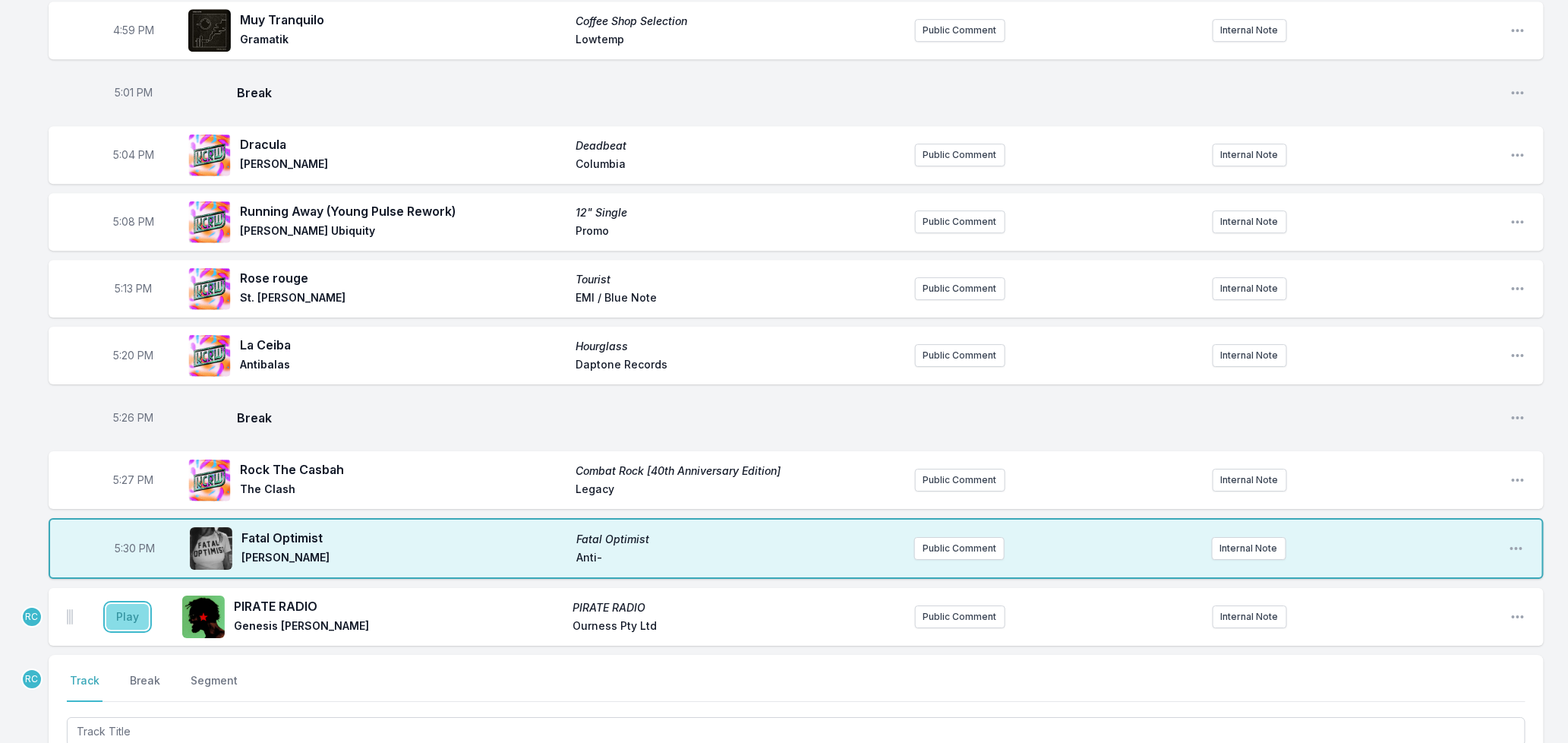
click at [132, 605] on button "Play" at bounding box center [127, 617] width 42 height 26
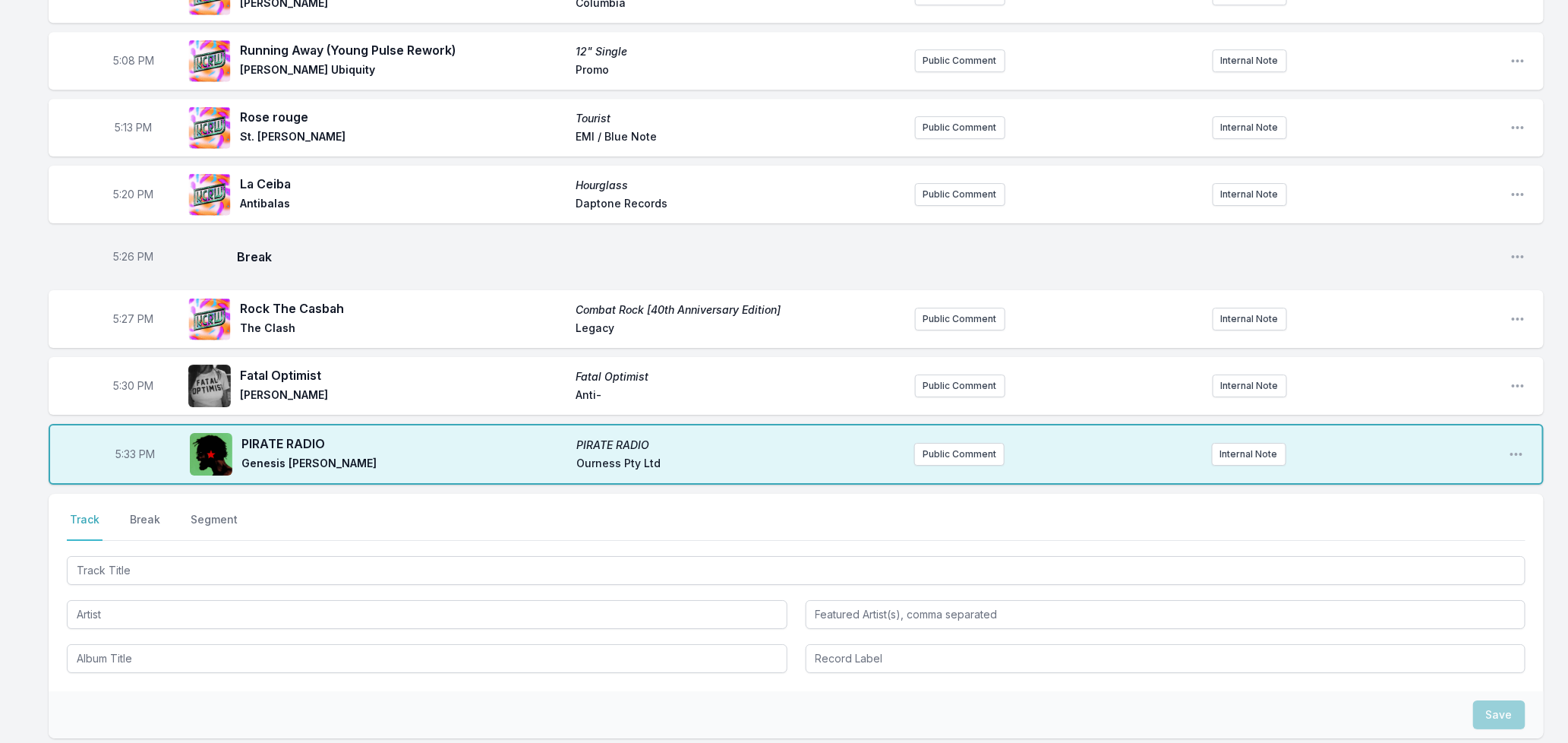
scroll to position [2494, 0]
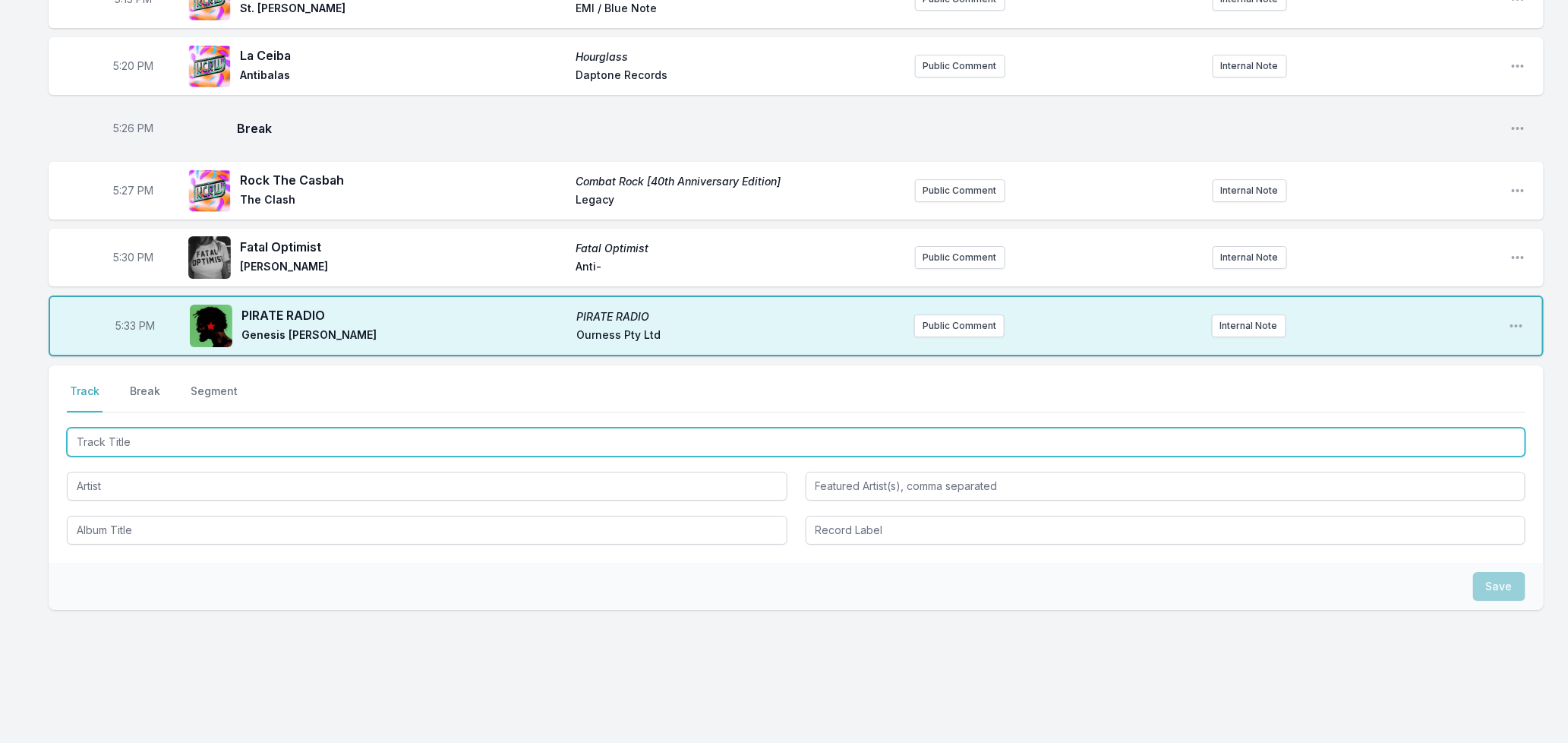
click at [180, 428] on input "Track Title" at bounding box center [796, 442] width 1459 height 29
type input "The Nightlife"
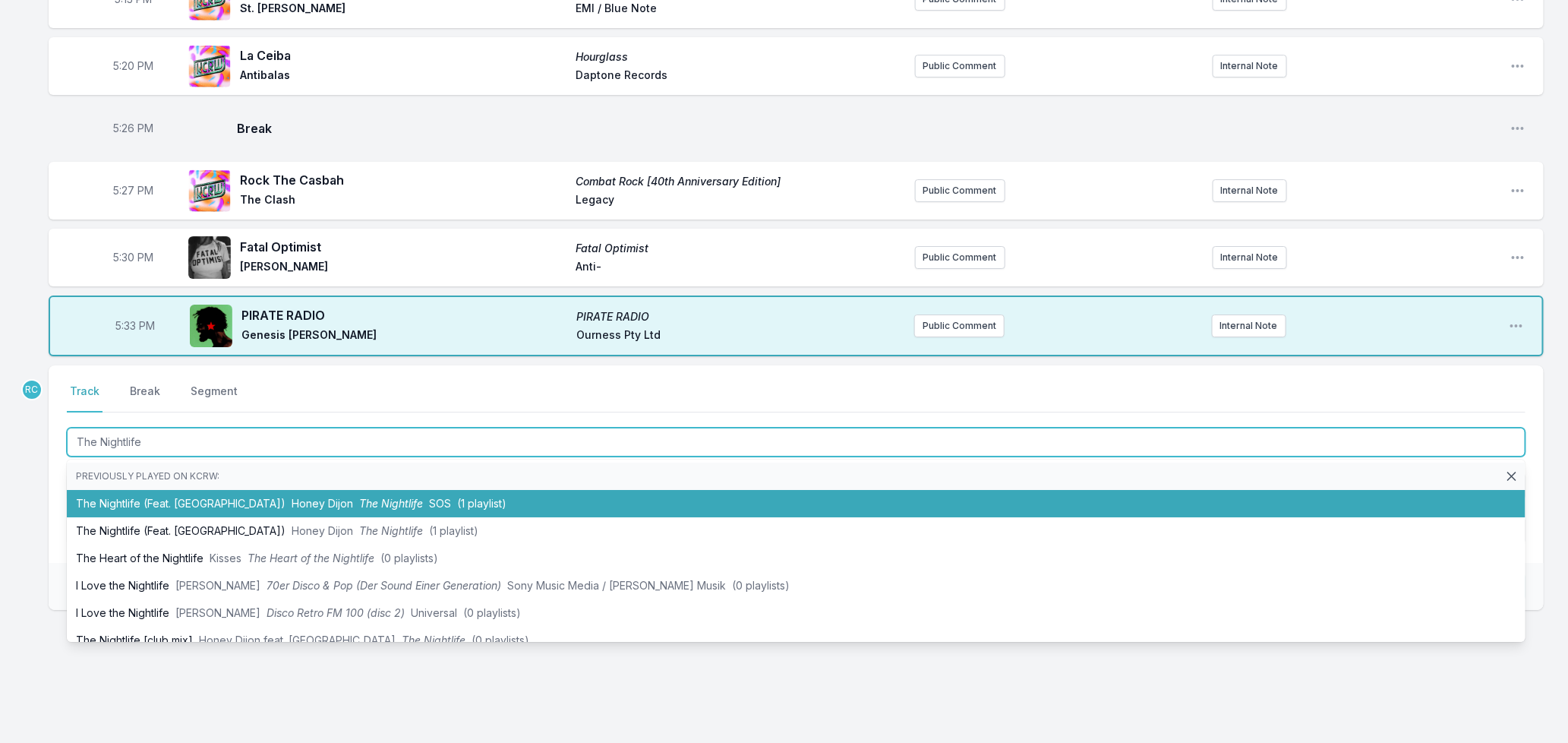
click at [238, 497] on li "The Nightlife (Feat. Chlöe) Honey Dijon The Nightlife SOS (1 playlist)" at bounding box center [796, 504] width 1459 height 28
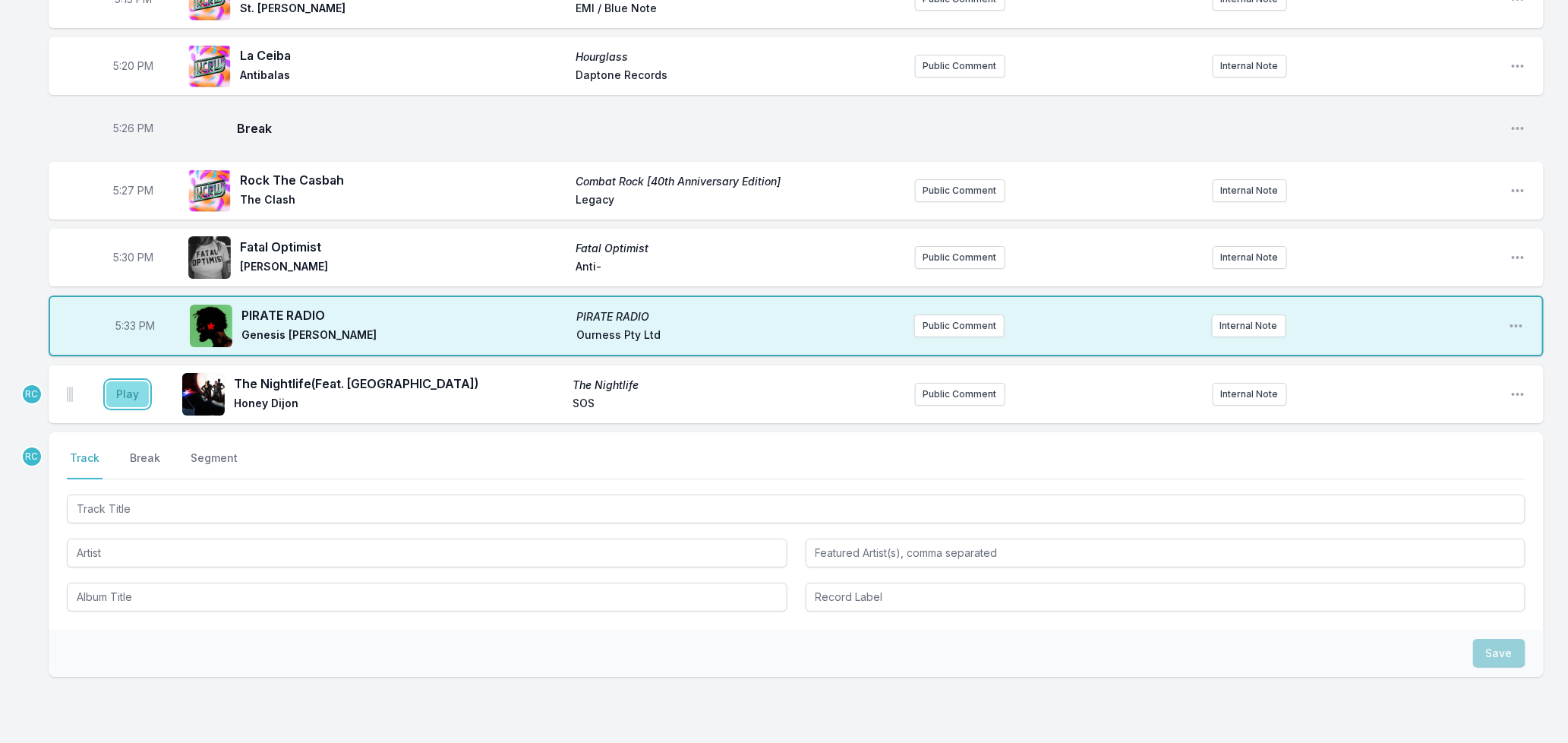
click at [132, 385] on button "Play" at bounding box center [127, 394] width 42 height 26
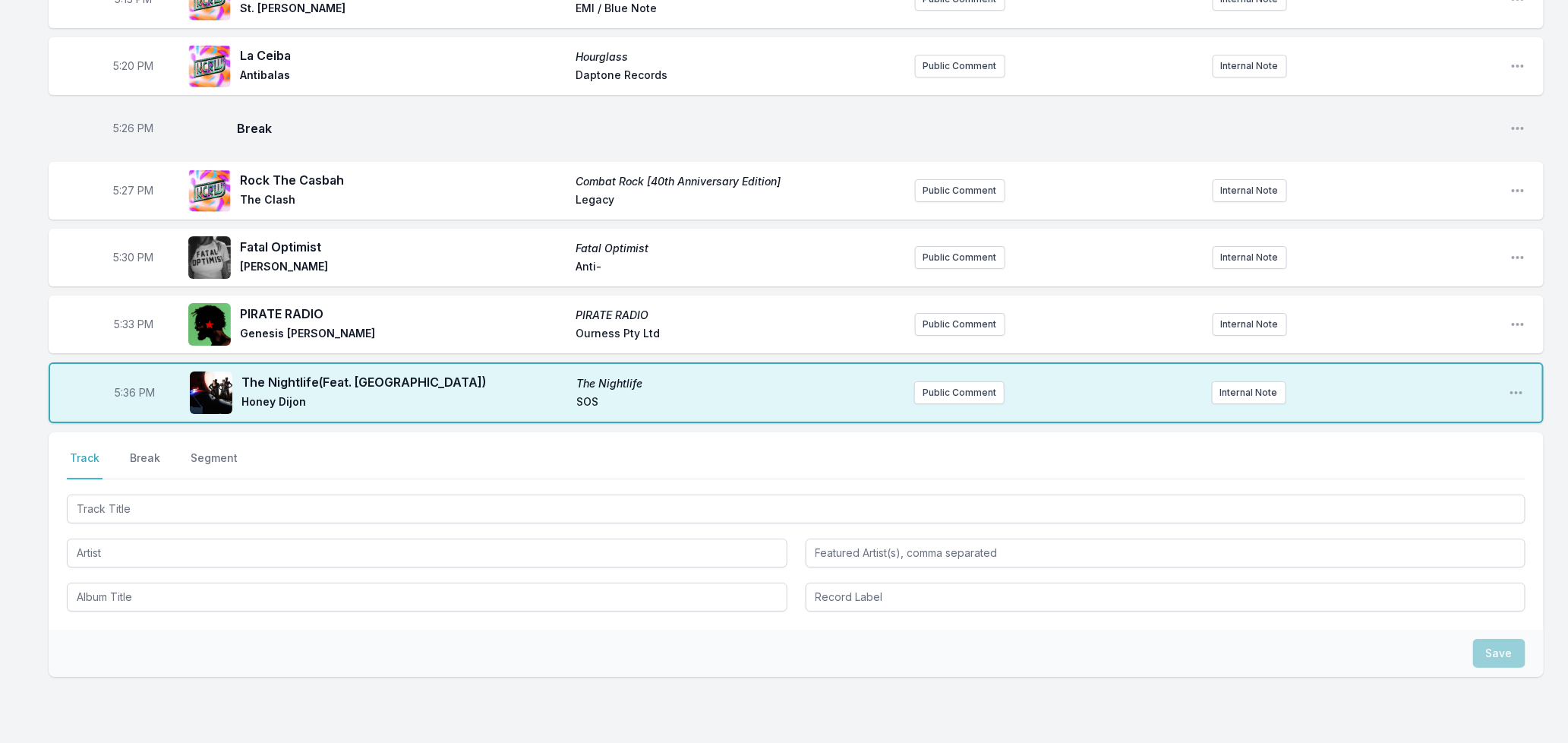
click at [141, 451] on button "Break" at bounding box center [145, 464] width 36 height 29
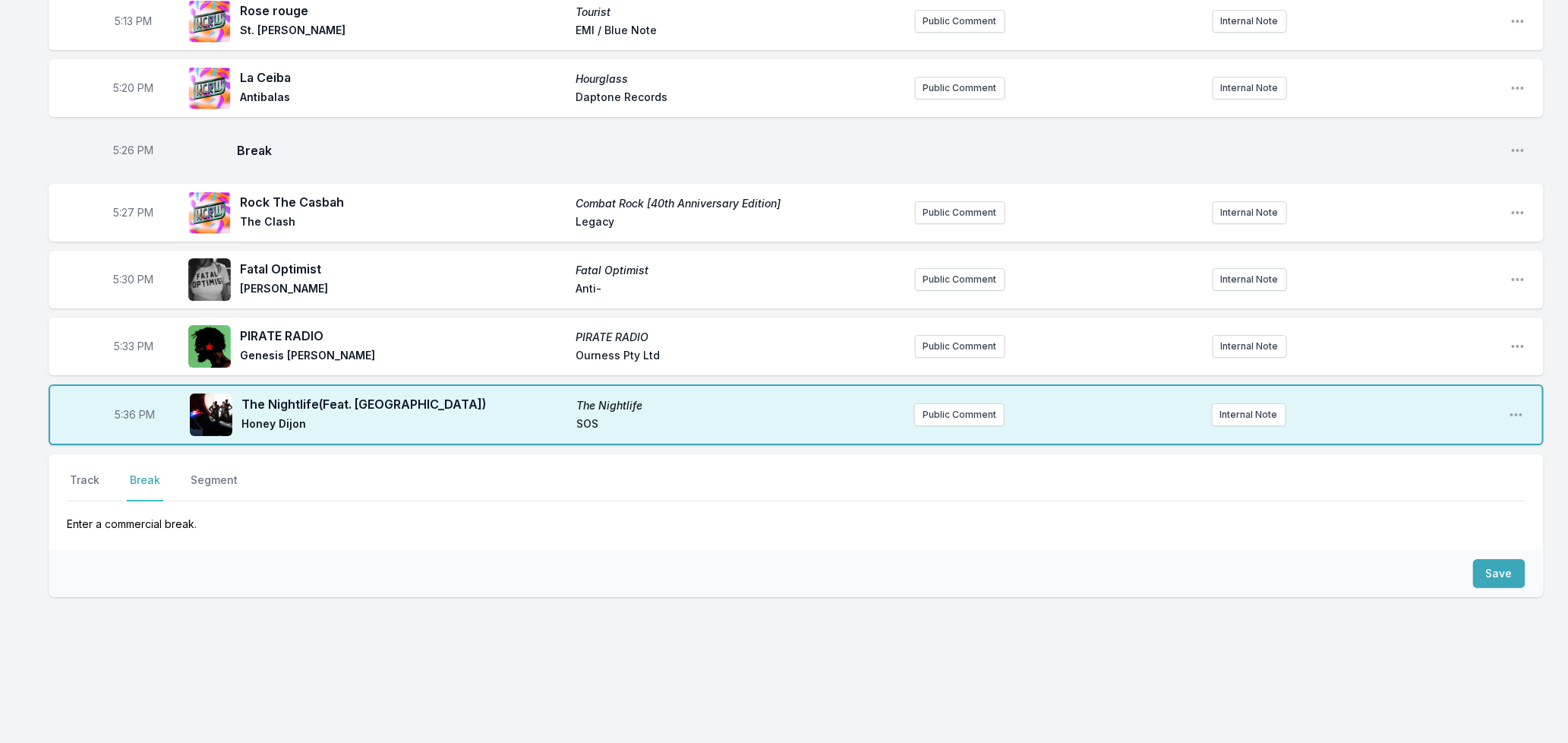
scroll to position [2459, 0]
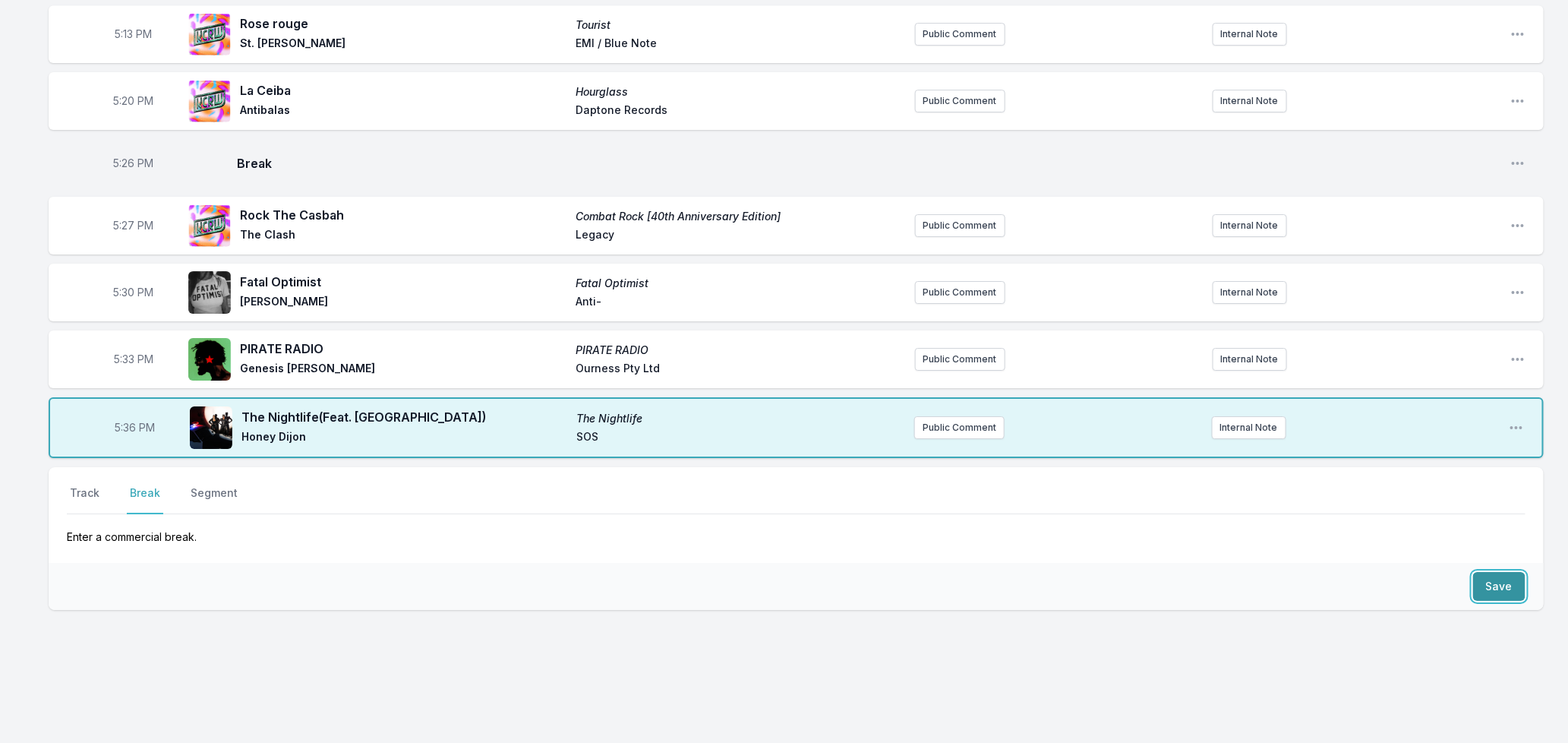
click at [1481, 574] on button "Save" at bounding box center [1498, 586] width 52 height 29
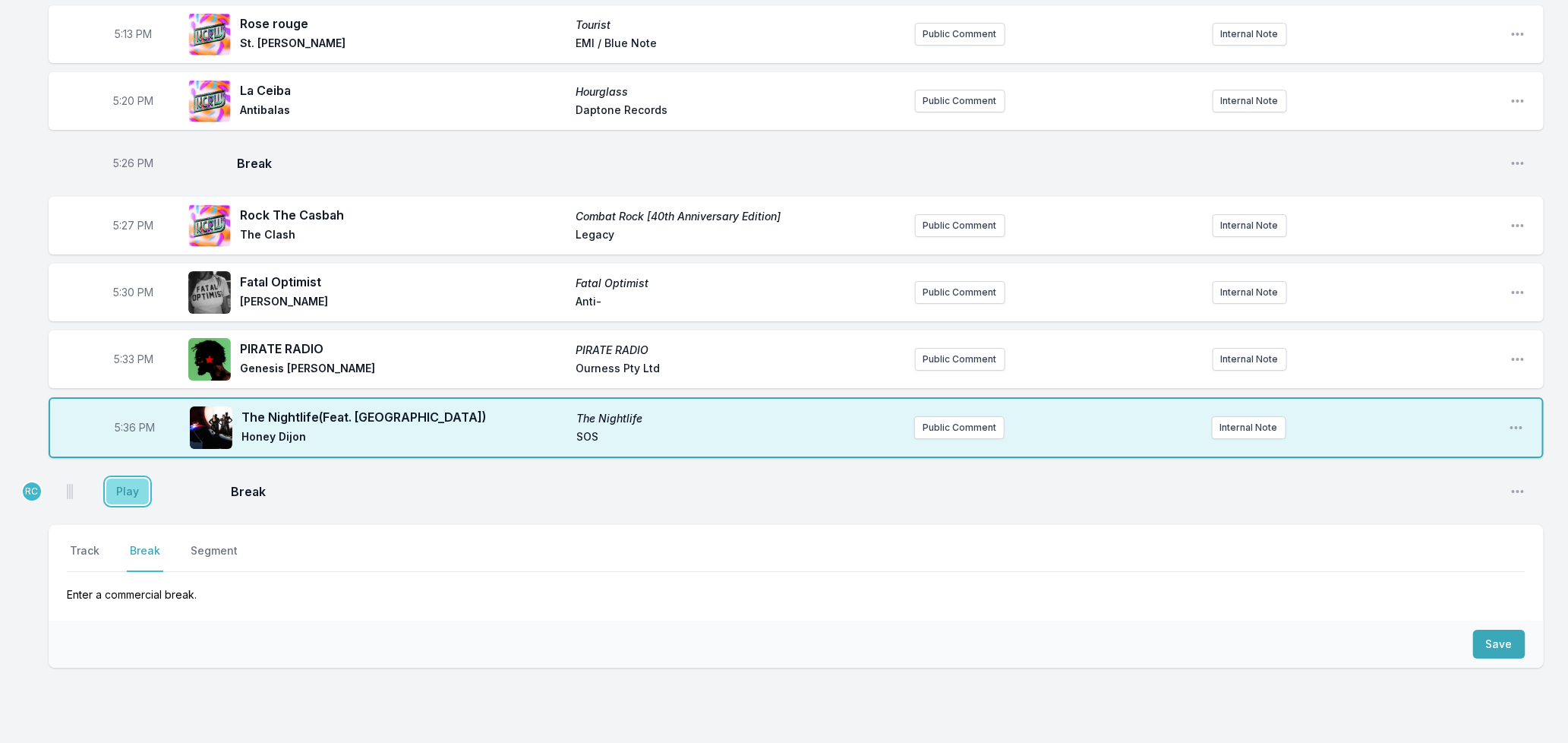
click at [128, 481] on button "Play" at bounding box center [127, 491] width 42 height 26
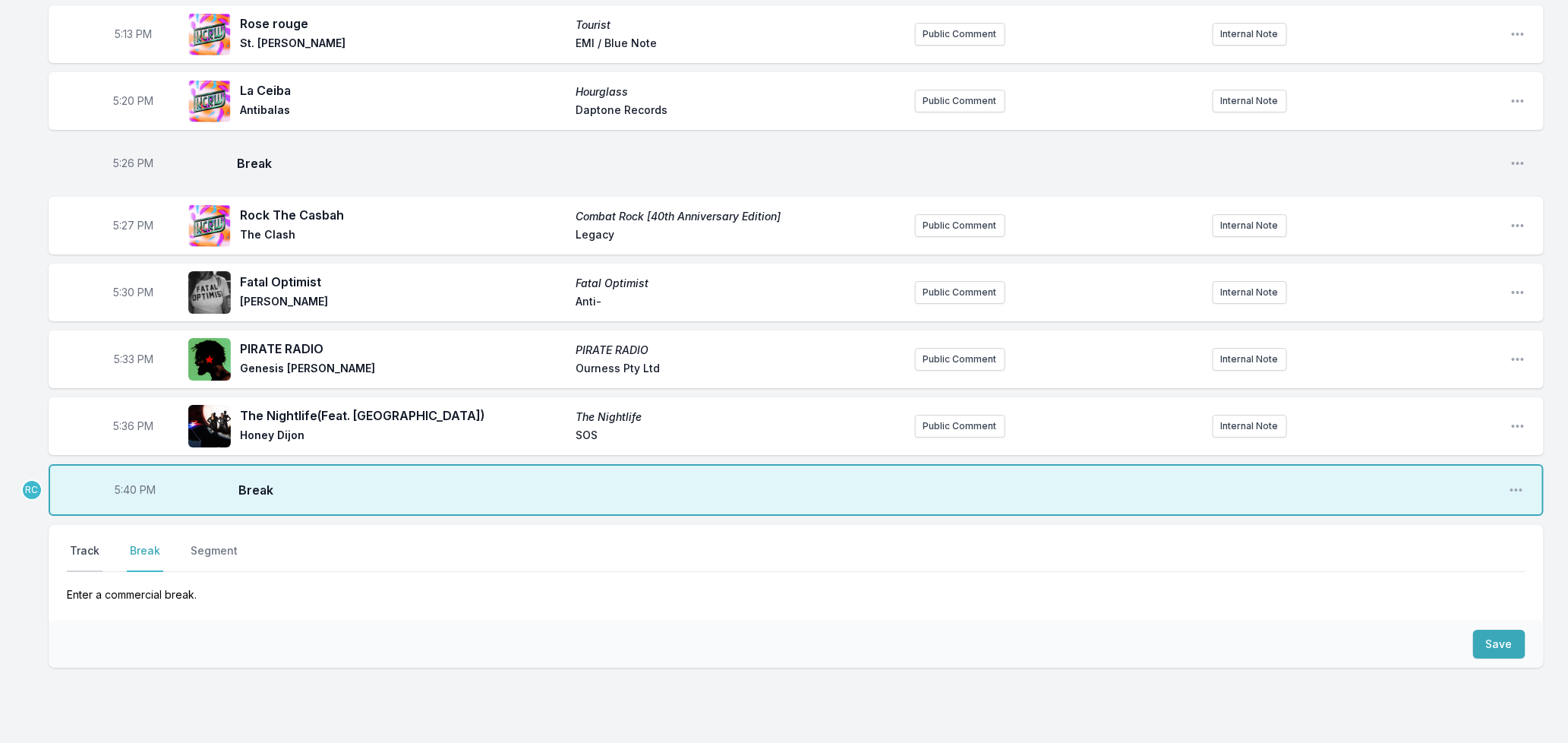
click at [76, 543] on button "Track" at bounding box center [85, 557] width 35 height 29
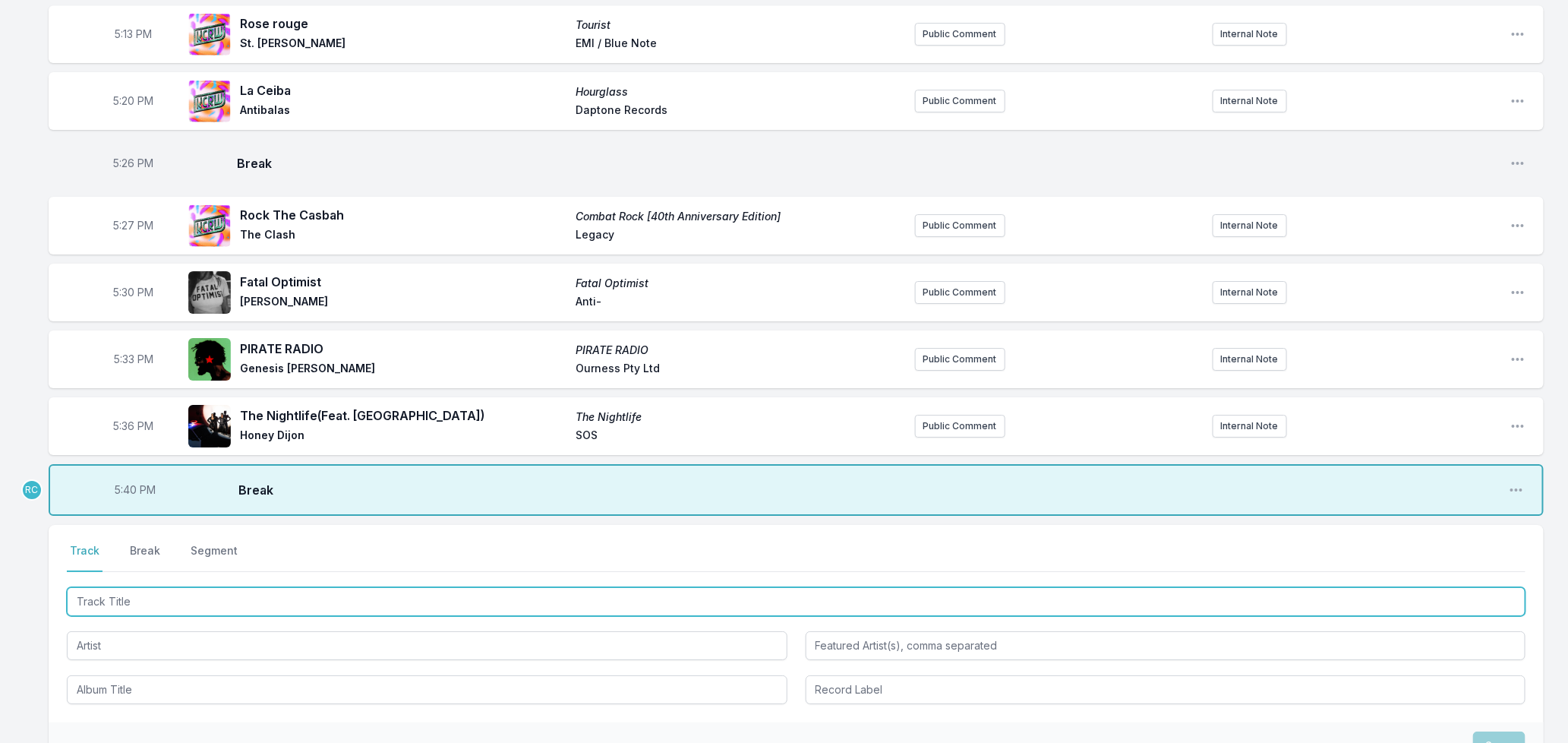
click at [155, 588] on input "Track Title" at bounding box center [796, 601] width 1459 height 29
click at [151, 588] on input "Track Title" at bounding box center [796, 601] width 1459 height 29
type input "Flip and Rewind"
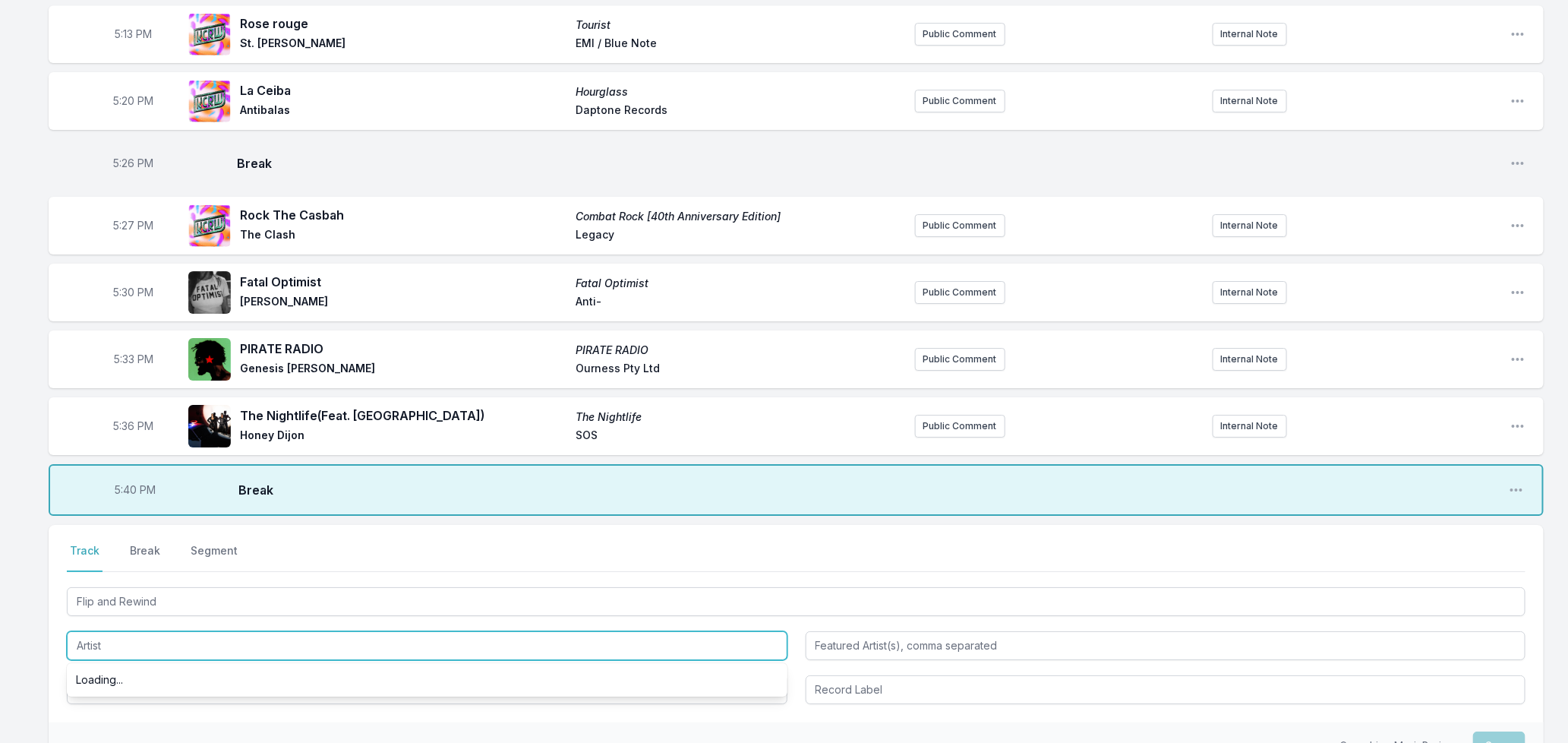
click at [221, 631] on input "Artist" at bounding box center [427, 645] width 721 height 29
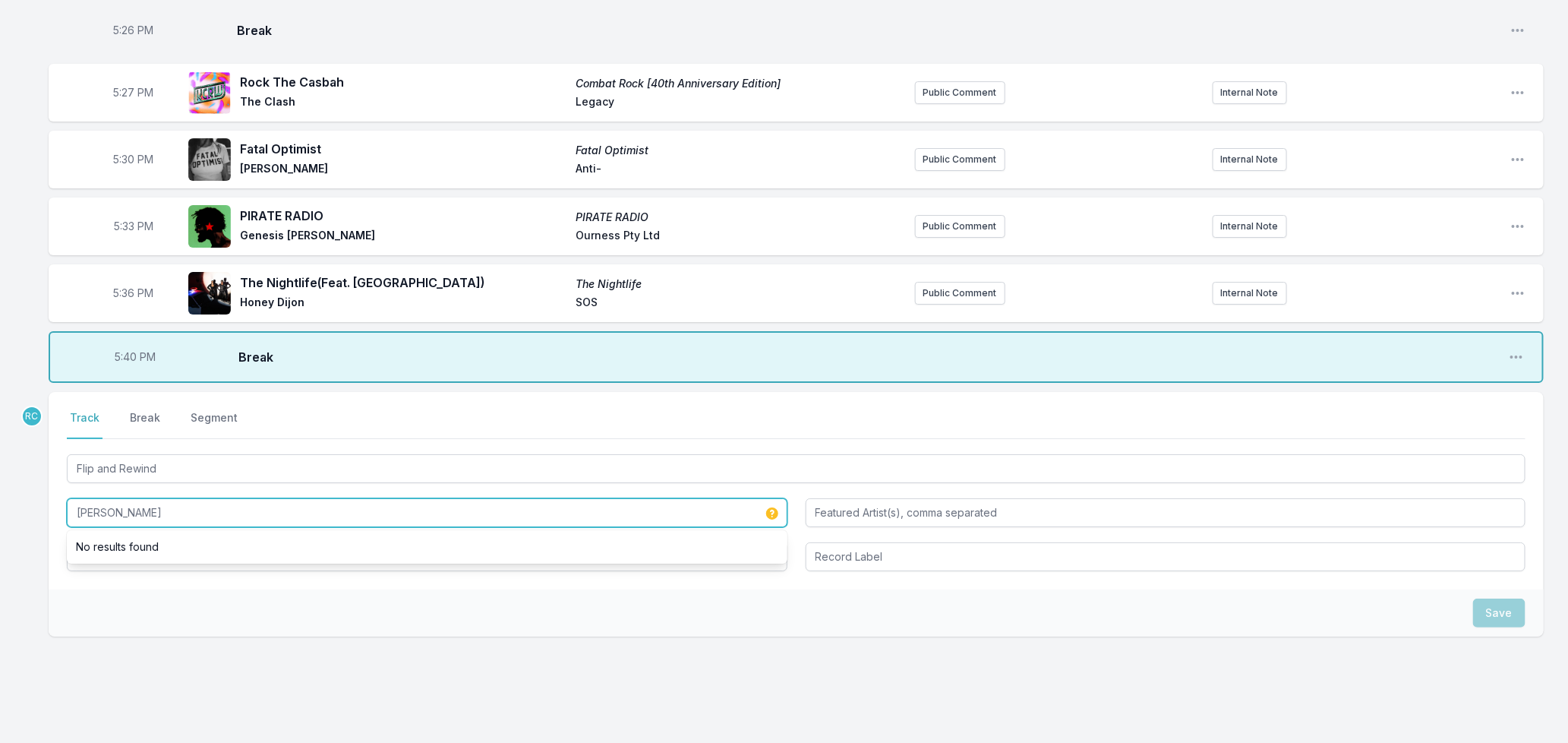
scroll to position [2619, 0]
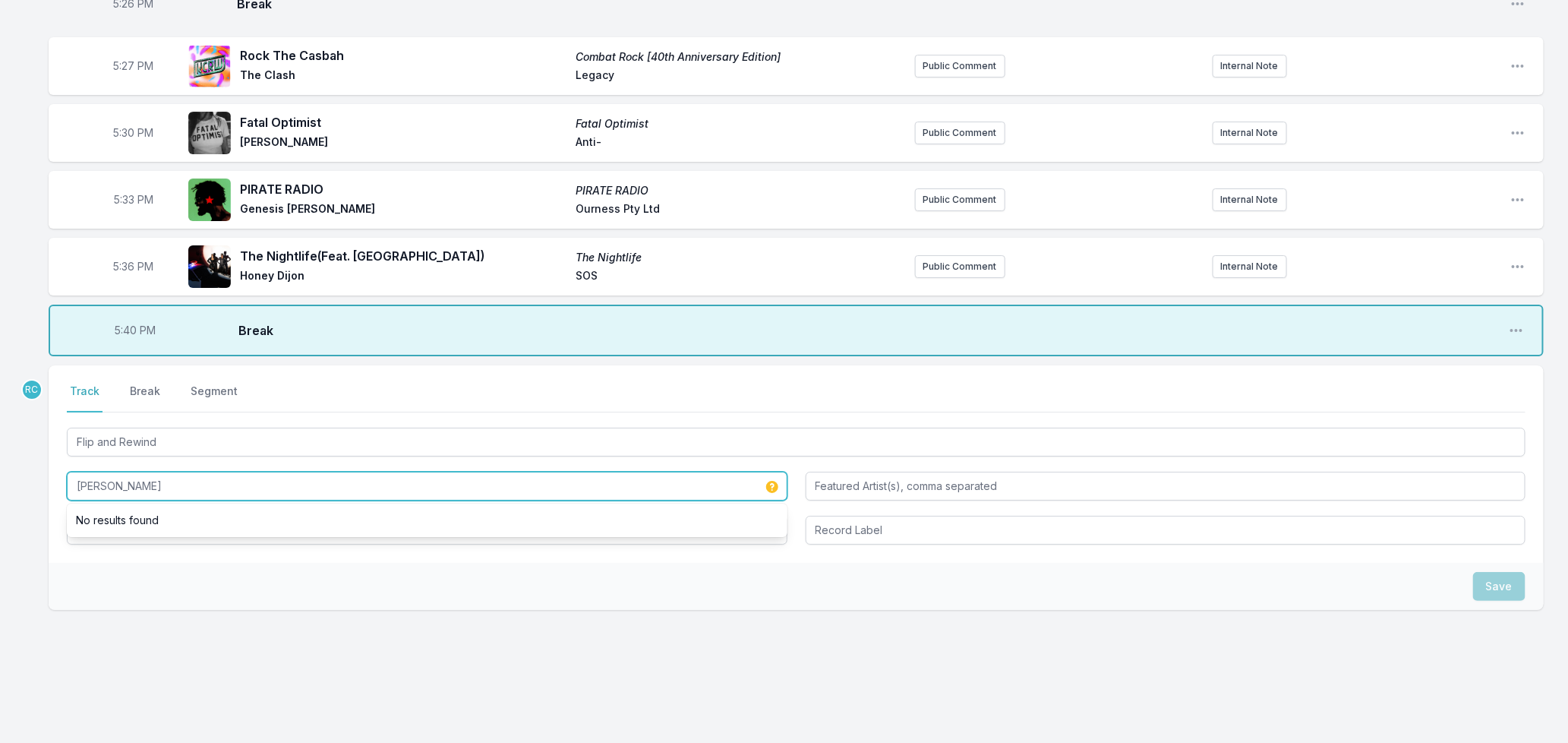
type input "[PERSON_NAME]"
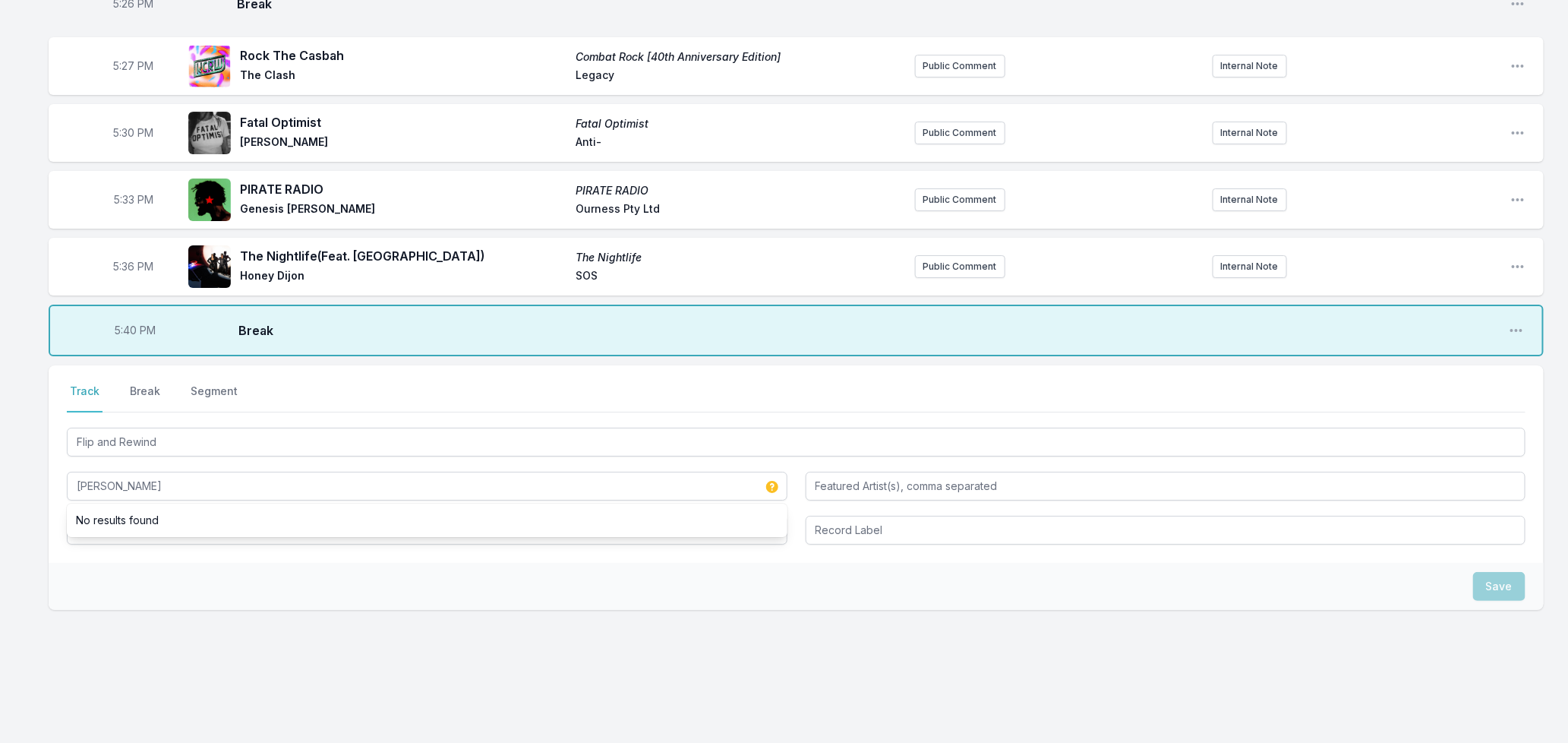
click at [73, 586] on div "Save" at bounding box center [796, 587] width 1495 height 47
click at [117, 521] on input "Album Title" at bounding box center [427, 529] width 721 height 29
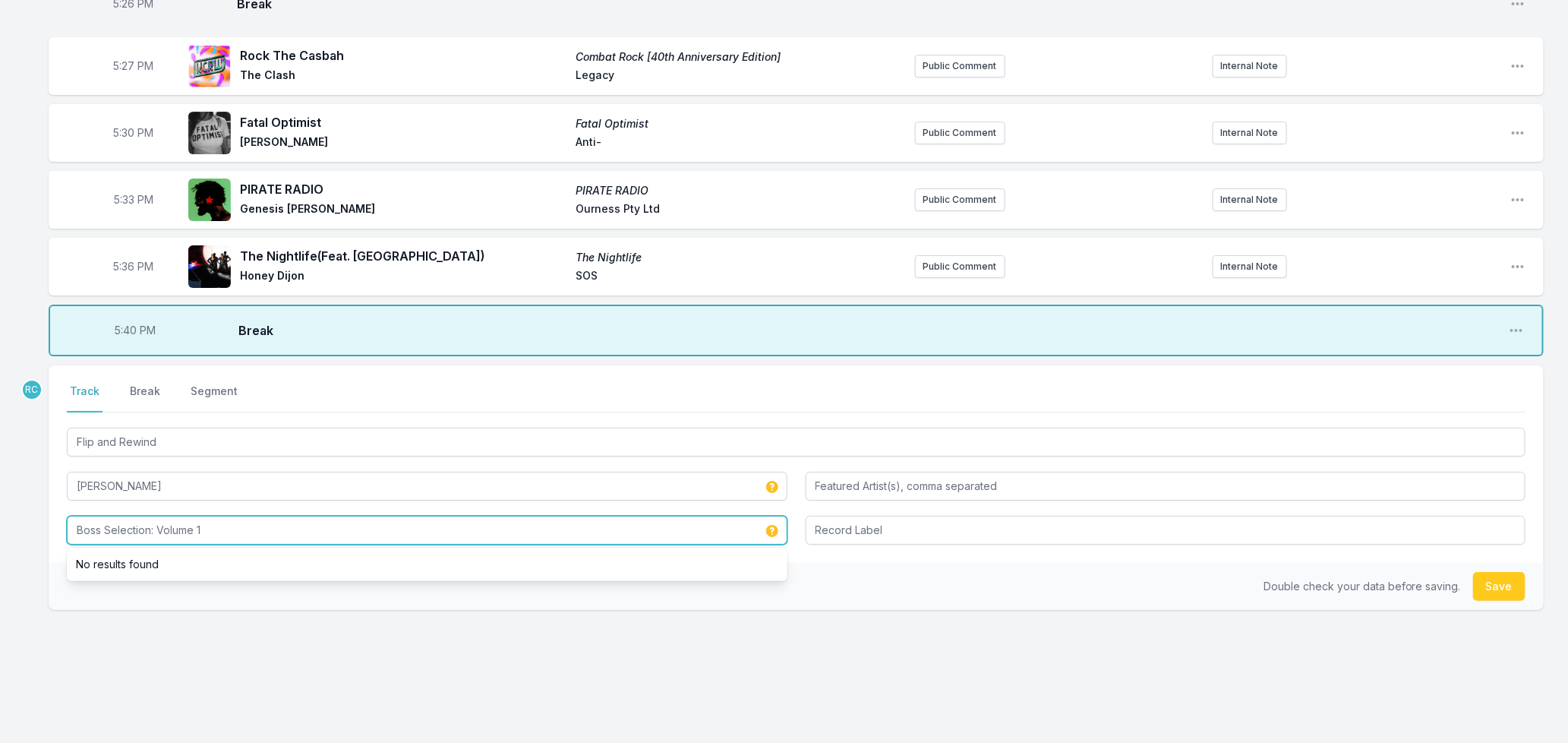
type input "Boss Selection: Volume 1"
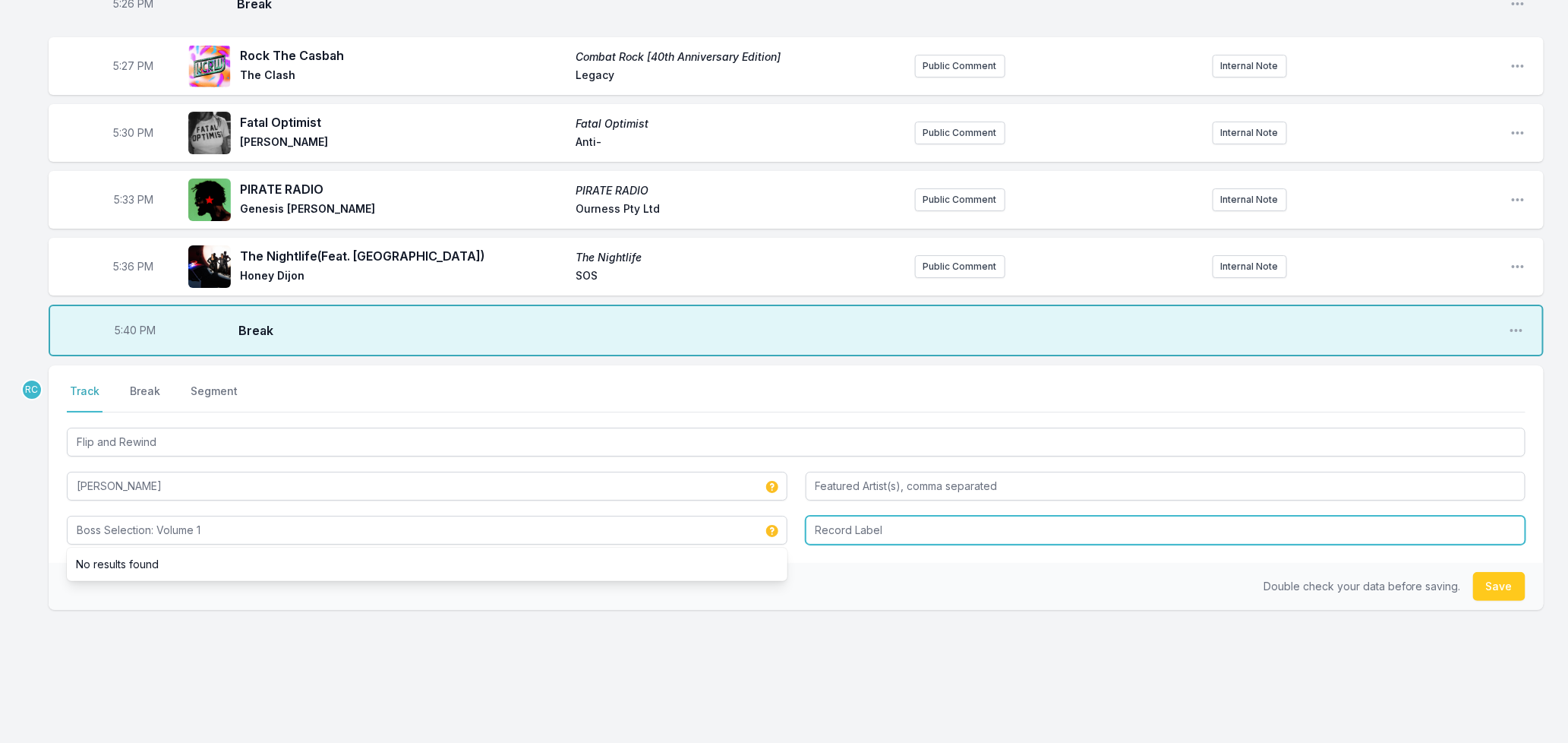
click at [851, 516] on input "Record Label" at bounding box center [1166, 529] width 721 height 29
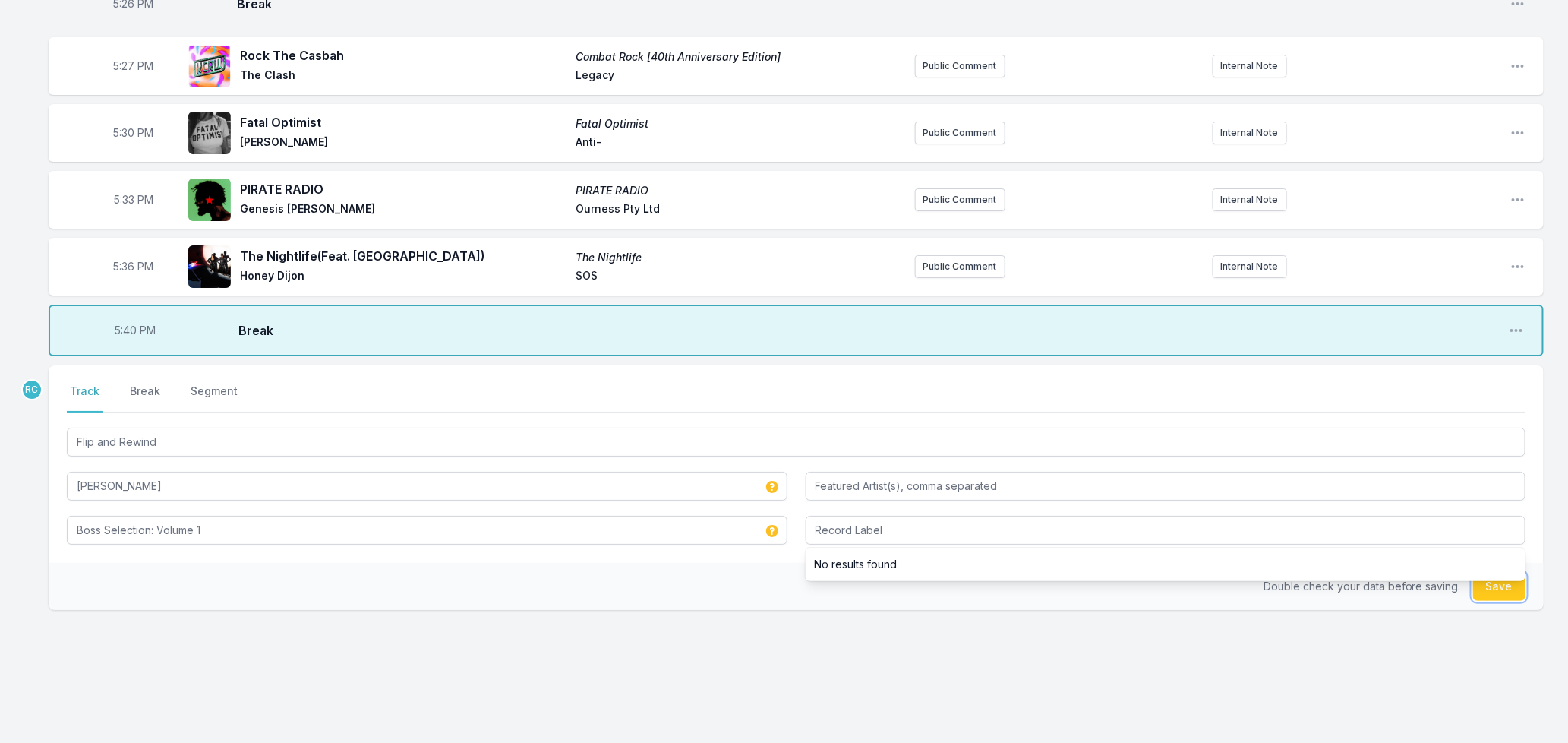
click at [1496, 581] on button "Save" at bounding box center [1498, 586] width 52 height 29
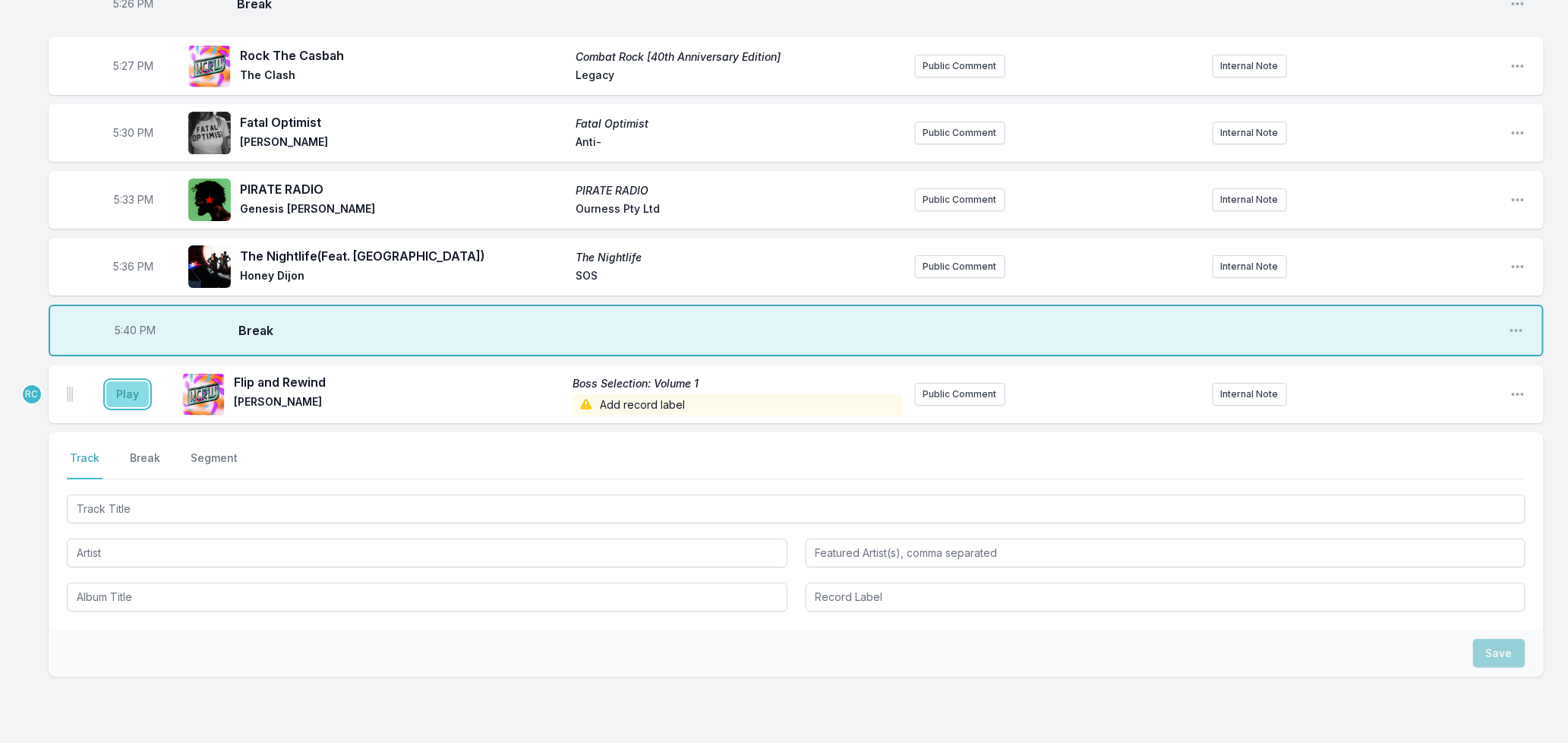
click at [125, 381] on button "Play" at bounding box center [127, 394] width 42 height 26
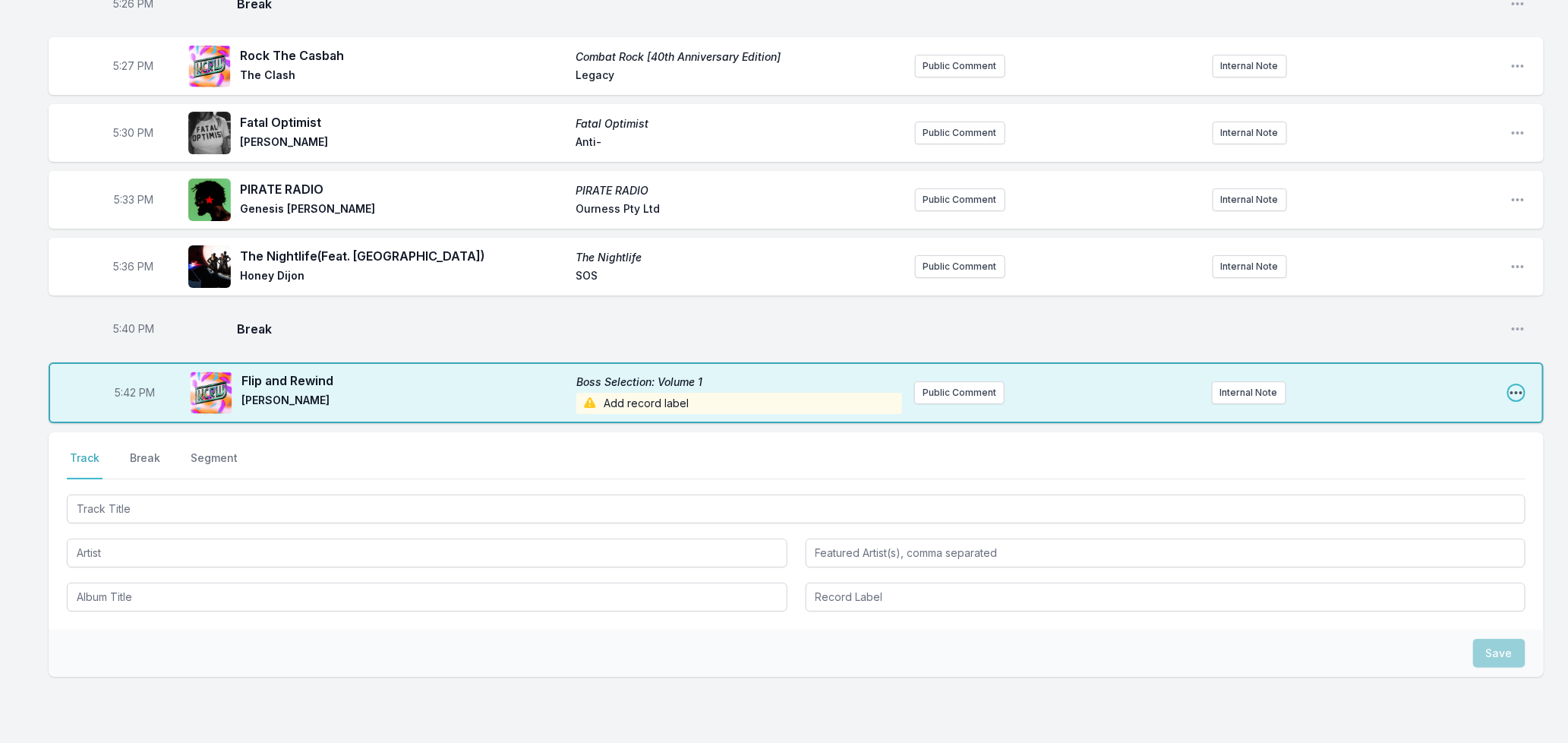
click at [1520, 385] on icon "Open playlist item options" at bounding box center [1516, 392] width 15 height 15
click at [1423, 444] on button "Edit Track Details" at bounding box center [1438, 451] width 170 height 28
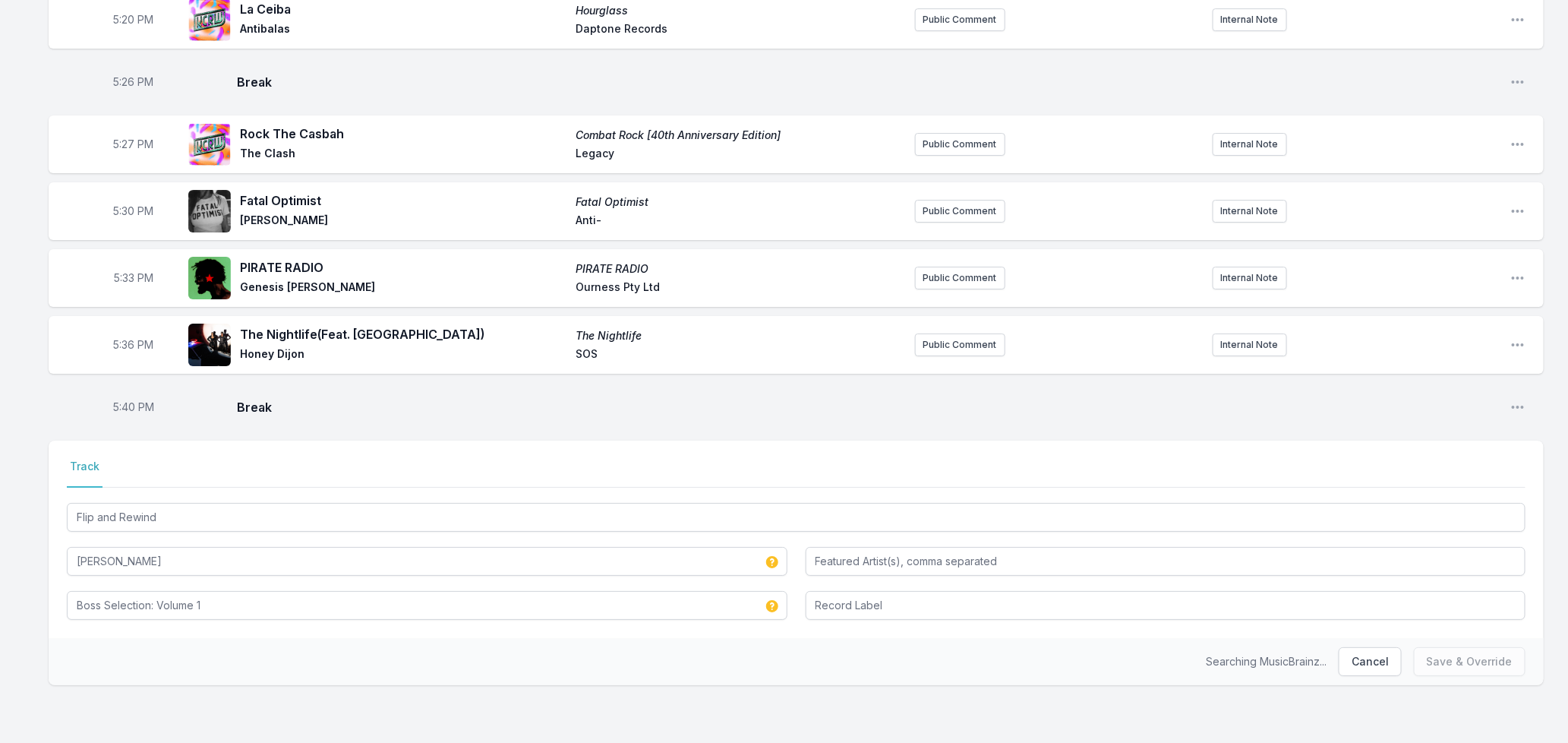
scroll to position [2529, 0]
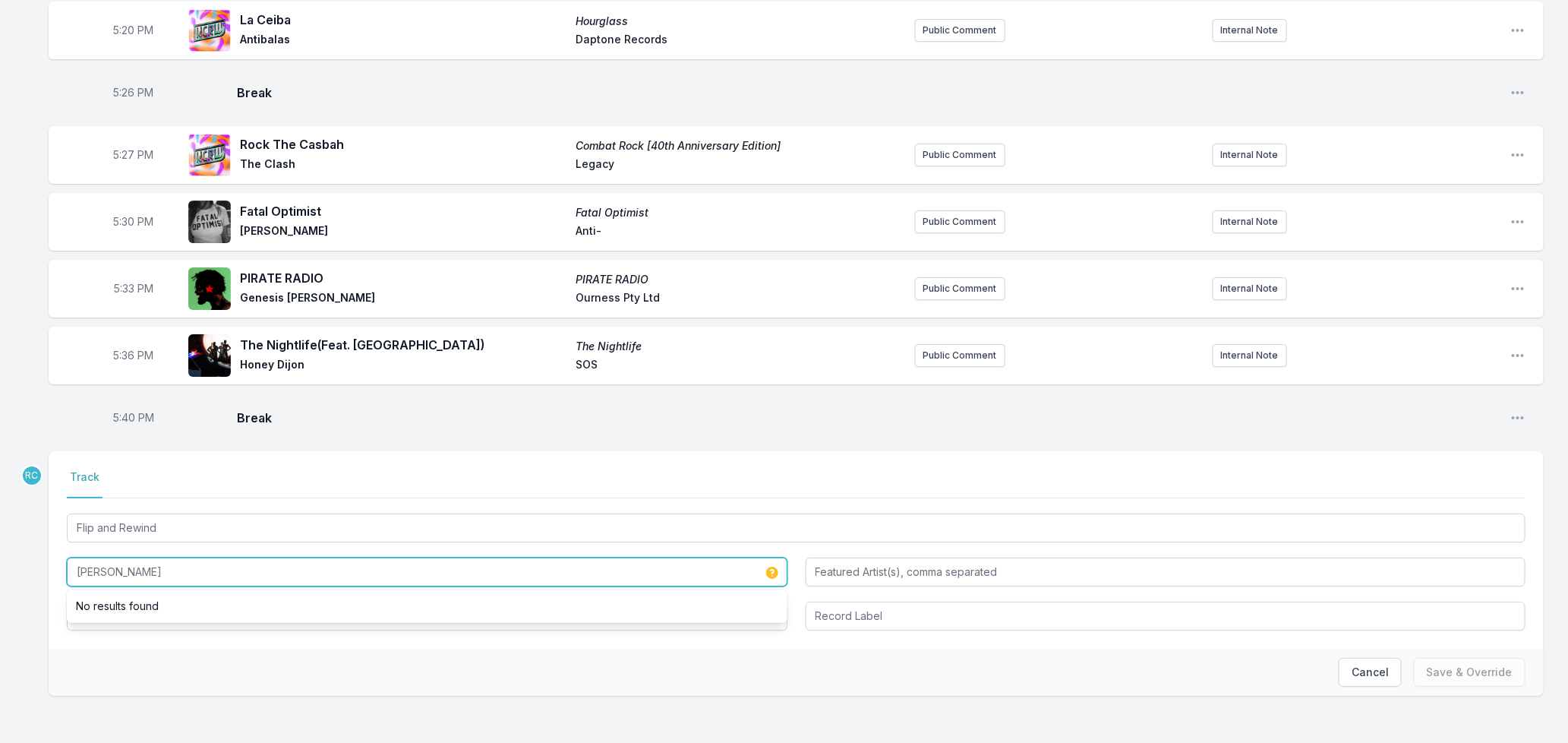
drag, startPoint x: 167, startPoint y: 565, endPoint x: -15, endPoint y: 566, distance: 182.0
type input "Boss Selection"
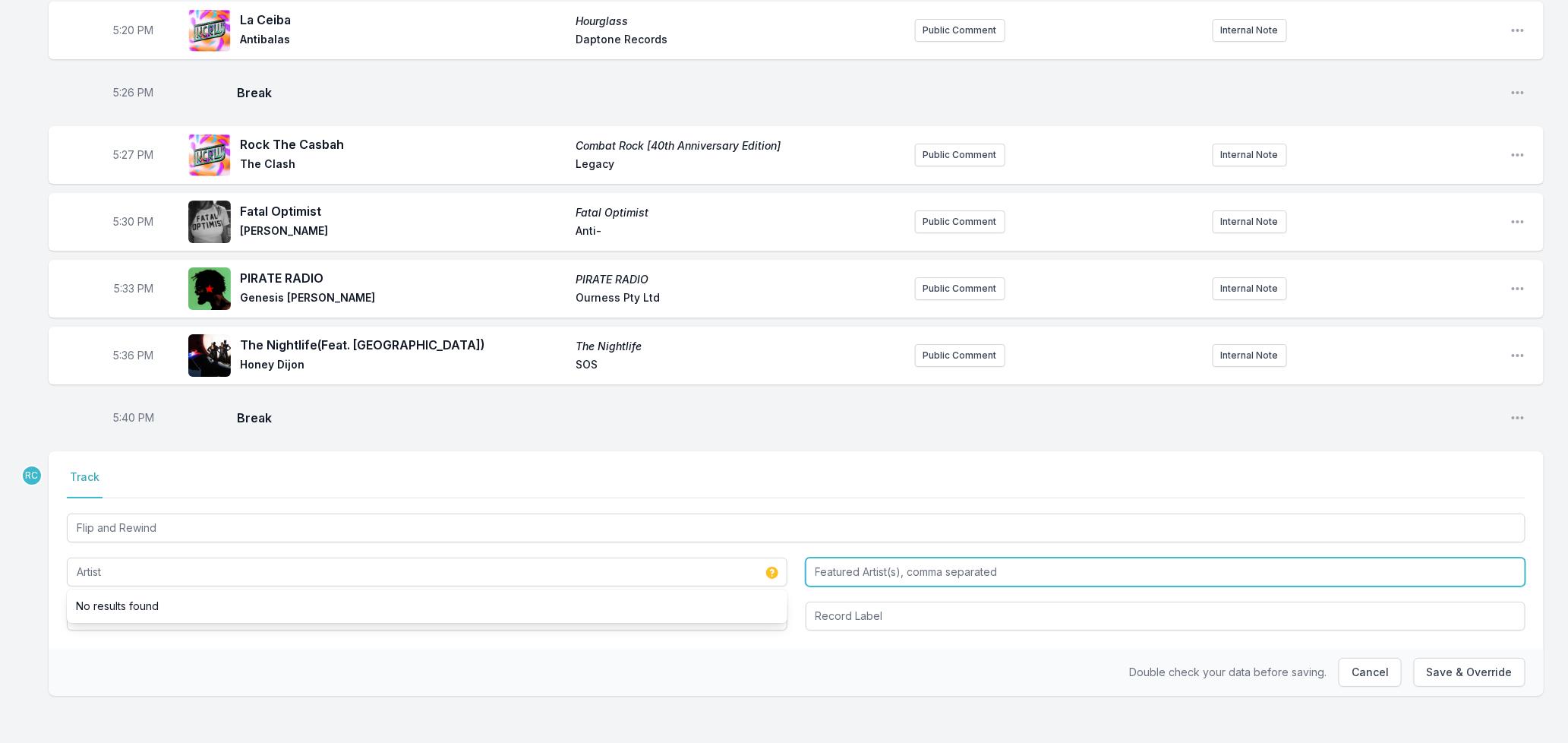
type input "Boss Selection"
paste input "[PERSON_NAME]"
type input "[PERSON_NAME]"
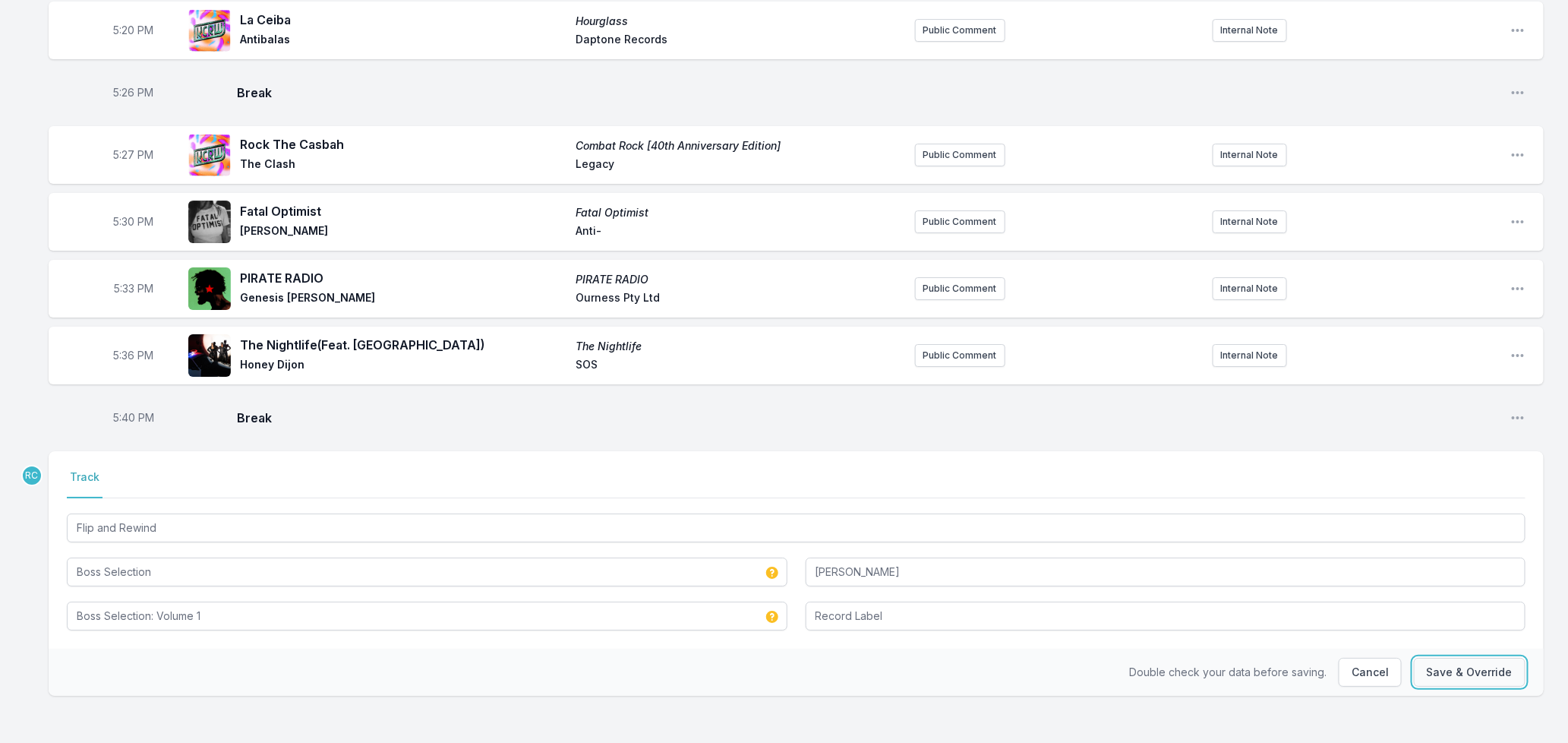
click at [1490, 668] on button "Save & Override" at bounding box center [1469, 671] width 111 height 29
type input "[PERSON_NAME]"
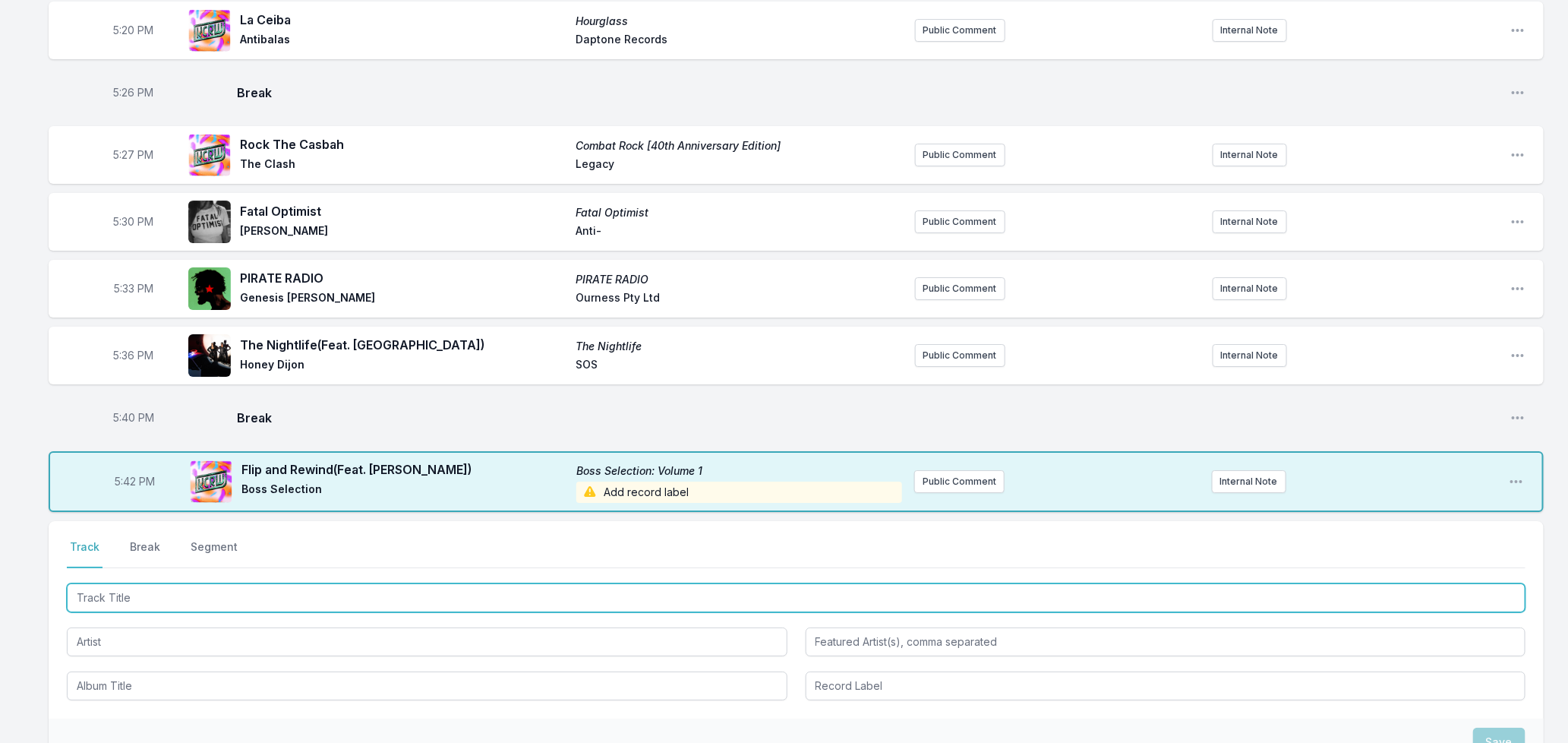
click at [222, 589] on input "Track Title" at bounding box center [796, 597] width 1459 height 29
click at [239, 589] on input "Track Title" at bounding box center [796, 597] width 1459 height 29
type input "Nothing Is Forever"
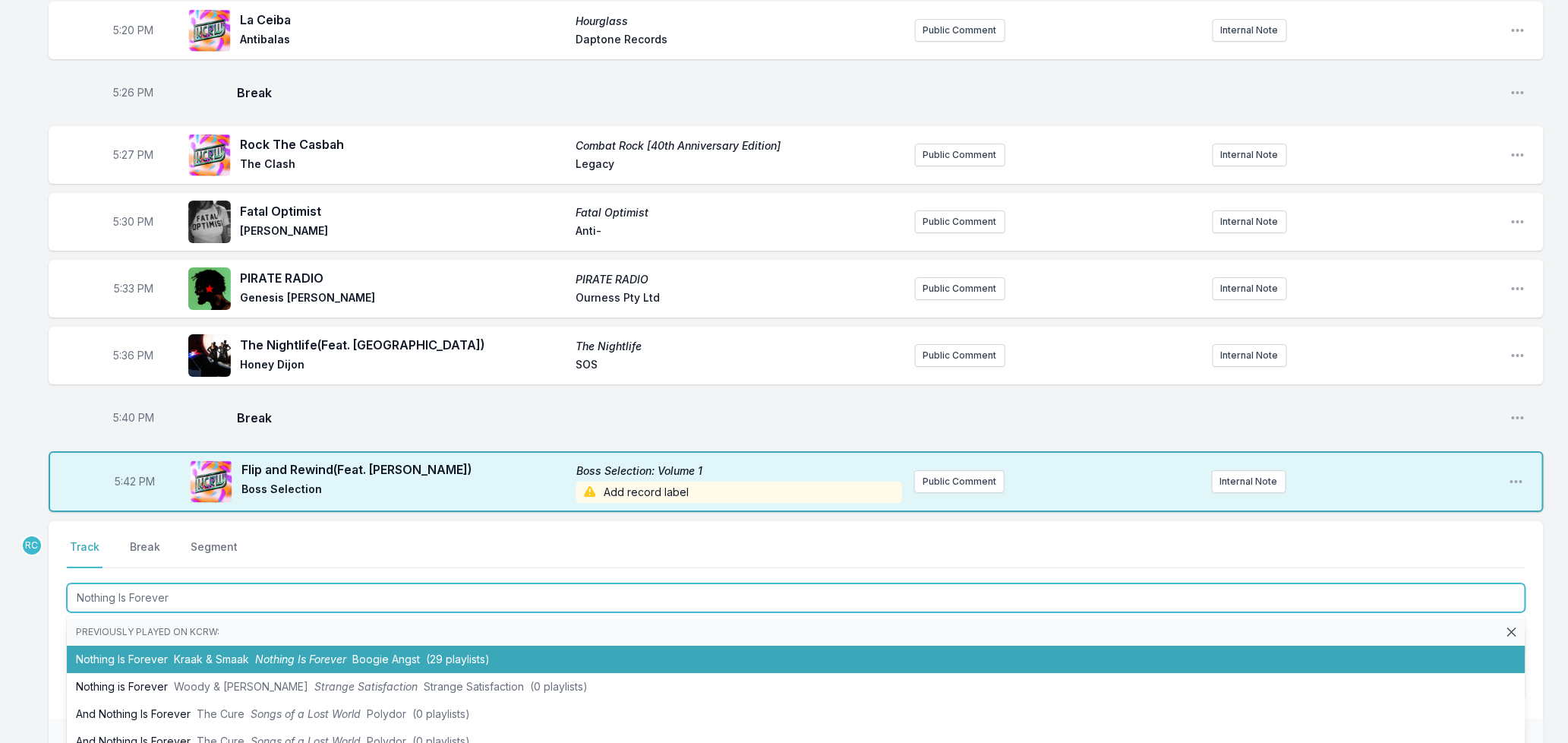
click at [264, 652] on span "Nothing Is Forever" at bounding box center [300, 658] width 91 height 13
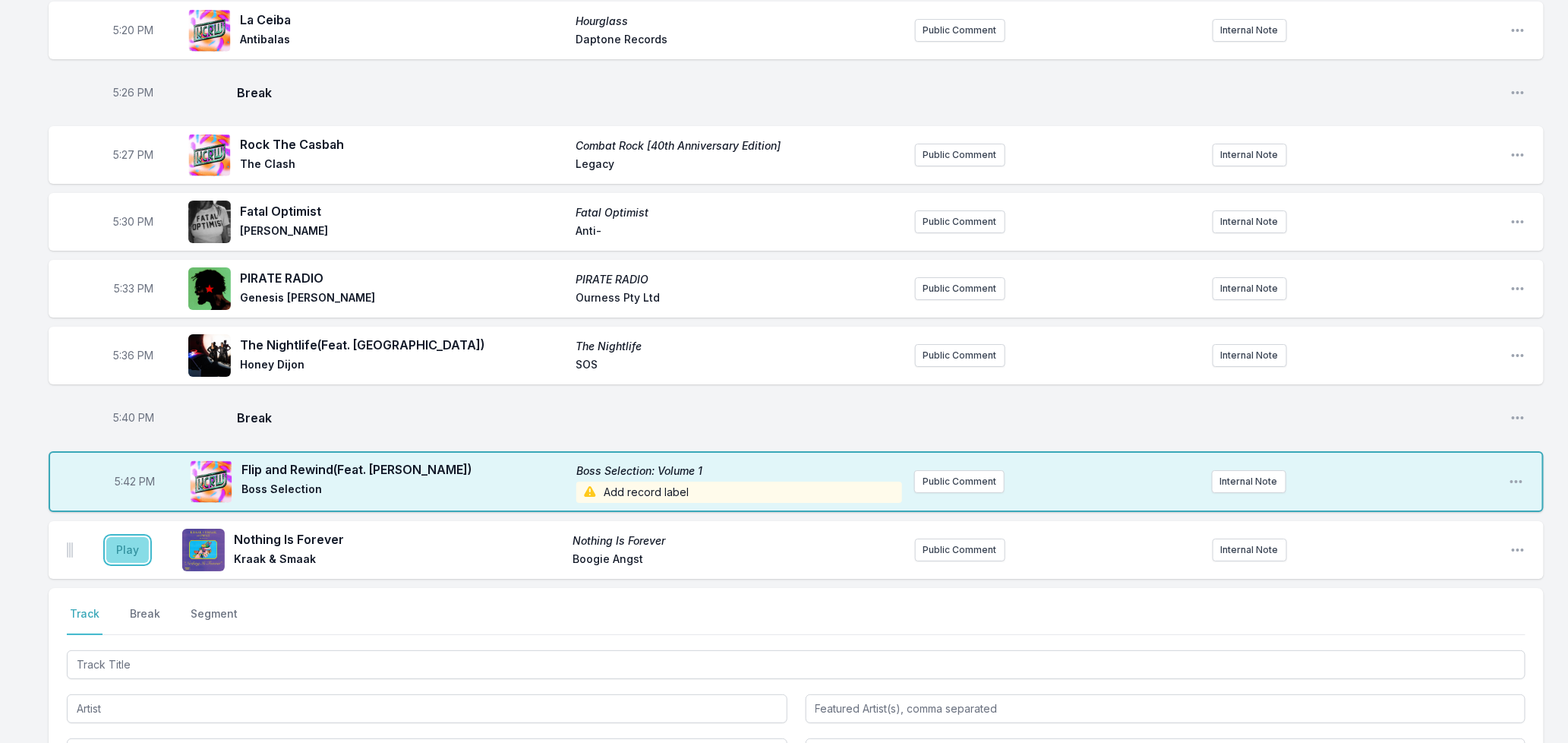
click at [135, 537] on button "Play" at bounding box center [127, 550] width 42 height 26
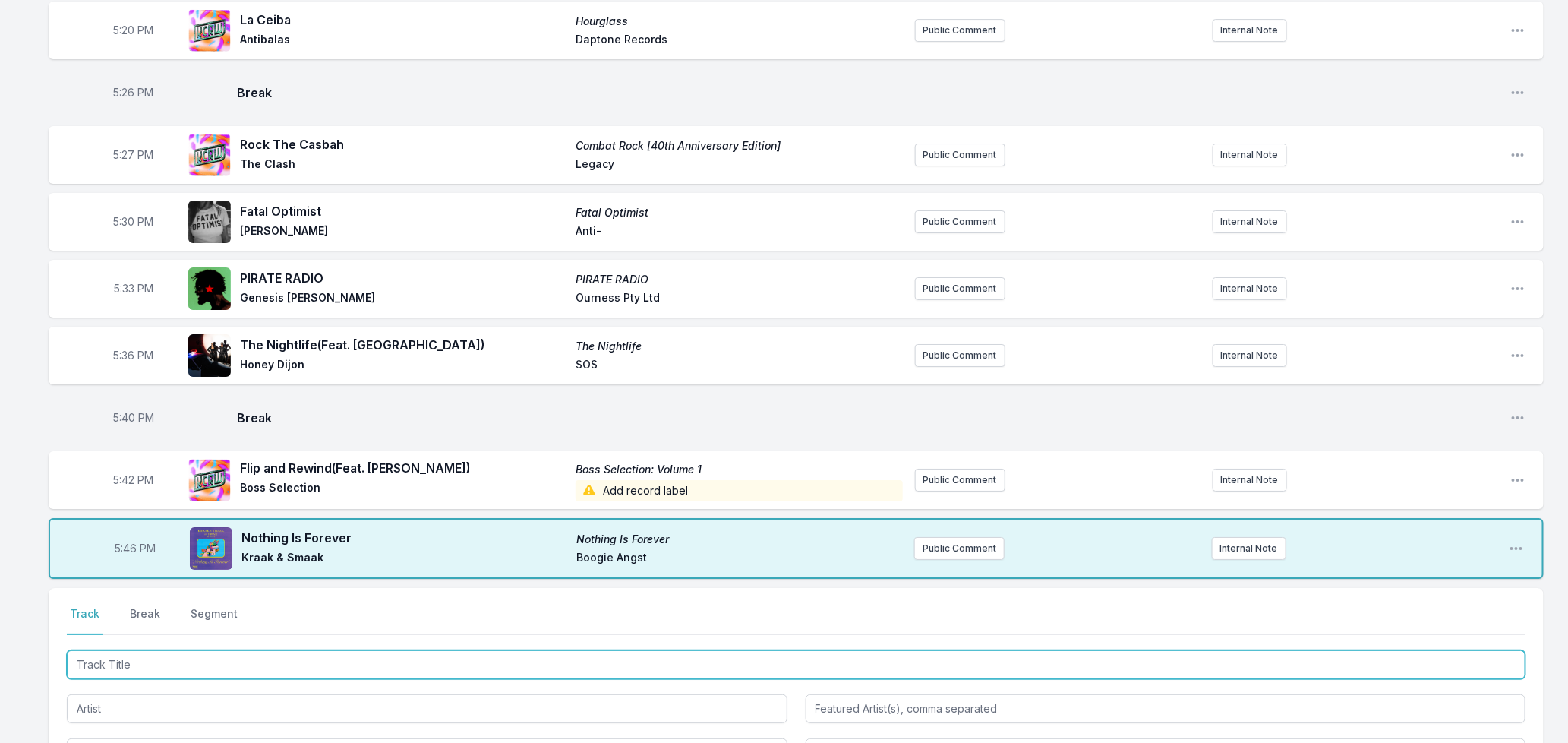
click at [281, 656] on input "Track Title" at bounding box center [796, 664] width 1459 height 29
type input "Wallpaper"
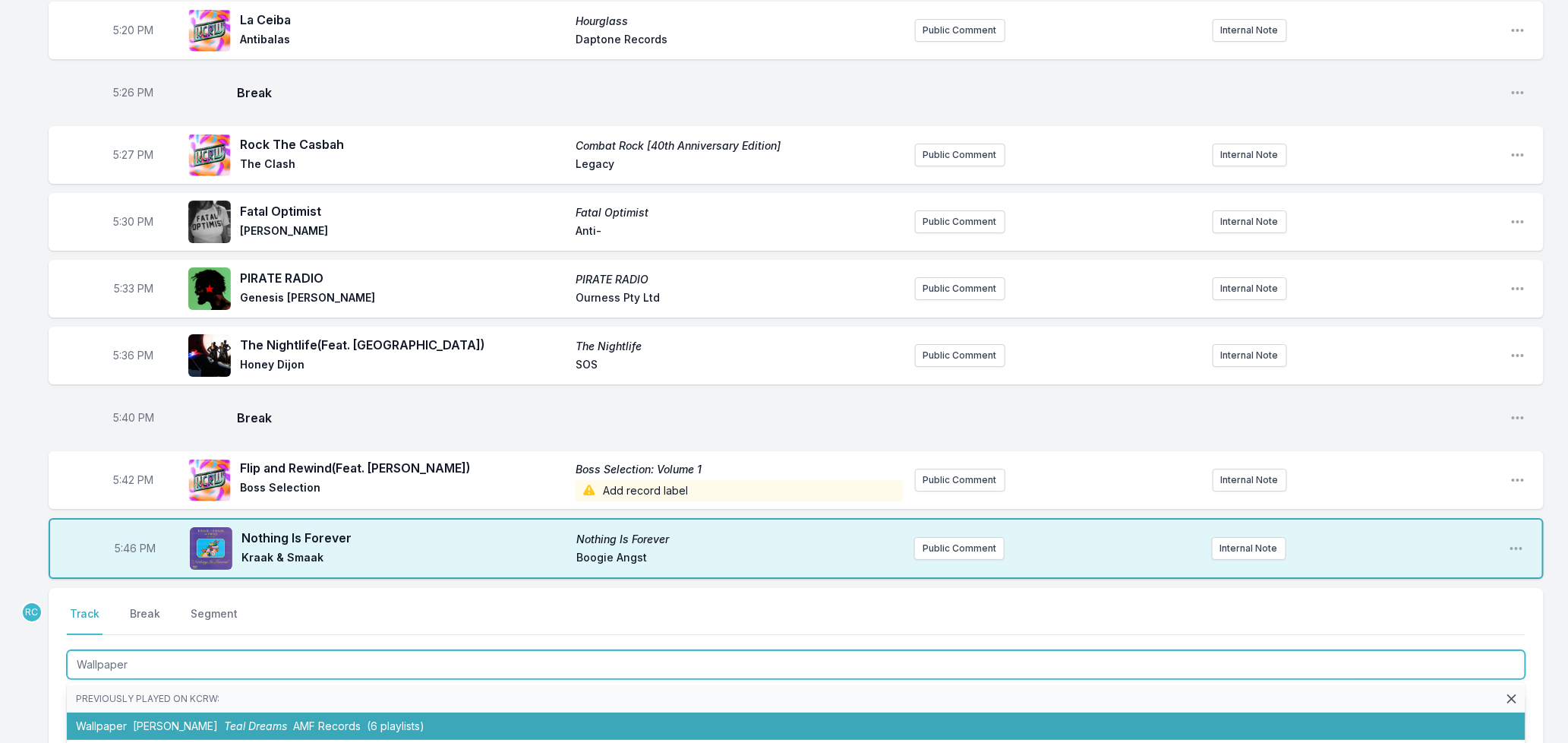
click at [228, 719] on li "Wallpaper [PERSON_NAME] Teal Dreams AMF Records (6 playlists)" at bounding box center [796, 726] width 1459 height 28
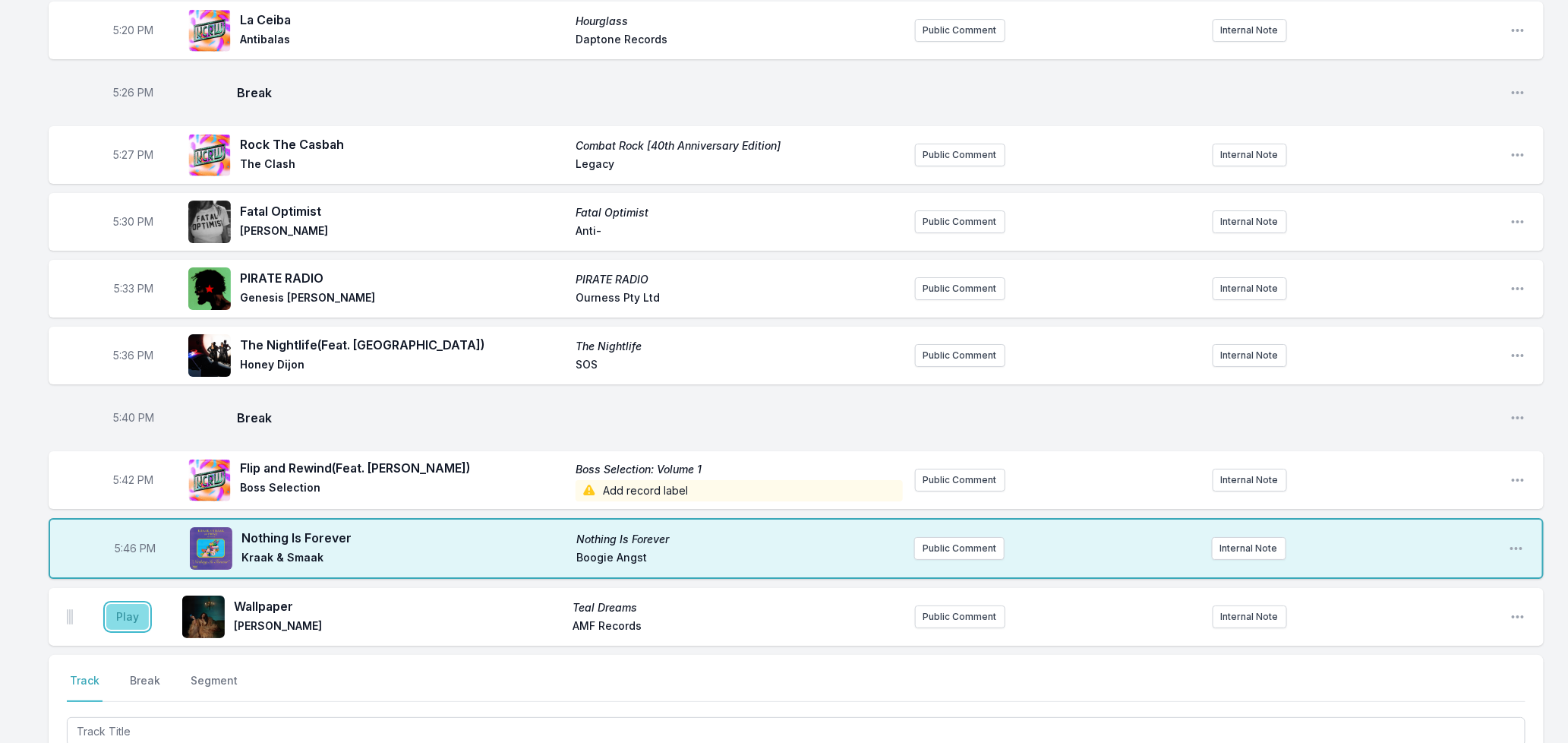
click at [124, 604] on button "Play" at bounding box center [127, 617] width 42 height 26
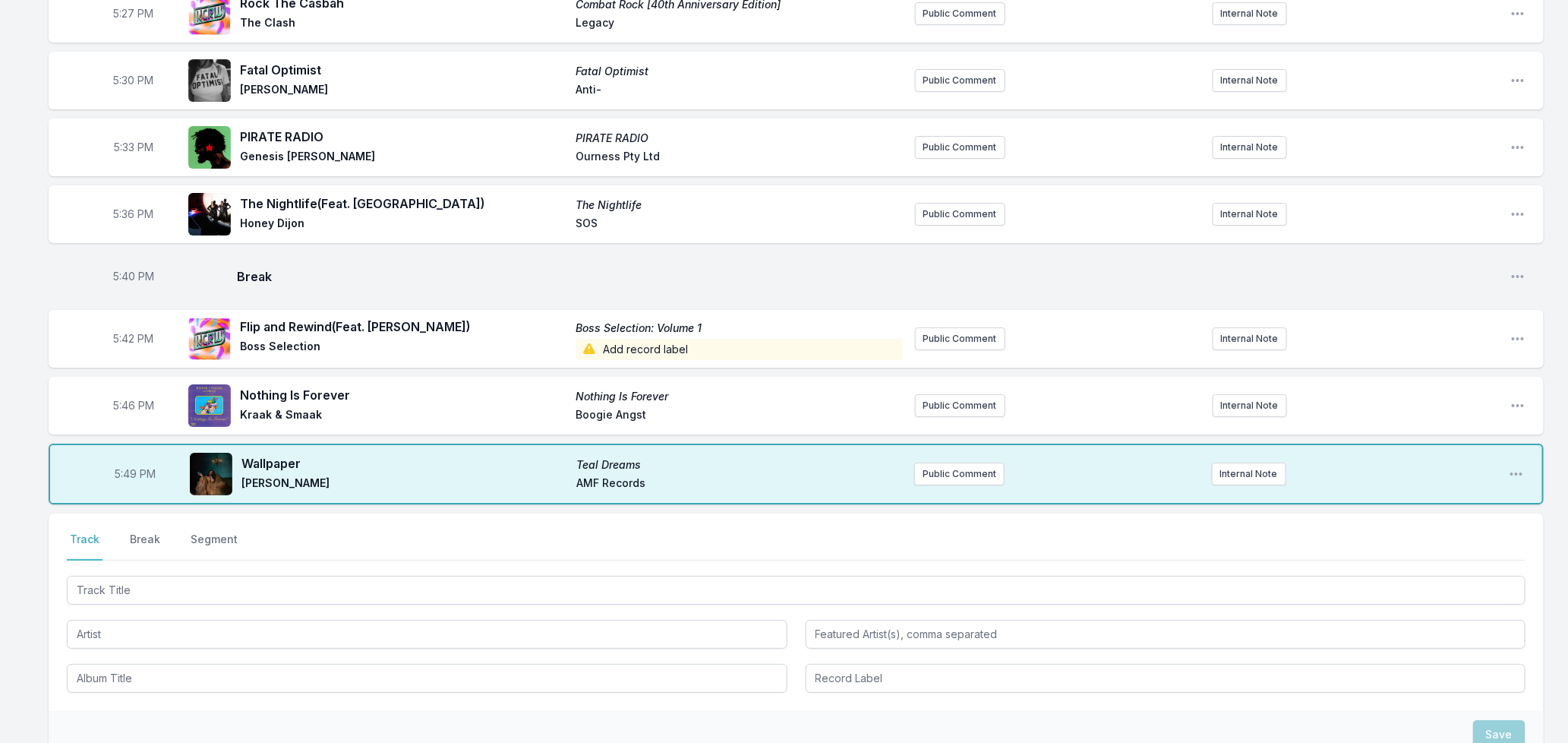
scroll to position [2819, 0]
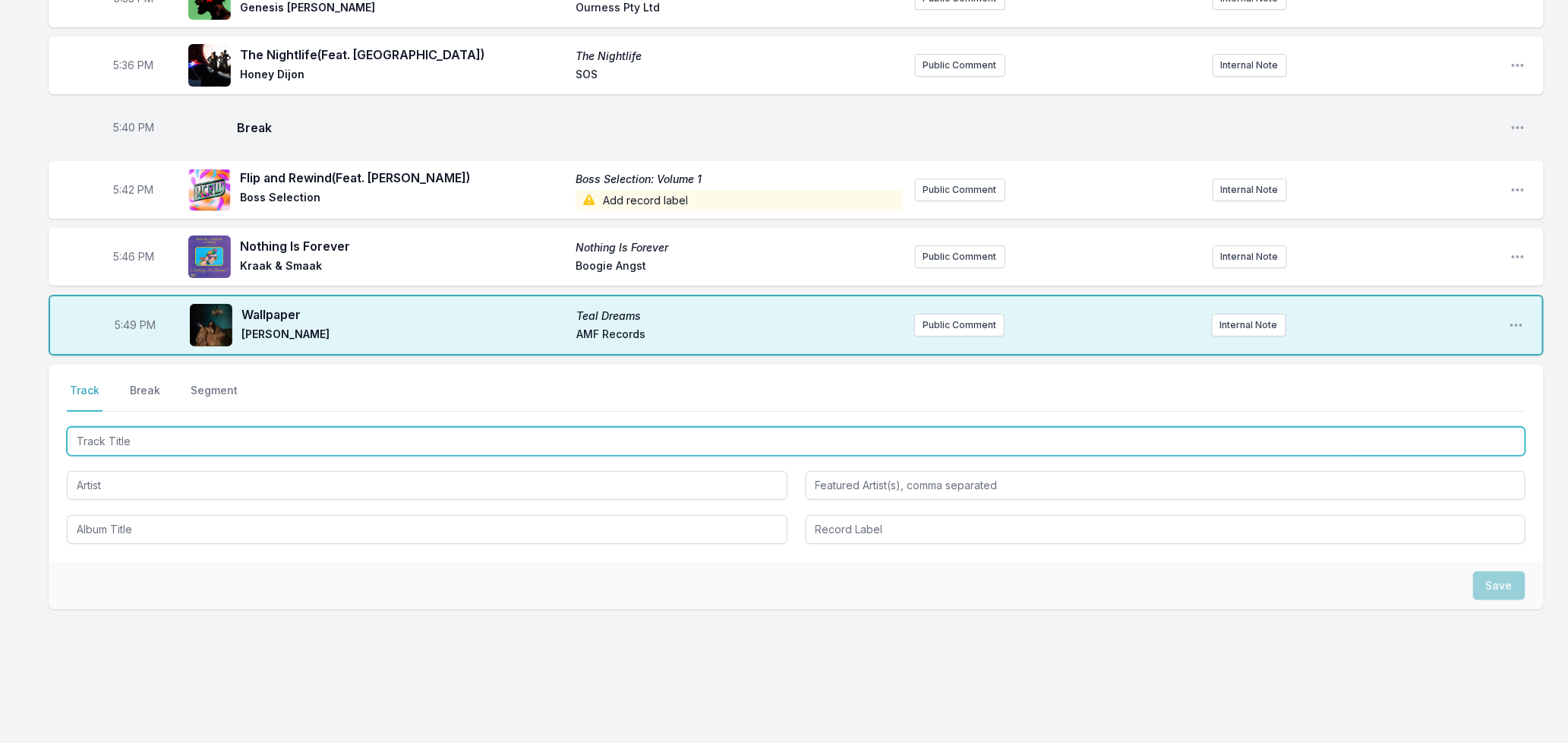
click at [223, 428] on input "Track Title" at bounding box center [796, 441] width 1459 height 29
type input "Viscus"
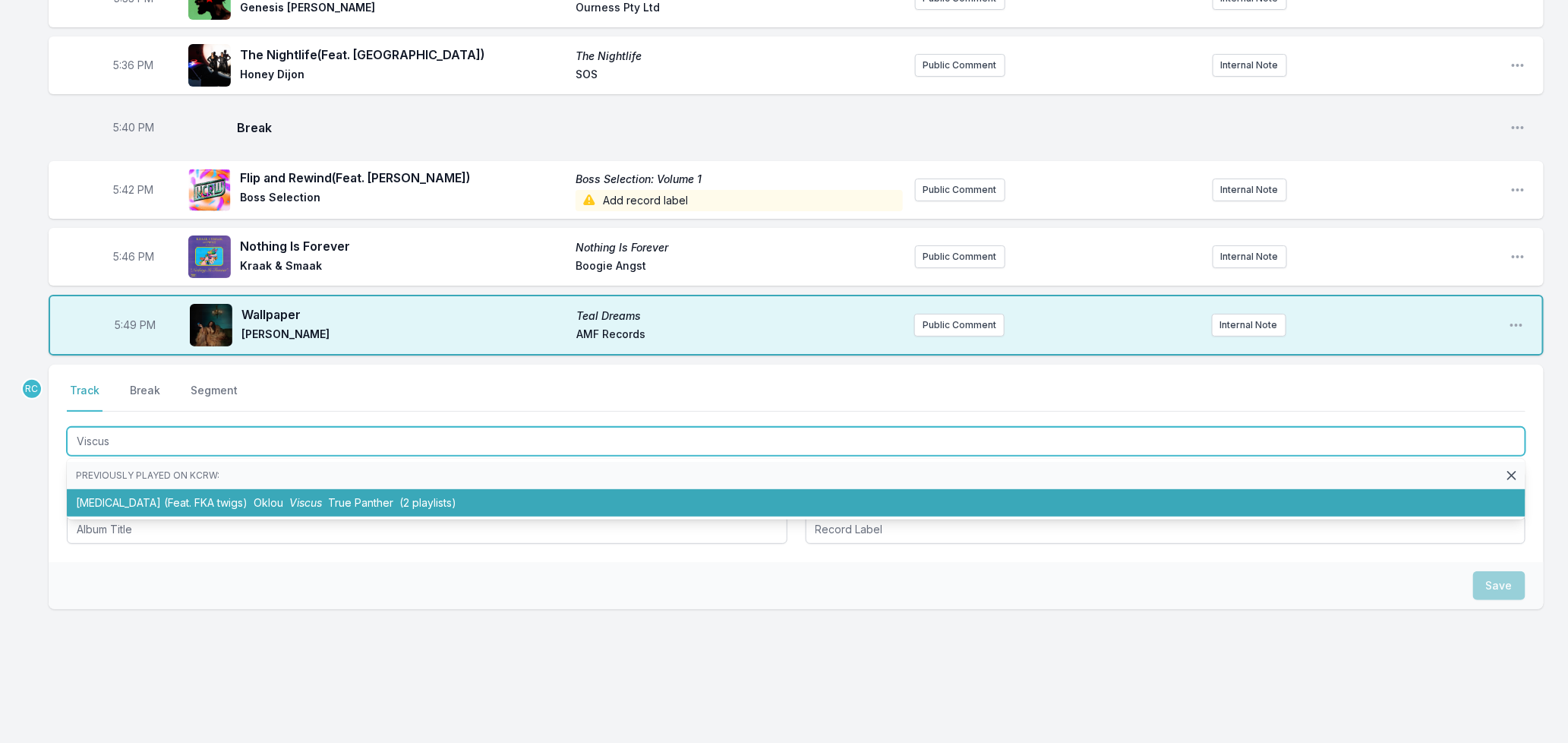
click at [254, 496] on span "Oklou" at bounding box center [269, 502] width 30 height 13
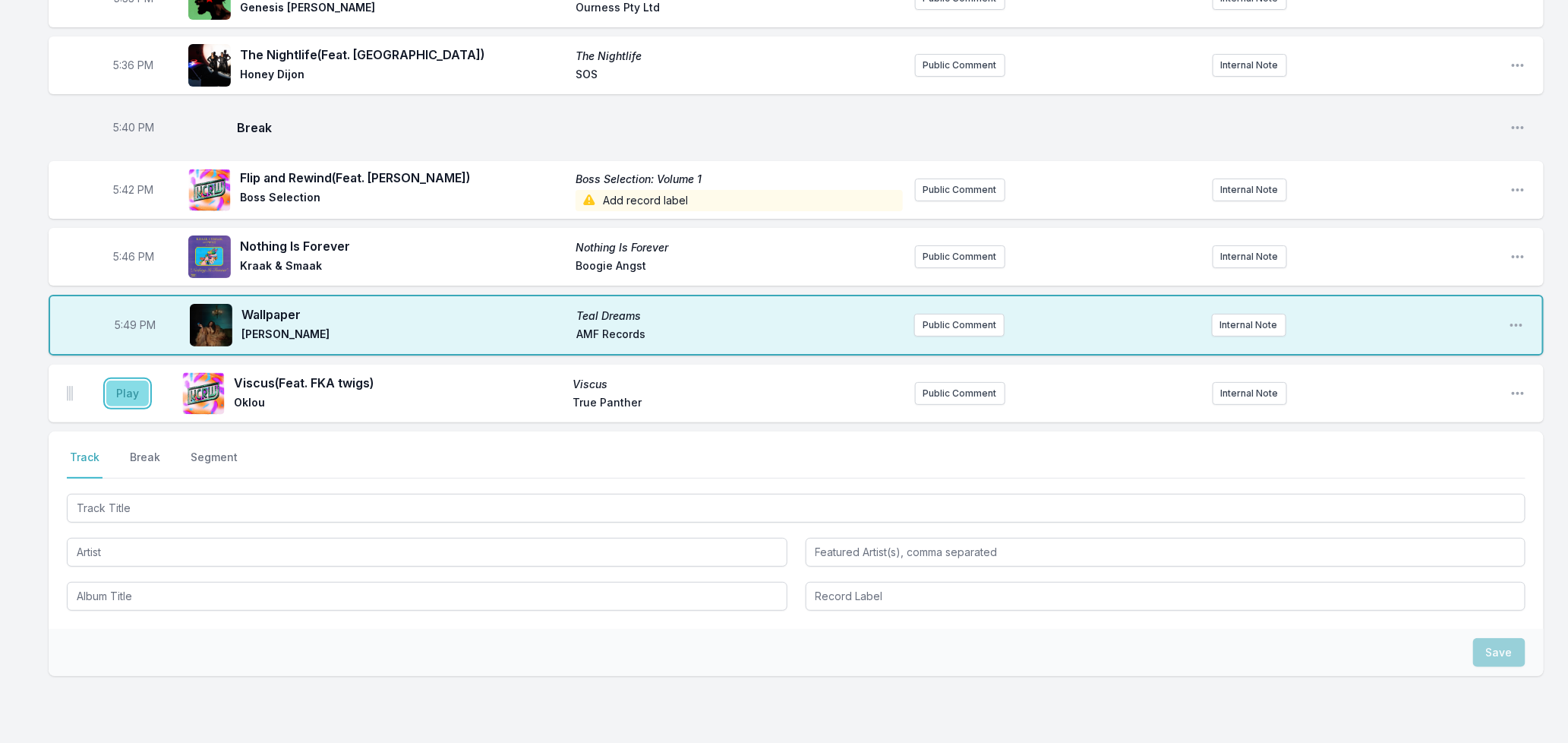
click at [125, 388] on button "Play" at bounding box center [127, 394] width 42 height 26
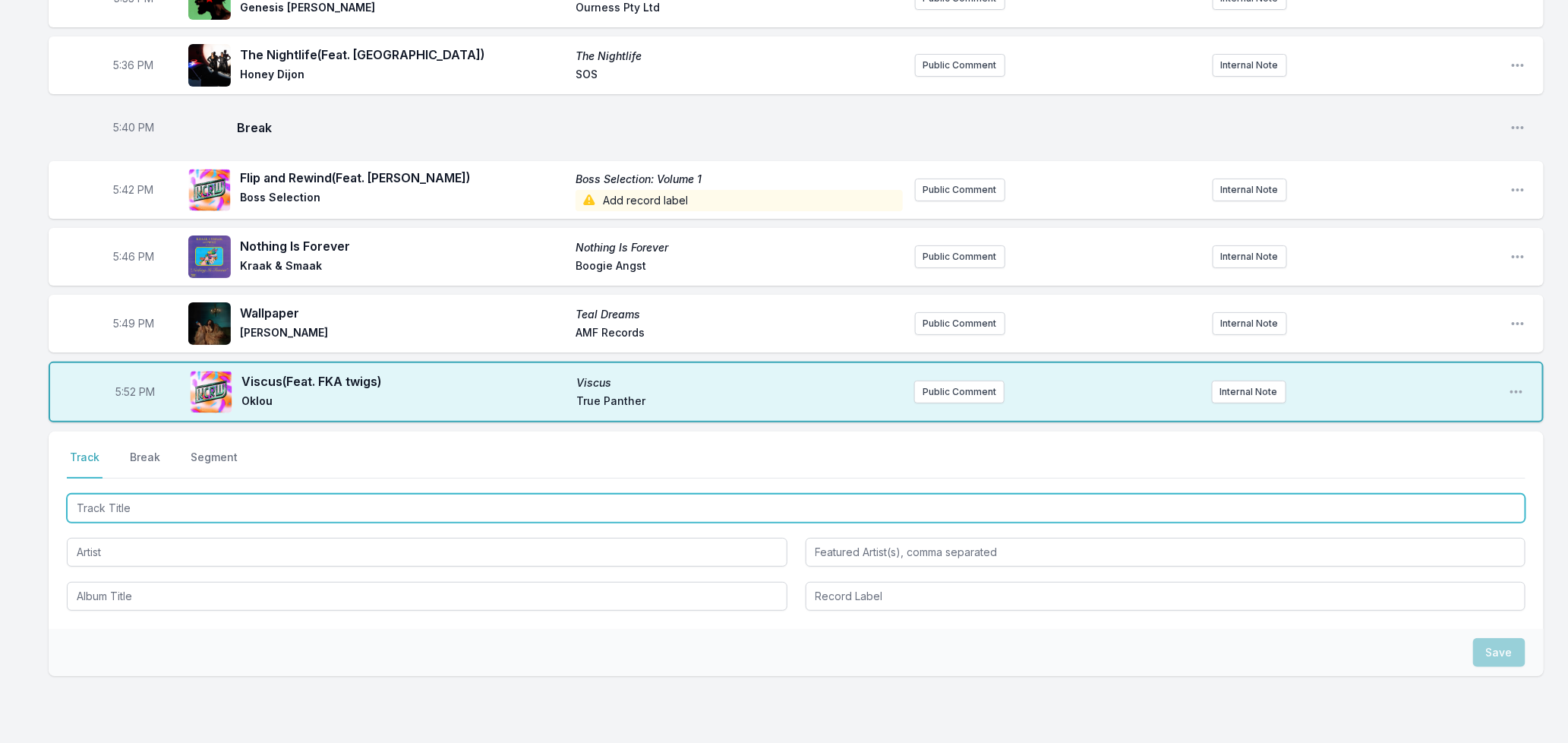
click at [173, 497] on input "Track Title" at bounding box center [796, 508] width 1459 height 29
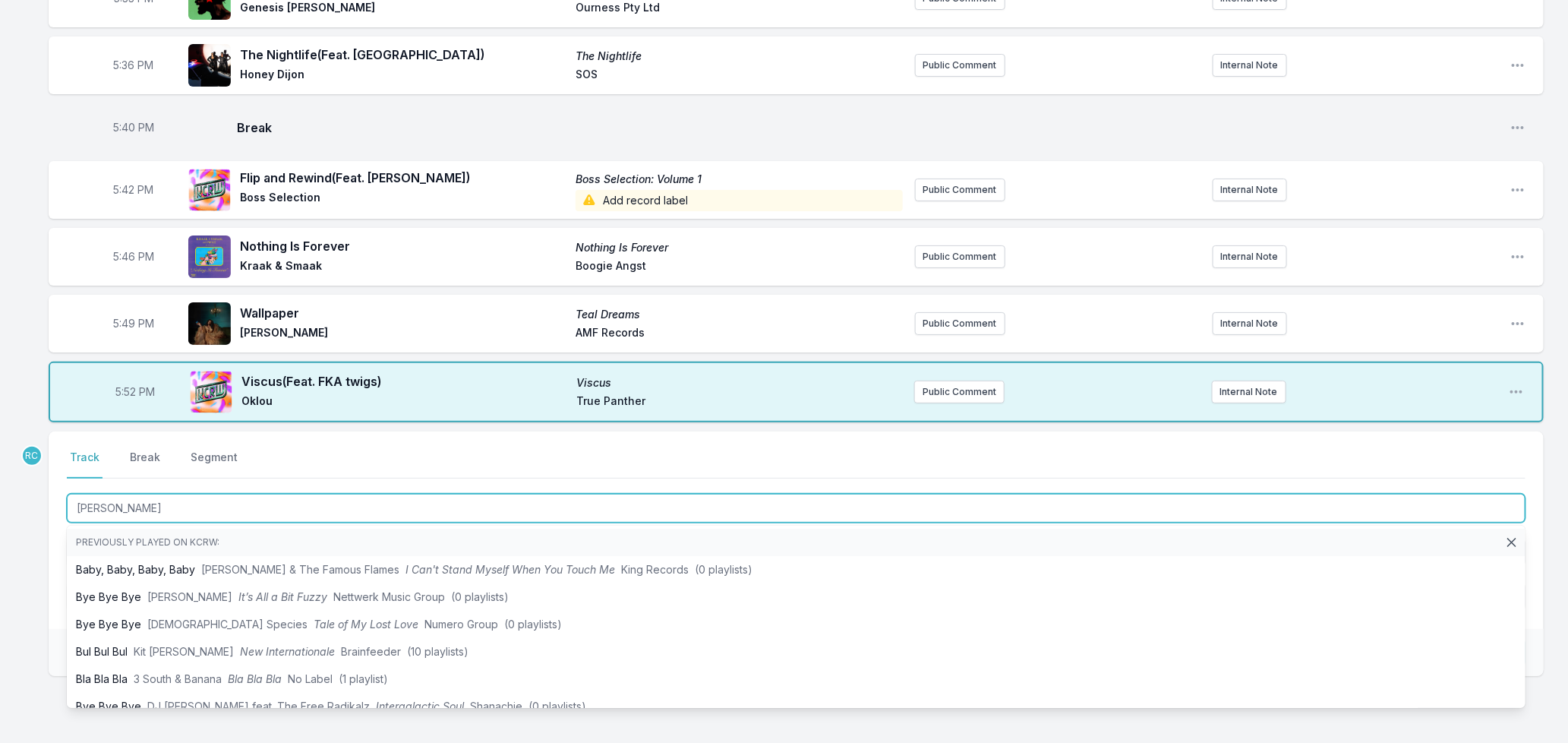
type input "Brown Sugar"
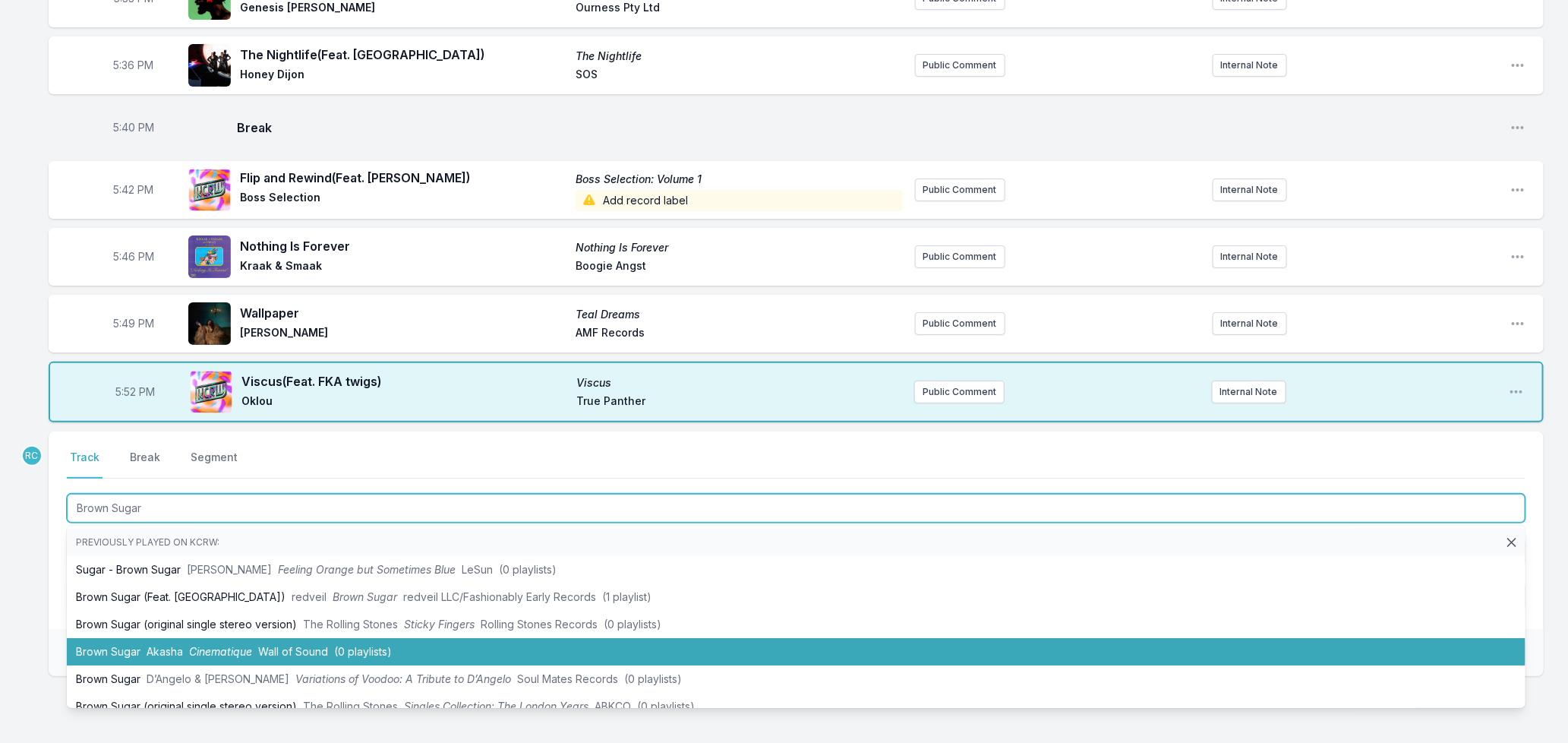
click at [195, 647] on li "Brown Sugar Akasha Cinematique Wall of Sound (0 playlists)" at bounding box center [796, 651] width 1459 height 28
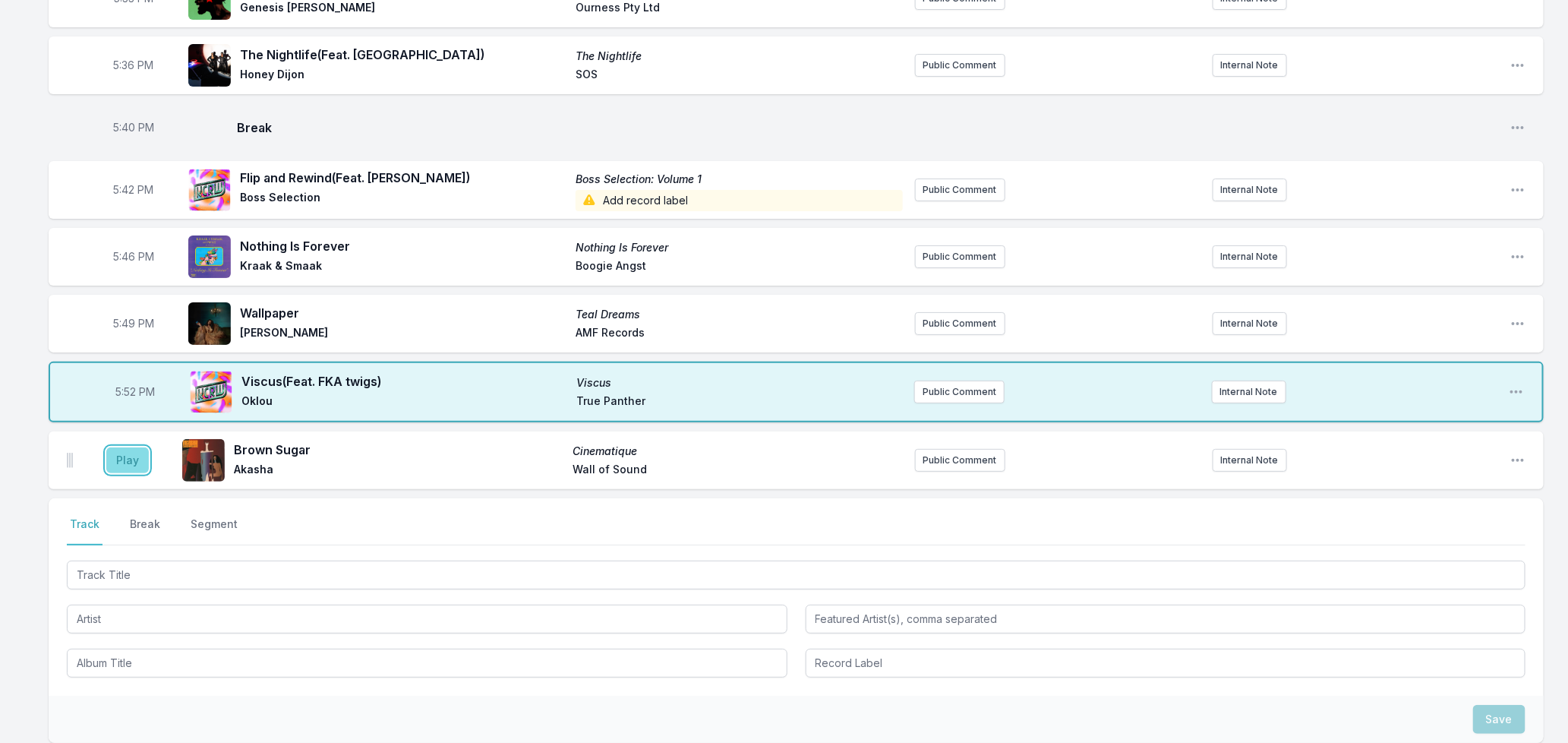
click at [128, 448] on button "Play" at bounding box center [127, 461] width 42 height 26
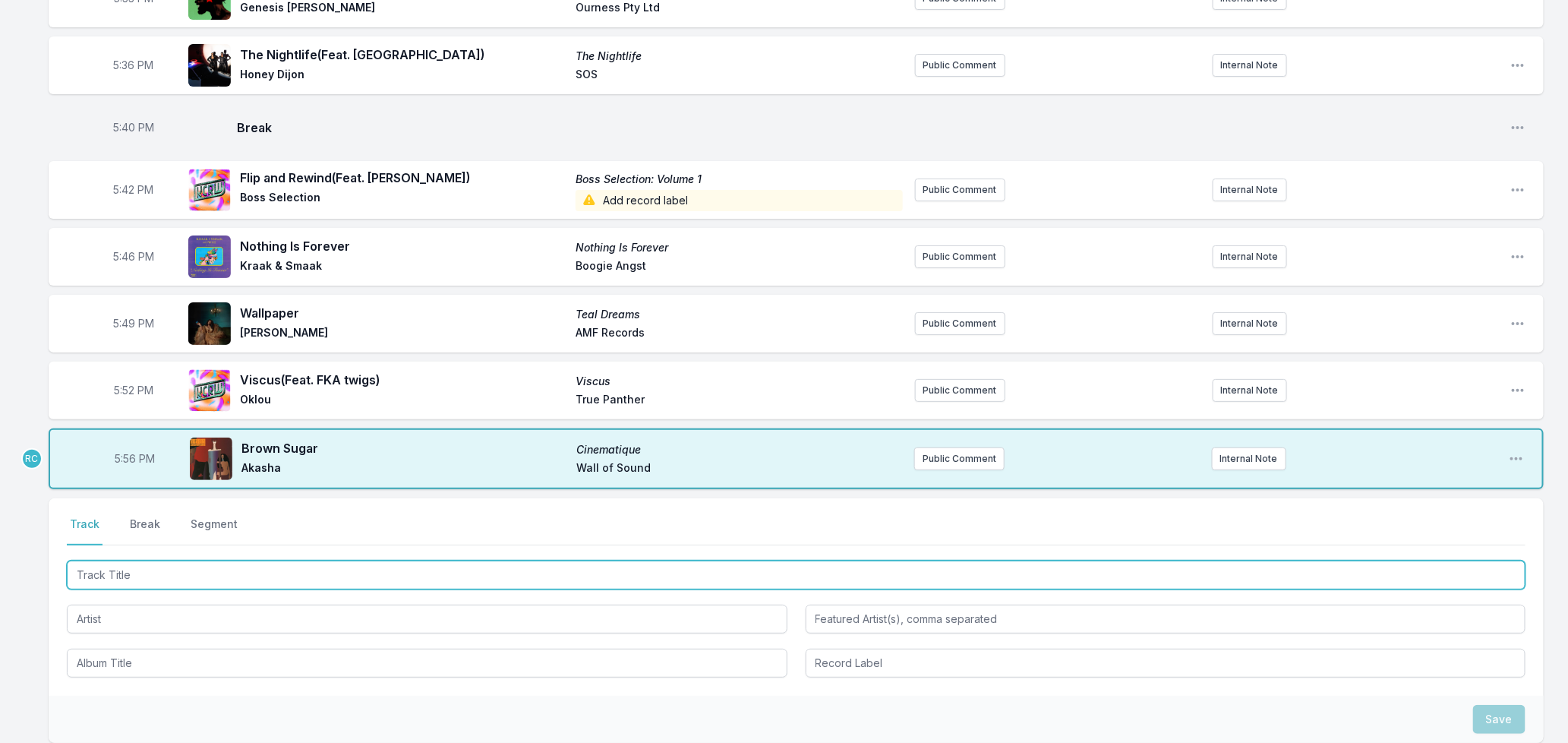
click at [152, 568] on input "Track Title" at bounding box center [796, 575] width 1459 height 29
